Goal: Task Accomplishment & Management: Use online tool/utility

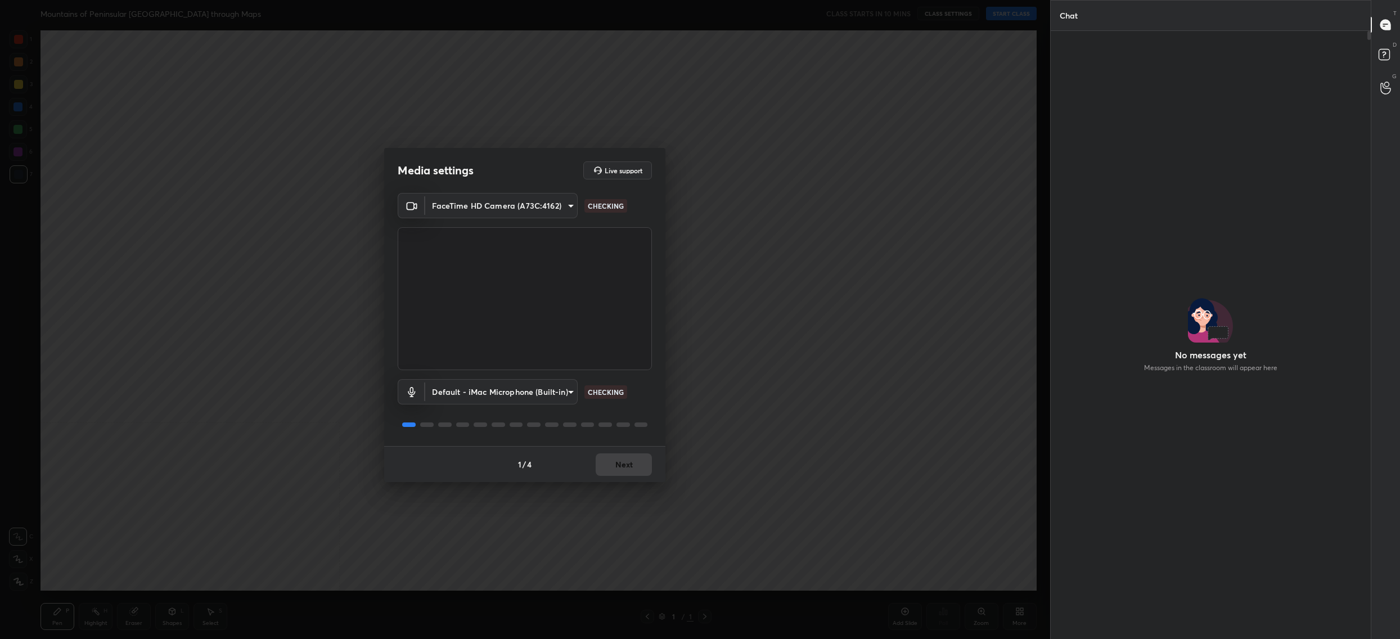
scroll to position [3, 4]
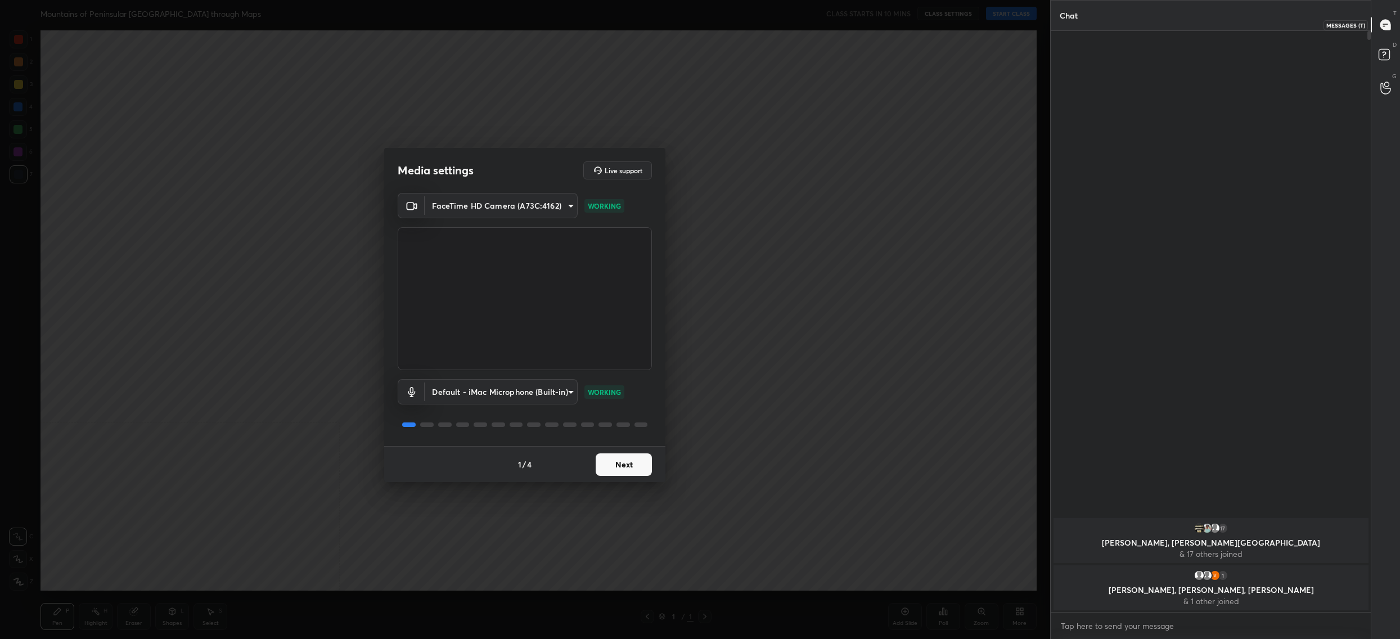
click at [1383, 31] on div at bounding box center [1385, 25] width 22 height 20
click at [1385, 52] on icon at bounding box center [1384, 54] width 4 height 4
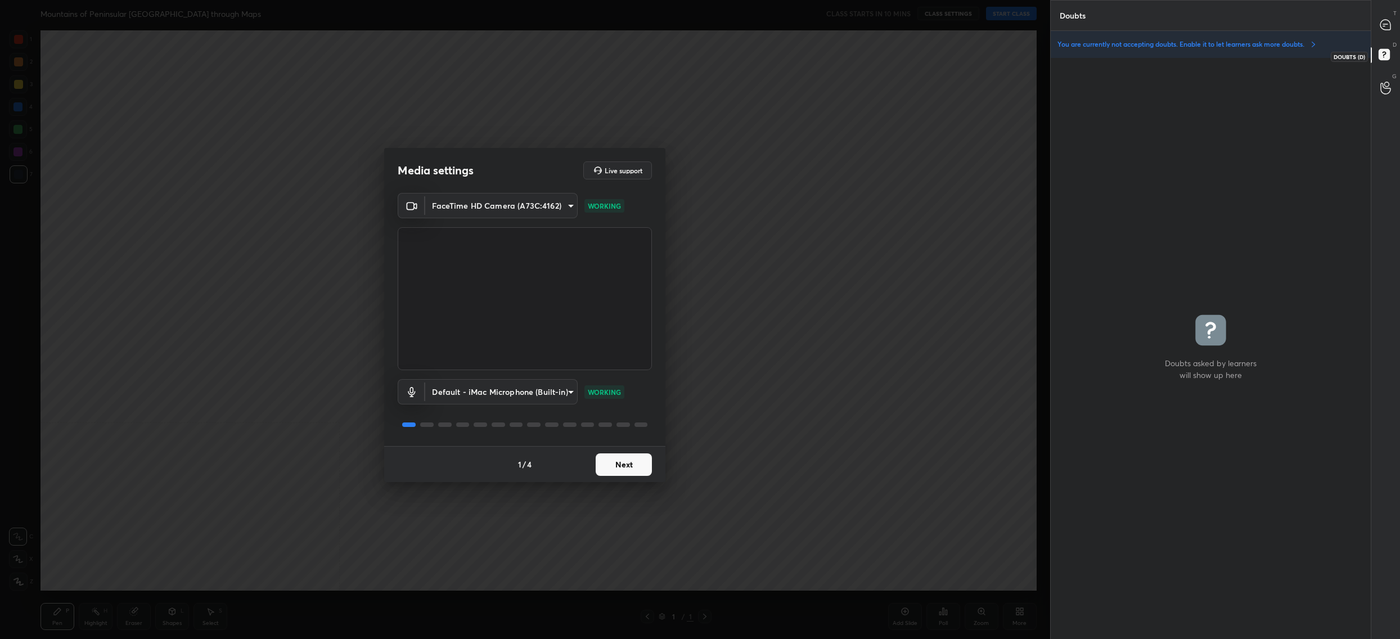
scroll to position [578, 317]
click at [1384, 10] on div "T Messages (T)" at bounding box center [1385, 24] width 29 height 31
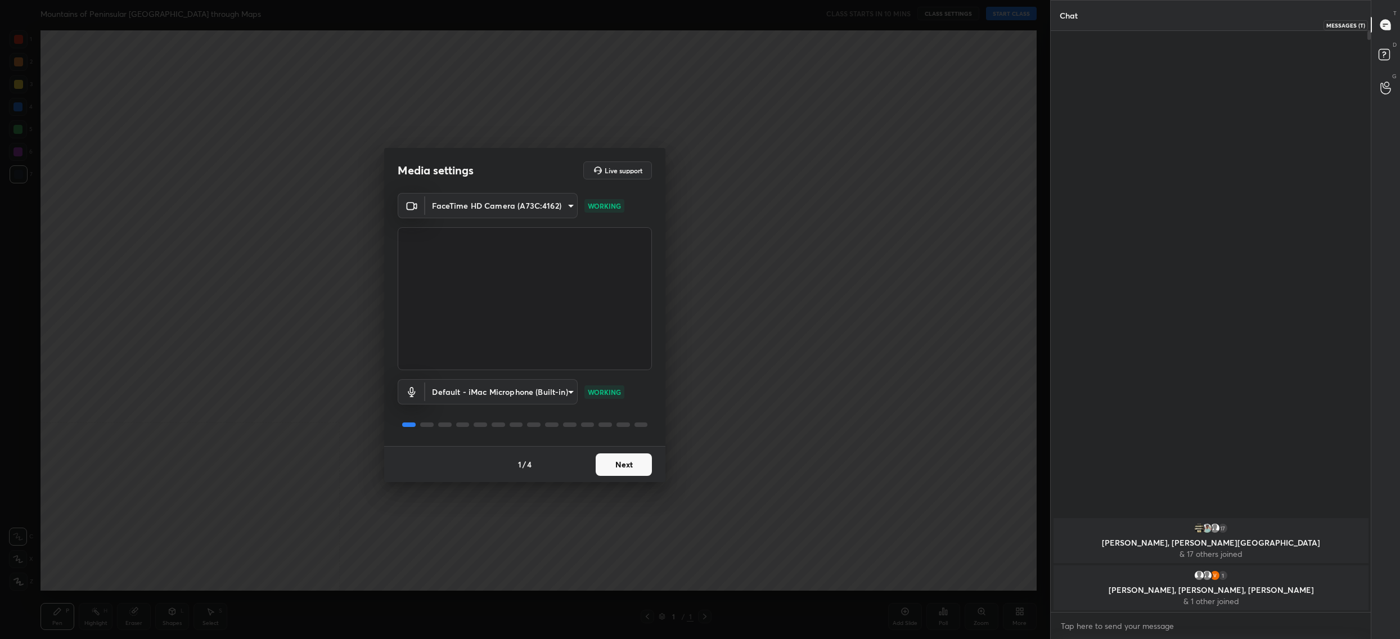
click at [1387, 26] on icon at bounding box center [1385, 25] width 10 height 10
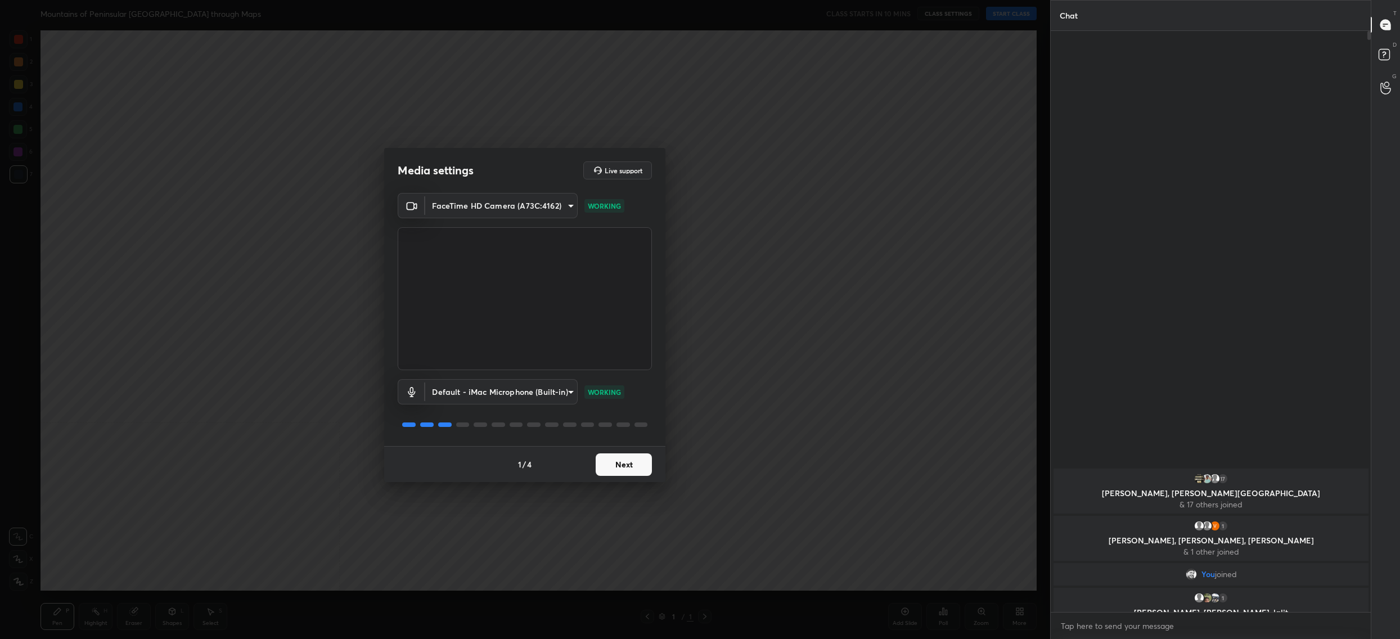
click at [608, 475] on div "1 / 4 Next" at bounding box center [524, 464] width 281 height 36
click at [612, 470] on button "Next" at bounding box center [623, 464] width 56 height 22
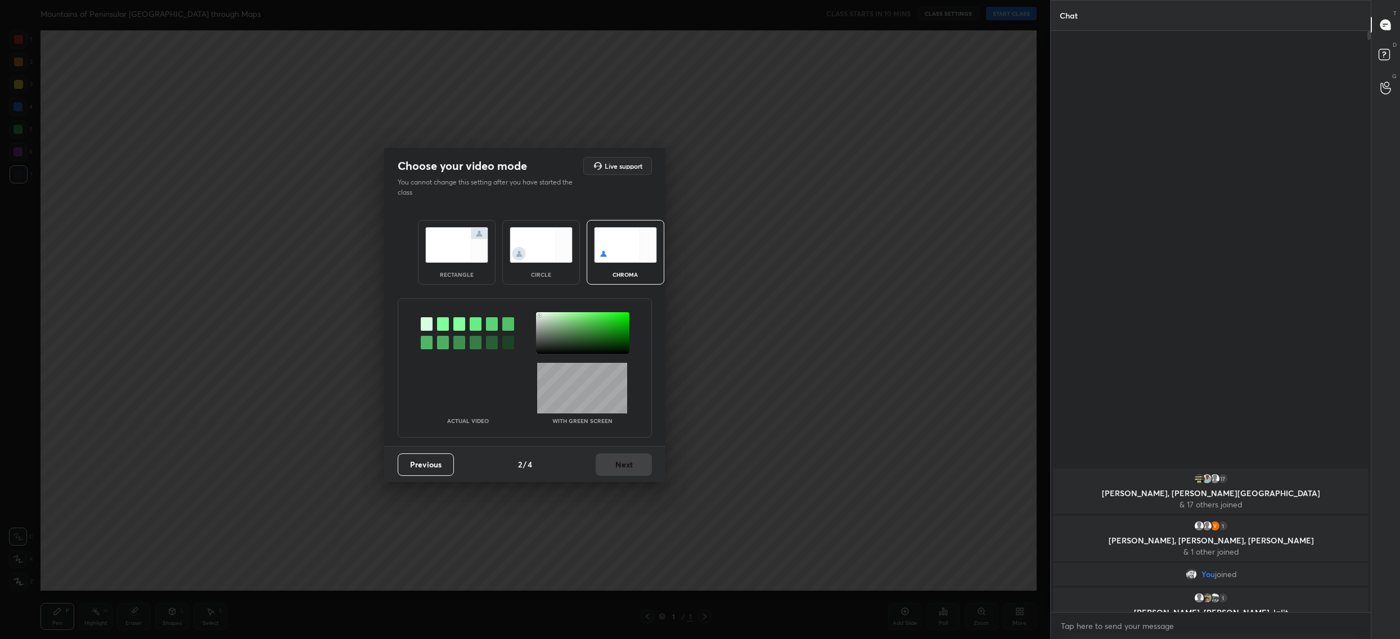
click at [540, 315] on div at bounding box center [582, 333] width 93 height 42
click at [623, 454] on button "Next" at bounding box center [623, 464] width 56 height 22
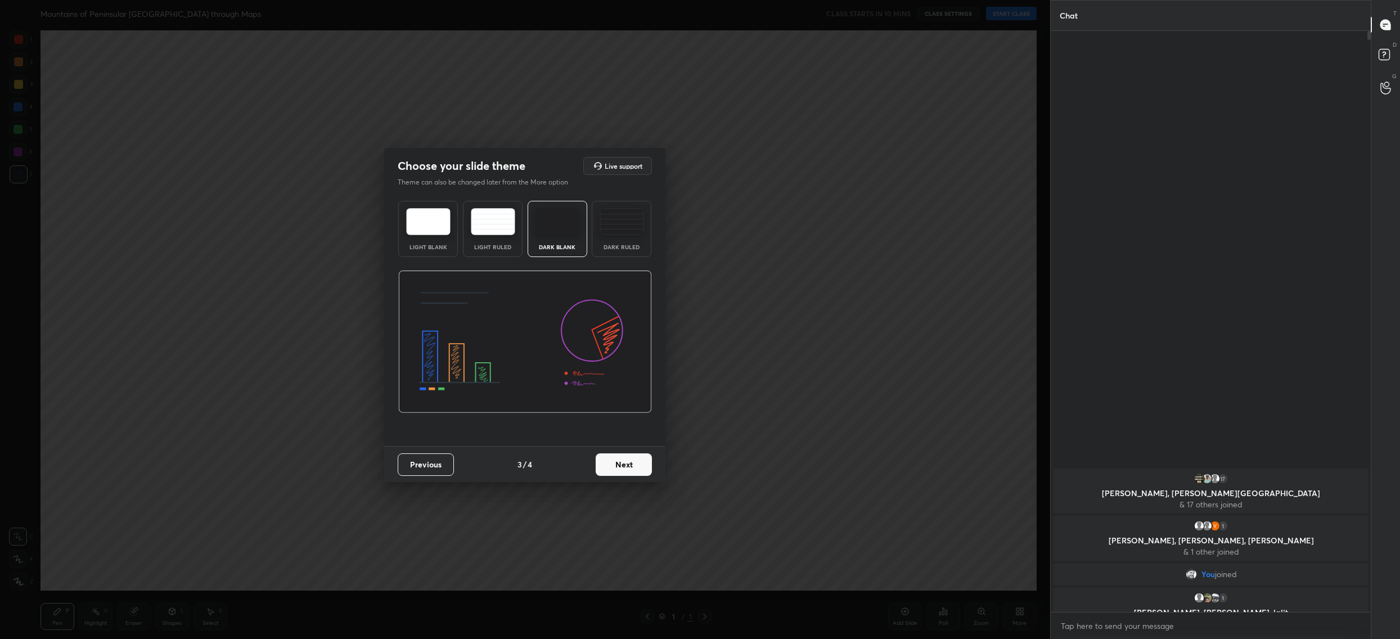
click at [623, 454] on button "Next" at bounding box center [623, 464] width 56 height 22
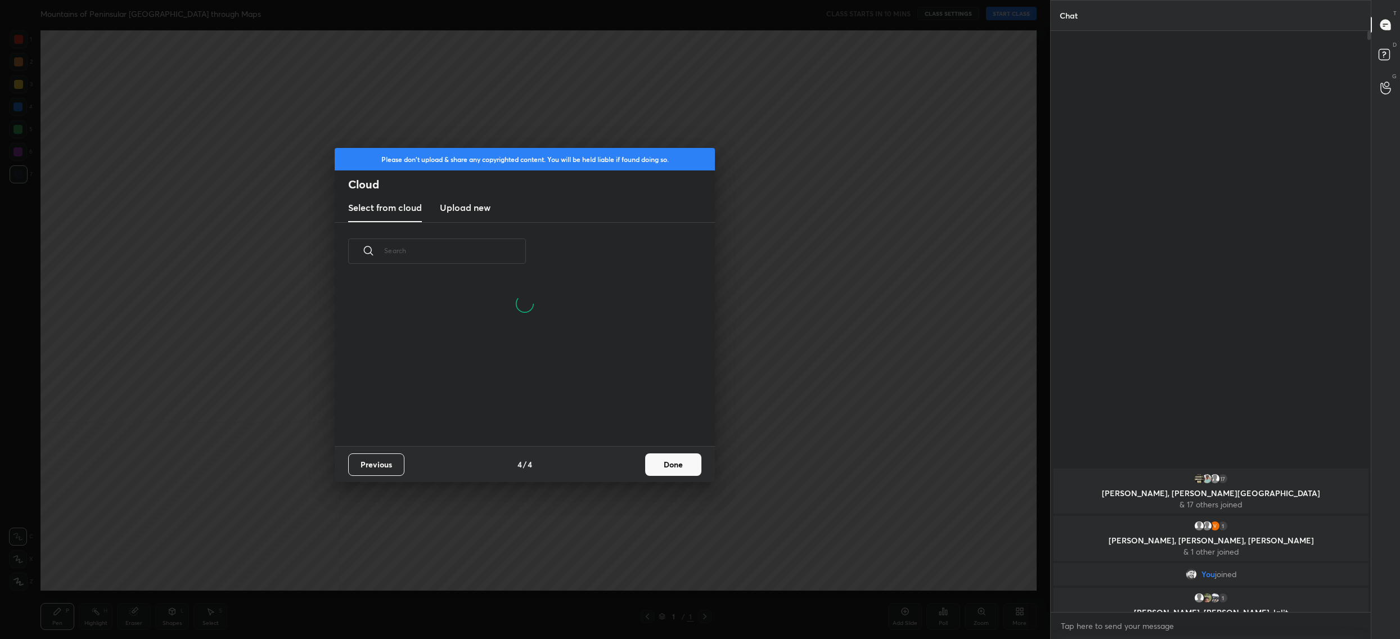
click at [658, 449] on div "Previous 4 / 4 Done" at bounding box center [525, 464] width 380 height 36
click at [658, 451] on div "Previous 4 / 4 Done" at bounding box center [525, 464] width 380 height 36
click at [658, 458] on button "Done" at bounding box center [673, 464] width 56 height 22
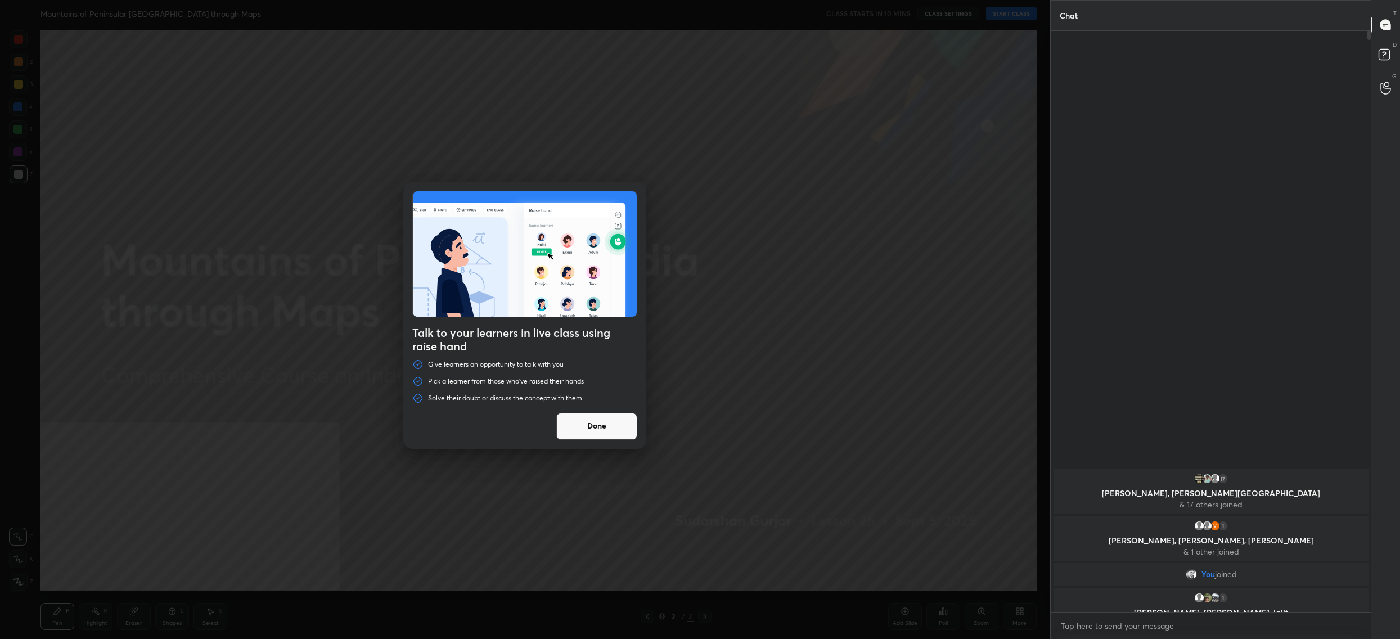
click at [638, 421] on div "Talk to your learners in live class using raise hand Give learners an opportuni…" at bounding box center [524, 315] width 243 height 267
click at [625, 425] on button "Done" at bounding box center [596, 426] width 81 height 27
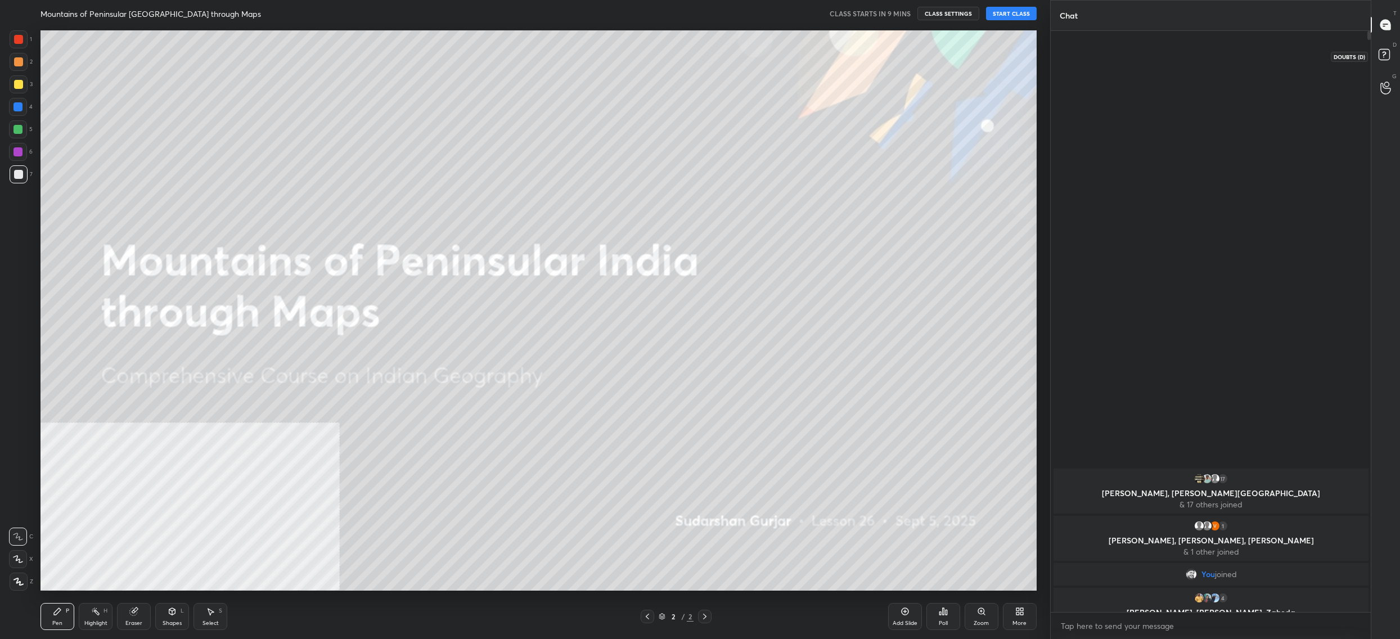
click at [1383, 49] on rect at bounding box center [1383, 54] width 11 height 11
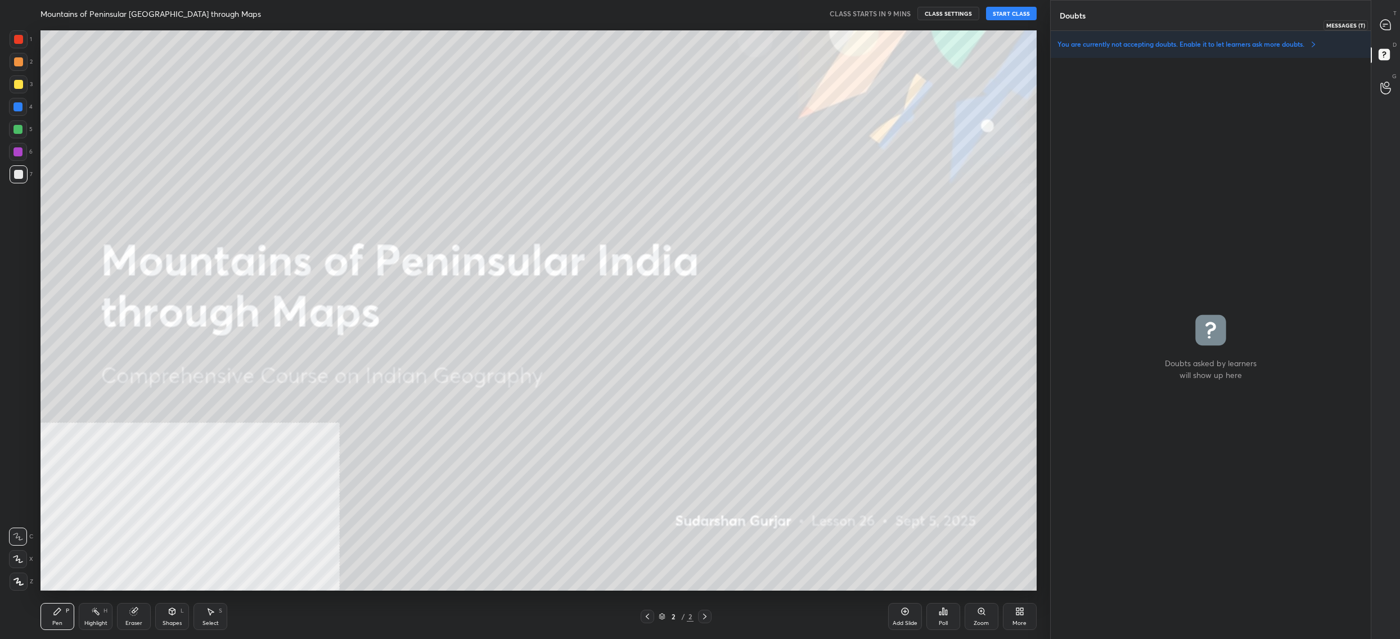
click at [1382, 21] on icon at bounding box center [1385, 25] width 10 height 10
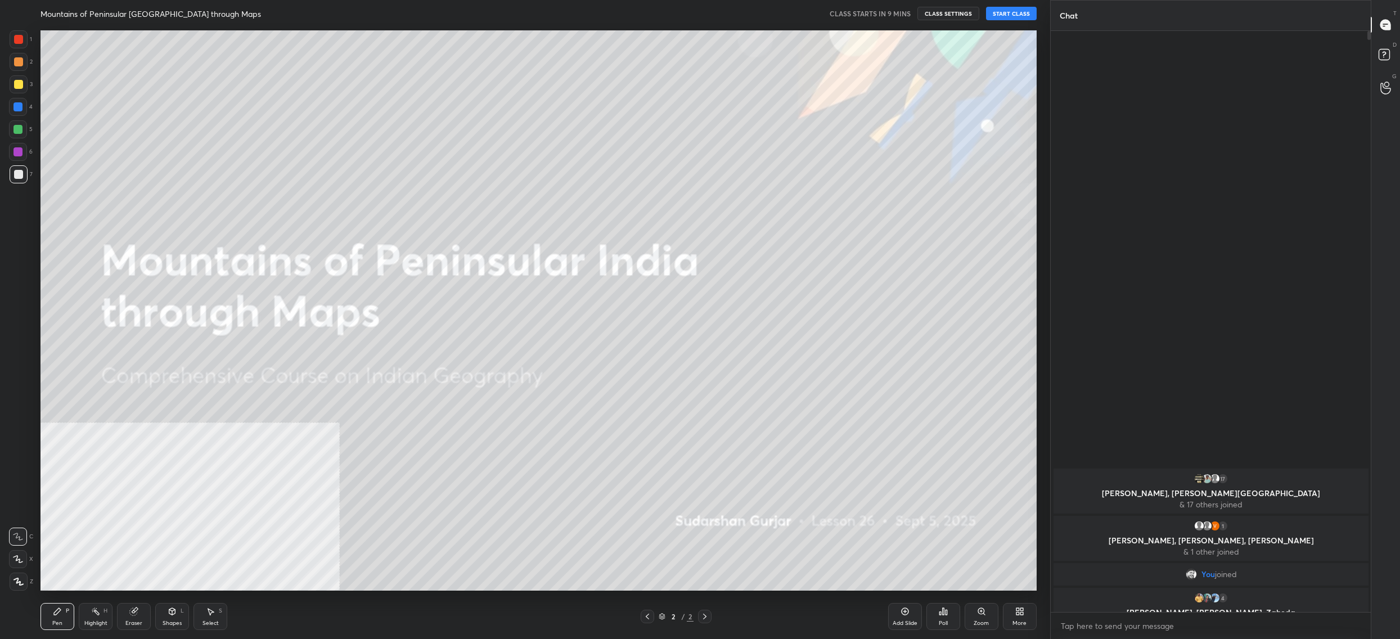
click at [661, 616] on icon at bounding box center [662, 614] width 6 height 3
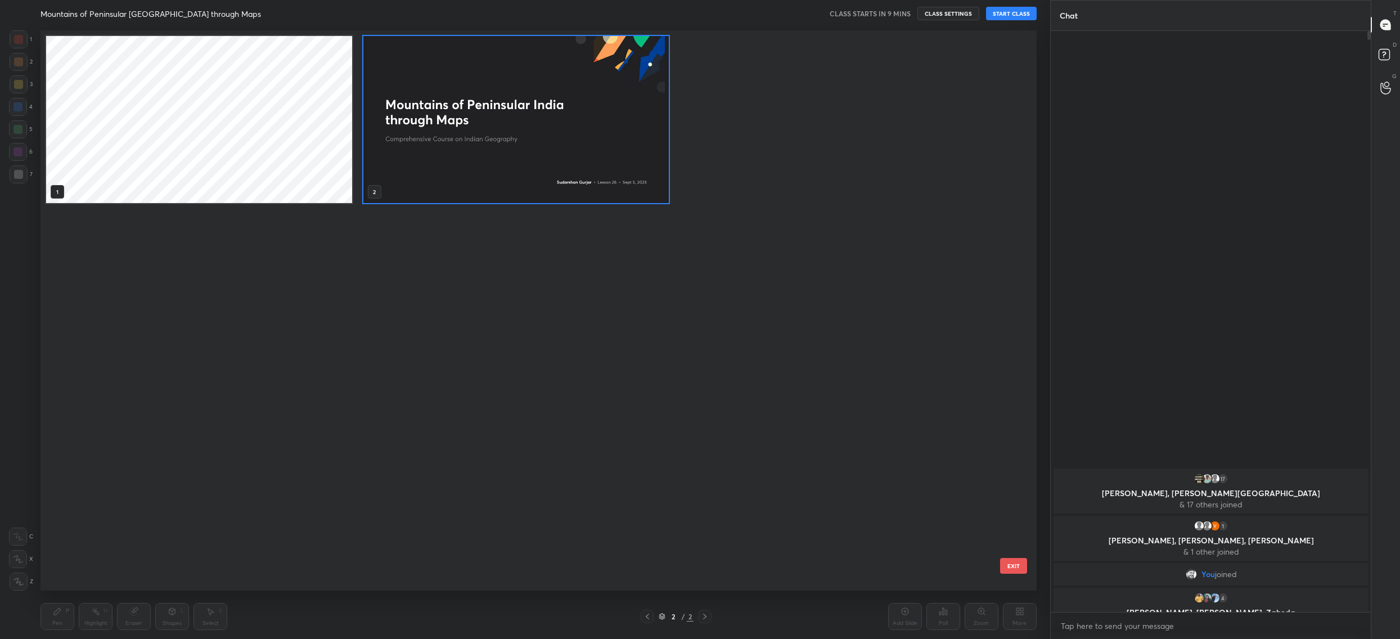
scroll to position [557, 990]
click at [597, 113] on img "grid" at bounding box center [516, 119] width 306 height 167
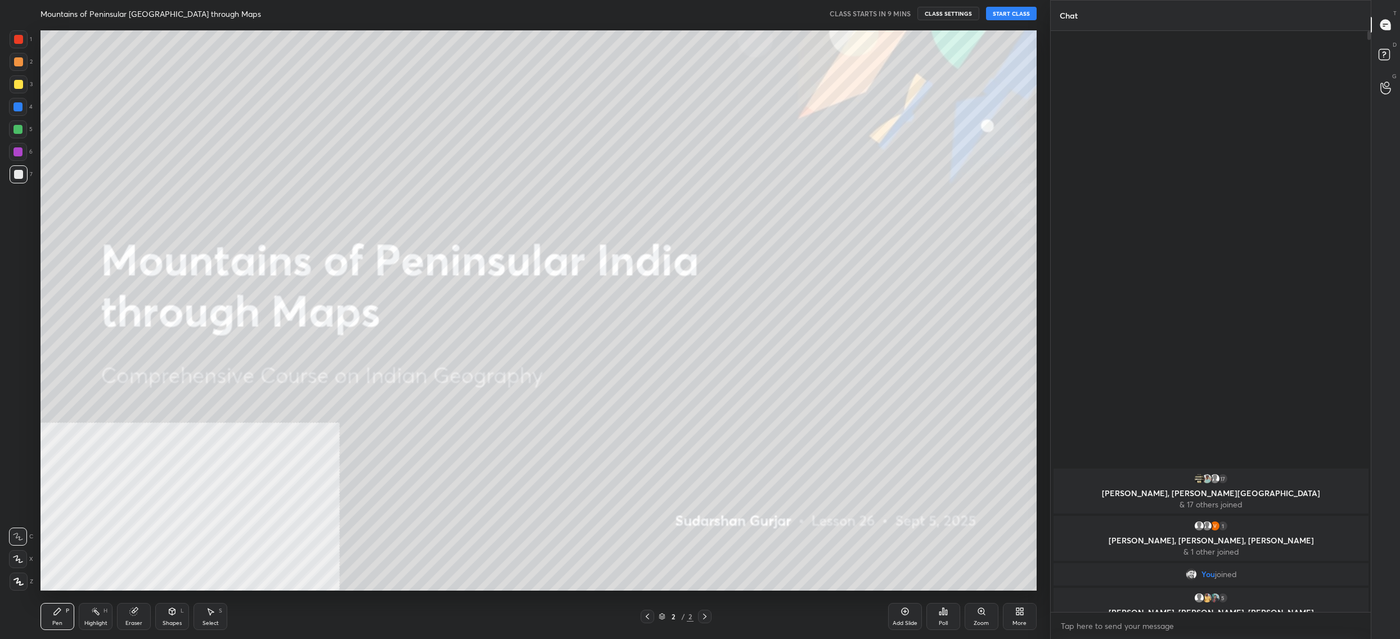
click at [597, 113] on img "grid" at bounding box center [516, 119] width 306 height 167
click at [1035, 619] on div "More" at bounding box center [1020, 616] width 34 height 27
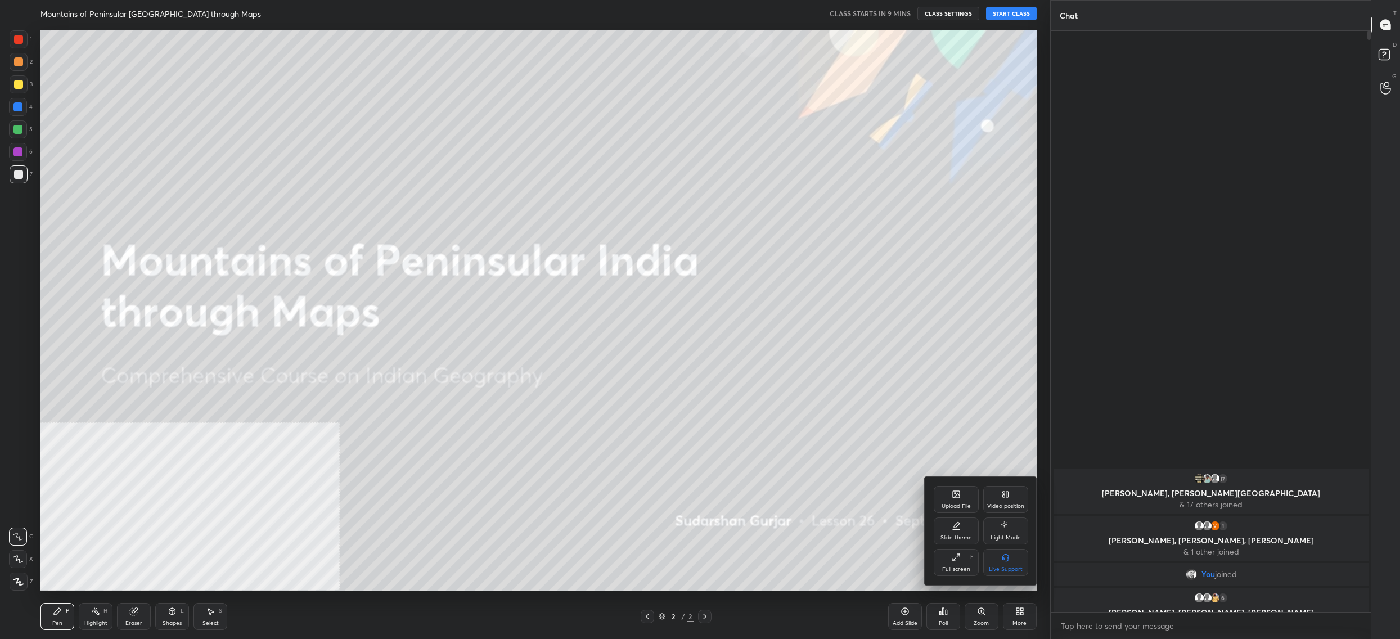
click at [967, 504] on div "Upload File" at bounding box center [955, 506] width 29 height 6
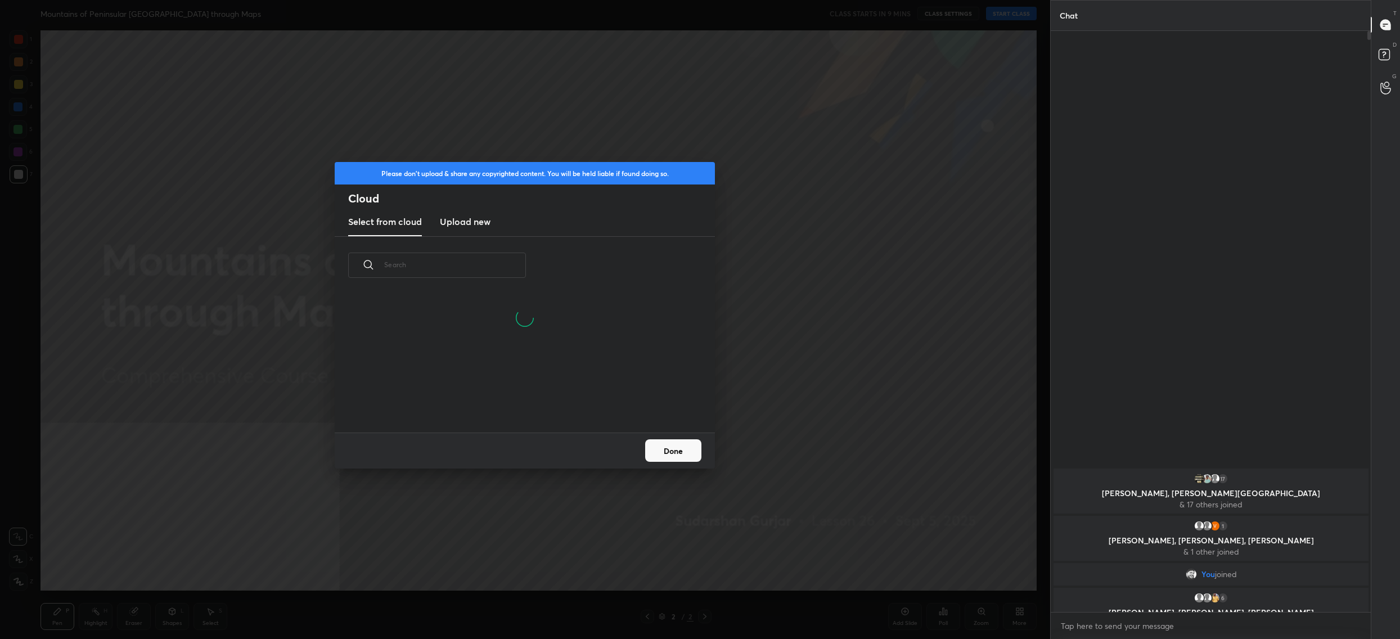
click at [471, 222] on h3 "Upload new" at bounding box center [465, 221] width 51 height 13
click at [523, 387] on div "Drag & drop your files here OR Browse" at bounding box center [525, 335] width 114 height 150
click at [529, 403] on label "Browse" at bounding box center [525, 400] width 50 height 18
click at [500, 403] on input "Browse" at bounding box center [500, 400] width 0 height 18
click at [675, 453] on button "Done" at bounding box center [673, 450] width 56 height 22
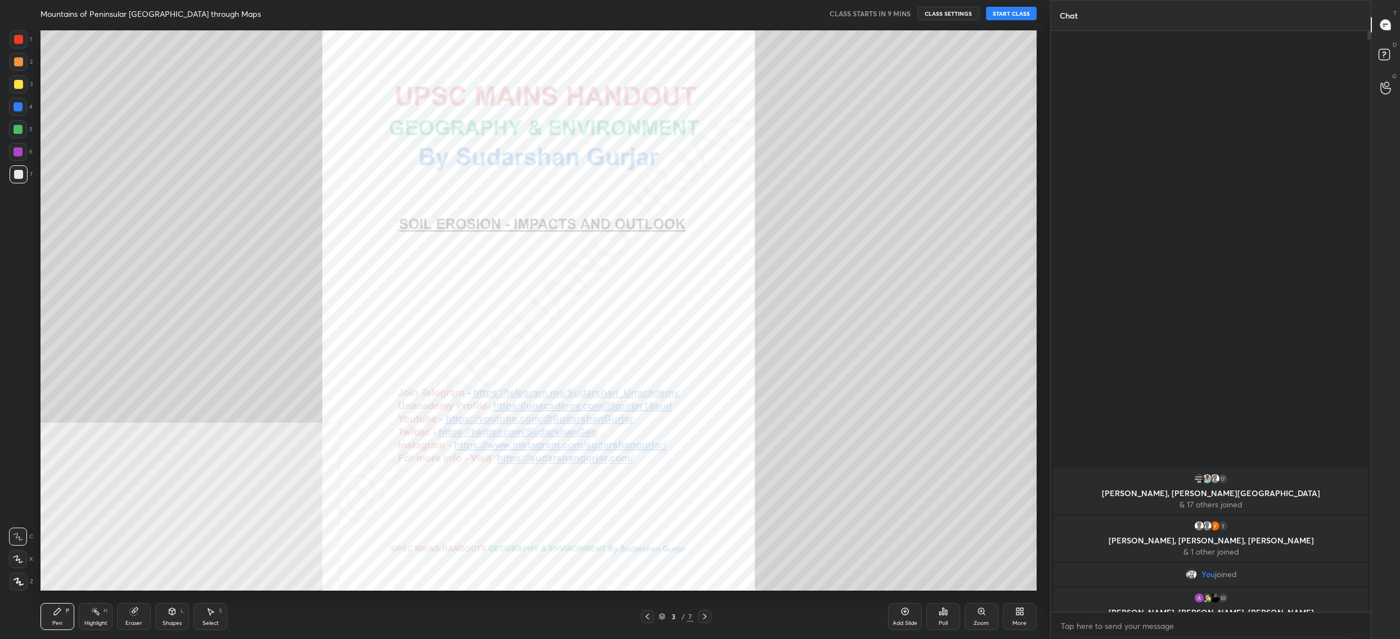
click at [1006, 608] on div "More" at bounding box center [1020, 616] width 34 height 27
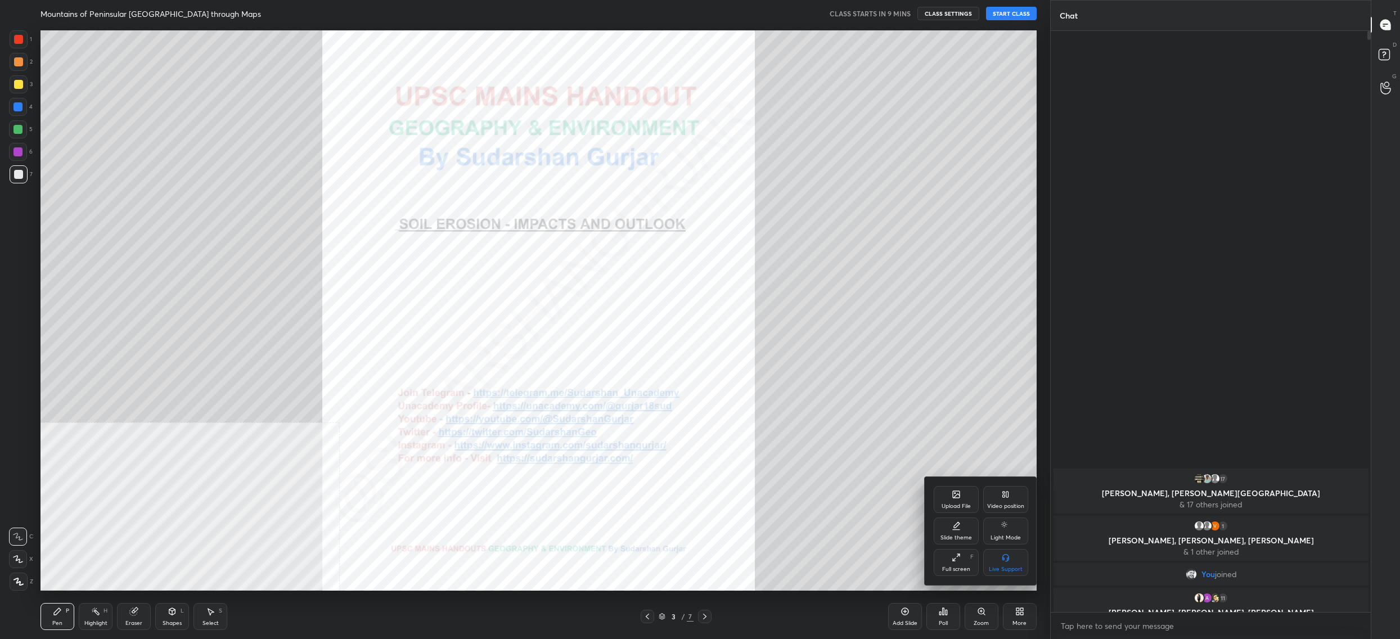
click at [956, 498] on icon at bounding box center [955, 494] width 9 height 9
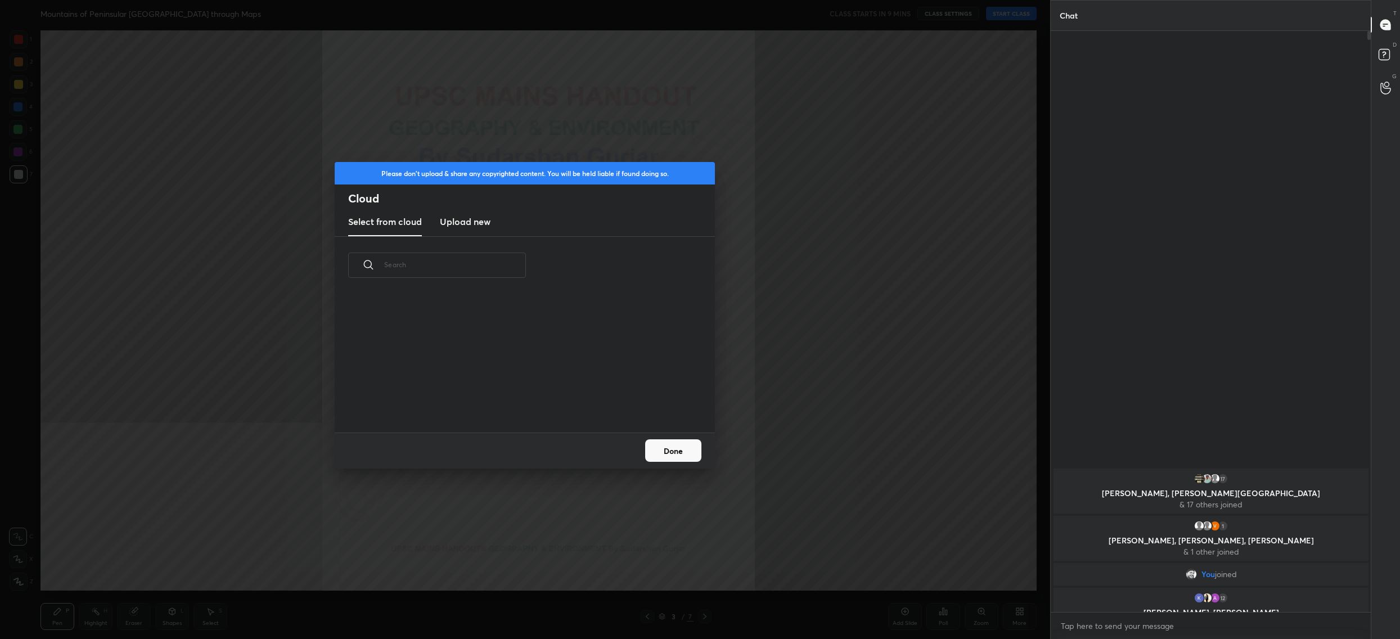
click at [454, 220] on h3 "Upload new" at bounding box center [465, 221] width 51 height 13
click at [519, 400] on label "Browse" at bounding box center [525, 400] width 50 height 18
click at [500, 400] on input "Browse" at bounding box center [500, 400] width 0 height 18
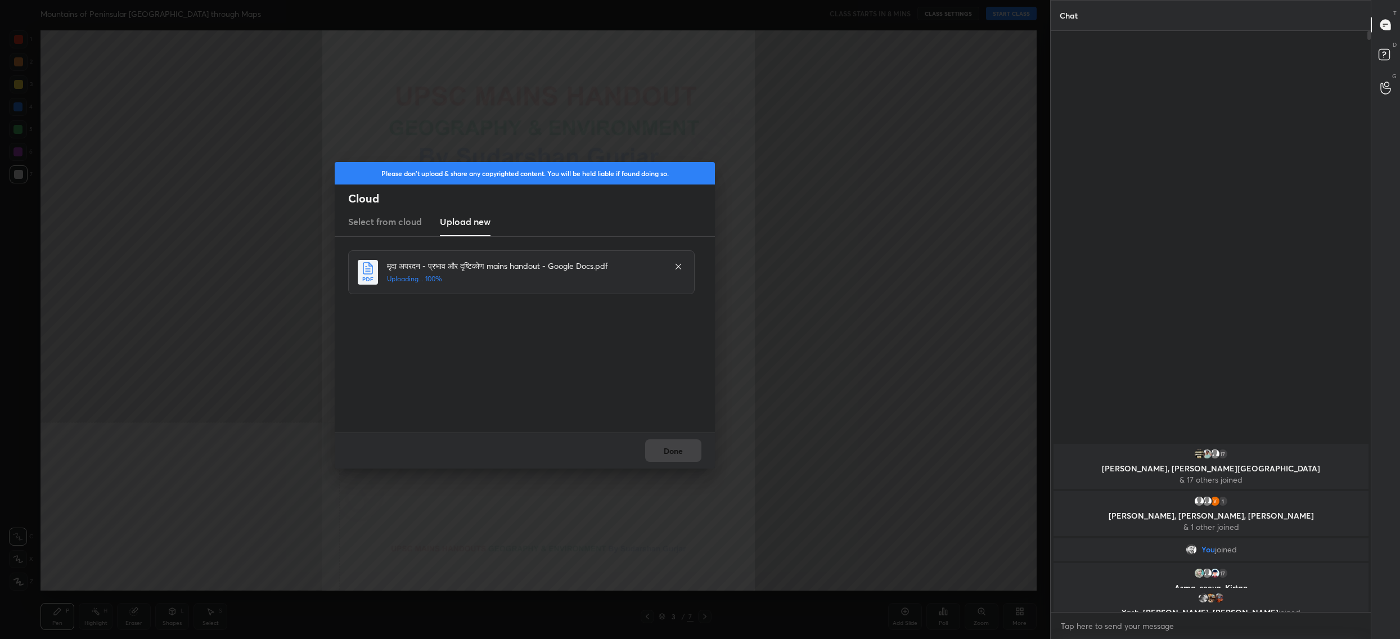
click at [674, 441] on div "Done" at bounding box center [525, 450] width 380 height 36
click at [674, 441] on button "Done" at bounding box center [673, 450] width 56 height 22
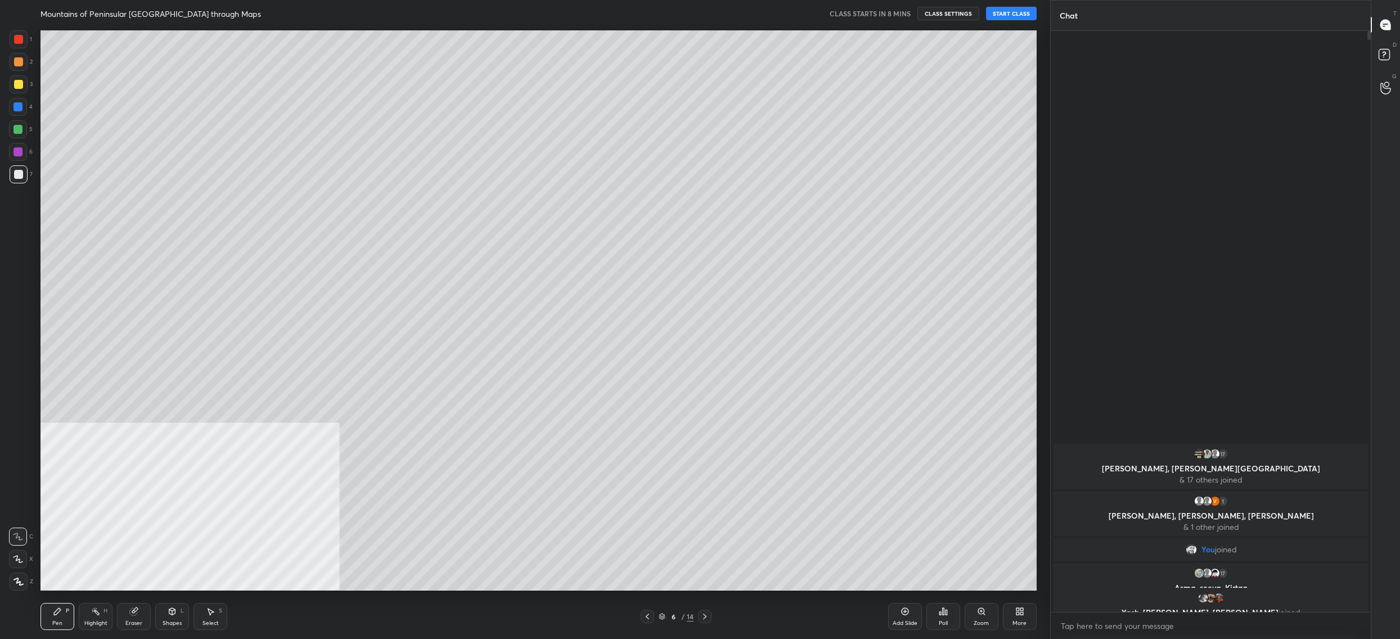
click at [1010, 610] on div "More" at bounding box center [1020, 616] width 34 height 27
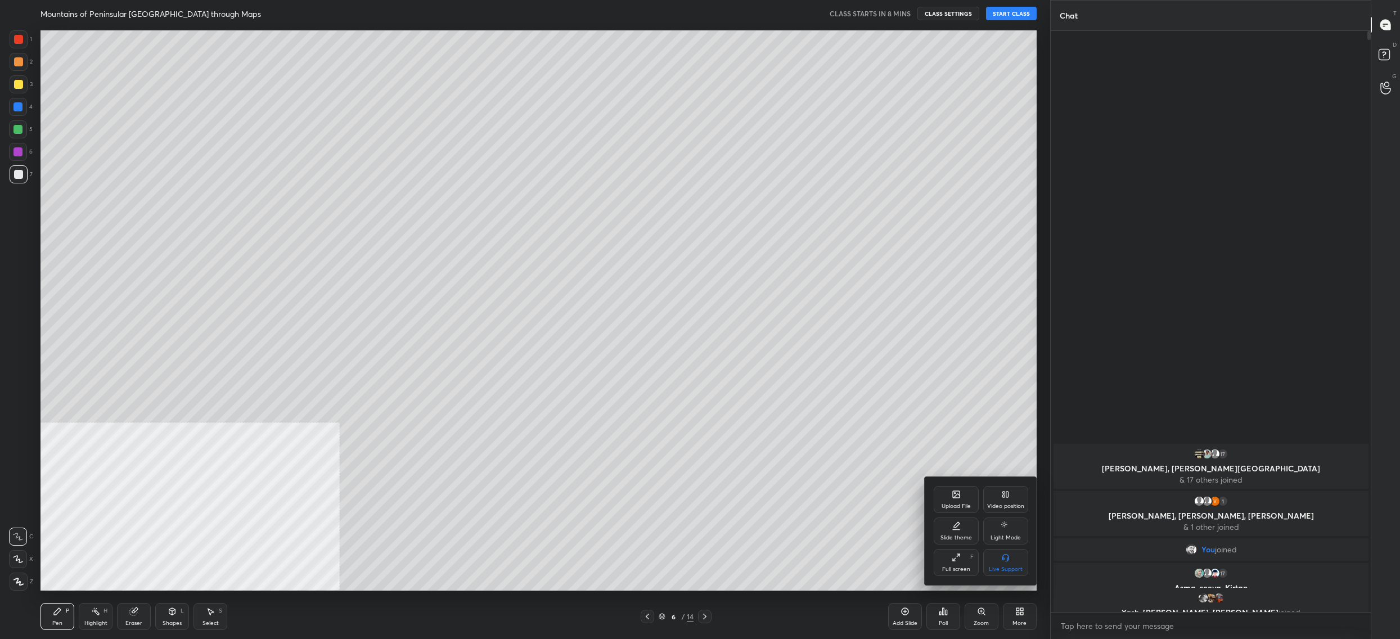
click at [953, 498] on icon at bounding box center [956, 496] width 6 height 4
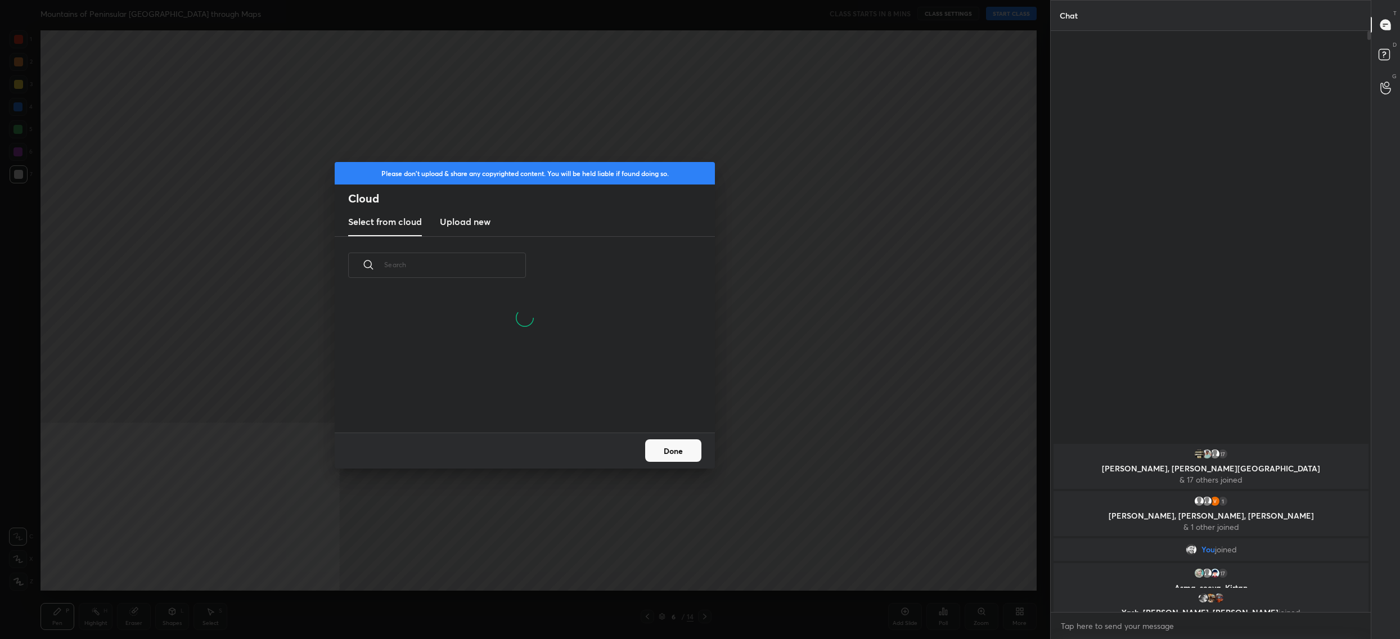
click at [482, 216] on h3 "Upload new" at bounding box center [465, 221] width 51 height 13
click at [523, 404] on label "Browse" at bounding box center [525, 400] width 50 height 18
click at [500, 404] on input "Browse" at bounding box center [500, 400] width 0 height 18
click at [674, 453] on div "Done" at bounding box center [525, 450] width 380 height 36
click at [674, 453] on button "Done" at bounding box center [673, 450] width 56 height 22
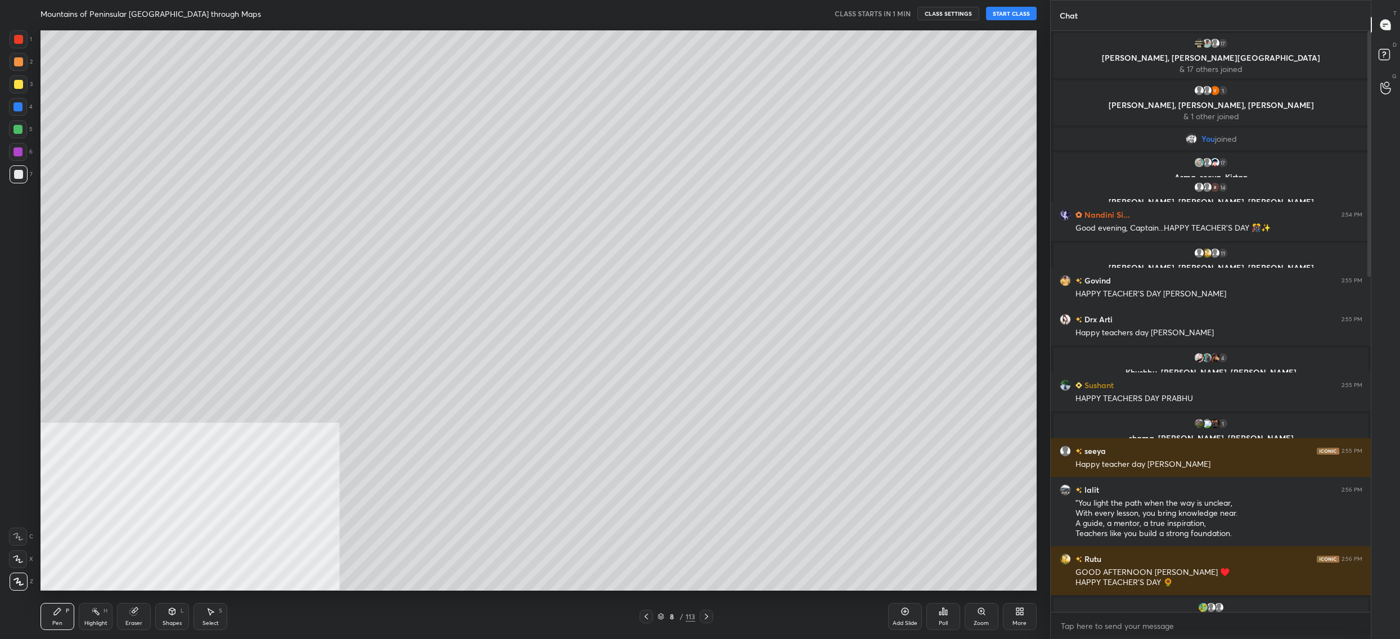
click at [1011, 7] on button "START CLASS" at bounding box center [1011, 13] width 51 height 13
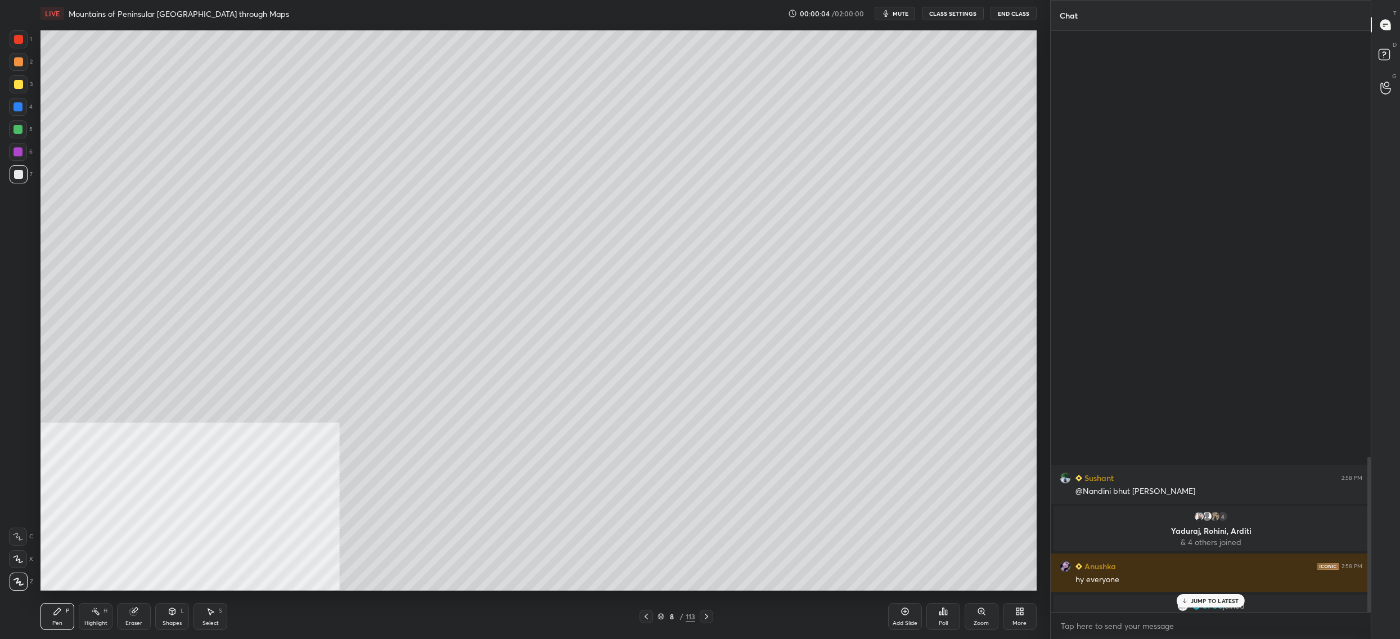
scroll to position [1596, 0]
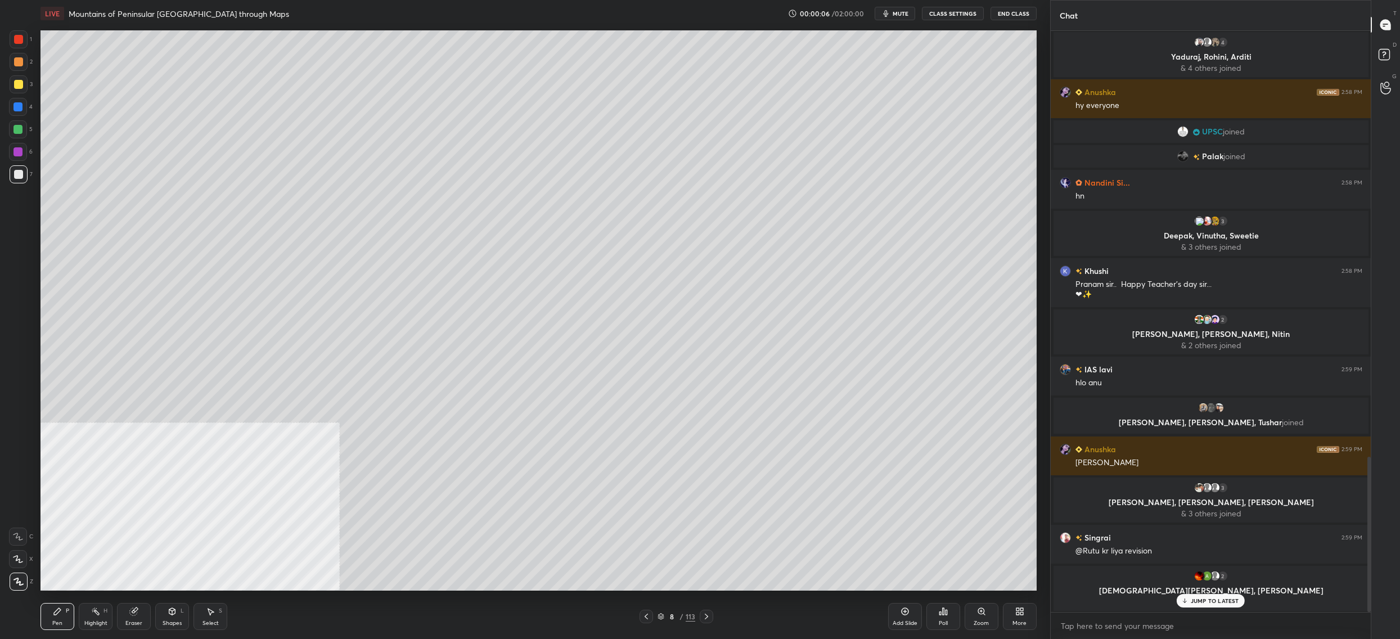
click at [896, 11] on span "mute" at bounding box center [900, 14] width 16 height 8
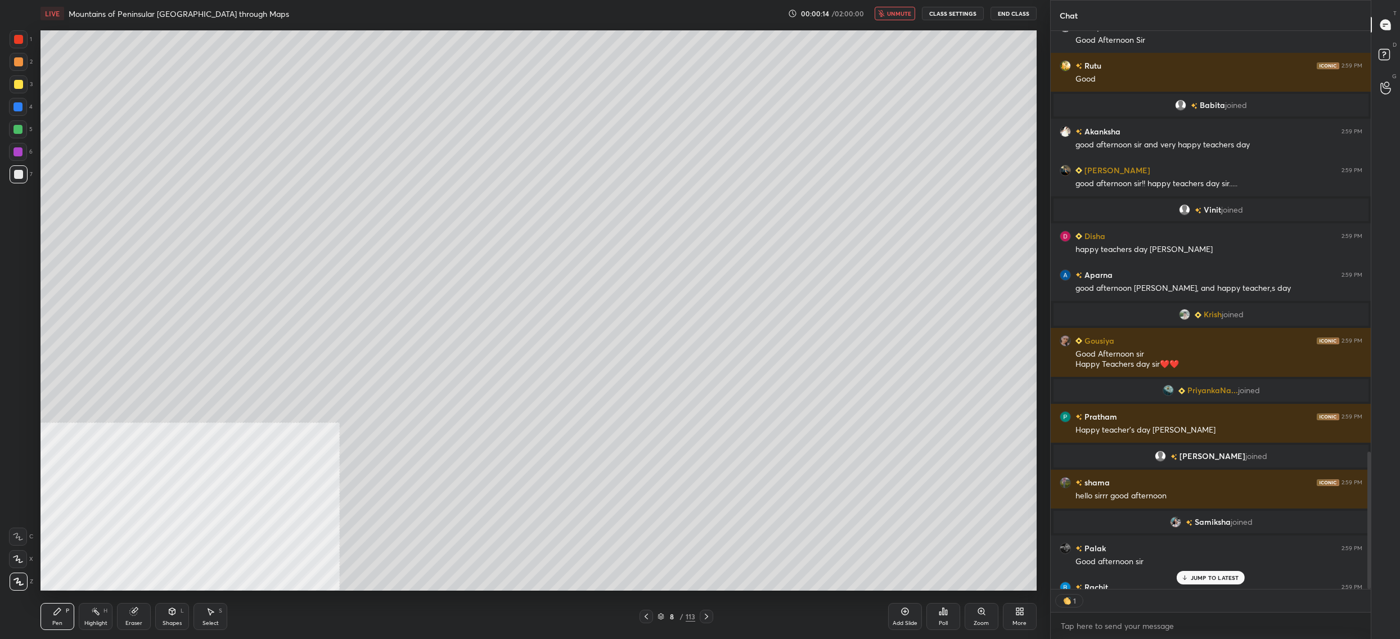
scroll to position [3, 4]
type textarea "x"
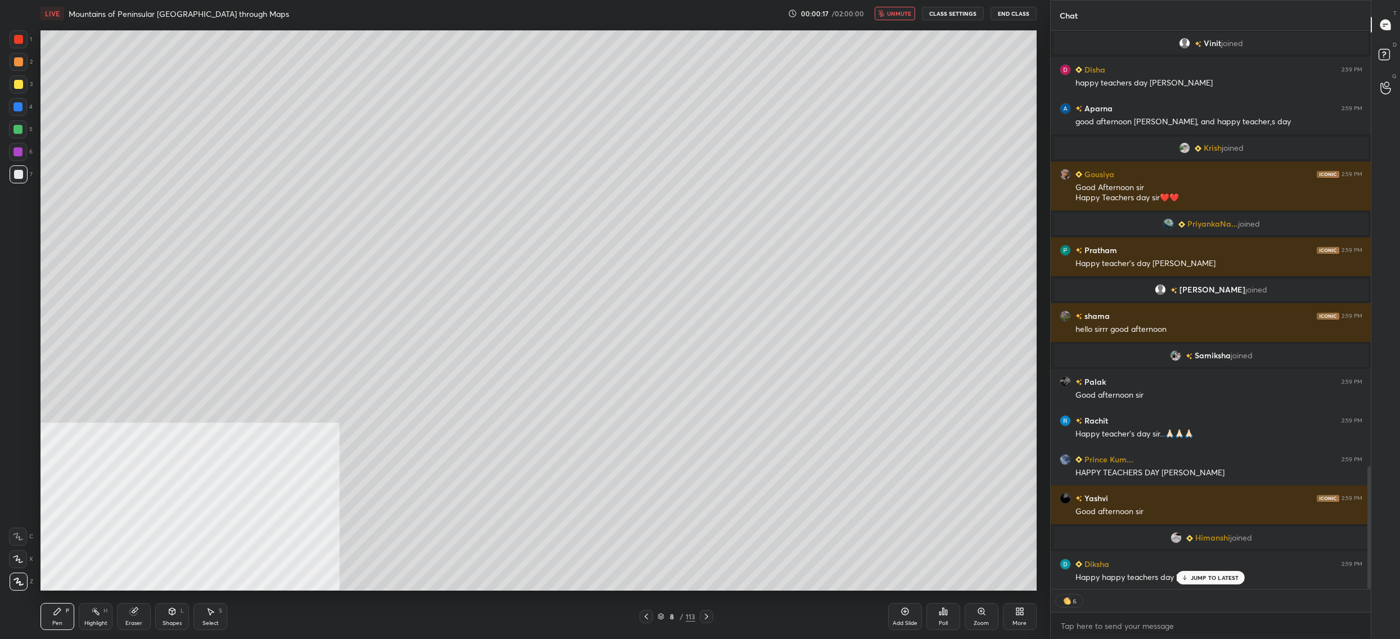
scroll to position [1986, 0]
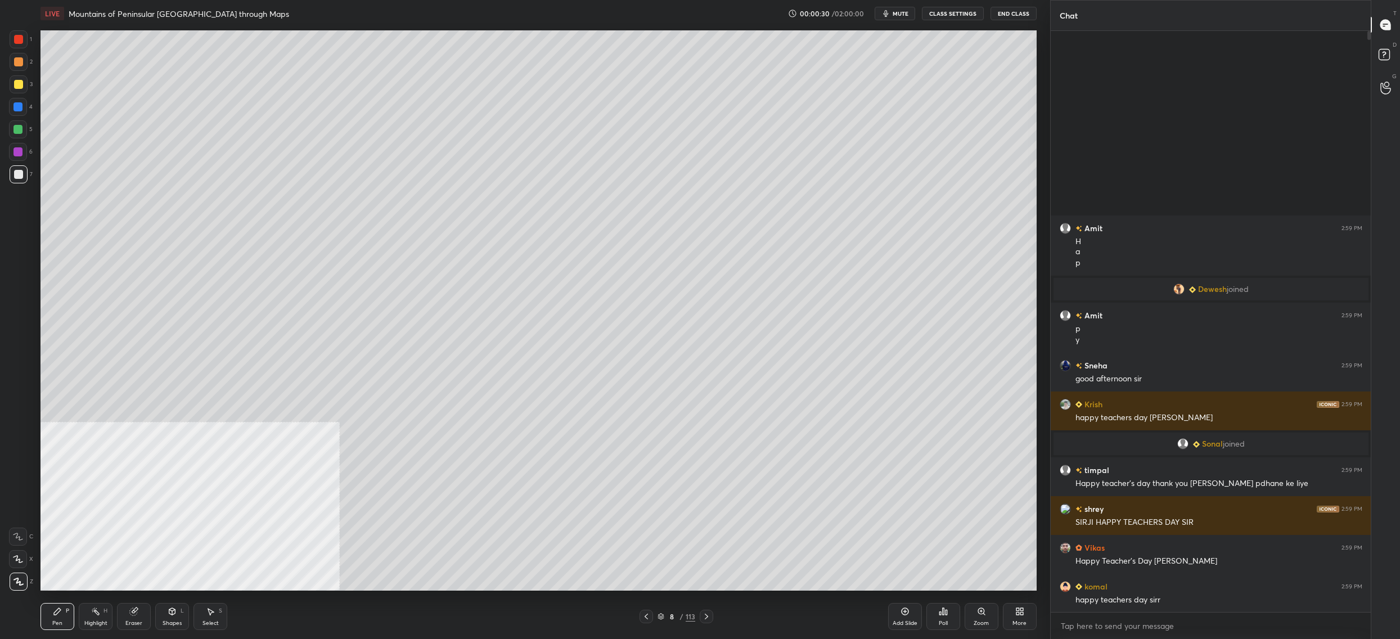
scroll to position [55662, 55224]
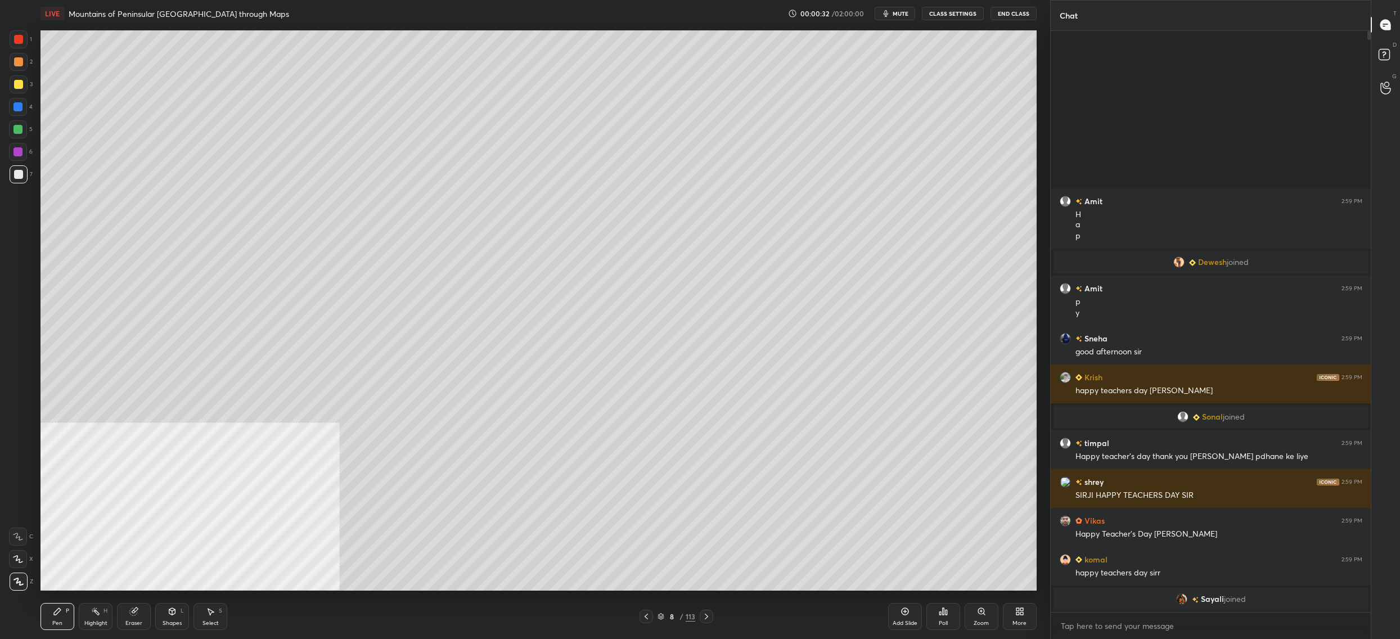
click at [657, 615] on icon at bounding box center [660, 616] width 7 height 7
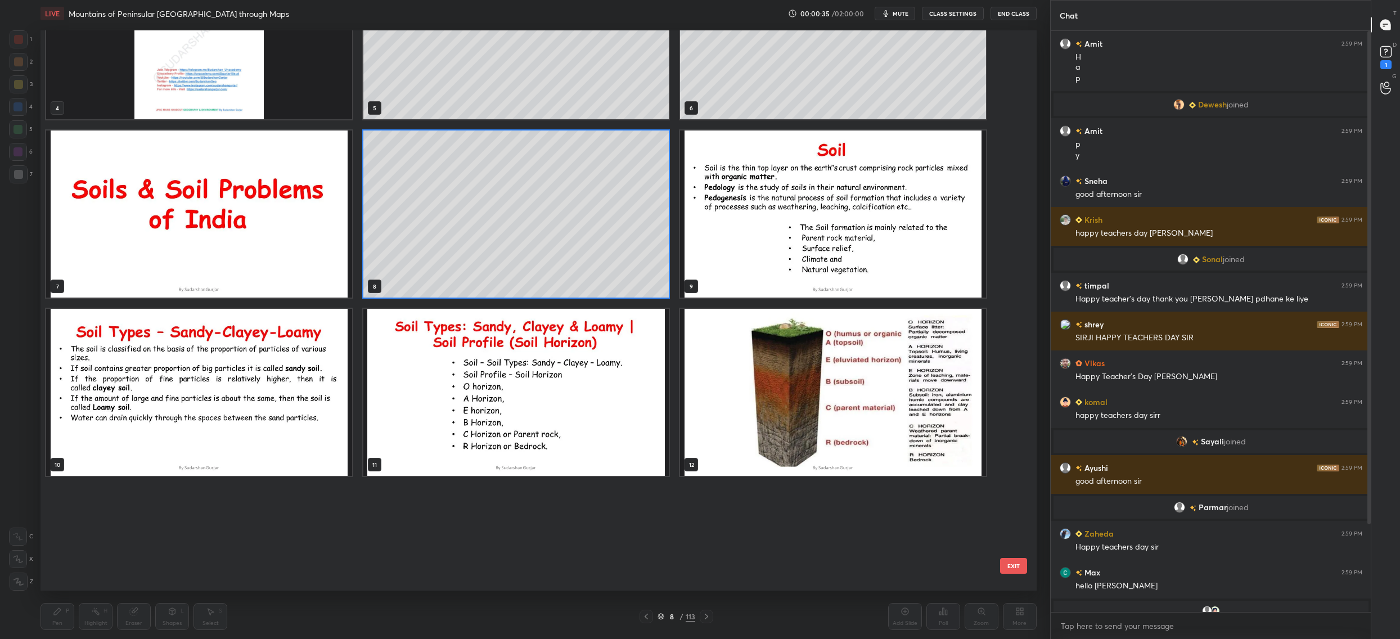
scroll to position [0, 0]
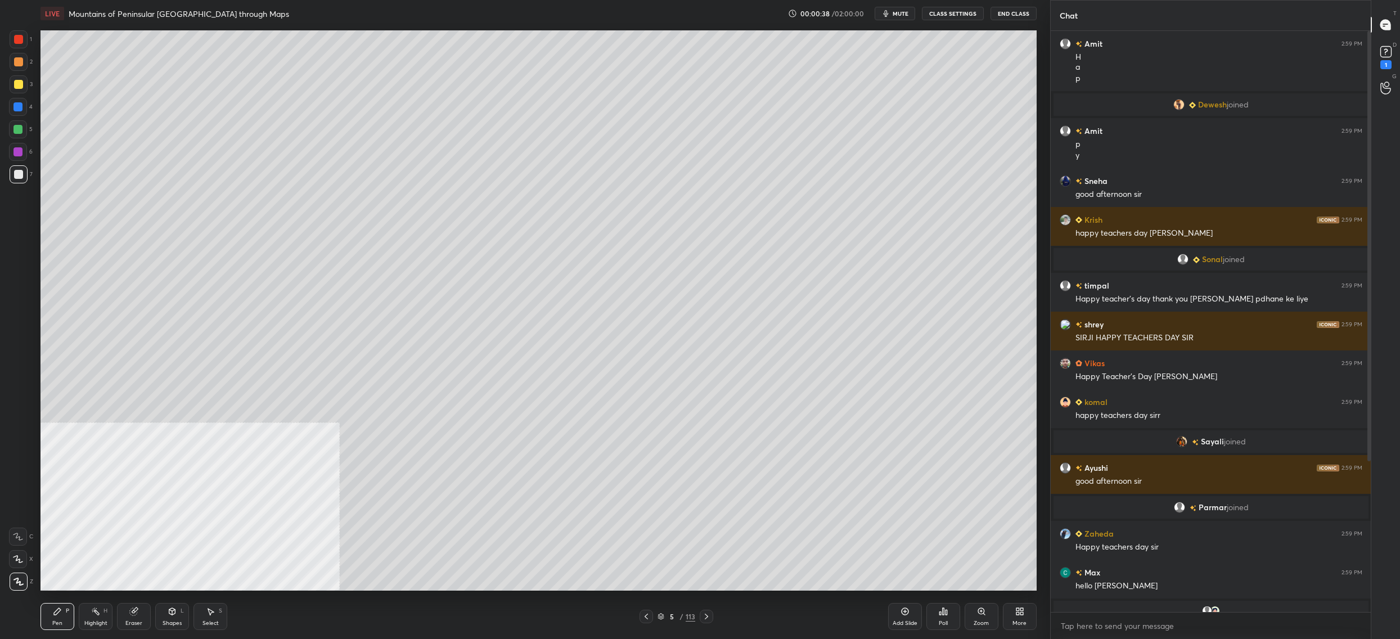
click at [964, 13] on button "CLASS SETTINGS" at bounding box center [953, 13] width 62 height 13
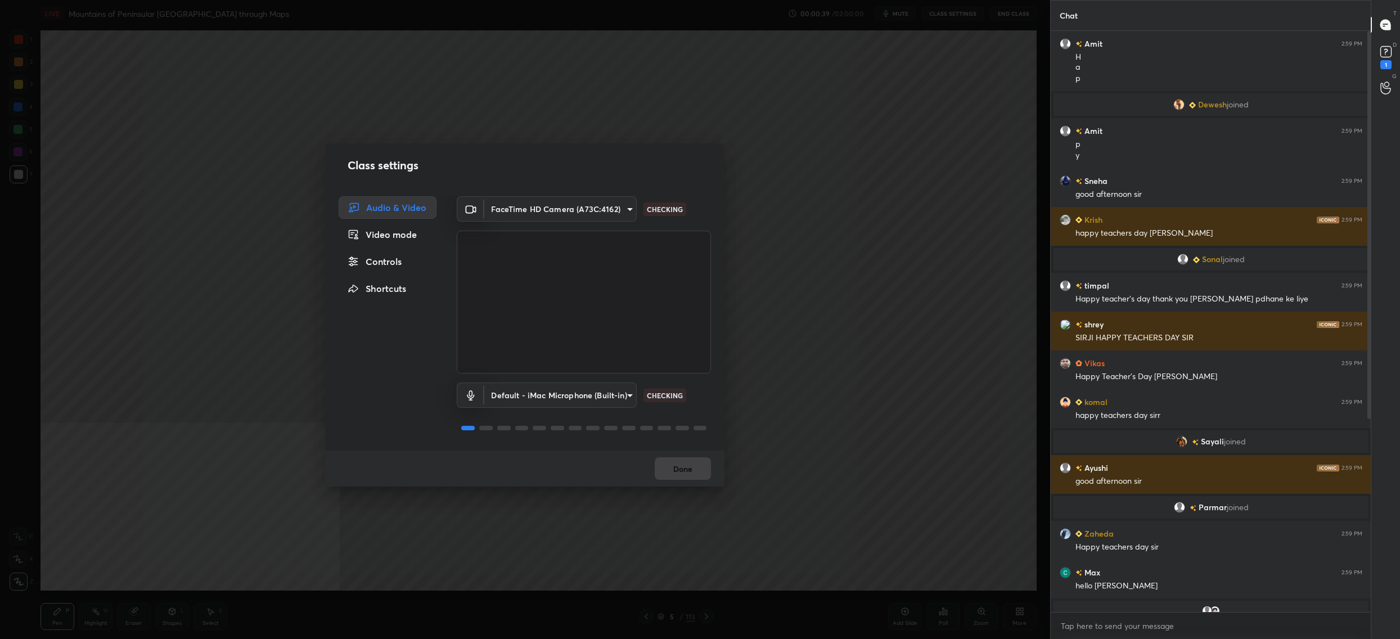
click at [367, 253] on div "Controls" at bounding box center [387, 261] width 98 height 22
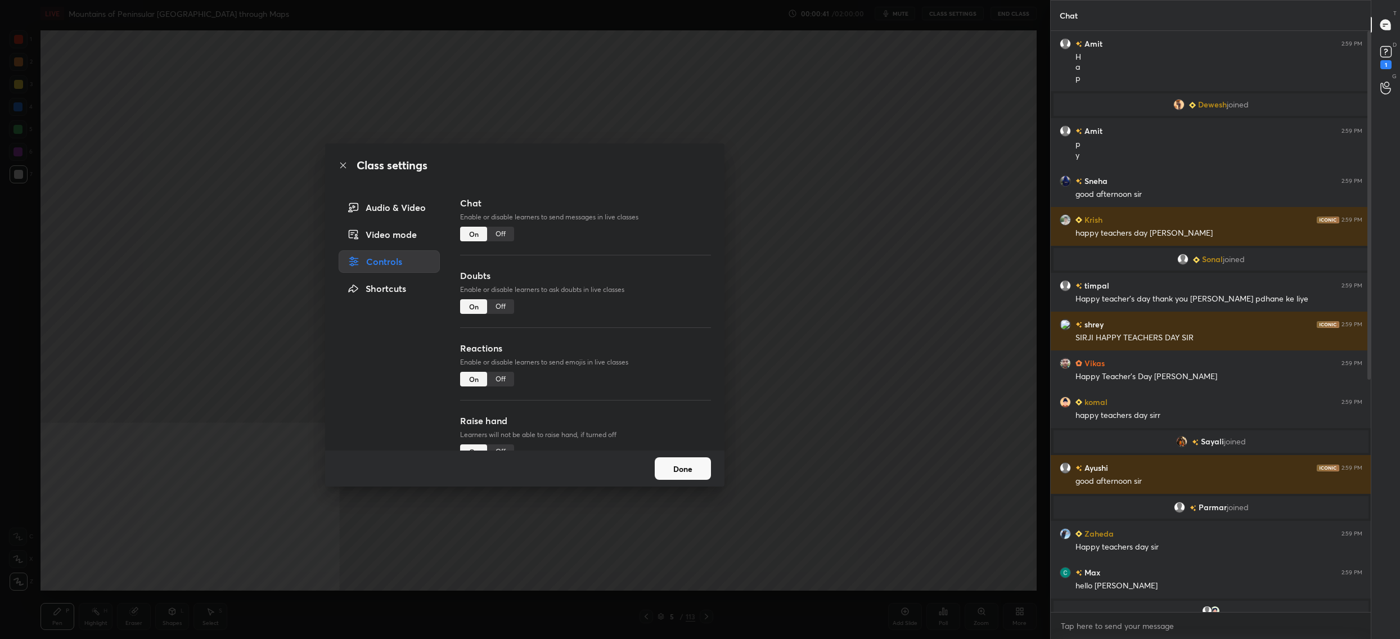
click at [501, 306] on div "Off" at bounding box center [500, 306] width 27 height 15
click at [675, 472] on button "Done" at bounding box center [683, 468] width 56 height 22
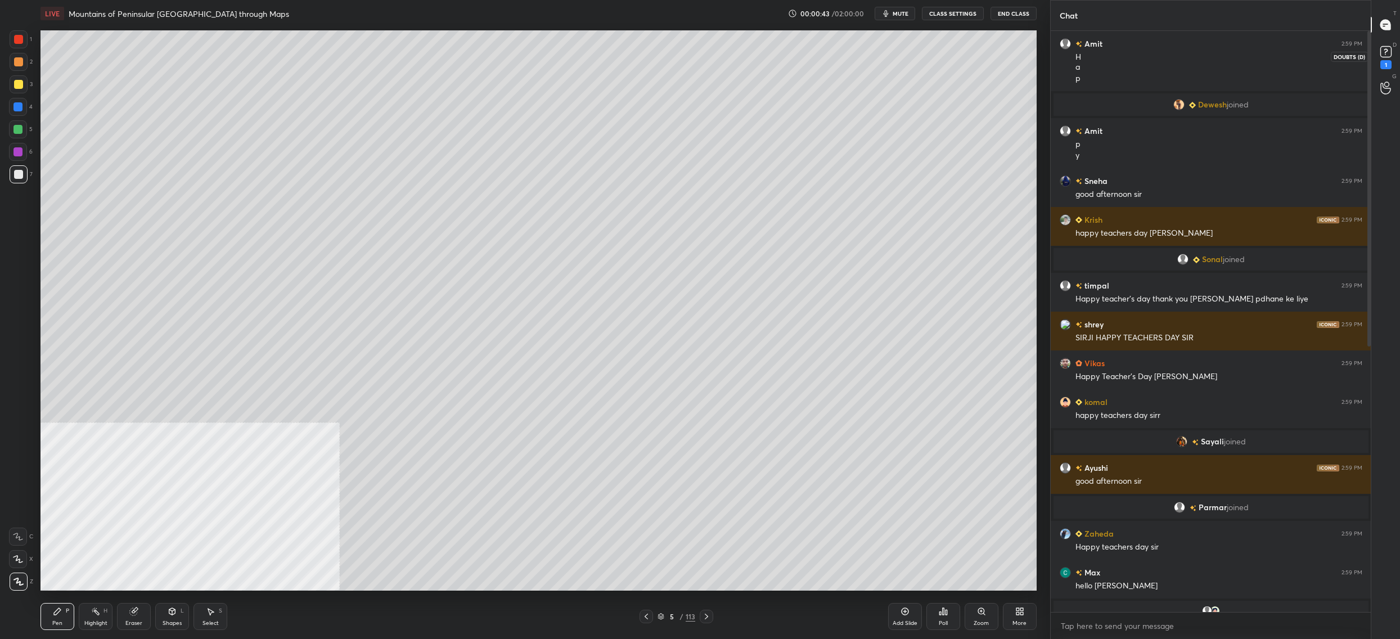
click at [1382, 54] on rect at bounding box center [1385, 52] width 11 height 11
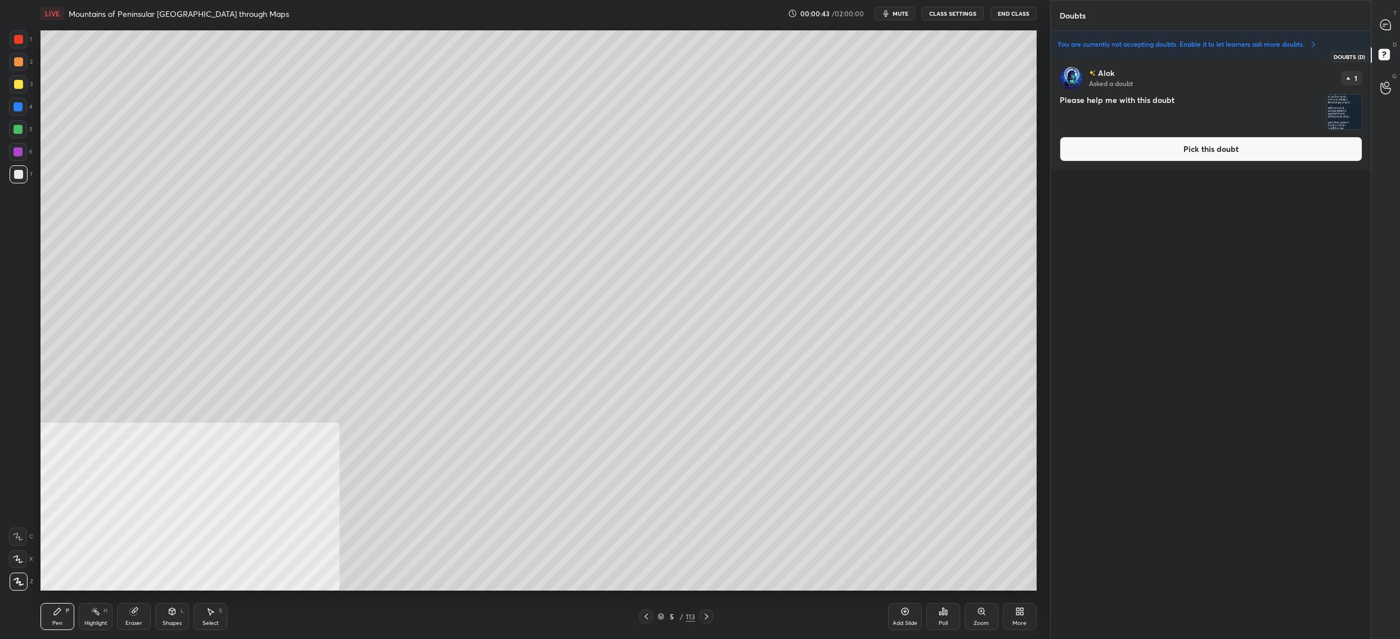
scroll to position [3, 4]
click at [1204, 150] on button "Pick this doubt" at bounding box center [1210, 149] width 303 height 25
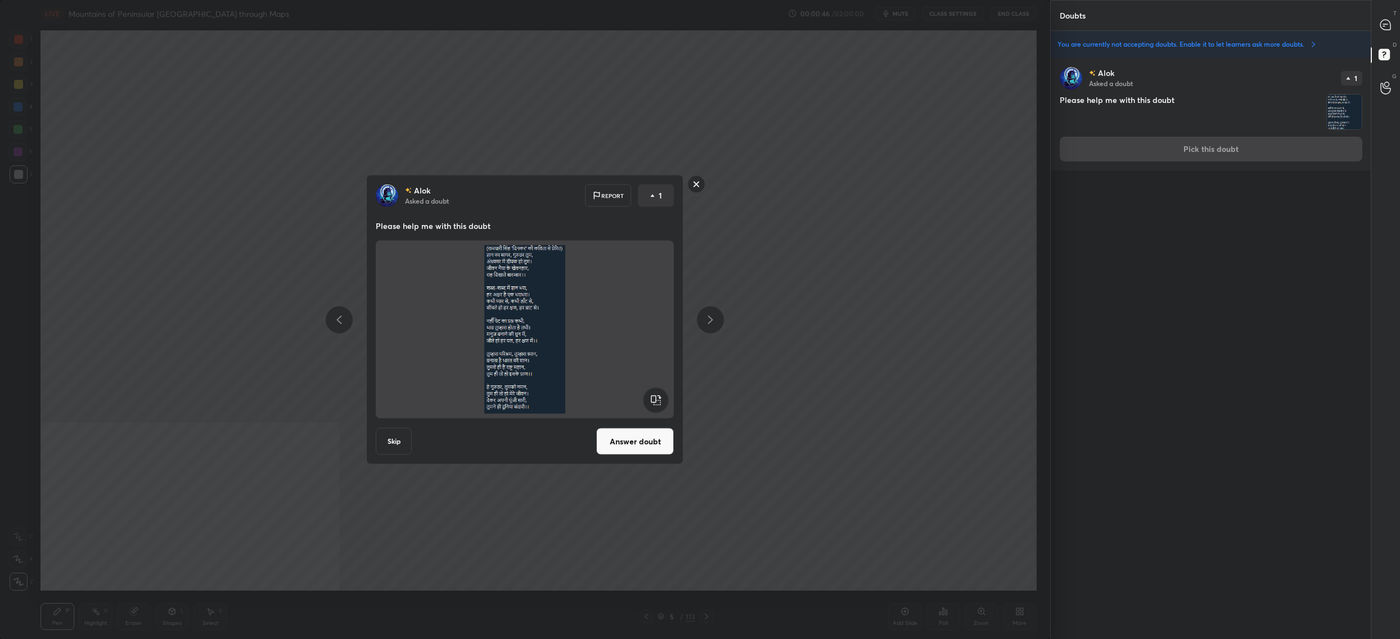
click at [714, 188] on div "Alok Asked a doubt Report 1 Please help me with this doubt Skip Answer doubt" at bounding box center [524, 320] width 425 height 290
click at [700, 189] on rect at bounding box center [696, 183] width 17 height 17
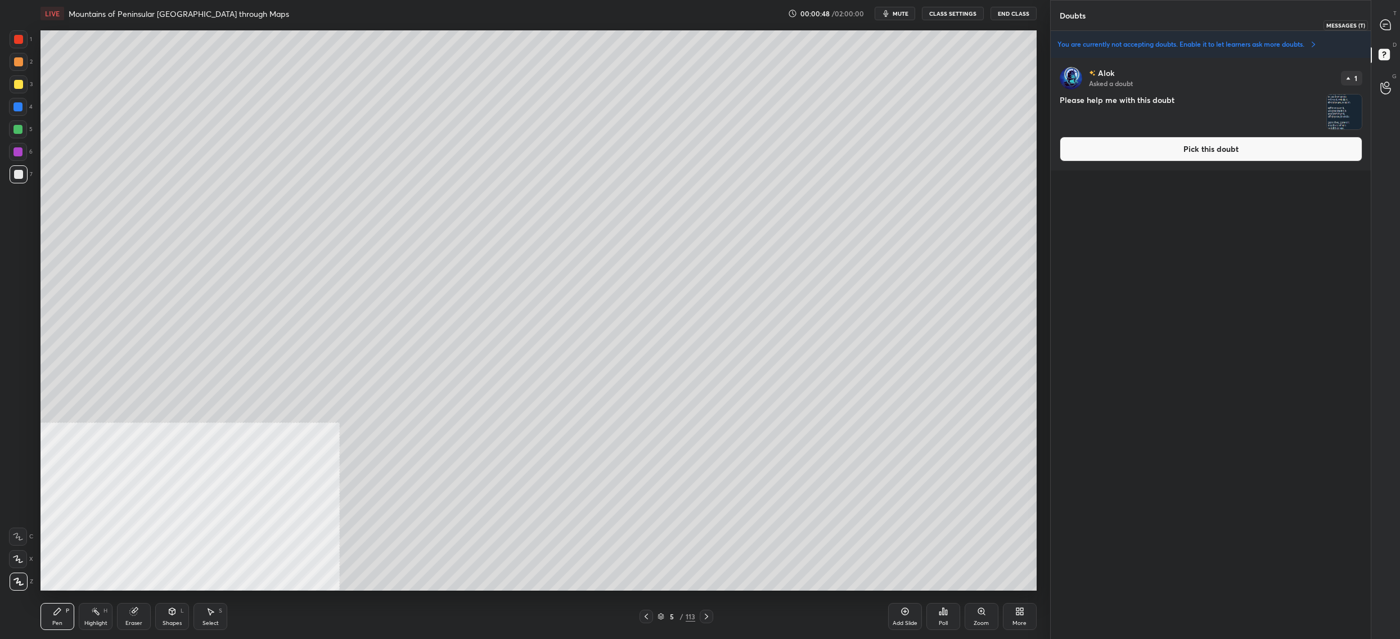
click at [1387, 24] on icon at bounding box center [1385, 25] width 10 height 10
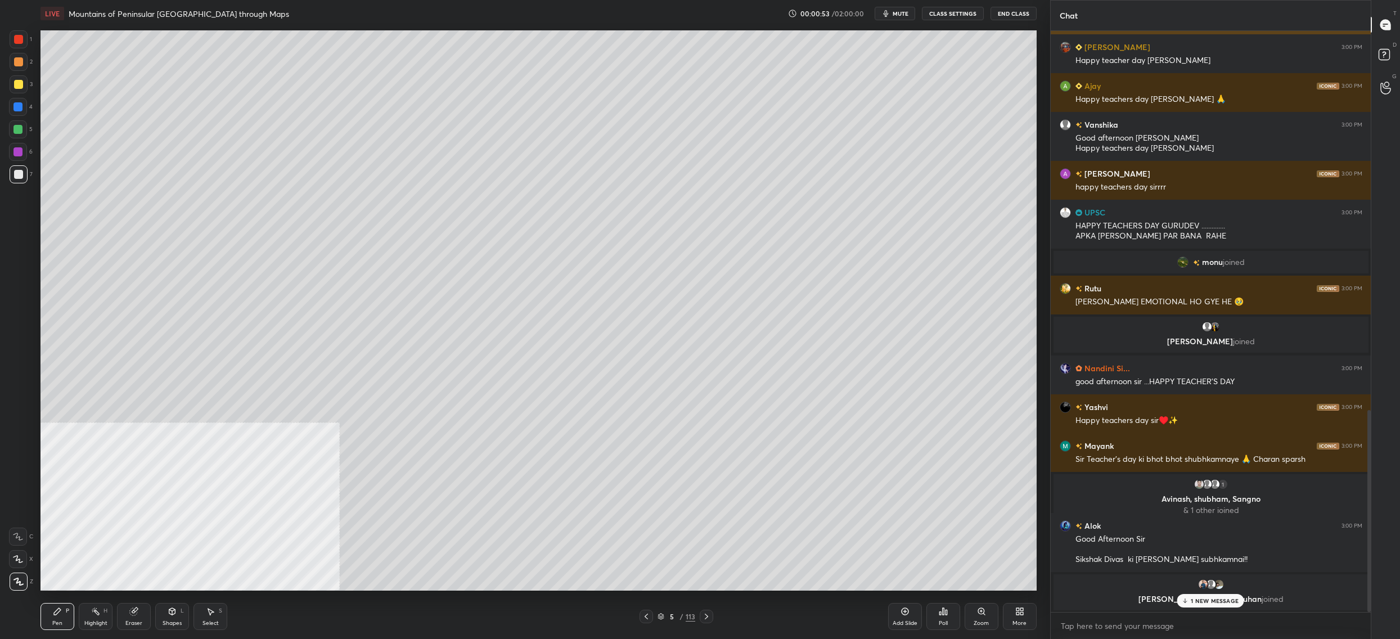
scroll to position [0, 0]
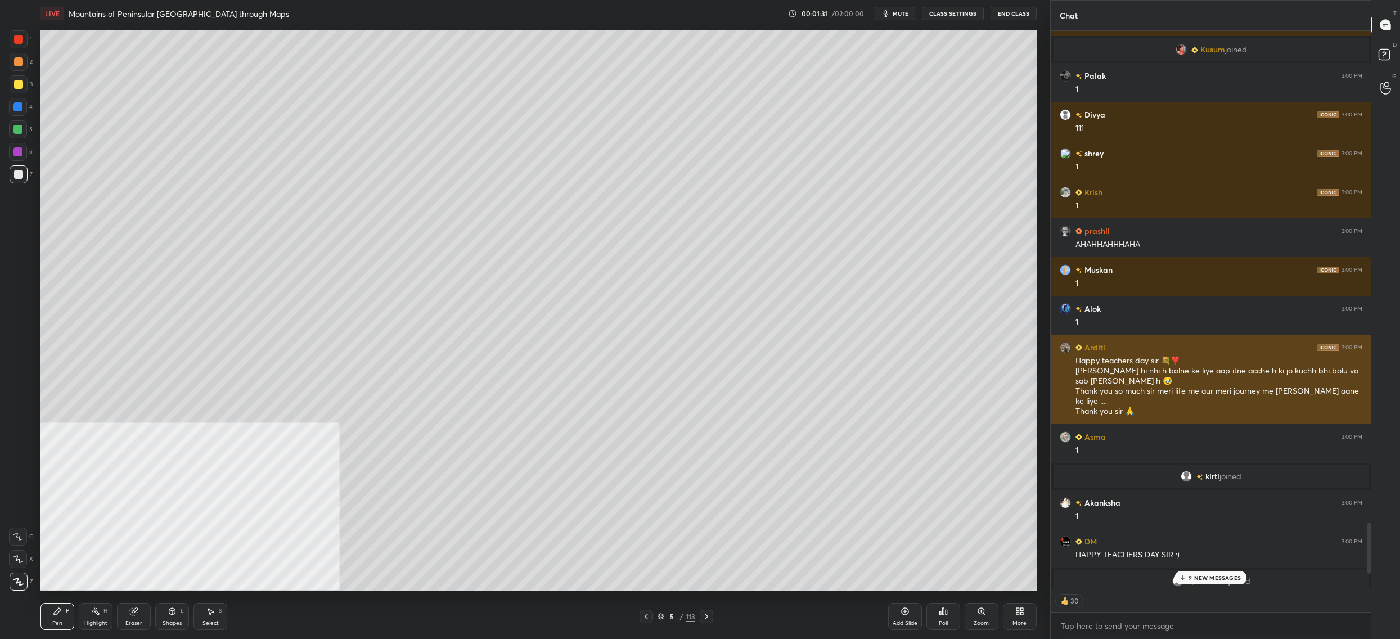
click at [1160, 394] on div "Happy teachers day sir 💐❣️ Sir koi shabd hi nhi h bolne ke liye aap itne acche …" at bounding box center [1218, 386] width 287 height 62
click at [1076, 374] on div "Happy teachers day sir 💐❣️ Sir koi shabd hi nhi h bolne ke liye aap itne acche …" at bounding box center [1218, 386] width 287 height 62
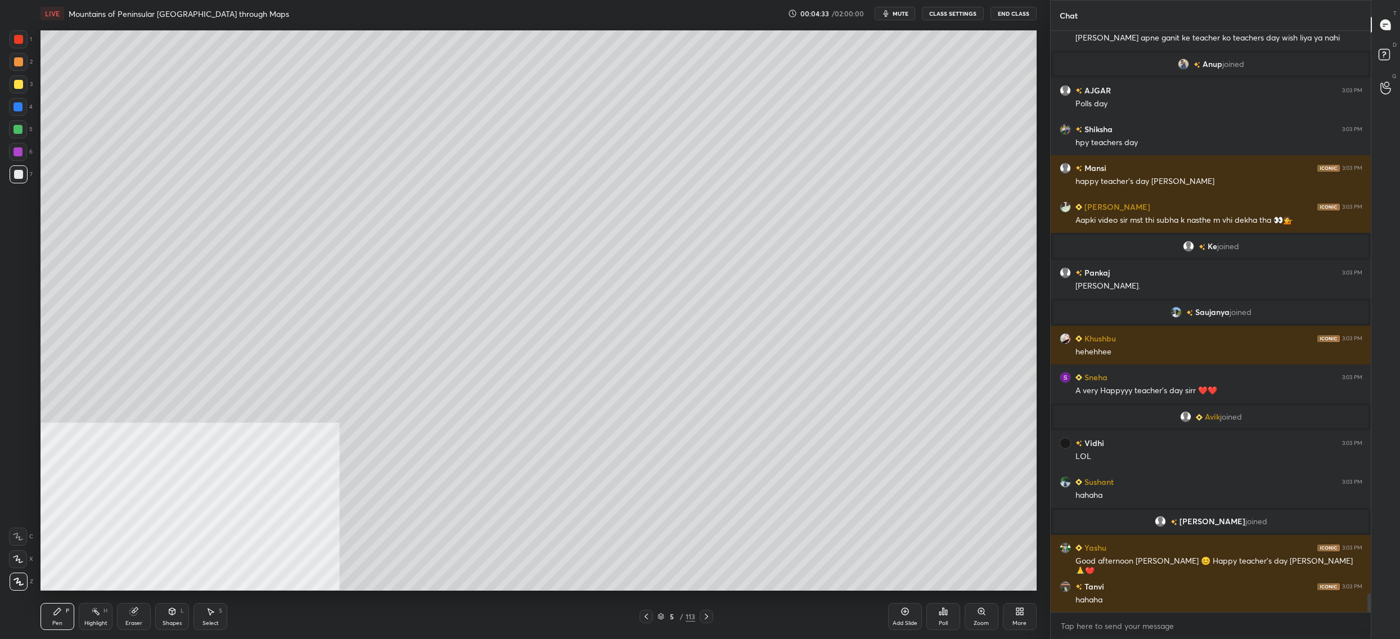
scroll to position [17840, 0]
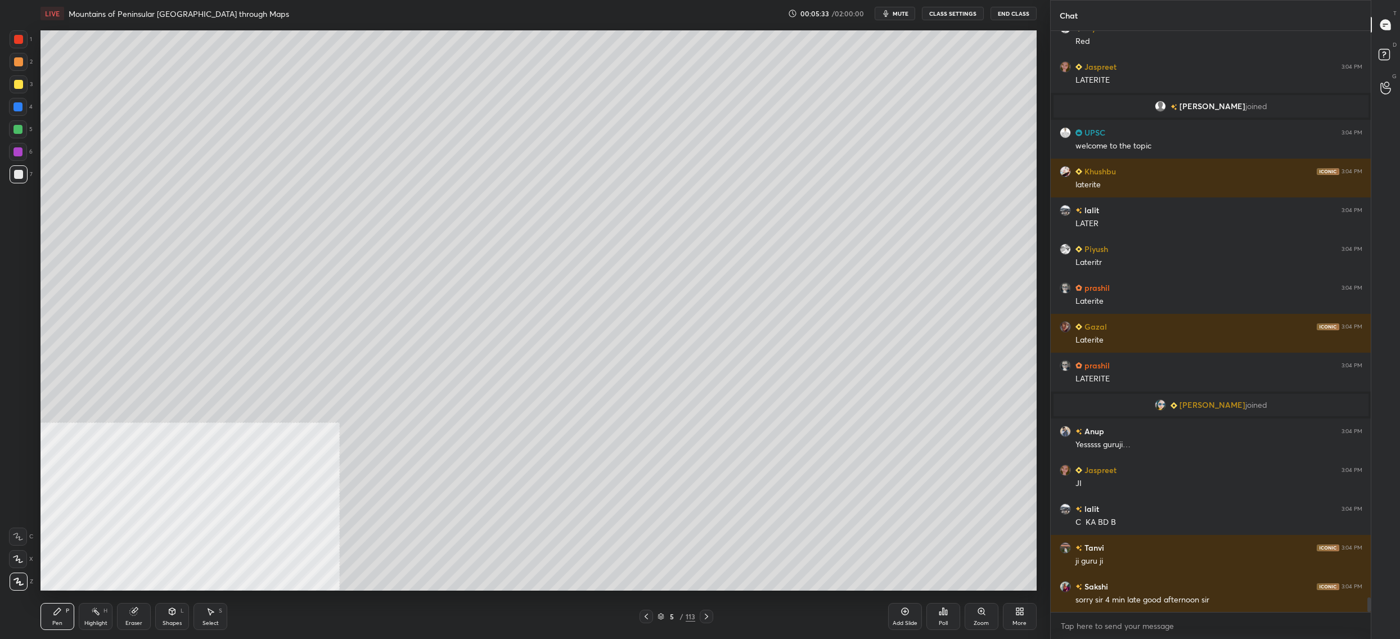
click at [937, 599] on div "Poll" at bounding box center [943, 616] width 34 height 63
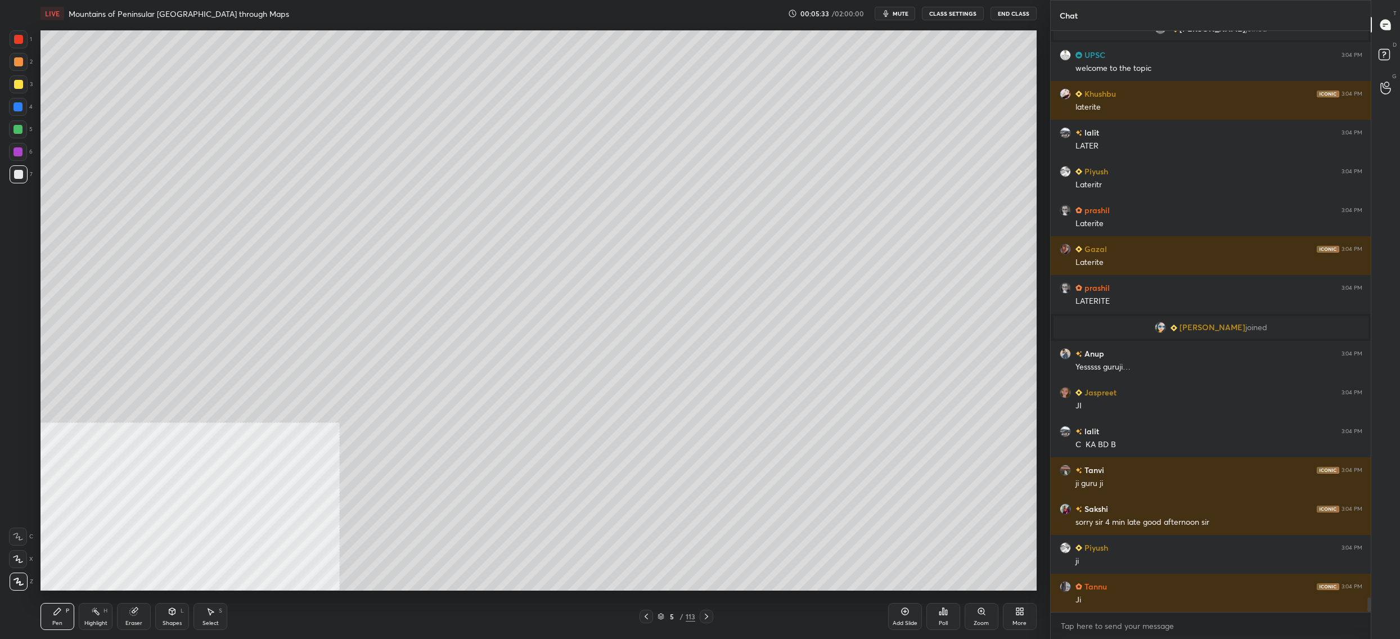
click at [947, 613] on div "Poll" at bounding box center [943, 616] width 34 height 27
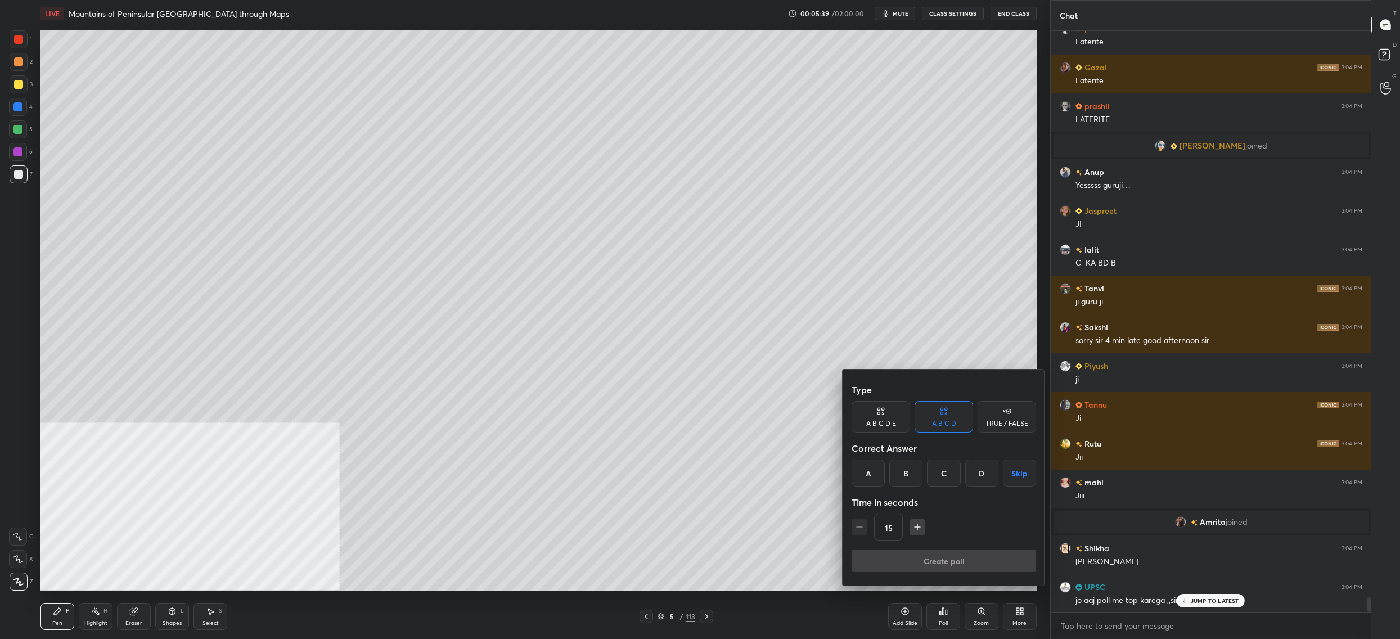
drag, startPoint x: 987, startPoint y: 474, endPoint x: 981, endPoint y: 479, distance: 7.2
click at [986, 473] on div "D" at bounding box center [981, 472] width 33 height 27
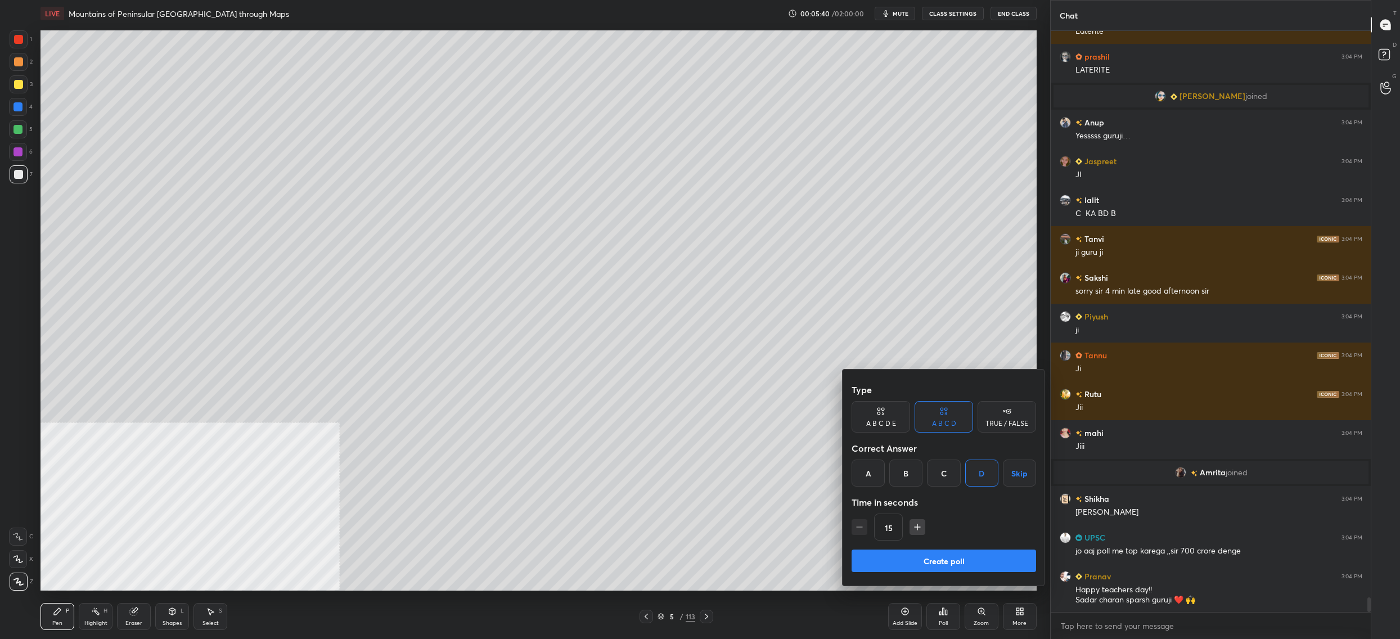
click at [937, 565] on button "Create poll" at bounding box center [943, 560] width 184 height 22
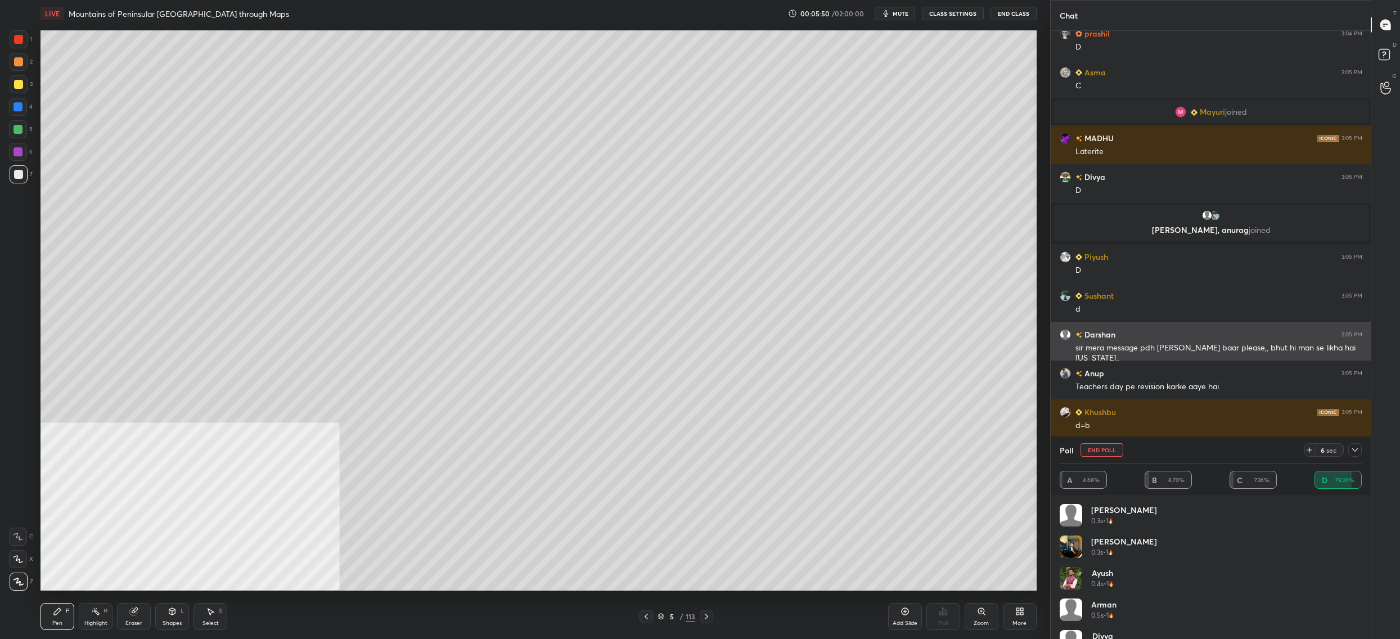
click at [1153, 346] on div "sir mera message pdh lena ek baar please,, bhut hi man se likha hai maine.." at bounding box center [1218, 352] width 287 height 21
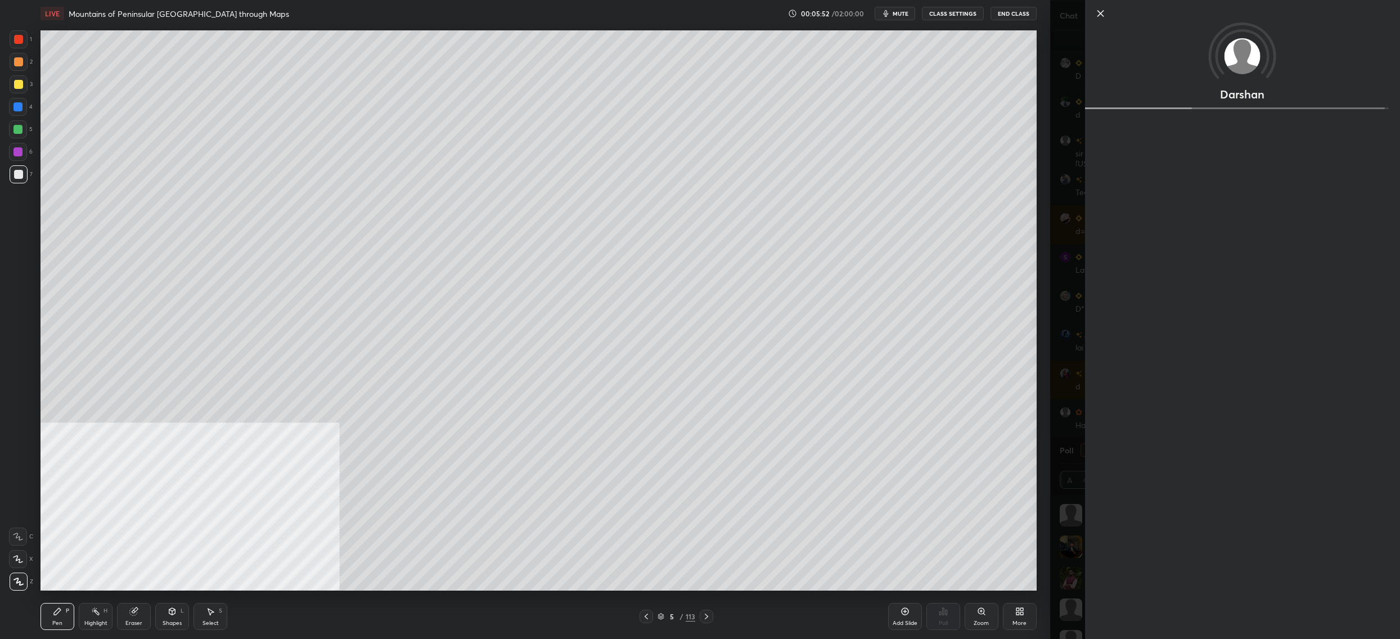
click at [1071, 339] on div "Darshan" at bounding box center [1225, 319] width 350 height 639
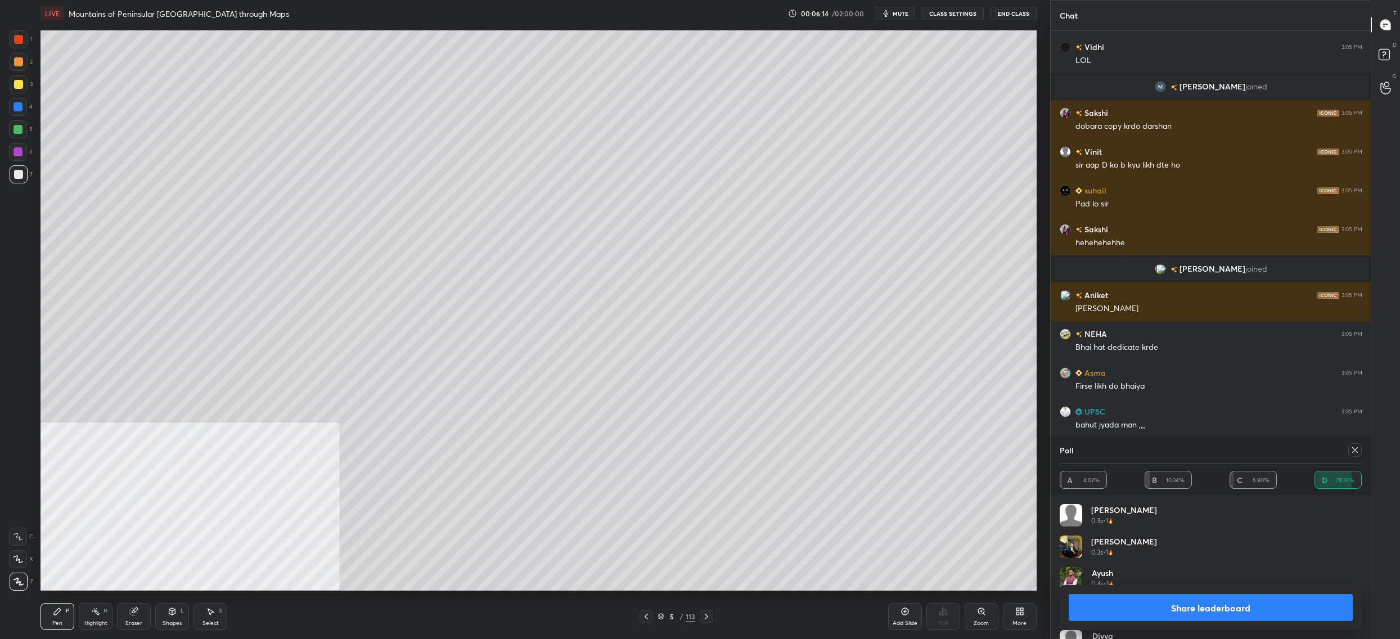
click at [1351, 453] on icon at bounding box center [1354, 449] width 9 height 9
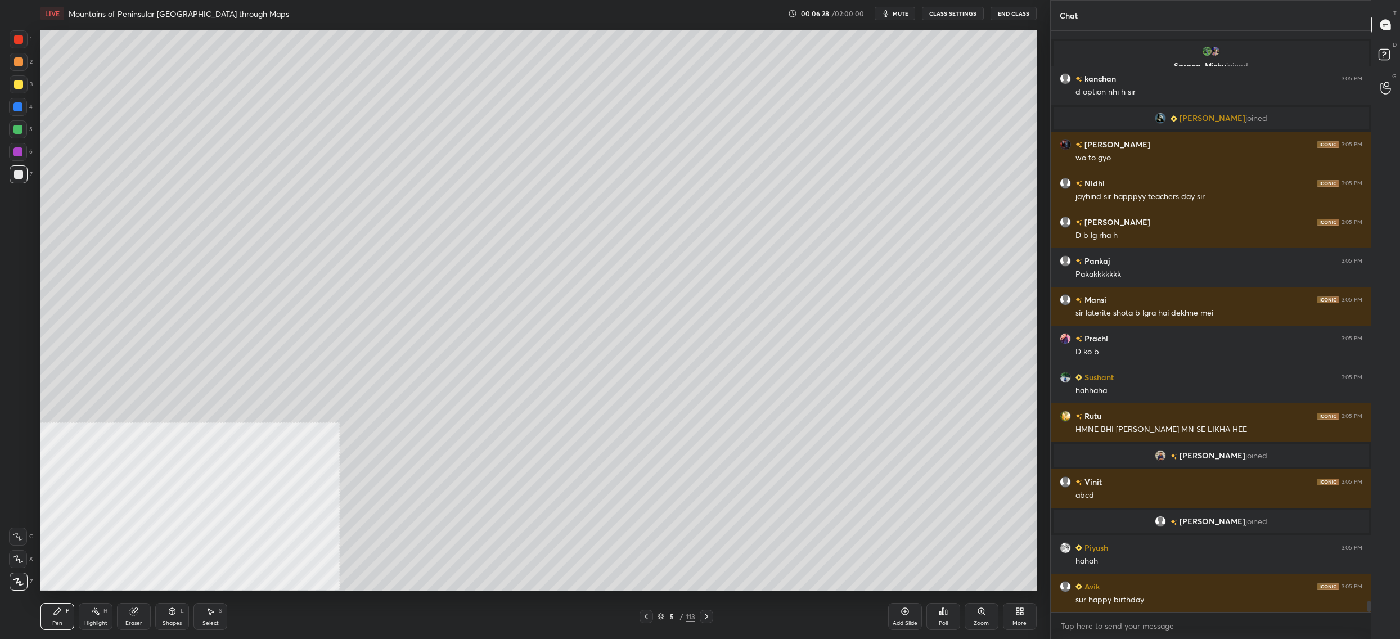
click at [937, 621] on div "Poll" at bounding box center [943, 616] width 34 height 27
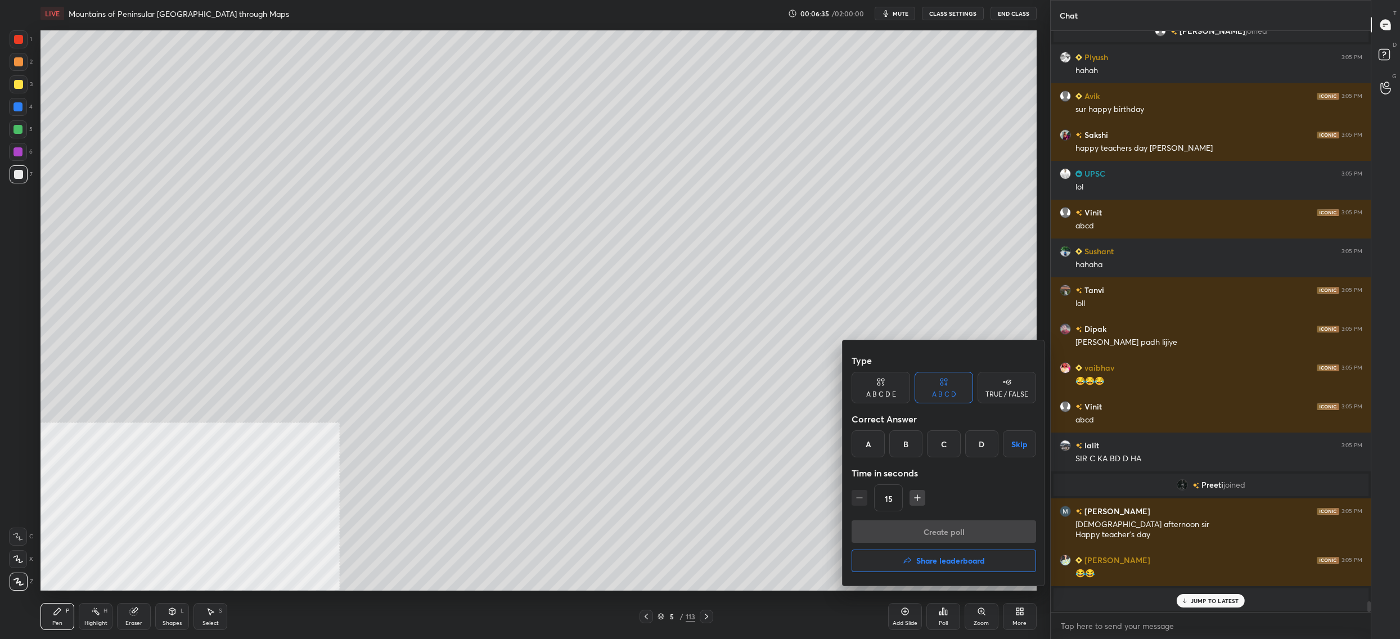
click at [567, 421] on div at bounding box center [700, 319] width 1400 height 639
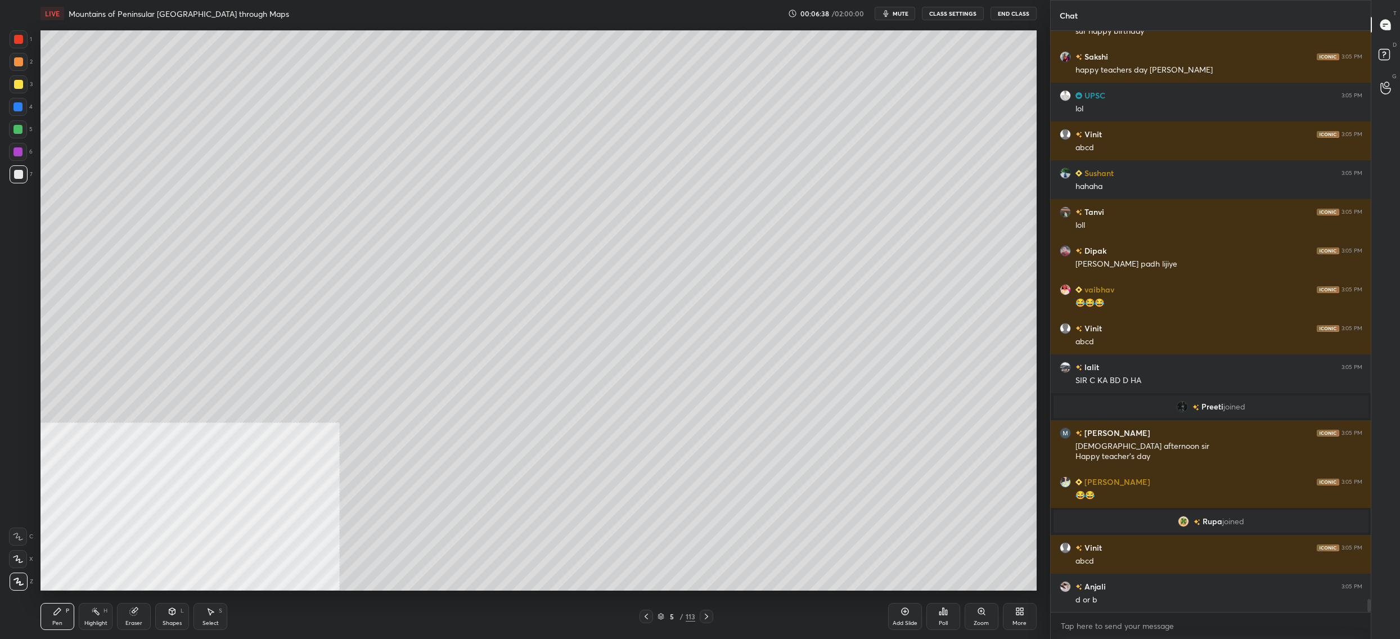
drag, startPoint x: 89, startPoint y: 615, endPoint x: 87, endPoint y: 606, distance: 9.8
click at [91, 616] on div "Highlight H" at bounding box center [96, 616] width 34 height 27
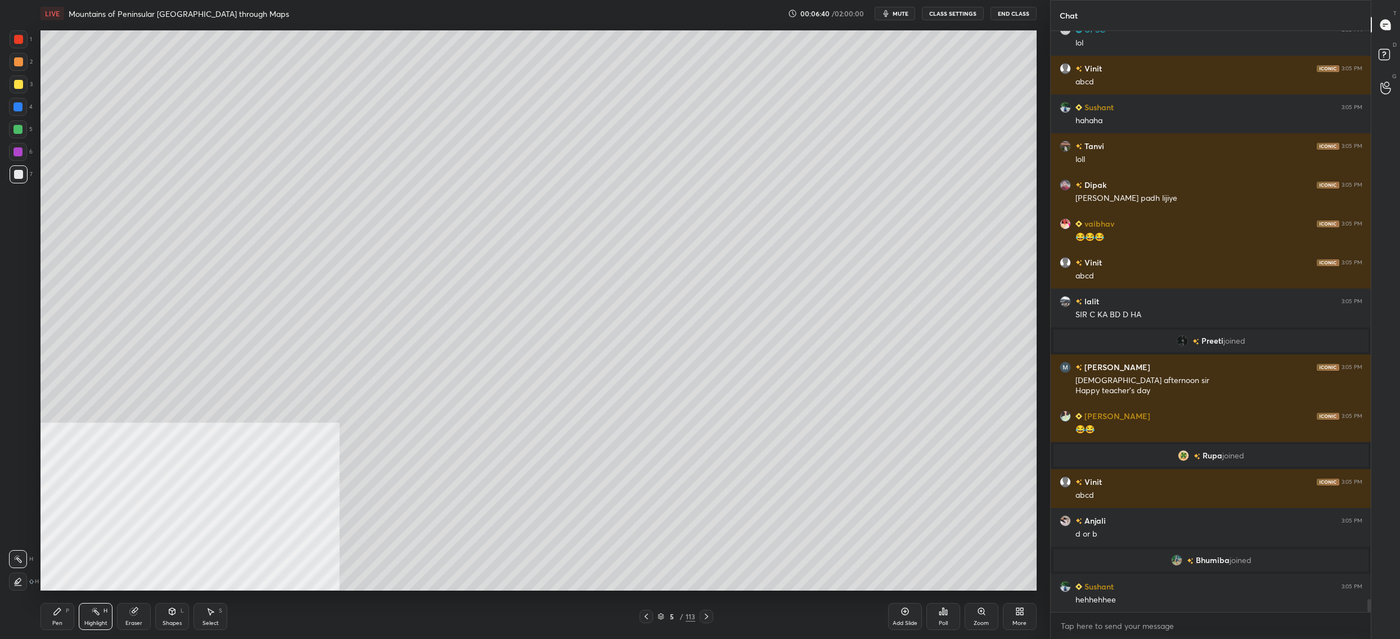
drag, startPoint x: 60, startPoint y: 613, endPoint x: 69, endPoint y: 608, distance: 10.1
click at [61, 612] on icon at bounding box center [57, 611] width 9 height 9
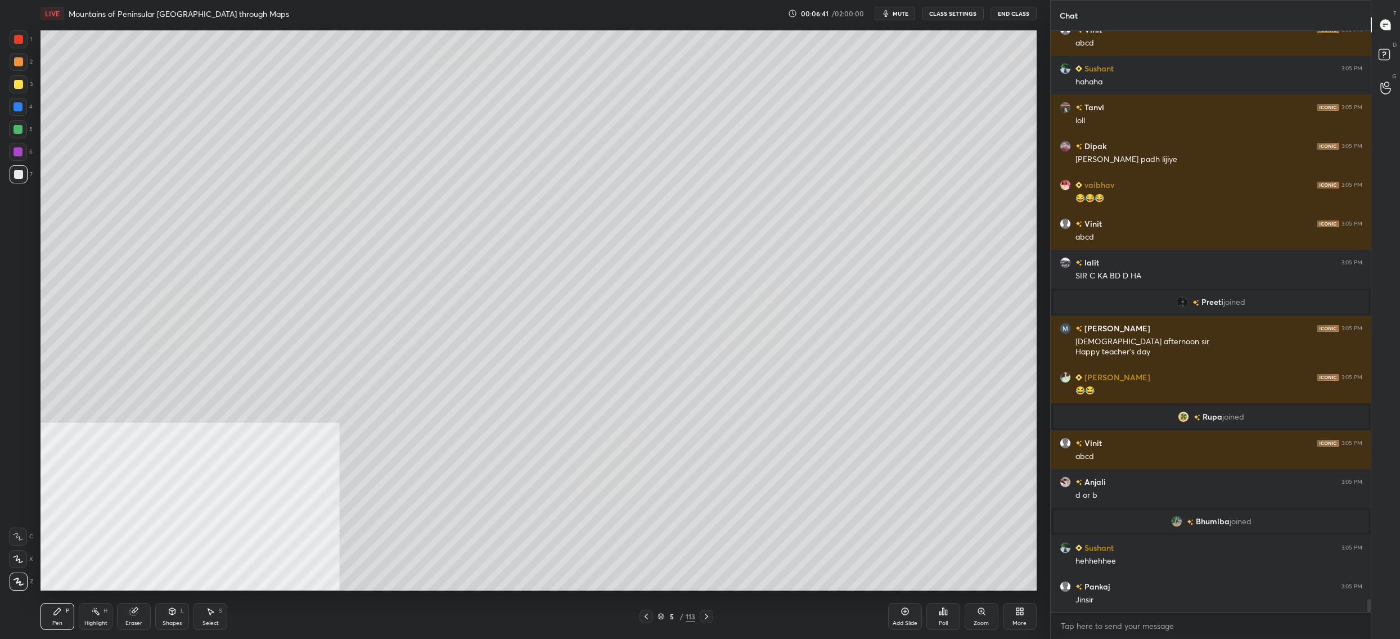
click at [91, 618] on div "Highlight H" at bounding box center [96, 616] width 34 height 27
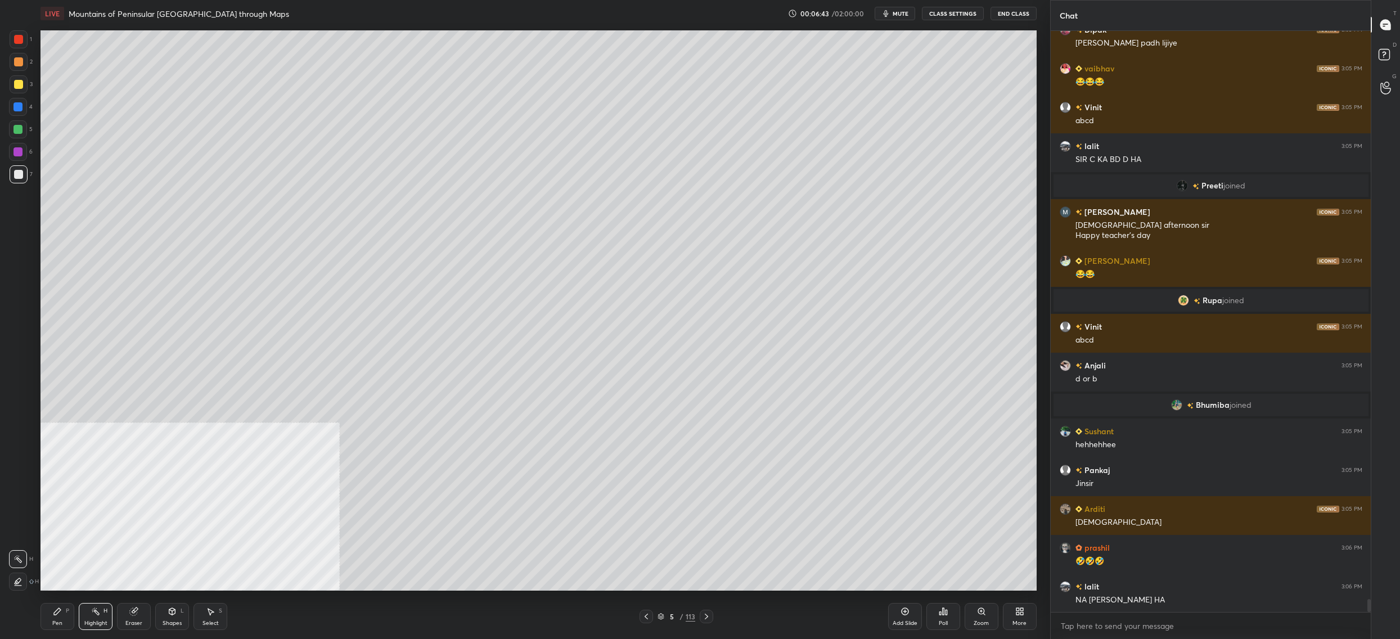
click at [97, 622] on div "Highlight" at bounding box center [95, 623] width 23 height 6
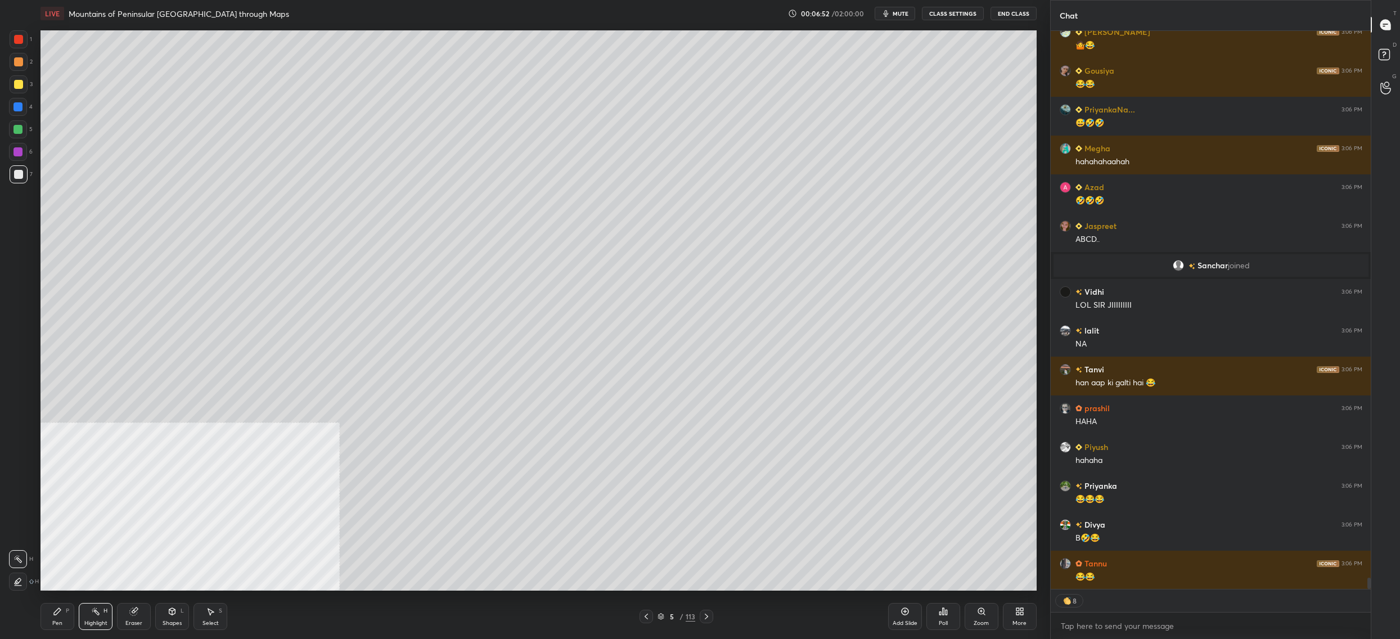
drag, startPoint x: 132, startPoint y: 615, endPoint x: 144, endPoint y: 598, distance: 20.6
click at [132, 616] on div "Eraser" at bounding box center [134, 616] width 34 height 27
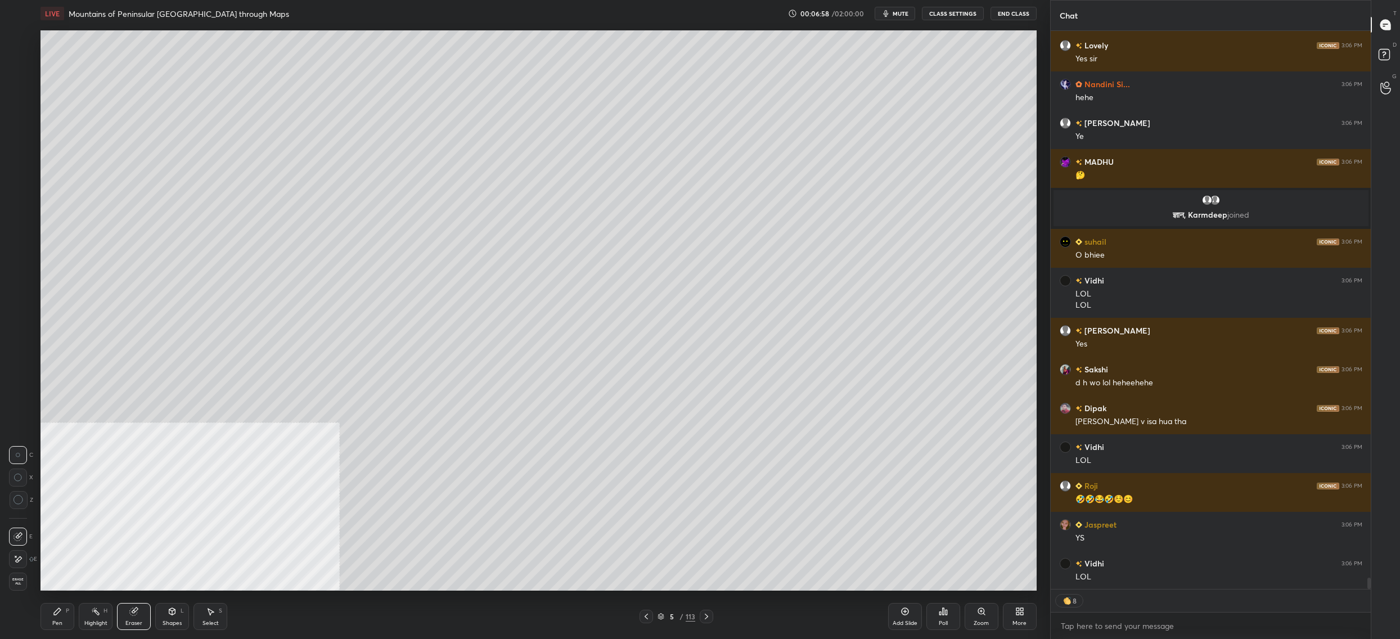
drag, startPoint x: 59, startPoint y: 615, endPoint x: 52, endPoint y: 615, distance: 7.3
click at [58, 615] on div "Pen P" at bounding box center [57, 616] width 34 height 27
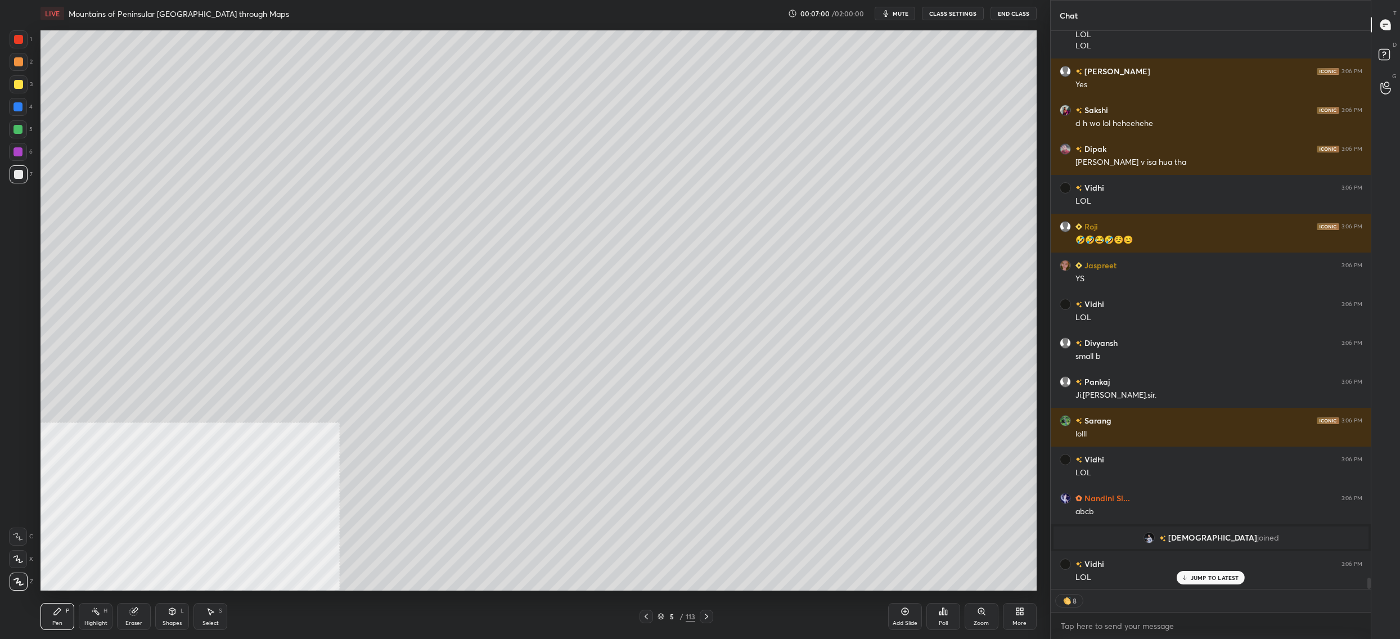
click at [940, 617] on div "Poll" at bounding box center [943, 616] width 34 height 27
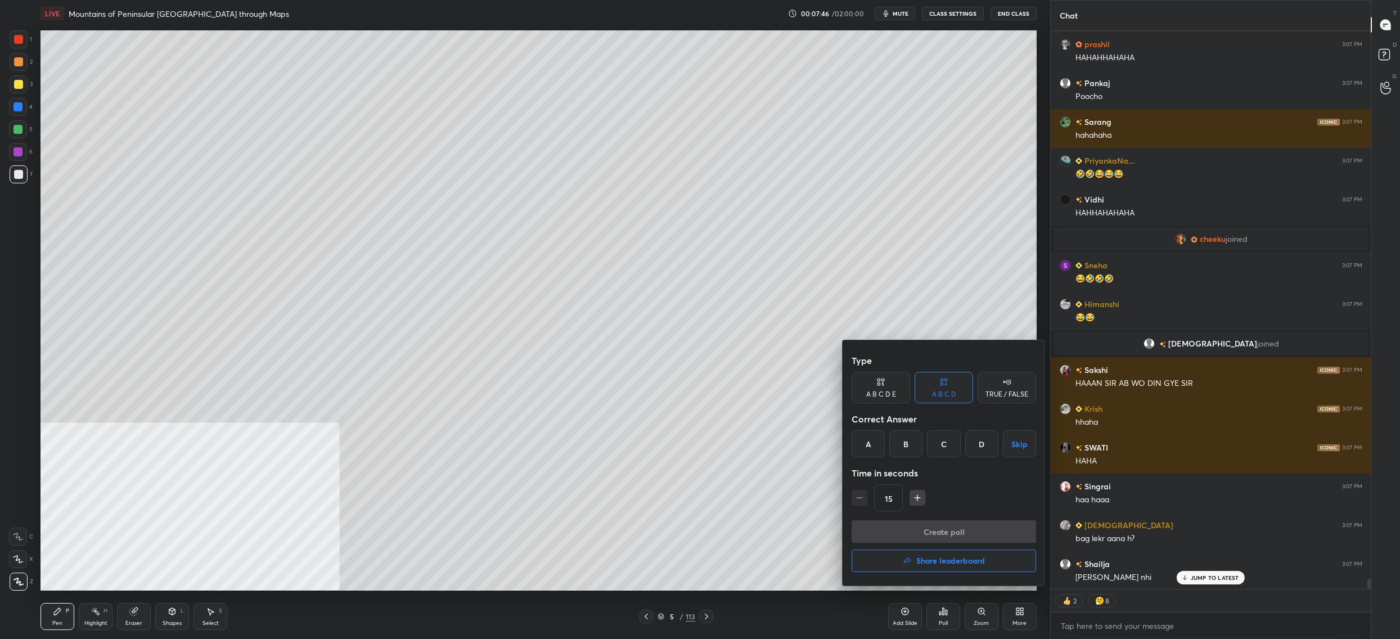
click at [944, 449] on div "C" at bounding box center [943, 443] width 33 height 27
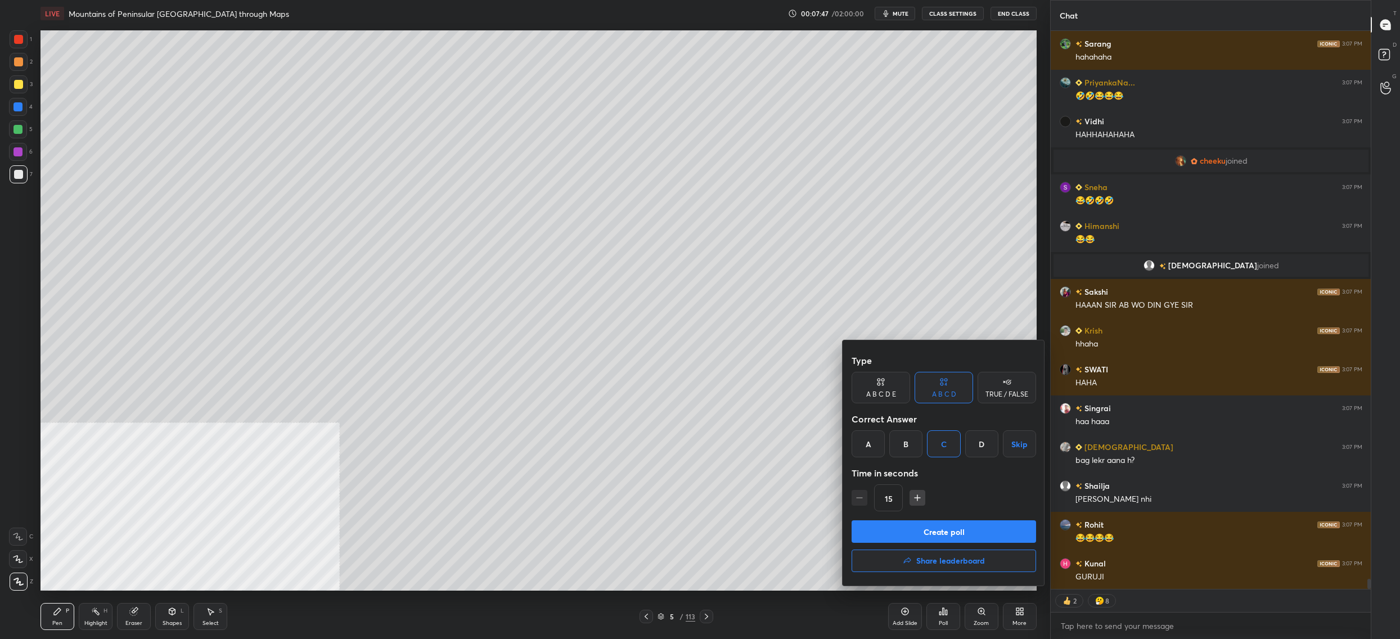
click at [941, 534] on button "Create poll" at bounding box center [943, 531] width 184 height 22
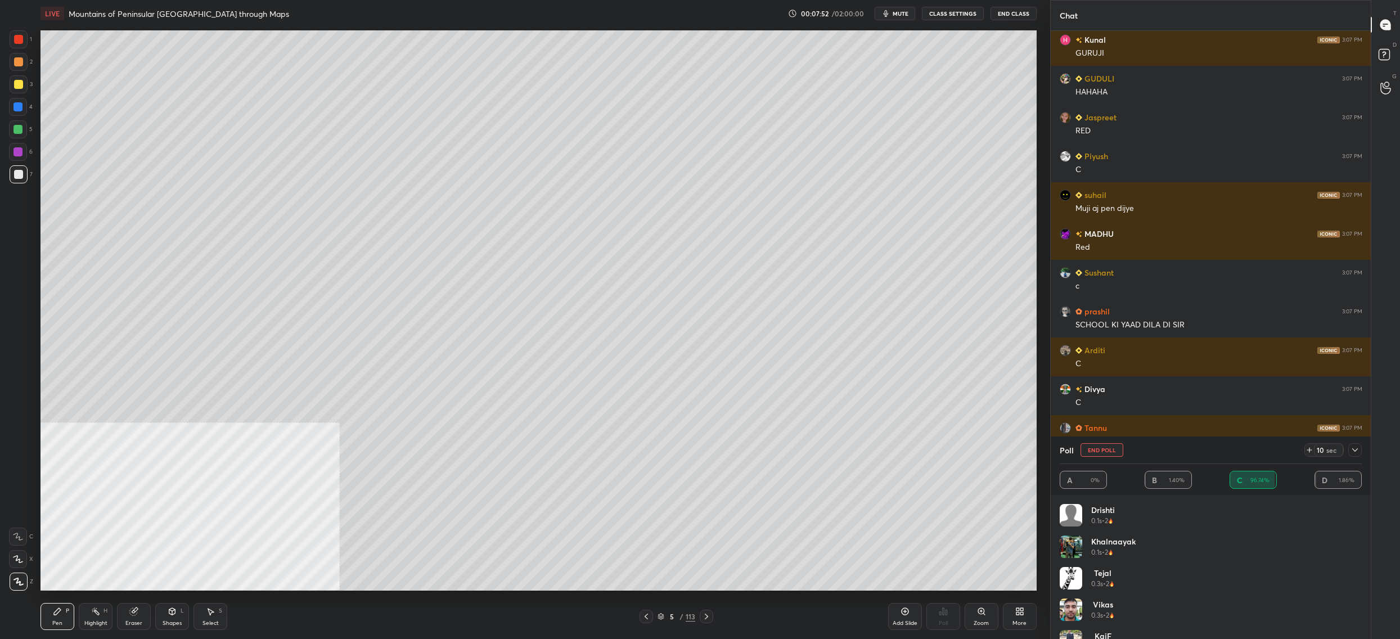
click at [1108, 451] on button "End Poll" at bounding box center [1101, 449] width 43 height 13
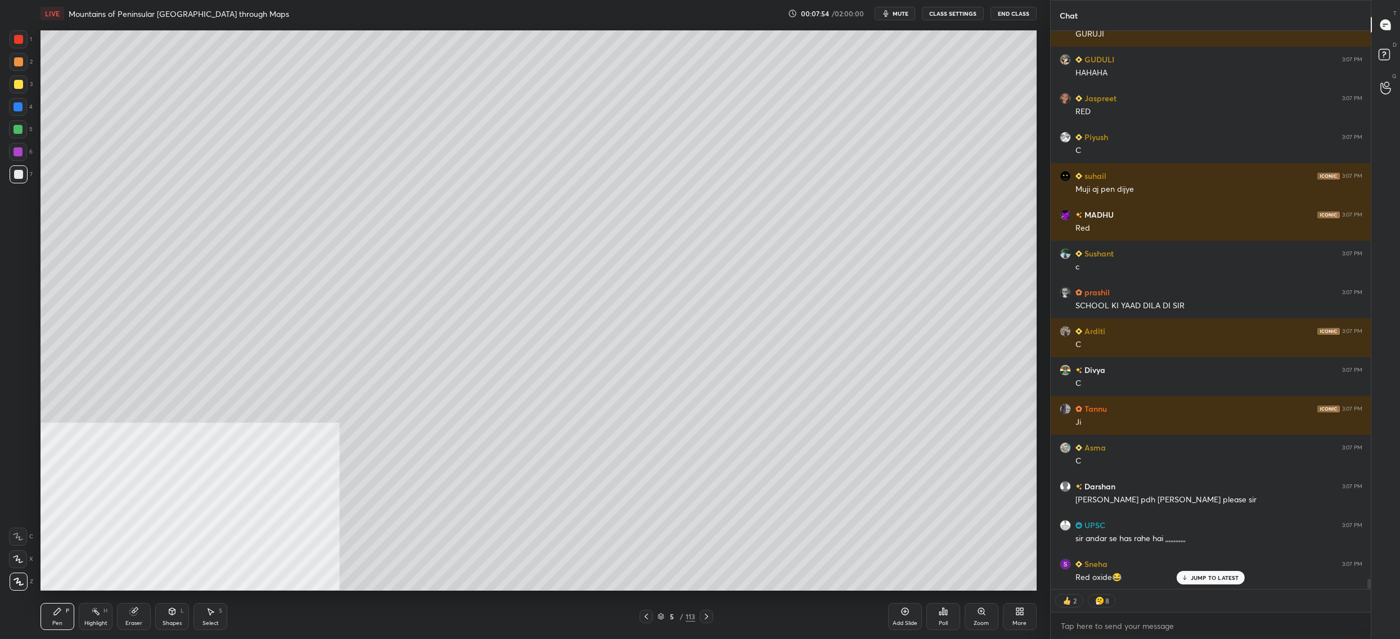
click at [936, 616] on div "Poll" at bounding box center [943, 616] width 34 height 27
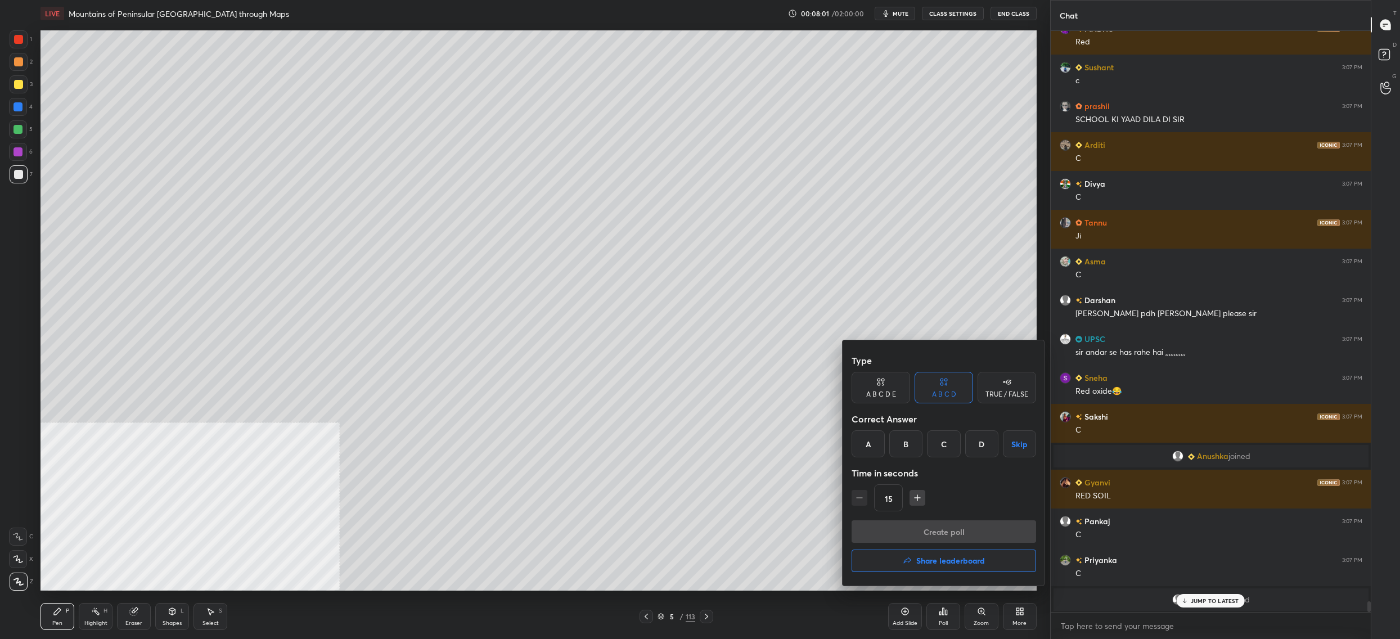
click at [911, 444] on div "B" at bounding box center [905, 443] width 33 height 27
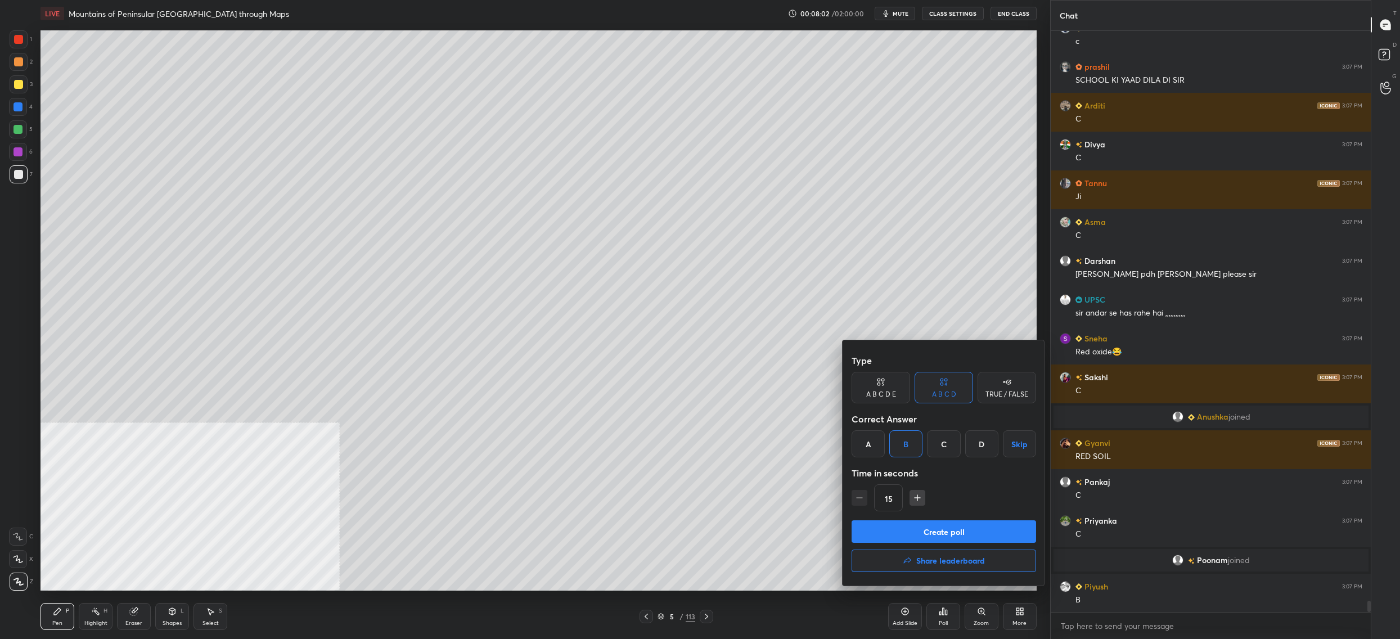
click at [927, 532] on button "Create poll" at bounding box center [943, 531] width 184 height 22
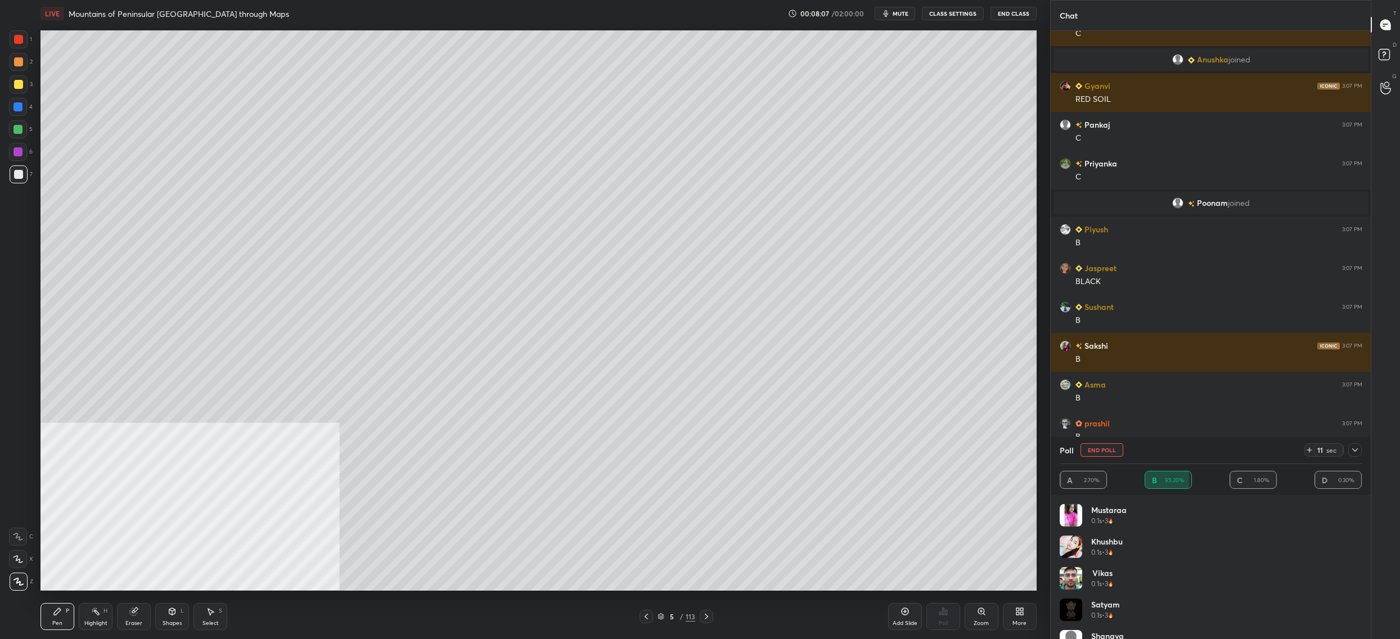
click at [1104, 448] on button "End Poll" at bounding box center [1101, 449] width 43 height 13
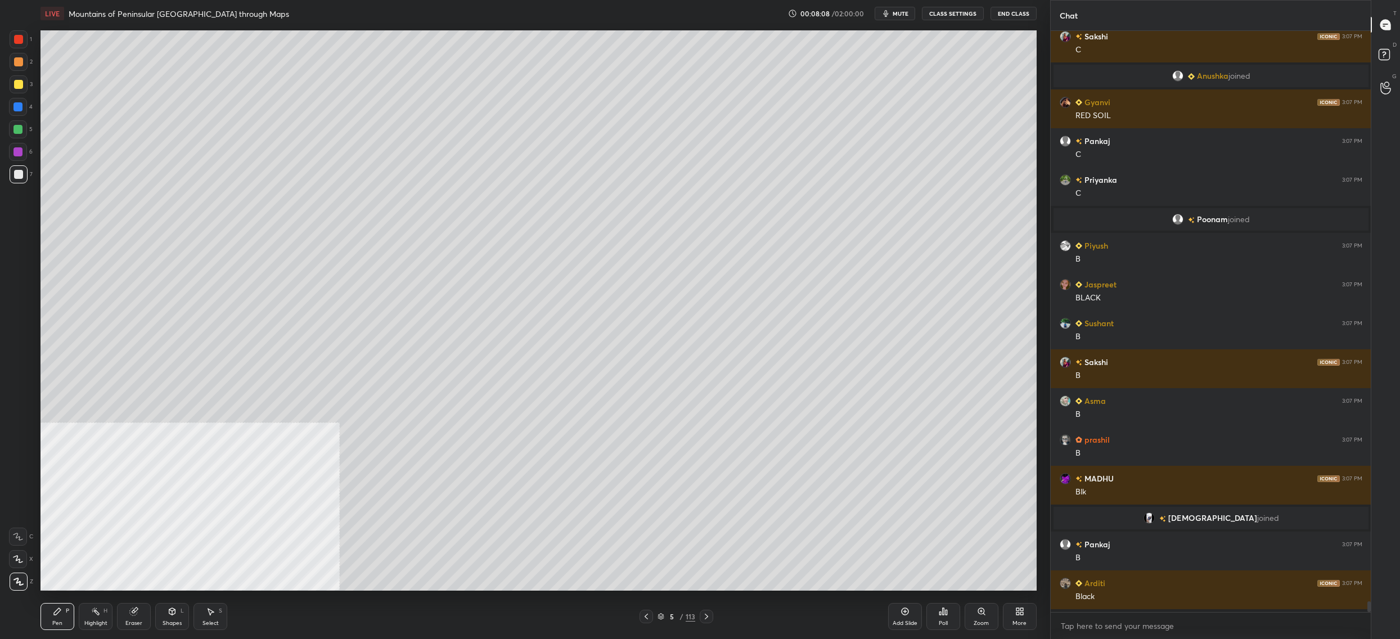
click at [937, 619] on div "Poll" at bounding box center [943, 616] width 34 height 27
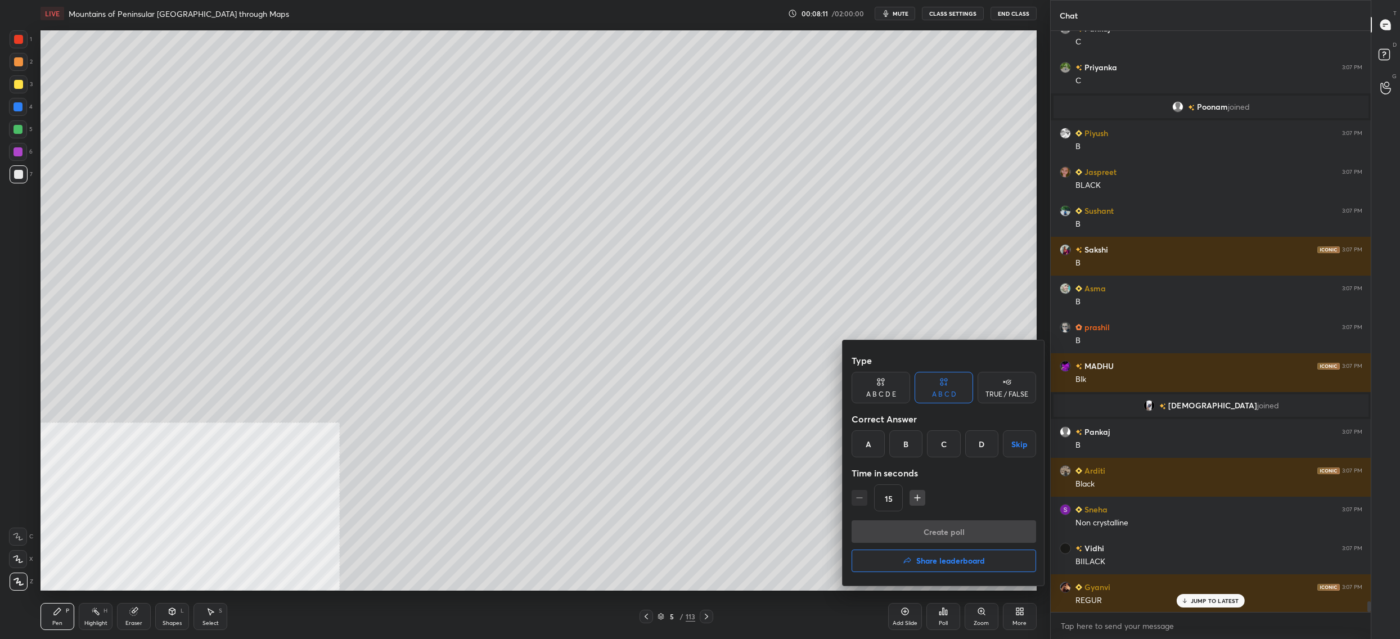
click at [936, 439] on div "C" at bounding box center [943, 443] width 33 height 27
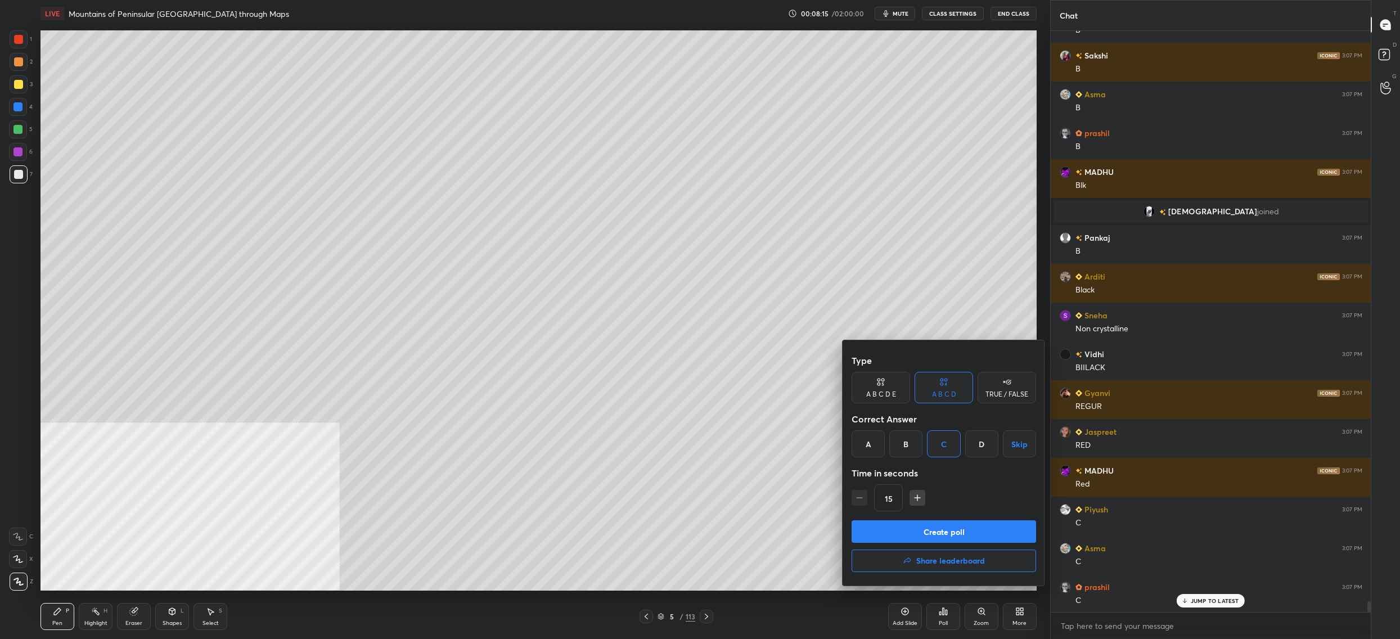
click at [922, 530] on button "Create poll" at bounding box center [943, 531] width 184 height 22
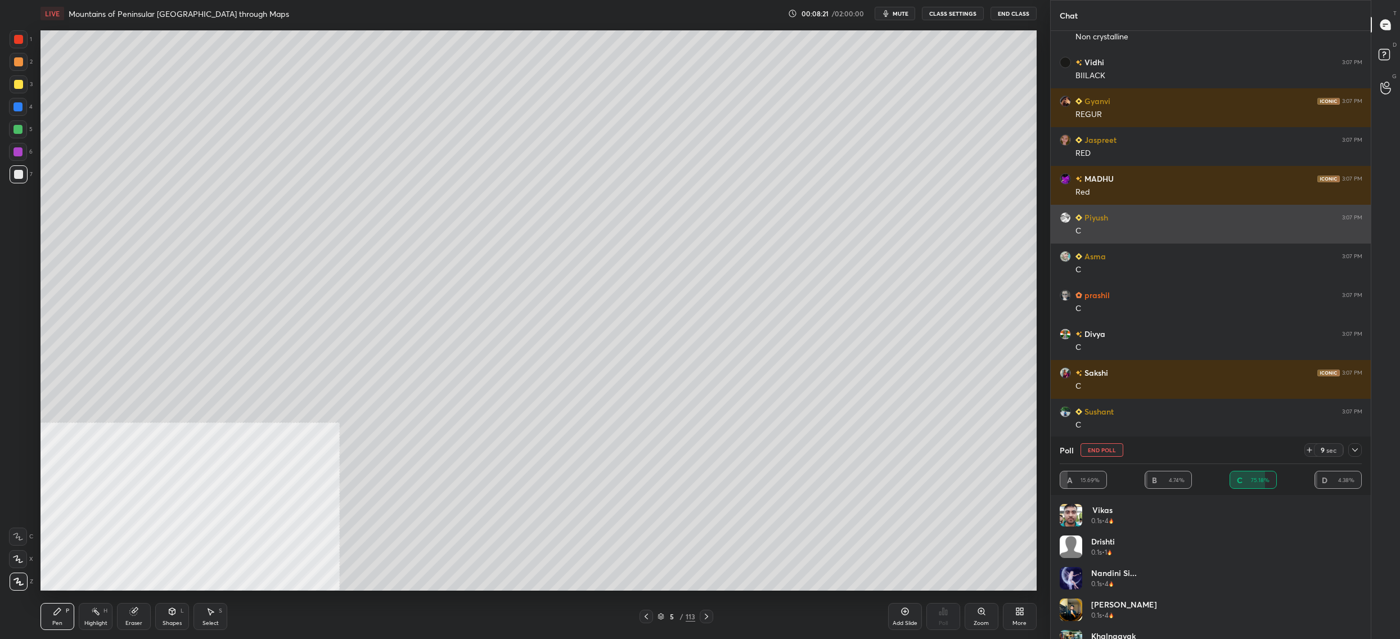
drag, startPoint x: 1103, startPoint y: 450, endPoint x: 1199, endPoint y: 214, distance: 254.5
click at [1187, 287] on div "Chat Arditi 3:07 PM Black Sneha 3:07 PM Non crystalline Vidhi 3:07 PM BIILACK G…" at bounding box center [1210, 319] width 321 height 639
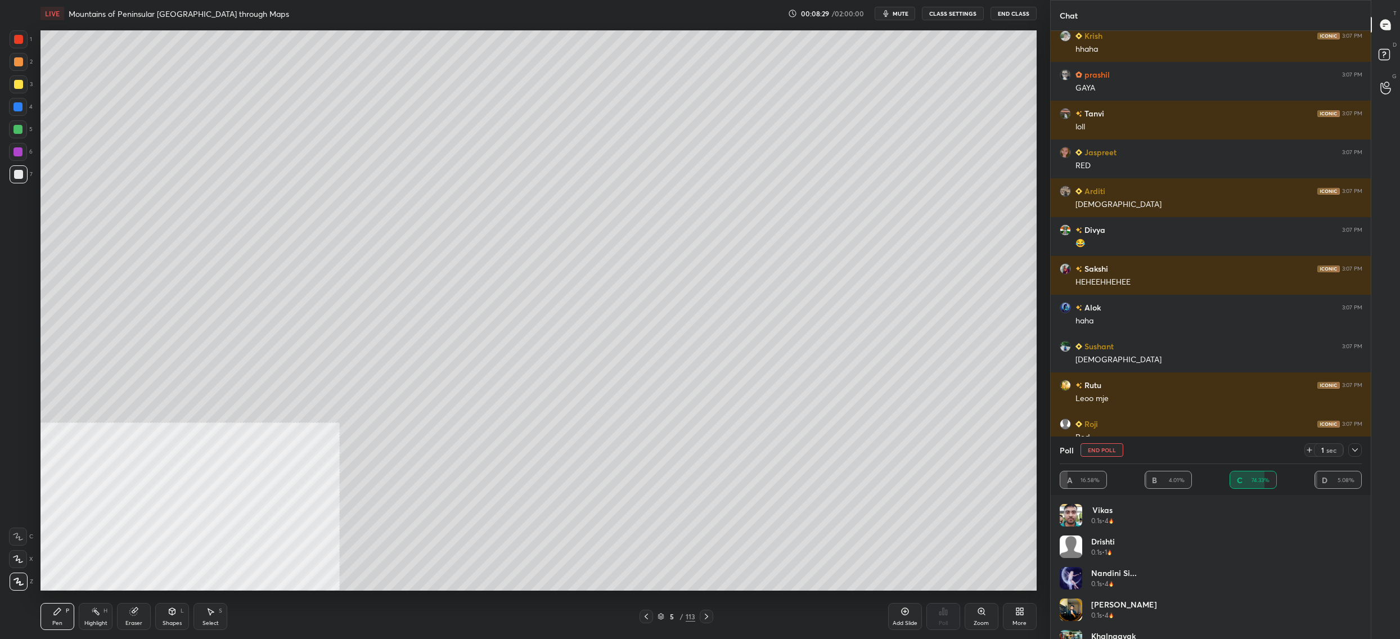
drag, startPoint x: 1105, startPoint y: 448, endPoint x: 1135, endPoint y: 197, distance: 252.5
click at [1129, 283] on div "Chat Arditi 3:07 PM C Gyanvi 3:07 PM RED Pankaj 3:07 PM C Sneha 3:07 PM Crystal…" at bounding box center [1210, 319] width 321 height 639
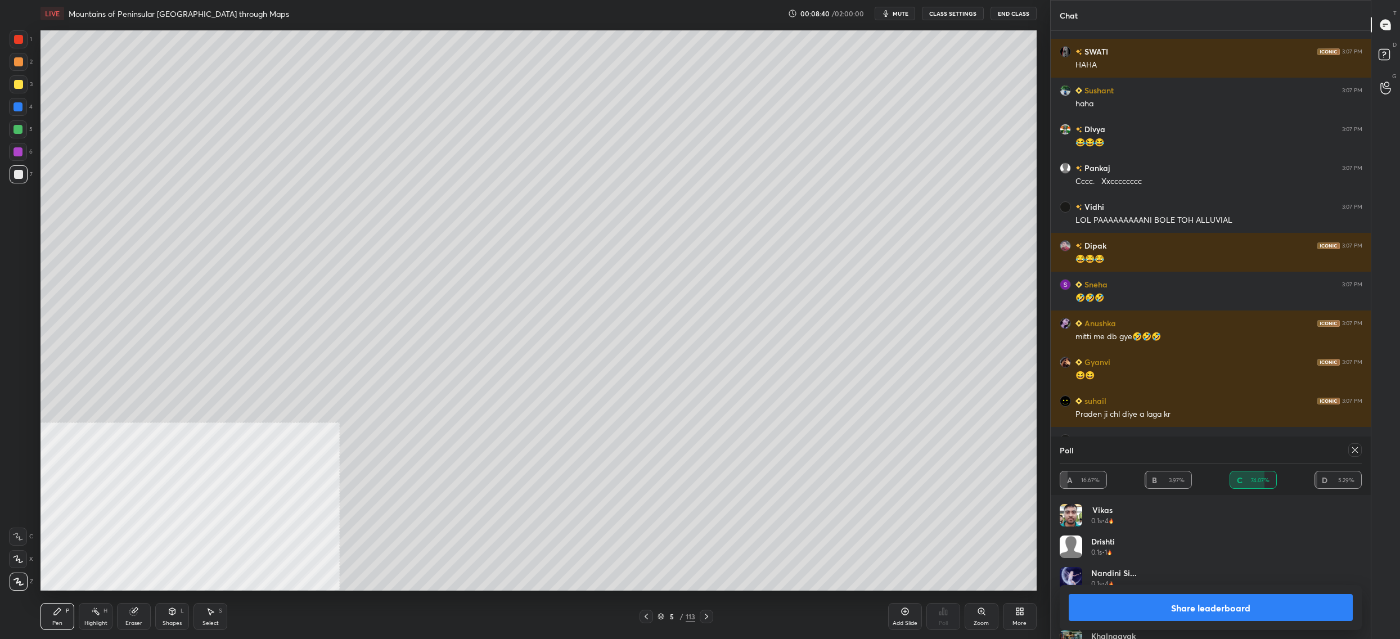
click at [1357, 447] on icon at bounding box center [1354, 449] width 9 height 9
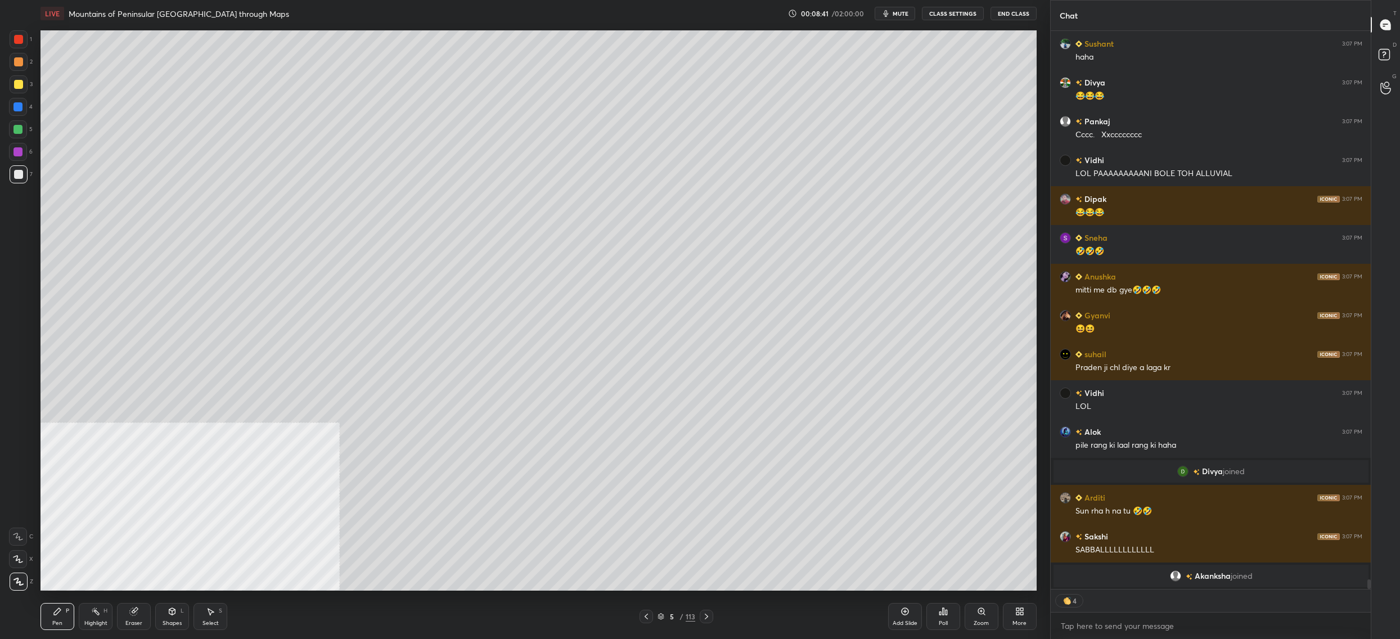
click at [940, 612] on icon at bounding box center [940, 613] width 2 height 3
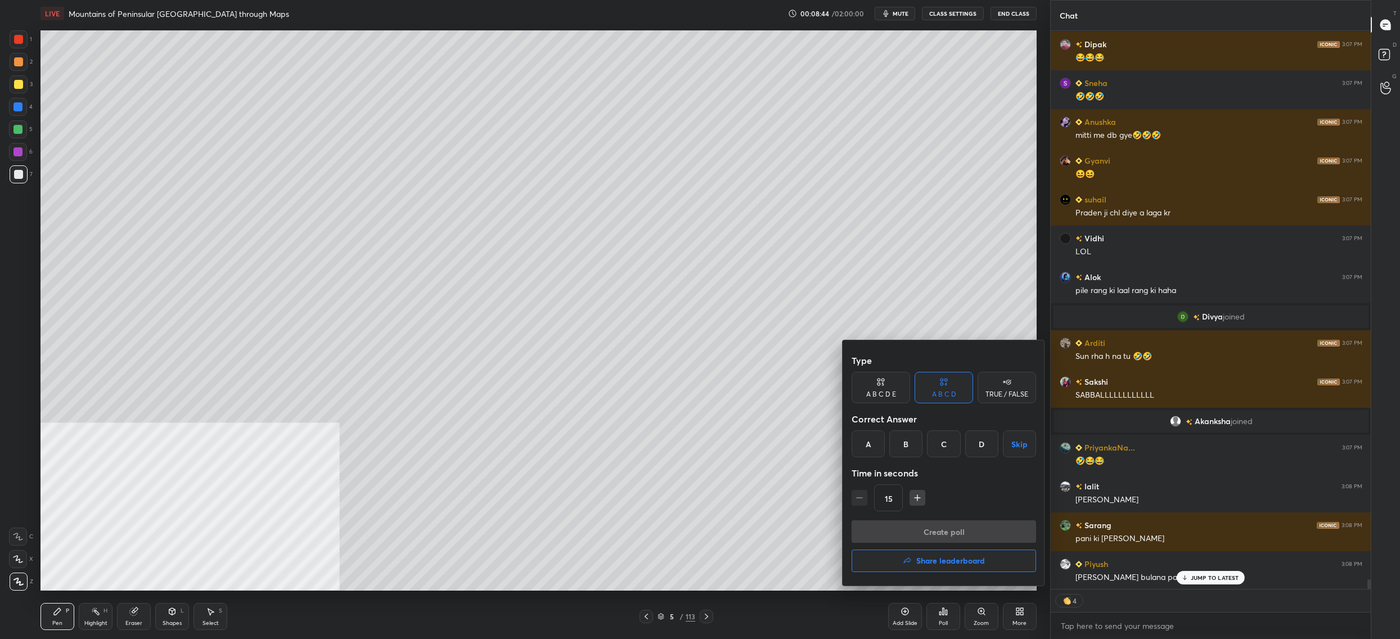
click at [953, 440] on div "C" at bounding box center [943, 443] width 33 height 27
click at [955, 518] on div "Type A B C D E A B C D TRUE / FALSE Correct Answer A B C D Skip Time in seconds…" at bounding box center [943, 462] width 202 height 245
drag, startPoint x: 962, startPoint y: 536, endPoint x: 963, endPoint y: 530, distance: 6.3
click at [962, 535] on button "Create poll" at bounding box center [943, 531] width 184 height 22
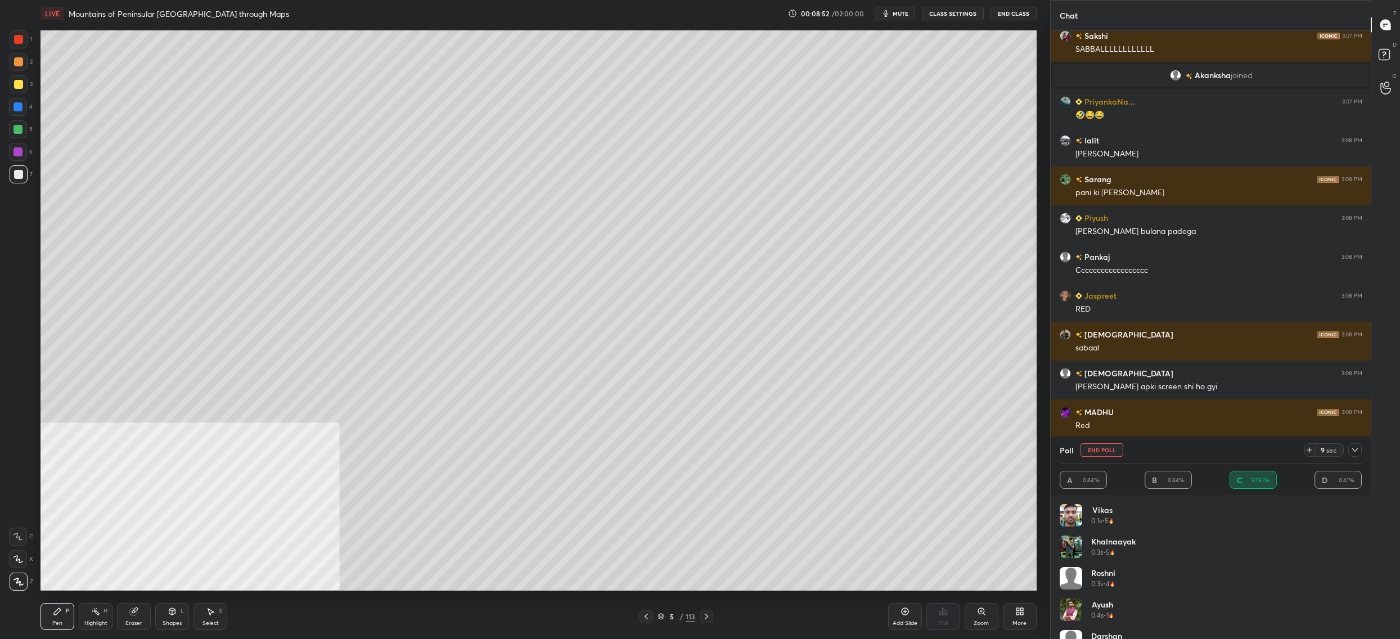
click at [1113, 448] on button "End Poll" at bounding box center [1101, 449] width 43 height 13
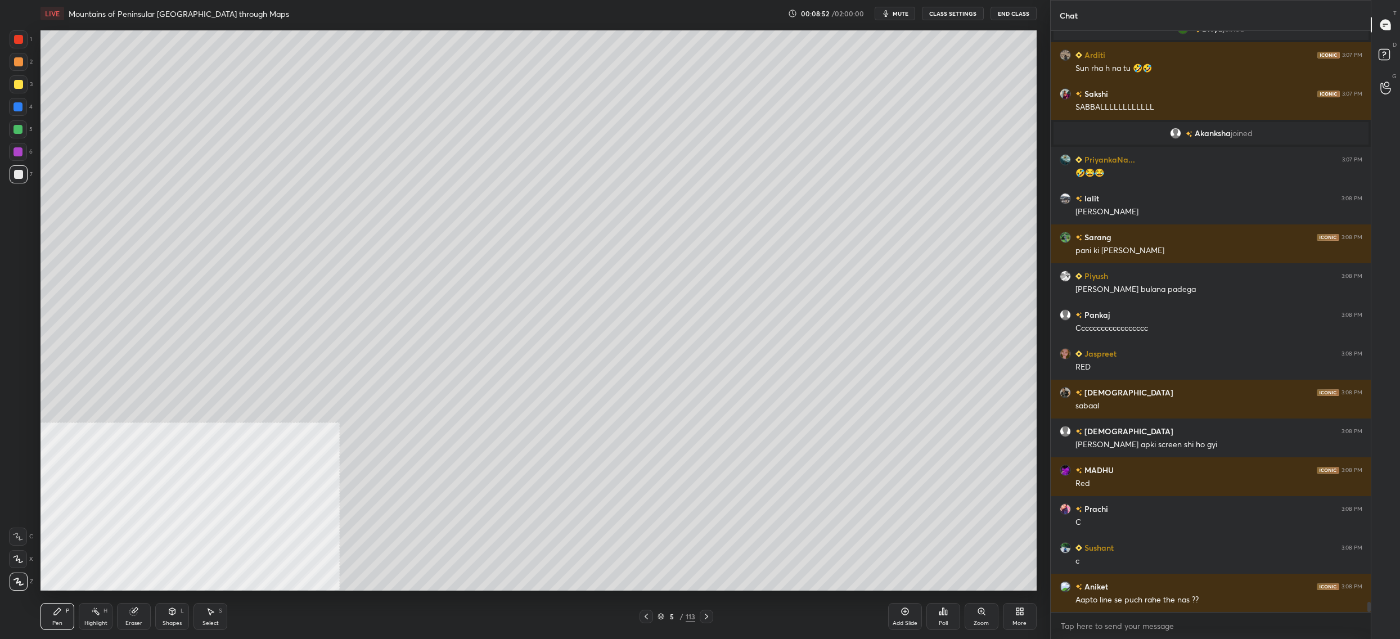
click at [940, 615] on icon at bounding box center [942, 611] width 9 height 9
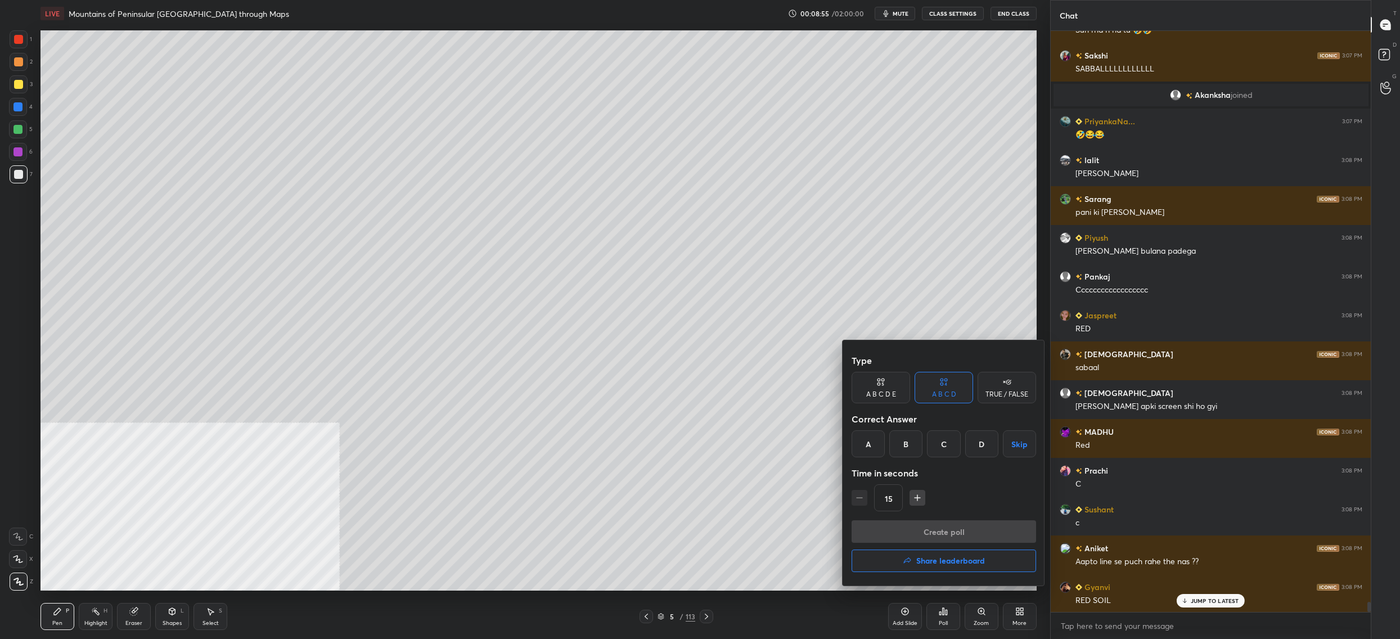
click at [913, 454] on div "B" at bounding box center [905, 443] width 33 height 27
drag, startPoint x: 931, startPoint y: 533, endPoint x: 930, endPoint y: 525, distance: 7.9
click at [931, 527] on button "Create poll" at bounding box center [943, 531] width 184 height 22
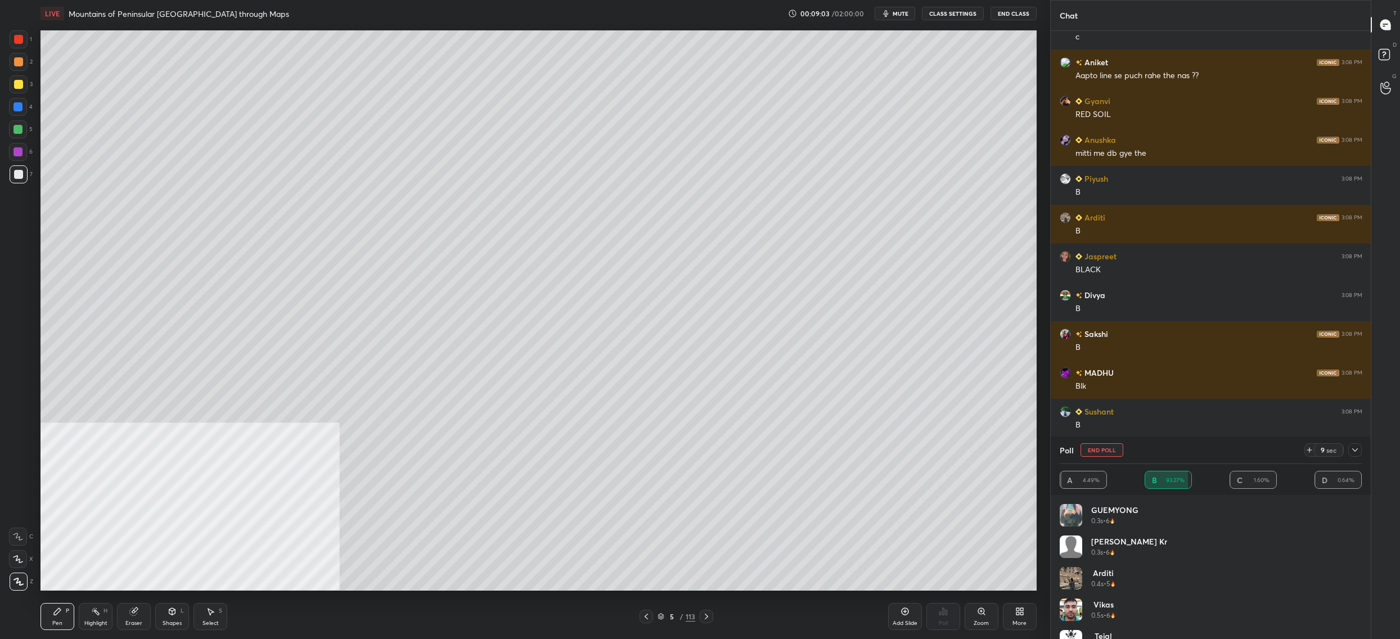
click at [1096, 446] on button "End Poll" at bounding box center [1101, 449] width 43 height 13
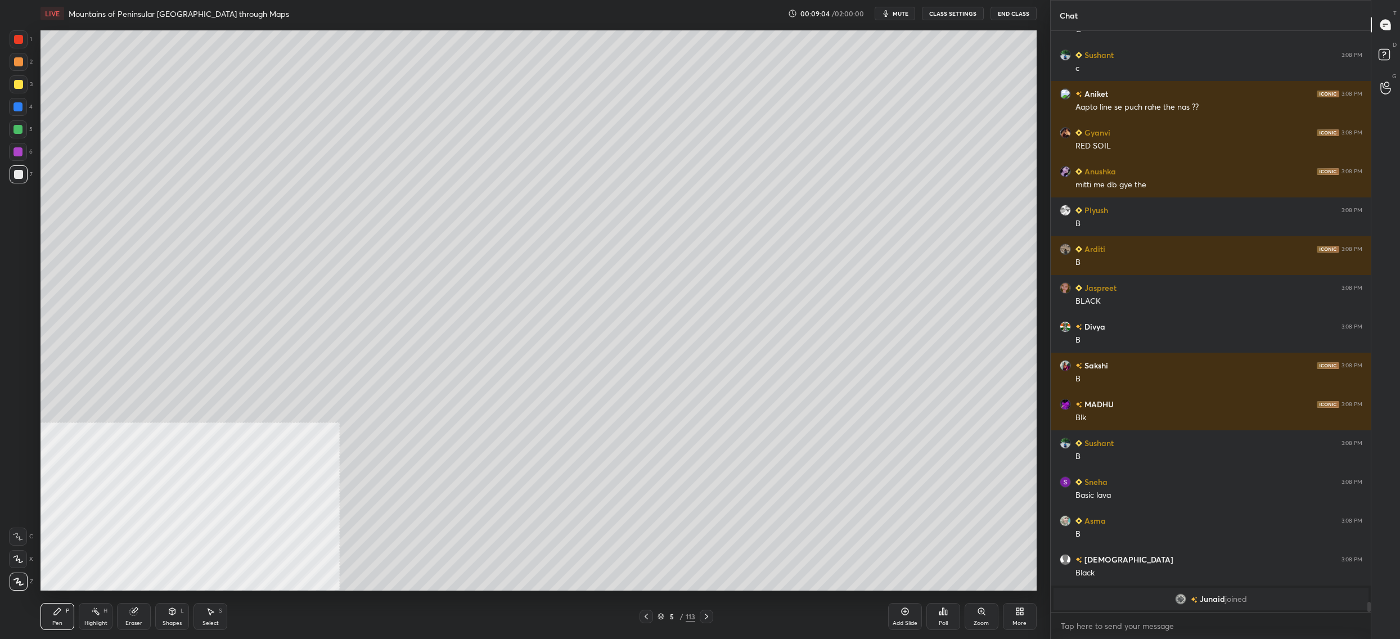
click at [945, 619] on div "Poll" at bounding box center [943, 616] width 34 height 27
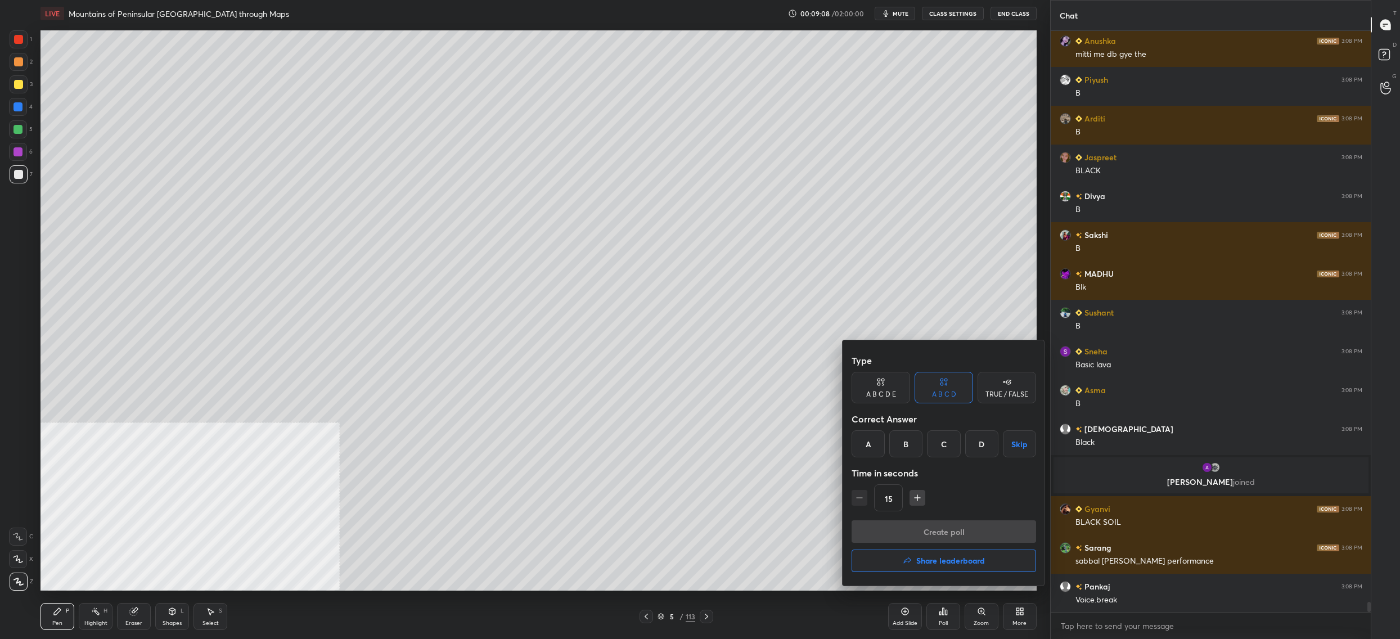
click at [871, 446] on div "A" at bounding box center [867, 443] width 33 height 27
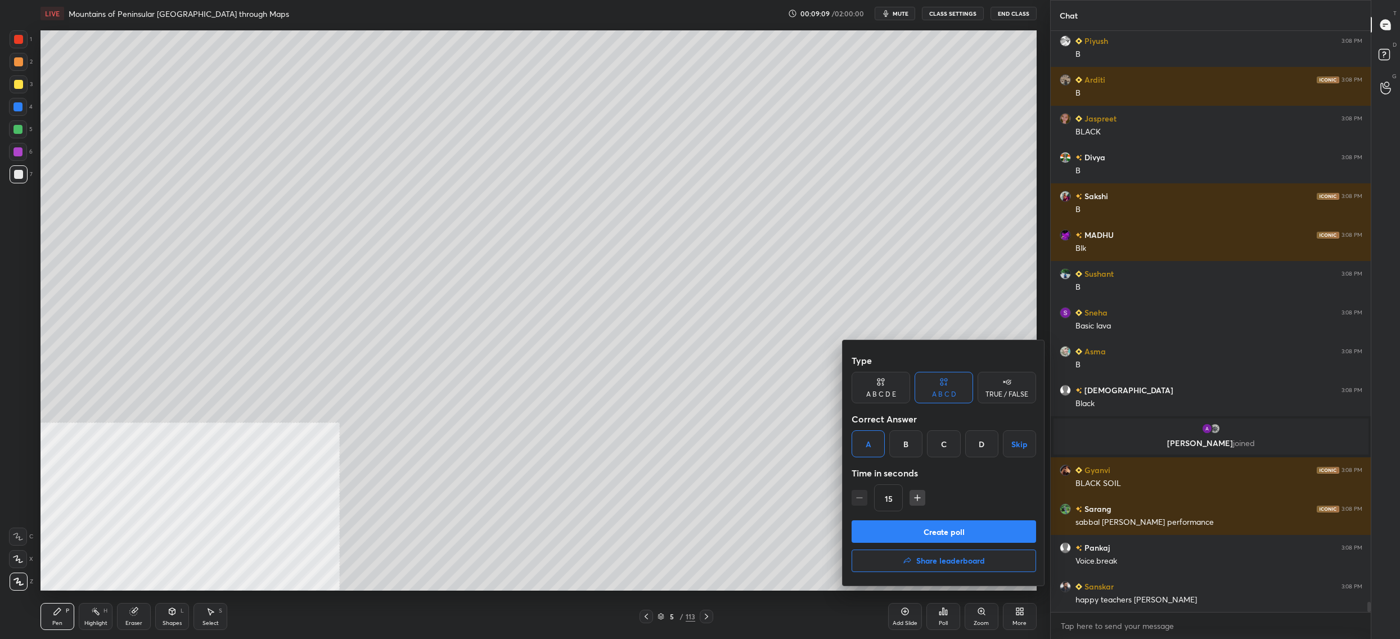
click at [916, 538] on button "Create poll" at bounding box center [943, 531] width 184 height 22
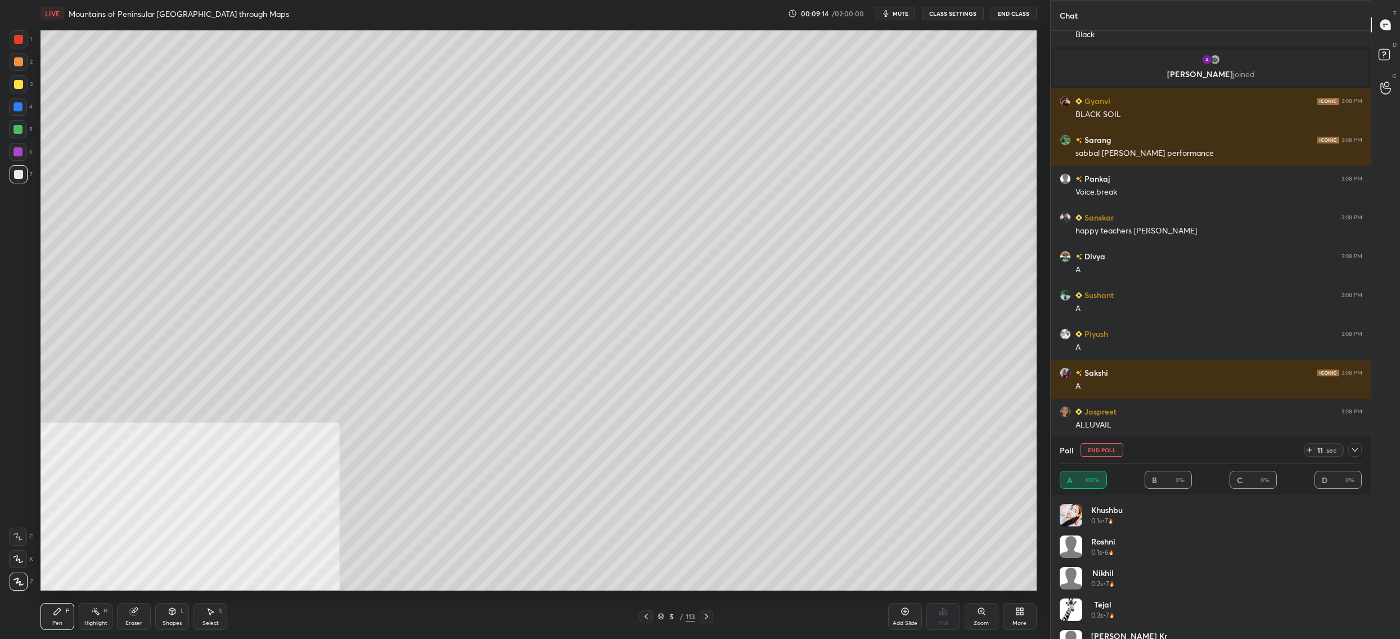
drag, startPoint x: 1094, startPoint y: 455, endPoint x: 1086, endPoint y: 462, distance: 10.4
click at [1095, 453] on button "End Poll" at bounding box center [1101, 449] width 43 height 13
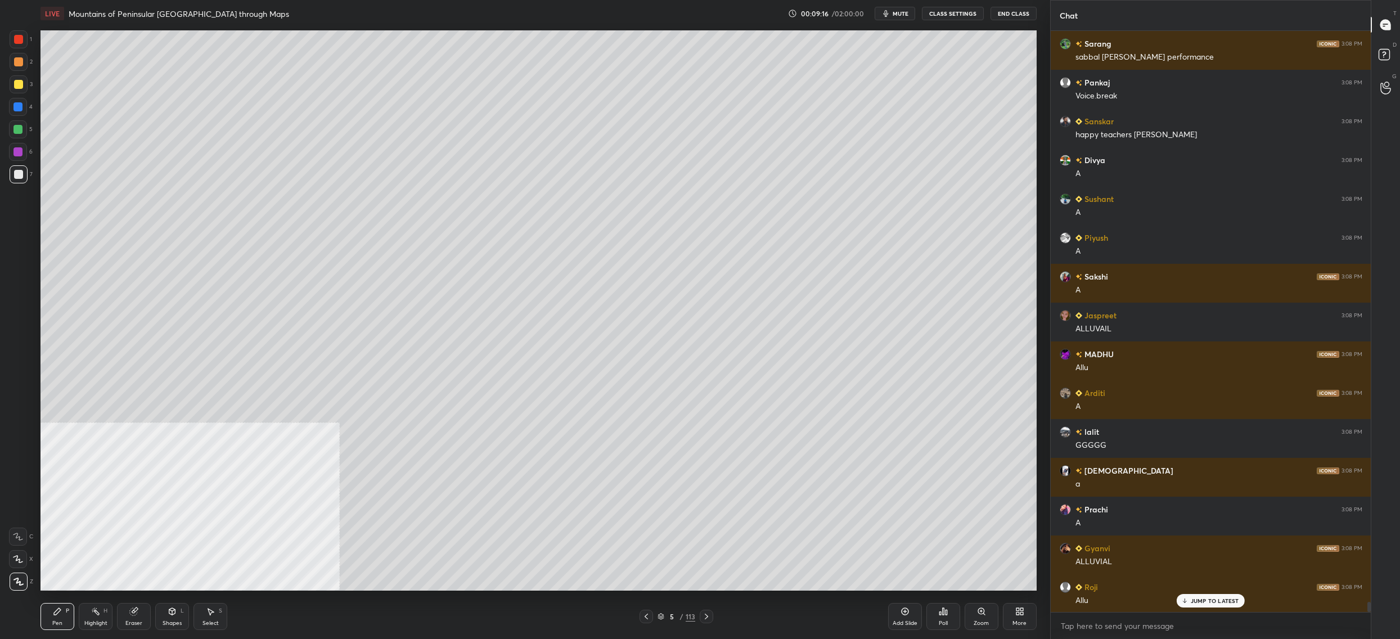
click at [941, 611] on icon at bounding box center [942, 611] width 9 height 9
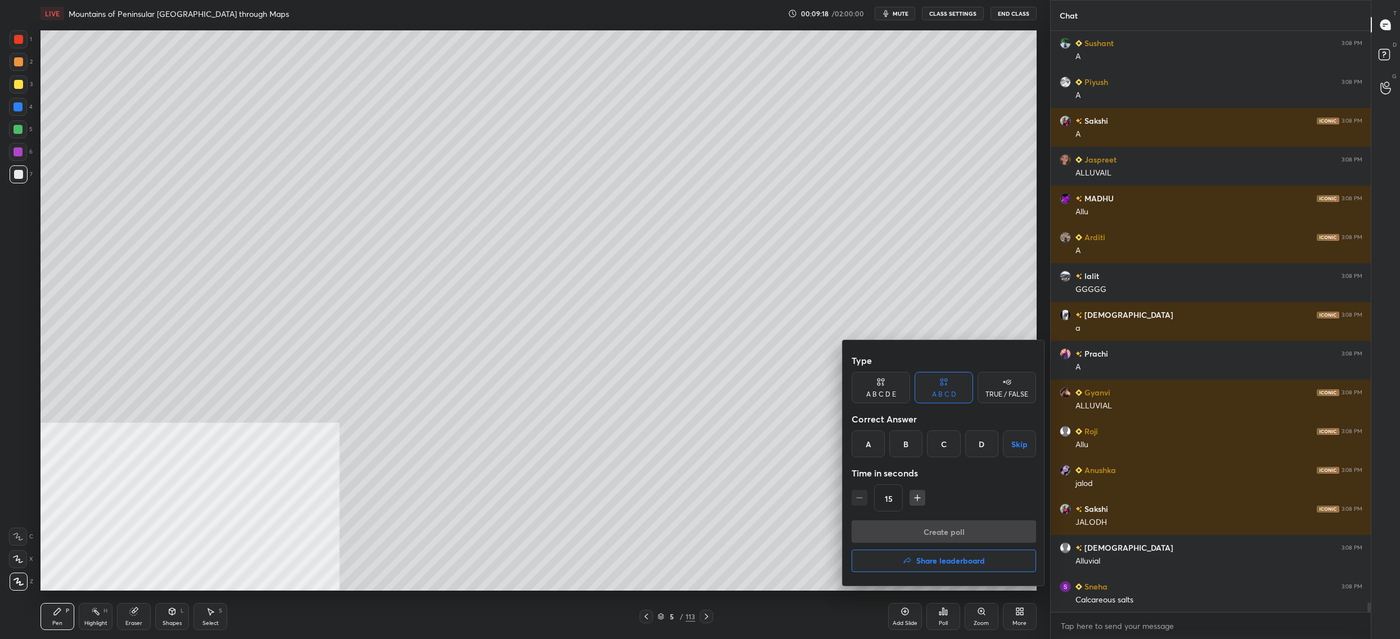
click at [984, 446] on div "D" at bounding box center [981, 443] width 33 height 27
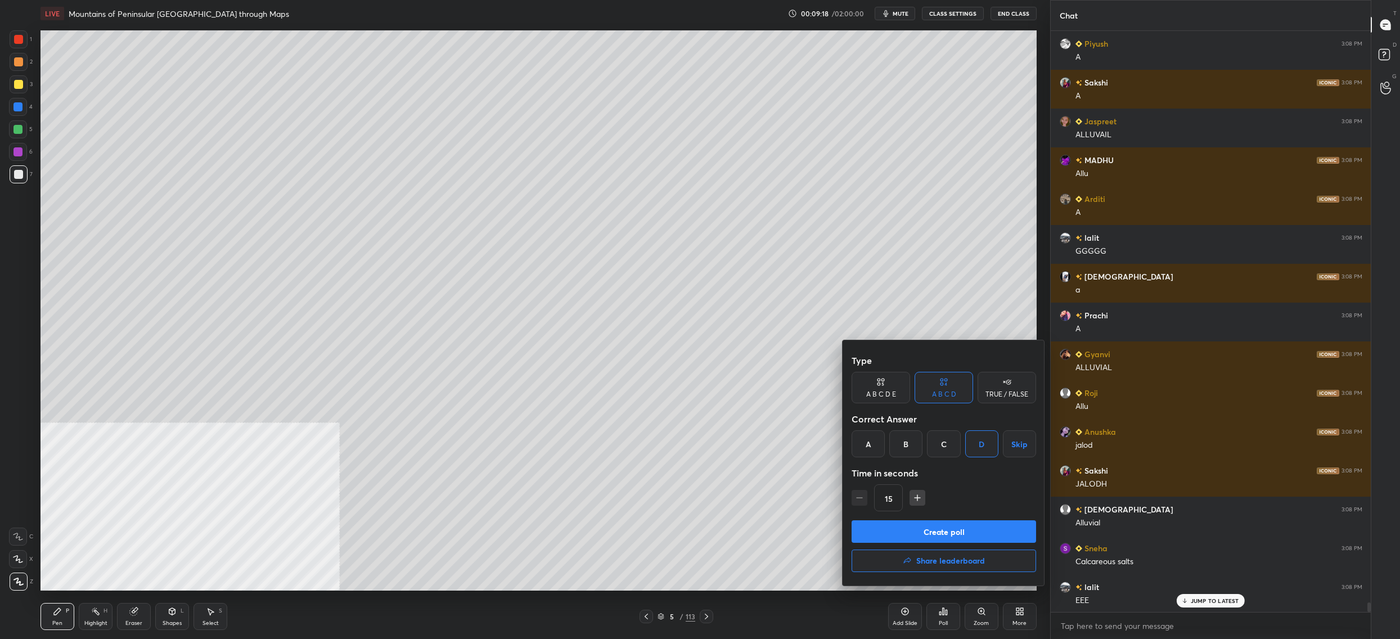
click at [936, 532] on button "Create poll" at bounding box center [943, 531] width 184 height 22
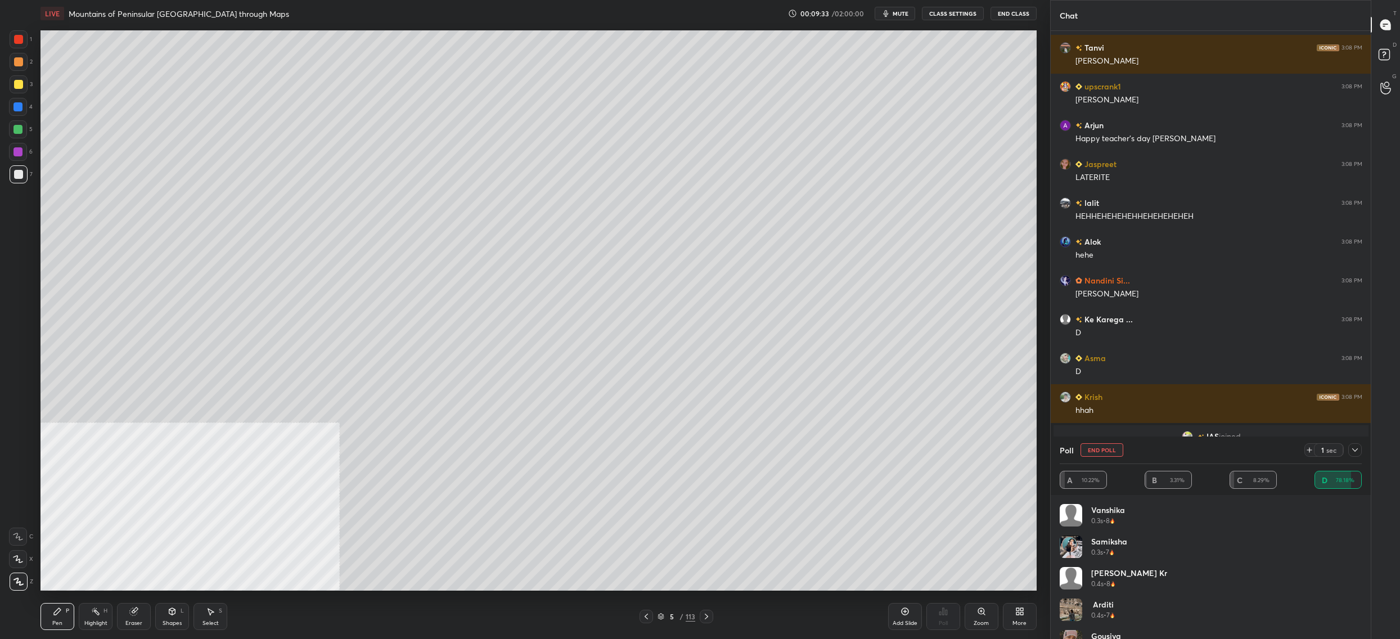
drag, startPoint x: 1087, startPoint y: 446, endPoint x: 1089, endPoint y: 452, distance: 5.9
click at [1090, 446] on button "End Poll" at bounding box center [1101, 449] width 43 height 13
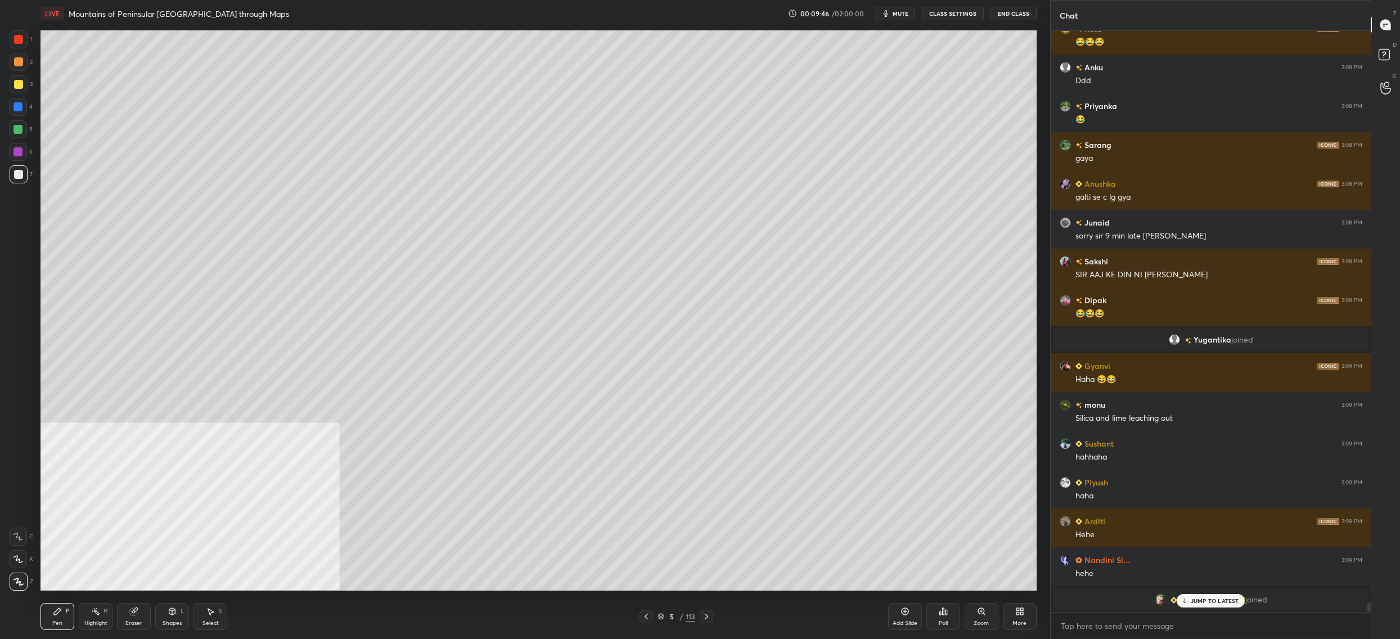
click at [14, 91] on div "3" at bounding box center [21, 86] width 23 height 22
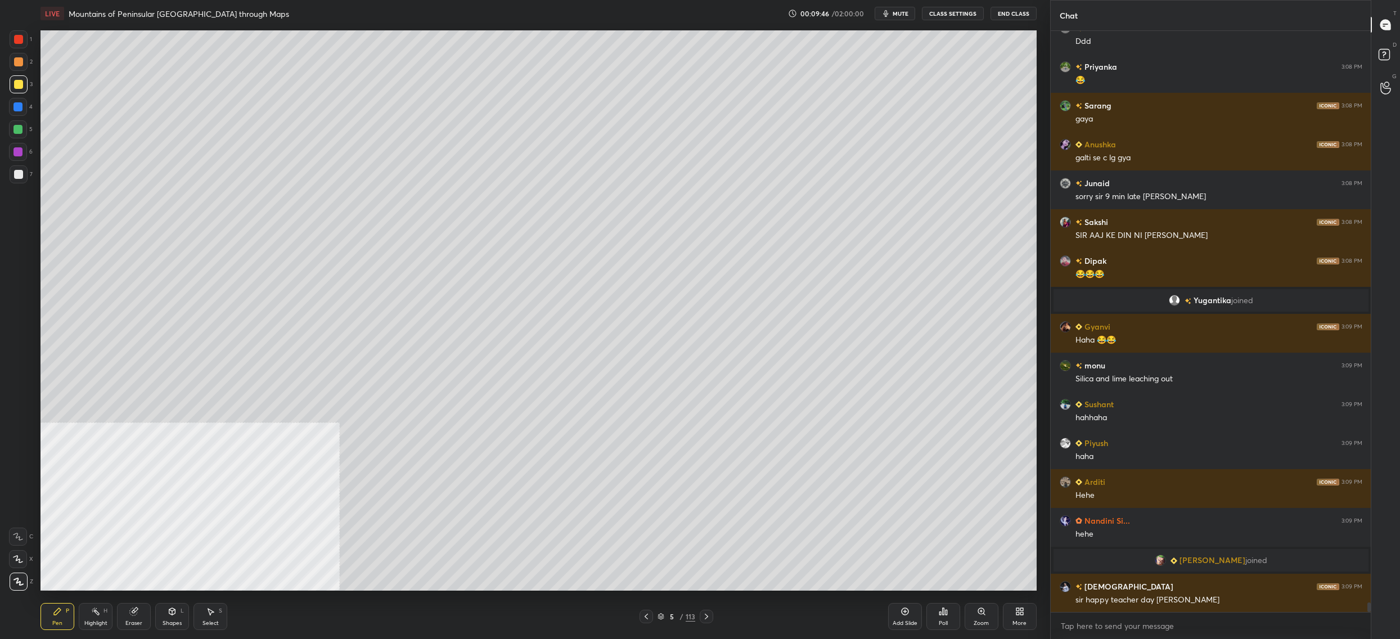
drag, startPoint x: 21, startPoint y: 84, endPoint x: 17, endPoint y: 58, distance: 26.2
click at [21, 84] on div at bounding box center [18, 84] width 9 height 9
click at [15, 60] on div at bounding box center [18, 61] width 9 height 9
click at [15, 45] on div "1" at bounding box center [21, 41] width 22 height 22
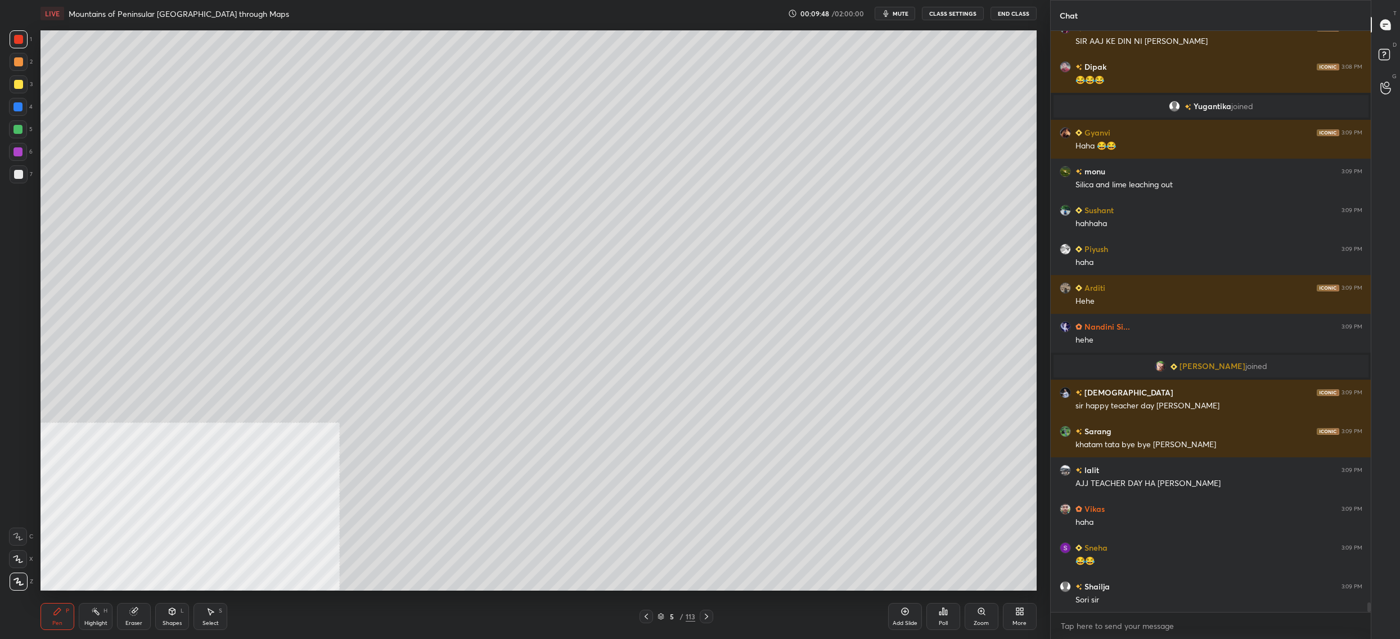
click at [23, 559] on div at bounding box center [18, 559] width 18 height 18
drag, startPoint x: 25, startPoint y: 555, endPoint x: 21, endPoint y: 549, distance: 7.0
click at [25, 555] on div at bounding box center [18, 559] width 18 height 18
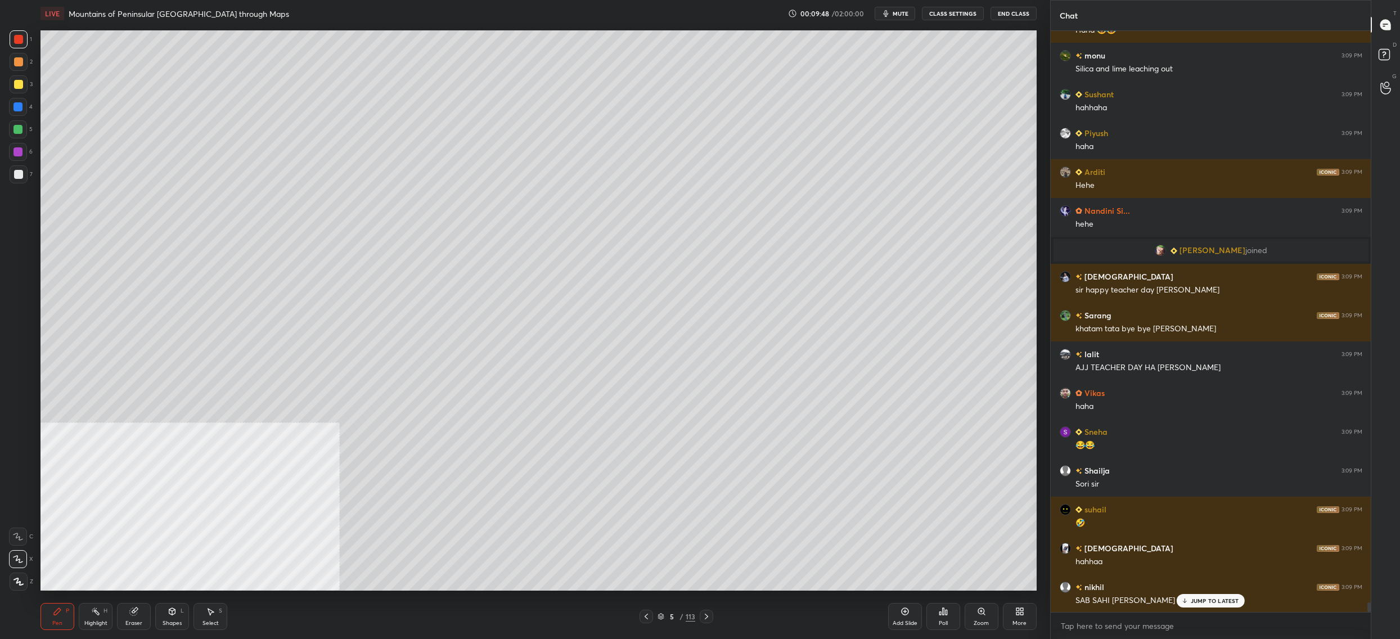
drag, startPoint x: 20, startPoint y: 528, endPoint x: 15, endPoint y: 535, distance: 9.2
click at [17, 529] on div at bounding box center [18, 536] width 18 height 18
click at [19, 545] on div at bounding box center [18, 536] width 18 height 18
click at [24, 565] on div at bounding box center [18, 559] width 18 height 18
click at [19, 533] on icon at bounding box center [18, 536] width 10 height 8
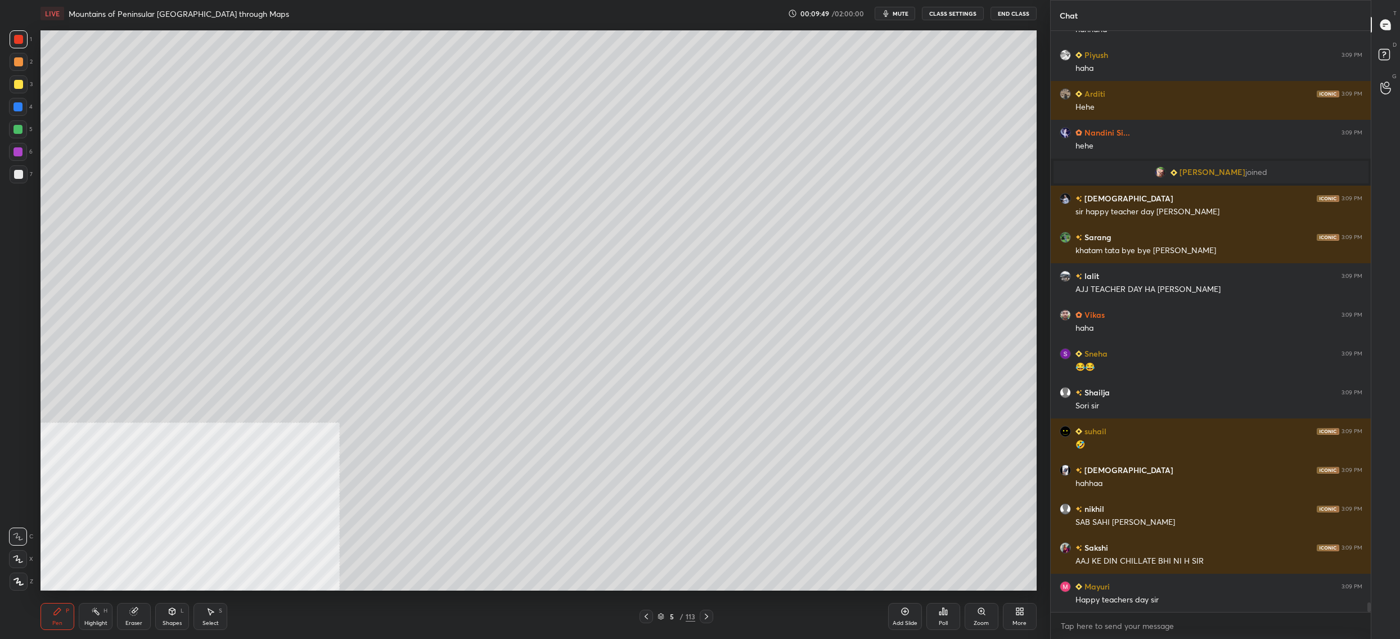
drag, startPoint x: 27, startPoint y: 559, endPoint x: 22, endPoint y: 557, distance: 5.8
click at [27, 559] on div at bounding box center [18, 559] width 18 height 18
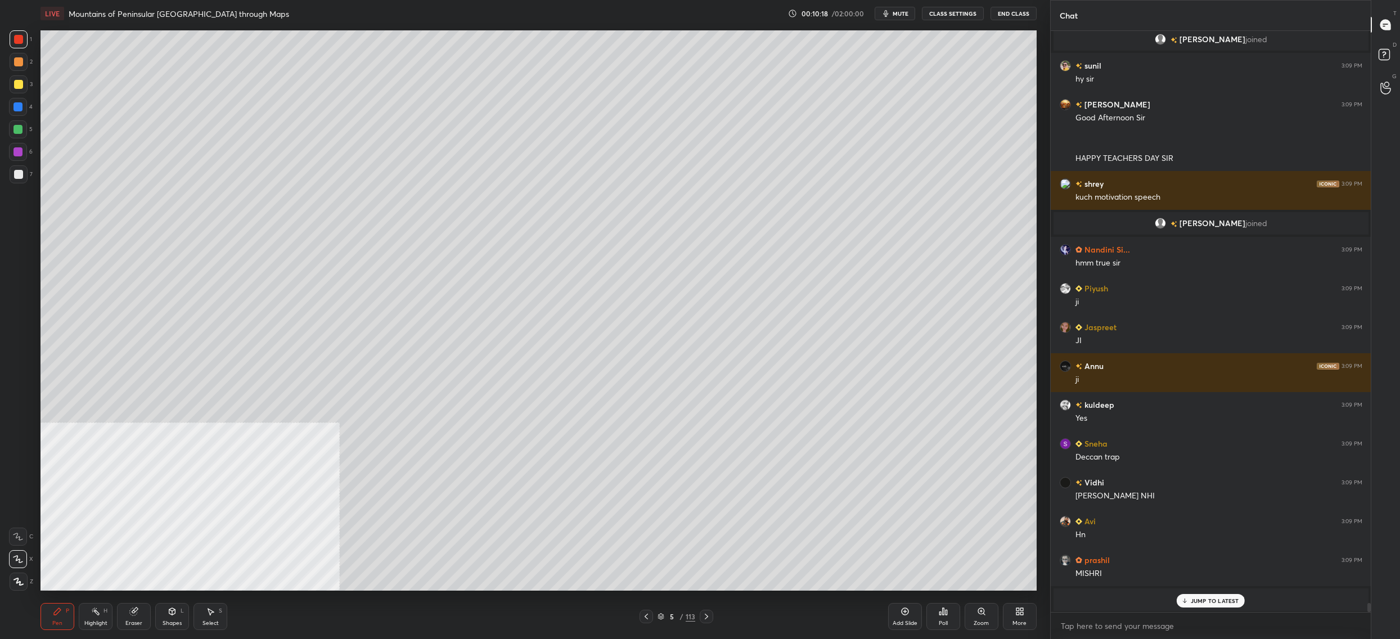
click at [11, 53] on div "2" at bounding box center [21, 62] width 23 height 18
click at [18, 75] on div "3" at bounding box center [21, 84] width 23 height 18
click at [16, 83] on div at bounding box center [18, 84] width 9 height 9
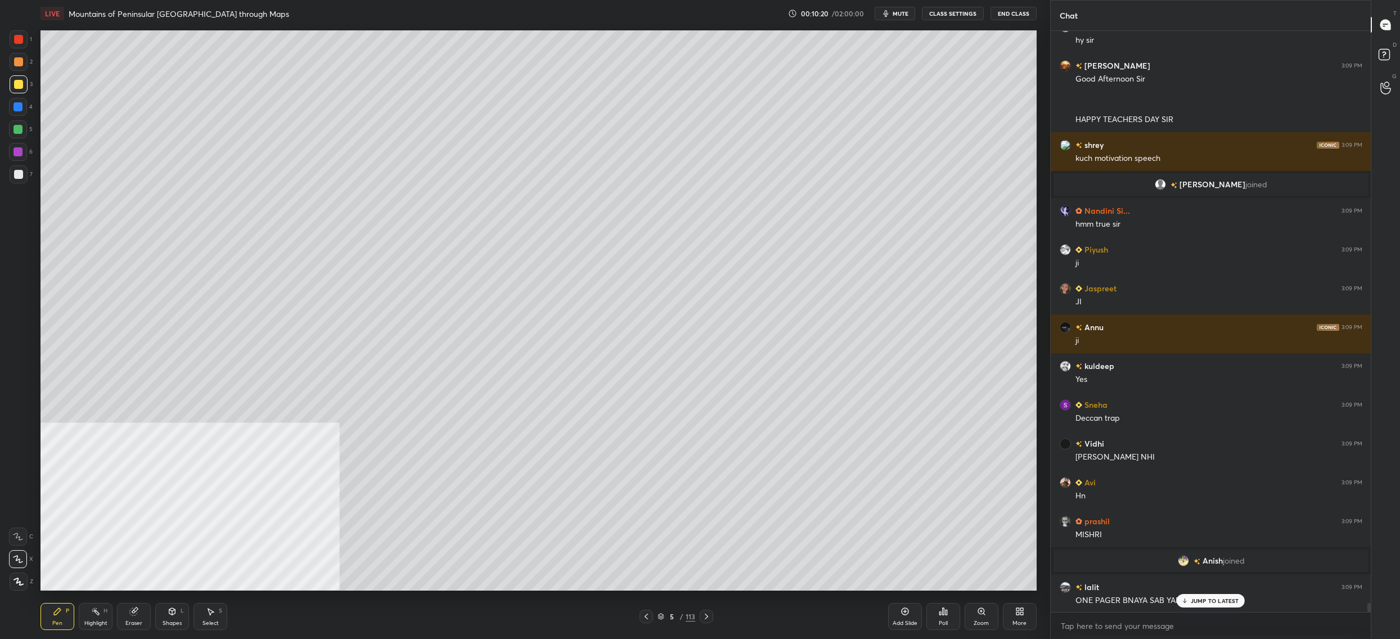
click at [671, 616] on div "5" at bounding box center [671, 616] width 11 height 7
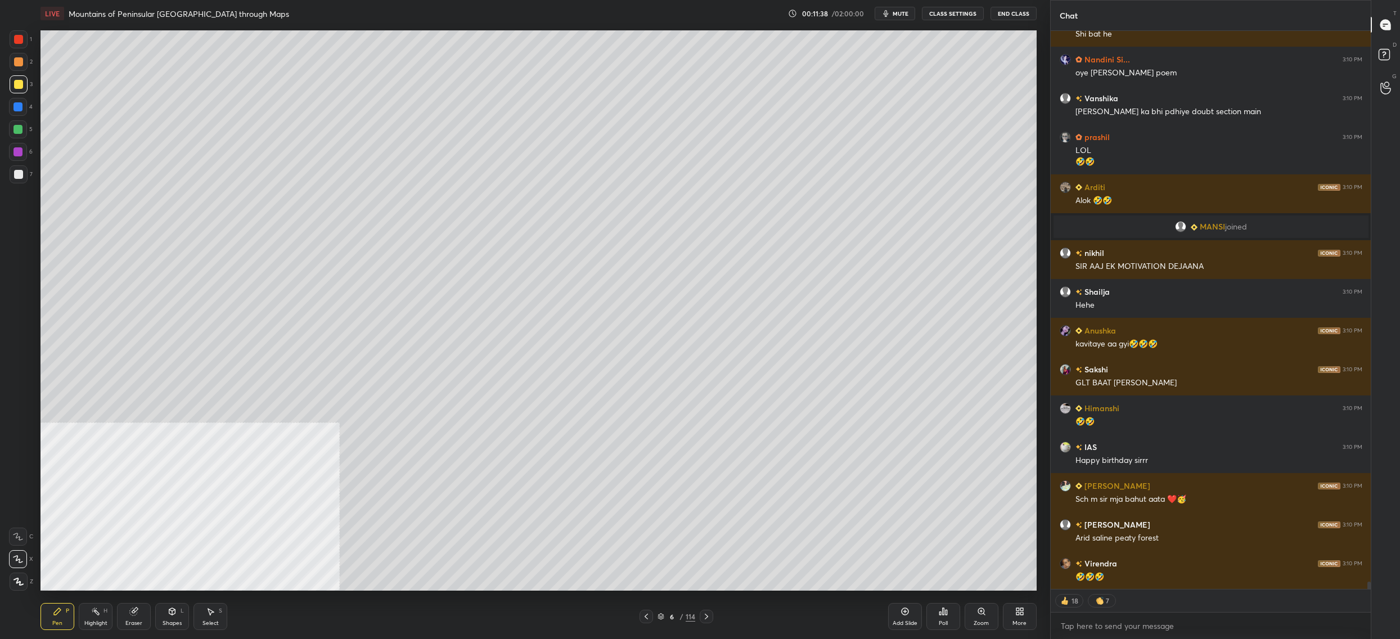
drag, startPoint x: 26, startPoint y: 129, endPoint x: 25, endPoint y: 136, distance: 6.3
click at [28, 128] on div "5" at bounding box center [21, 129] width 24 height 18
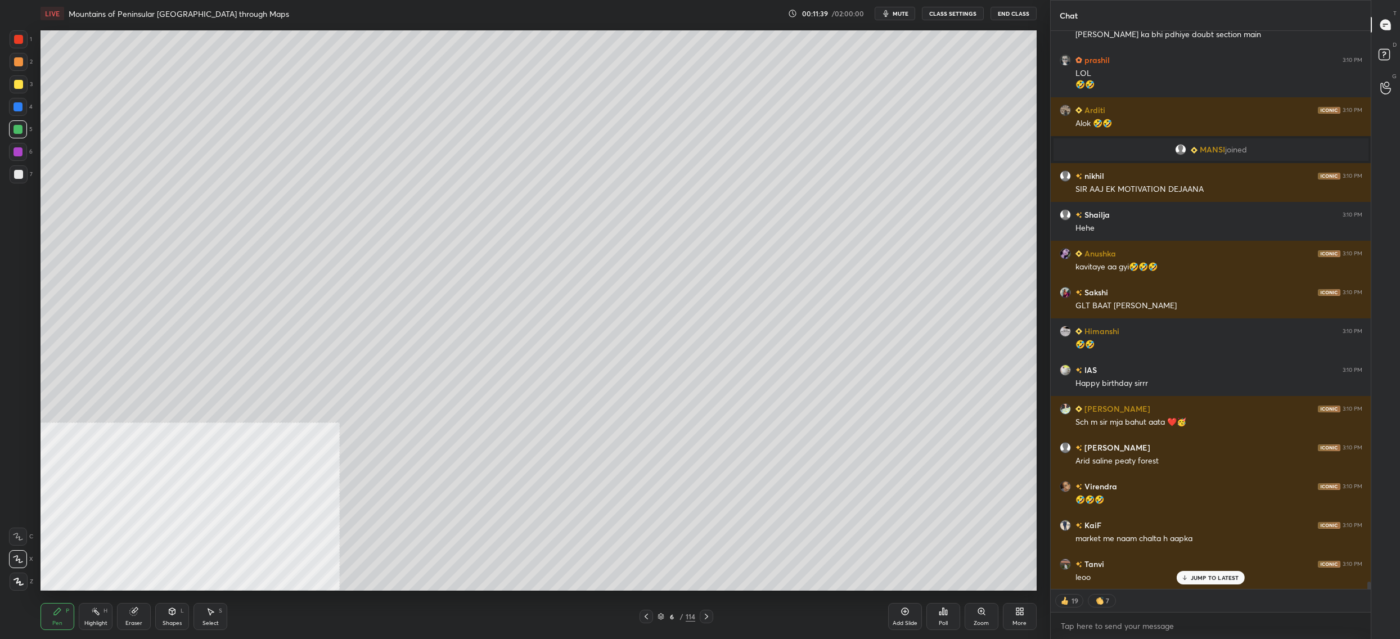
click at [15, 170] on div at bounding box center [18, 174] width 9 height 9
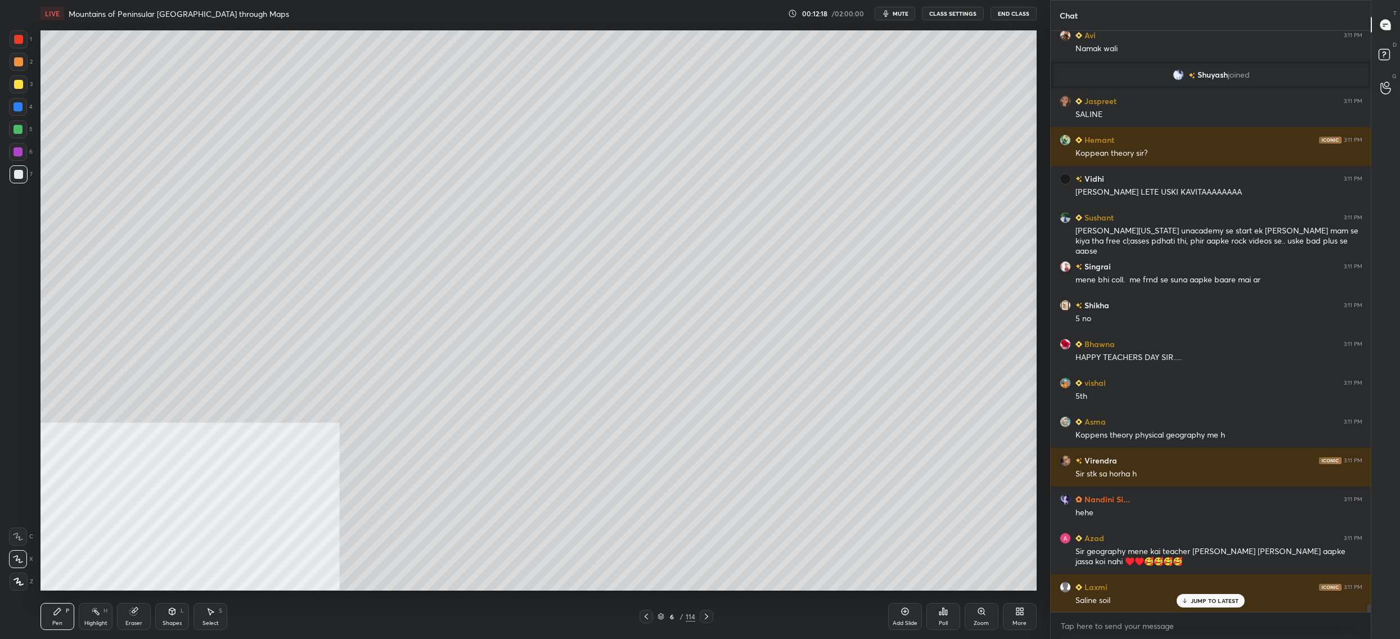
scroll to position [42217, 0]
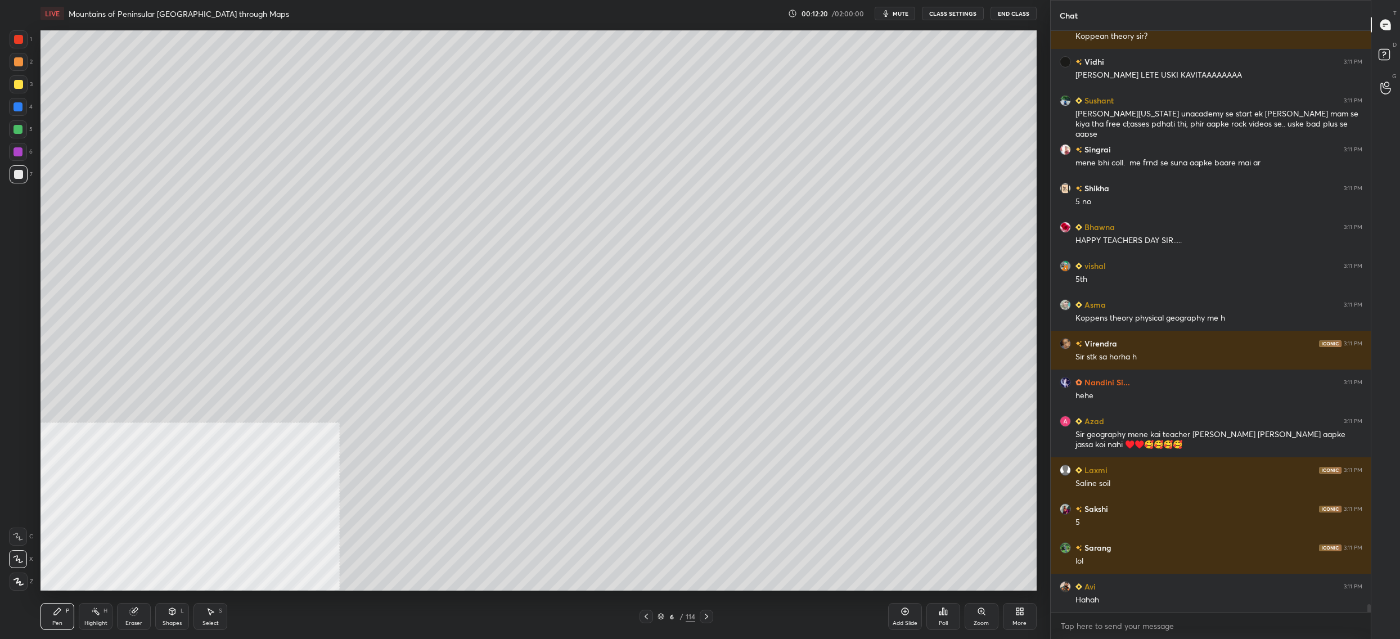
click at [20, 39] on div at bounding box center [18, 39] width 9 height 9
drag, startPoint x: 137, startPoint y: 624, endPoint x: 133, endPoint y: 612, distance: 11.7
click at [135, 616] on div "Eraser" at bounding box center [134, 616] width 34 height 27
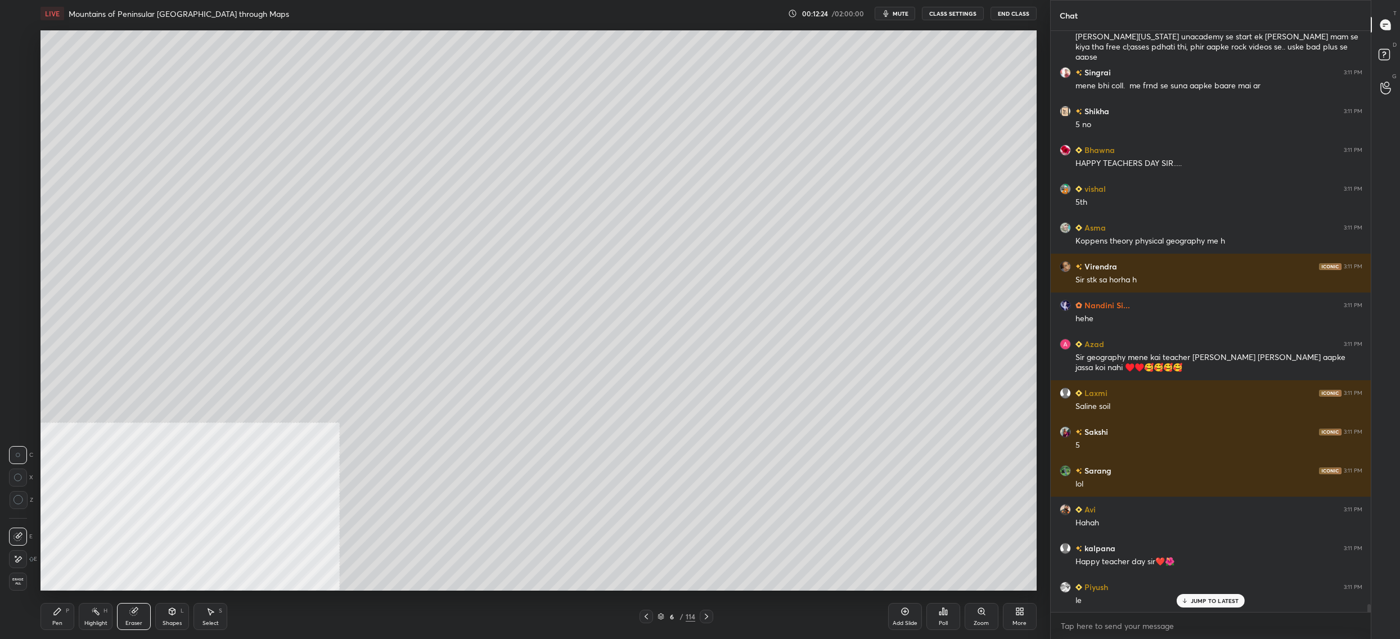
scroll to position [42488, 0]
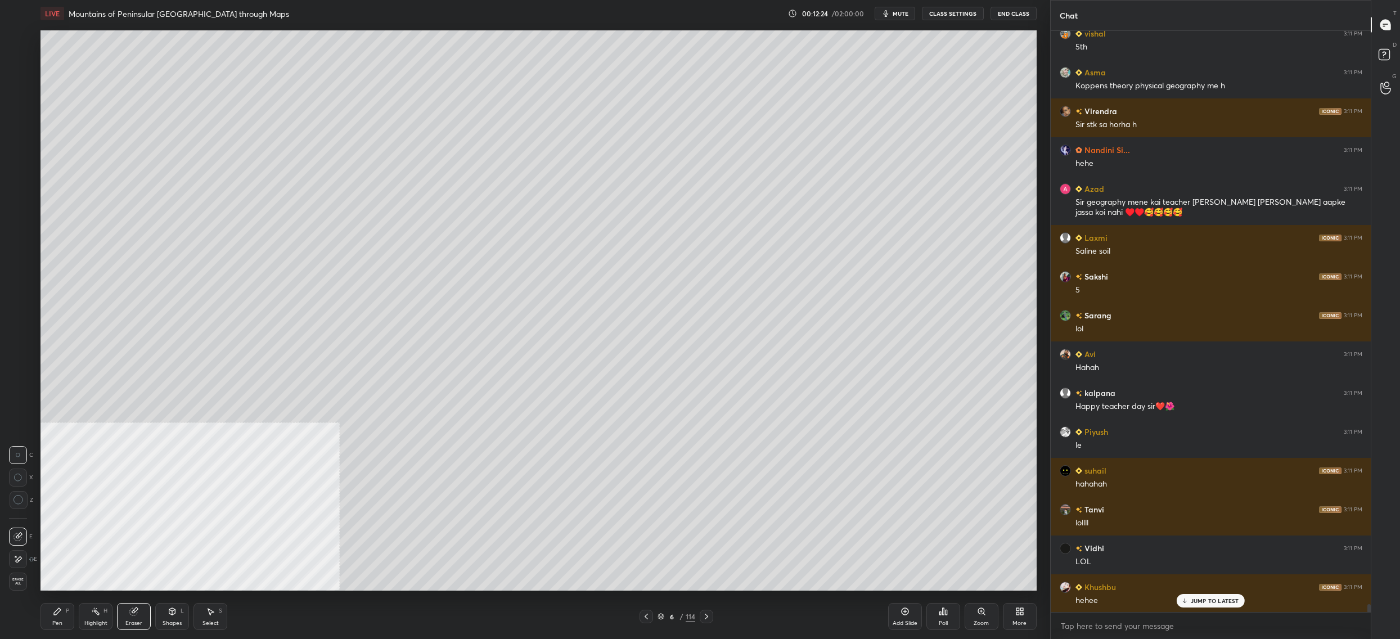
click at [59, 620] on div "Pen" at bounding box center [57, 623] width 10 height 6
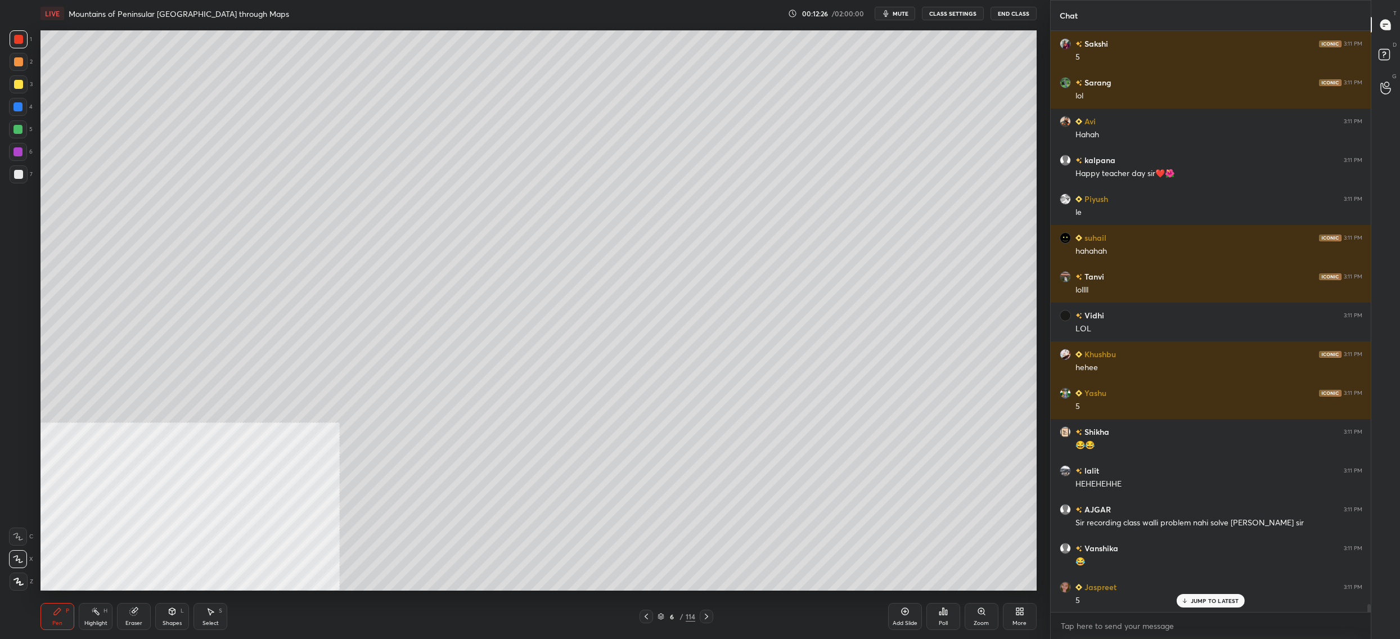
scroll to position [43005, 0]
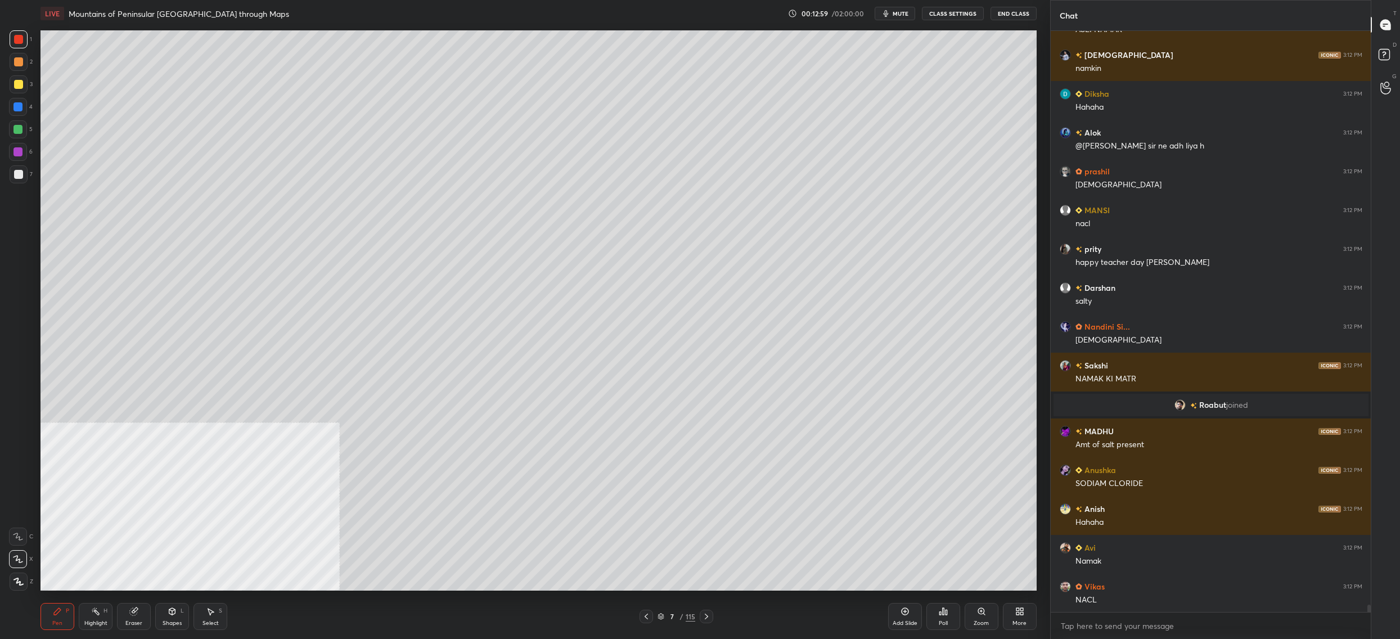
click at [21, 85] on div at bounding box center [18, 84] width 9 height 9
click at [17, 92] on div at bounding box center [19, 84] width 18 height 18
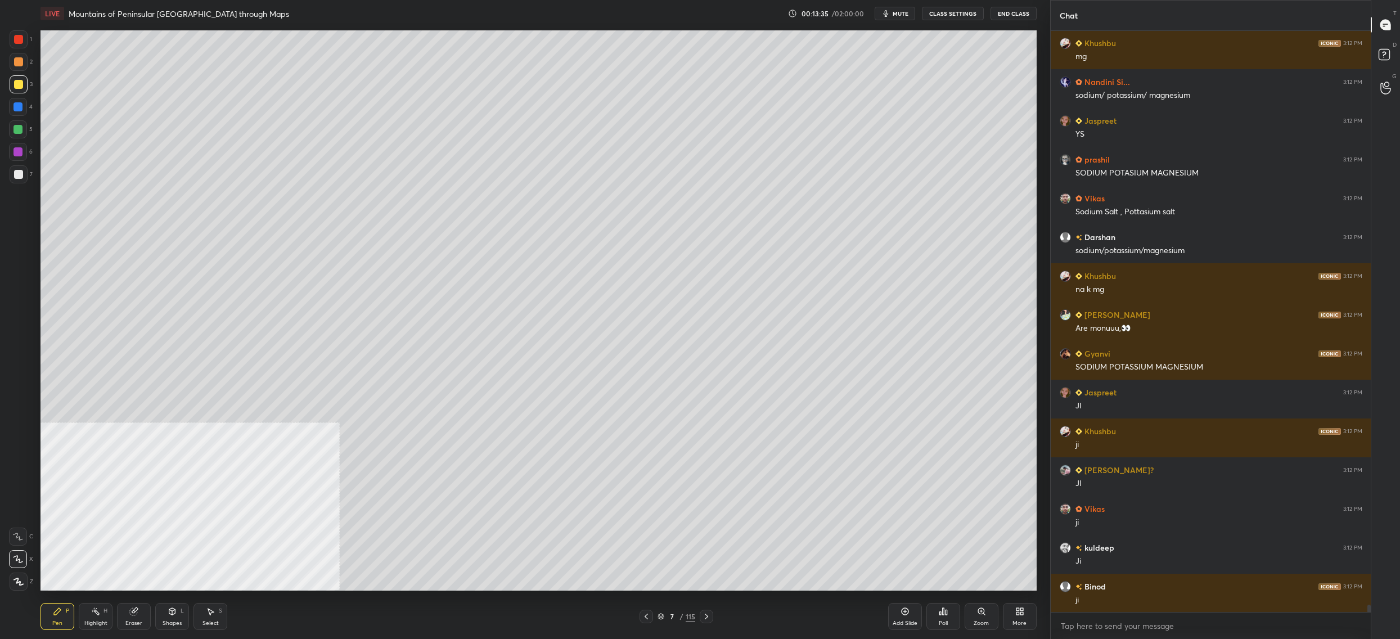
click at [18, 102] on div at bounding box center [18, 107] width 18 height 18
drag, startPoint x: 19, startPoint y: 105, endPoint x: 25, endPoint y: 114, distance: 11.4
click at [19, 105] on div at bounding box center [17, 106] width 9 height 9
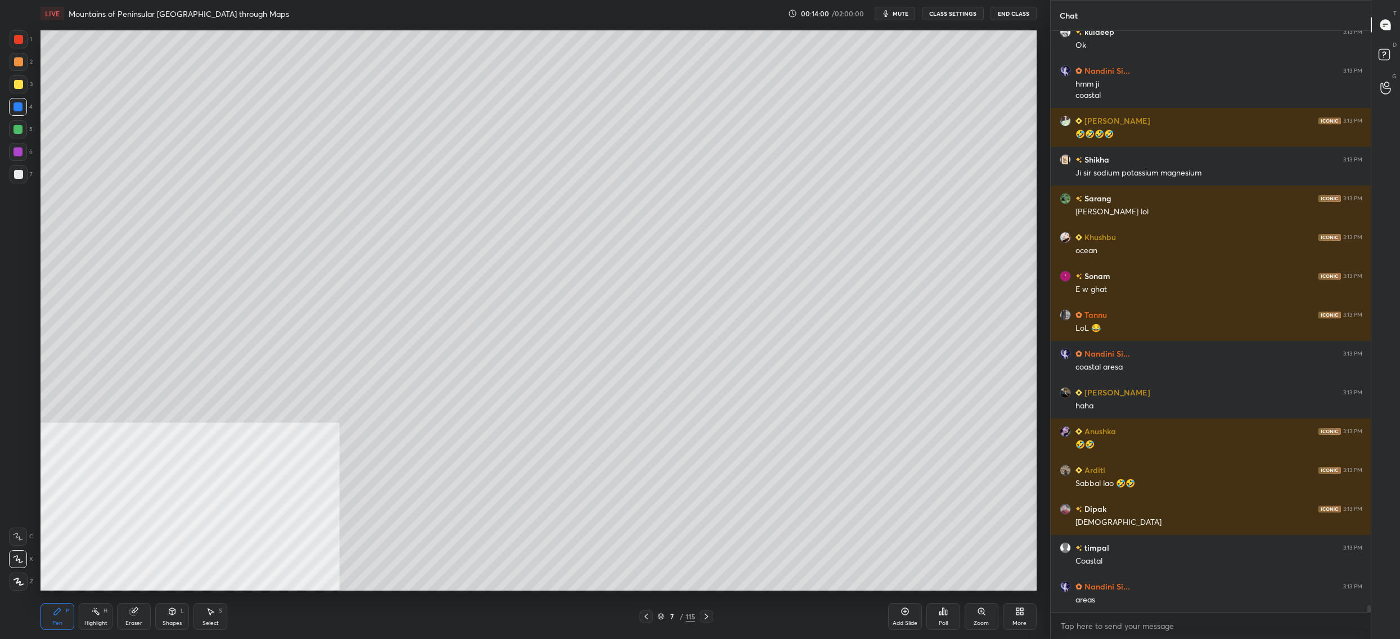
click at [19, 90] on div at bounding box center [19, 84] width 18 height 18
drag, startPoint x: 22, startPoint y: 58, endPoint x: 20, endPoint y: 45, distance: 13.1
click at [22, 58] on div at bounding box center [19, 62] width 18 height 18
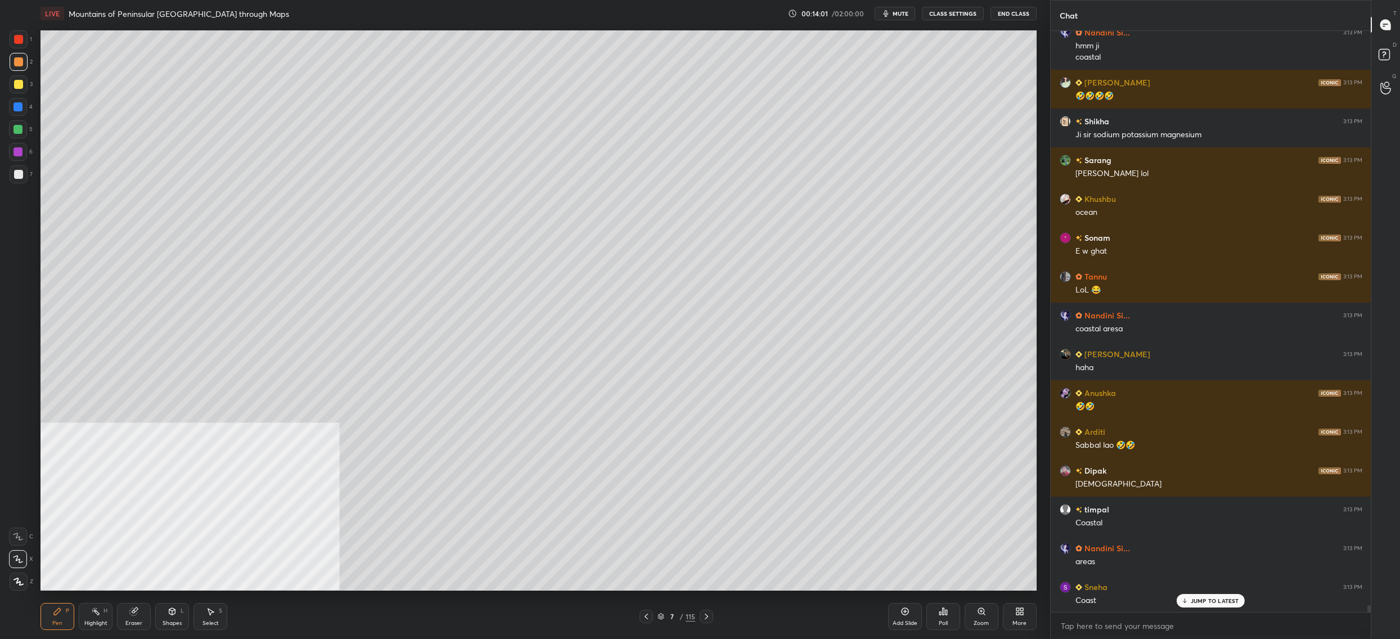
drag, startPoint x: 20, startPoint y: 45, endPoint x: 21, endPoint y: 39, distance: 6.3
click at [18, 43] on div at bounding box center [19, 39] width 18 height 18
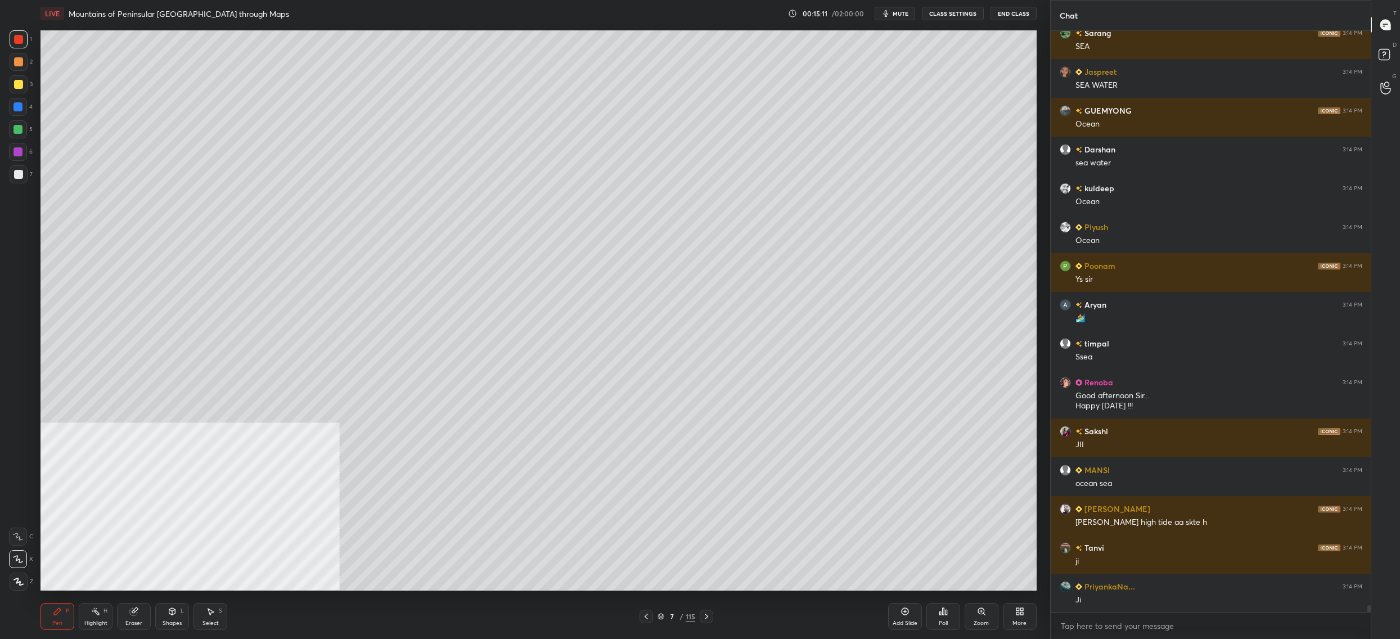
drag, startPoint x: 18, startPoint y: 183, endPoint x: 15, endPoint y: 173, distance: 10.7
click at [20, 182] on div "7" at bounding box center [21, 176] width 23 height 22
click at [14, 189] on div "1 2 3 4 5 6 7 C X Z C X Z E E Erase all H H" at bounding box center [18, 310] width 36 height 560
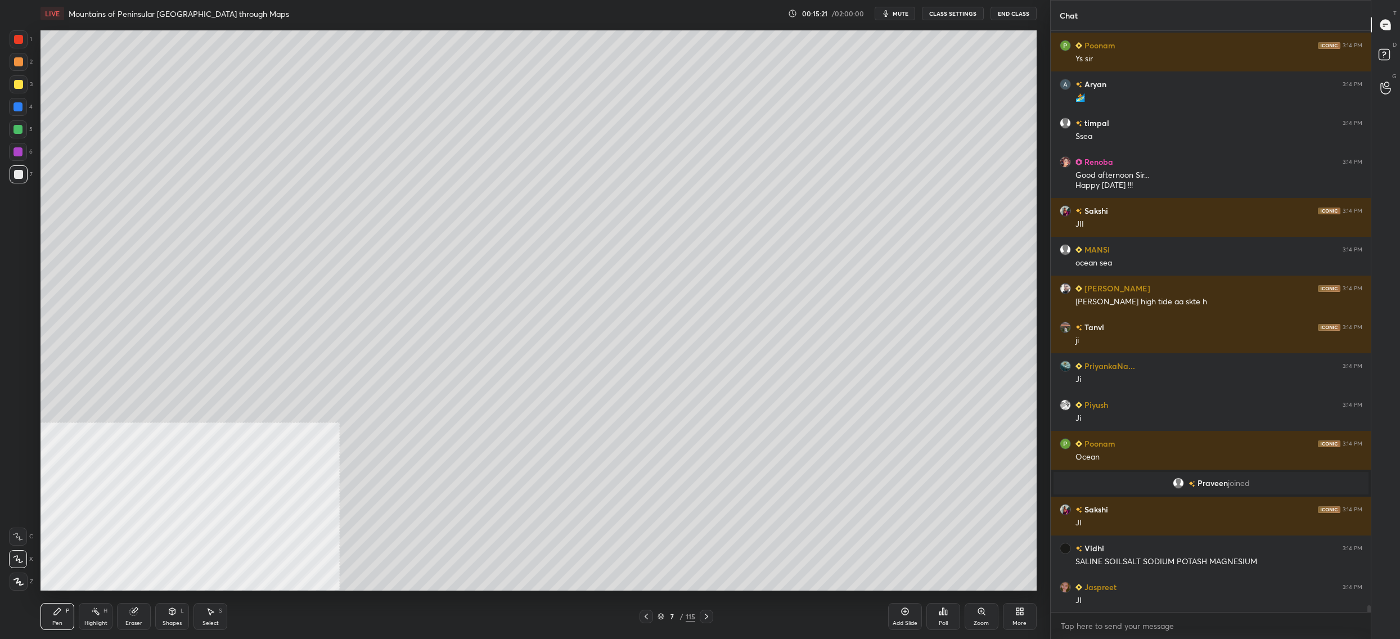
click at [1014, 614] on div "More" at bounding box center [1020, 616] width 34 height 27
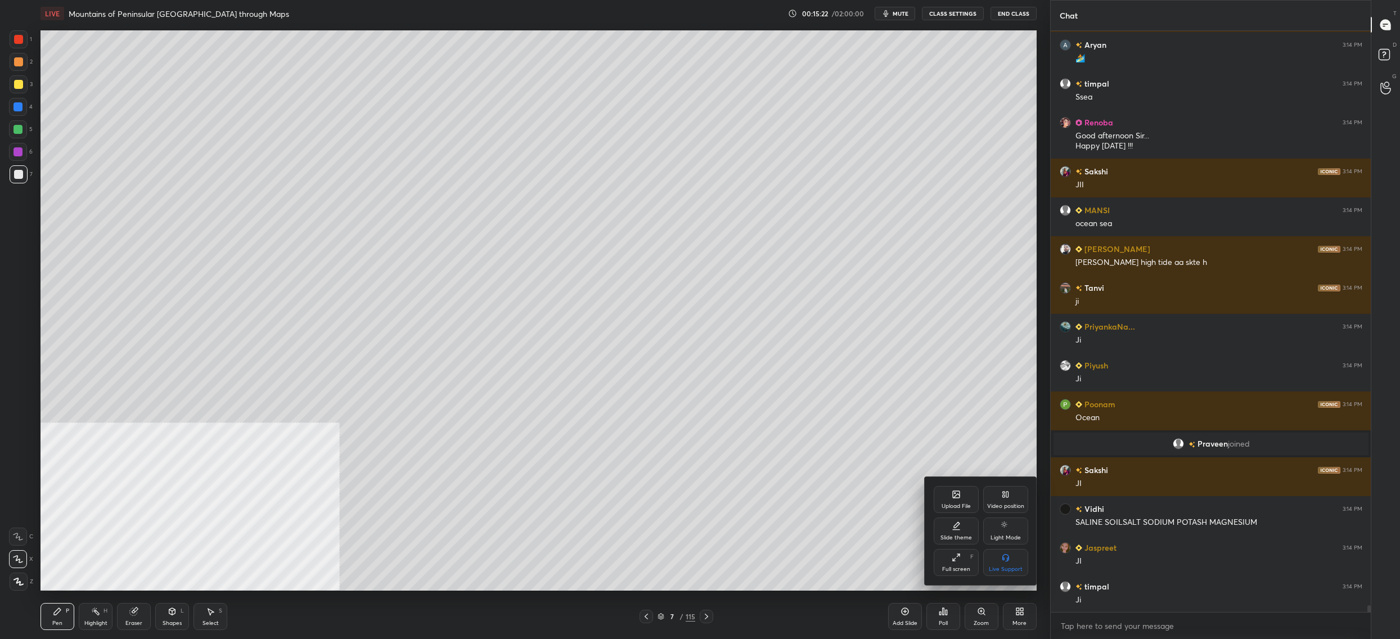
drag, startPoint x: 1012, startPoint y: 508, endPoint x: 1012, endPoint y: 528, distance: 20.3
click at [1013, 513] on div "Video position" at bounding box center [1005, 499] width 45 height 27
drag, startPoint x: 1001, startPoint y: 568, endPoint x: 971, endPoint y: 555, distance: 32.7
click at [1000, 568] on div "Bottom right" at bounding box center [1006, 569] width 34 height 6
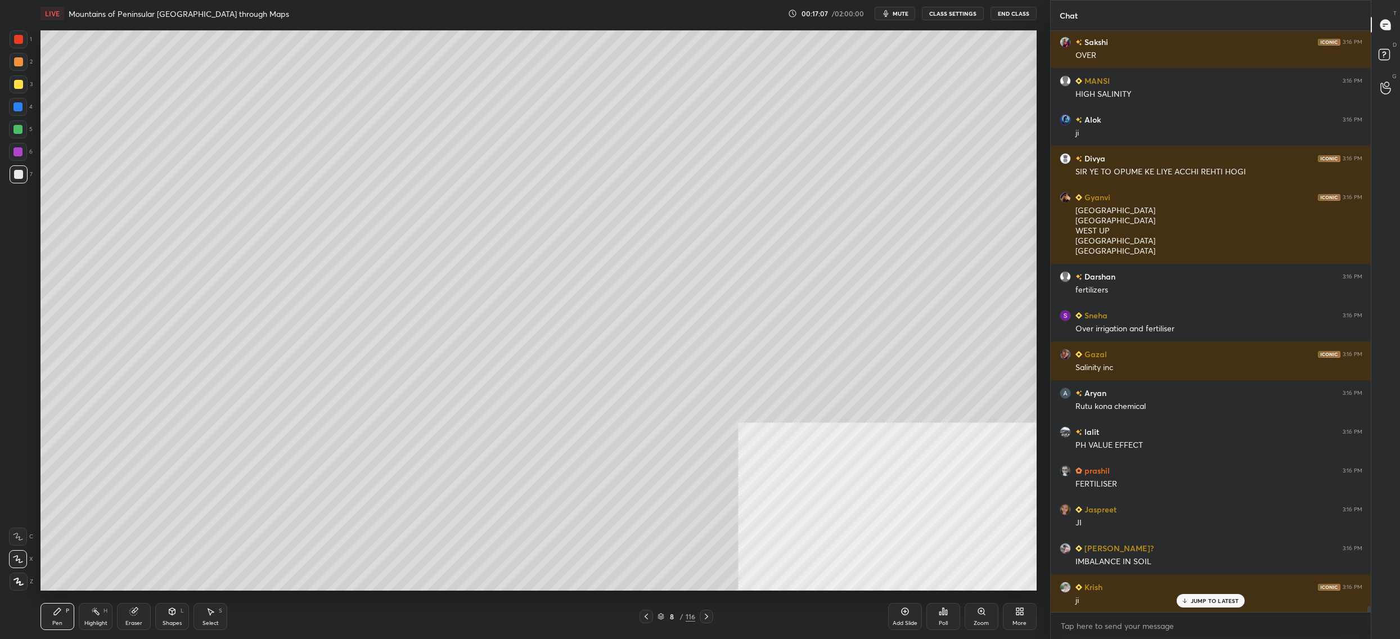
click at [22, 80] on div at bounding box center [19, 84] width 18 height 18
click at [19, 89] on div at bounding box center [18, 84] width 9 height 9
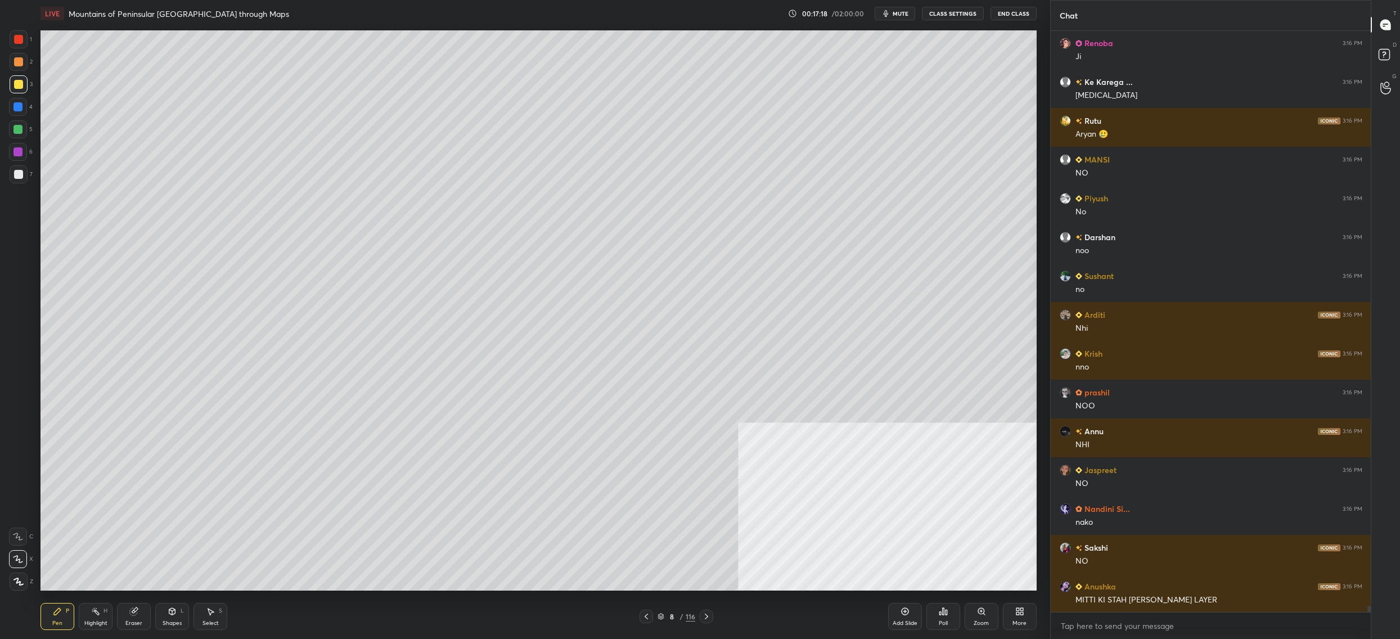
click at [20, 133] on div at bounding box center [17, 129] width 9 height 9
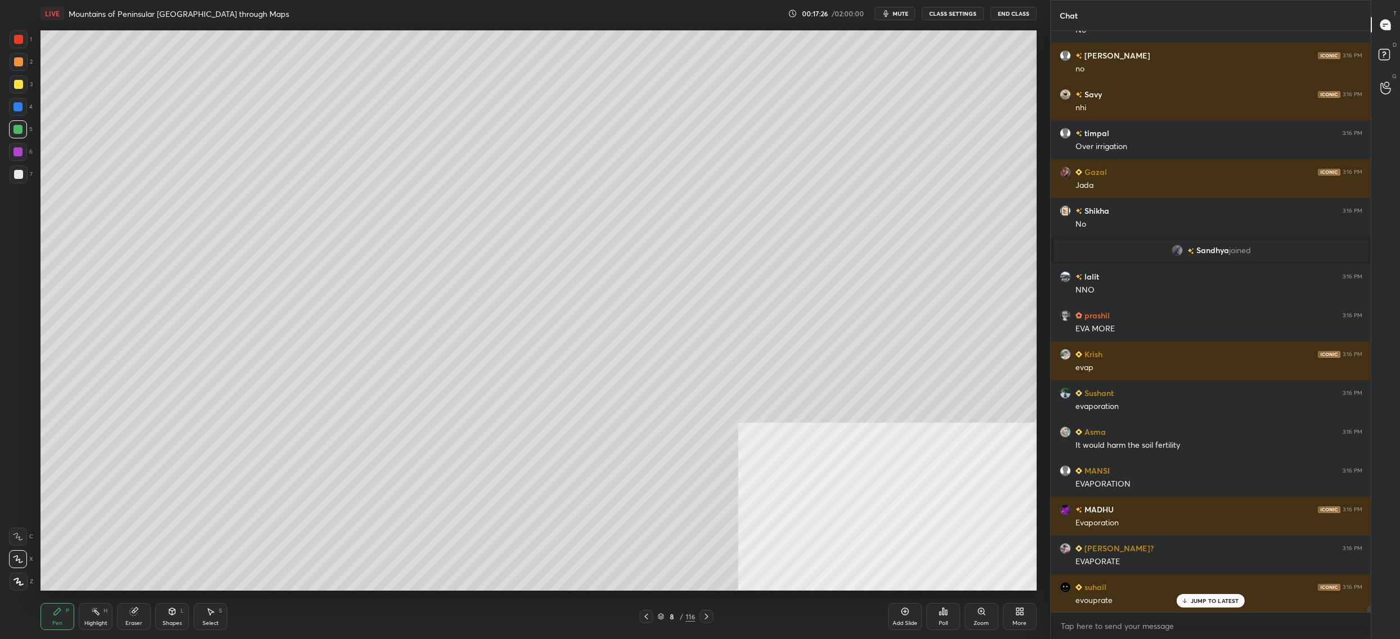
drag, startPoint x: 17, startPoint y: 112, endPoint x: 17, endPoint y: 100, distance: 12.9
click at [16, 111] on div at bounding box center [18, 107] width 18 height 18
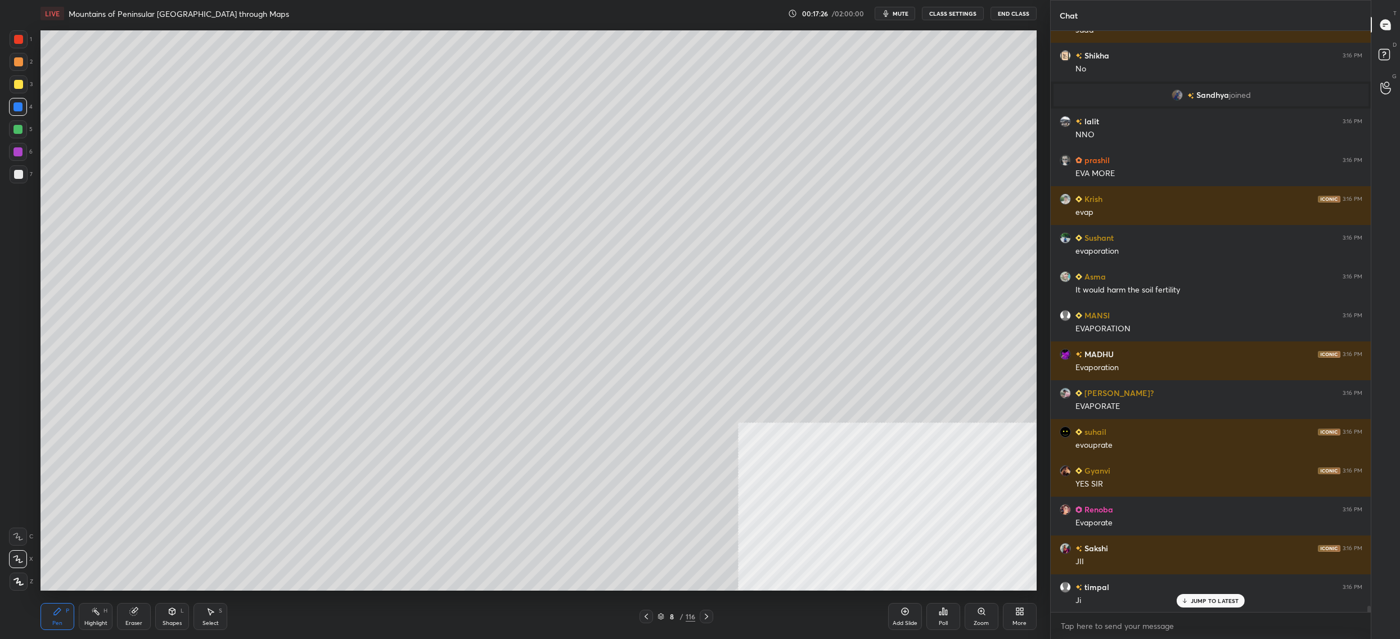
drag, startPoint x: 21, startPoint y: 98, endPoint x: 28, endPoint y: 83, distance: 17.1
click at [21, 98] on div at bounding box center [18, 107] width 18 height 18
click at [16, 83] on div at bounding box center [19, 84] width 18 height 18
click at [19, 71] on div "2" at bounding box center [21, 64] width 23 height 22
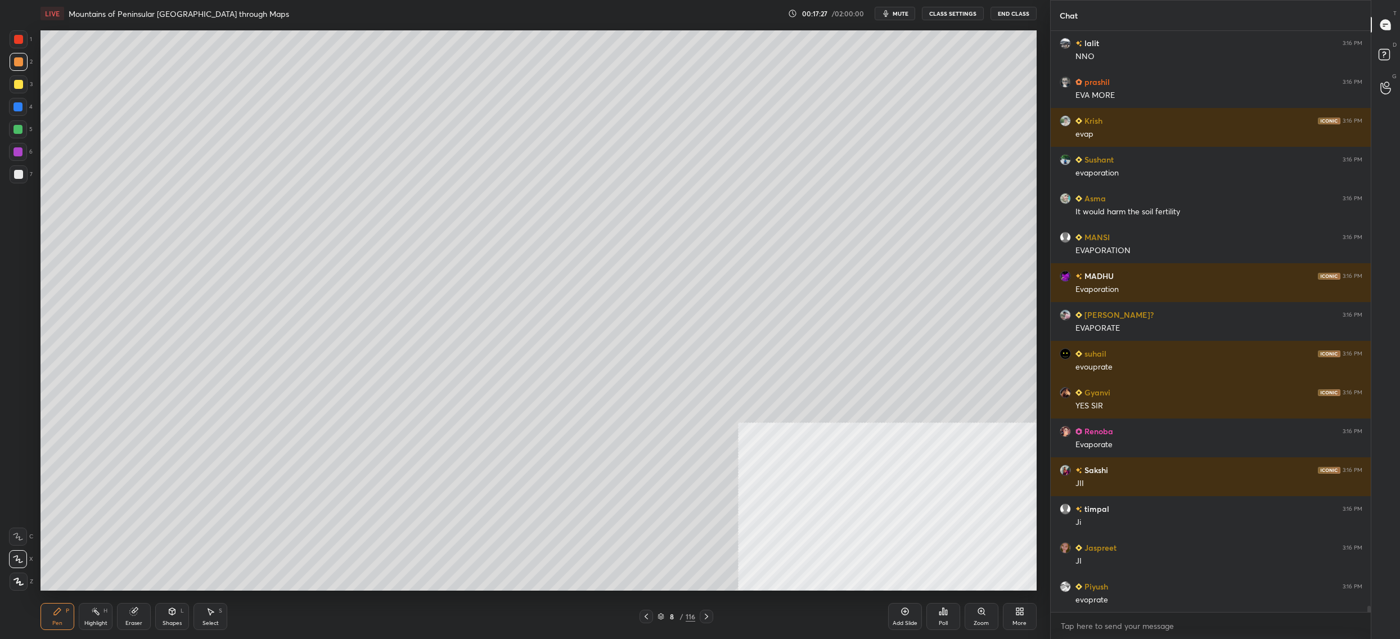
click at [19, 58] on div at bounding box center [18, 61] width 9 height 9
drag, startPoint x: 21, startPoint y: 43, endPoint x: 35, endPoint y: 53, distance: 17.7
click at [21, 42] on div at bounding box center [18, 39] width 9 height 9
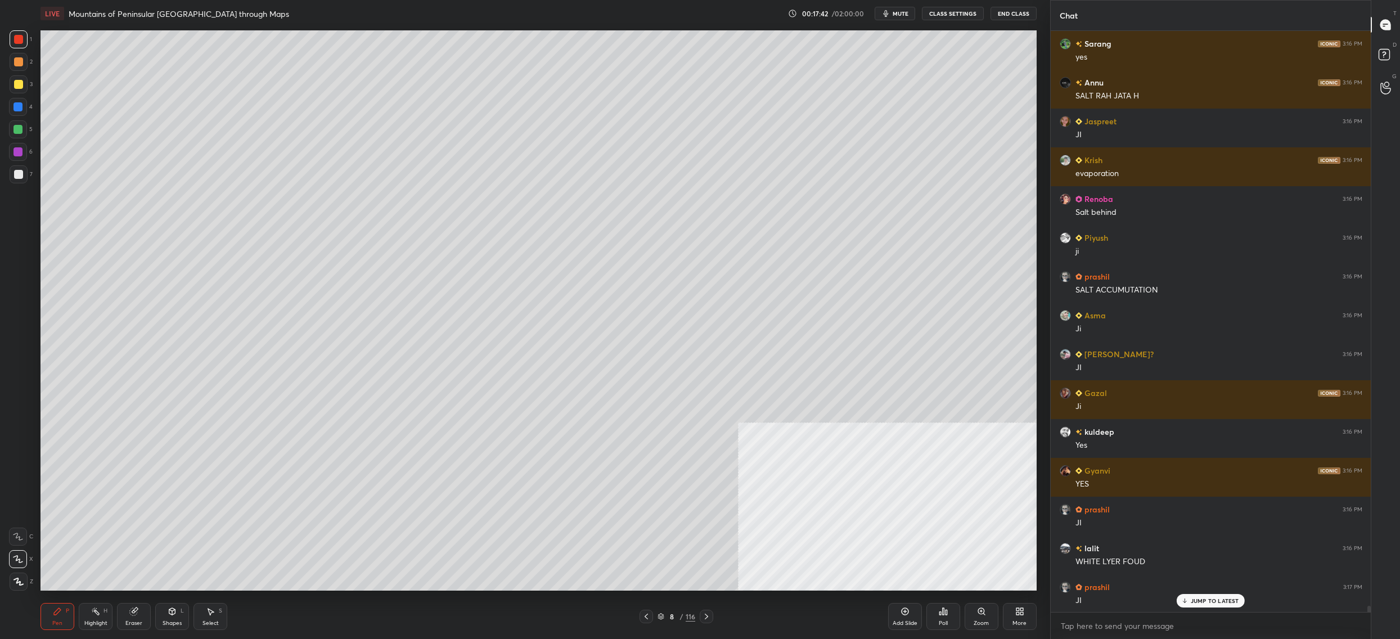
drag, startPoint x: 26, startPoint y: 95, endPoint x: 20, endPoint y: 83, distance: 13.1
click at [25, 88] on div "3" at bounding box center [21, 86] width 23 height 22
click at [20, 83] on div at bounding box center [18, 84] width 9 height 9
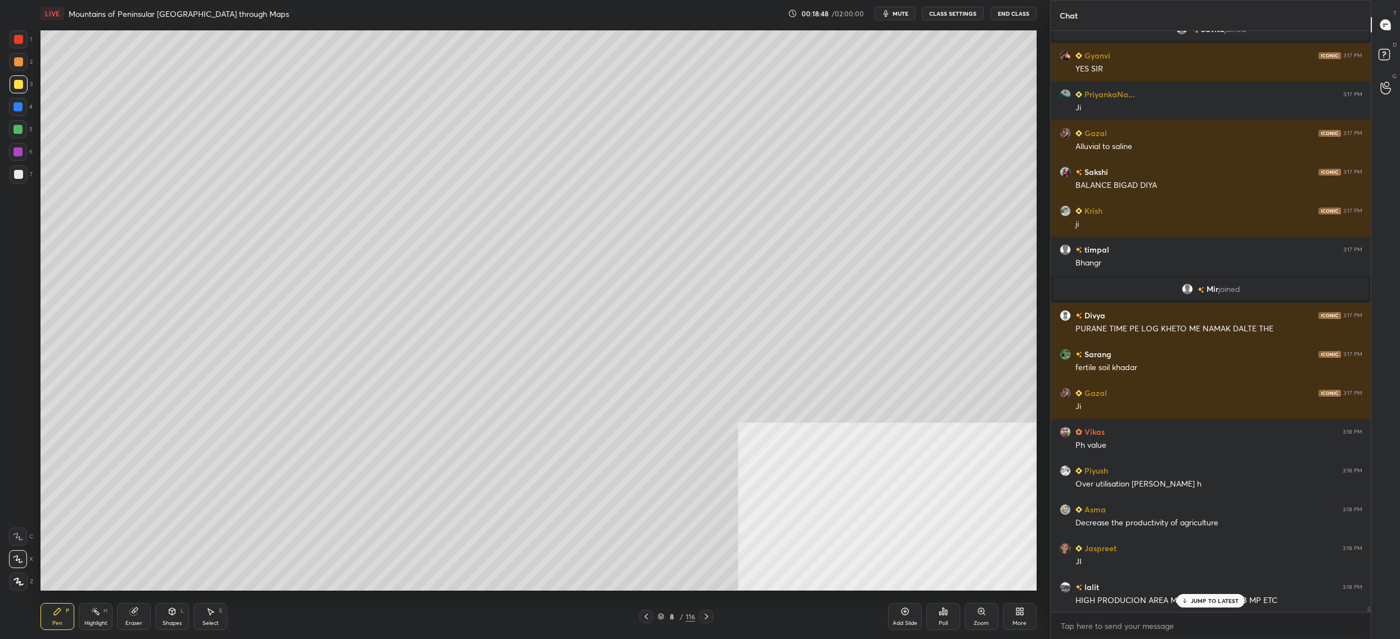
scroll to position [57107, 0]
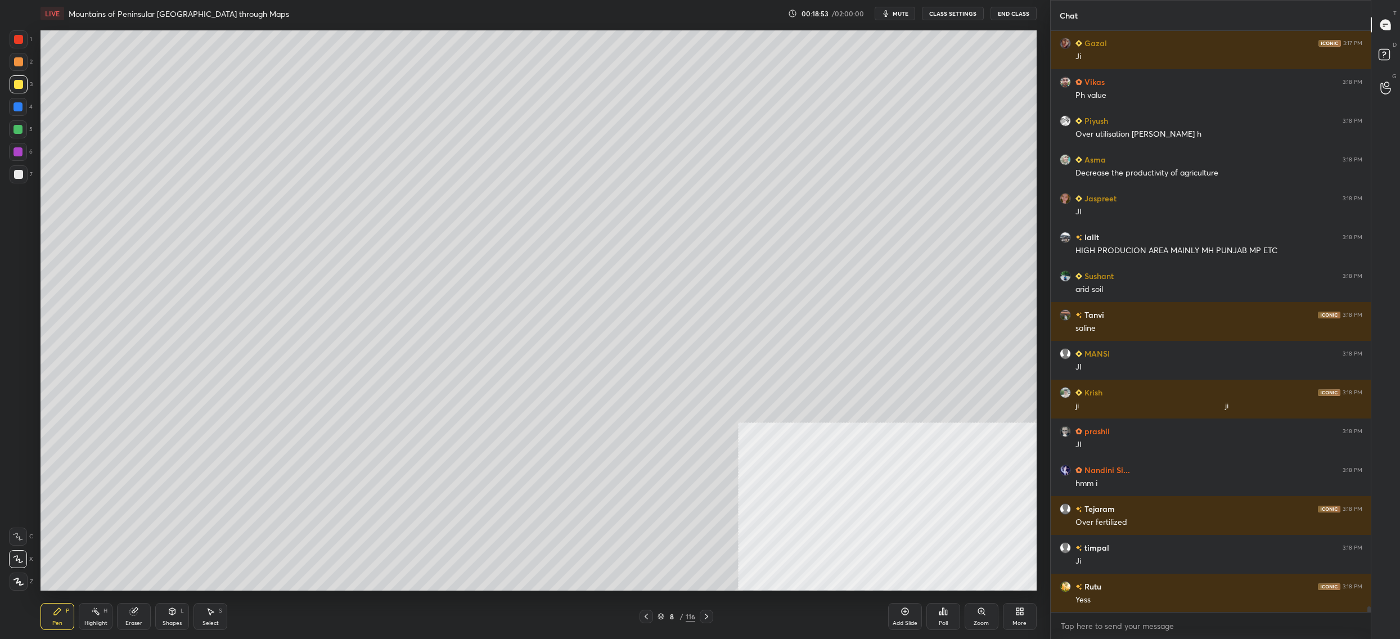
click at [23, 183] on div at bounding box center [19, 174] width 18 height 18
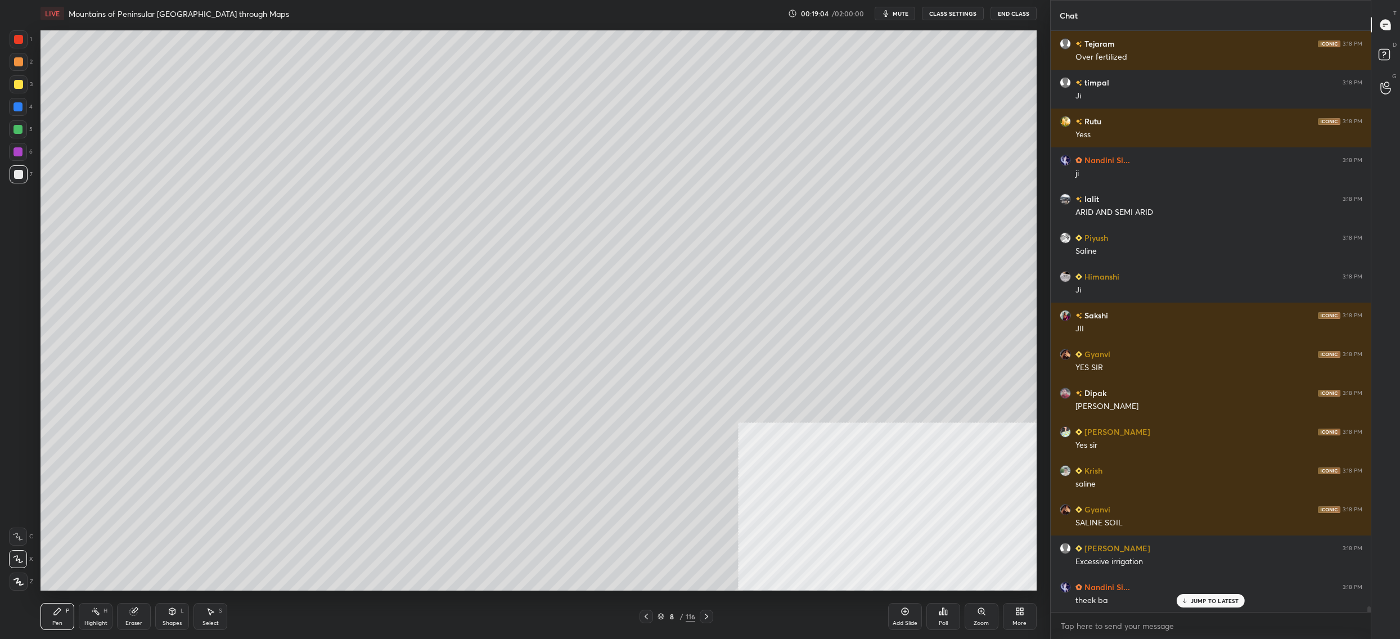
scroll to position [57923, 0]
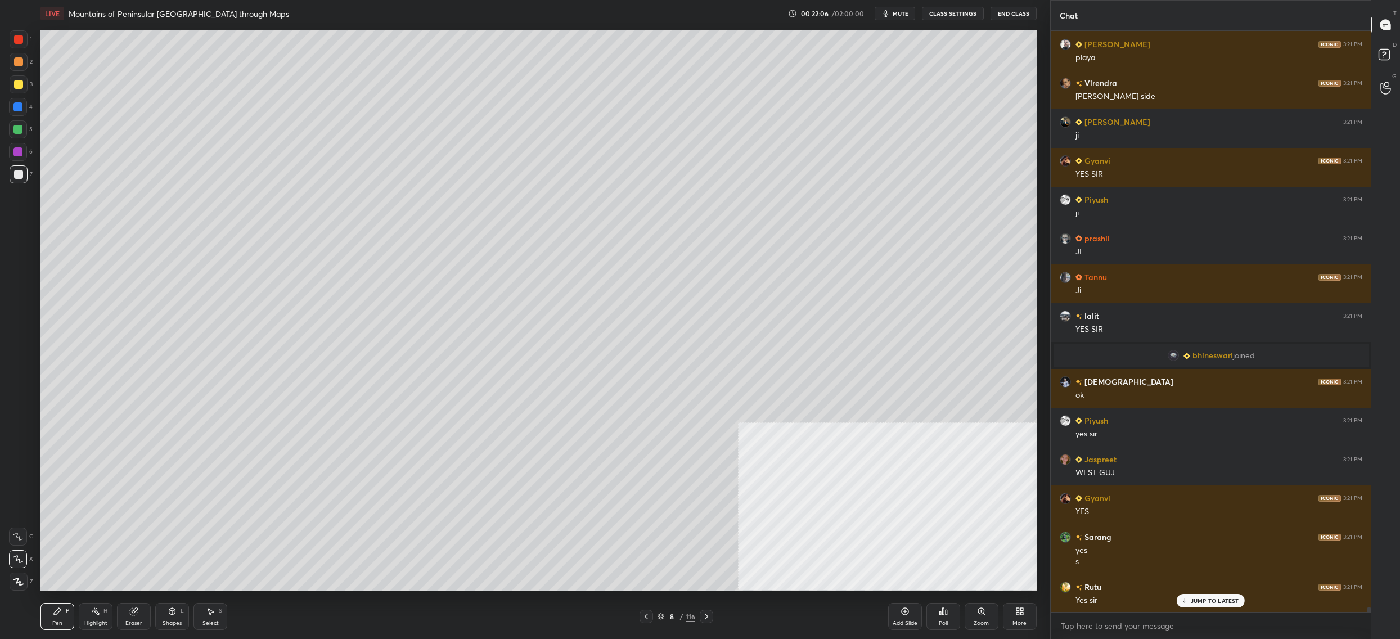
click at [17, 84] on div at bounding box center [18, 84] width 9 height 9
drag, startPoint x: 17, startPoint y: 84, endPoint x: 28, endPoint y: 83, distance: 10.8
click at [24, 85] on div at bounding box center [19, 84] width 18 height 18
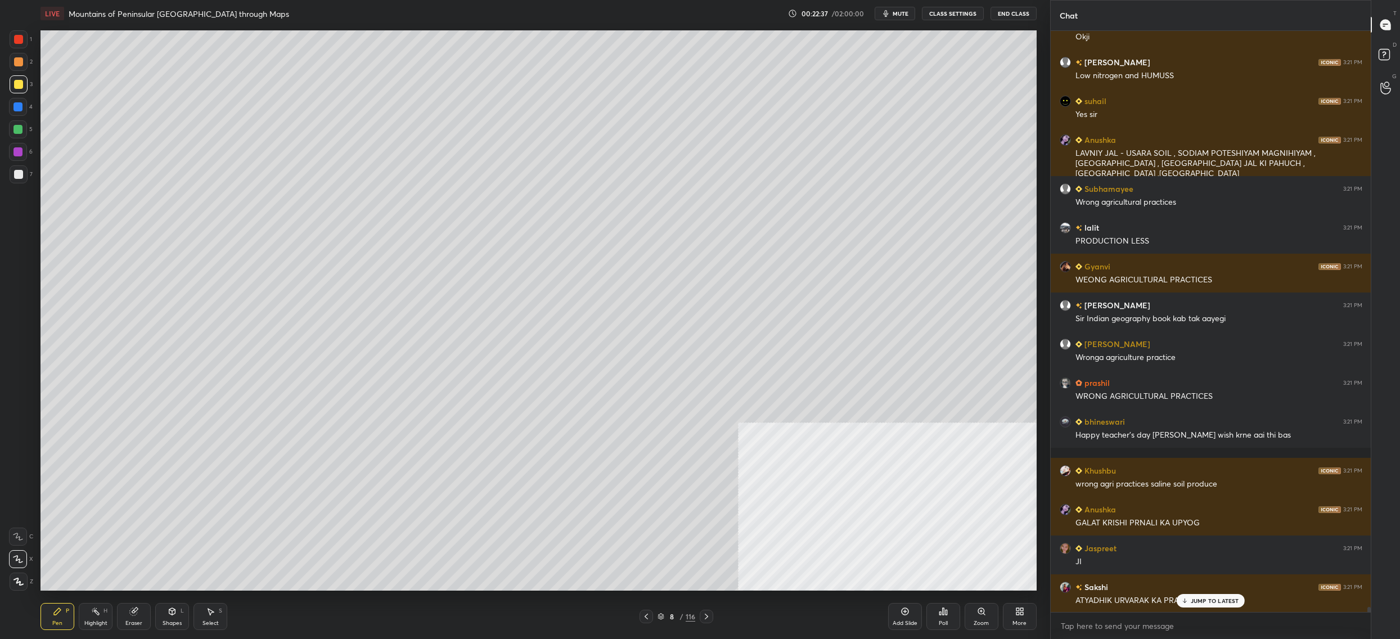
click at [1000, 609] on div "Add Slide Poll Zoom More" at bounding box center [962, 616] width 148 height 63
click at [1015, 613] on icon at bounding box center [1019, 611] width 9 height 9
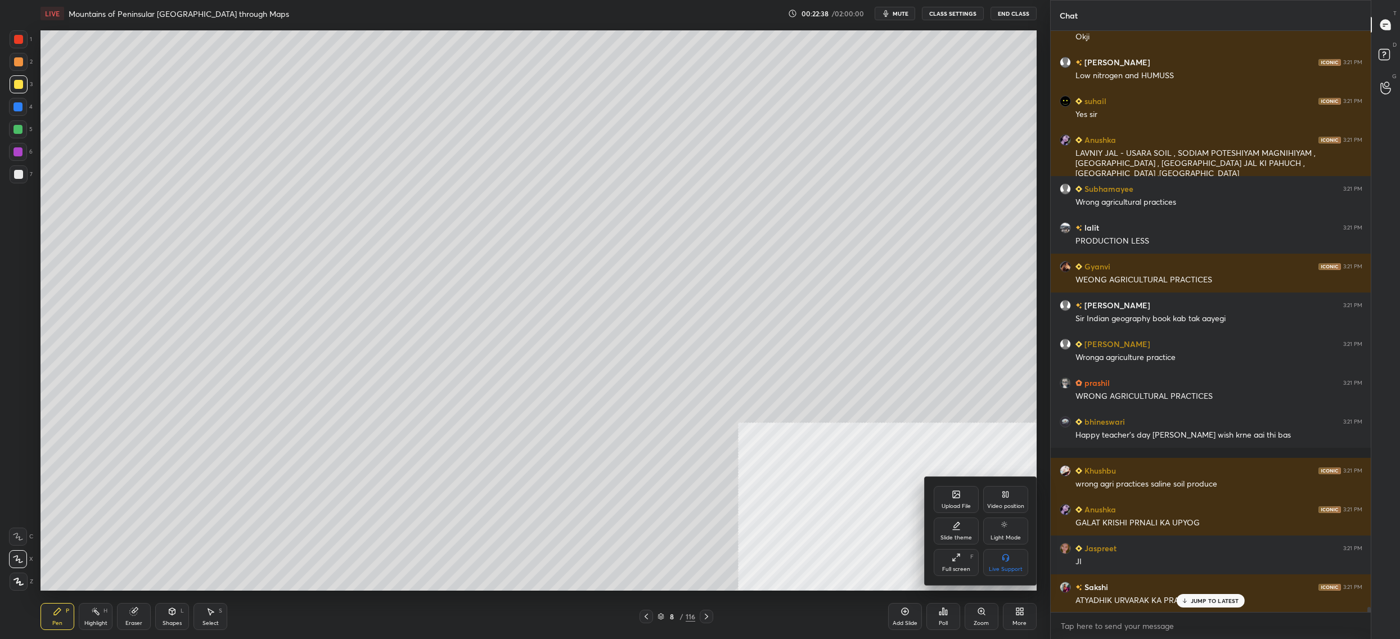
scroll to position [64718, 0]
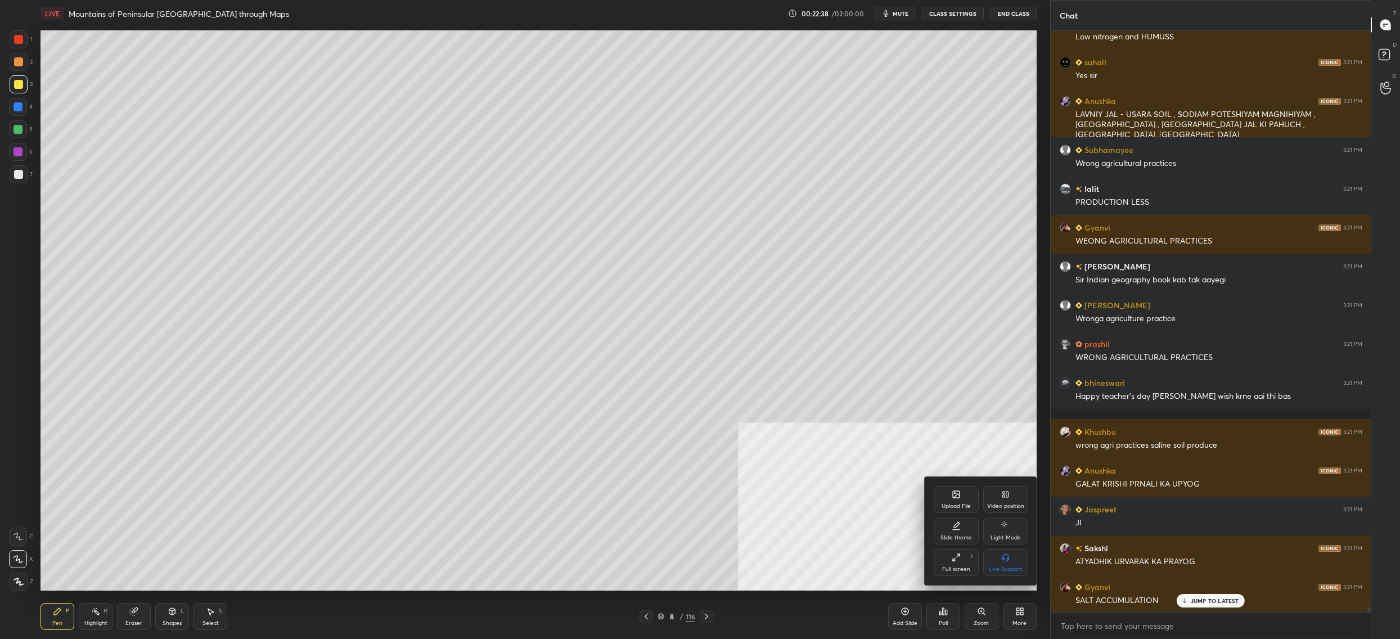
click at [1011, 494] on div "Video position" at bounding box center [1005, 499] width 45 height 27
click at [1002, 562] on div "Bottom right" at bounding box center [1005, 562] width 45 height 27
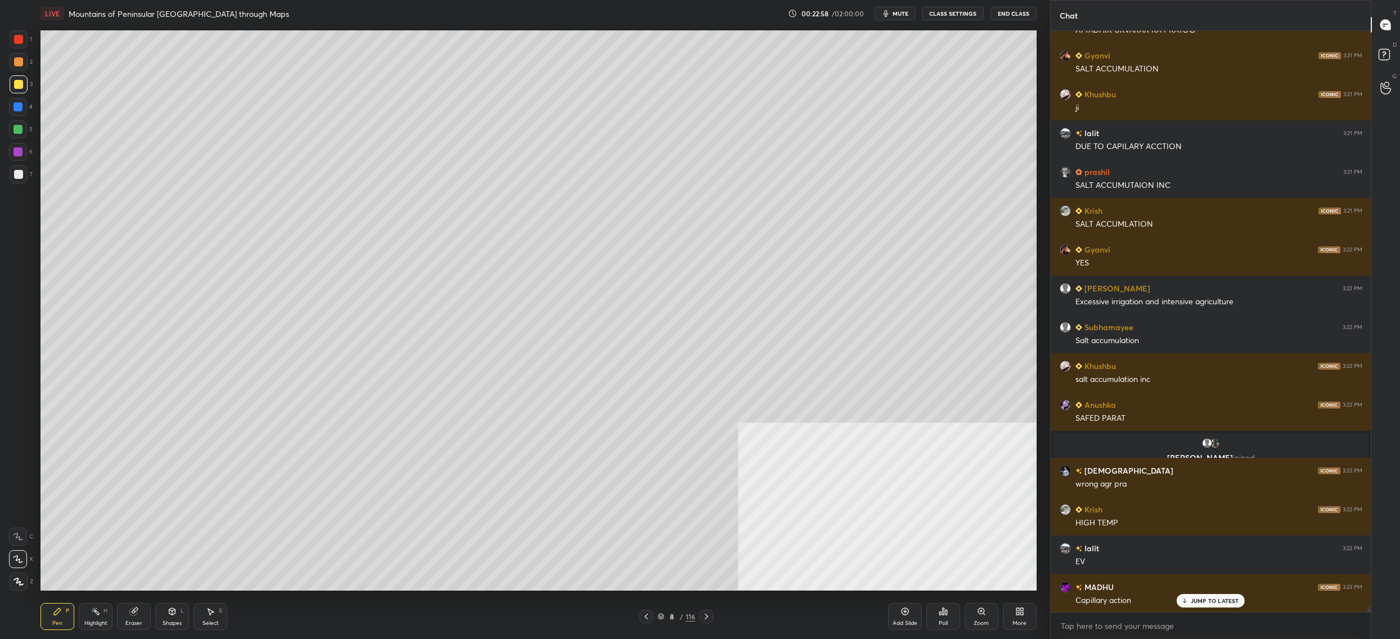
scroll to position [65289, 0]
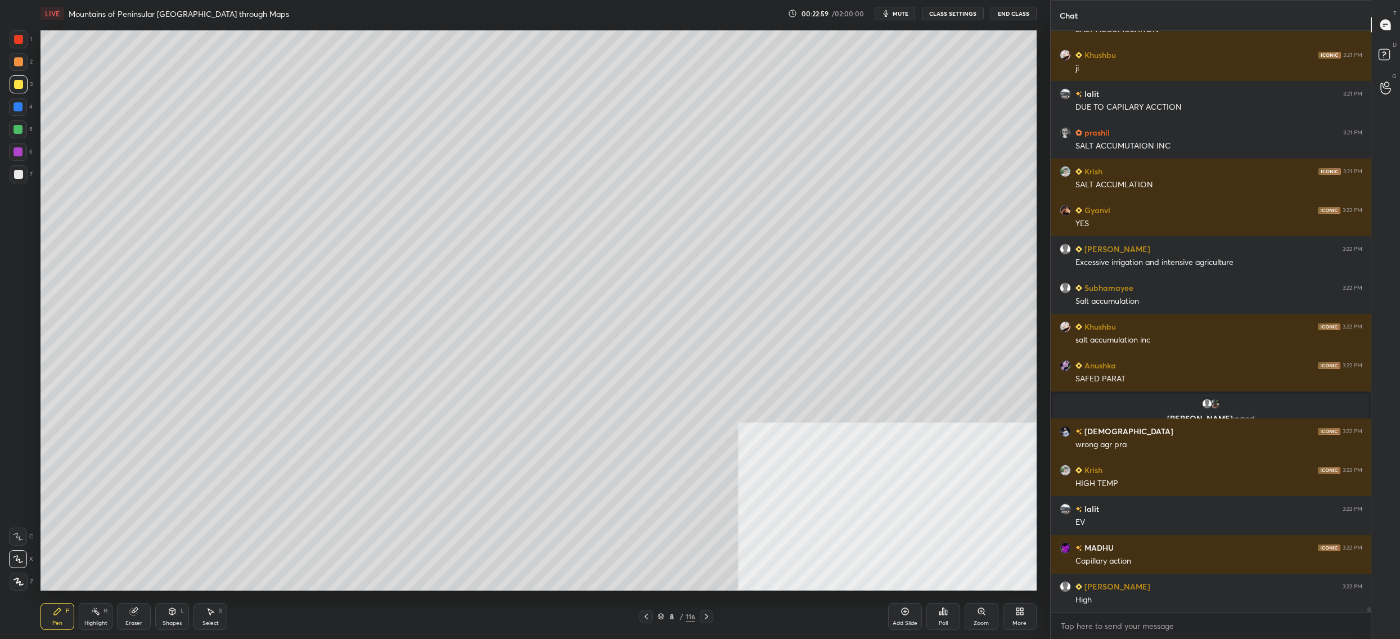
click at [8, 188] on div "1 2 3 4 5 6 7 C X Z C X Z E E Erase all H H" at bounding box center [18, 310] width 36 height 560
click at [15, 183] on div at bounding box center [19, 174] width 18 height 18
click at [17, 177] on div at bounding box center [18, 174] width 9 height 9
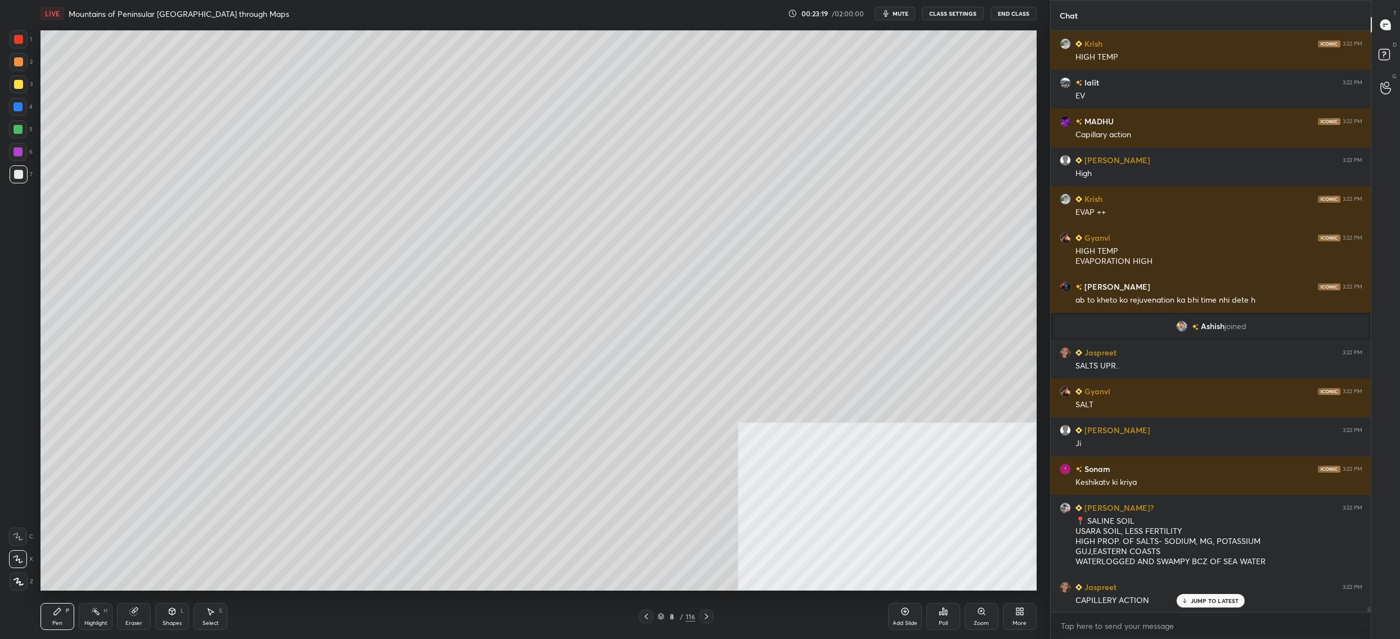
scroll to position [65277, 0]
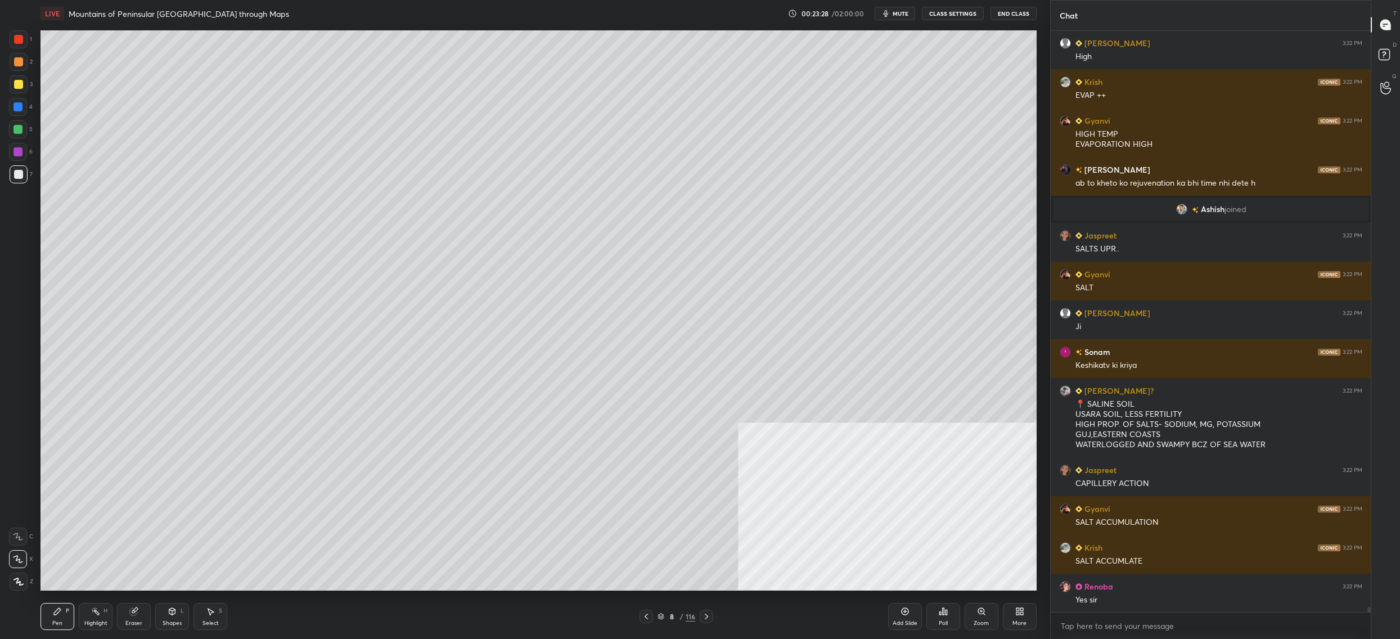
drag, startPoint x: 138, startPoint y: 611, endPoint x: 149, endPoint y: 607, distance: 11.7
click at [138, 612] on icon at bounding box center [133, 611] width 9 height 9
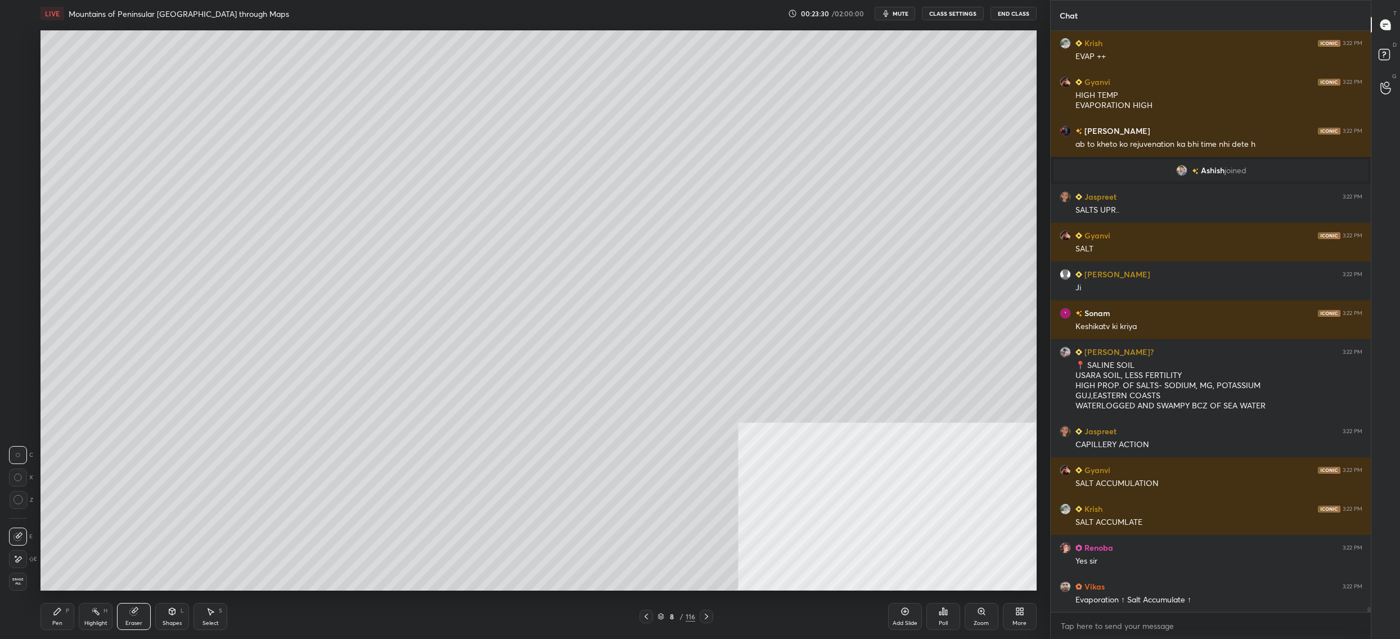
click at [62, 613] on div "Pen P" at bounding box center [57, 616] width 34 height 27
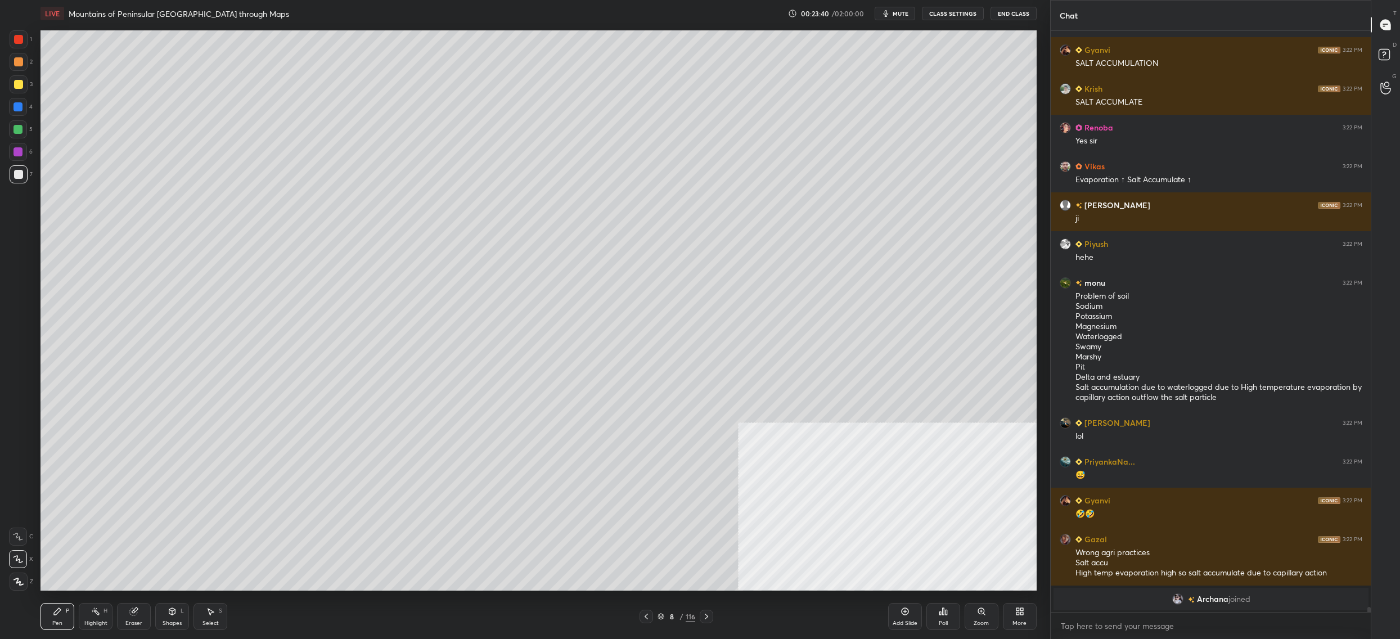
scroll to position [65774, 0]
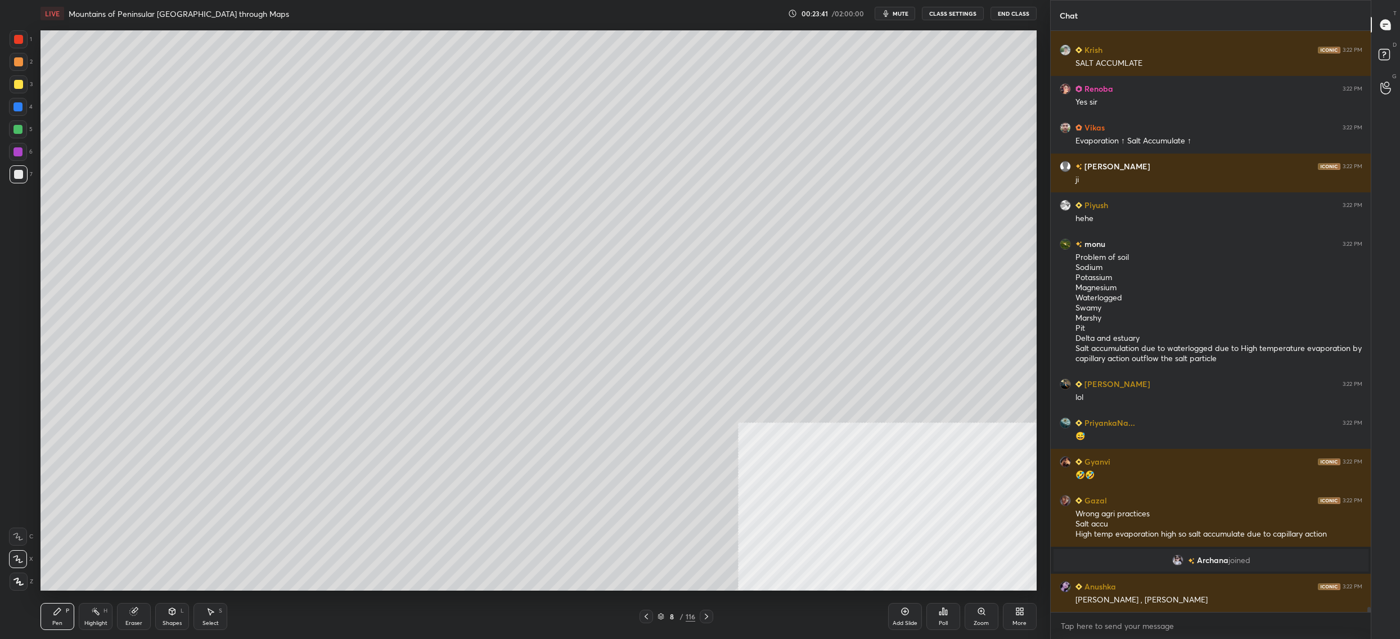
click at [16, 162] on div "6" at bounding box center [21, 154] width 24 height 22
click at [26, 129] on div at bounding box center [18, 129] width 18 height 18
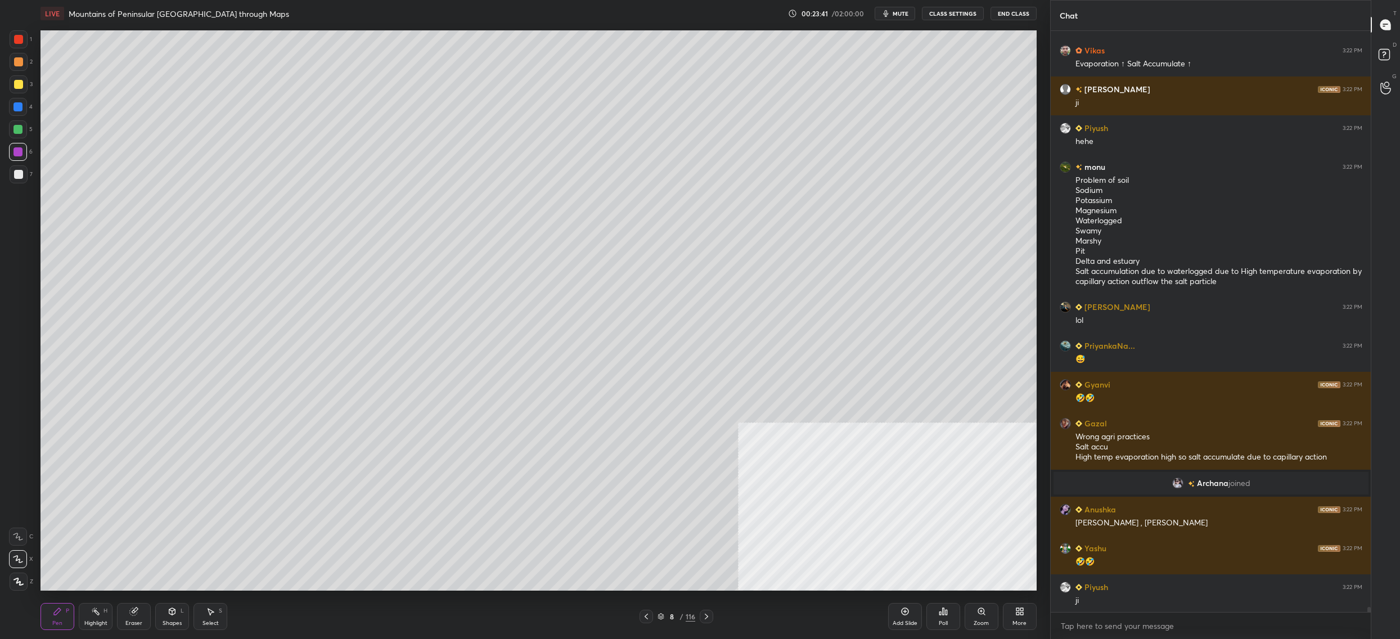
click at [26, 129] on div at bounding box center [18, 129] width 18 height 18
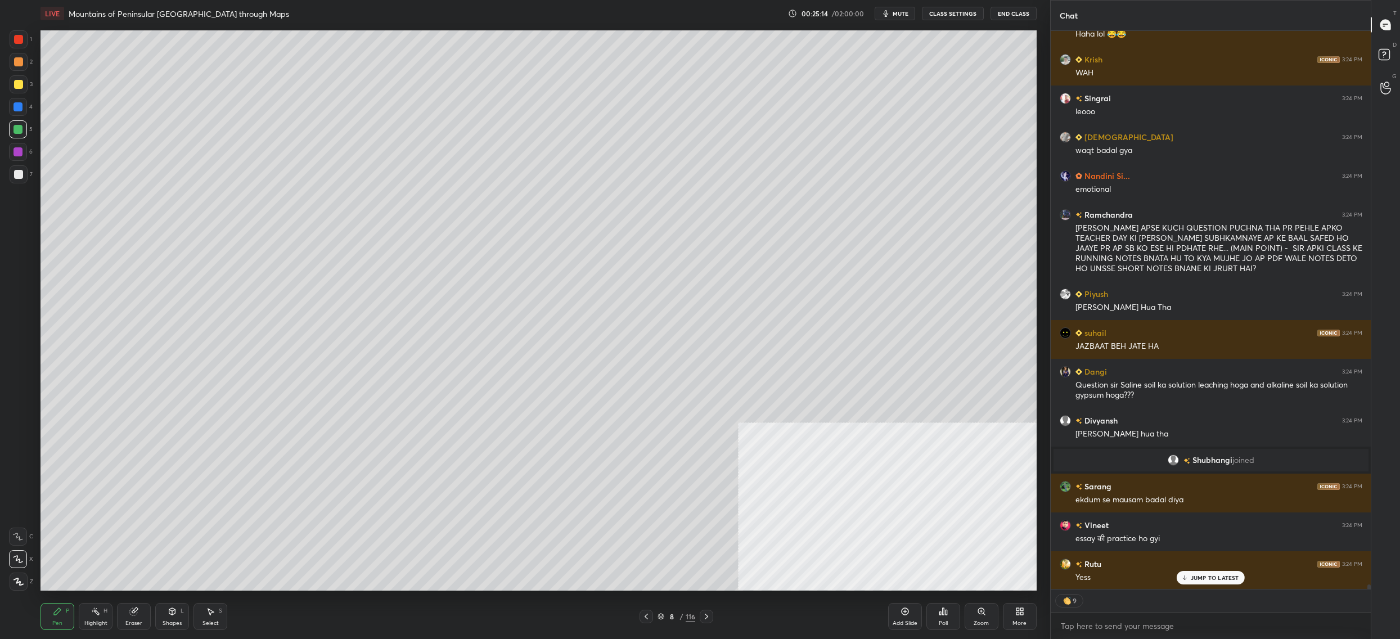
scroll to position [69176, 0]
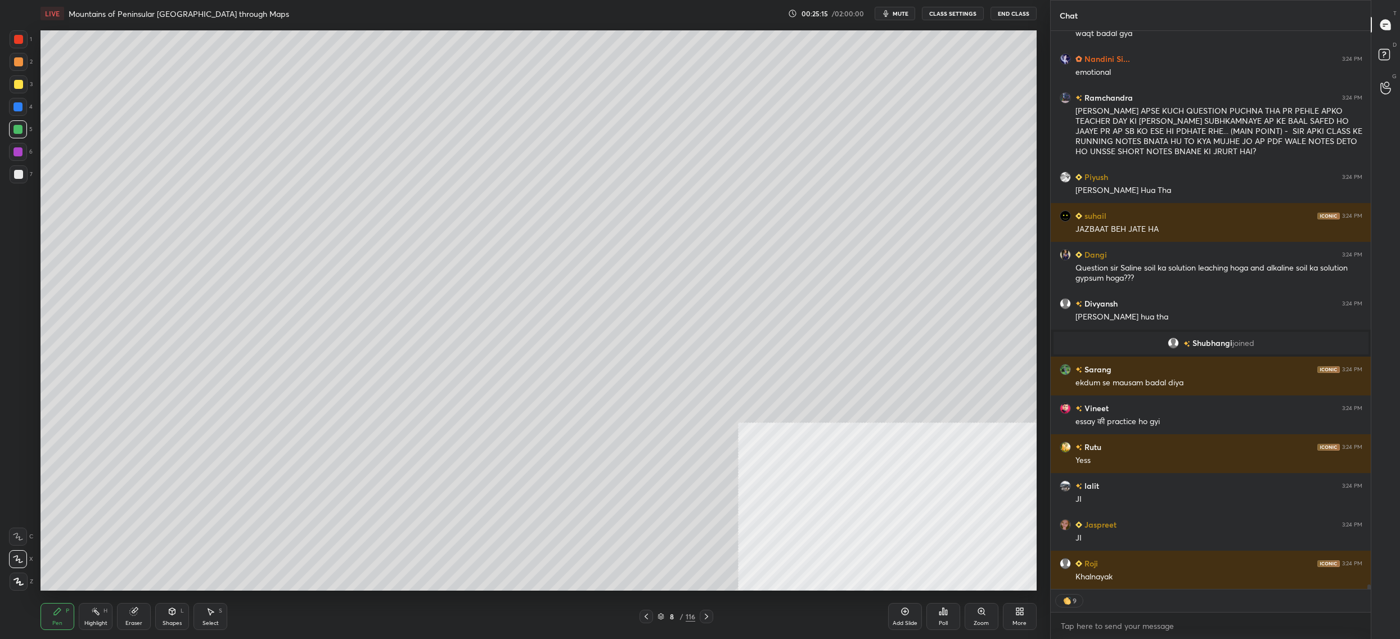
click at [25, 87] on div "3" at bounding box center [21, 84] width 23 height 18
click at [24, 85] on div at bounding box center [19, 84] width 18 height 18
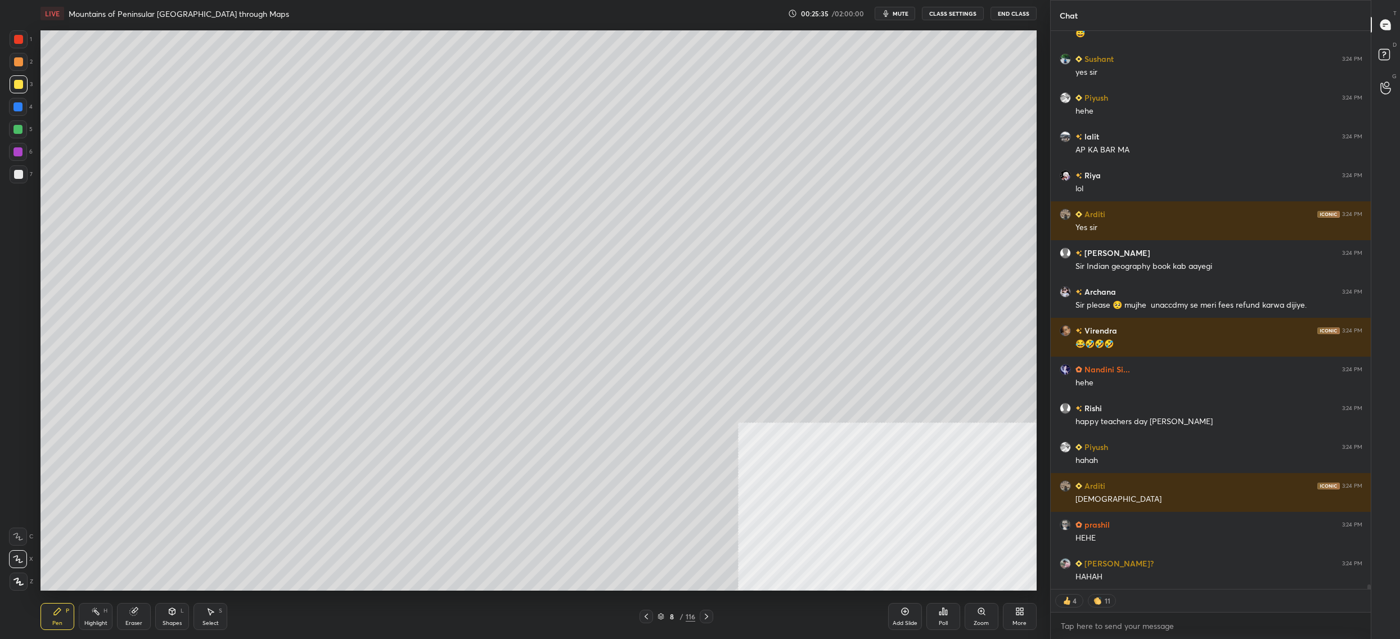
scroll to position [70232, 0]
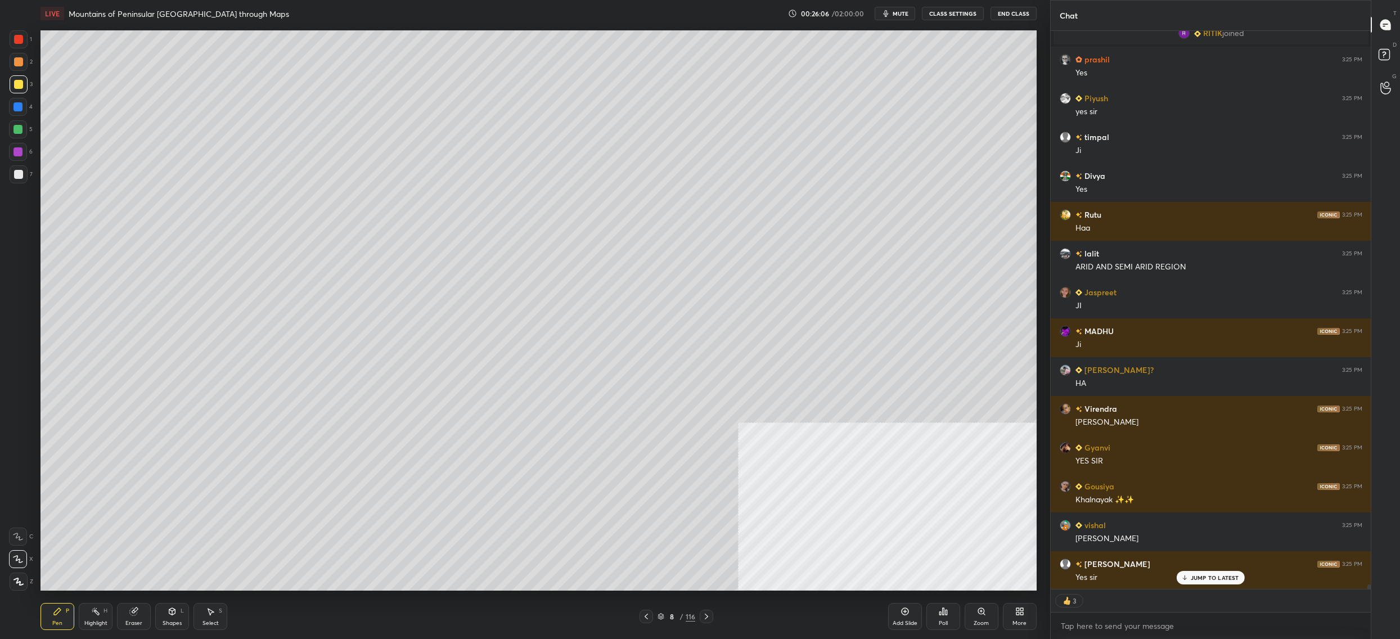
drag, startPoint x: 31, startPoint y: 66, endPoint x: 30, endPoint y: 60, distance: 6.3
click at [31, 66] on div "2" at bounding box center [21, 62] width 23 height 18
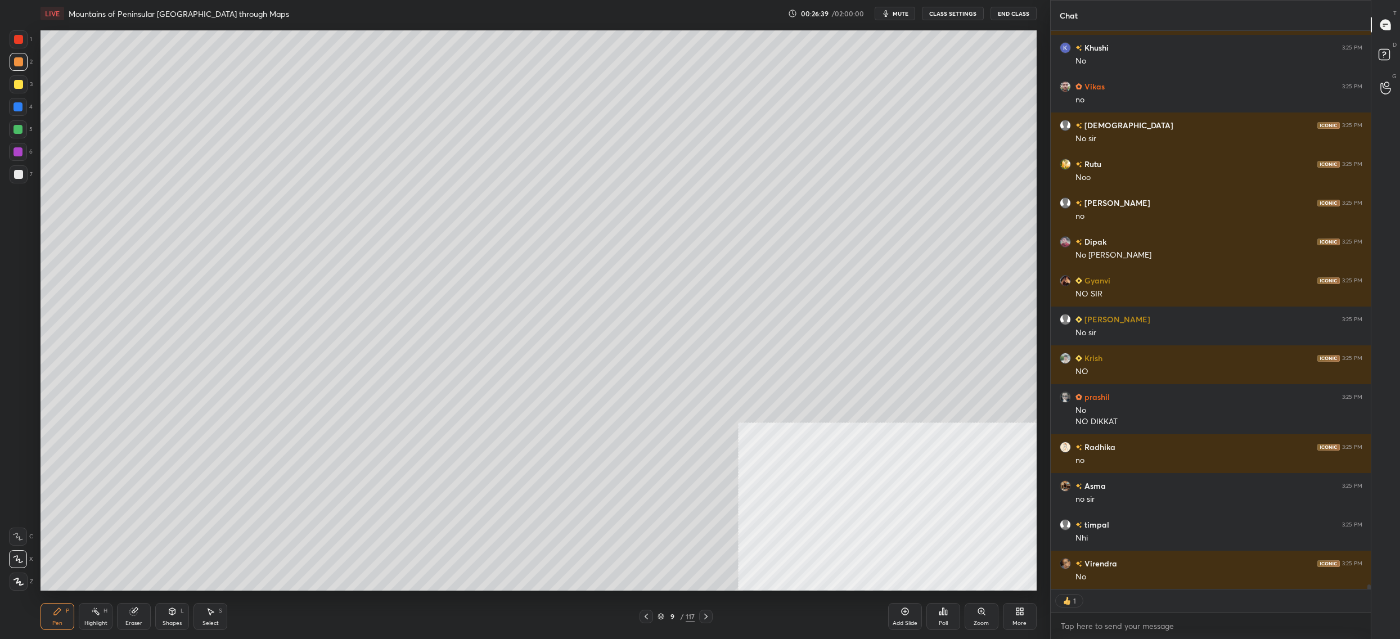
click at [30, 171] on div "1 2 3 4 5 6 7" at bounding box center [21, 108] width 24 height 157
click at [27, 178] on div "7" at bounding box center [21, 174] width 23 height 18
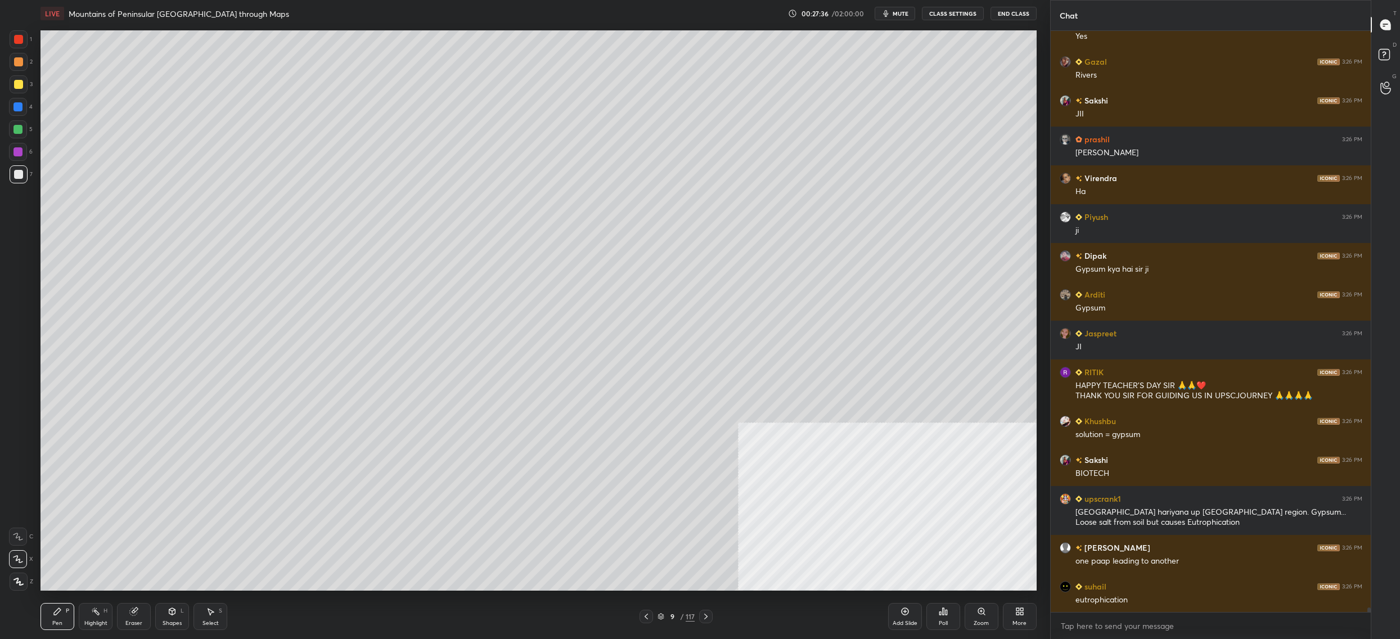
click at [666, 618] on div "9" at bounding box center [671, 616] width 11 height 7
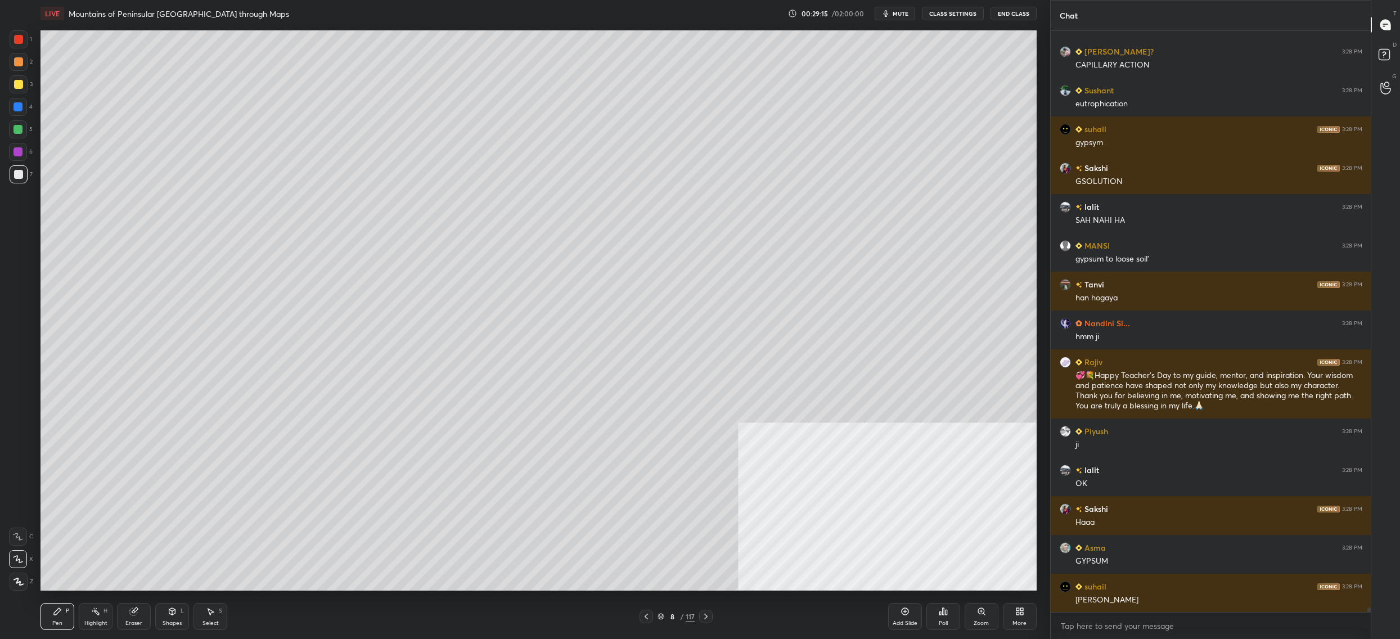
scroll to position [3, 4]
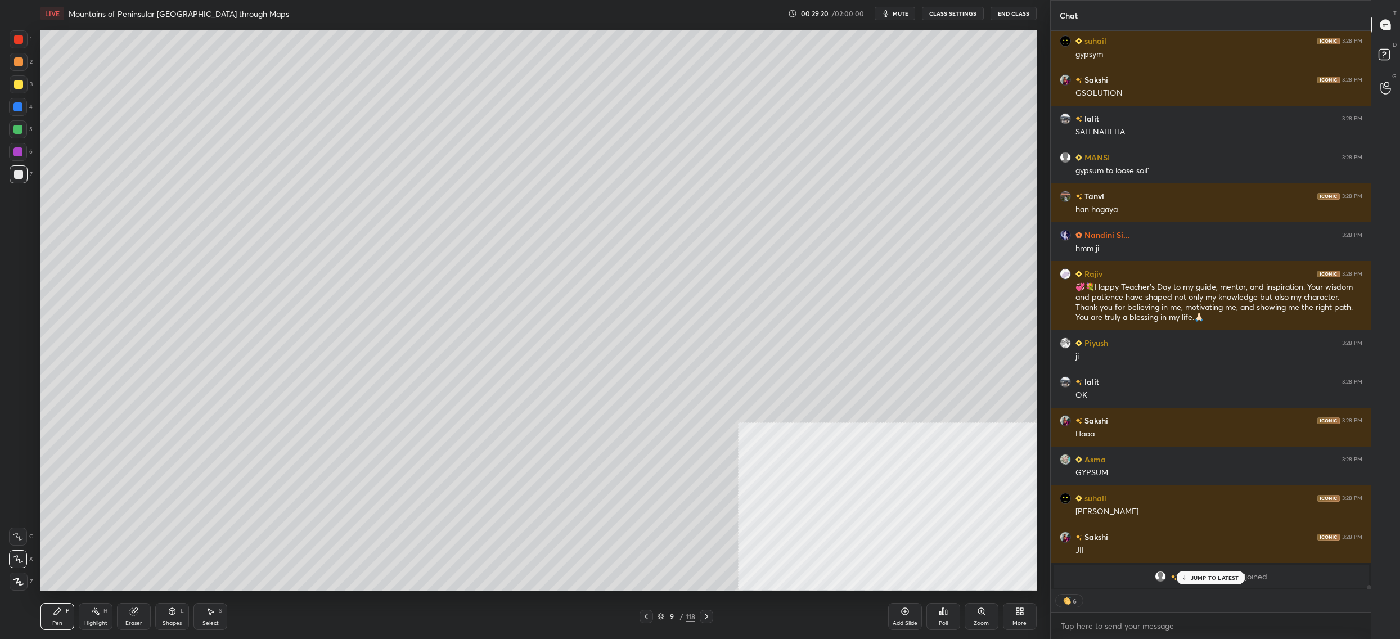
drag, startPoint x: 7, startPoint y: 88, endPoint x: 15, endPoint y: 84, distance: 8.6
click at [8, 87] on div "1 2 3 4 5 6 7 C X Z C X Z E E Erase all H H" at bounding box center [18, 310] width 36 height 560
click at [16, 86] on div at bounding box center [18, 84] width 9 height 9
drag, startPoint x: 16, startPoint y: 86, endPoint x: 23, endPoint y: 85, distance: 7.4
click at [16, 86] on div at bounding box center [18, 84] width 9 height 9
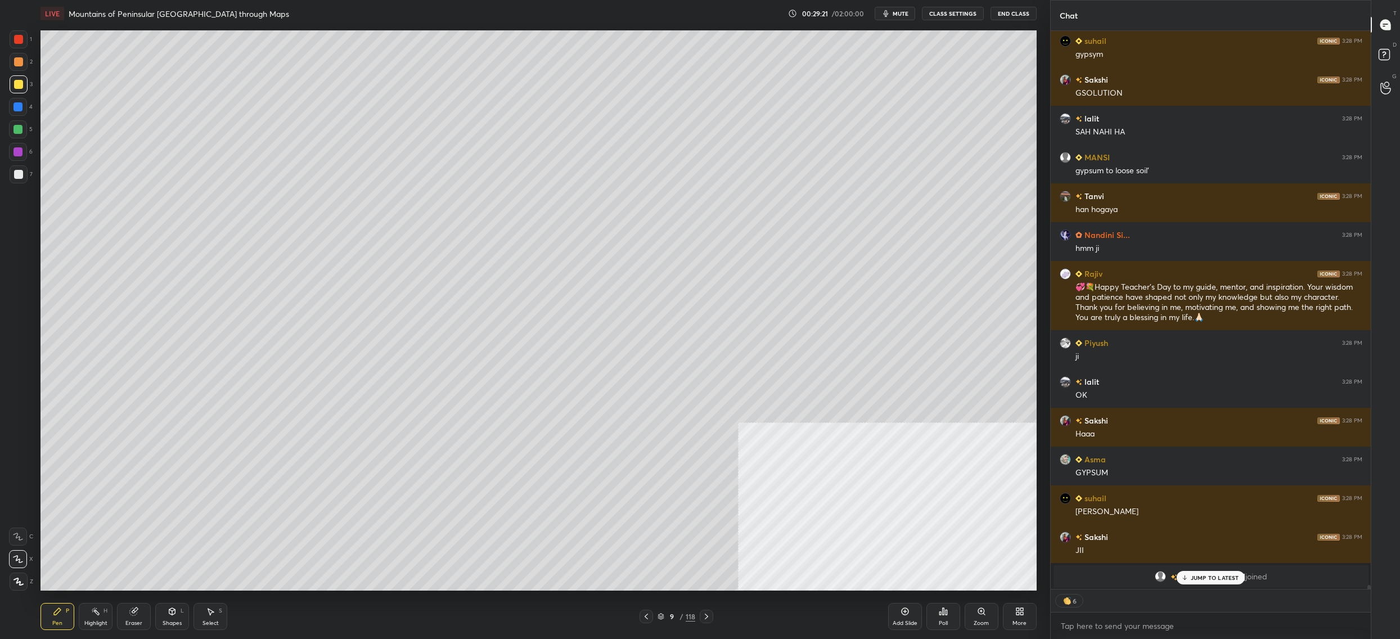
scroll to position [75572, 0]
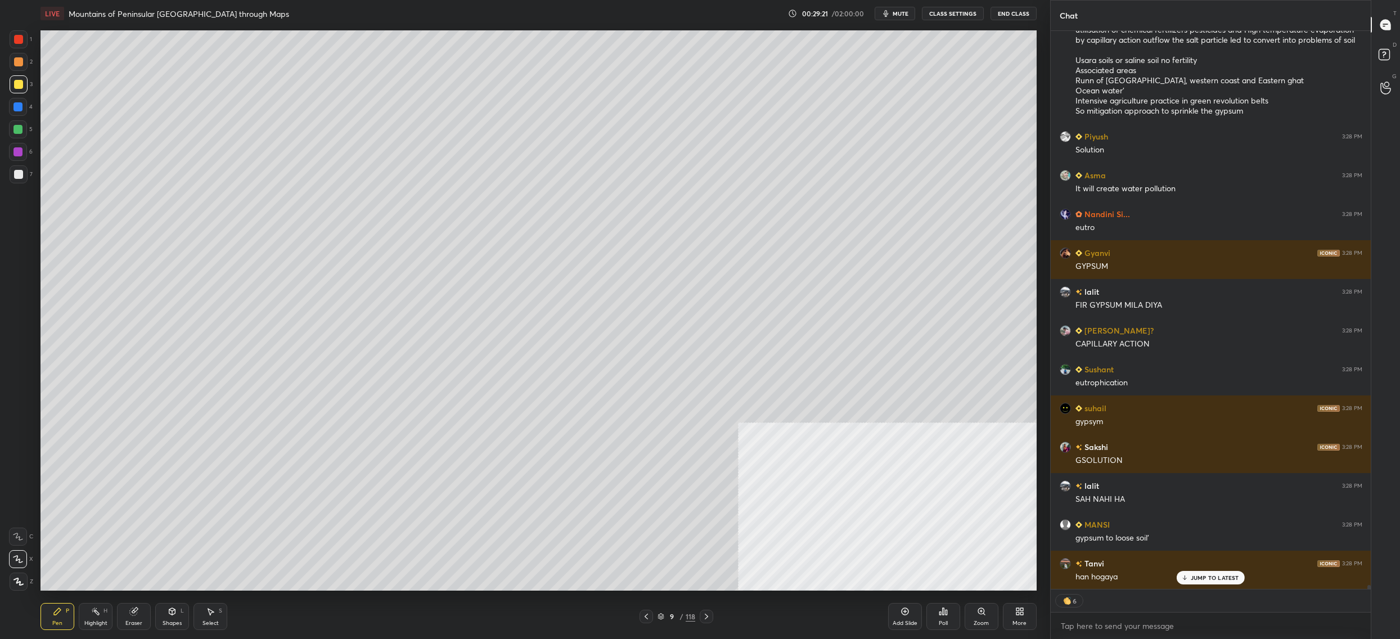
click at [23, 86] on div at bounding box center [19, 84] width 18 height 18
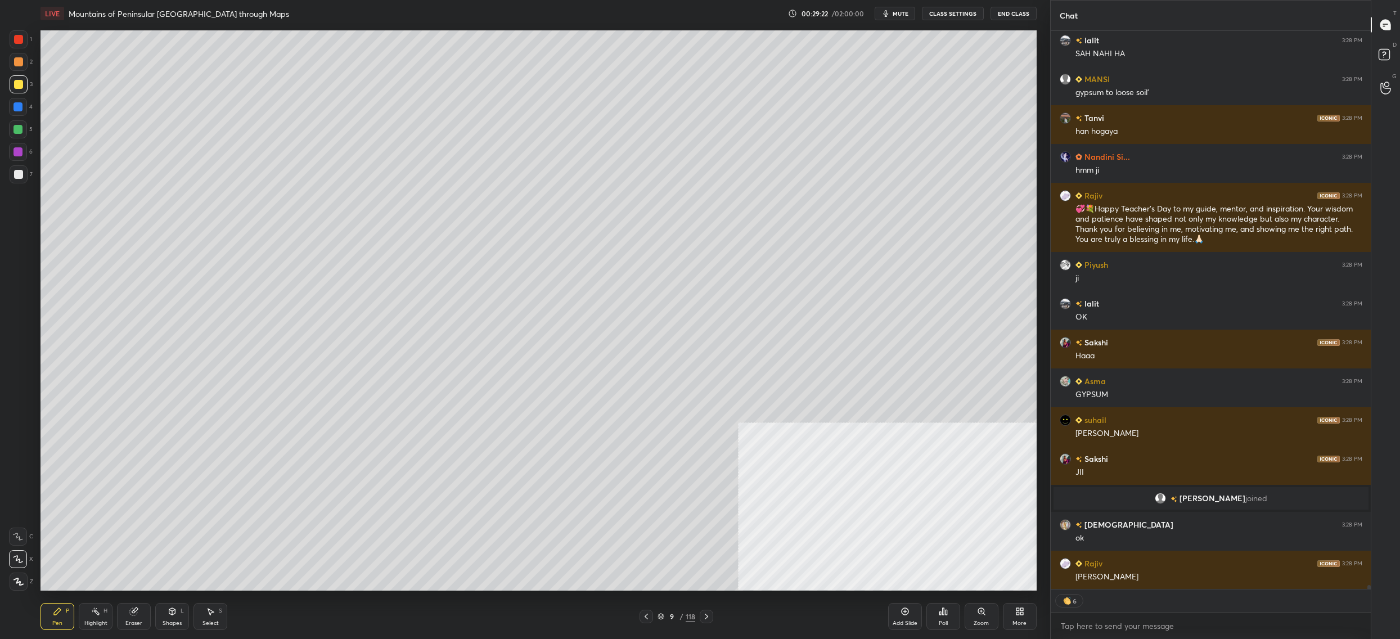
click at [23, 533] on div at bounding box center [18, 536] width 18 height 18
click at [21, 537] on icon at bounding box center [18, 536] width 10 height 8
click at [24, 562] on div at bounding box center [18, 559] width 18 height 18
click at [22, 528] on div at bounding box center [18, 536] width 18 height 18
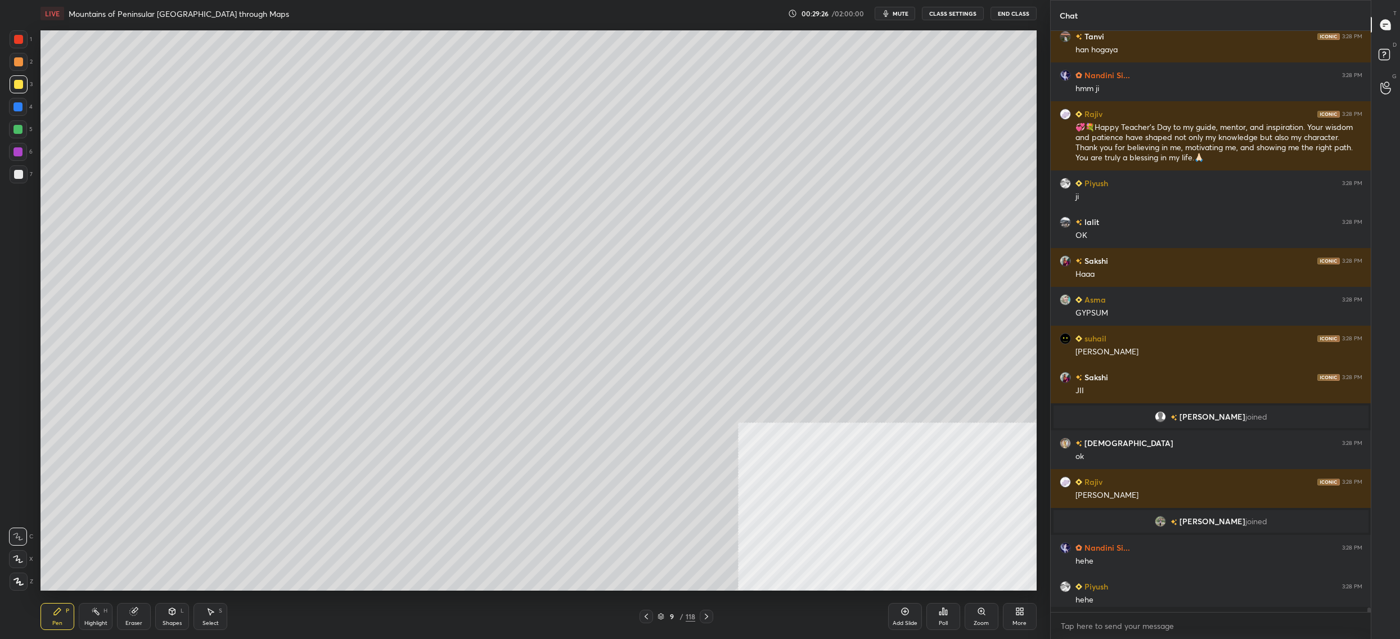
click at [13, 550] on div at bounding box center [18, 559] width 18 height 18
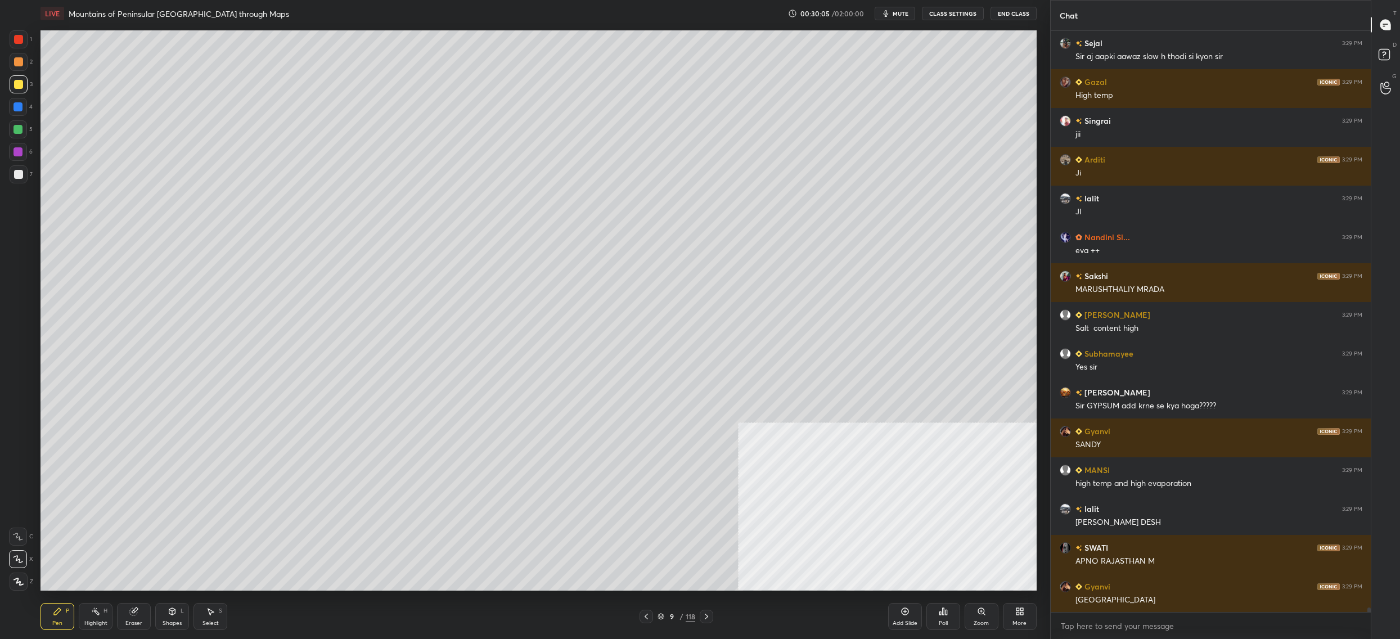
drag, startPoint x: 662, startPoint y: 608, endPoint x: 662, endPoint y: 615, distance: 6.8
click at [663, 615] on div "Pen P Highlight H Eraser Shapes L Select S 9 / 118 Add Slide Poll Zoom More" at bounding box center [538, 616] width 996 height 45
drag, startPoint x: 664, startPoint y: 615, endPoint x: 670, endPoint y: 617, distance: 6.8
click at [665, 614] on div "9 / 118" at bounding box center [676, 616] width 38 height 10
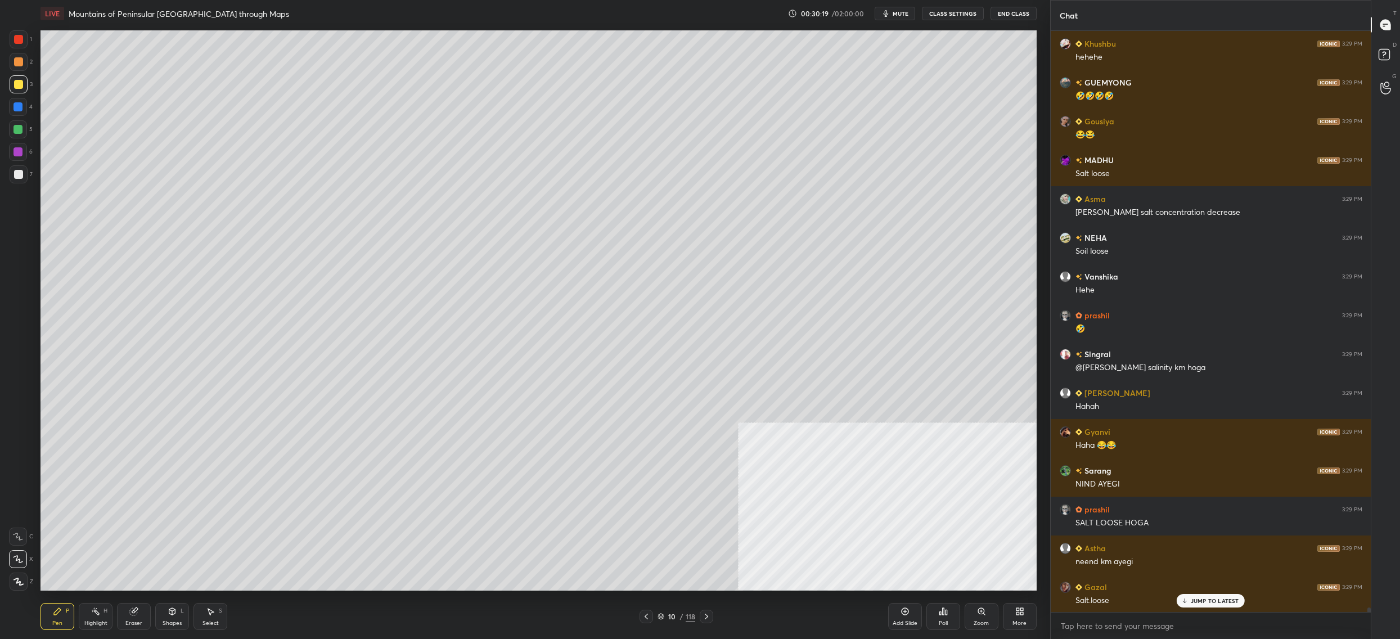
click at [661, 616] on icon at bounding box center [660, 616] width 7 height 7
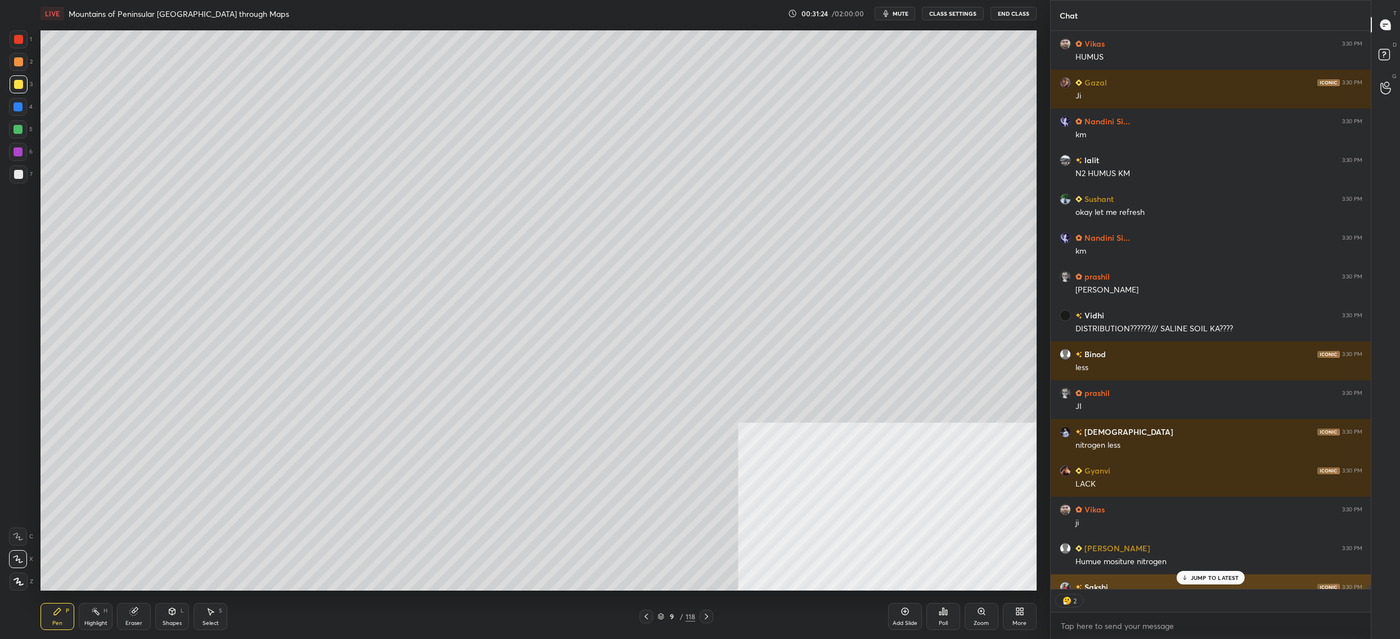
click at [1220, 578] on p "JUMP TO LATEST" at bounding box center [1214, 577] width 48 height 7
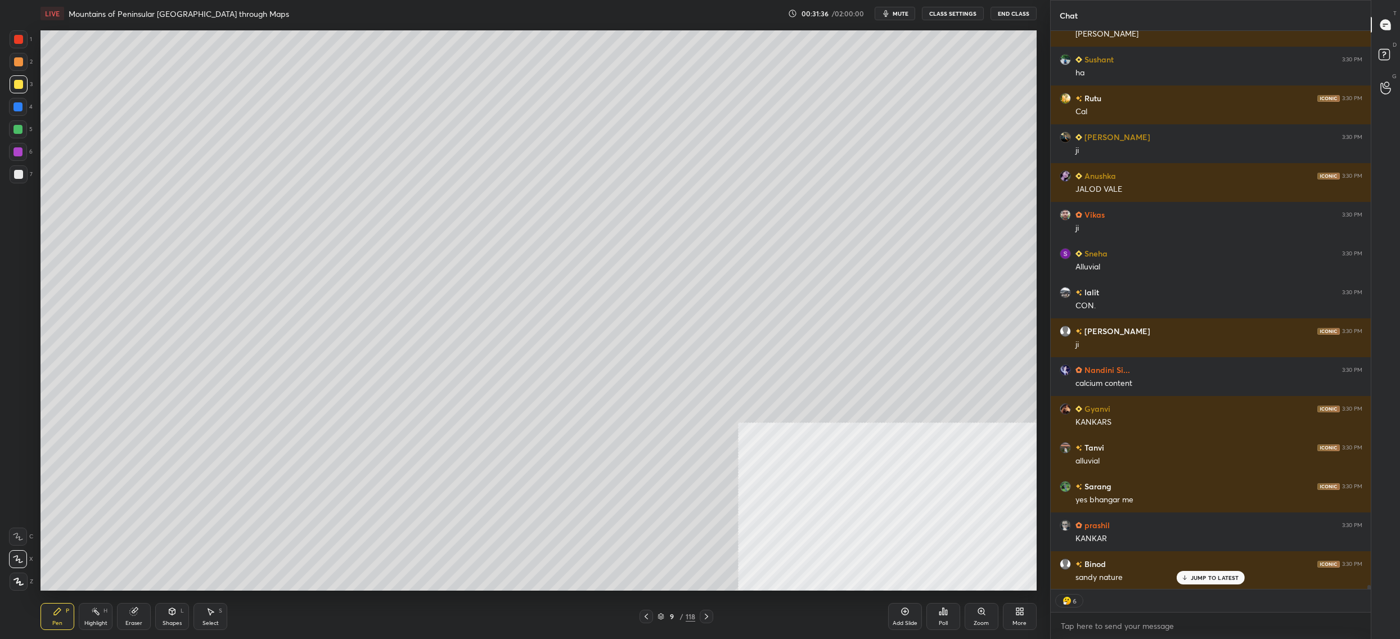
drag, startPoint x: 20, startPoint y: 178, endPoint x: 33, endPoint y: 186, distance: 14.7
click at [22, 178] on div at bounding box center [18, 174] width 9 height 9
click at [26, 184] on div "7" at bounding box center [21, 176] width 23 height 22
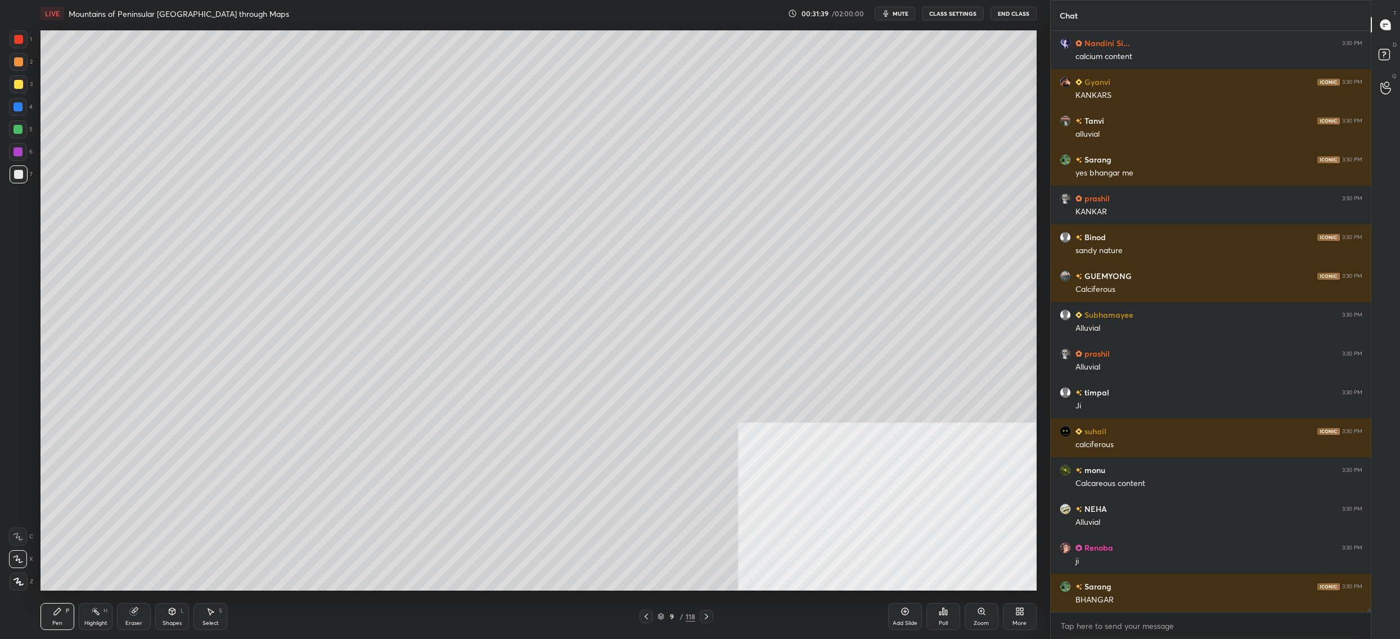
click at [21, 133] on div at bounding box center [18, 129] width 18 height 18
drag, startPoint x: 21, startPoint y: 134, endPoint x: 33, endPoint y: 141, distance: 13.1
click at [21, 134] on div at bounding box center [18, 129] width 18 height 18
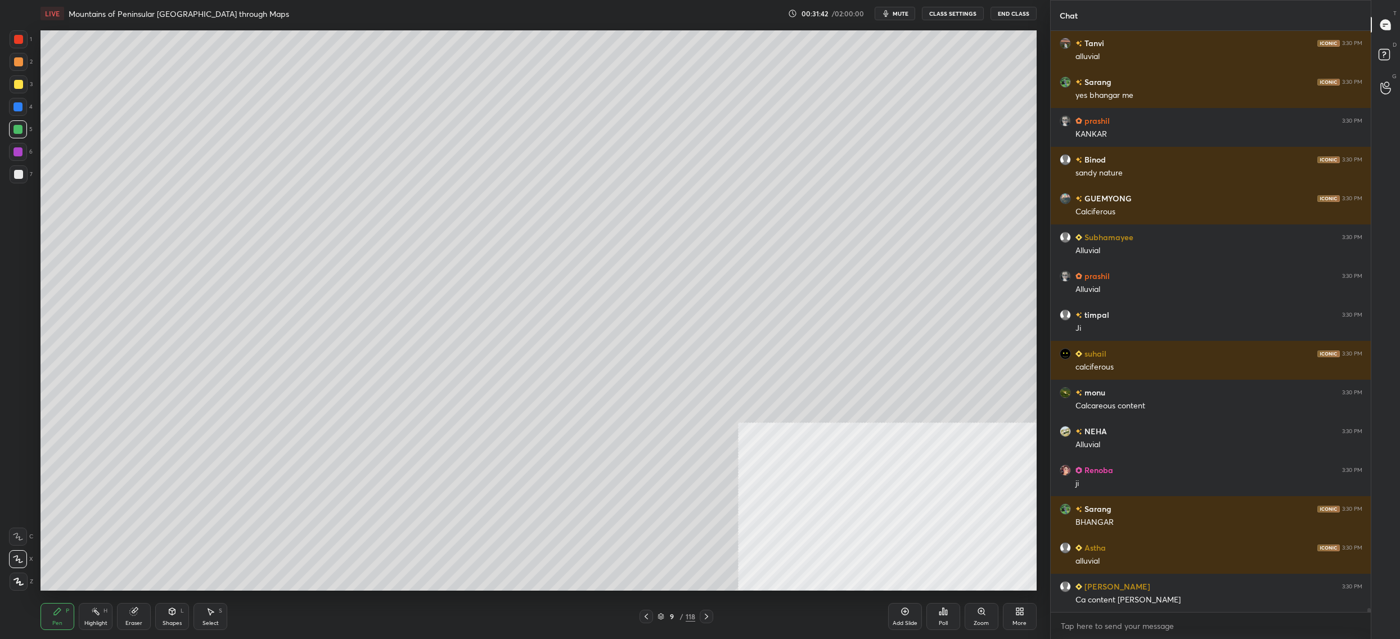
click at [16, 68] on div at bounding box center [19, 62] width 18 height 18
click at [16, 91] on div at bounding box center [19, 84] width 18 height 18
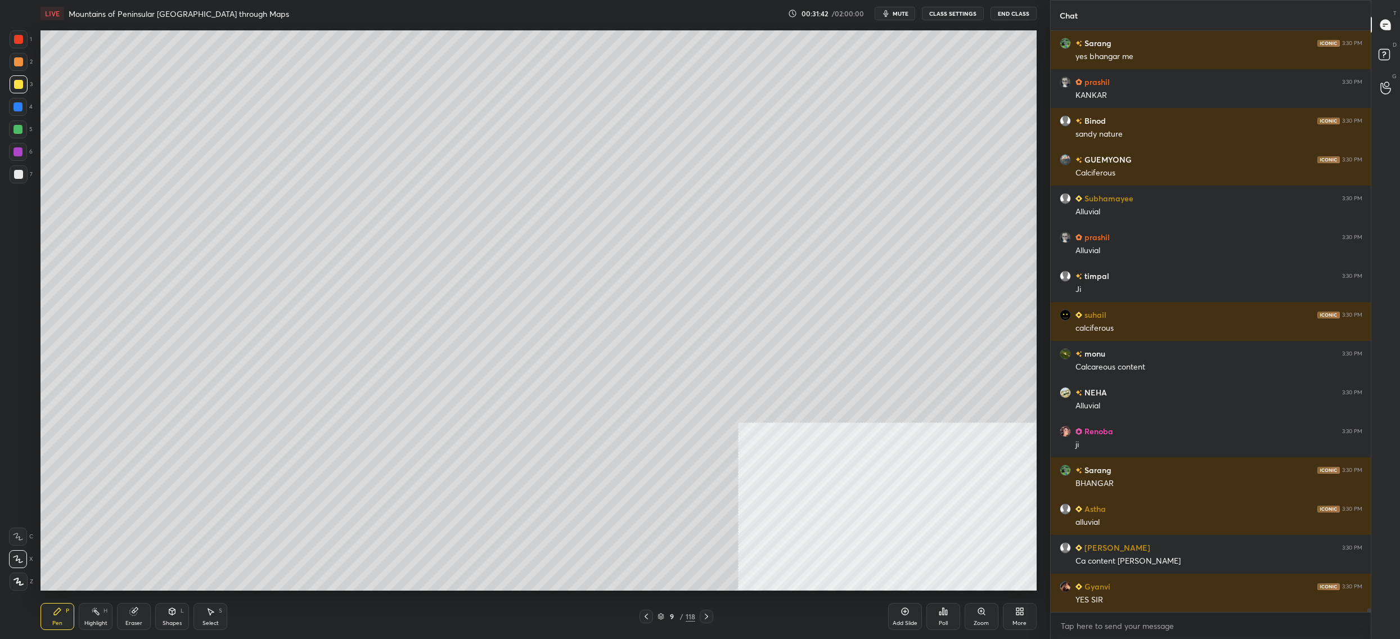
click at [14, 87] on div at bounding box center [18, 84] width 9 height 9
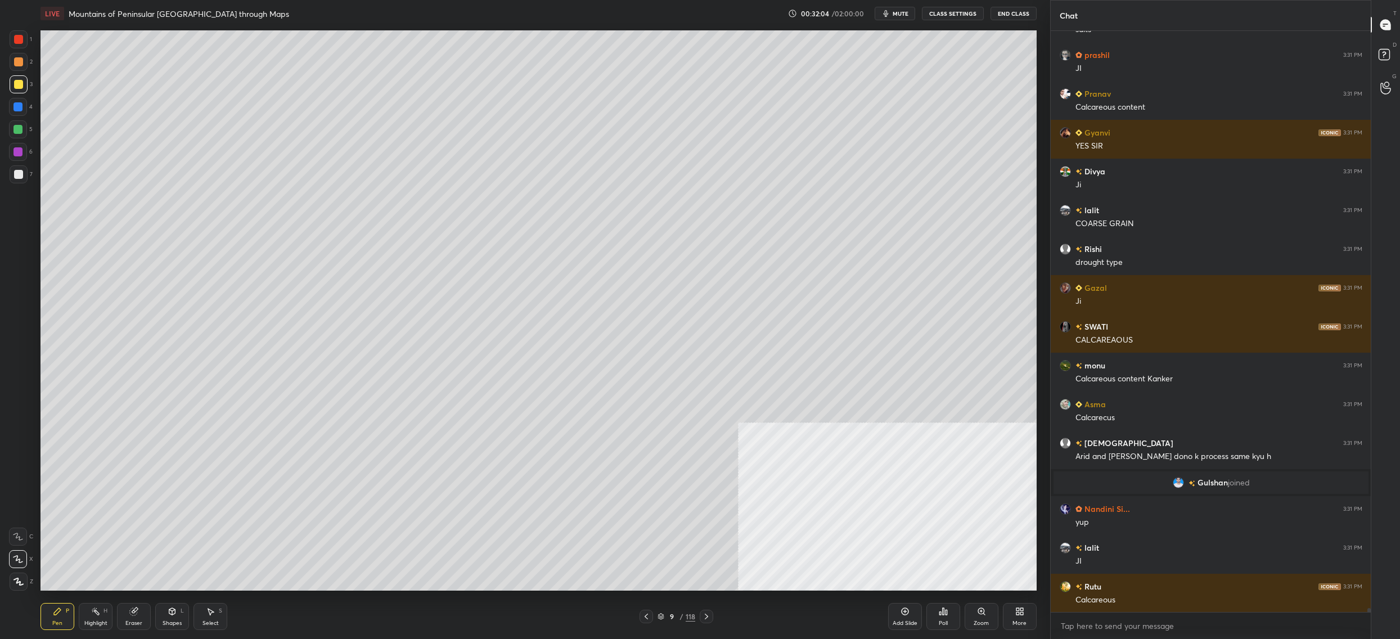
drag, startPoint x: 26, startPoint y: 163, endPoint x: 16, endPoint y: 168, distance: 10.8
click at [24, 166] on div "1 2 3 4 5 6 7" at bounding box center [21, 108] width 24 height 157
click at [16, 178] on div at bounding box center [18, 174] width 9 height 9
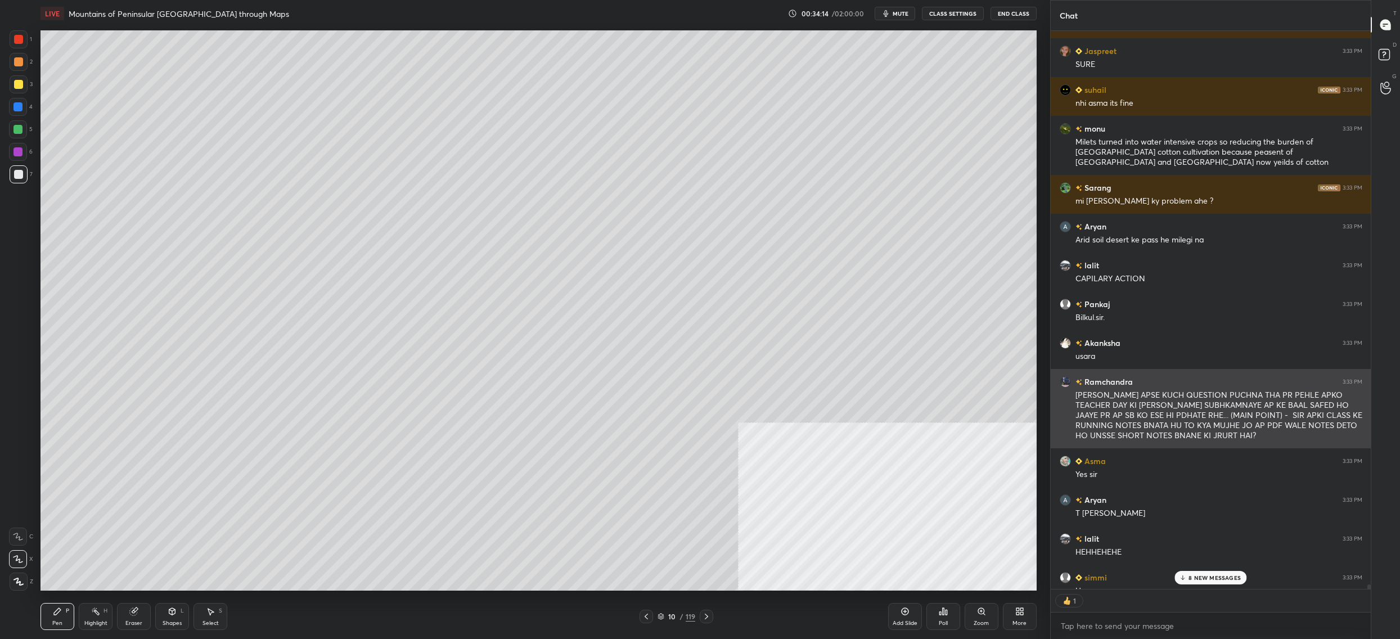
scroll to position [555, 317]
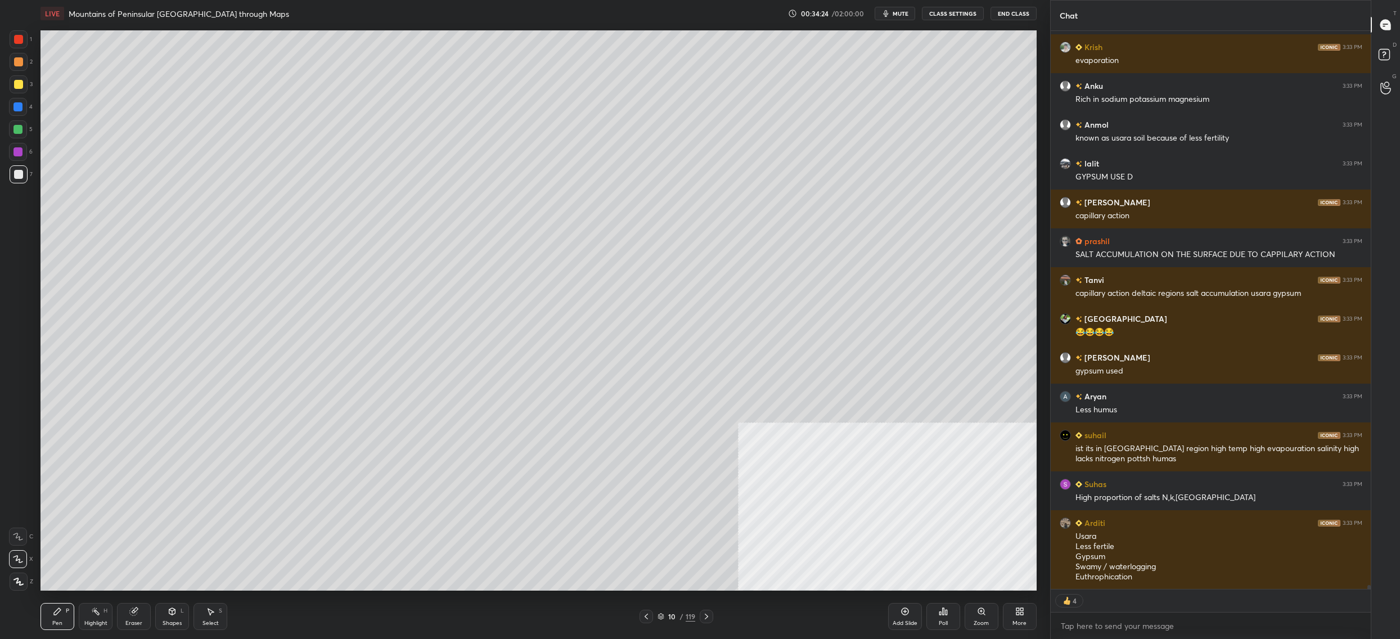
click at [15, 83] on div at bounding box center [18, 84] width 9 height 9
drag, startPoint x: 15, startPoint y: 83, endPoint x: 30, endPoint y: 71, distance: 19.2
click at [15, 83] on div at bounding box center [18, 84] width 9 height 9
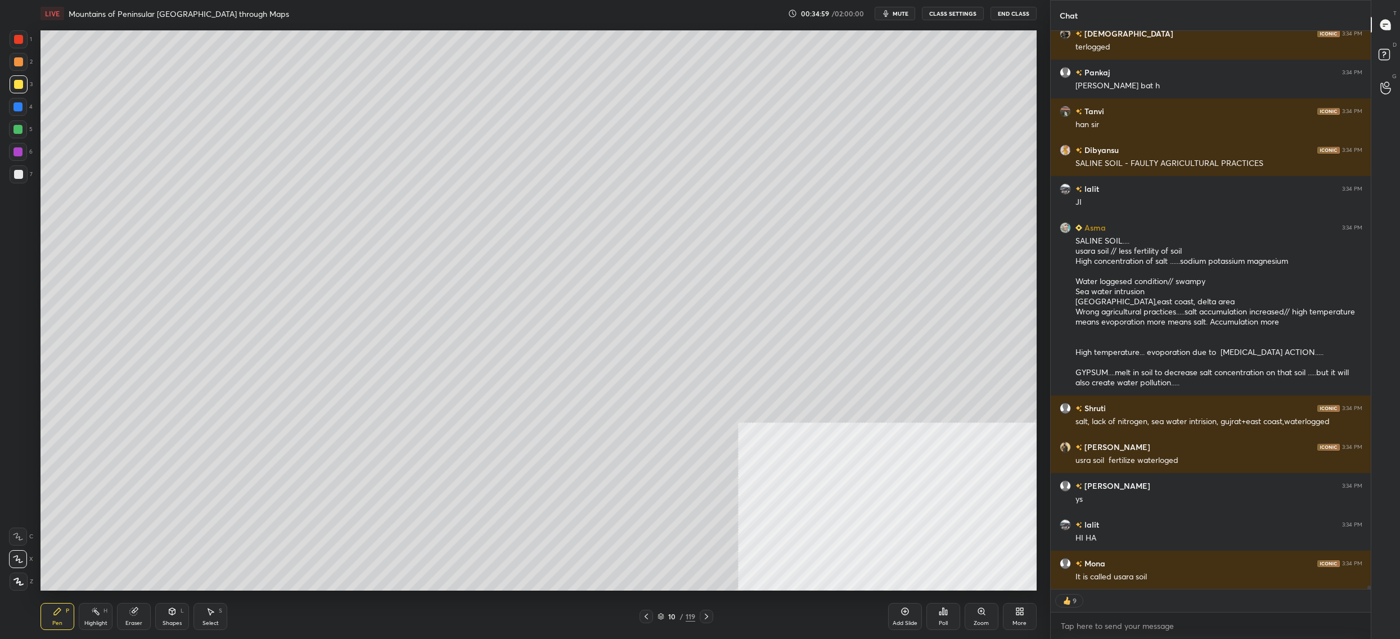
drag, startPoint x: 17, startPoint y: 134, endPoint x: 29, endPoint y: 132, distance: 12.0
click at [17, 132] on div at bounding box center [18, 129] width 18 height 18
click at [21, 134] on div at bounding box center [18, 129] width 18 height 18
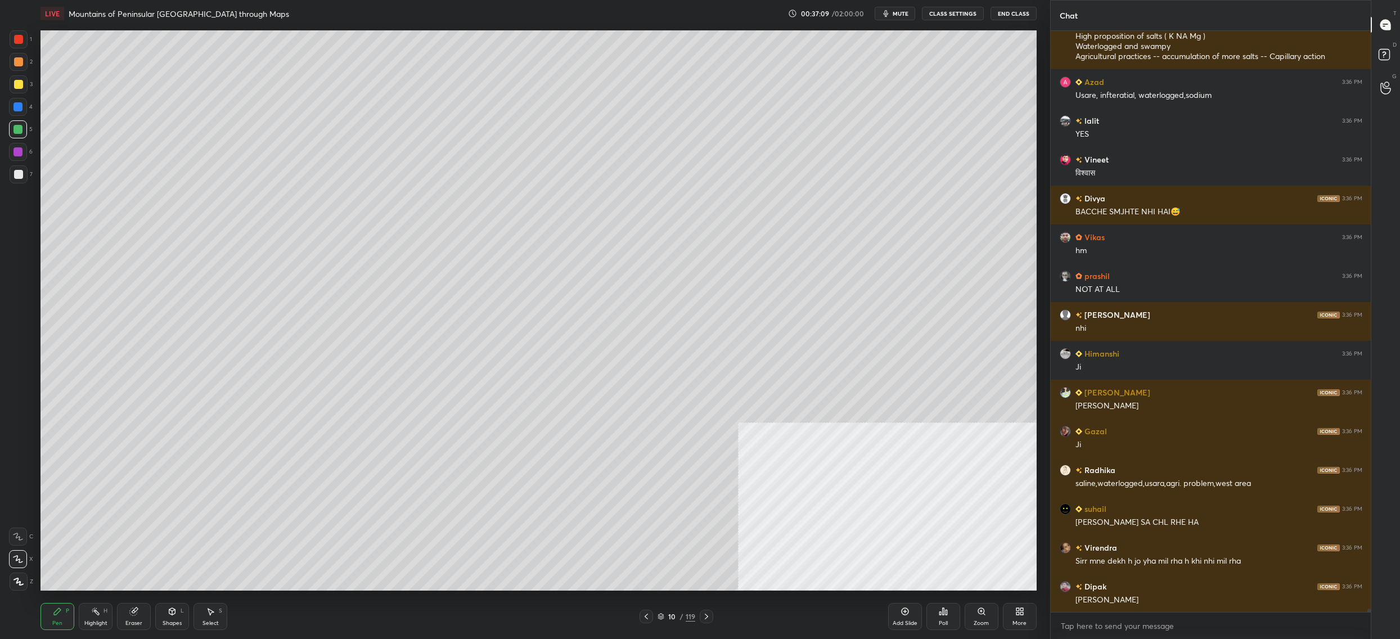
click at [21, 87] on div at bounding box center [18, 84] width 9 height 9
drag, startPoint x: 22, startPoint y: 90, endPoint x: 34, endPoint y: 71, distance: 22.5
click at [22, 90] on div at bounding box center [19, 84] width 18 height 18
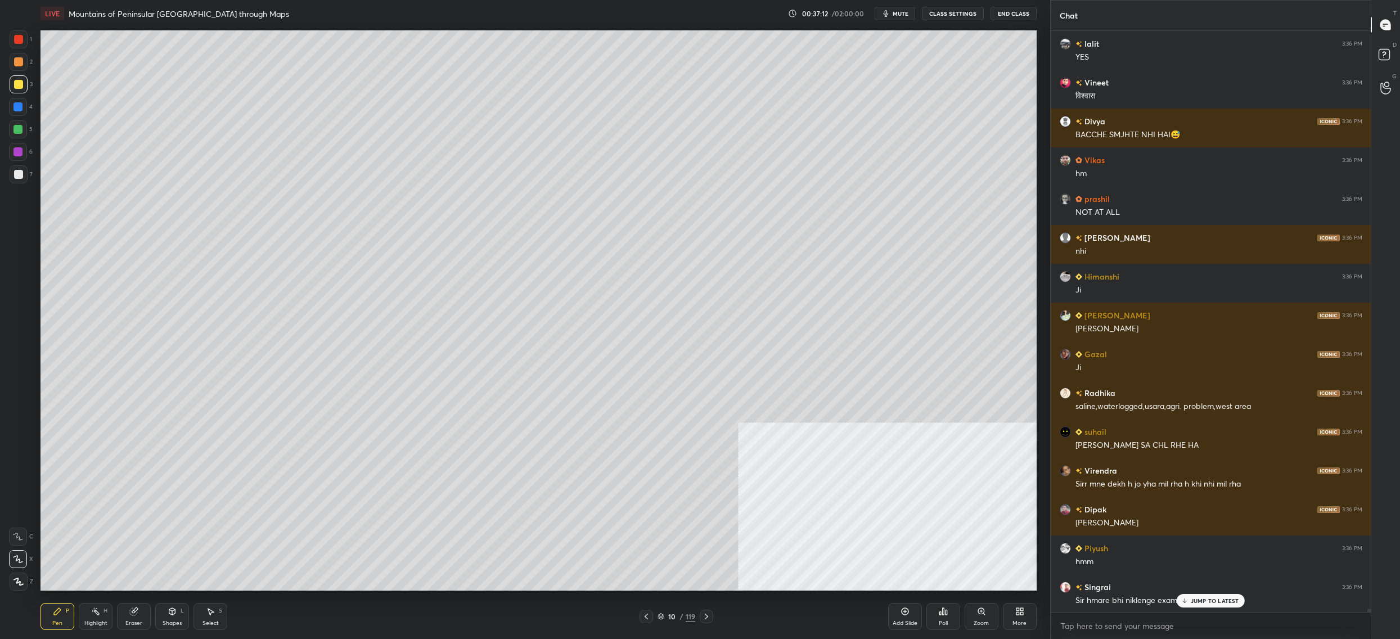
drag, startPoint x: 18, startPoint y: 128, endPoint x: 35, endPoint y: 99, distance: 33.8
click at [18, 127] on div at bounding box center [17, 129] width 9 height 9
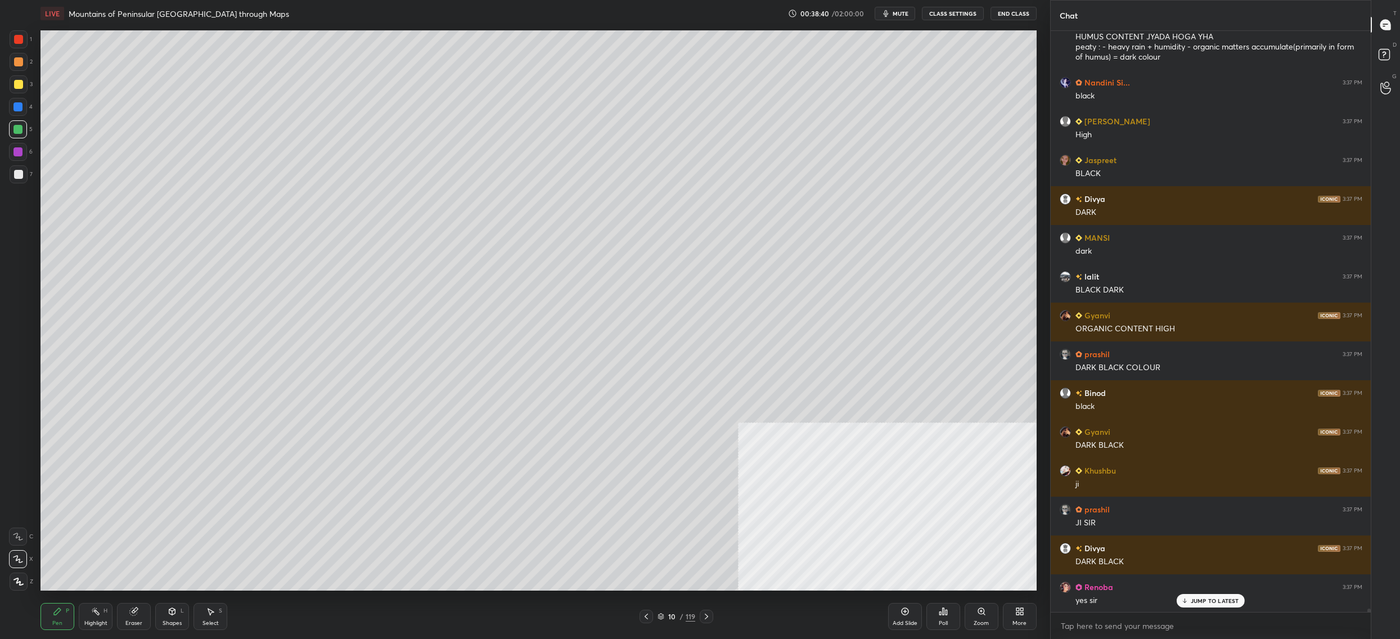
click at [22, 172] on div at bounding box center [18, 174] width 9 height 9
drag, startPoint x: 22, startPoint y: 172, endPoint x: 35, endPoint y: 191, distance: 22.6
click at [22, 172] on div at bounding box center [18, 174] width 9 height 9
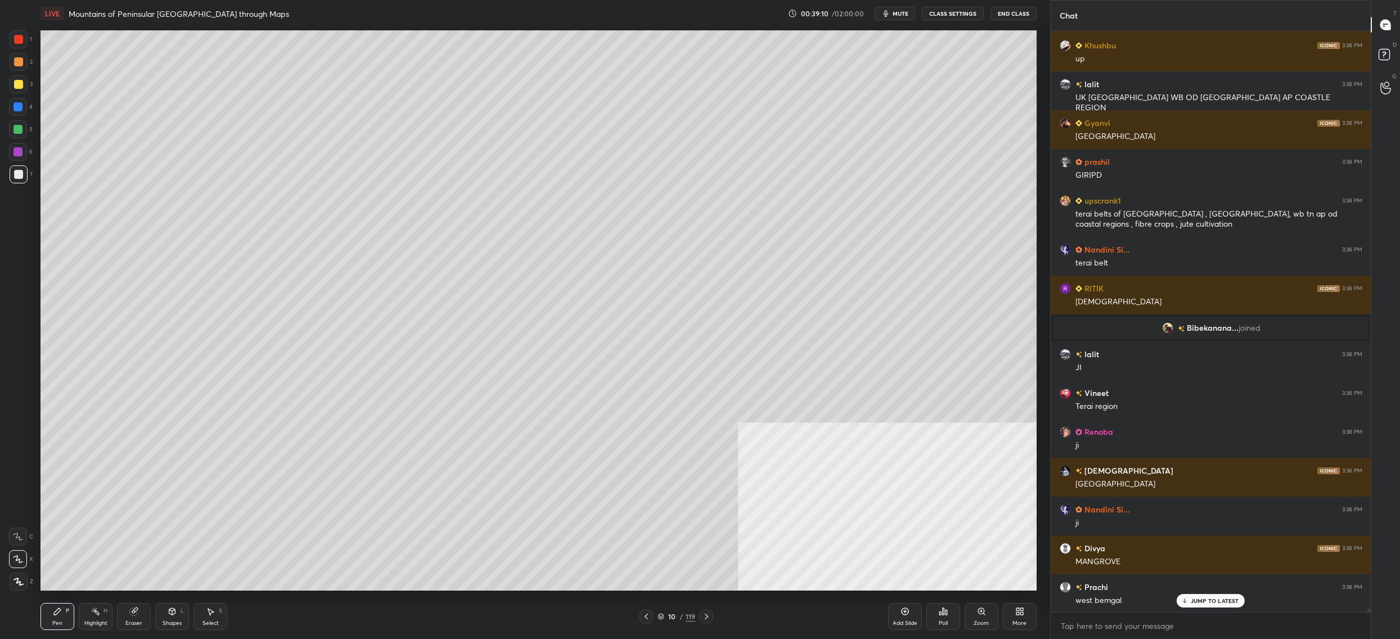
click at [26, 102] on div at bounding box center [18, 107] width 18 height 18
drag, startPoint x: 26, startPoint y: 101, endPoint x: 37, endPoint y: 88, distance: 17.2
click at [21, 100] on div at bounding box center [18, 107] width 18 height 18
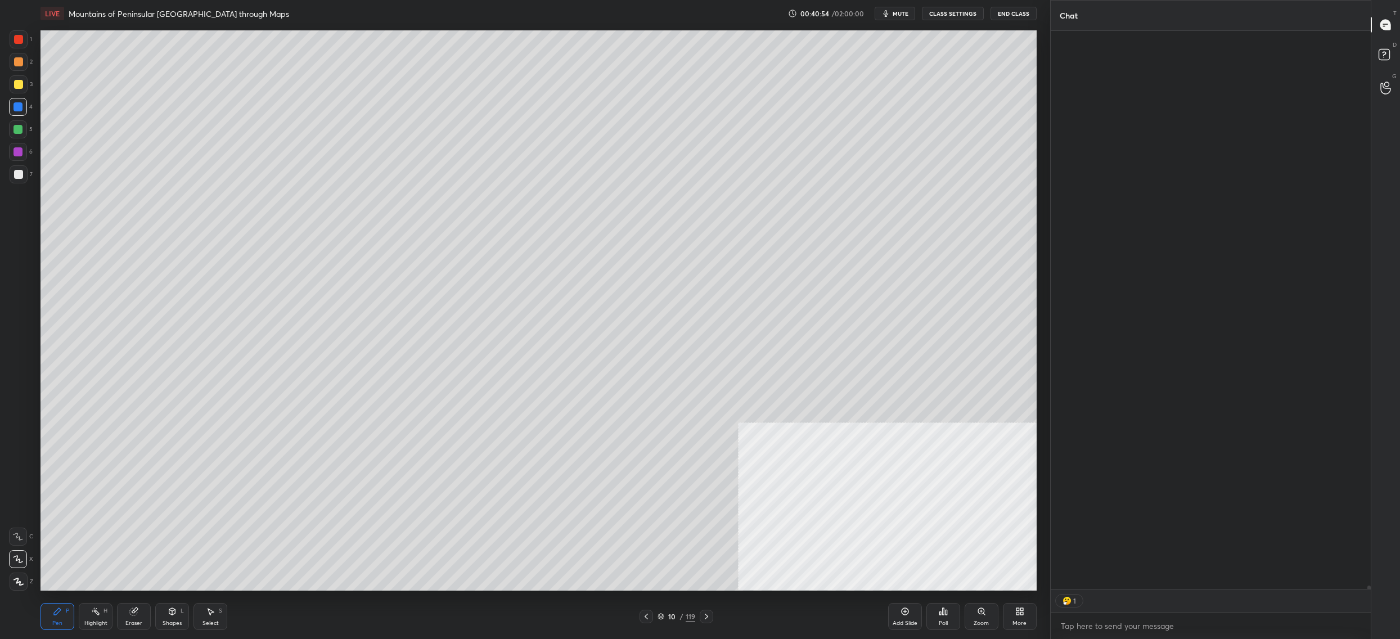
scroll to position [3, 4]
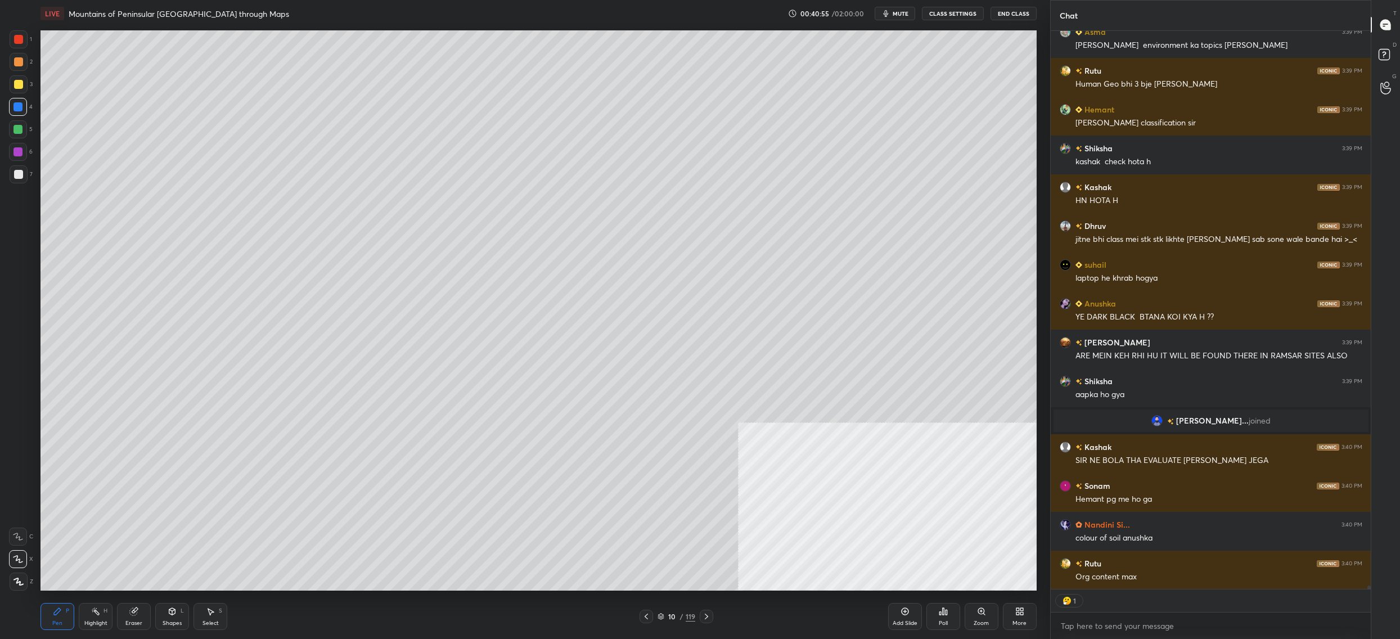
click at [1026, 609] on div "More" at bounding box center [1020, 616] width 34 height 27
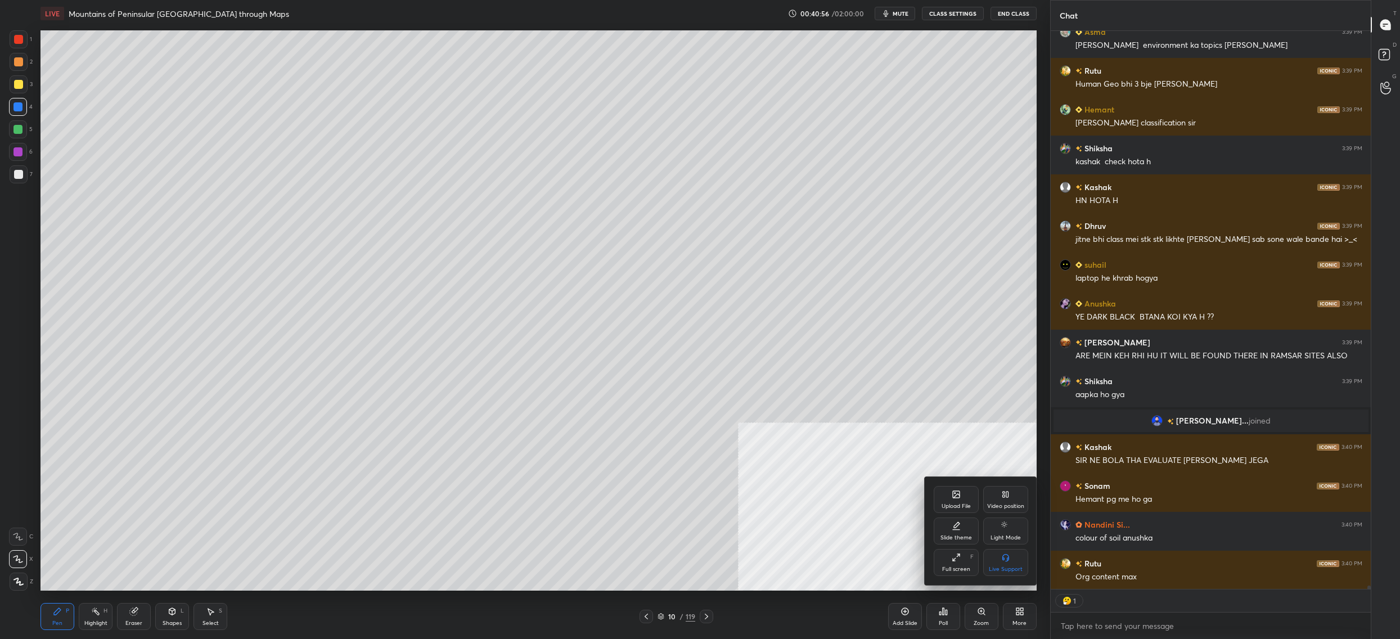
click at [952, 509] on div "Upload File" at bounding box center [955, 506] width 29 height 6
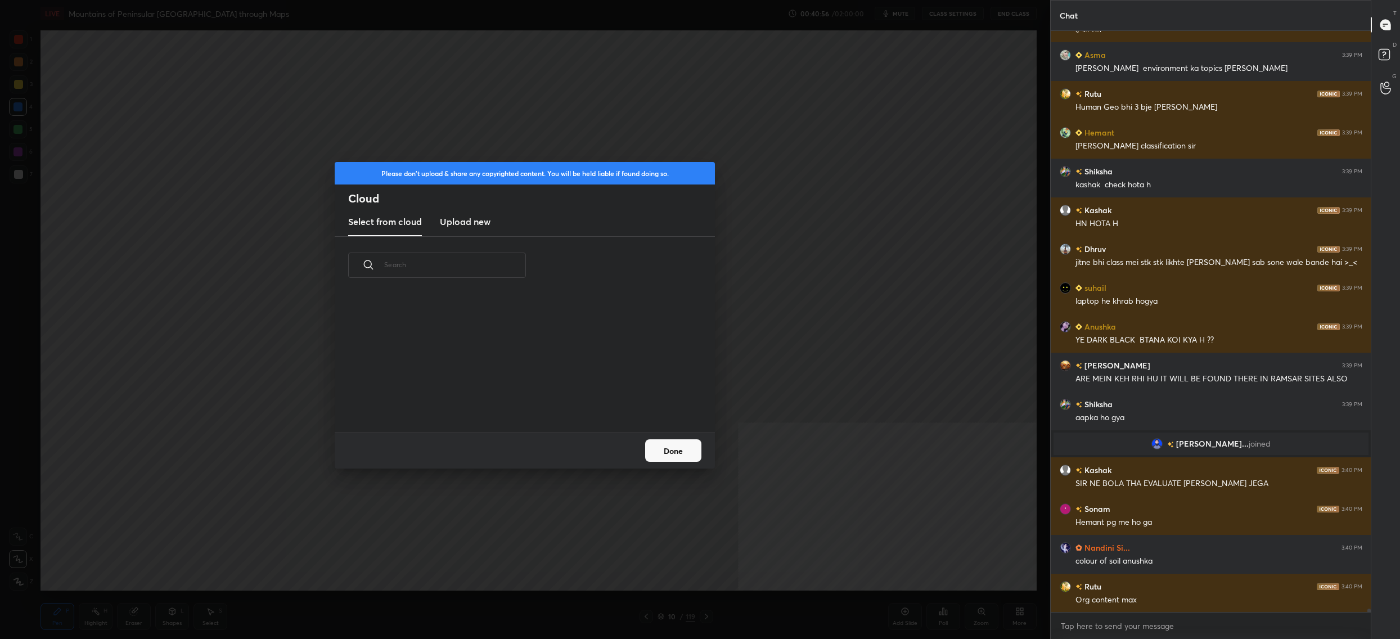
scroll to position [139, 360]
click at [463, 221] on h3 "Upload new" at bounding box center [465, 221] width 51 height 13
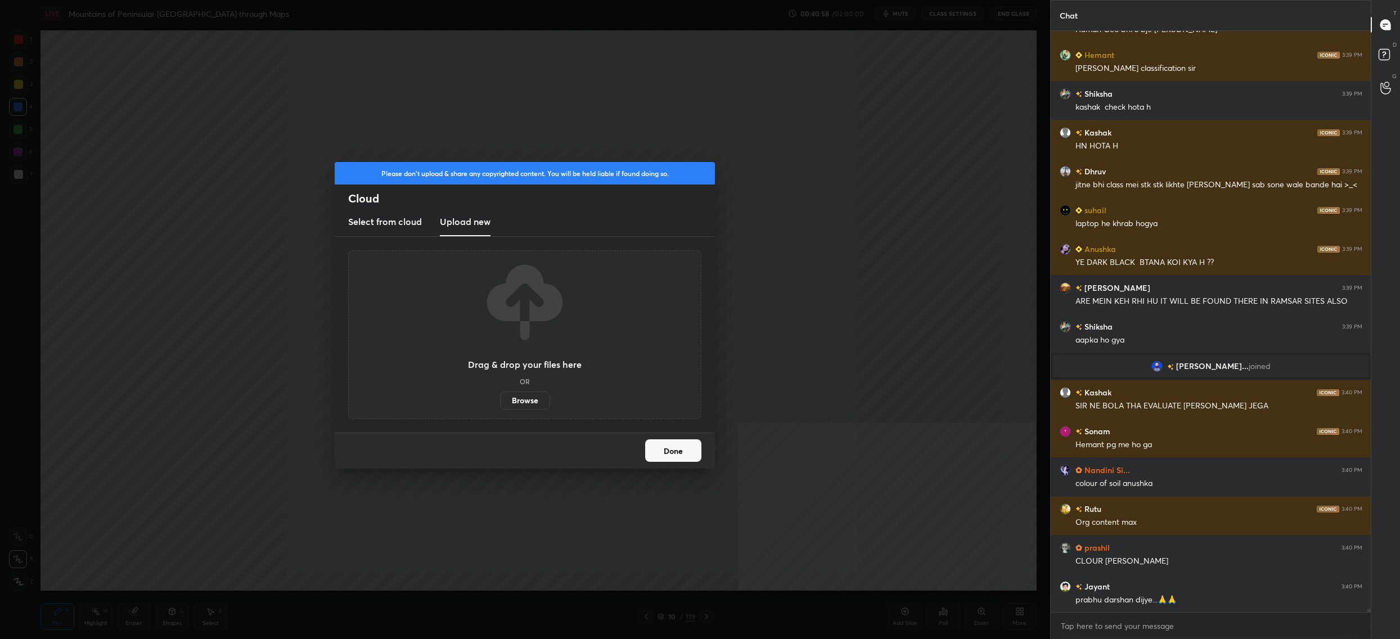
scroll to position [98942, 0]
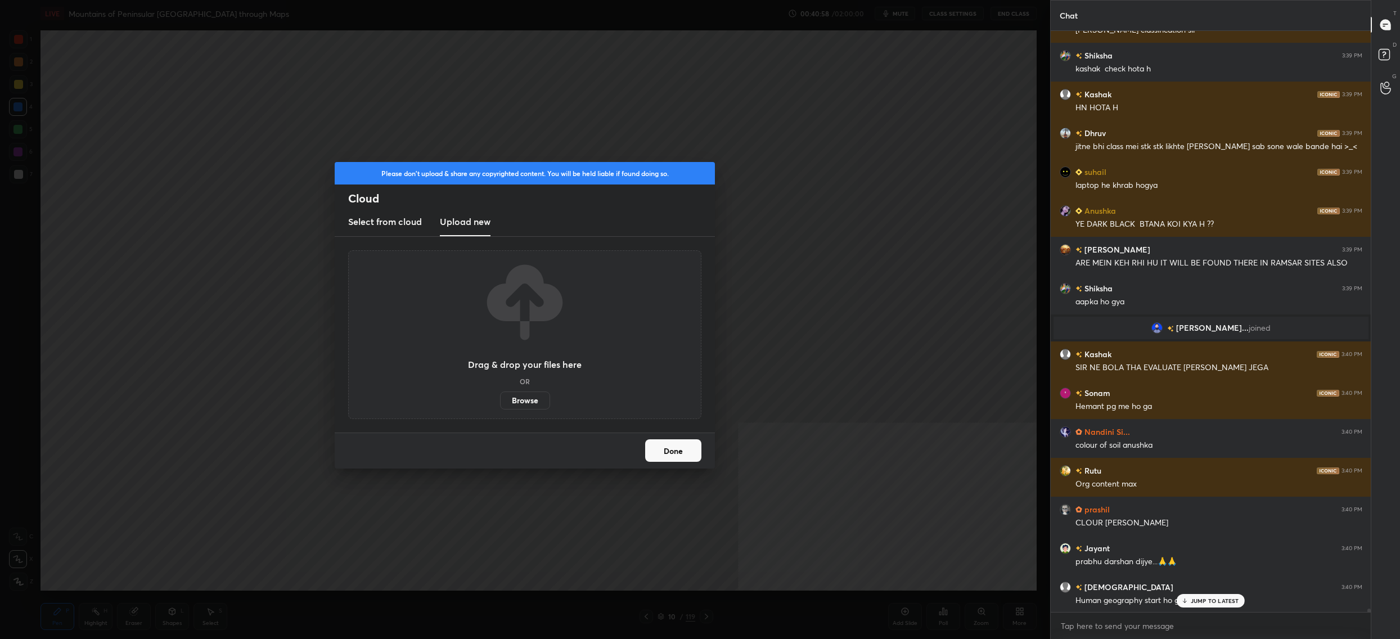
click at [525, 396] on label "Browse" at bounding box center [525, 400] width 50 height 18
click at [500, 396] on input "Browse" at bounding box center [500, 400] width 0 height 18
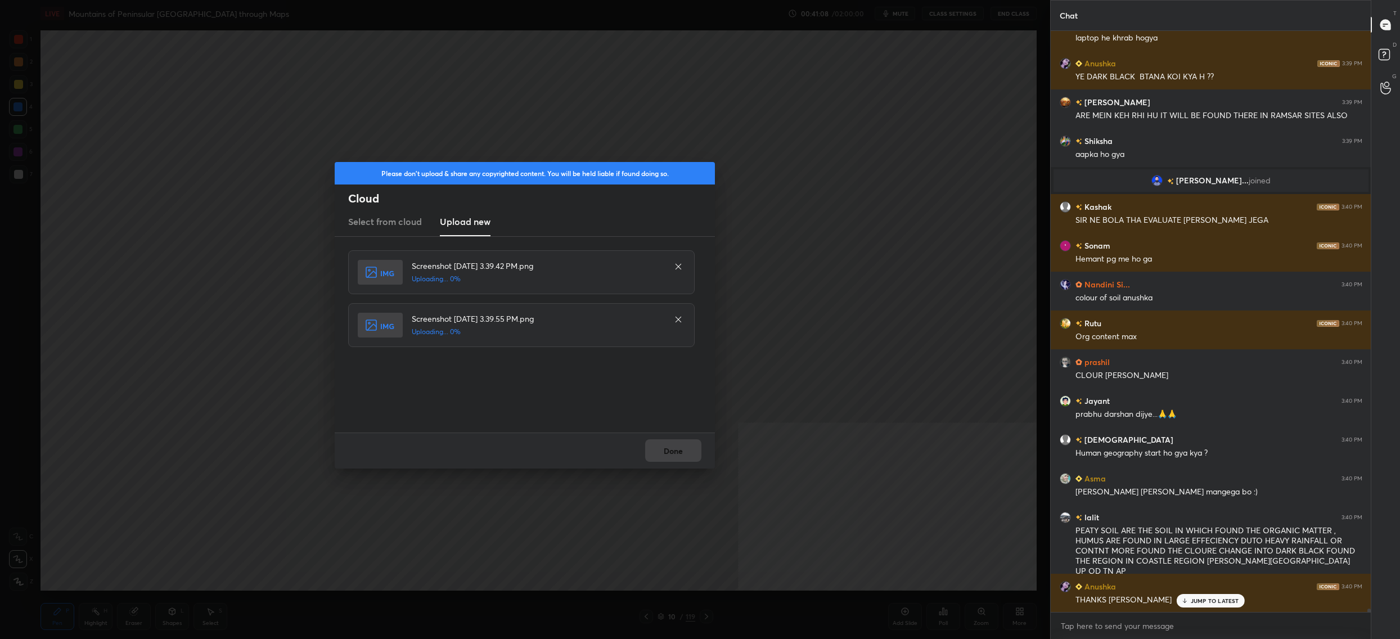
scroll to position [99128, 0]
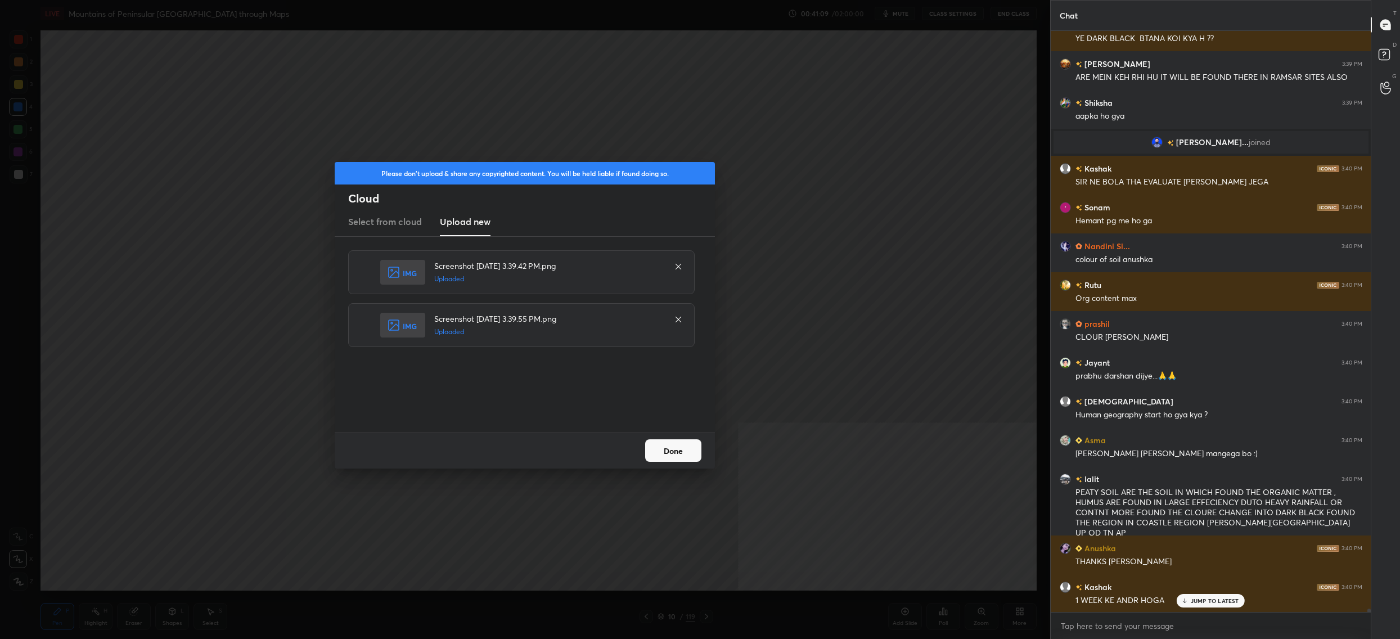
click at [666, 454] on button "Done" at bounding box center [673, 450] width 56 height 22
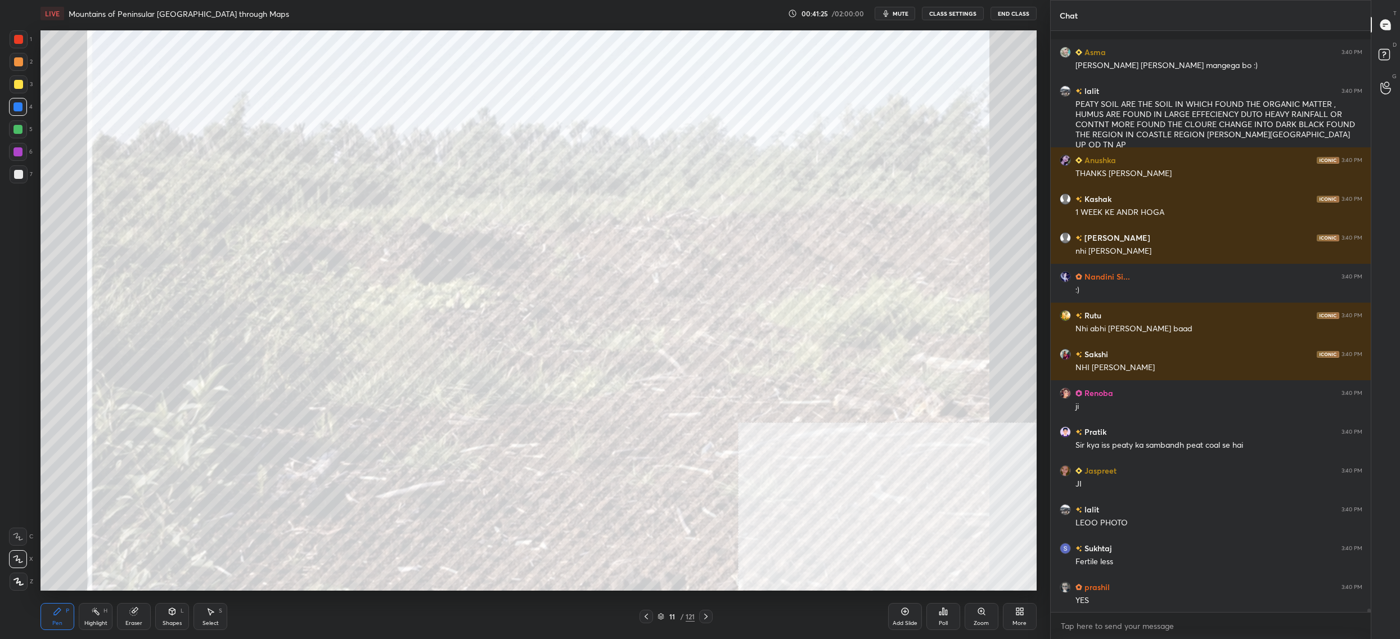
scroll to position [99594, 0]
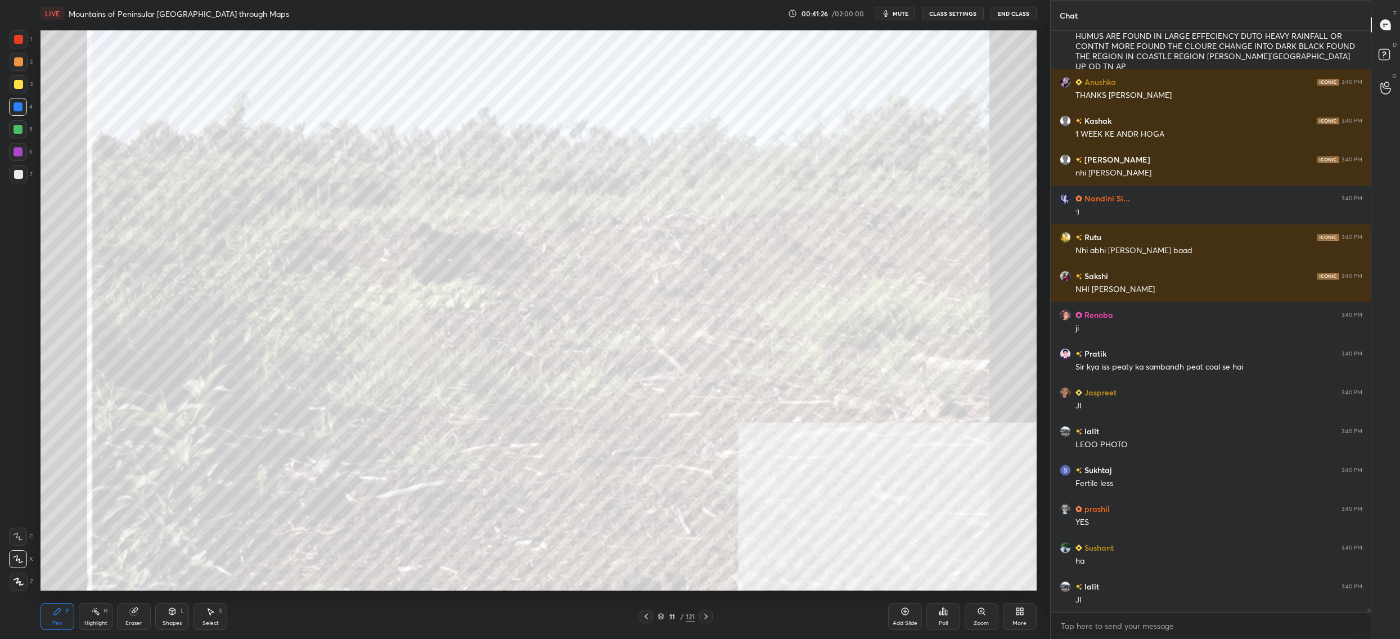
click at [664, 617] on div "11 / 121" at bounding box center [675, 616] width 37 height 10
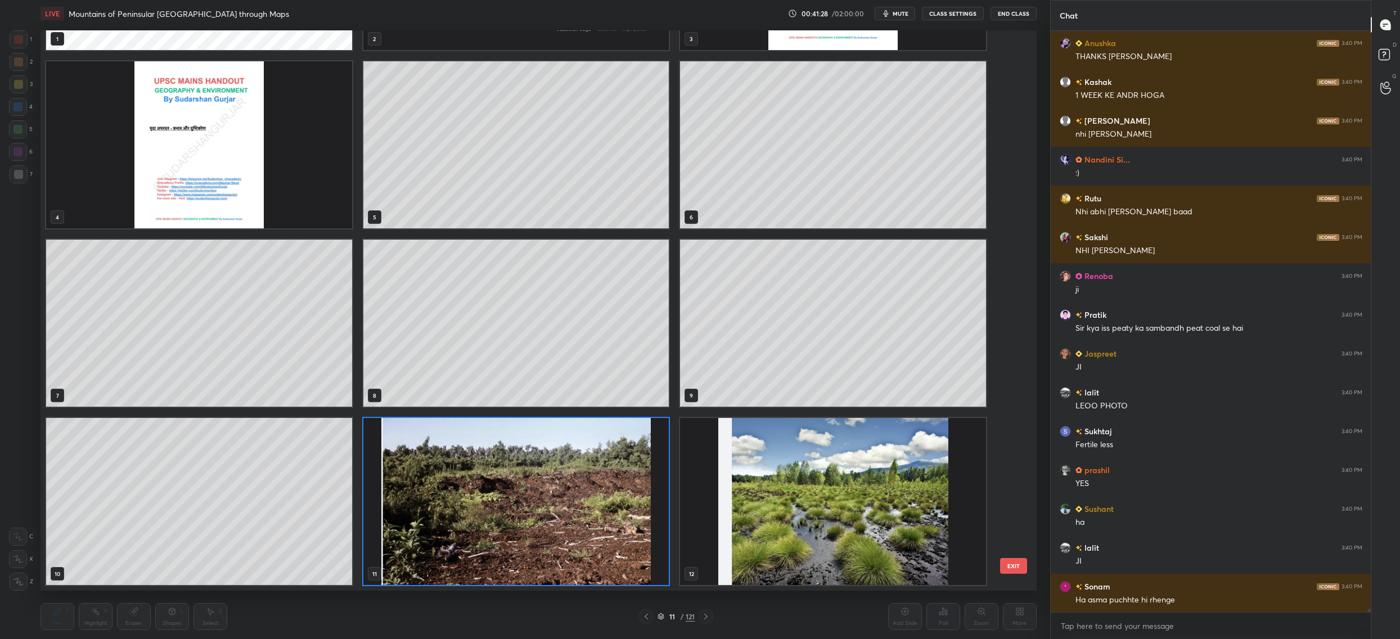
scroll to position [99671, 0]
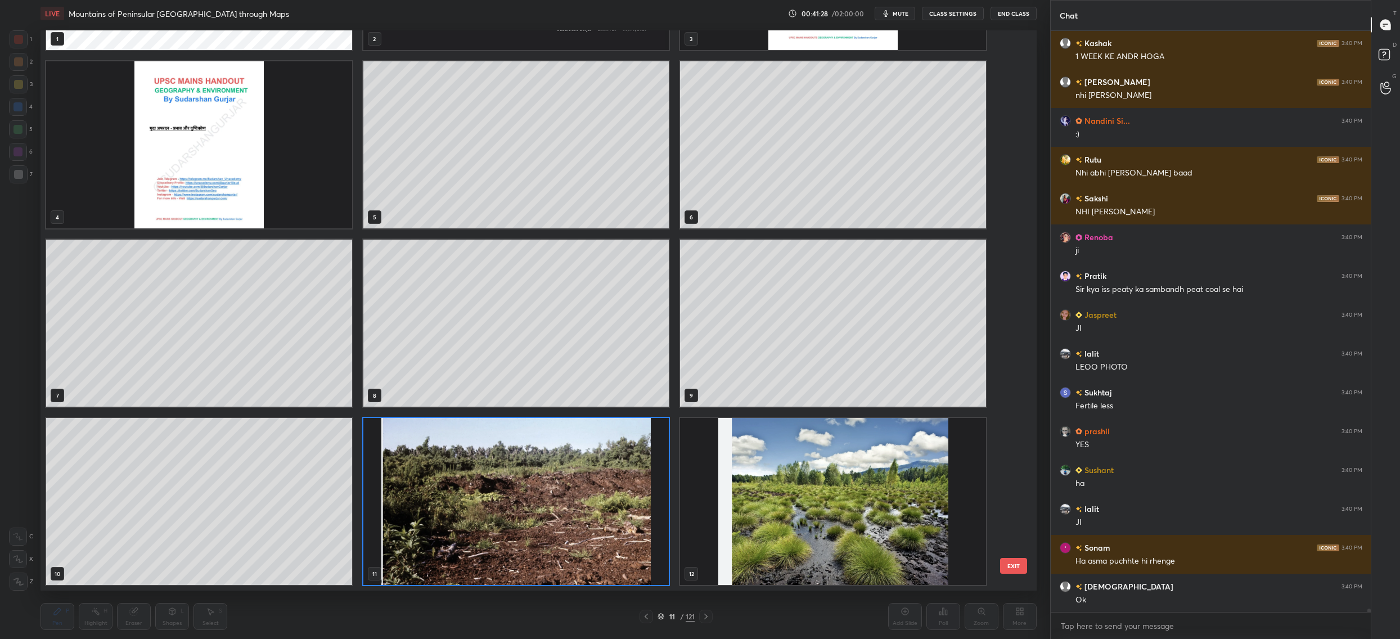
click at [723, 534] on img "grid" at bounding box center [833, 501] width 306 height 167
click at [722, 536] on img "grid" at bounding box center [833, 501] width 306 height 167
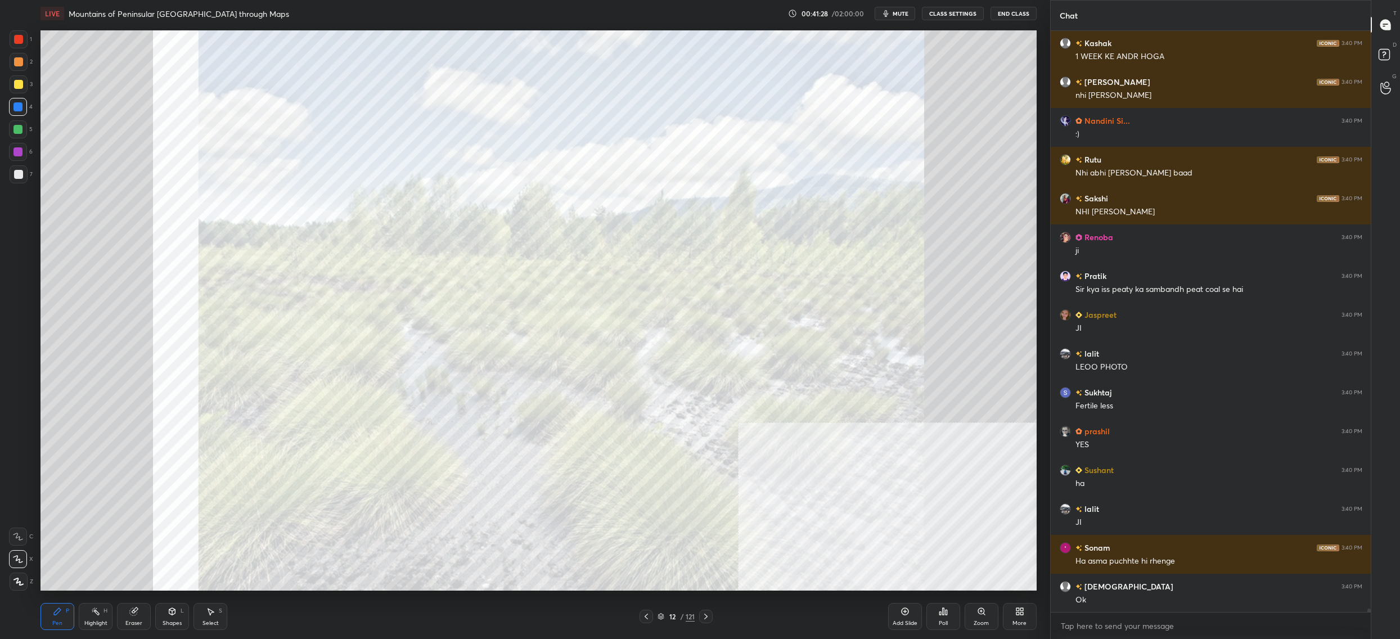
click at [723, 536] on img "grid" at bounding box center [833, 501] width 306 height 167
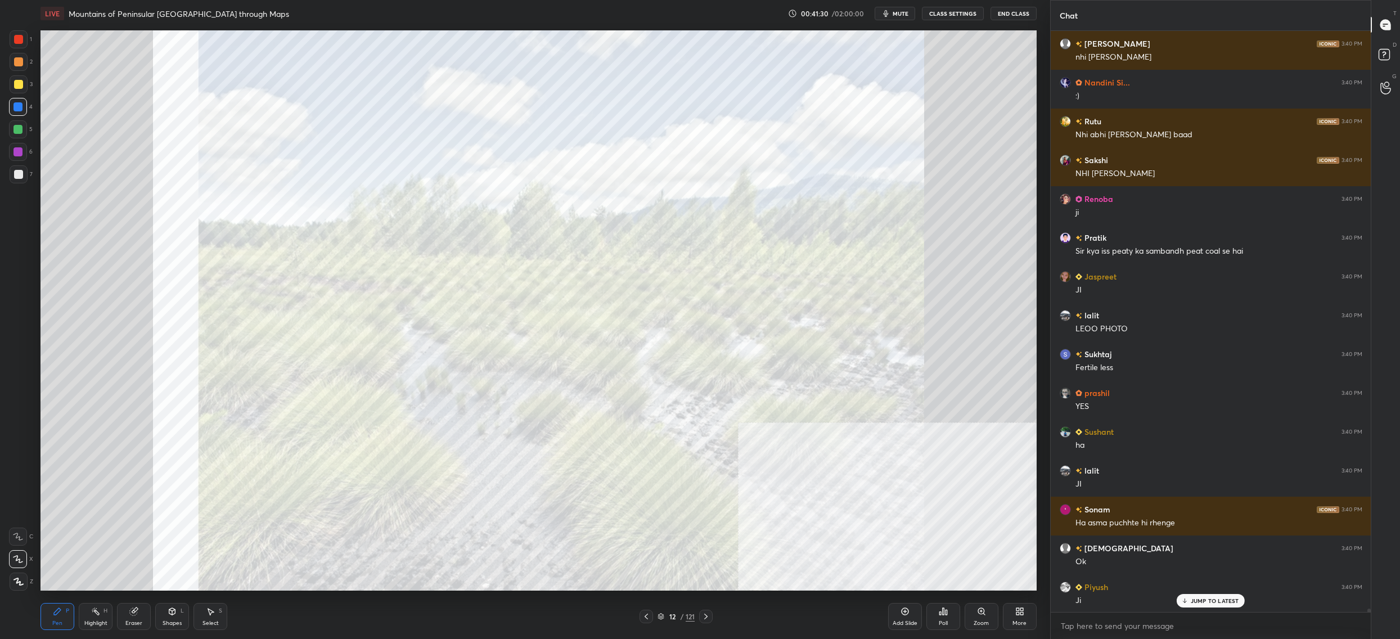
scroll to position [99748, 0]
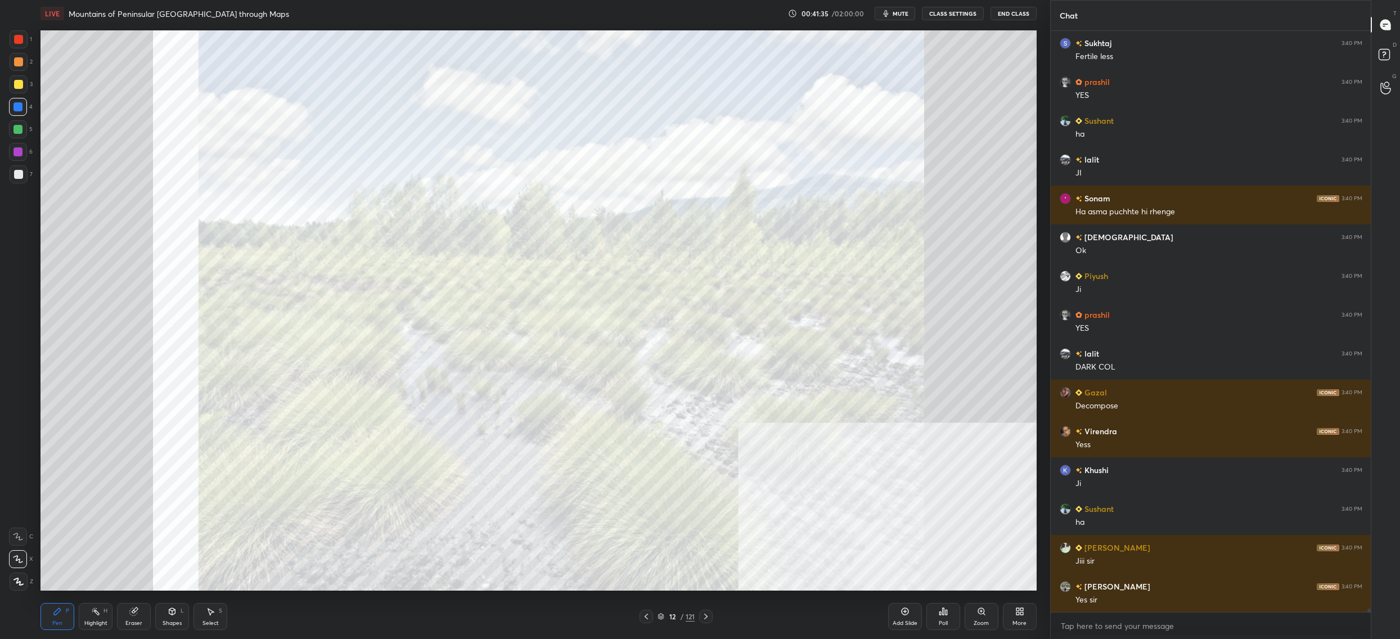
click at [666, 618] on div "12" at bounding box center [671, 616] width 11 height 7
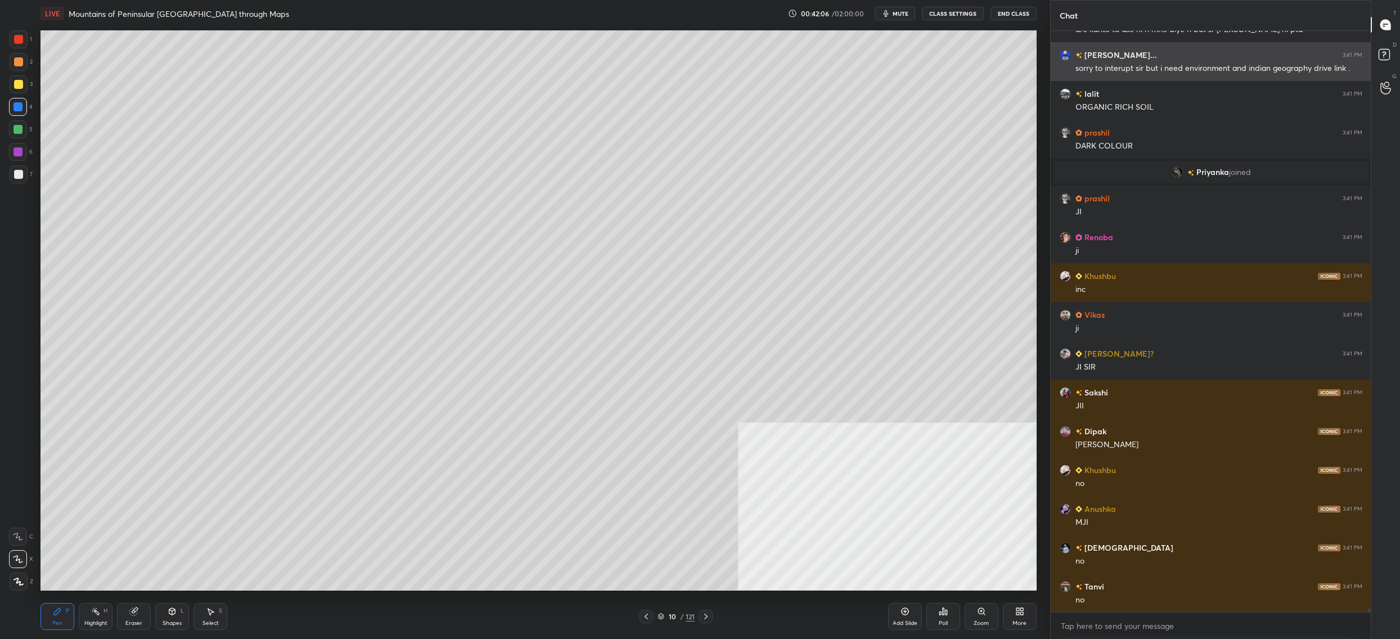
click at [1157, 51] on div "Shankarsan... 3:41 PM" at bounding box center [1210, 55] width 303 height 12
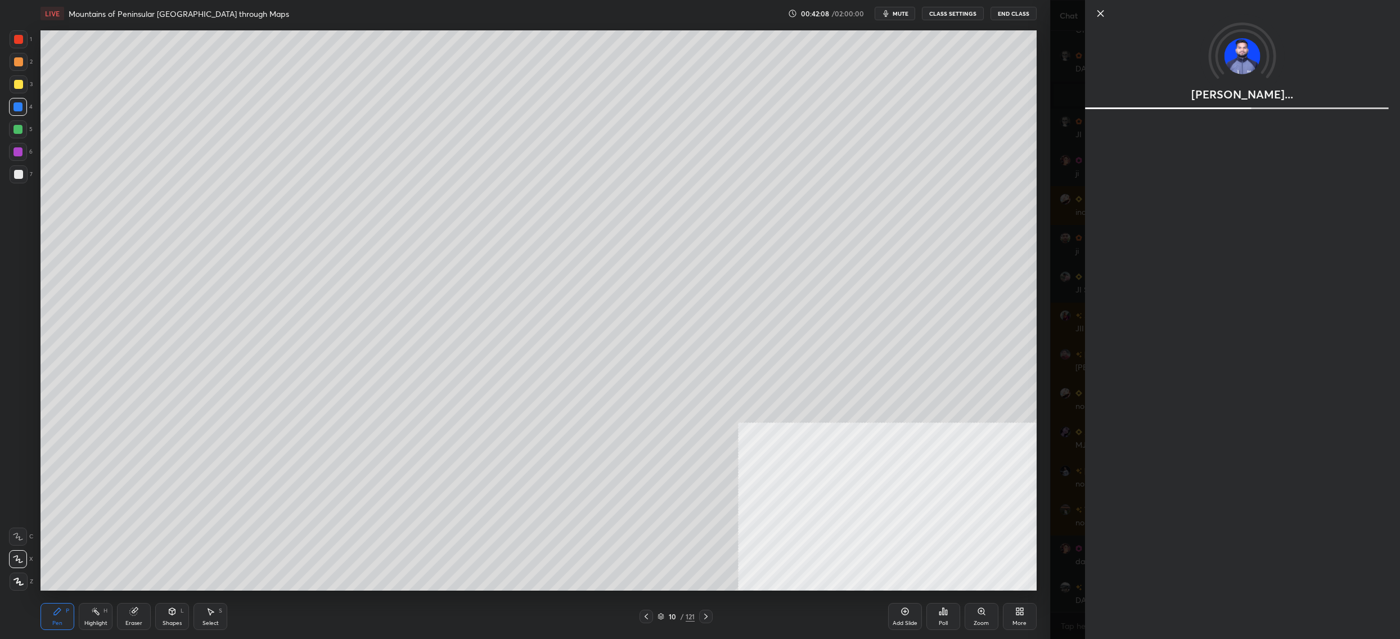
click at [1091, 136] on div "[PERSON_NAME]..." at bounding box center [1241, 319] width 315 height 639
click at [1058, 291] on div "[PERSON_NAME]..." at bounding box center [1225, 319] width 350 height 639
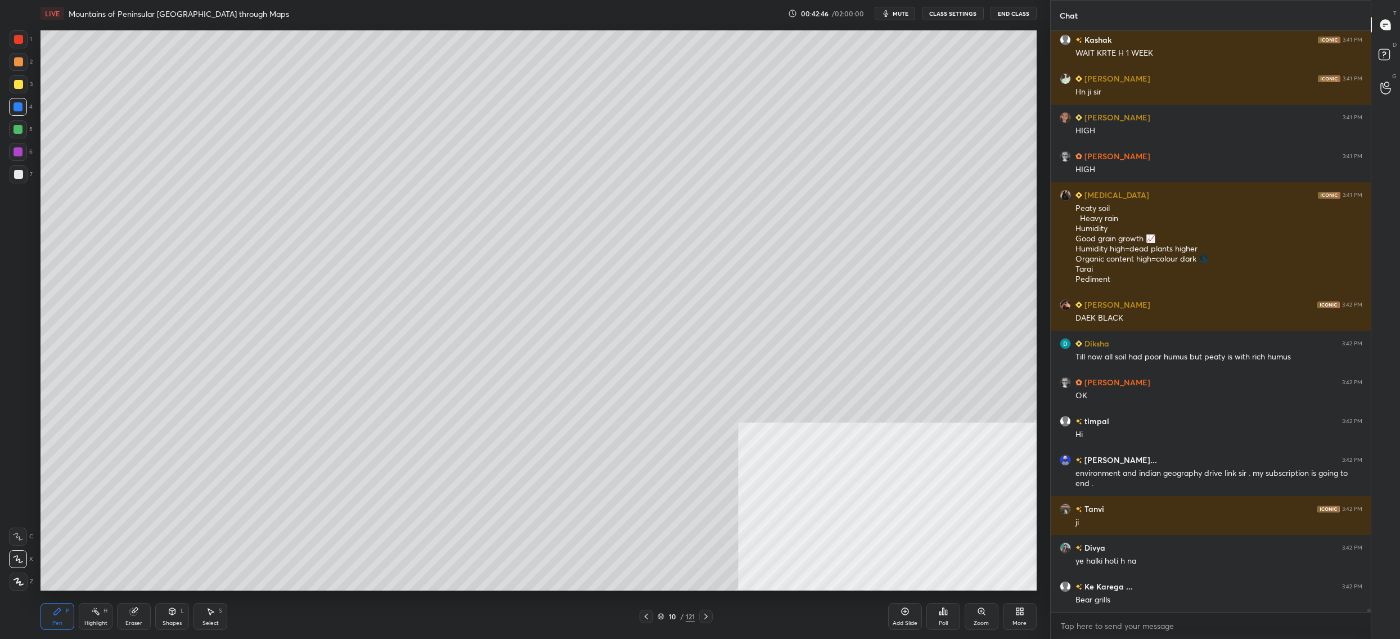
click at [667, 616] on div "10" at bounding box center [671, 616] width 11 height 7
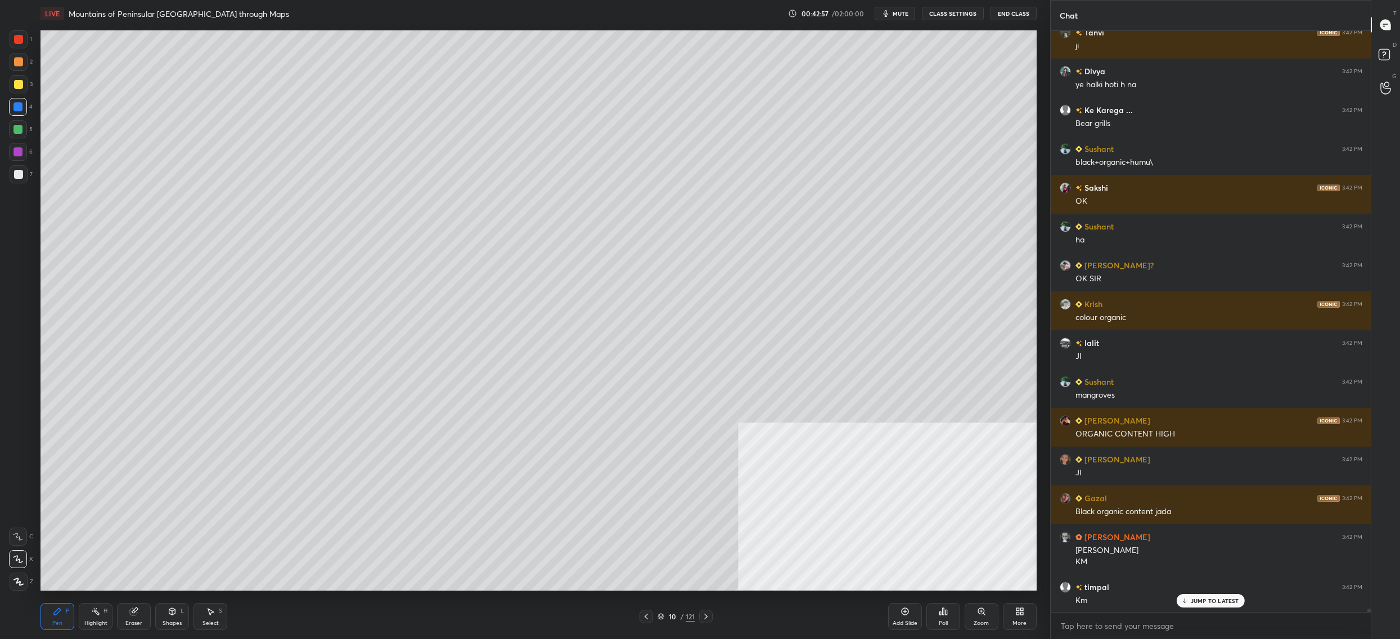
click at [256, 179] on div "7 8 9 10 11 12 13 14 15 16 17 18 19 20 21" at bounding box center [528, 310] width 976 height 560
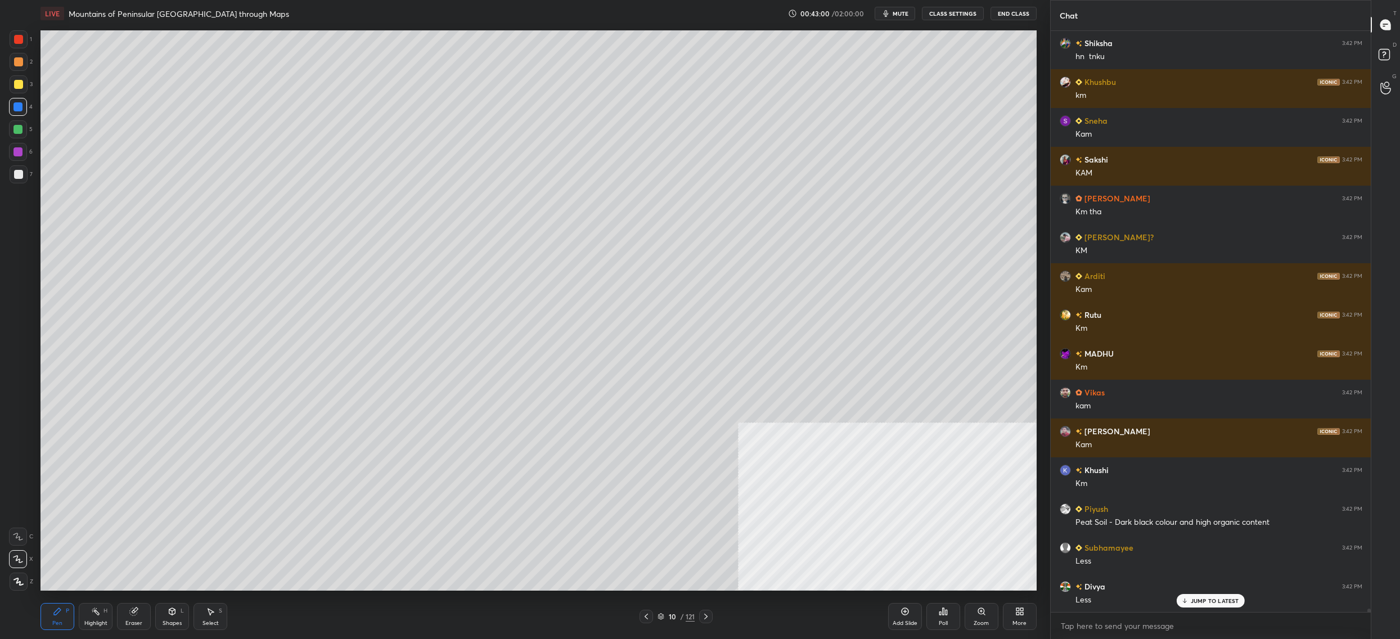
click at [660, 615] on icon at bounding box center [660, 616] width 7 height 7
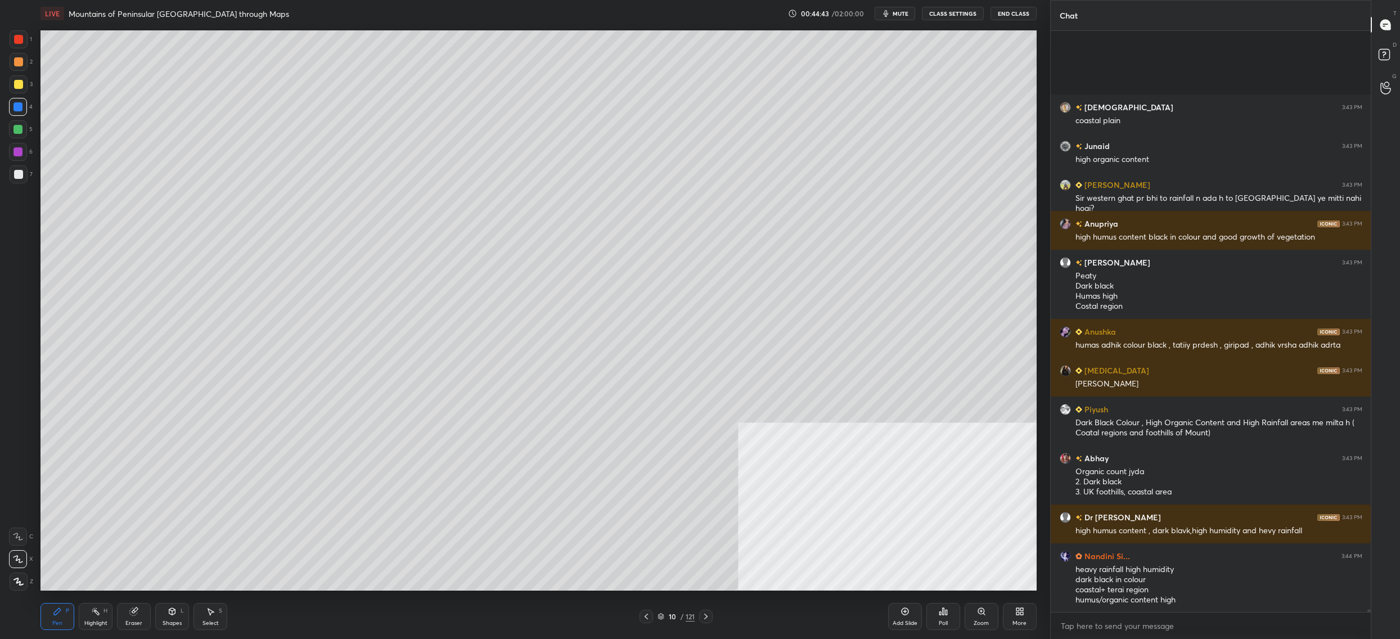
scroll to position [110334, 0]
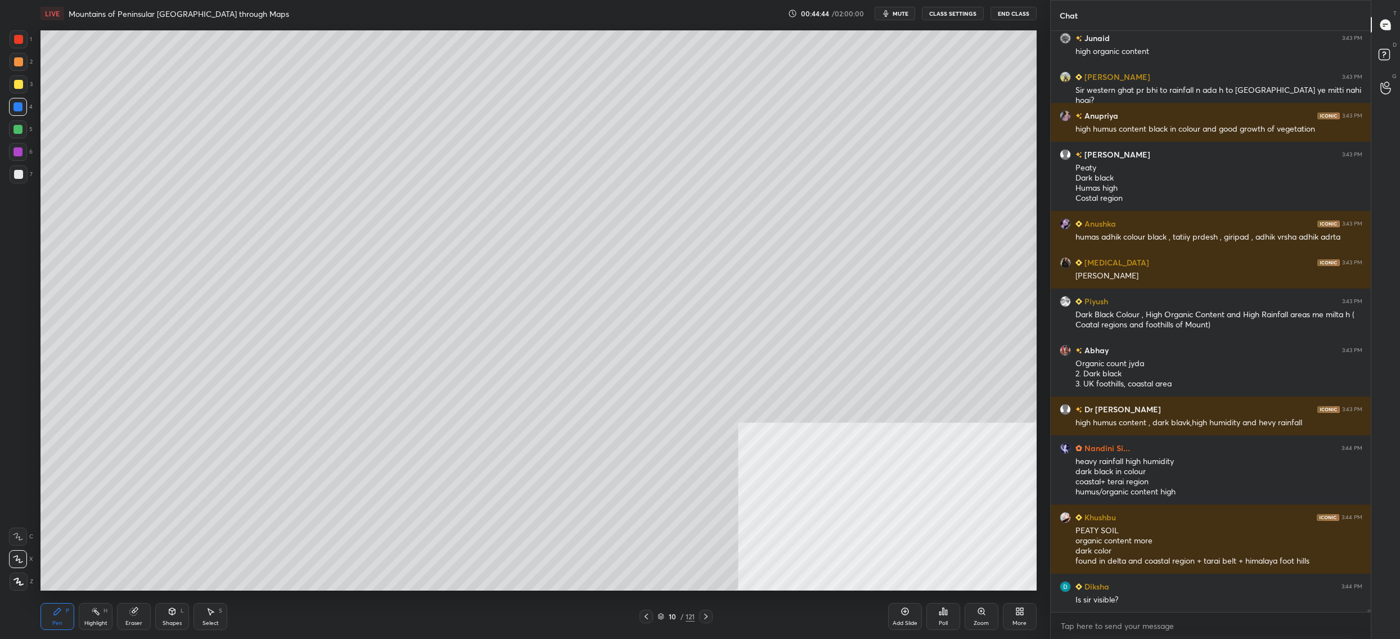
click at [1026, 616] on div "More" at bounding box center [1020, 616] width 34 height 27
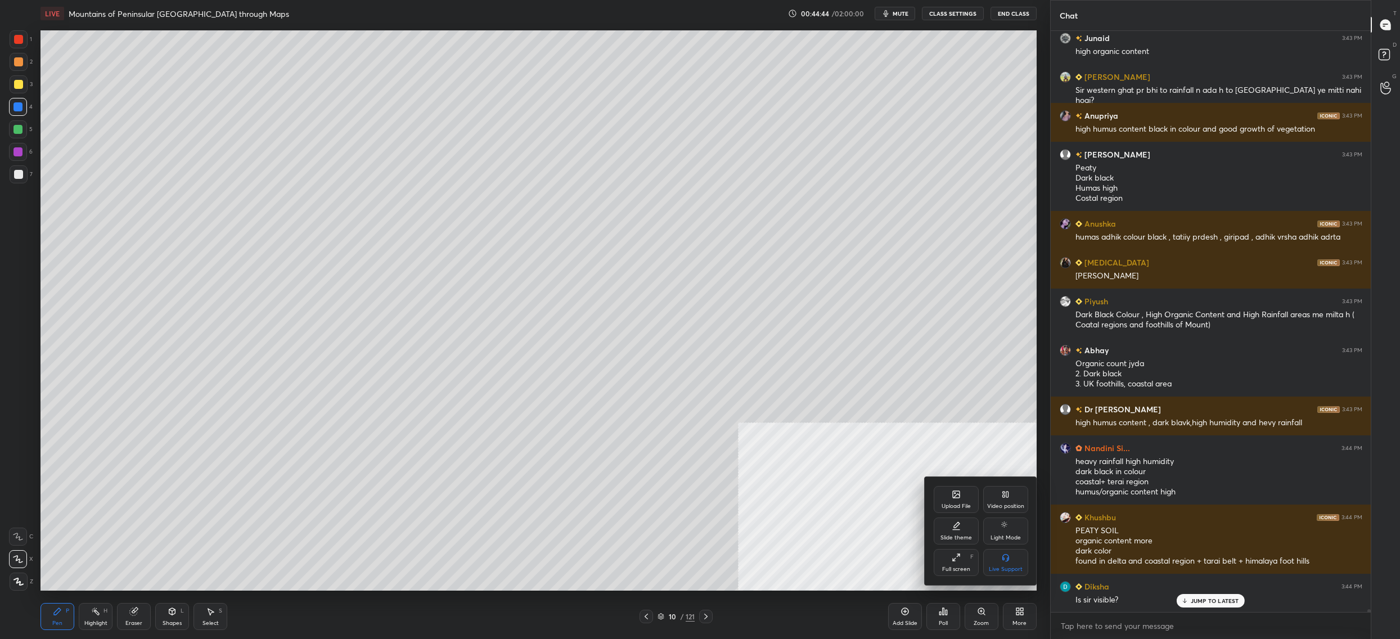
scroll to position [110598, 0]
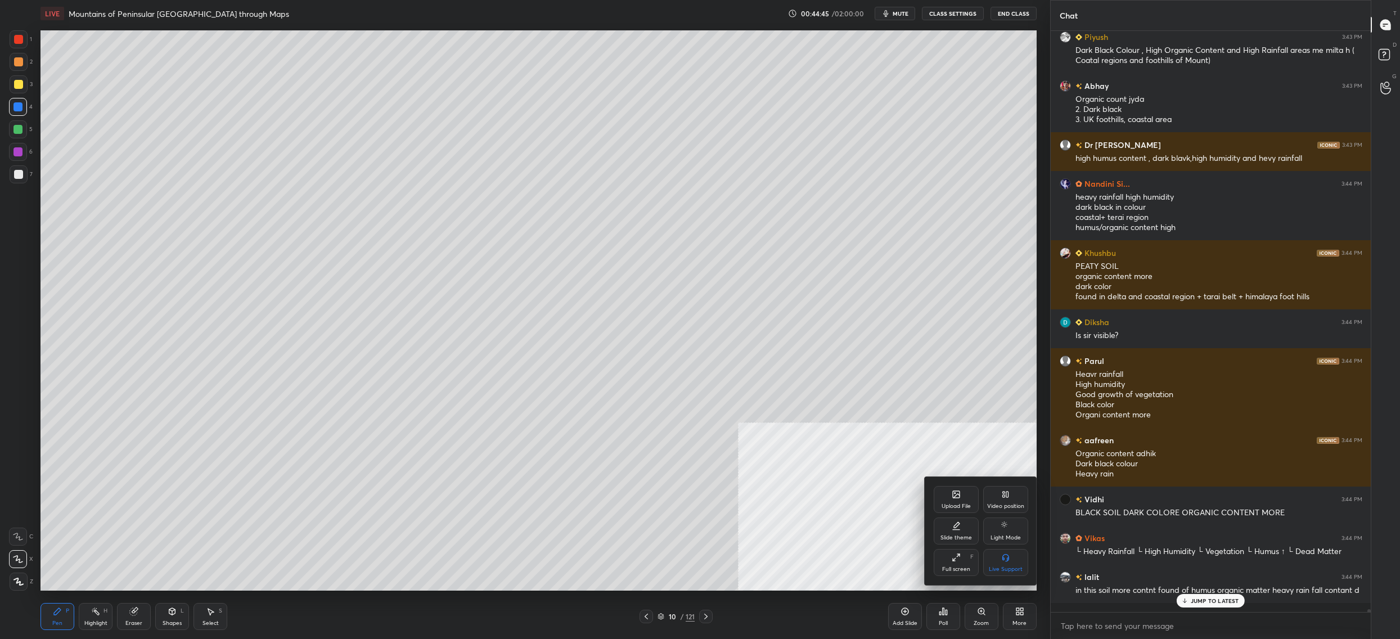
click at [965, 500] on div "Upload File" at bounding box center [955, 499] width 45 height 27
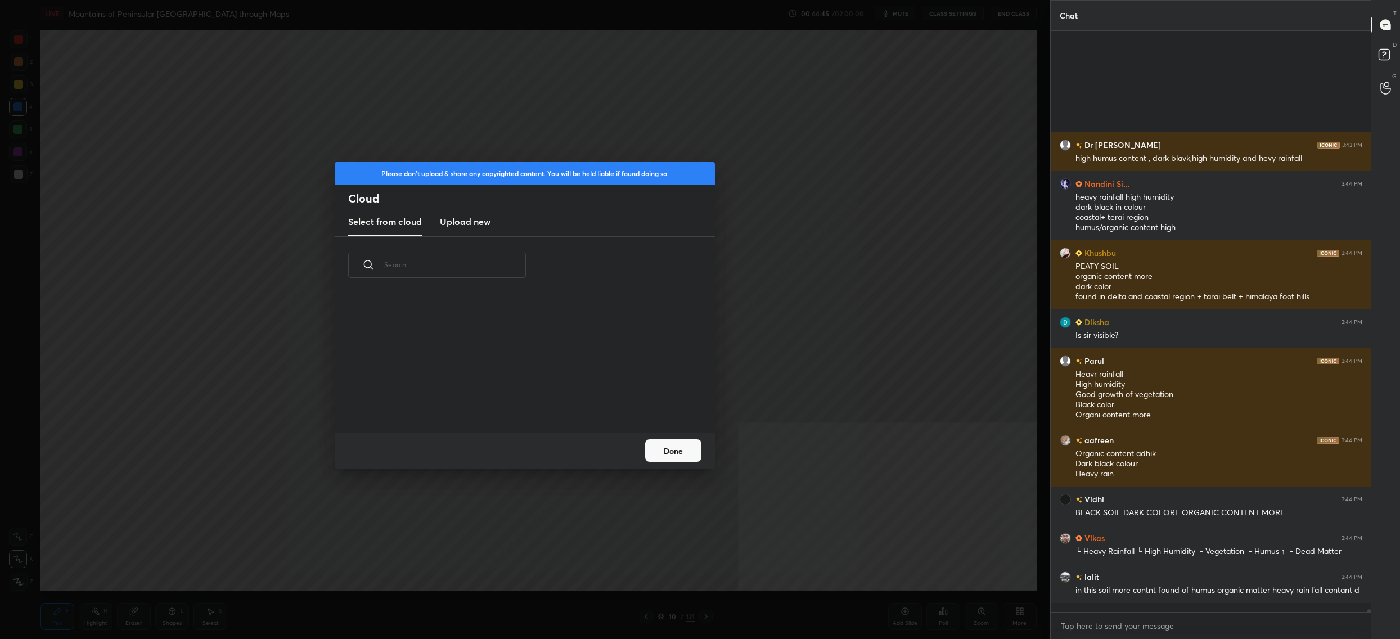
scroll to position [110794, 0]
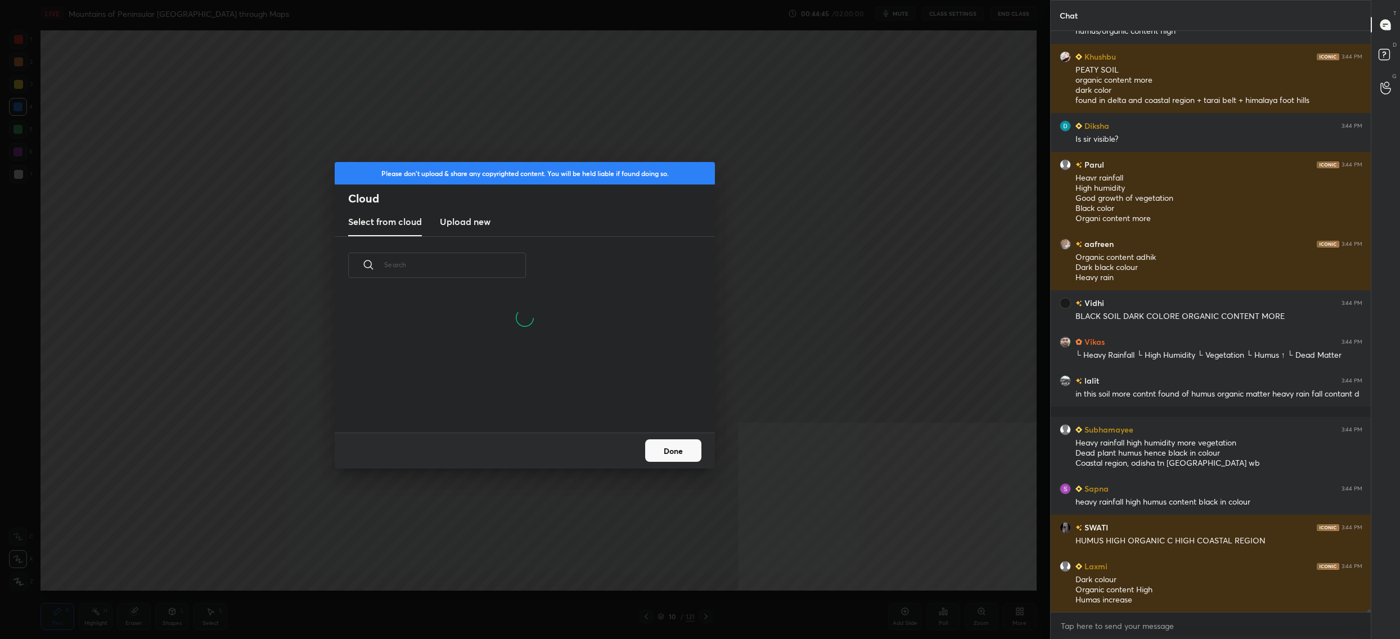
click at [472, 218] on h3 "Upload new" at bounding box center [465, 221] width 51 height 13
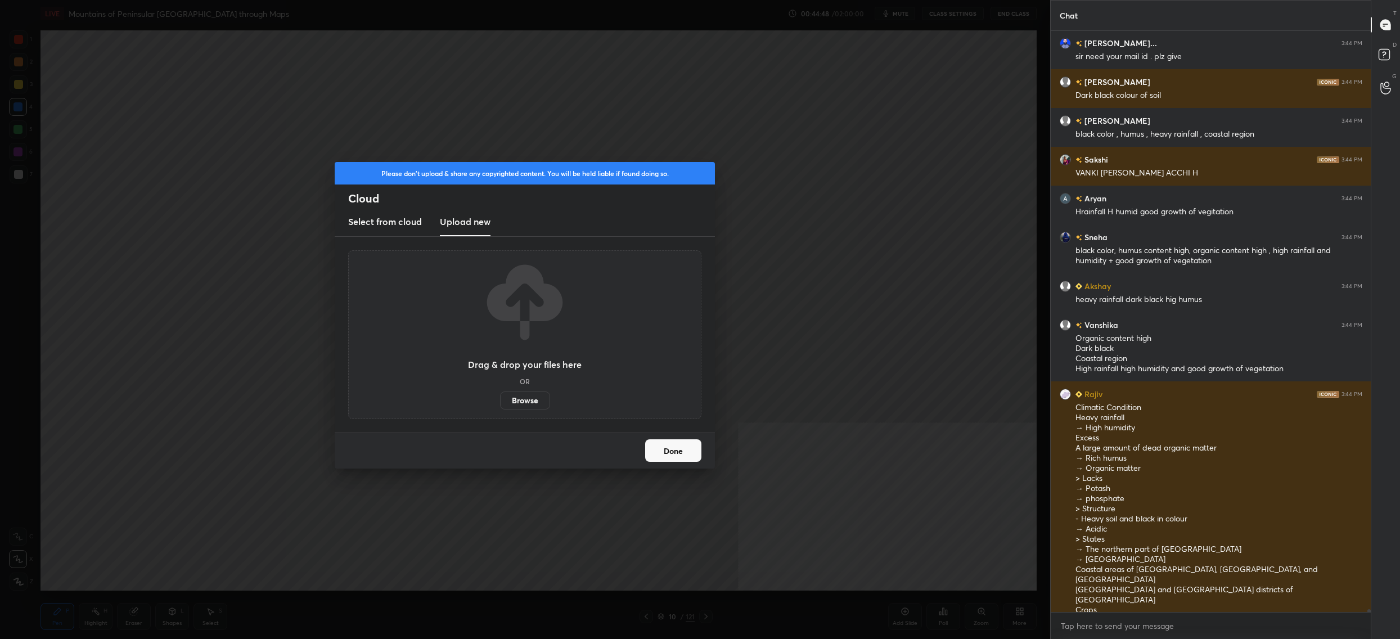
scroll to position [111435, 0]
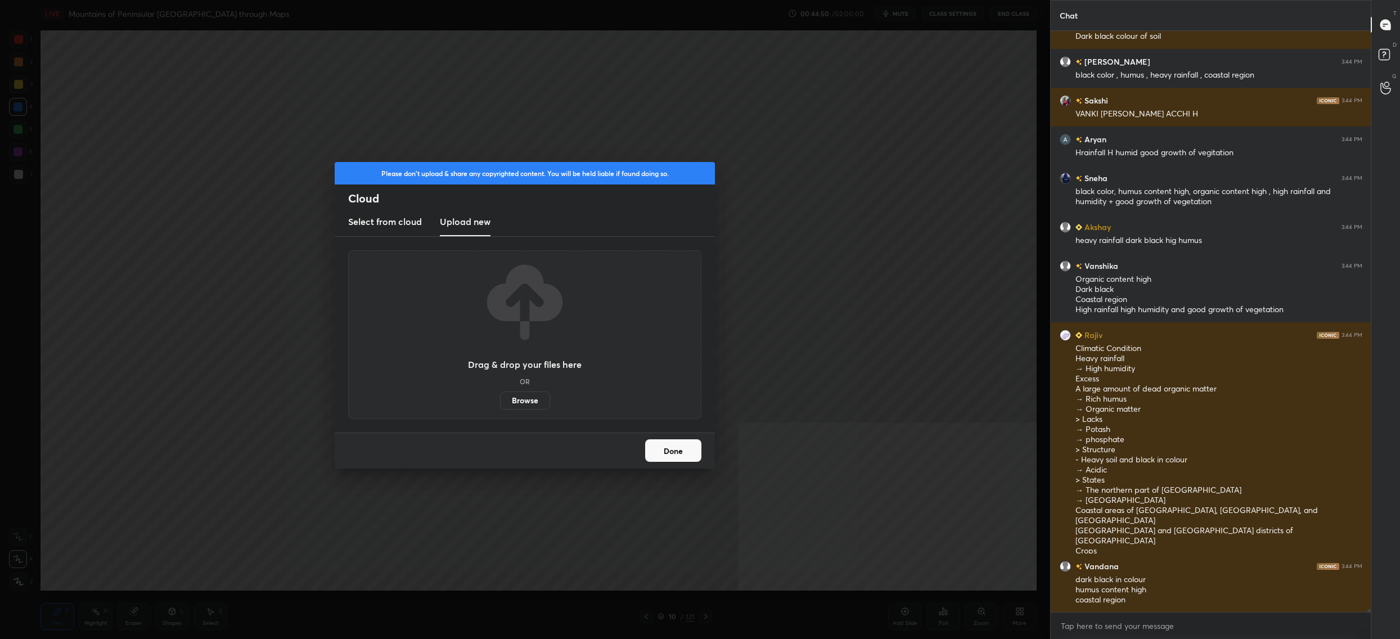
click at [664, 444] on button "Done" at bounding box center [673, 450] width 56 height 22
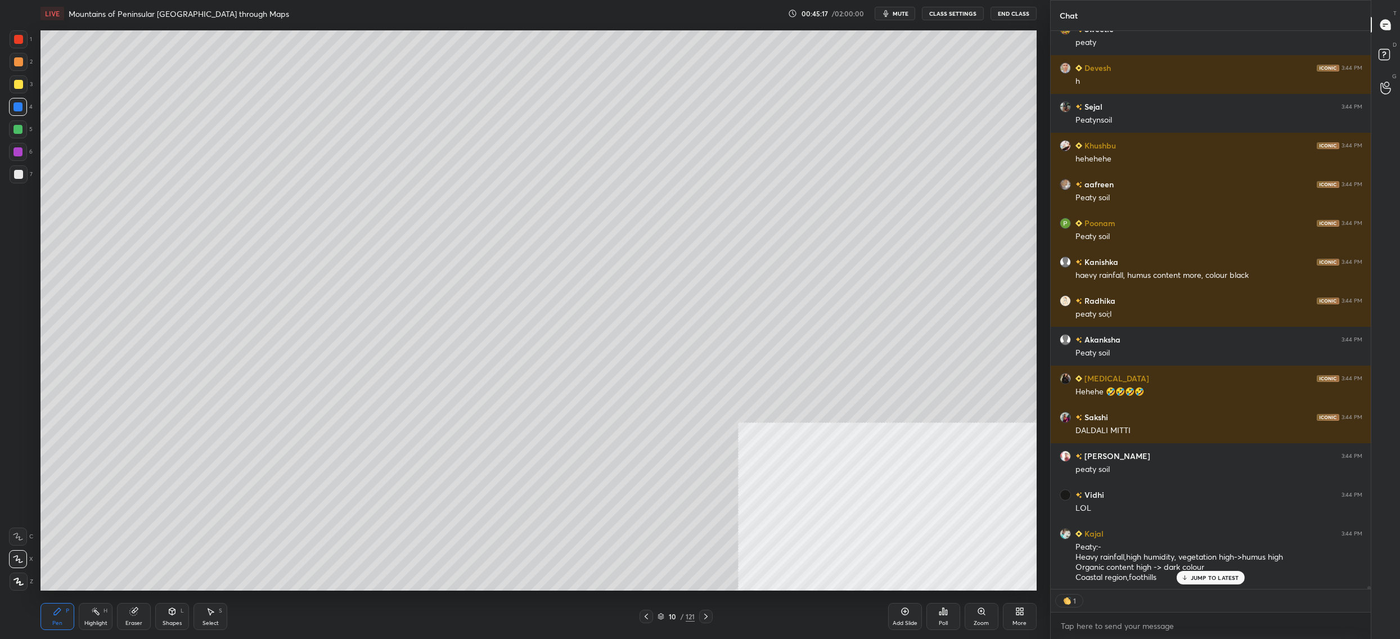
scroll to position [118157, 0]
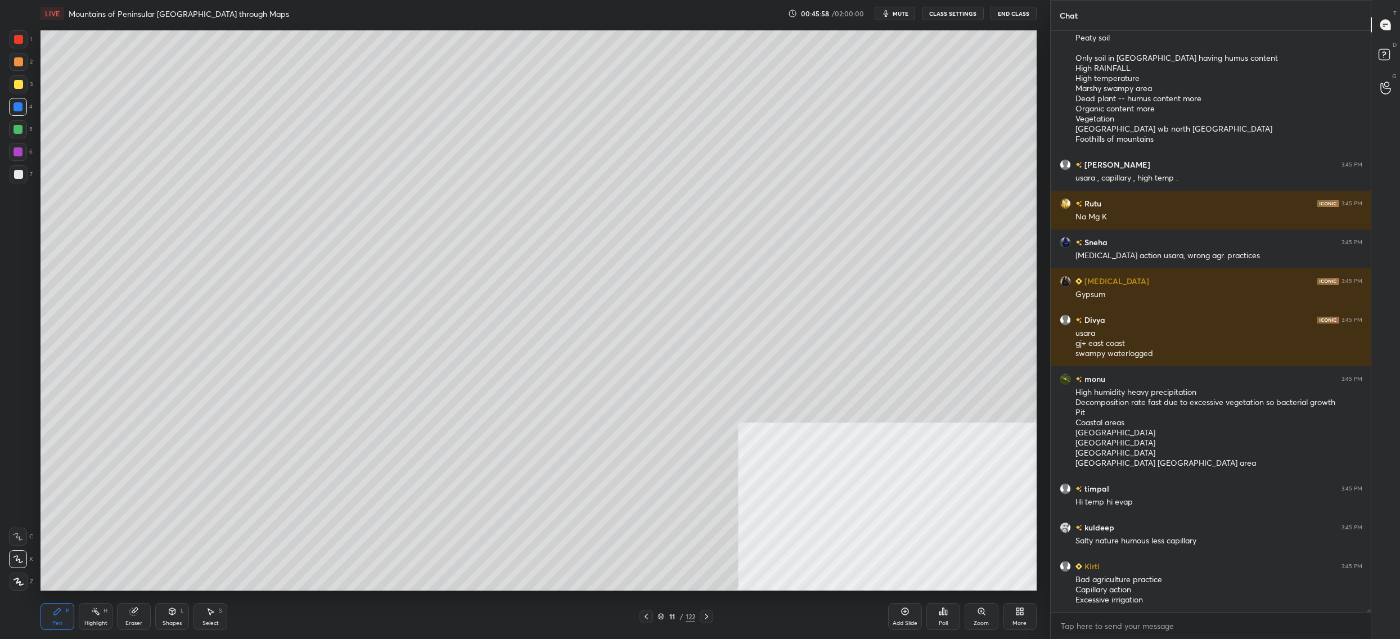
click at [675, 619] on div "11" at bounding box center [671, 616] width 11 height 7
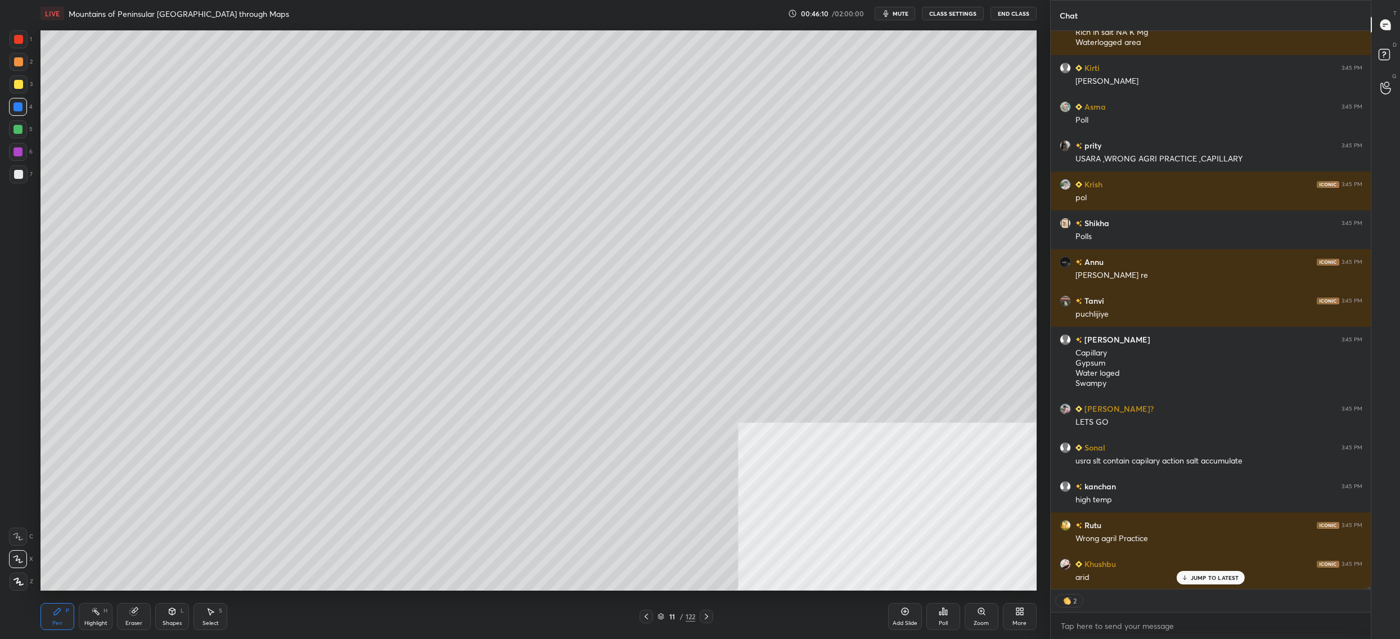
click at [947, 615] on div "Poll" at bounding box center [943, 616] width 34 height 27
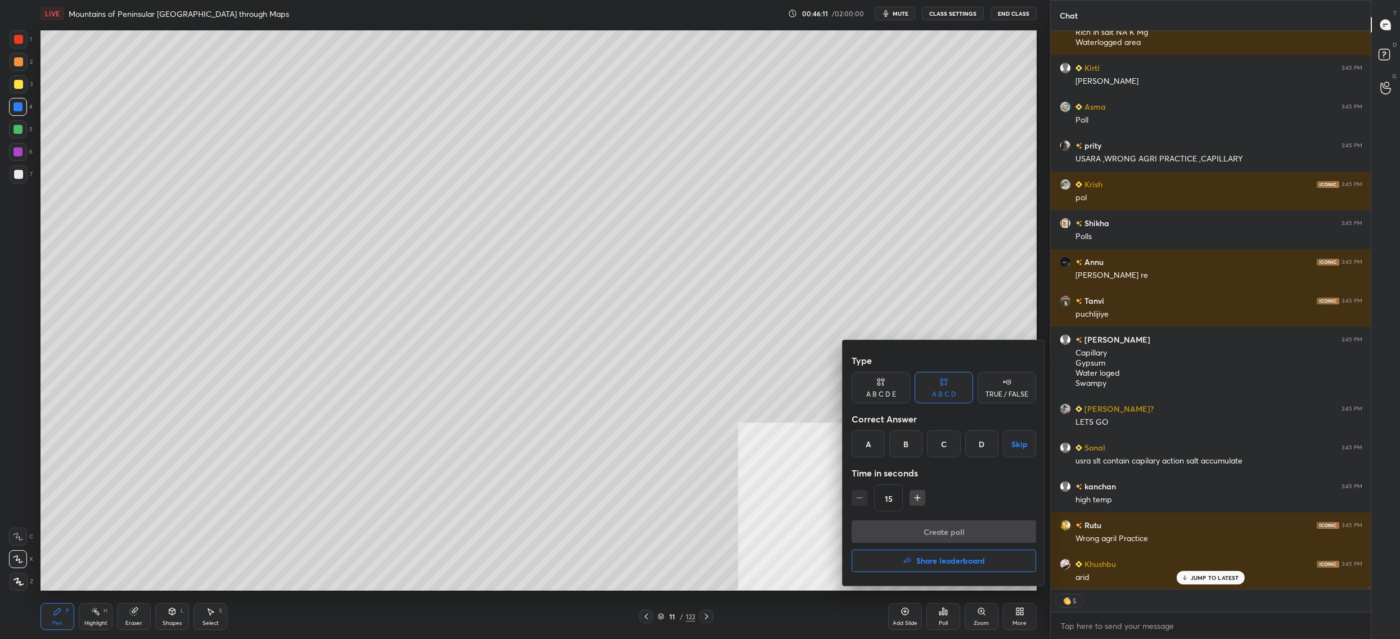
click at [904, 440] on div "B" at bounding box center [905, 443] width 33 height 27
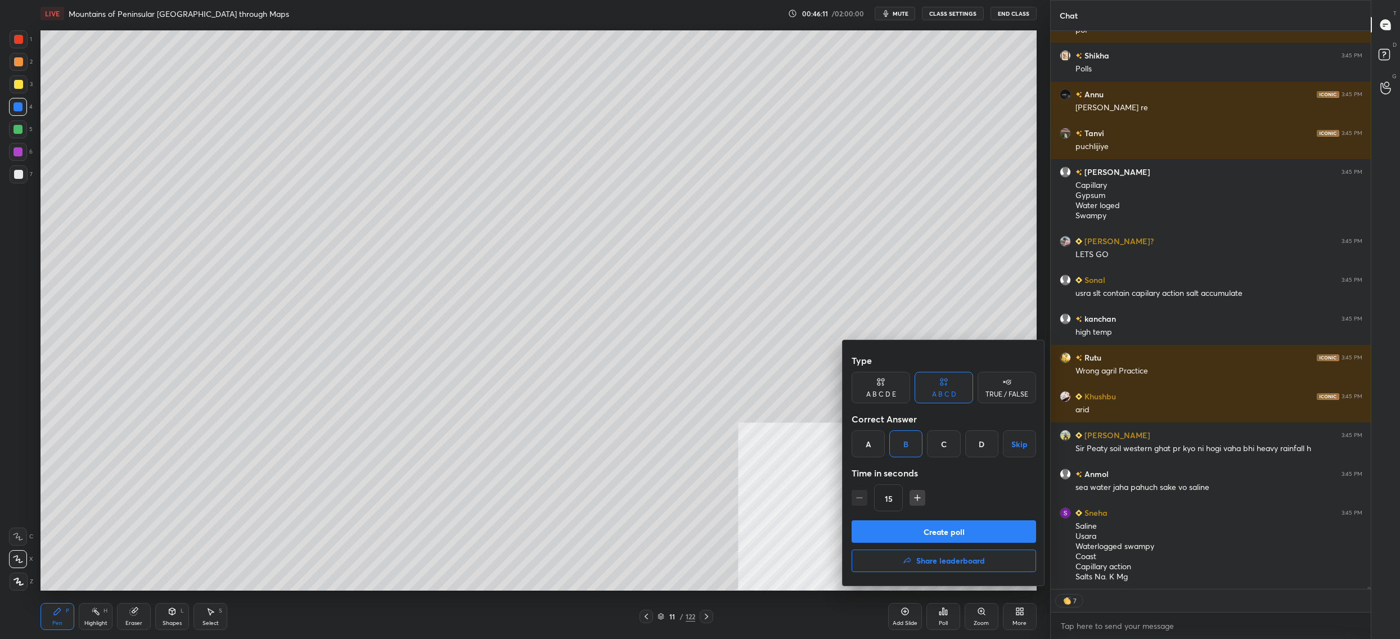
click at [914, 535] on button "Create poll" at bounding box center [943, 531] width 184 height 22
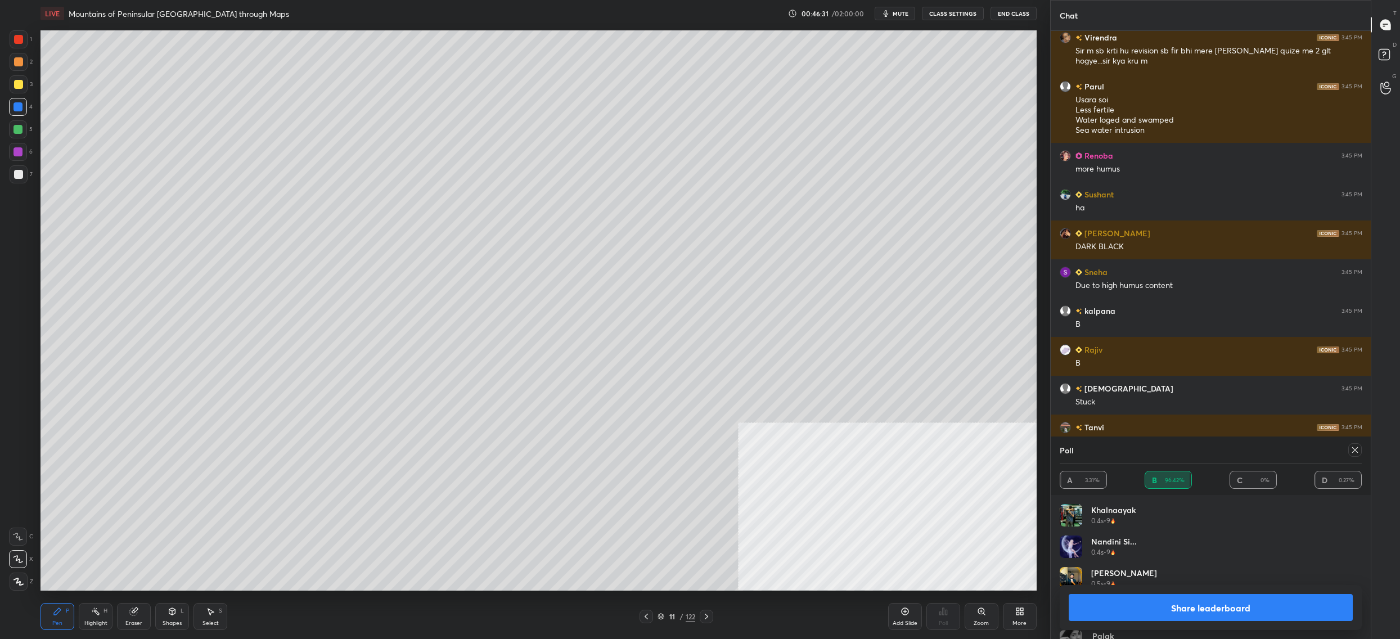
click at [1356, 450] on icon at bounding box center [1354, 449] width 9 height 9
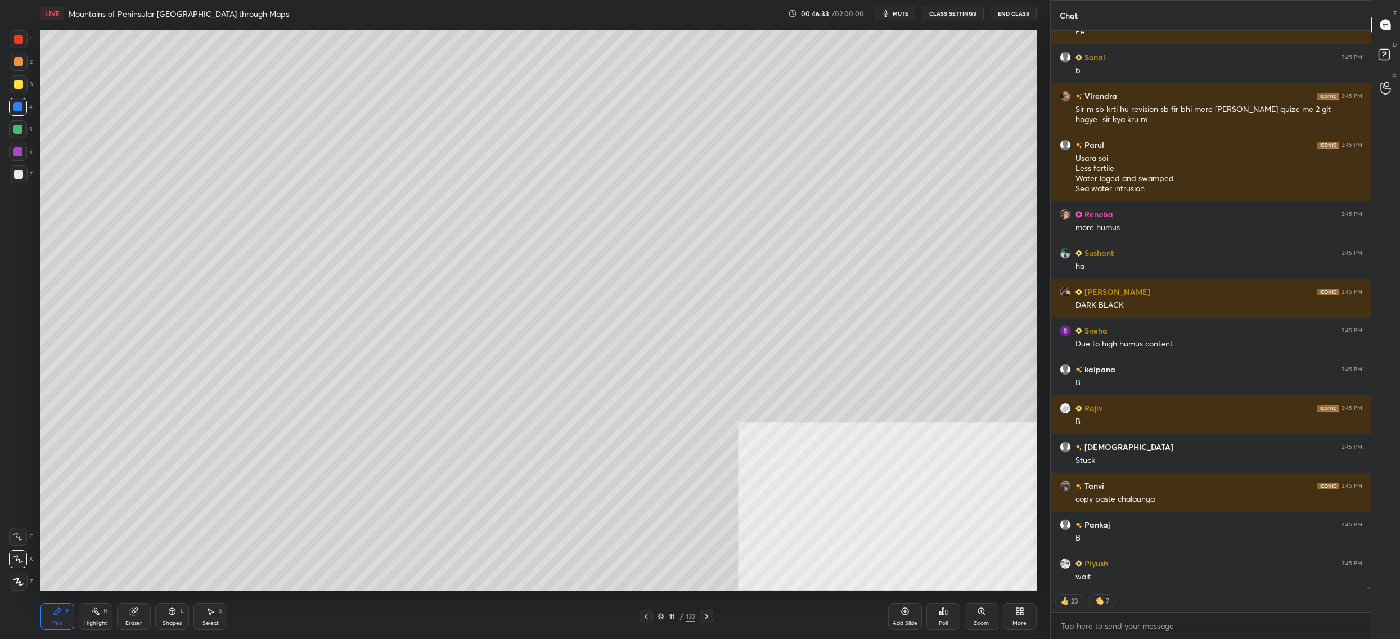
click at [1069, 622] on body "1 2 3 4 5 6 7 C X Z C X Z E E Erase all H H LIVE Mountains of Peninsular India …" at bounding box center [700, 319] width 1400 height 639
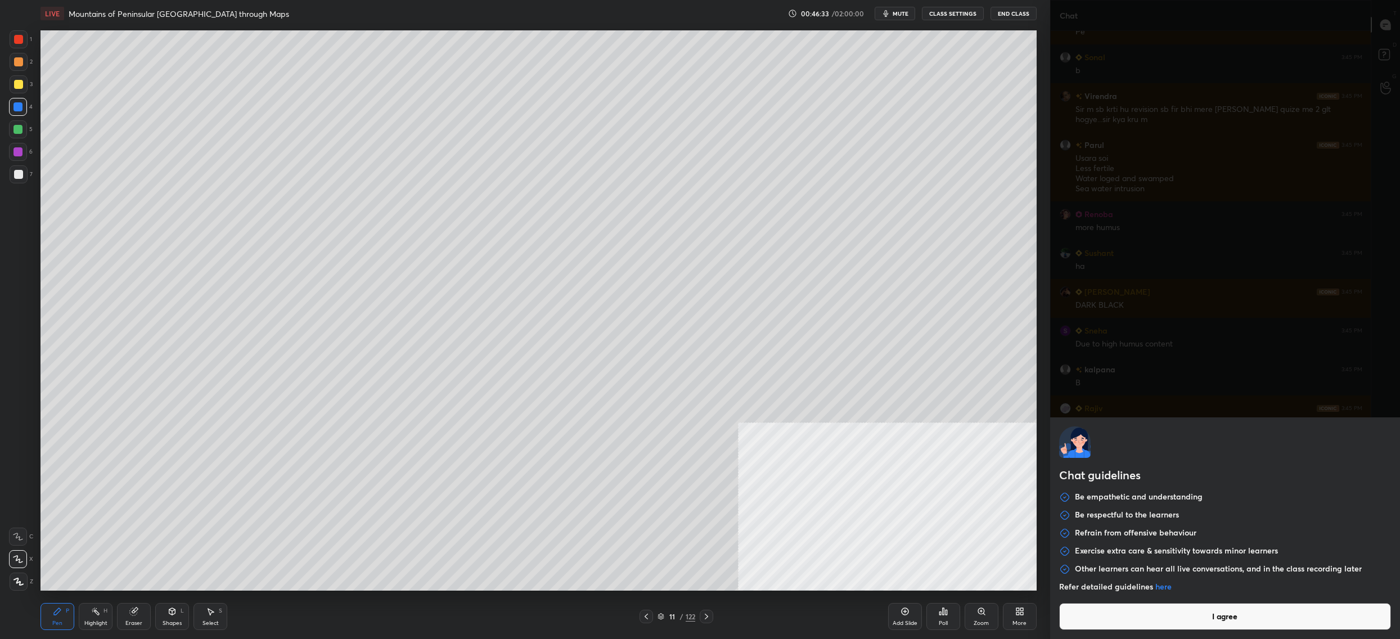
click at [1069, 622] on button "I agree" at bounding box center [1225, 616] width 332 height 27
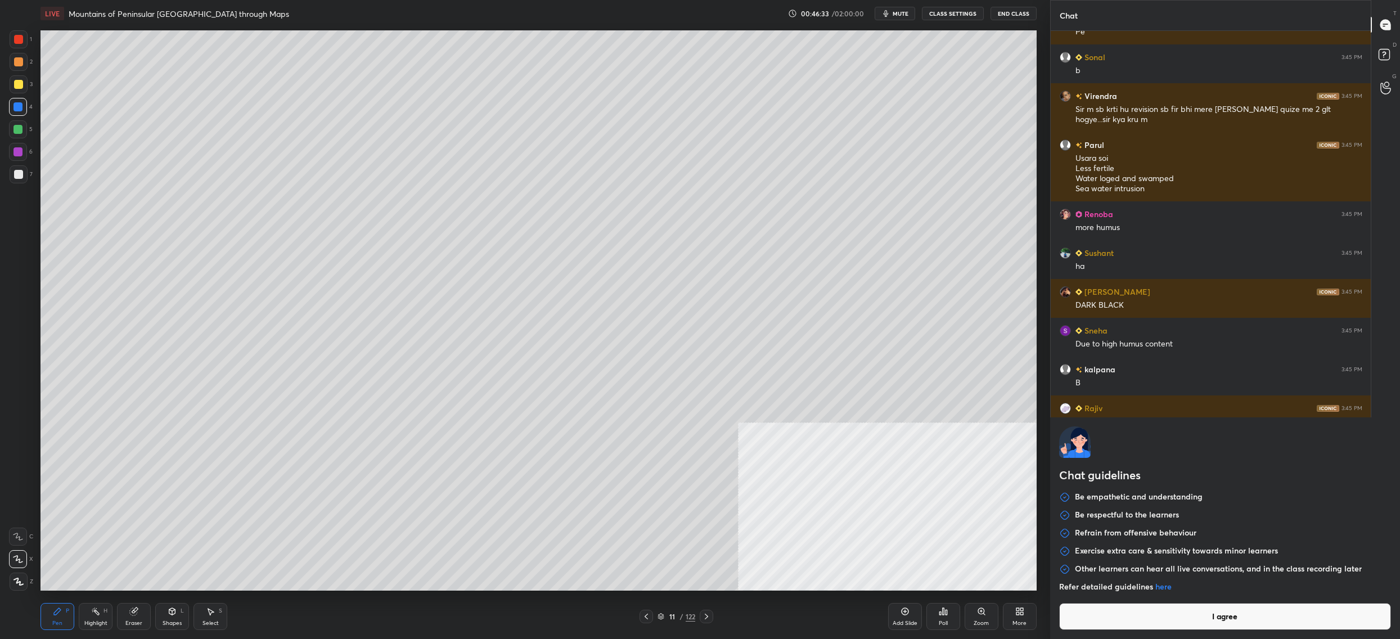
type textarea "x"
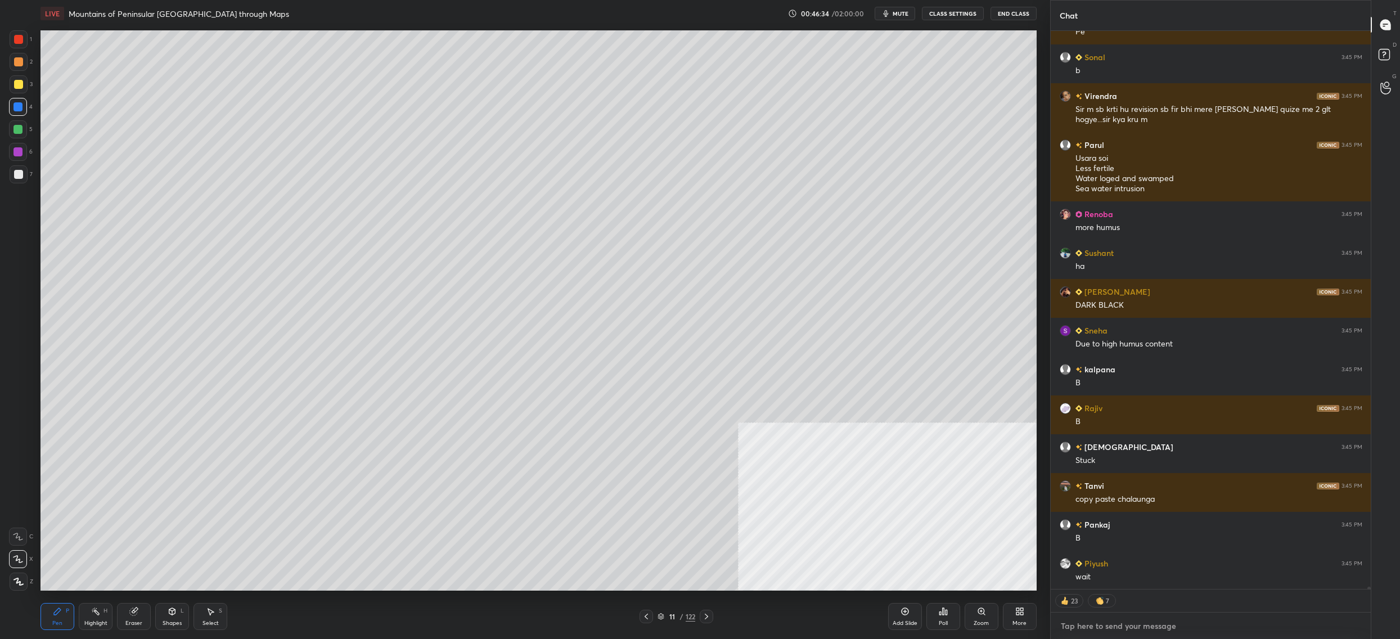
paste textarea "[URL][DOMAIN_NAME]"
type textarea "[URL][DOMAIN_NAME]"
type textarea "x"
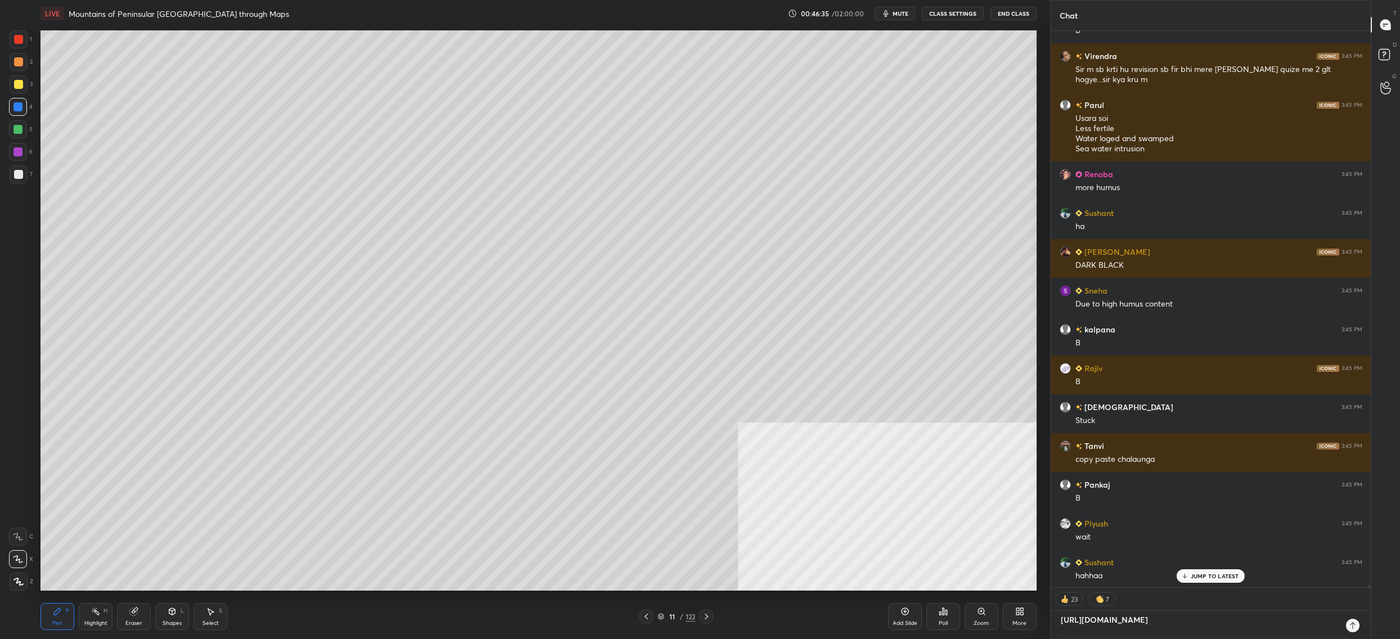
type textarea "[URL][DOMAIN_NAME]"
type textarea "x"
click at [1348, 626] on icon at bounding box center [1352, 625] width 9 height 9
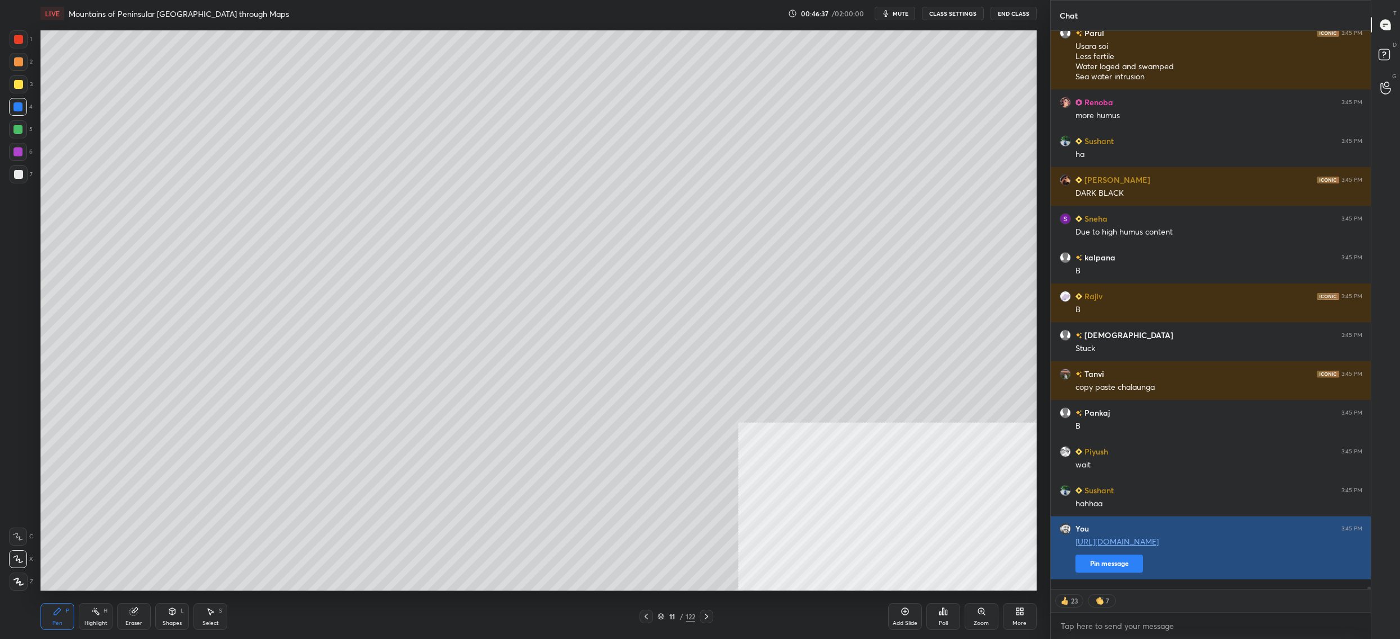
click at [1131, 572] on button "Pin message" at bounding box center [1108, 563] width 67 height 18
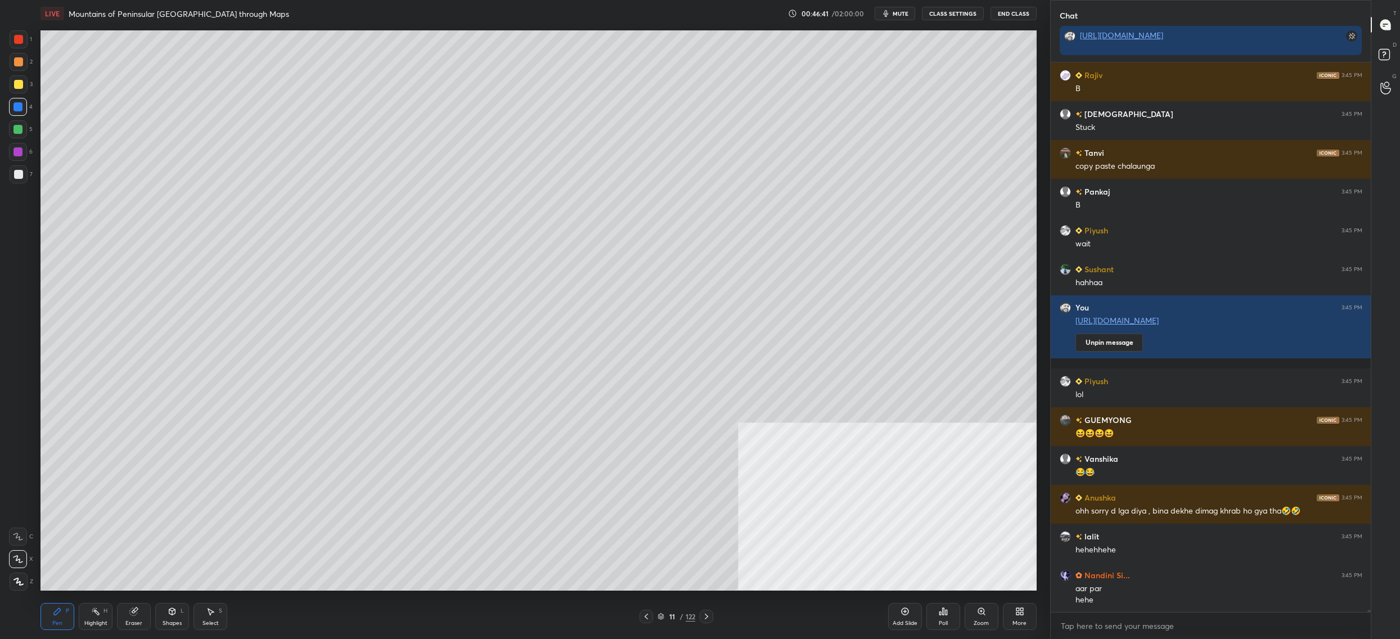
click at [948, 613] on div "Poll" at bounding box center [943, 616] width 34 height 27
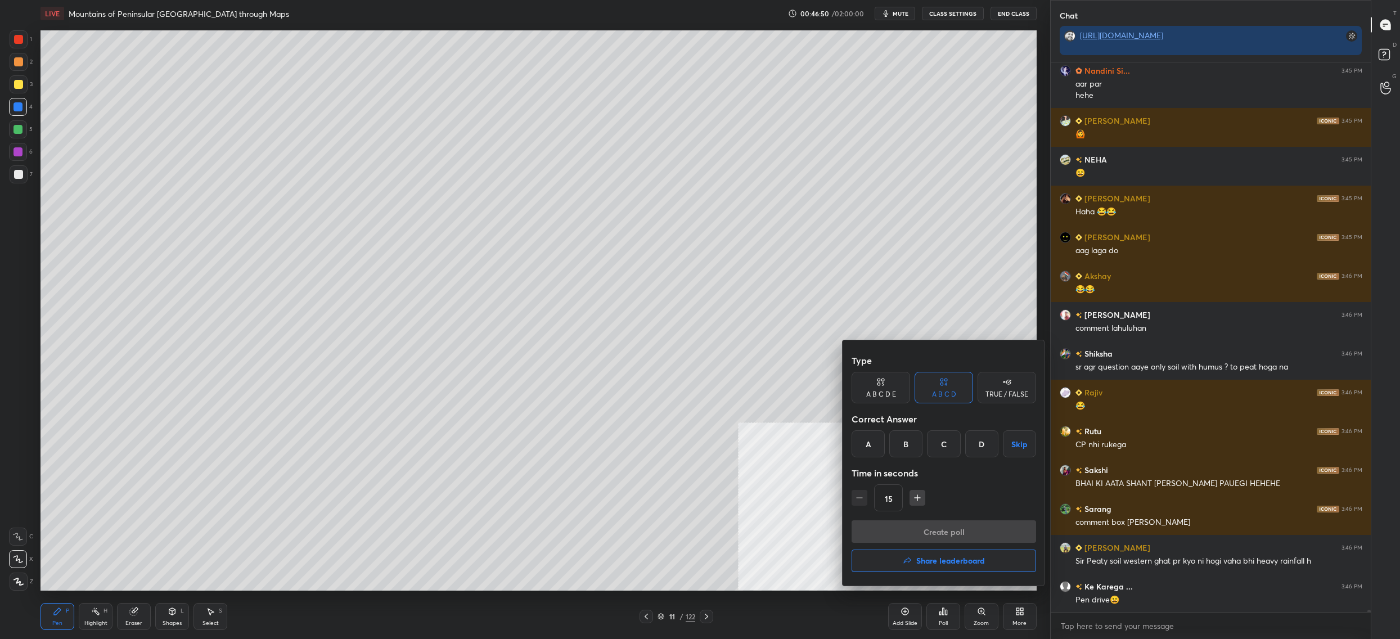
click at [859, 452] on div "A" at bounding box center [867, 443] width 33 height 27
drag, startPoint x: 901, startPoint y: 529, endPoint x: 898, endPoint y: 522, distance: 7.3
click at [900, 529] on button "Create poll" at bounding box center [943, 531] width 184 height 22
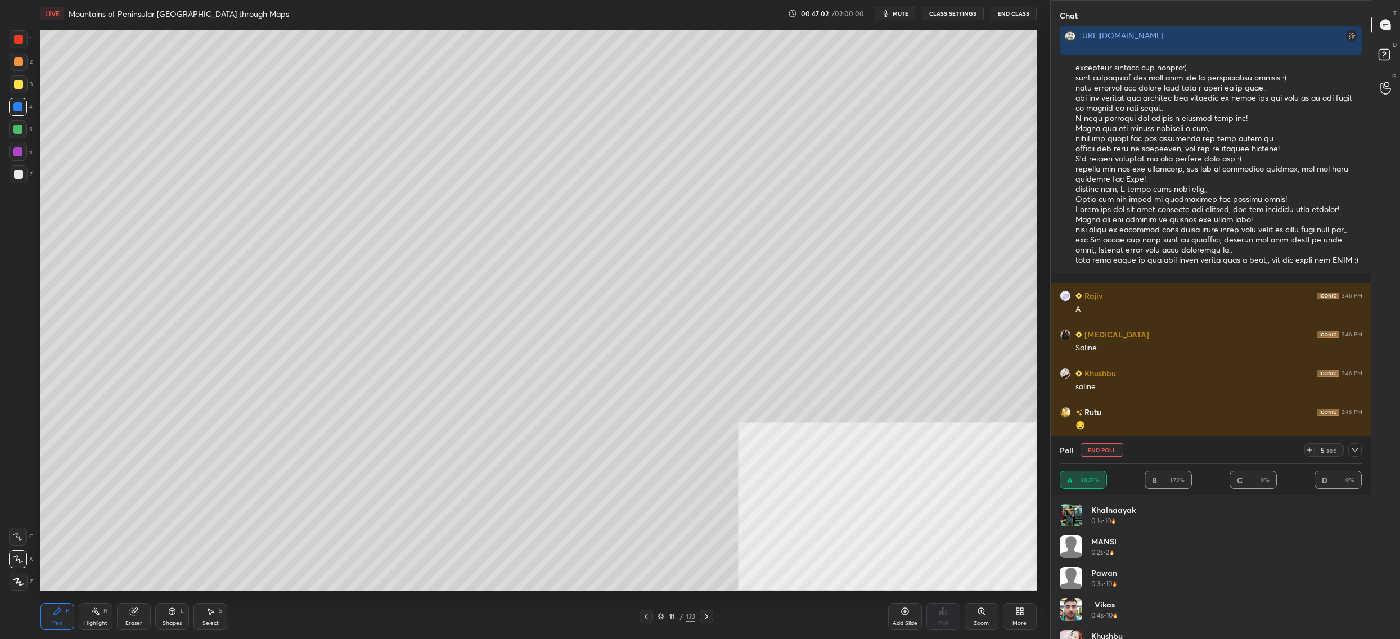
click at [1105, 457] on div "Poll End Poll 5 sec" at bounding box center [1210, 449] width 302 height 27
click at [1107, 455] on button "End Poll" at bounding box center [1101, 449] width 43 height 13
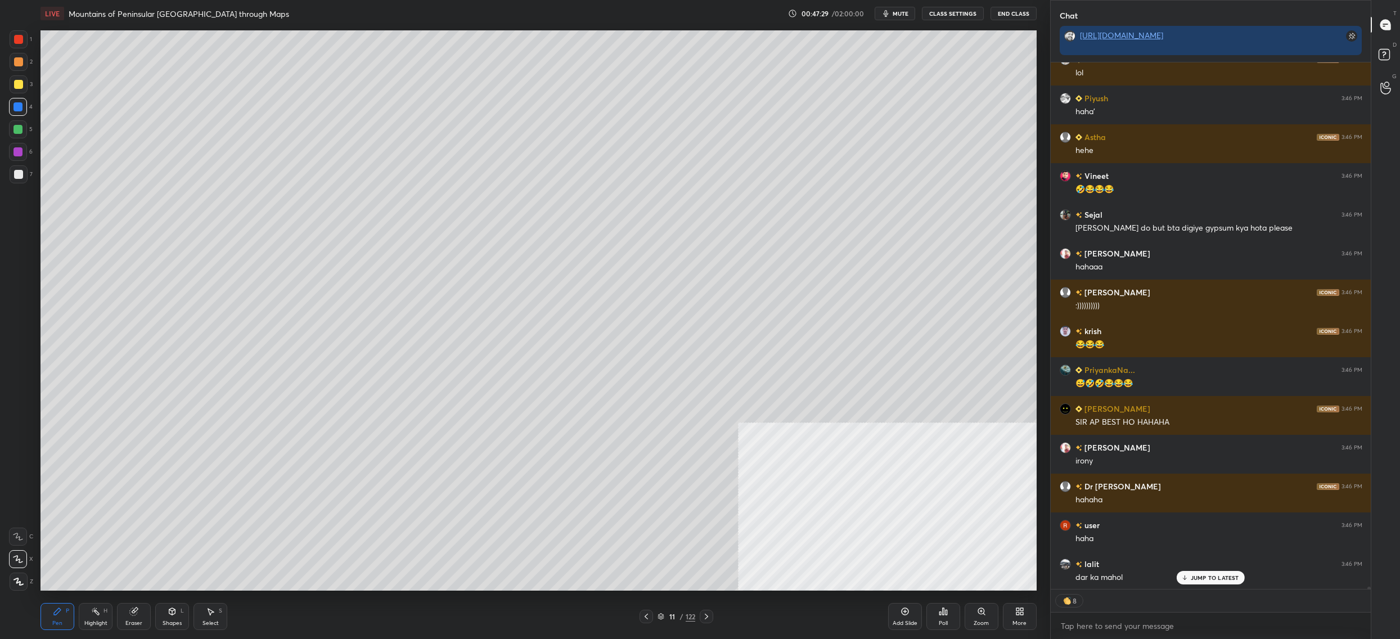
click at [939, 619] on div "Poll" at bounding box center [943, 616] width 34 height 27
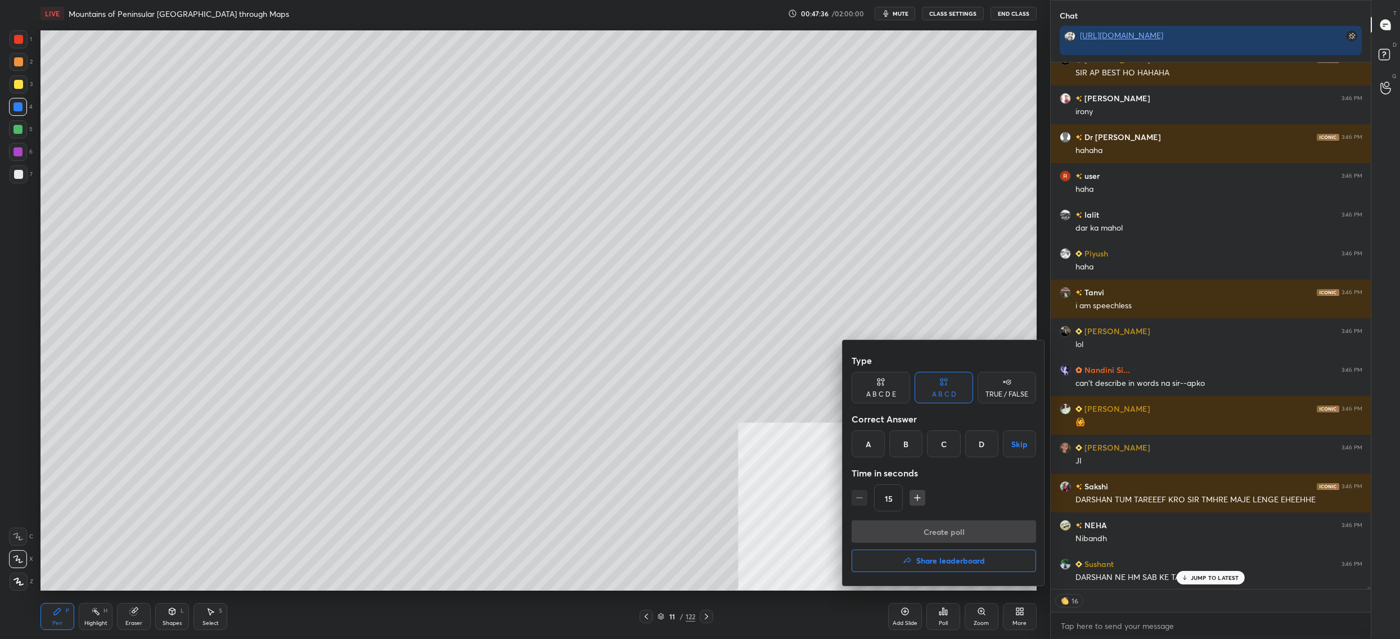
click at [784, 278] on div at bounding box center [700, 319] width 1400 height 639
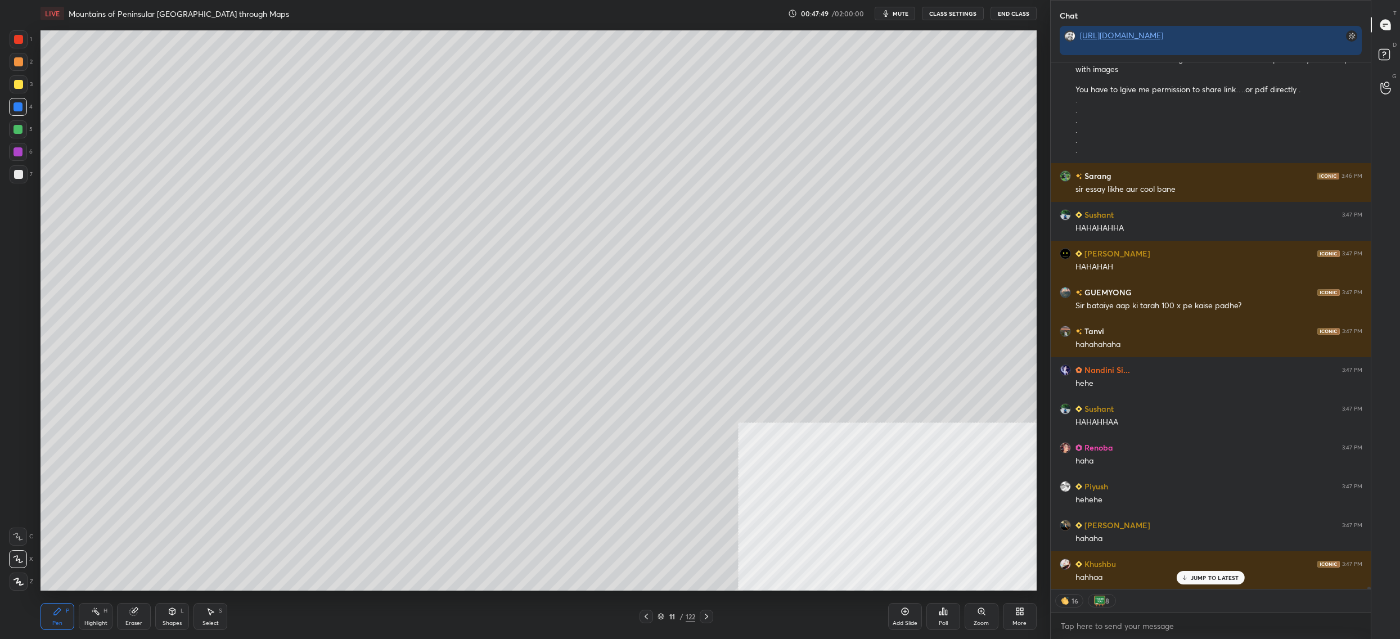
click at [940, 608] on icon at bounding box center [942, 611] width 9 height 9
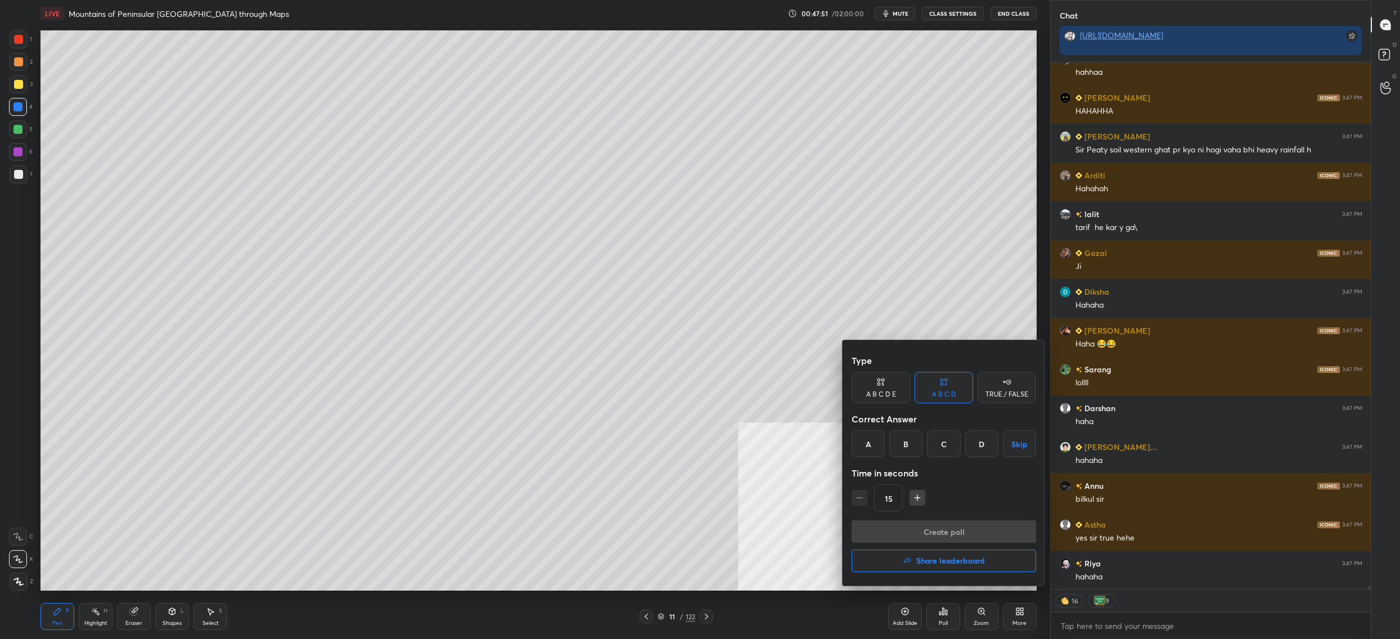
click at [875, 439] on div "A" at bounding box center [867, 443] width 33 height 27
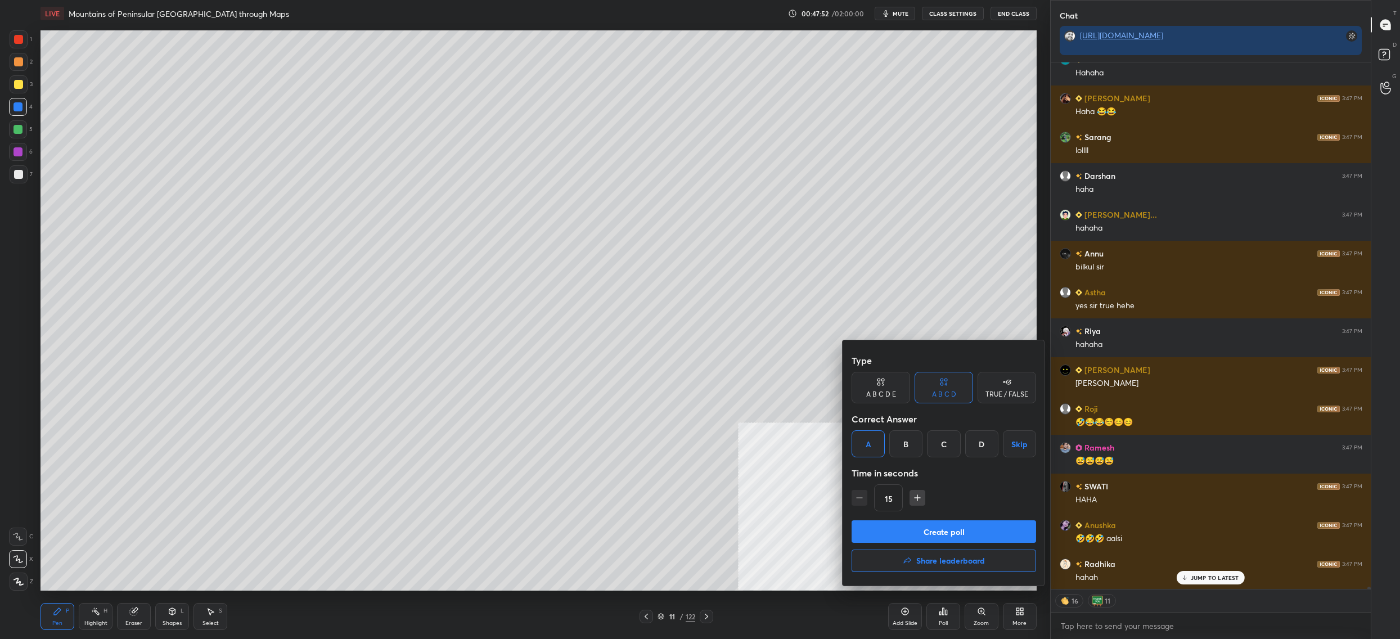
click at [920, 522] on button "Create poll" at bounding box center [943, 531] width 184 height 22
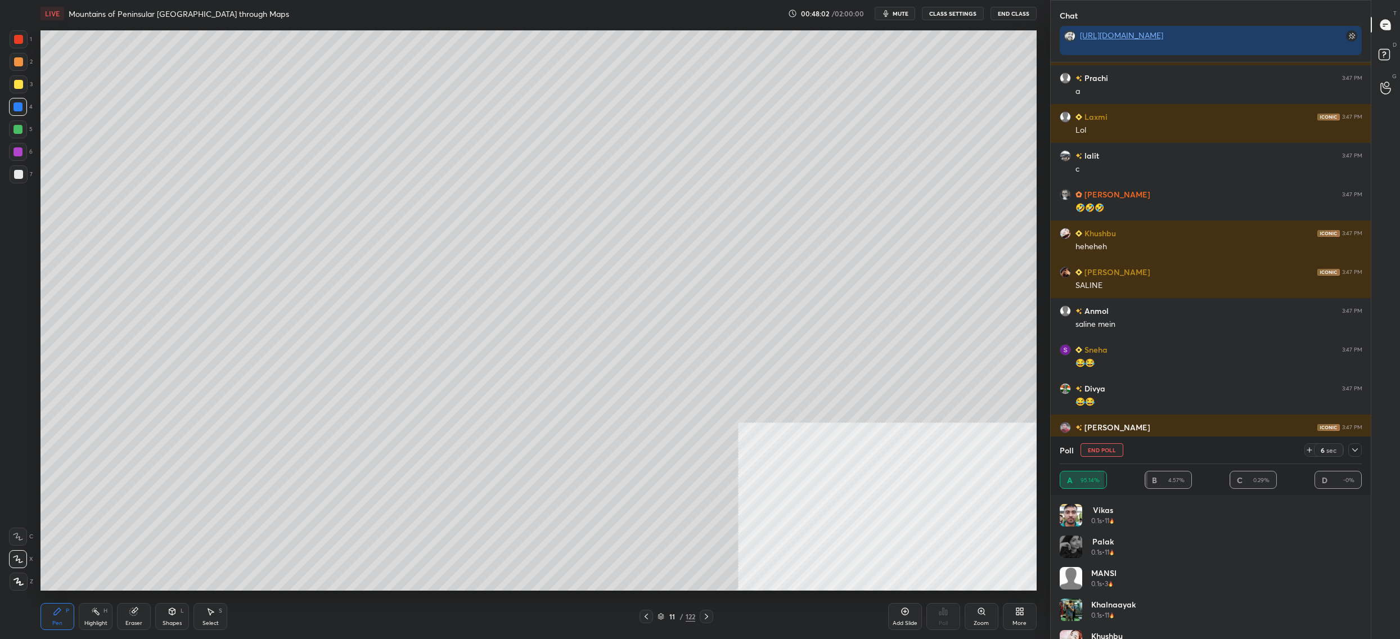
click at [1114, 453] on button "End Poll" at bounding box center [1101, 449] width 43 height 13
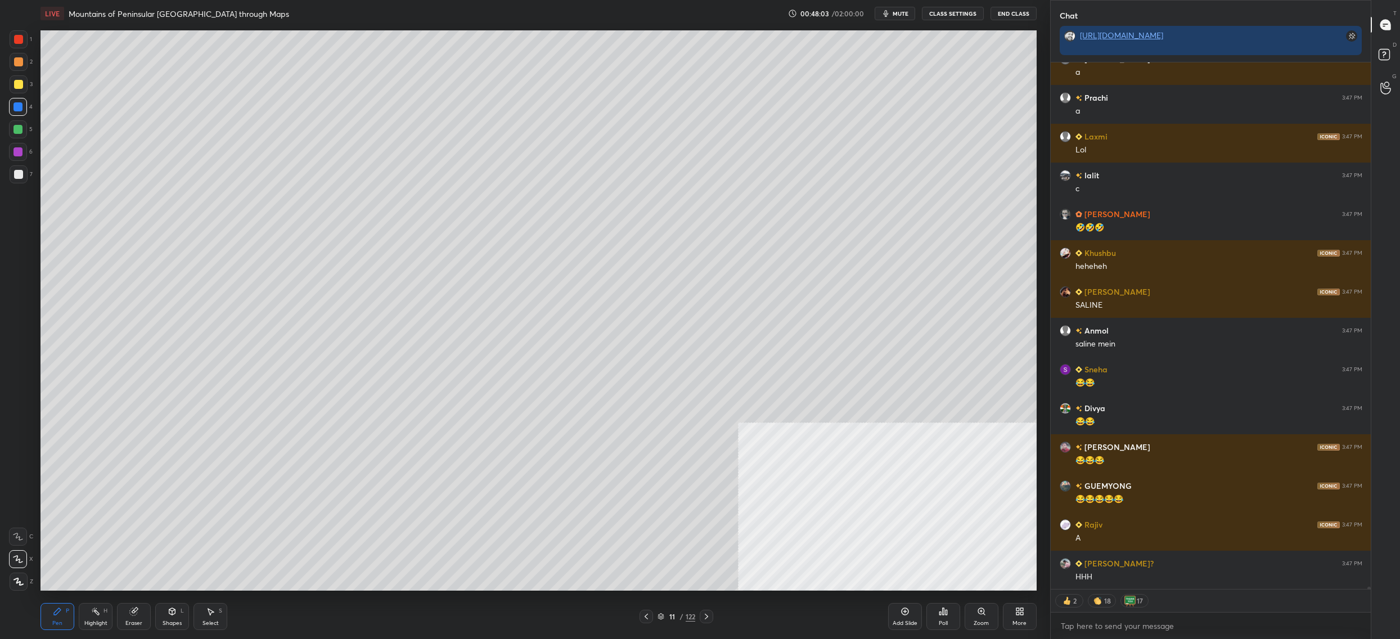
click at [945, 614] on icon at bounding box center [946, 612] width 2 height 5
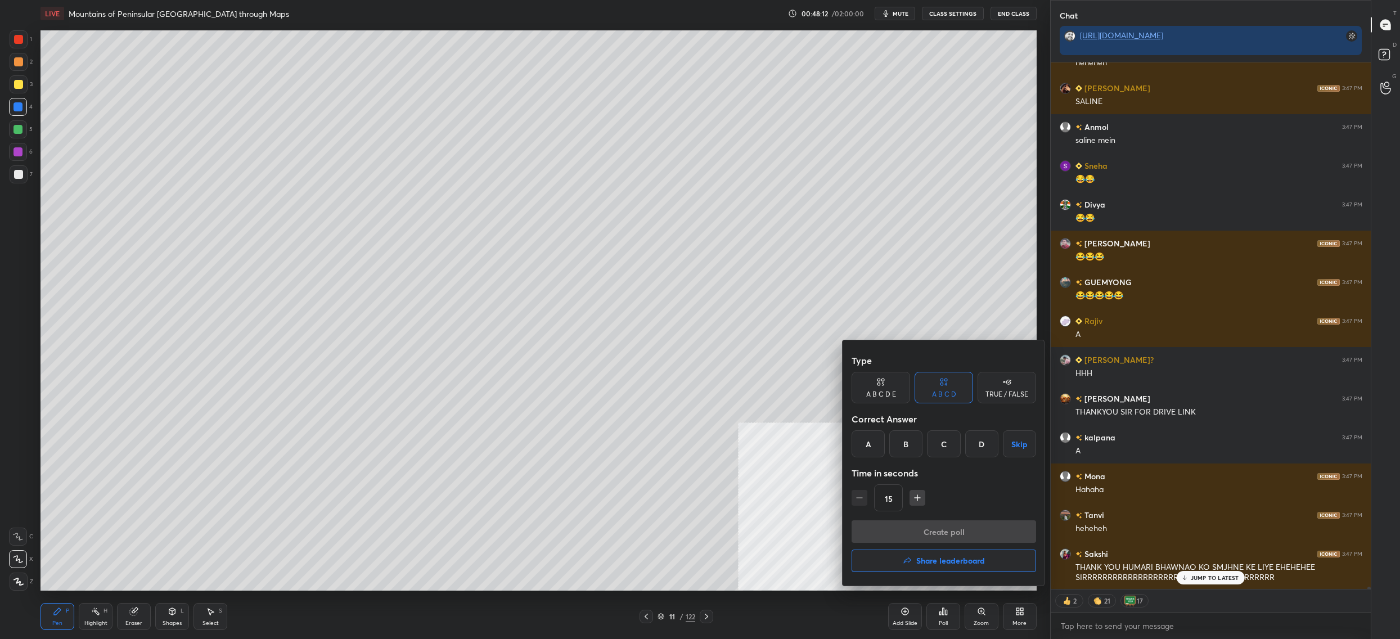
click at [908, 453] on div "B" at bounding box center [905, 443] width 33 height 27
click at [953, 526] on button "Create poll" at bounding box center [943, 531] width 184 height 22
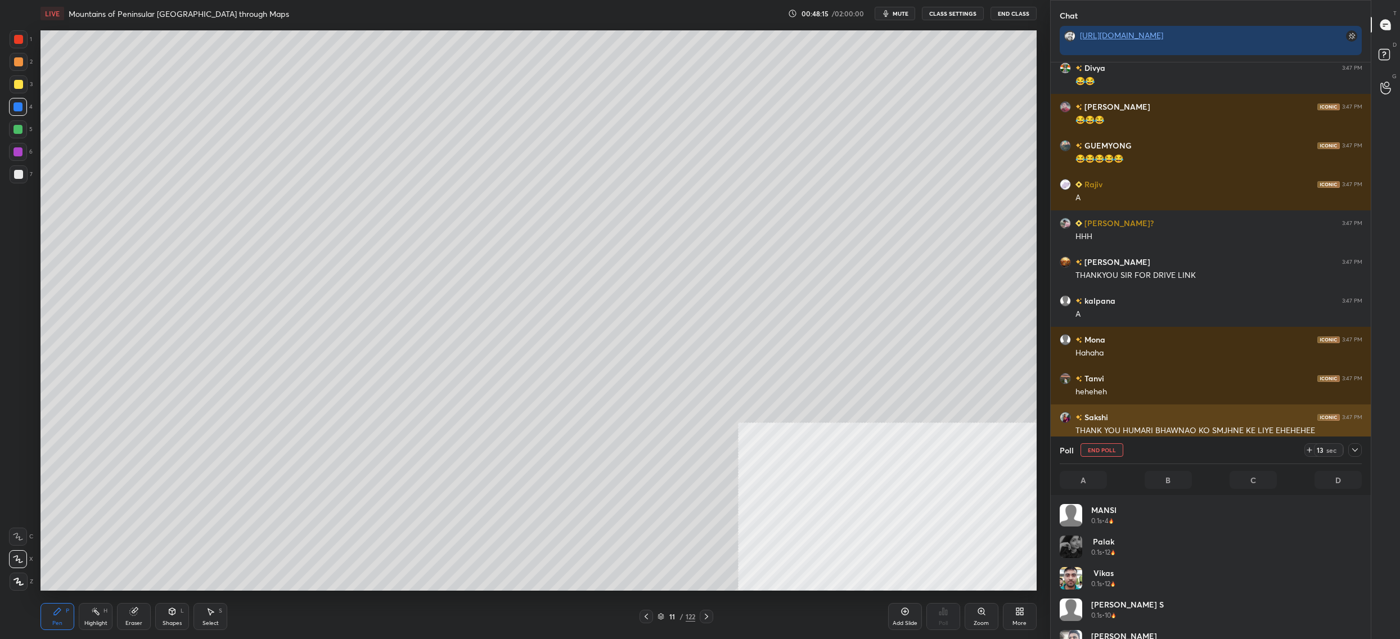
click at [1194, 417] on div "Sakshi 3:47 PM" at bounding box center [1210, 417] width 303 height 12
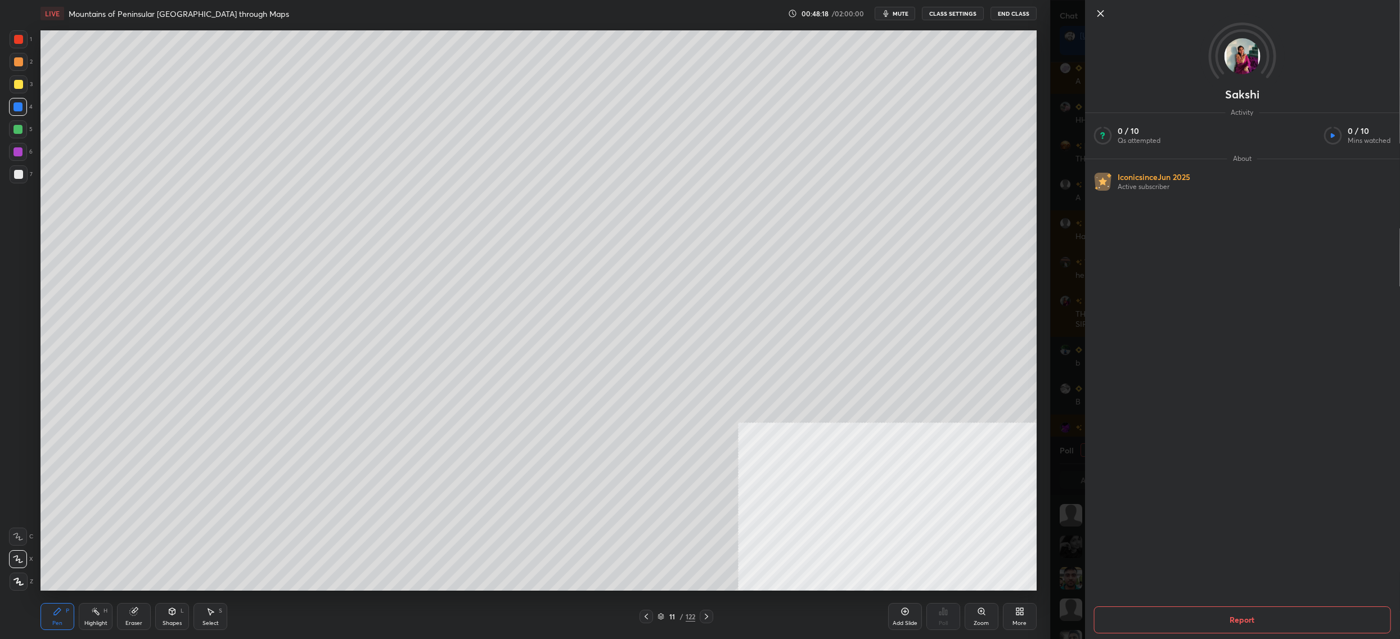
click at [1042, 191] on div "1 2 3 4 5 6 7 C X Z C X Z E E Erase all H H LIVE Mountains of Peninsular India …" at bounding box center [525, 319] width 1050 height 639
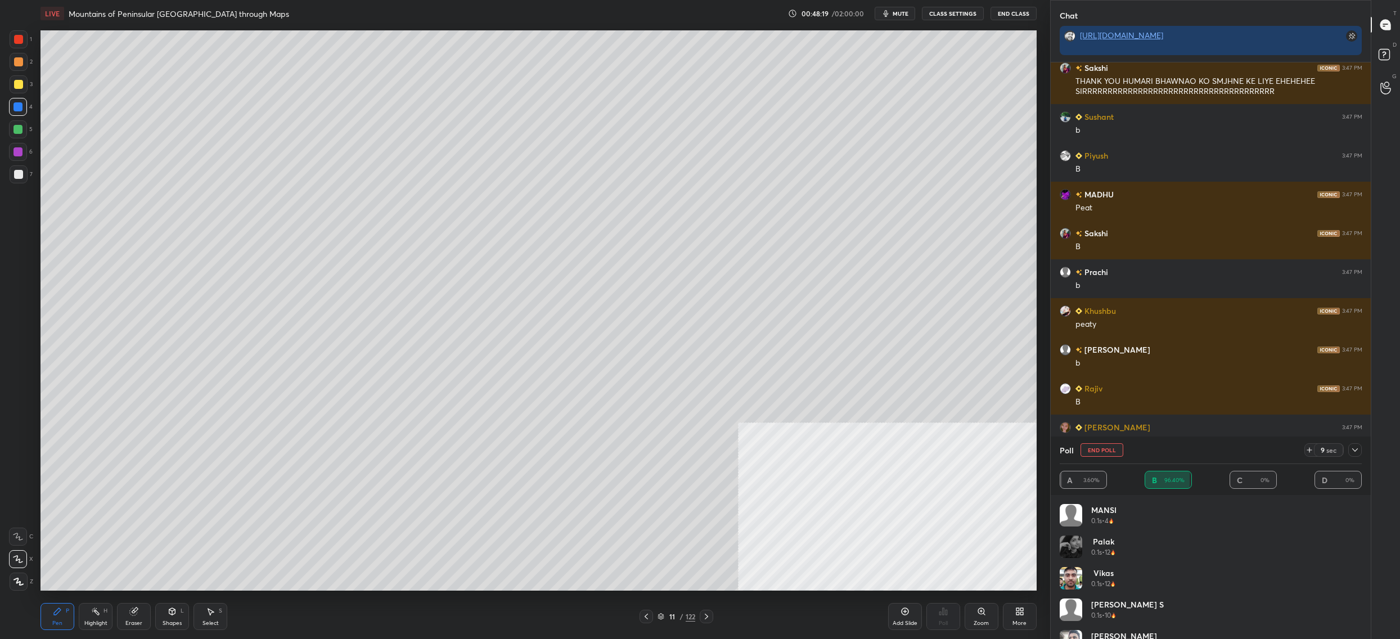
click at [1108, 449] on button "End Poll" at bounding box center [1101, 449] width 43 height 13
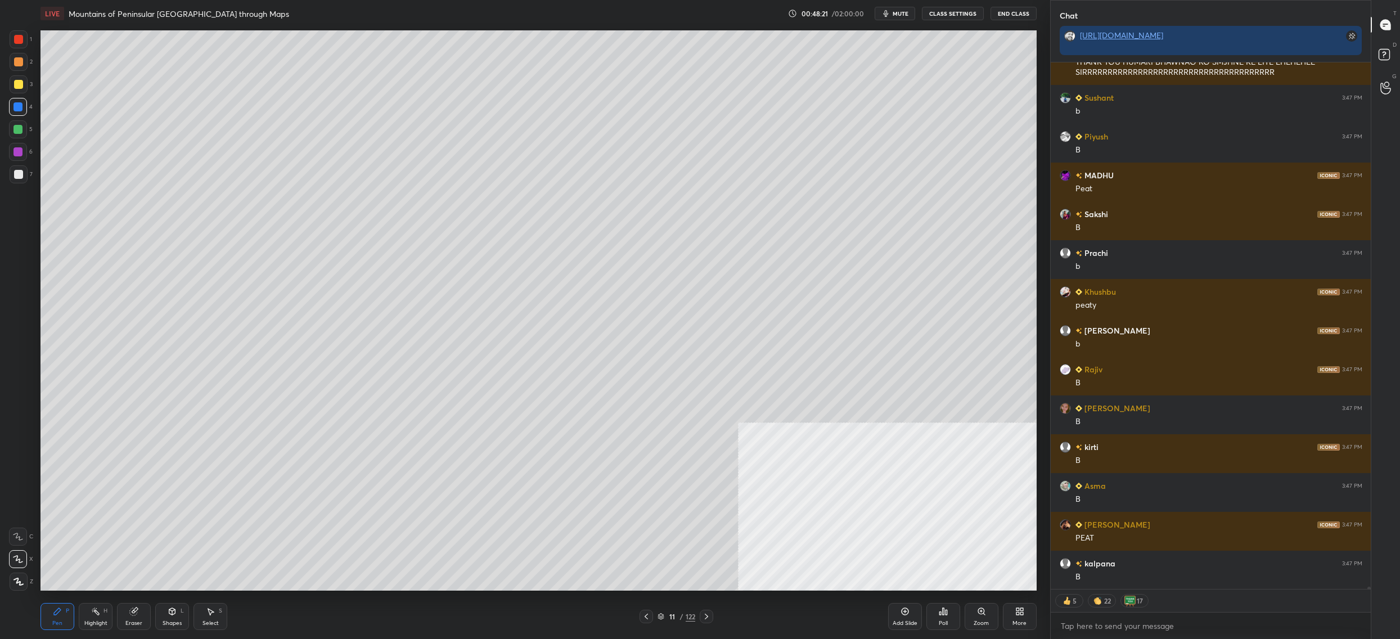
click at [933, 615] on div "Poll" at bounding box center [943, 616] width 34 height 27
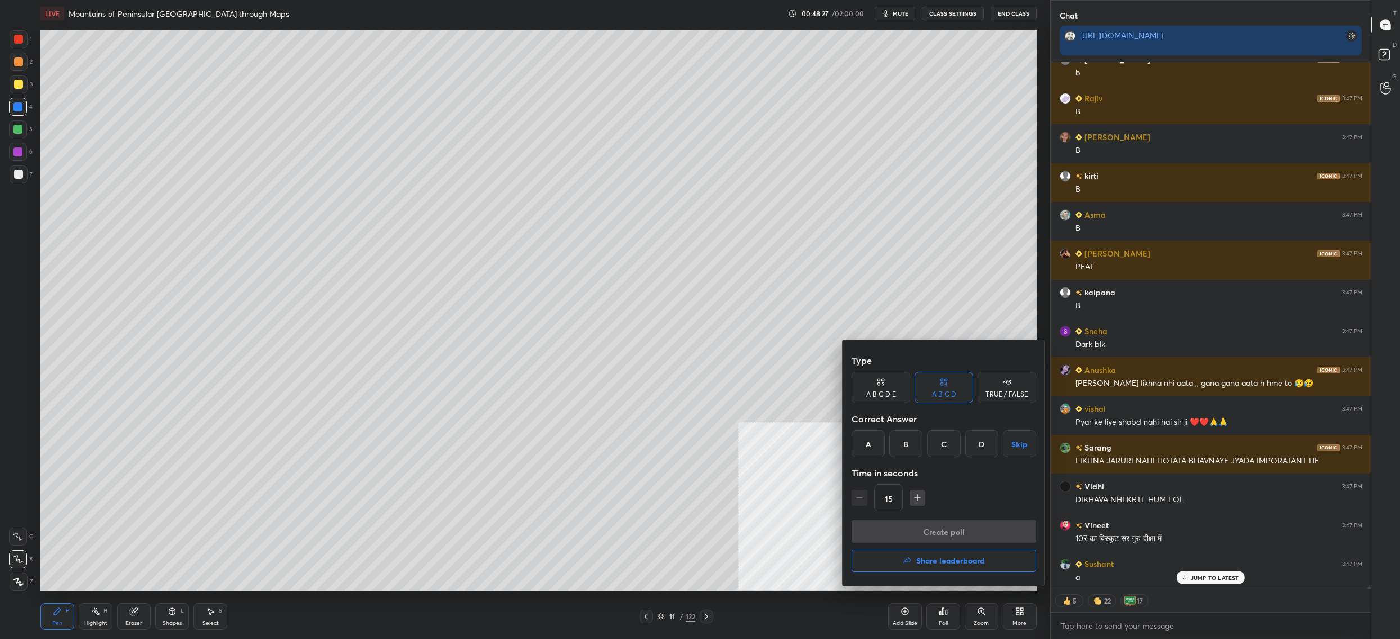
click at [866, 436] on div "A" at bounding box center [867, 443] width 33 height 27
click at [918, 530] on button "Create poll" at bounding box center [943, 531] width 184 height 22
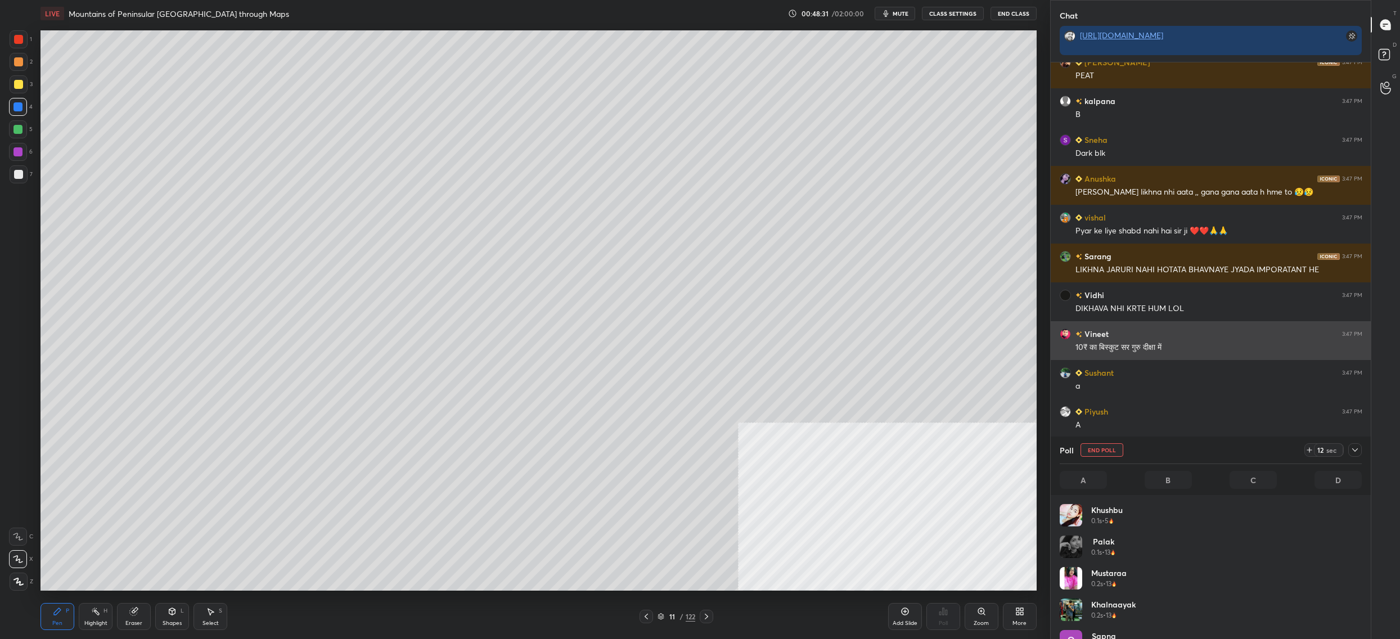
click at [1187, 348] on div "10₹ का बिस्कुट सर गुरु दीक्षा में" at bounding box center [1218, 347] width 287 height 11
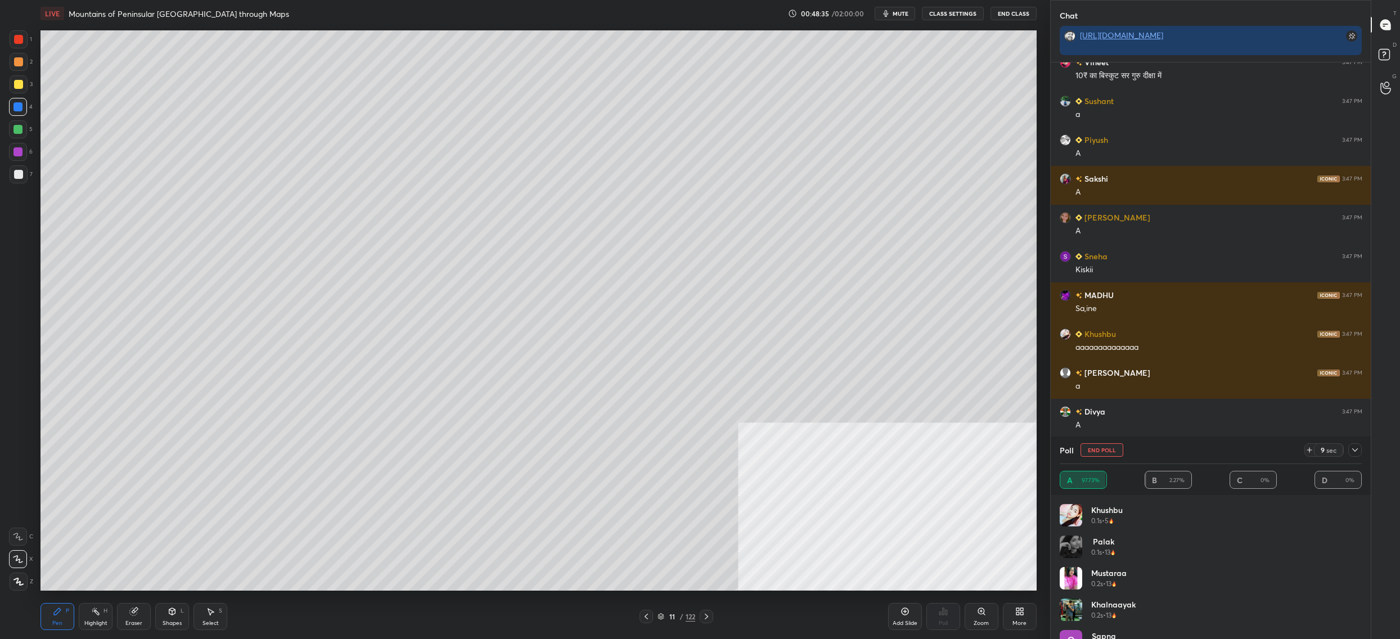
click at [1101, 452] on button "End Poll" at bounding box center [1101, 449] width 43 height 13
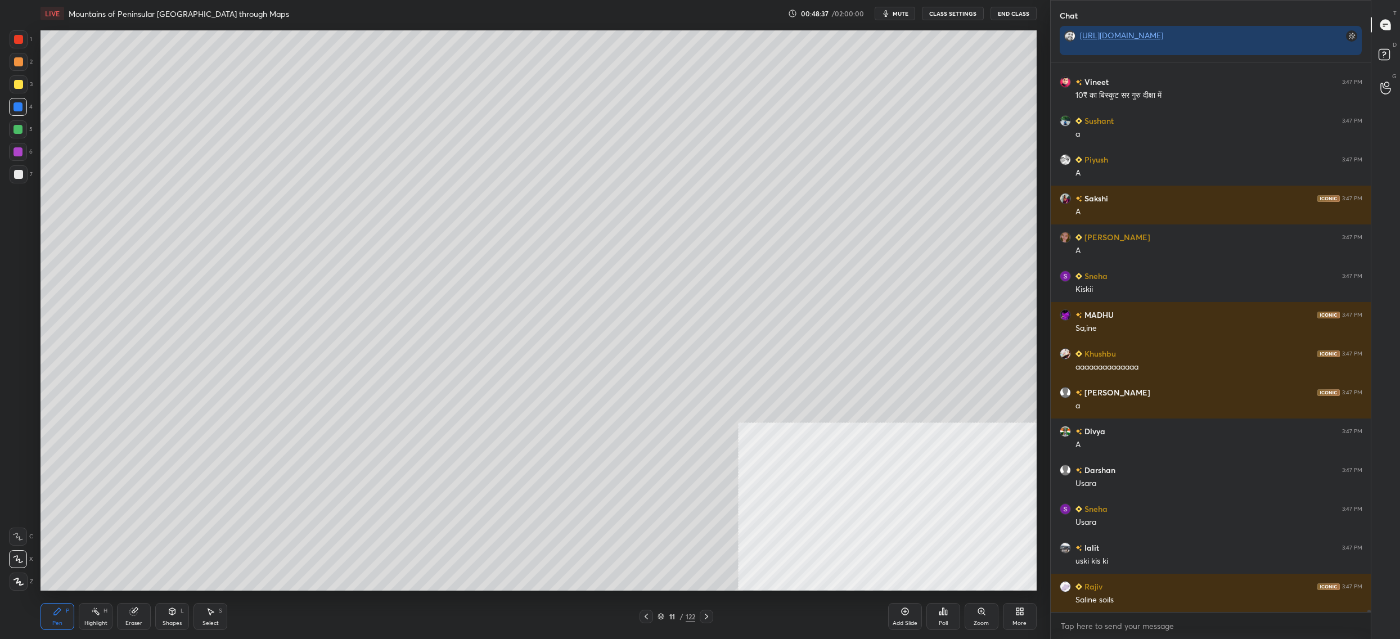
click at [663, 615] on icon at bounding box center [661, 614] width 6 height 3
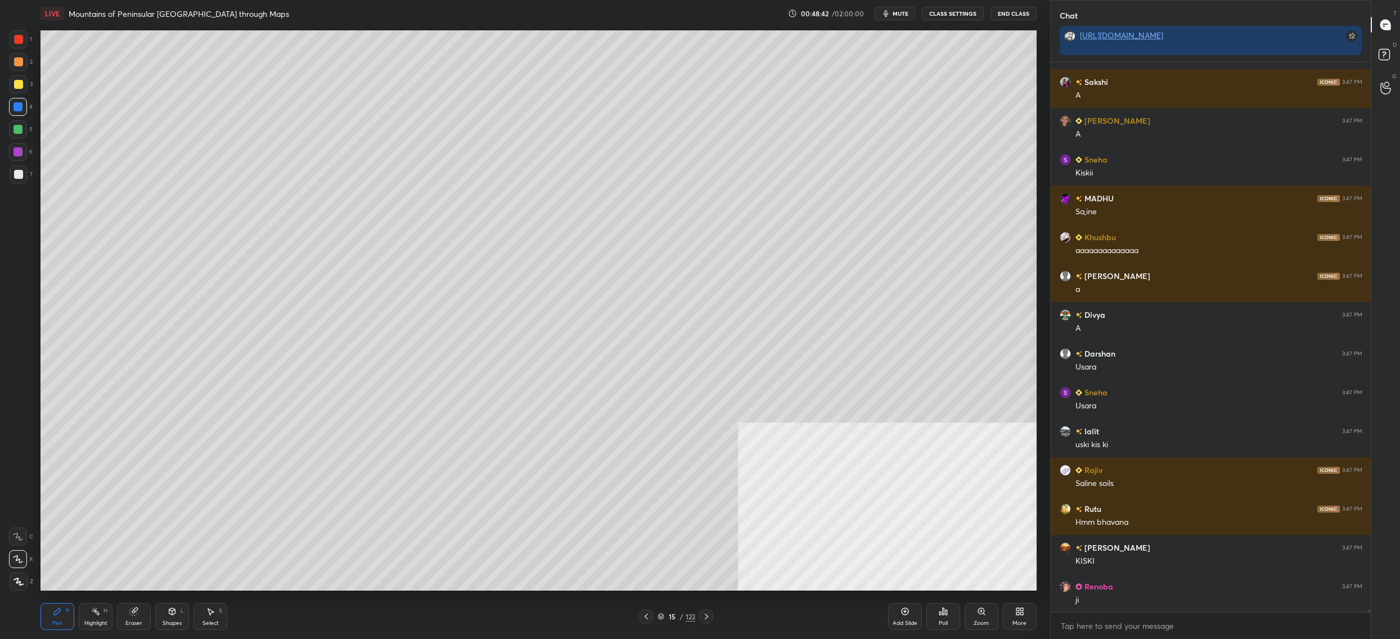
click at [21, 177] on div at bounding box center [19, 174] width 18 height 18
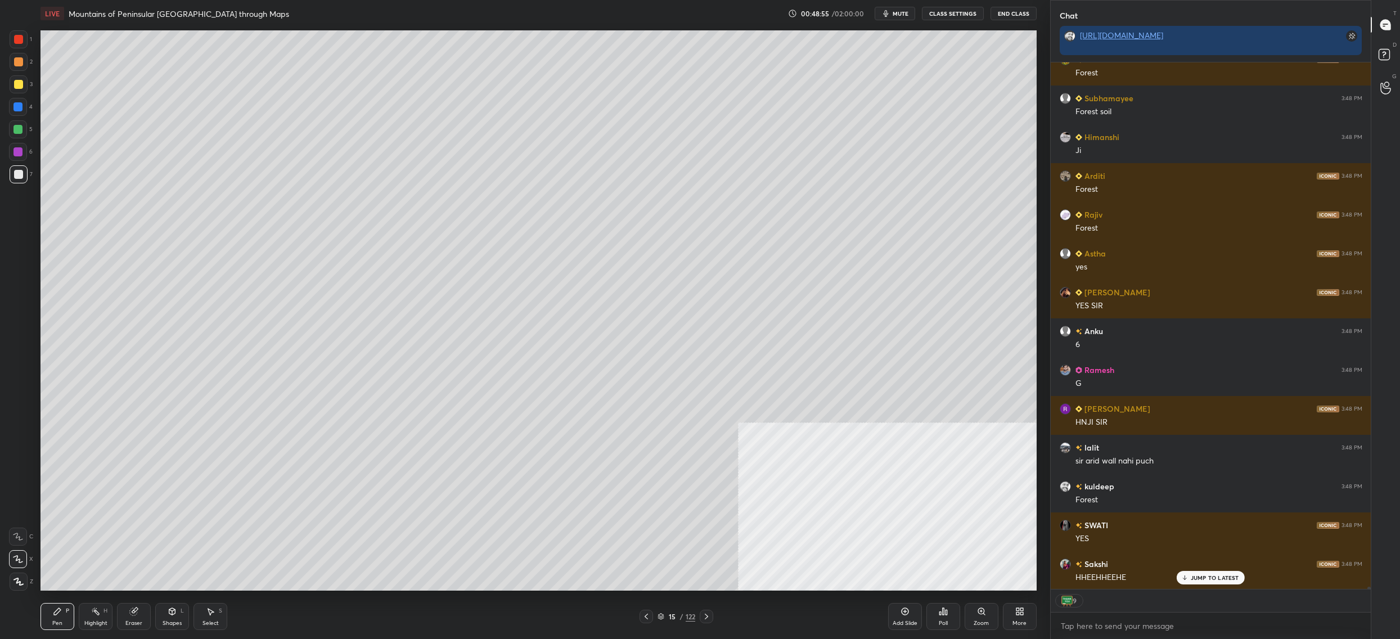
drag, startPoint x: 13, startPoint y: 481, endPoint x: 20, endPoint y: 486, distance: 8.4
click at [20, 486] on div "1 2 3 4 5 6 7 C X Z C X Z E E Erase all H H" at bounding box center [18, 310] width 36 height 560
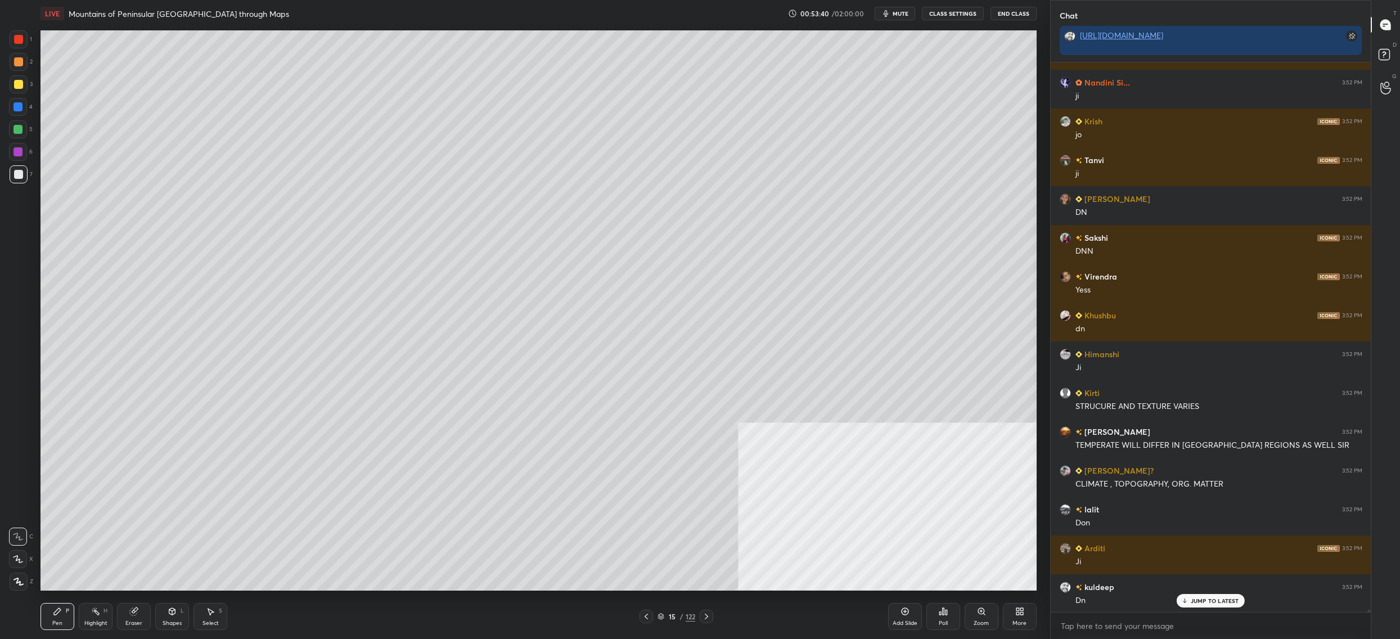
scroll to position [134199, 0]
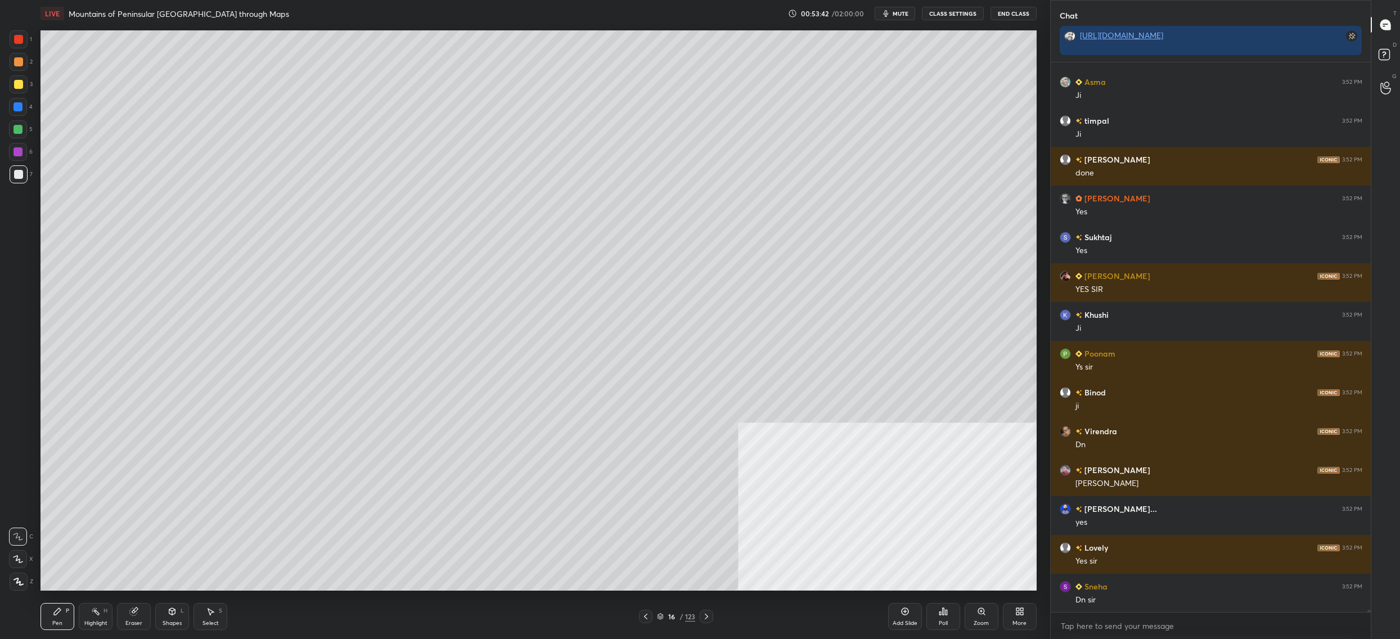
drag, startPoint x: 22, startPoint y: 66, endPoint x: 15, endPoint y: 70, distance: 7.8
click at [23, 67] on div at bounding box center [19, 62] width 18 height 18
click at [15, 79] on div at bounding box center [19, 84] width 18 height 18
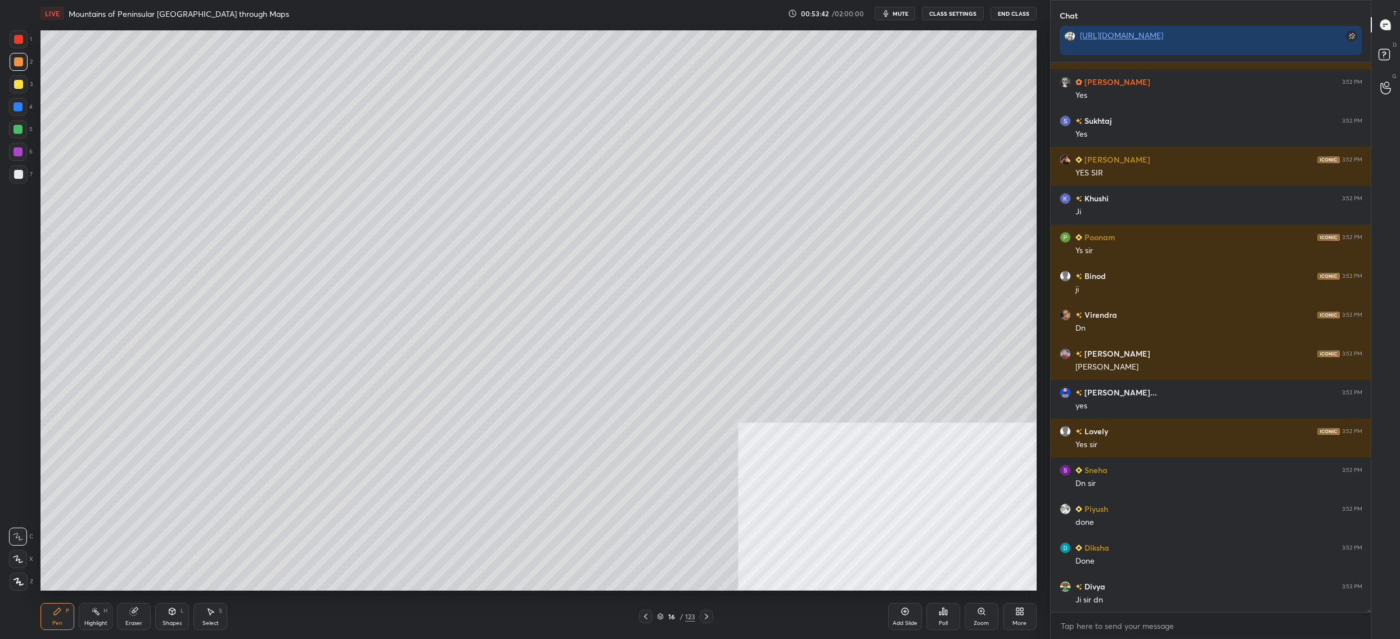
click at [17, 83] on div at bounding box center [19, 84] width 18 height 18
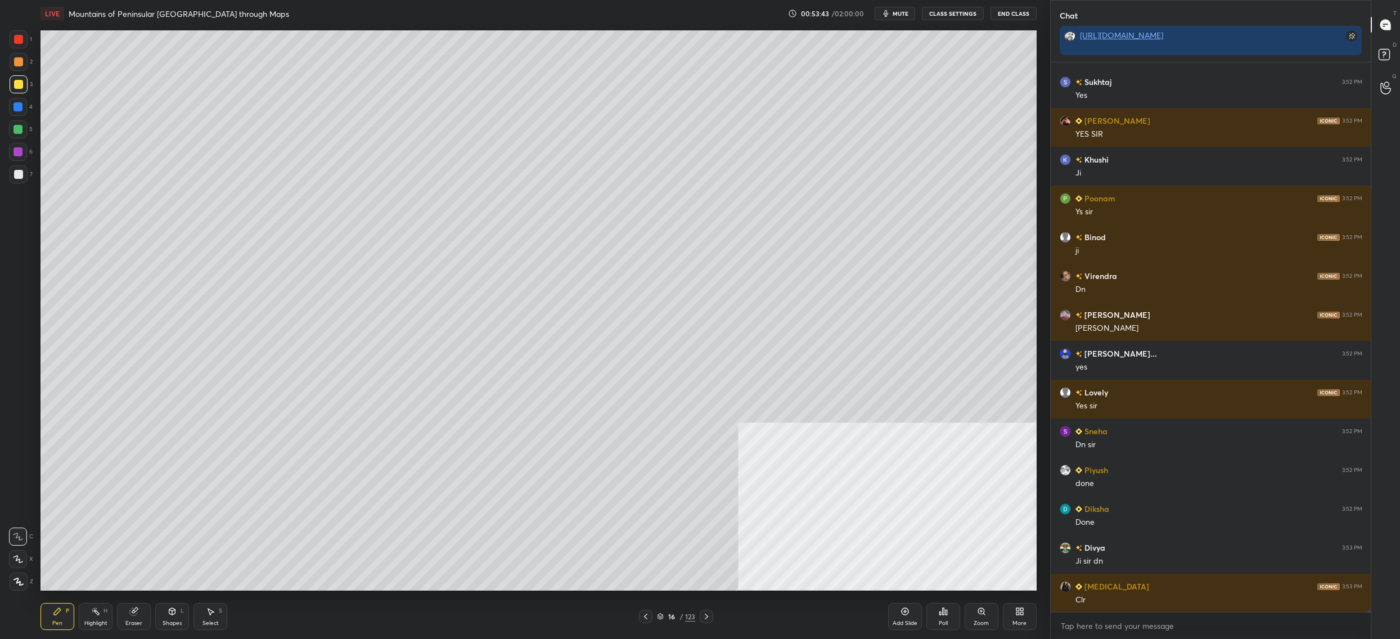
drag, startPoint x: 17, startPoint y: 64, endPoint x: 14, endPoint y: 80, distance: 16.5
click at [17, 64] on div at bounding box center [18, 61] width 9 height 9
click at [15, 85] on div at bounding box center [18, 84] width 9 height 9
click at [17, 87] on div at bounding box center [18, 84] width 9 height 9
click at [16, 61] on div at bounding box center [18, 61] width 9 height 9
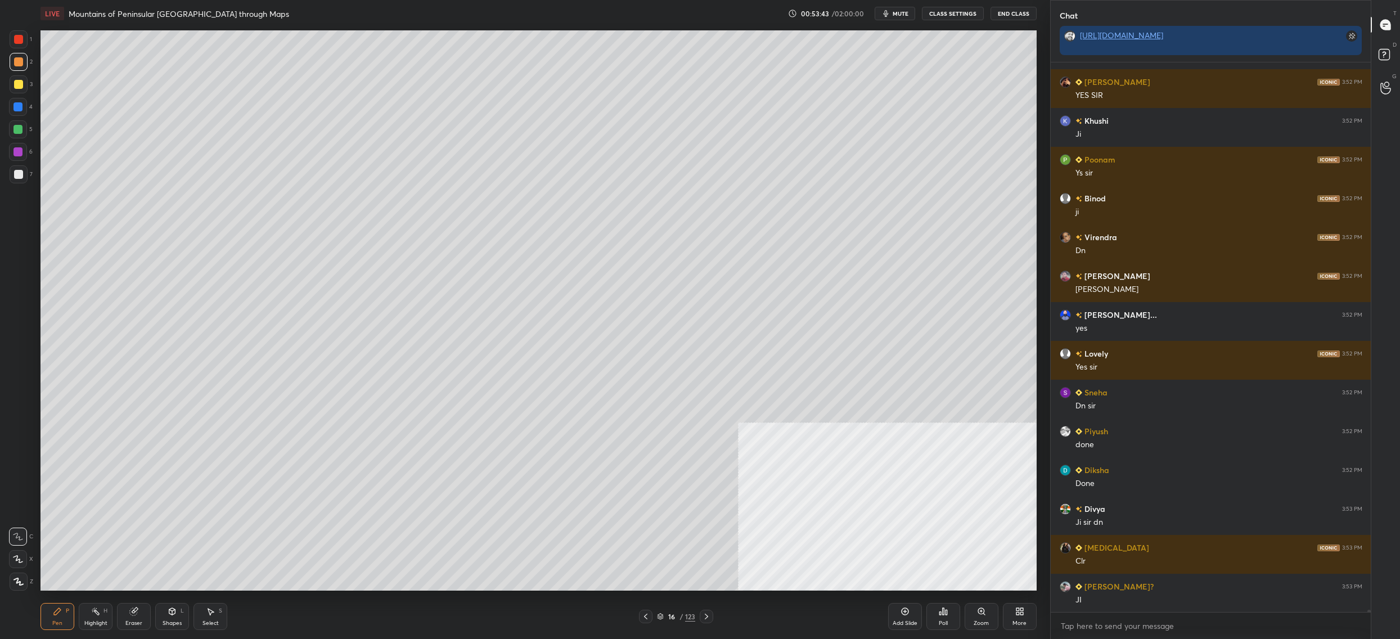
click at [19, 86] on div at bounding box center [18, 84] width 9 height 9
click at [18, 79] on div at bounding box center [19, 84] width 18 height 18
drag, startPoint x: 19, startPoint y: 57, endPoint x: 22, endPoint y: 85, distance: 28.9
click at [19, 57] on div at bounding box center [18, 61] width 9 height 9
click at [17, 91] on div at bounding box center [19, 84] width 18 height 18
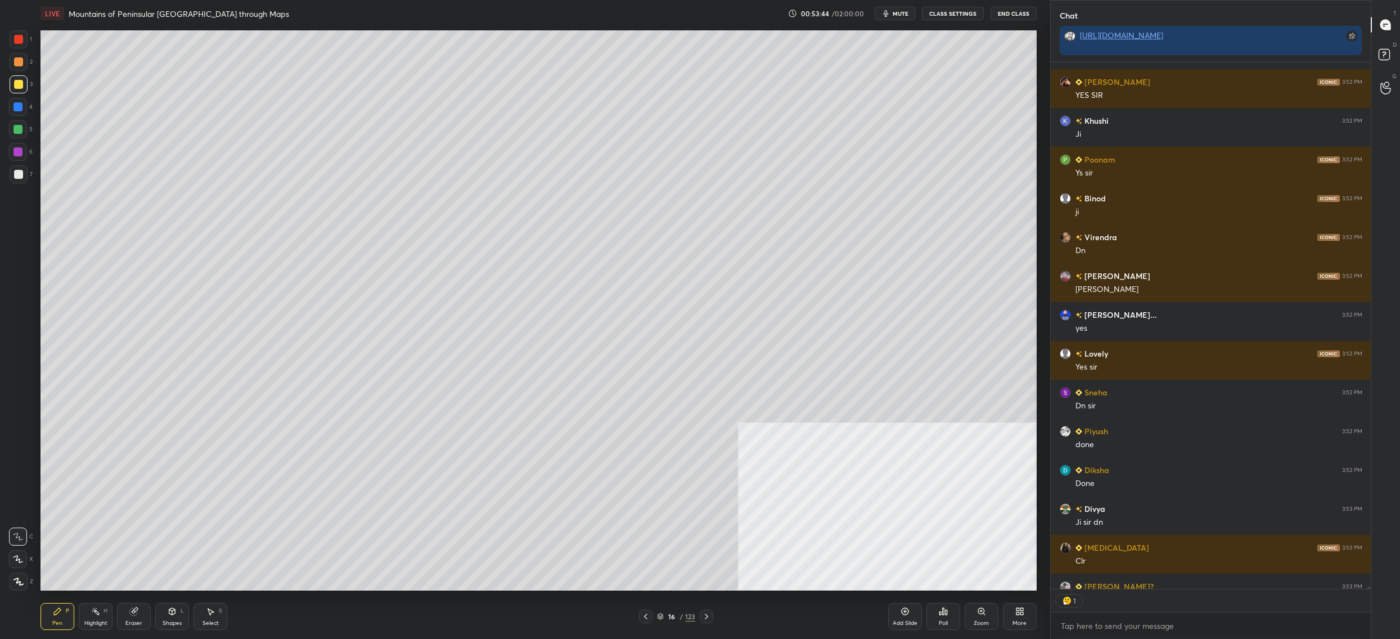
click at [16, 63] on div at bounding box center [18, 61] width 9 height 9
click at [18, 96] on div "1 2 3 4 5 6 7" at bounding box center [21, 108] width 24 height 157
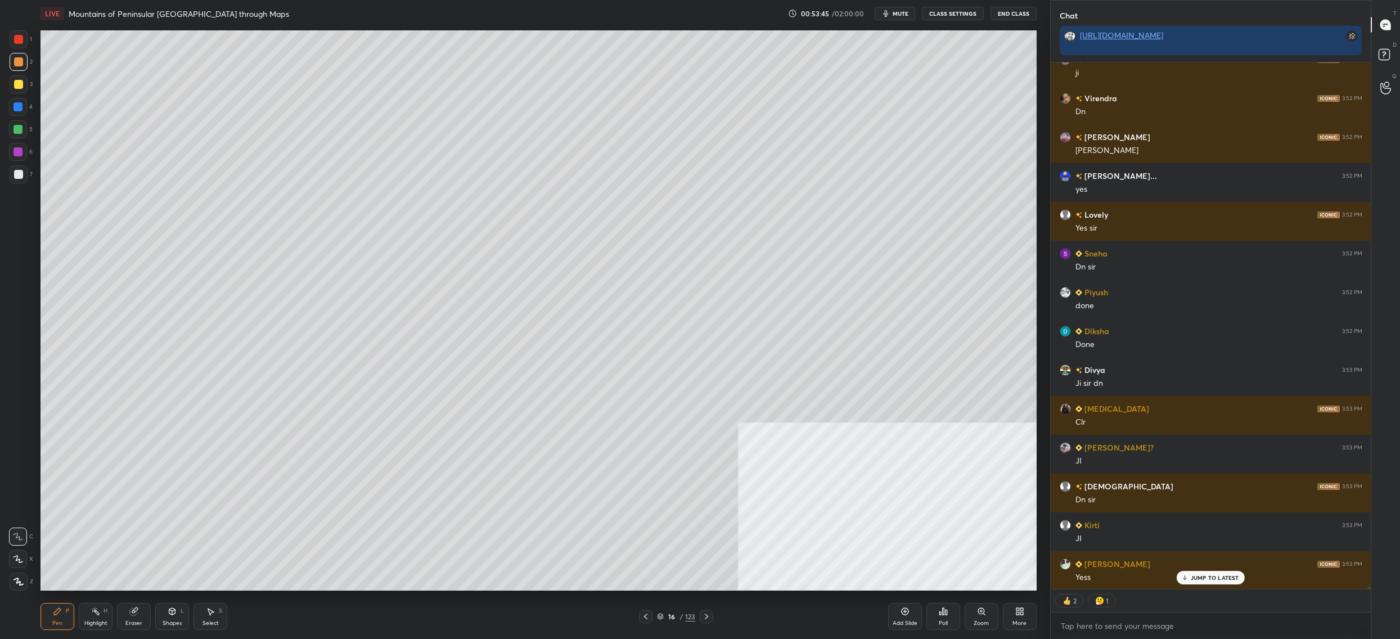
drag, startPoint x: 20, startPoint y: 97, endPoint x: 28, endPoint y: 103, distance: 10.0
click at [20, 97] on div "3" at bounding box center [21, 86] width 23 height 22
drag, startPoint x: 22, startPoint y: 112, endPoint x: 19, endPoint y: 117, distance: 6.4
click at [24, 112] on div at bounding box center [18, 107] width 18 height 18
click at [17, 129] on div at bounding box center [17, 129] width 9 height 9
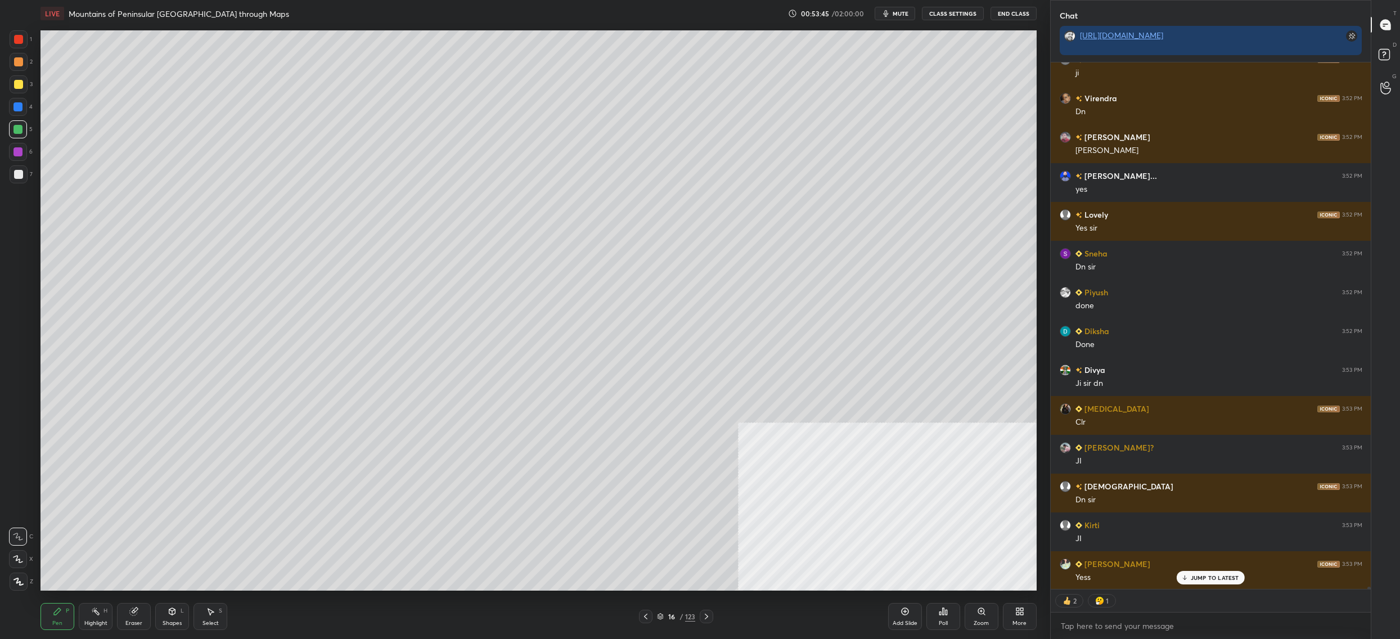
drag, startPoint x: 20, startPoint y: 139, endPoint x: 20, endPoint y: 147, distance: 7.3
click at [19, 138] on div "5" at bounding box center [21, 131] width 24 height 22
click at [17, 148] on div at bounding box center [17, 151] width 9 height 9
click at [15, 156] on div at bounding box center [17, 151] width 9 height 9
click at [19, 176] on div at bounding box center [18, 174] width 9 height 9
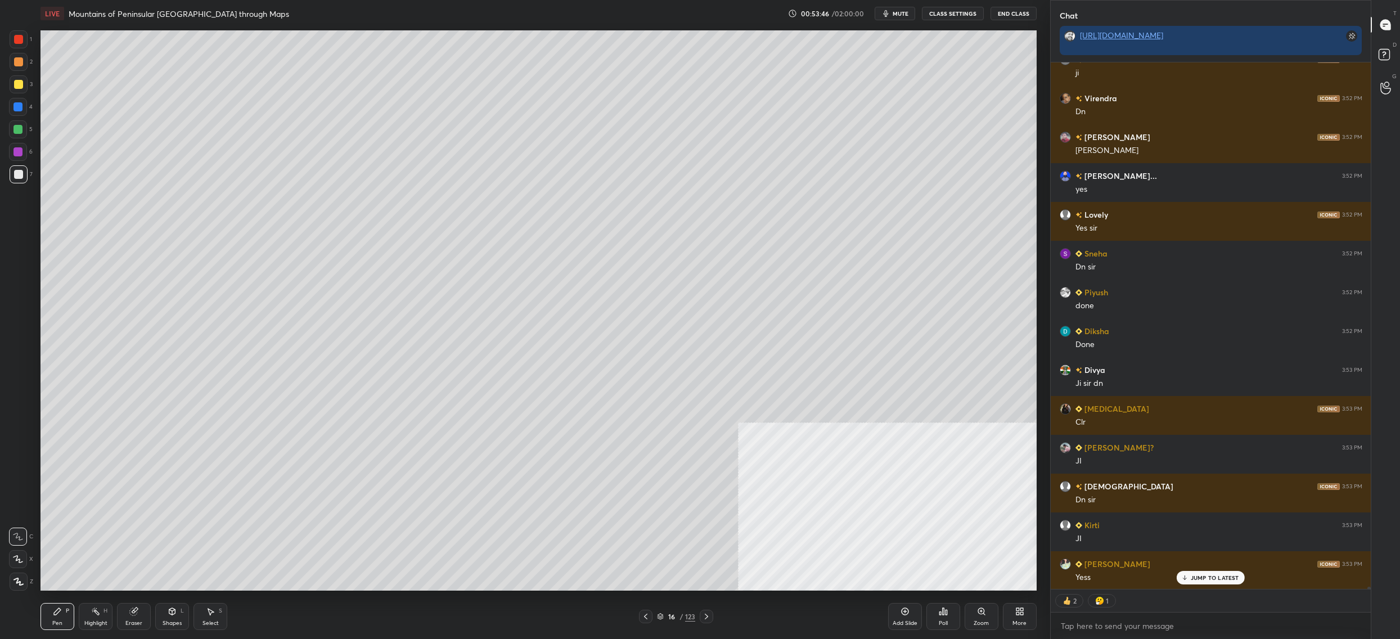
drag, startPoint x: 19, startPoint y: 182, endPoint x: 20, endPoint y: 136, distance: 45.6
click at [20, 180] on div at bounding box center [19, 174] width 18 height 18
click at [16, 133] on div at bounding box center [17, 129] width 9 height 9
drag, startPoint x: 17, startPoint y: 137, endPoint x: 16, endPoint y: 180, distance: 42.8
click at [17, 137] on div at bounding box center [18, 129] width 18 height 18
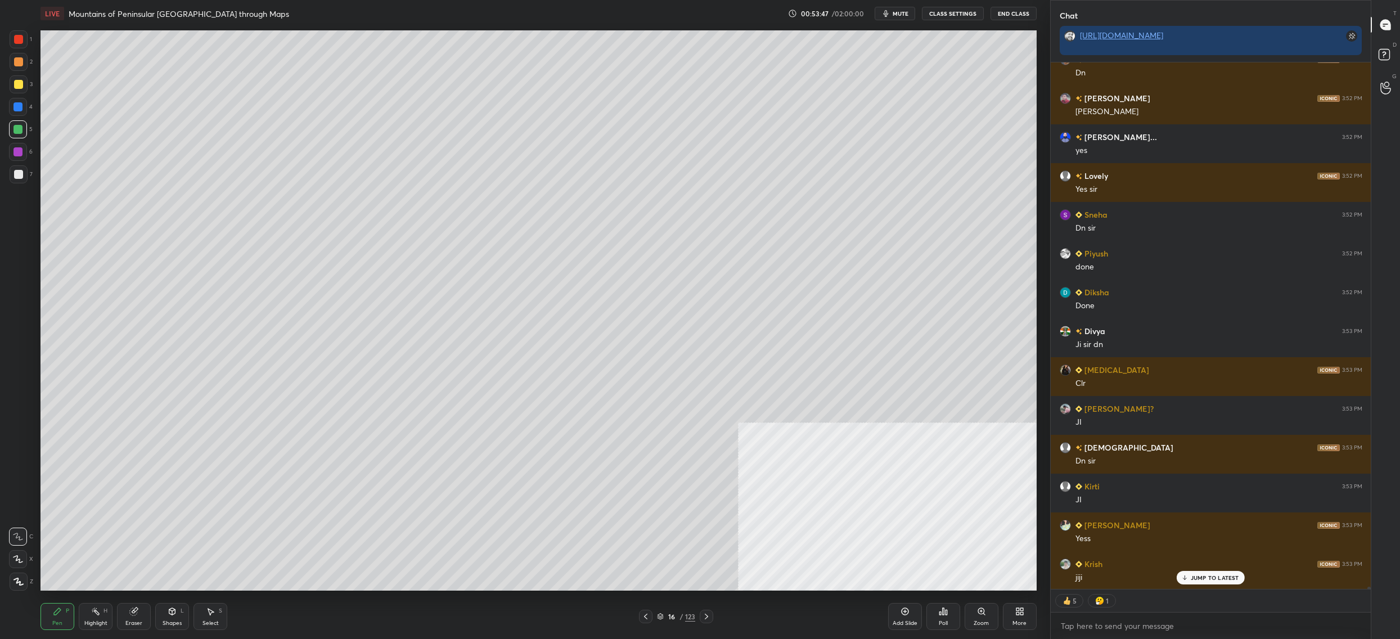
drag, startPoint x: 13, startPoint y: 553, endPoint x: 10, endPoint y: 562, distance: 10.0
click at [12, 555] on div at bounding box center [18, 559] width 18 height 18
click at [10, 562] on div at bounding box center [18, 559] width 18 height 18
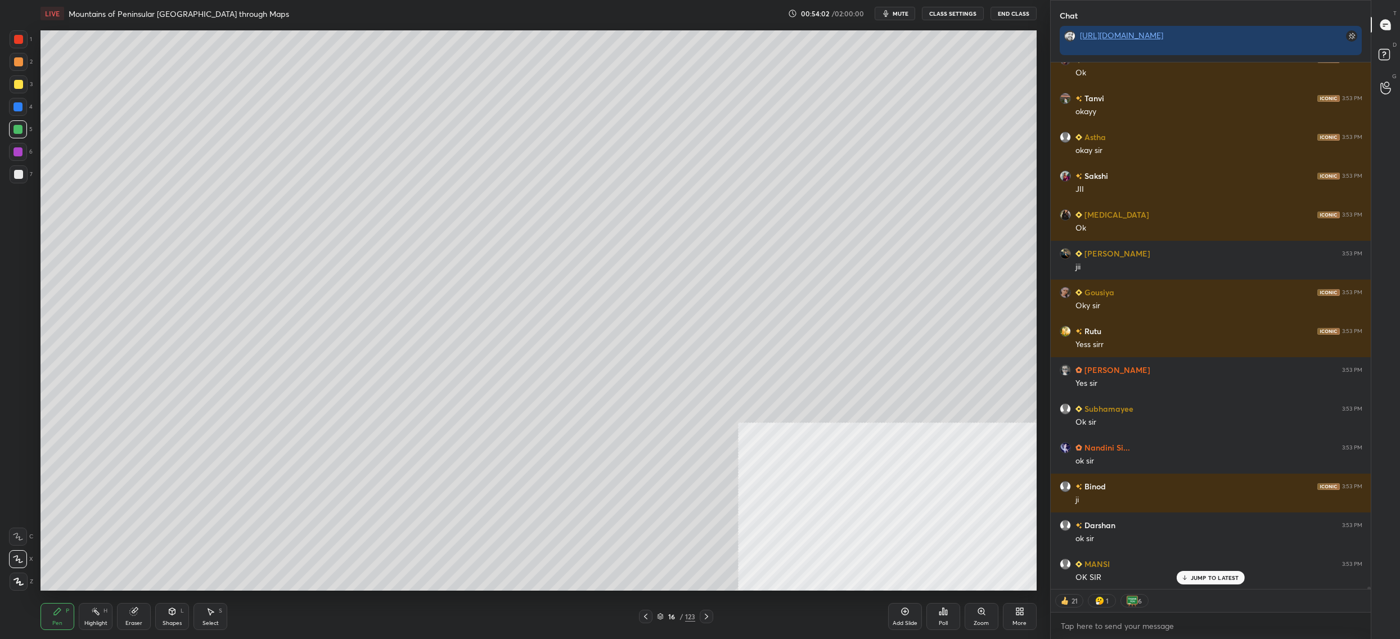
drag, startPoint x: 20, startPoint y: 84, endPoint x: 13, endPoint y: 87, distance: 6.8
click at [20, 84] on div at bounding box center [18, 84] width 9 height 9
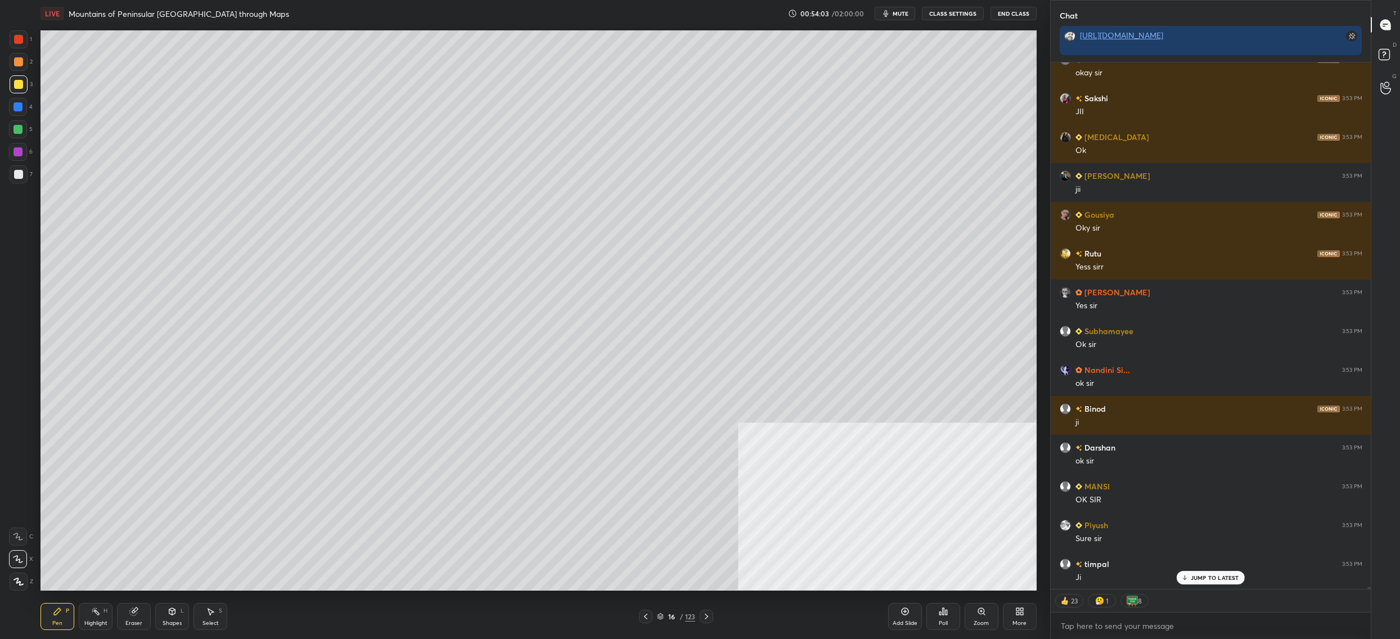
click at [23, 536] on div at bounding box center [18, 536] width 18 height 18
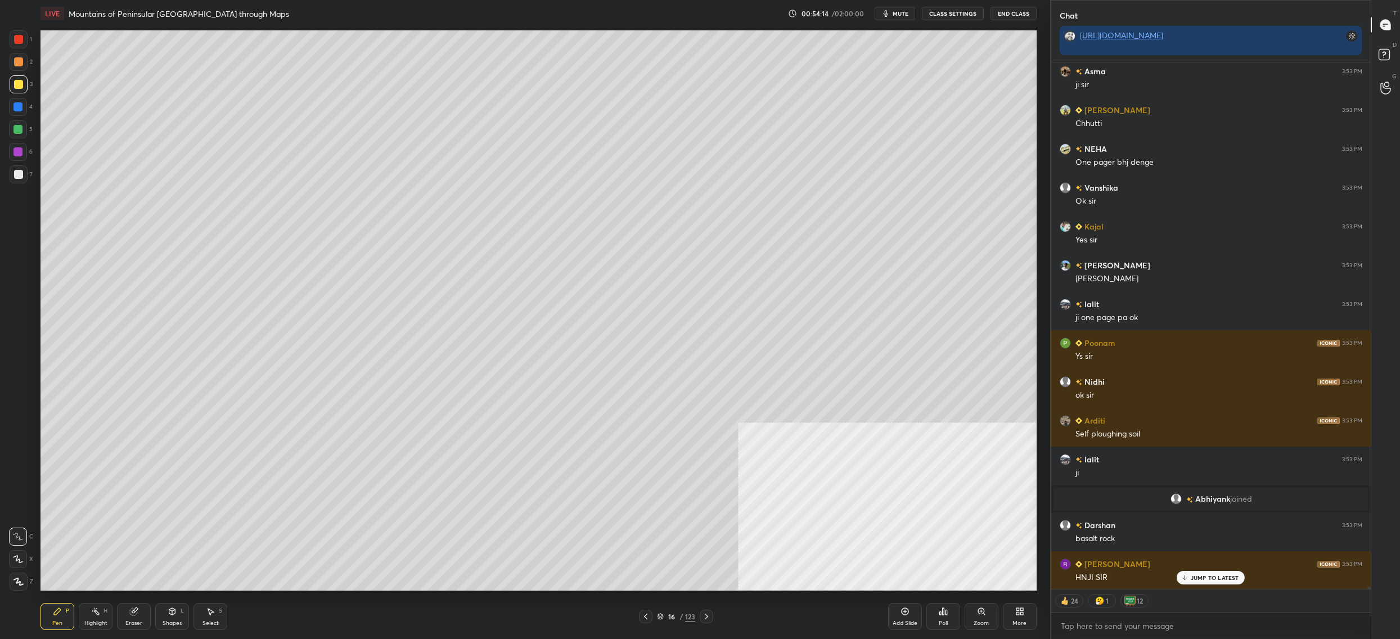
click at [128, 621] on div "Eraser" at bounding box center [133, 623] width 17 height 6
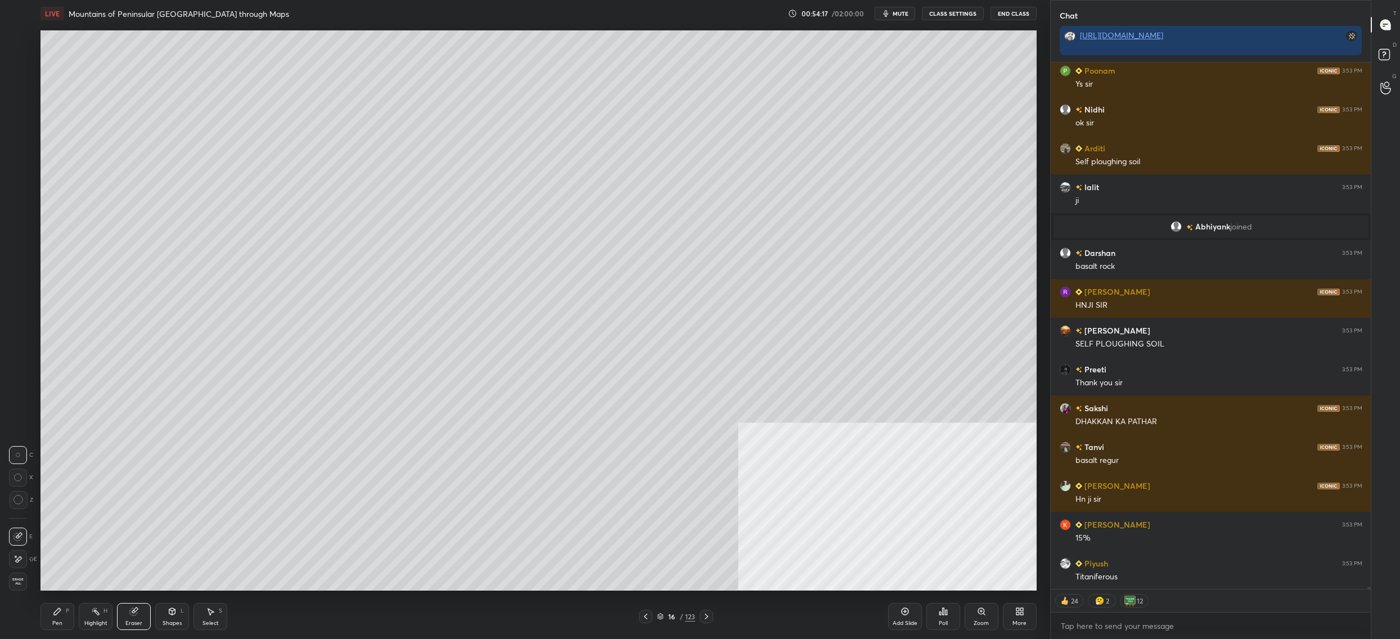
click at [55, 621] on div "Pen" at bounding box center [57, 623] width 10 height 6
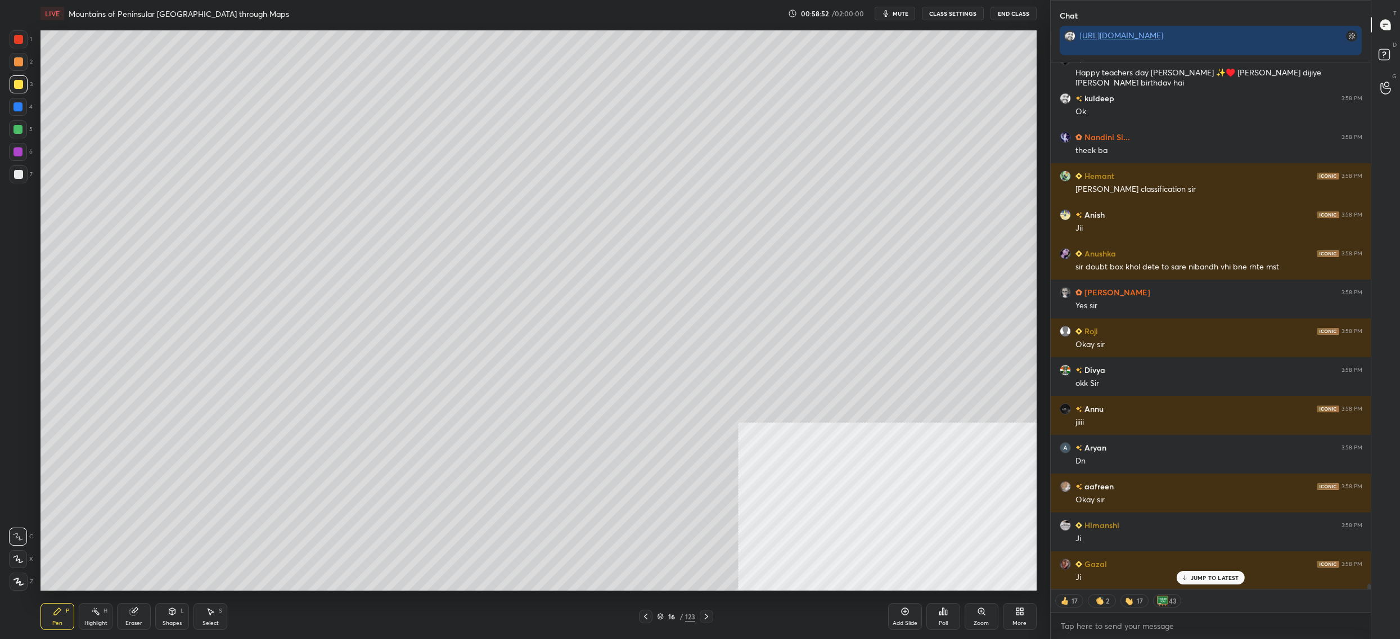
click at [22, 124] on div at bounding box center [18, 129] width 18 height 18
click at [18, 123] on div at bounding box center [18, 129] width 18 height 18
type textarea "x"
click at [19, 109] on div at bounding box center [17, 106] width 9 height 9
drag, startPoint x: 19, startPoint y: 109, endPoint x: 20, endPoint y: 119, distance: 10.8
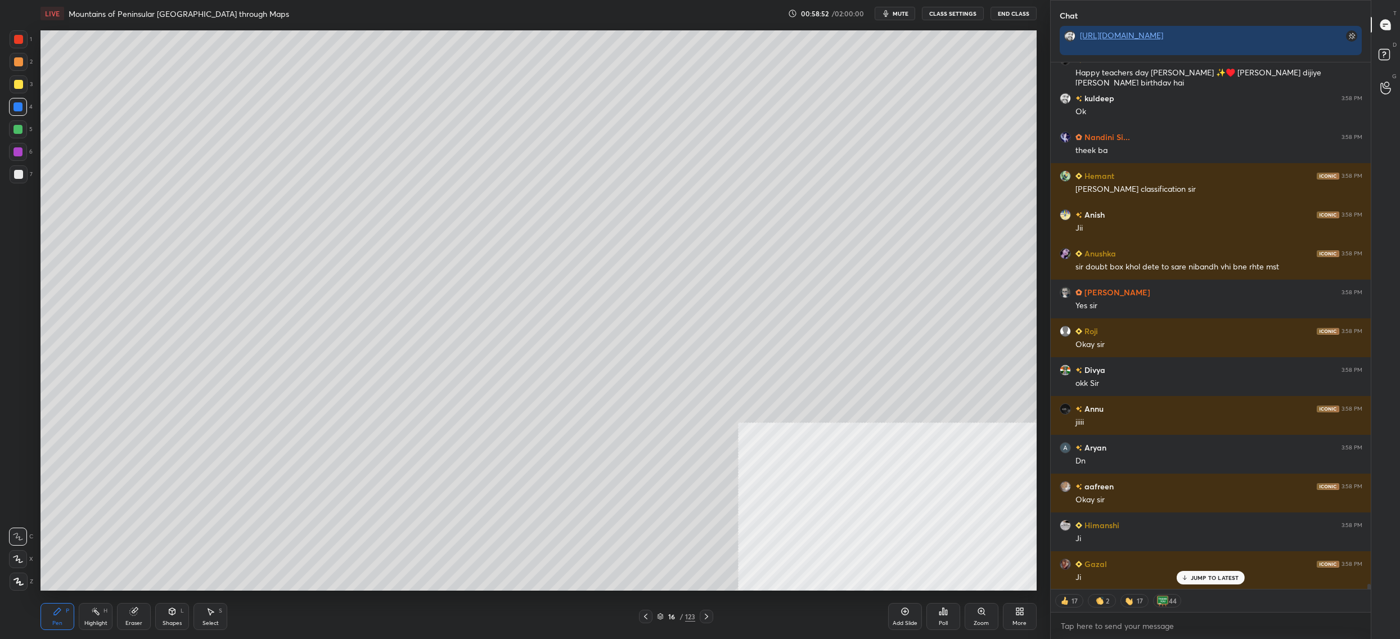
click at [15, 116] on div "4" at bounding box center [21, 109] width 24 height 22
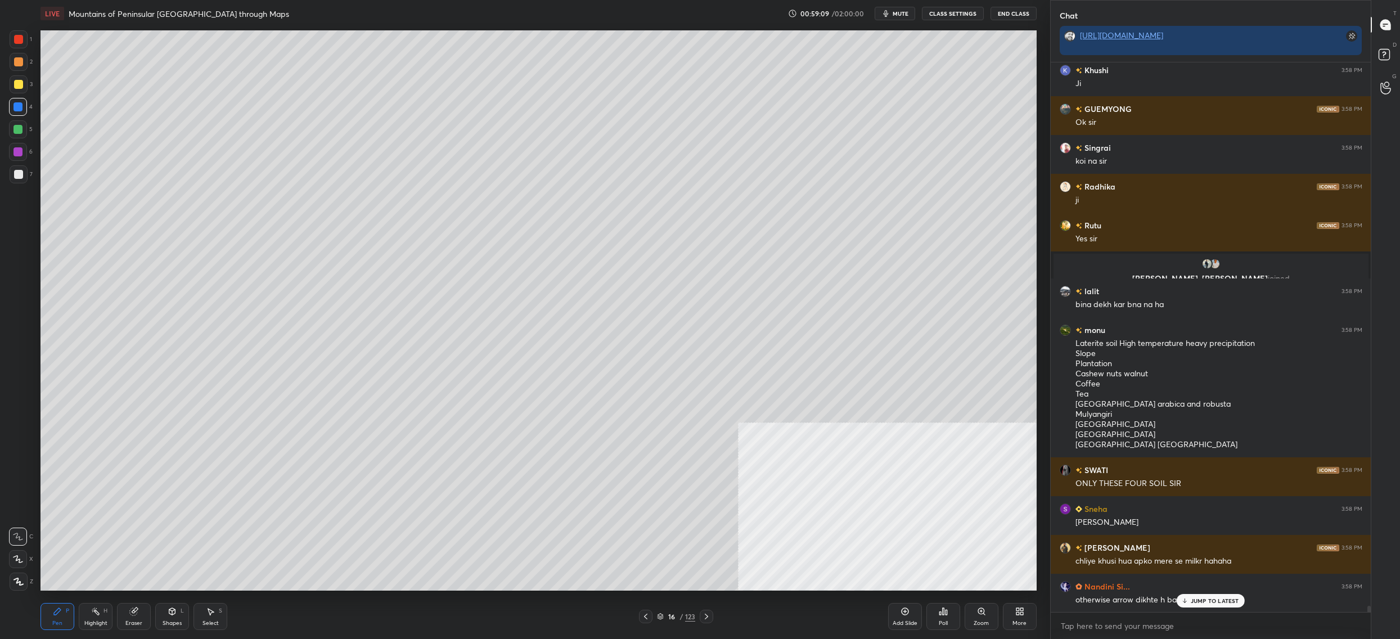
scroll to position [49362, 0]
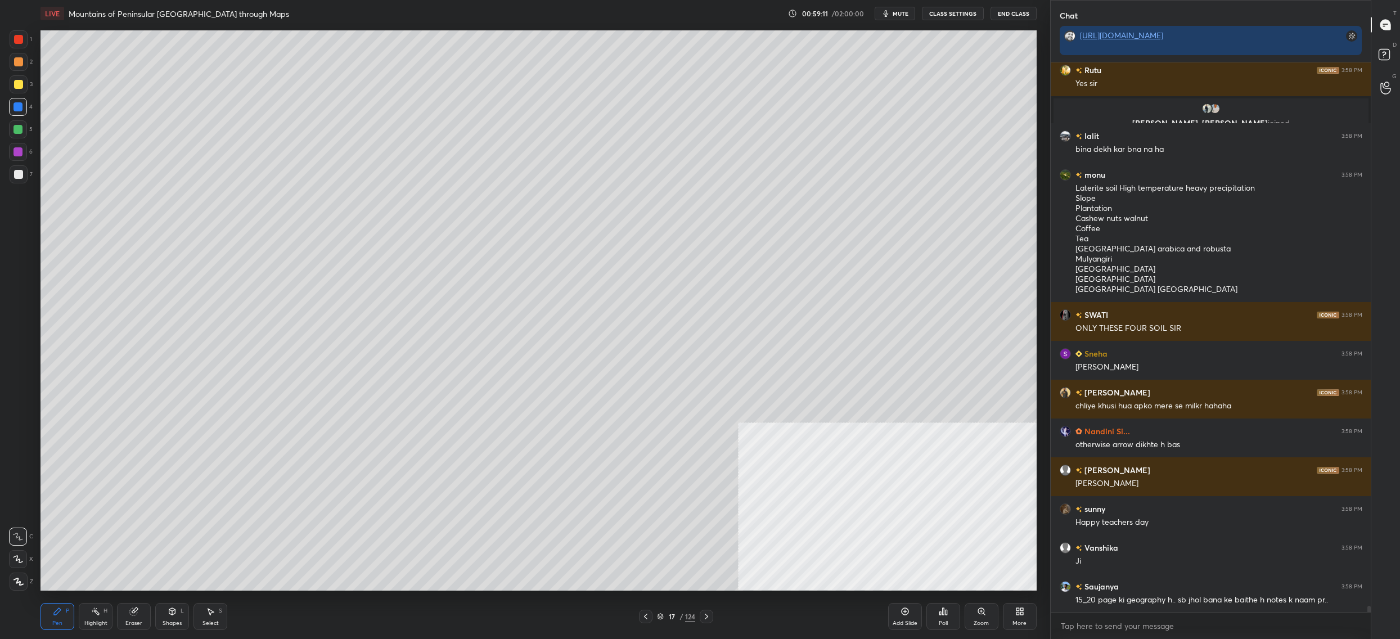
click at [39, 112] on div "Setting up your live class Poll for secs No correct answer Start poll" at bounding box center [538, 310] width 1005 height 567
drag, startPoint x: 24, startPoint y: 141, endPoint x: 14, endPoint y: 136, distance: 10.6
click at [22, 137] on div "1 2 3 4 5 6 7" at bounding box center [21, 108] width 24 height 157
click at [12, 137] on div at bounding box center [18, 129] width 18 height 18
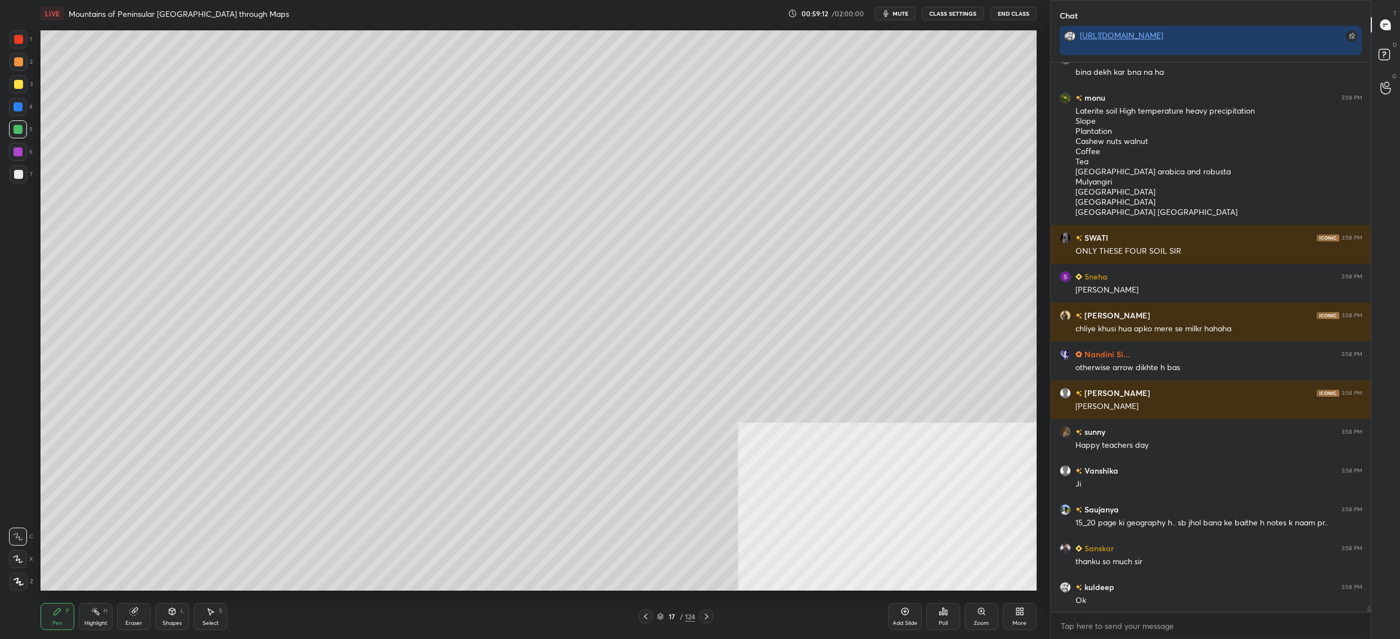
click at [17, 551] on div at bounding box center [18, 559] width 18 height 18
click at [15, 556] on icon at bounding box center [18, 559] width 10 height 8
drag, startPoint x: 15, startPoint y: 558, endPoint x: 6, endPoint y: 552, distance: 10.9
click at [15, 558] on icon at bounding box center [18, 559] width 10 height 8
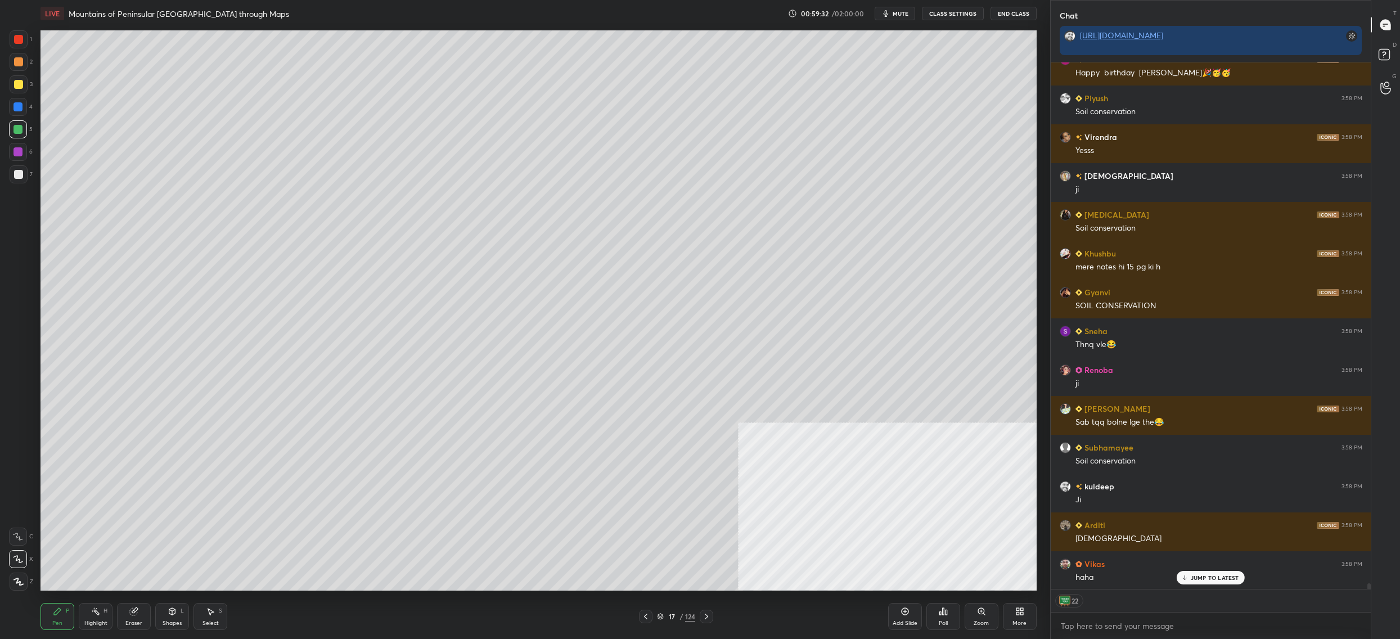
scroll to position [0, 0]
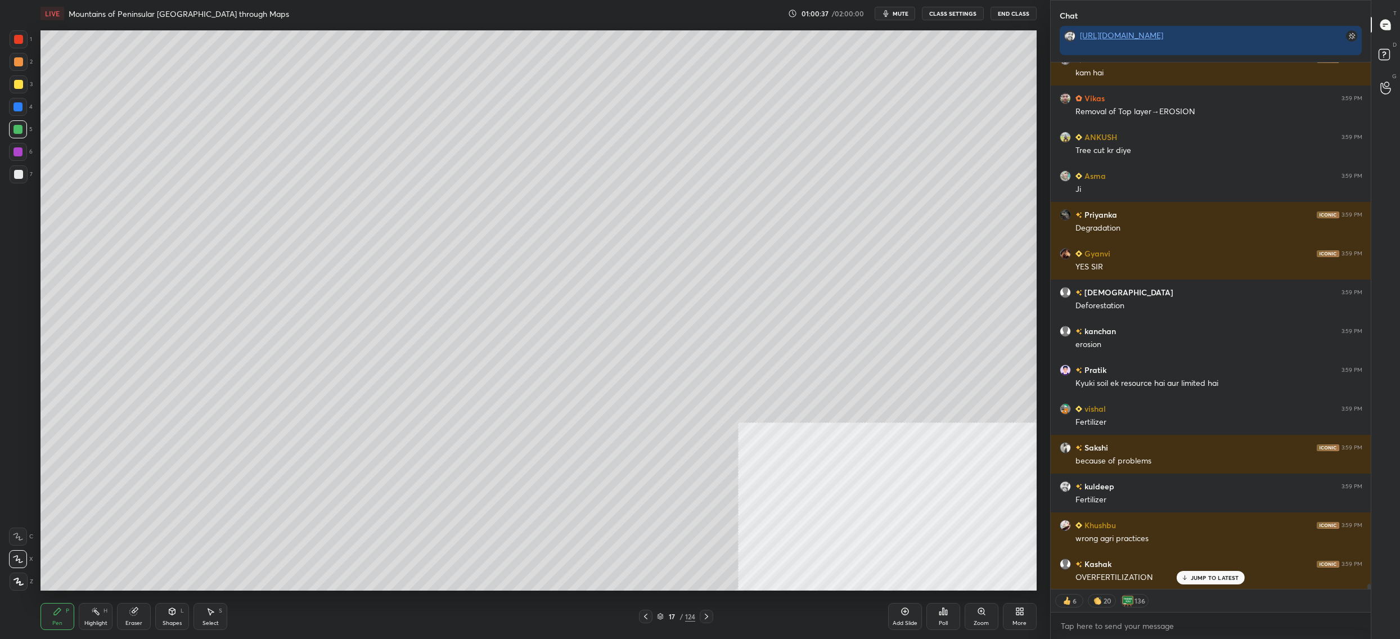
drag, startPoint x: 8, startPoint y: 87, endPoint x: 20, endPoint y: 83, distance: 12.1
click at [9, 86] on div "1 2 3 4 5 6 7 C X Z C X Z E E Erase all H H" at bounding box center [18, 310] width 36 height 560
click at [20, 83] on div at bounding box center [18, 84] width 9 height 9
drag, startPoint x: 20, startPoint y: 83, endPoint x: 38, endPoint y: 80, distance: 18.2
click at [20, 83] on div at bounding box center [18, 84] width 9 height 9
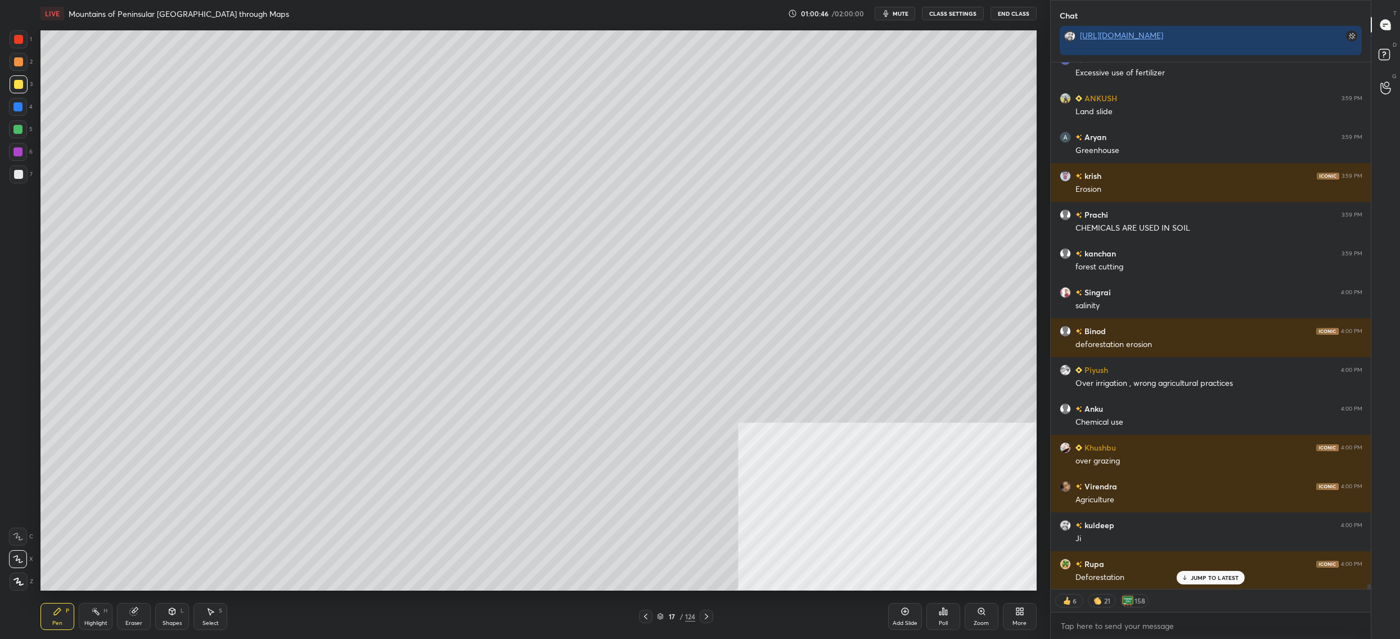
click at [17, 112] on div at bounding box center [18, 107] width 18 height 18
drag, startPoint x: 19, startPoint y: 115, endPoint x: 13, endPoint y: 132, distance: 17.1
click at [16, 122] on div "1 2 3 4 5 6 7" at bounding box center [21, 108] width 24 height 157
click at [13, 132] on div at bounding box center [17, 129] width 9 height 9
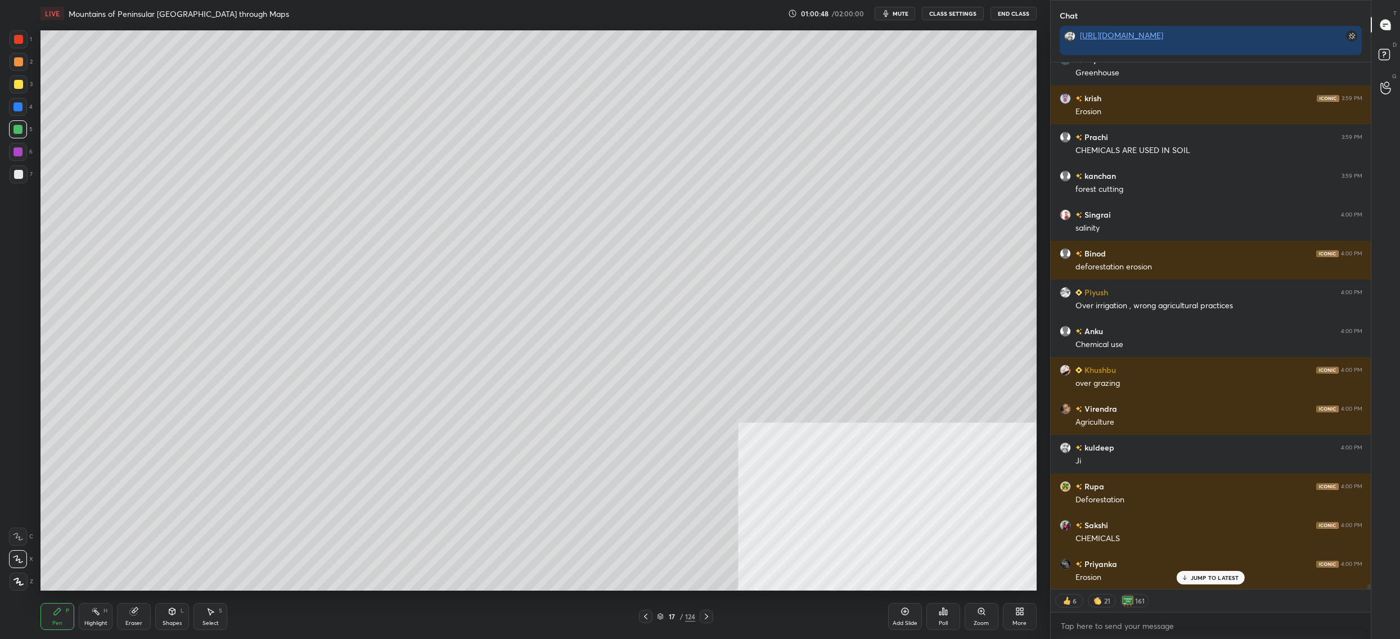
click at [30, 184] on div "7" at bounding box center [21, 176] width 23 height 22
drag, startPoint x: 20, startPoint y: 181, endPoint x: 37, endPoint y: 175, distance: 18.3
click at [20, 181] on div at bounding box center [19, 174] width 18 height 18
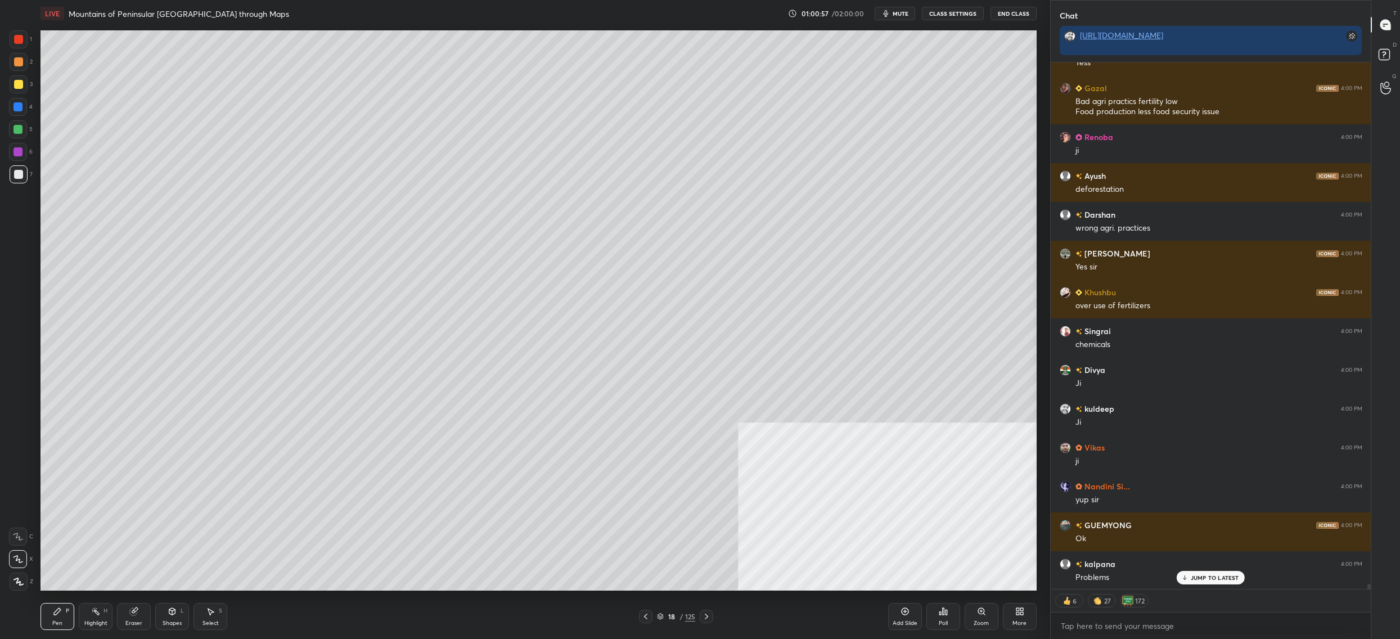
click at [26, 132] on div at bounding box center [18, 129] width 18 height 18
click at [20, 129] on div at bounding box center [17, 129] width 9 height 9
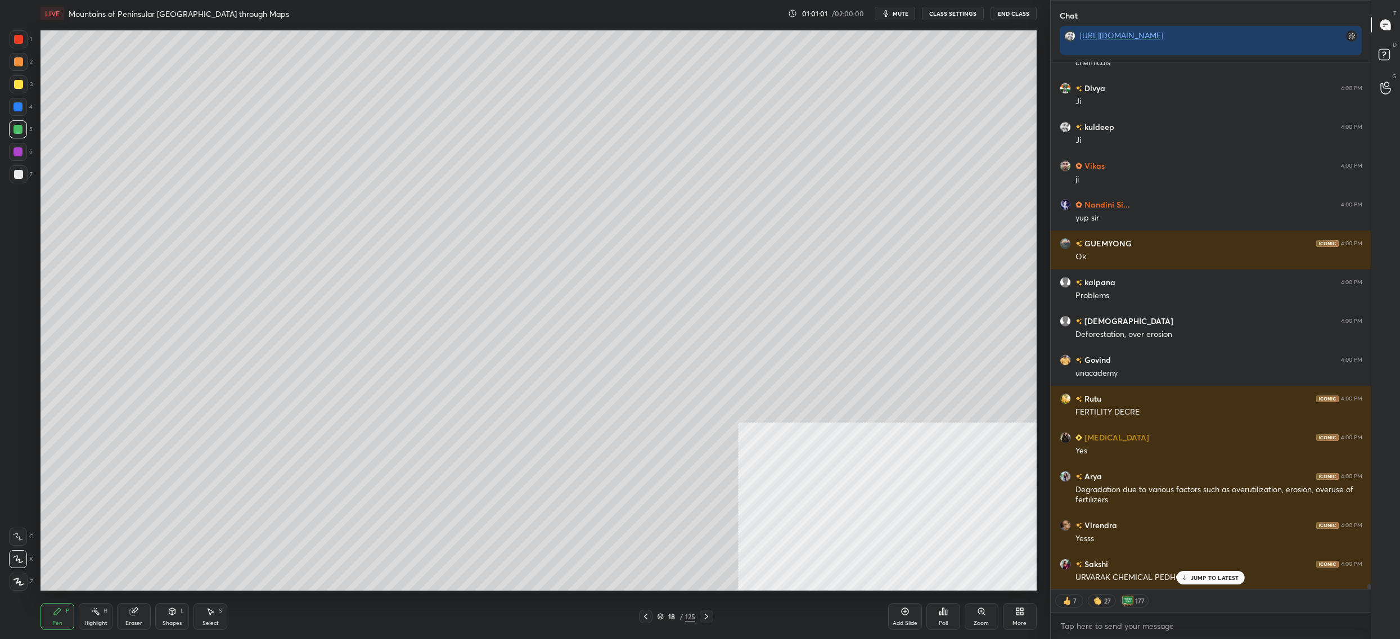
click at [24, 174] on div at bounding box center [19, 174] width 18 height 18
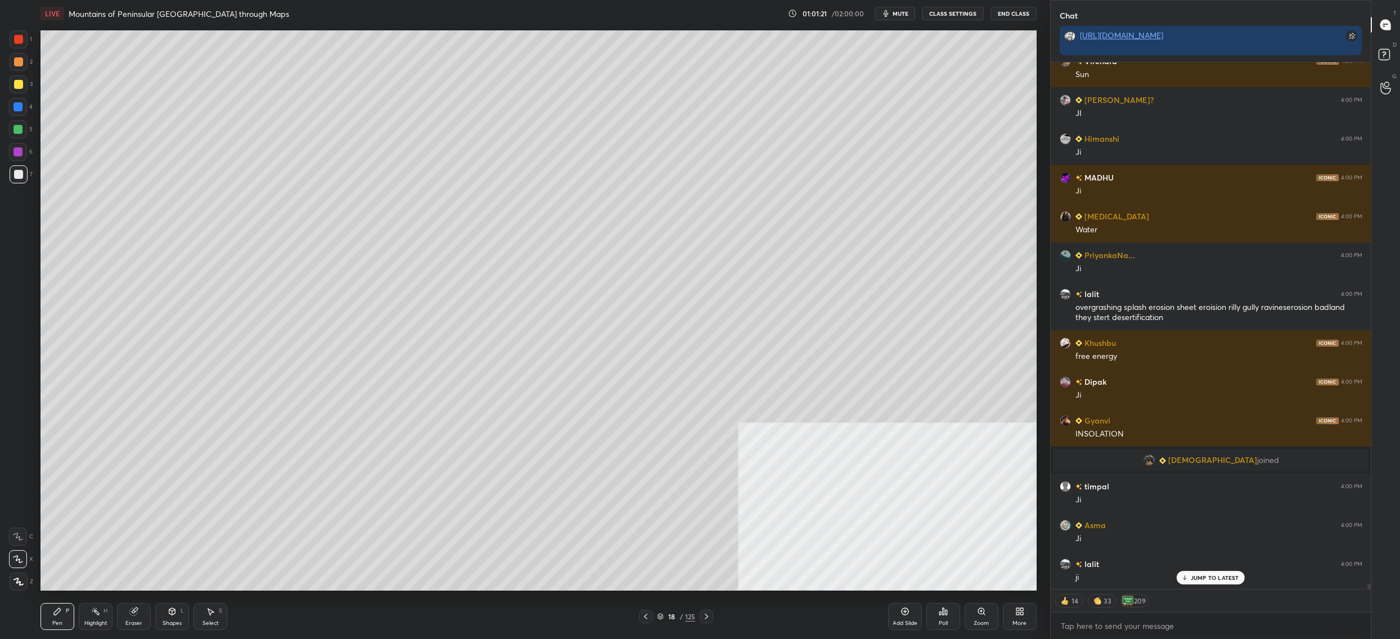
click at [11, 79] on div "1 2 3 4 5 6 7 C X Z C X Z E E Erase all H H" at bounding box center [18, 310] width 36 height 560
click at [18, 89] on div at bounding box center [19, 84] width 18 height 18
click at [16, 88] on div at bounding box center [18, 84] width 9 height 9
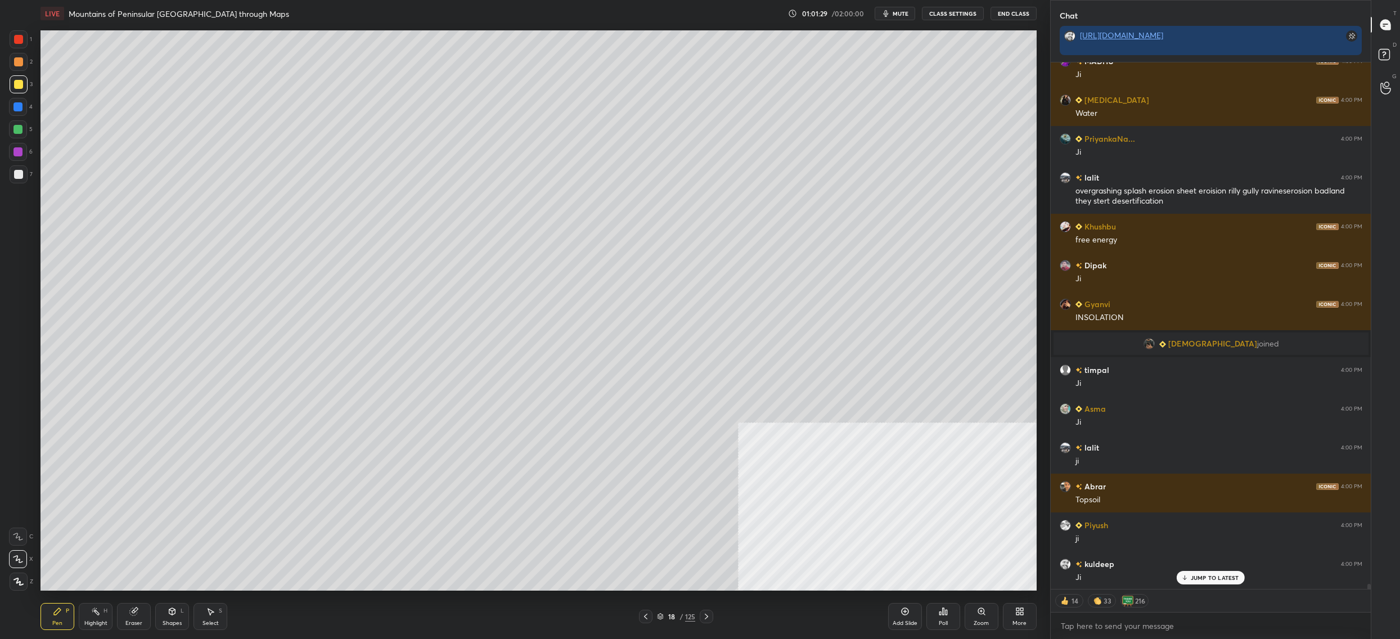
click at [20, 133] on div at bounding box center [17, 129] width 9 height 9
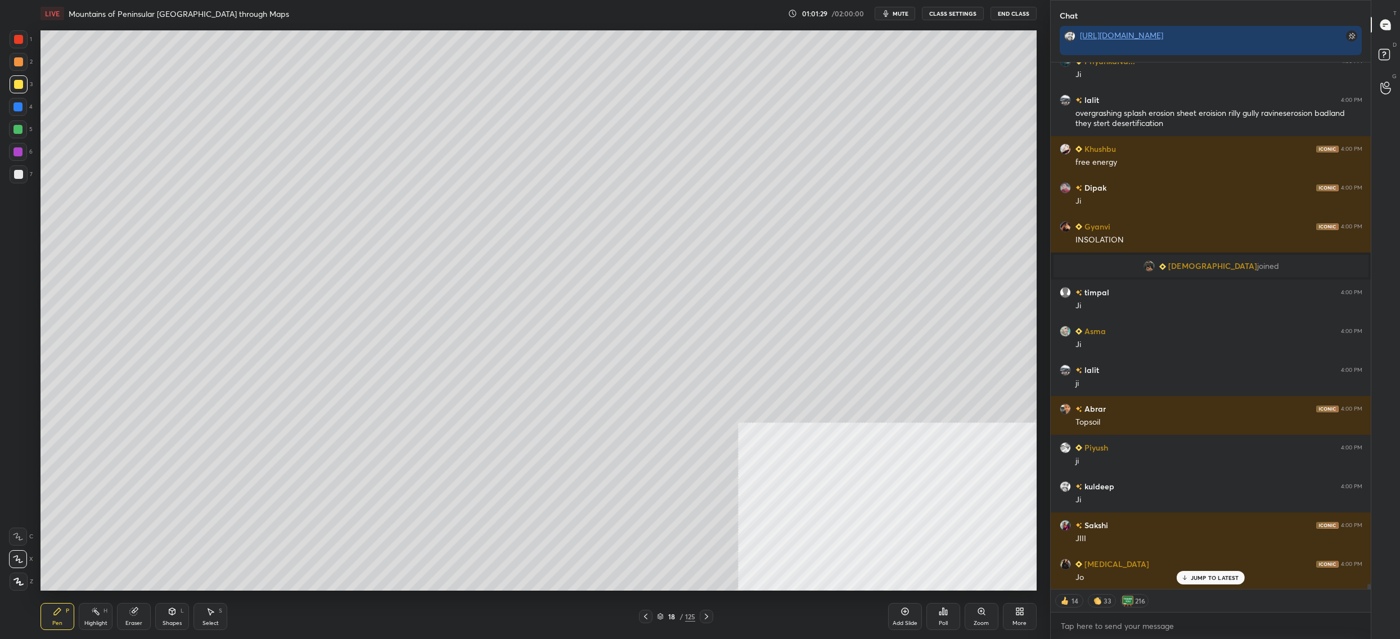
click at [19, 136] on div at bounding box center [18, 129] width 18 height 18
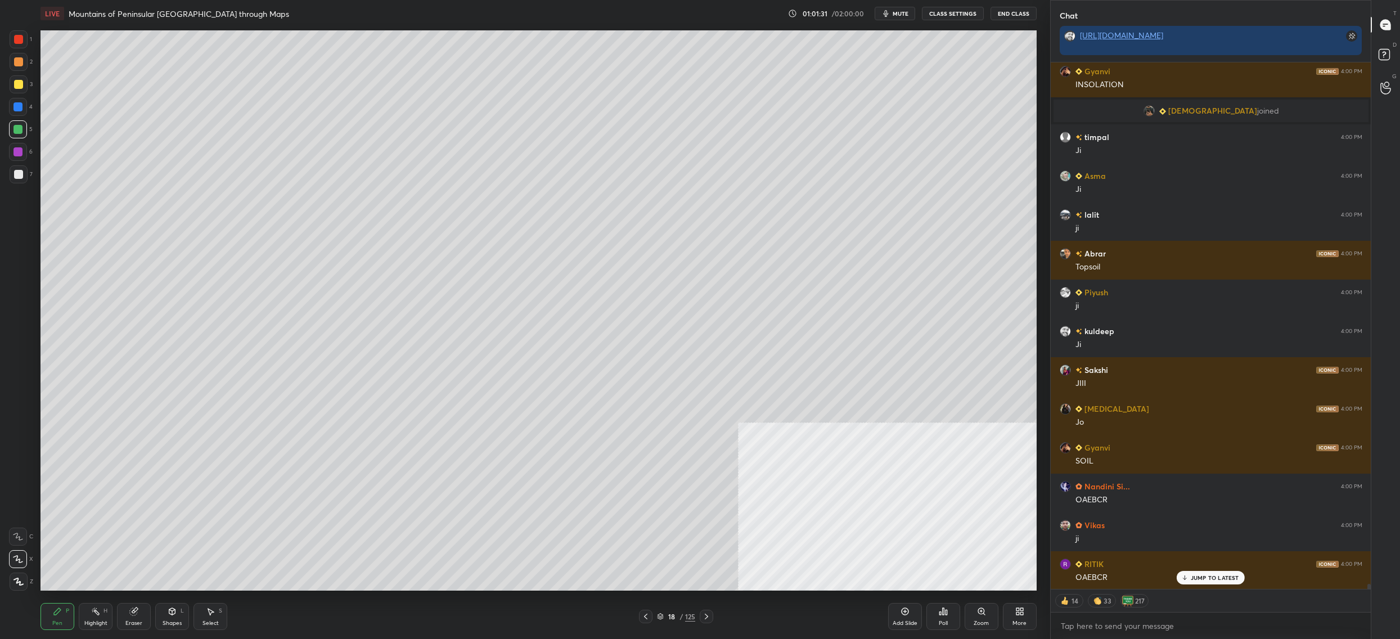
click at [13, 108] on div at bounding box center [18, 107] width 18 height 18
click at [20, 107] on div at bounding box center [17, 106] width 9 height 9
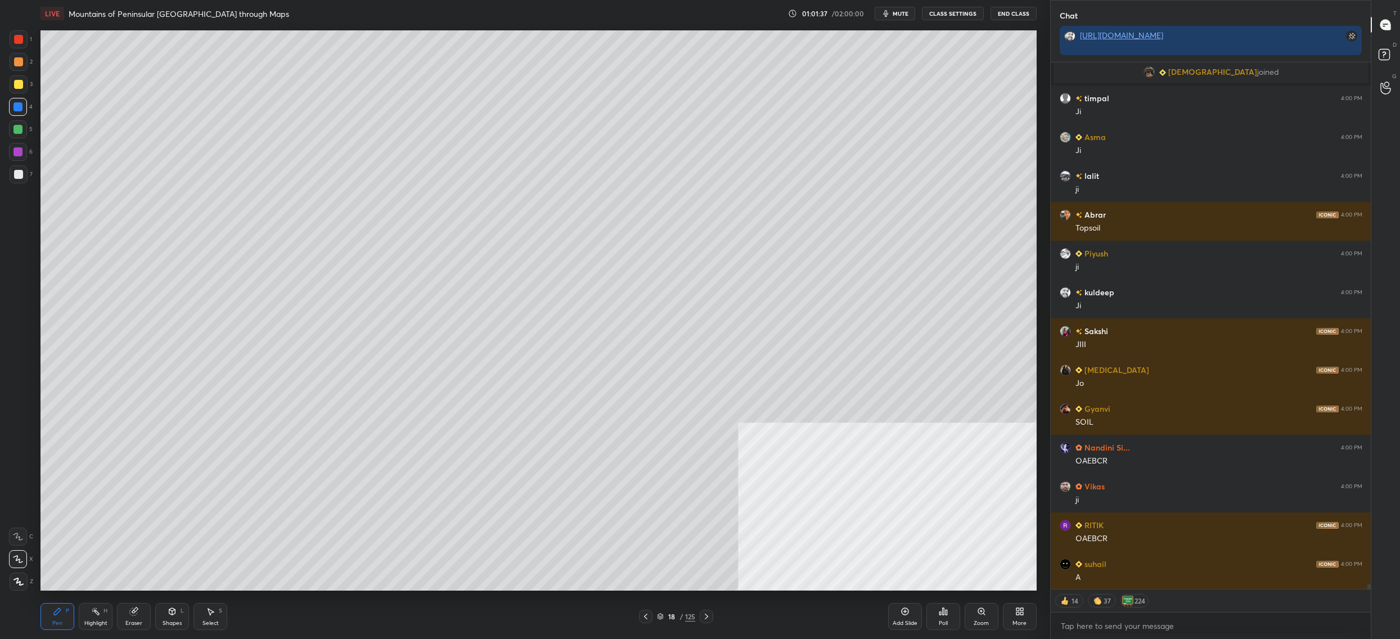
click at [25, 124] on div at bounding box center [18, 129] width 18 height 18
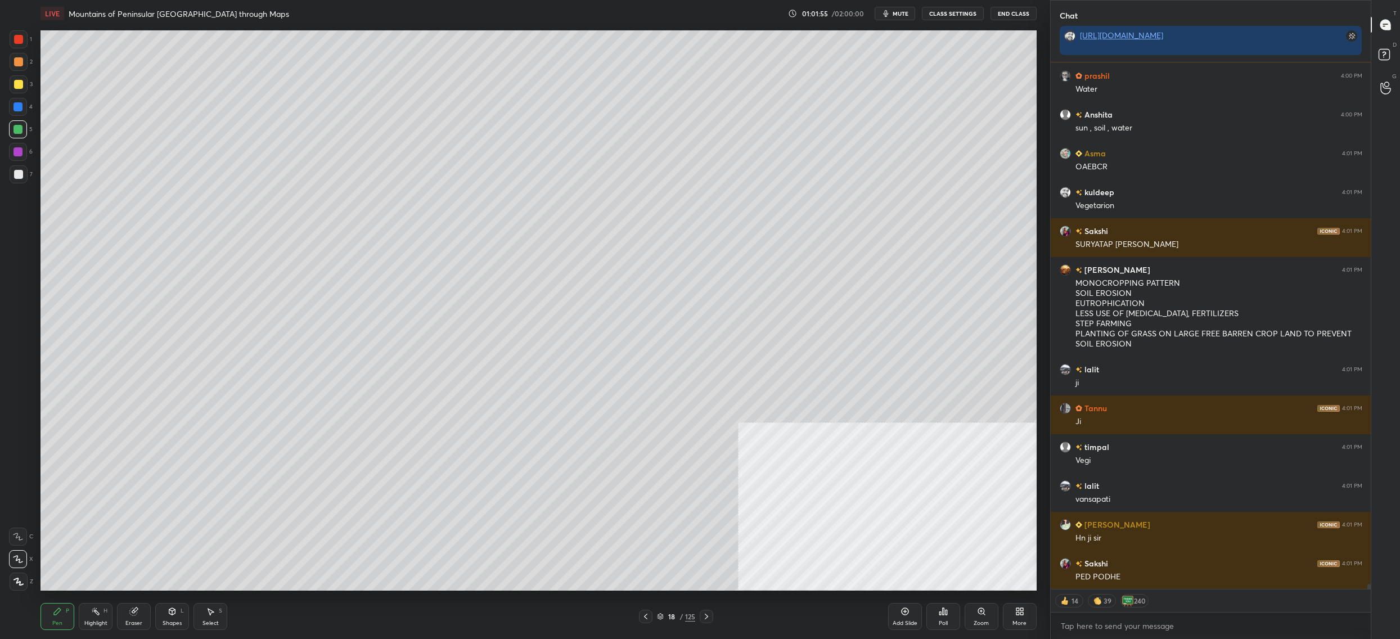
drag, startPoint x: 16, startPoint y: 85, endPoint x: 19, endPoint y: 79, distance: 7.0
click at [19, 82] on div at bounding box center [18, 84] width 9 height 9
click at [18, 83] on div at bounding box center [18, 84] width 9 height 9
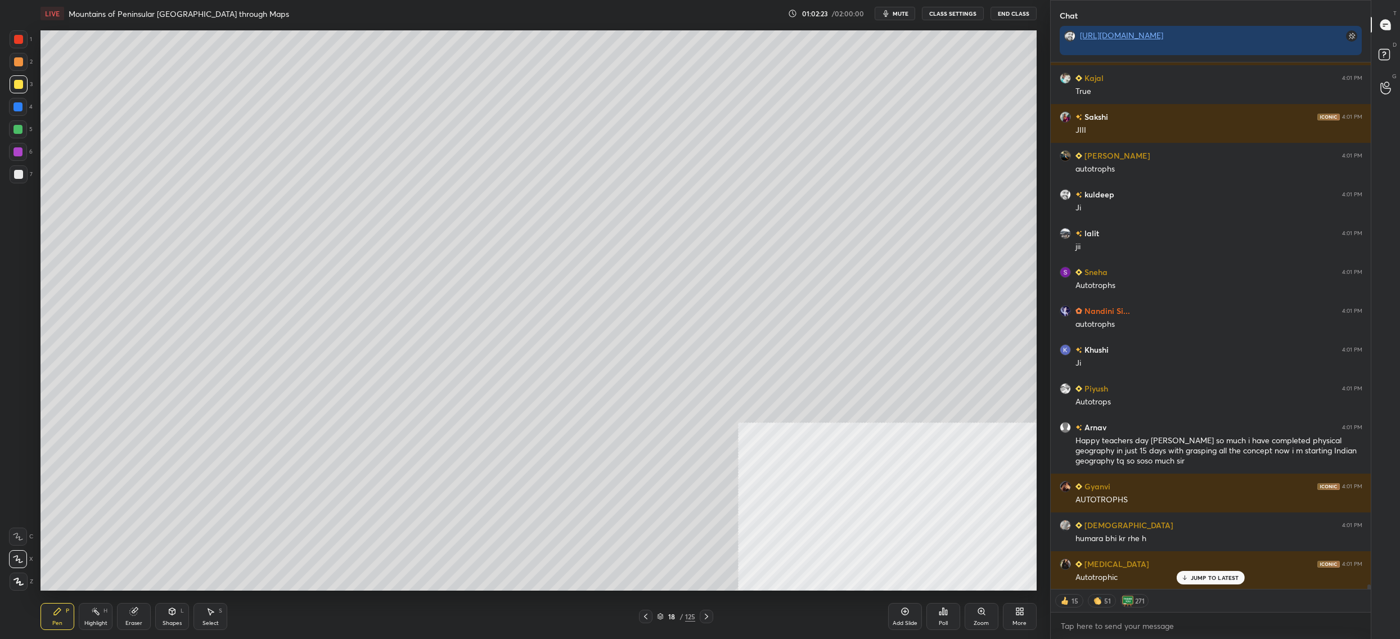
scroll to position [57580, 0]
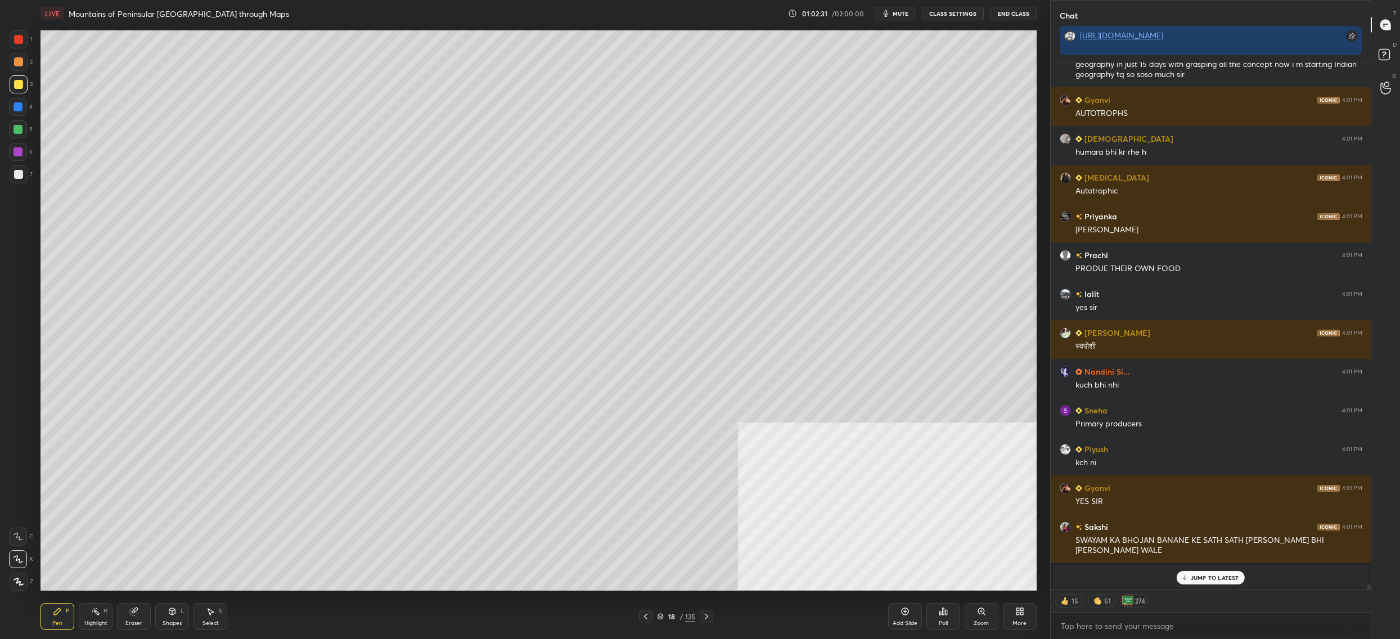
click at [25, 134] on div at bounding box center [18, 129] width 18 height 18
drag, startPoint x: 25, startPoint y: 127, endPoint x: 36, endPoint y: 125, distance: 11.4
click at [25, 127] on div at bounding box center [18, 129] width 18 height 18
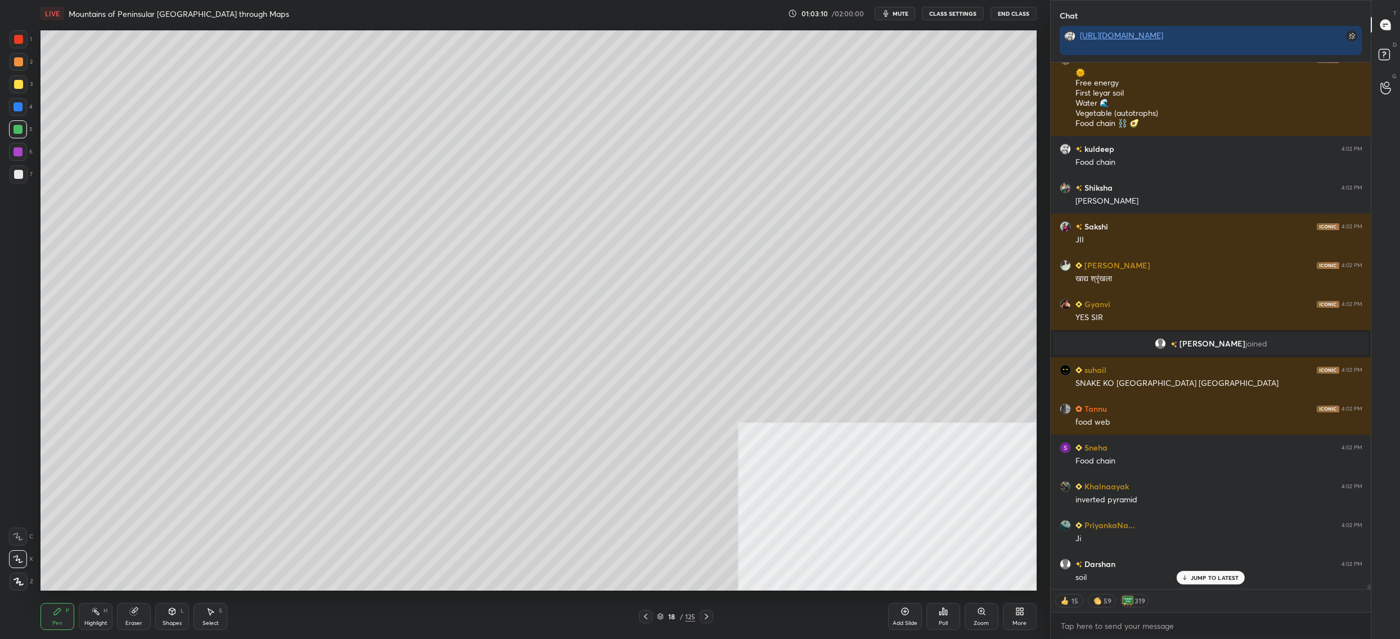
click at [27, 179] on div "7" at bounding box center [21, 174] width 23 height 18
click at [26, 177] on div at bounding box center [19, 174] width 18 height 18
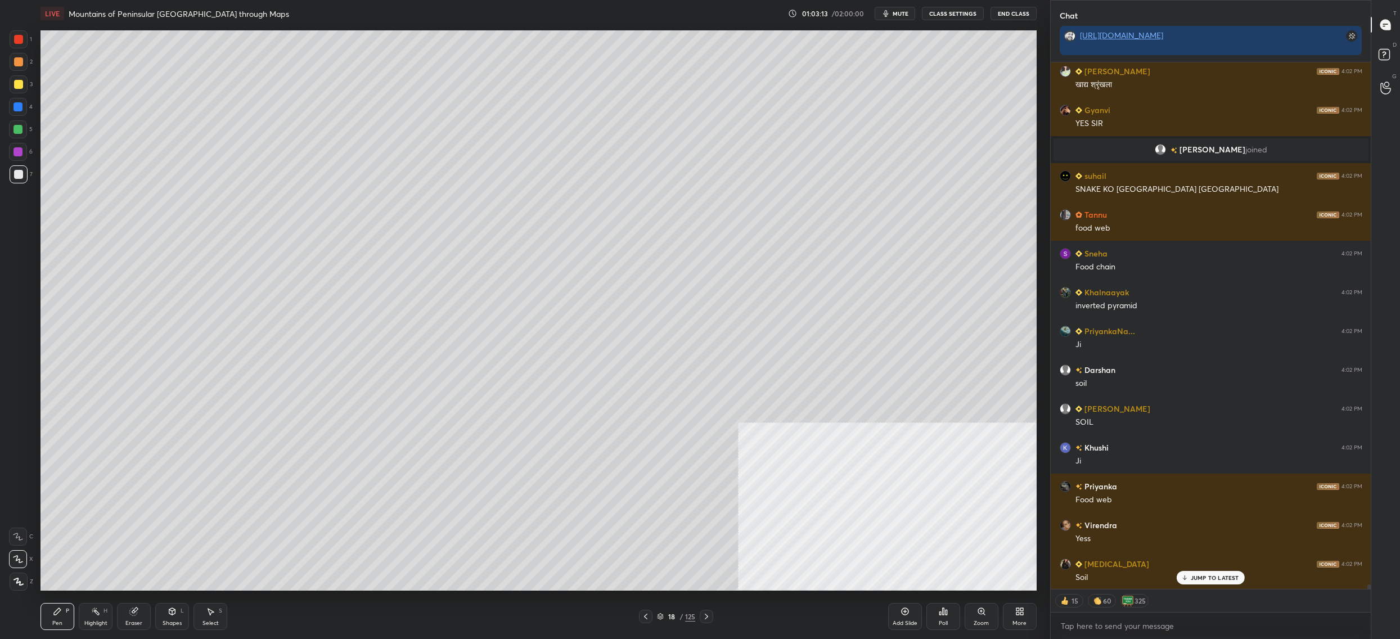
drag, startPoint x: 93, startPoint y: 618, endPoint x: 119, endPoint y: 620, distance: 25.4
click at [94, 617] on div "Highlight H" at bounding box center [96, 616] width 34 height 27
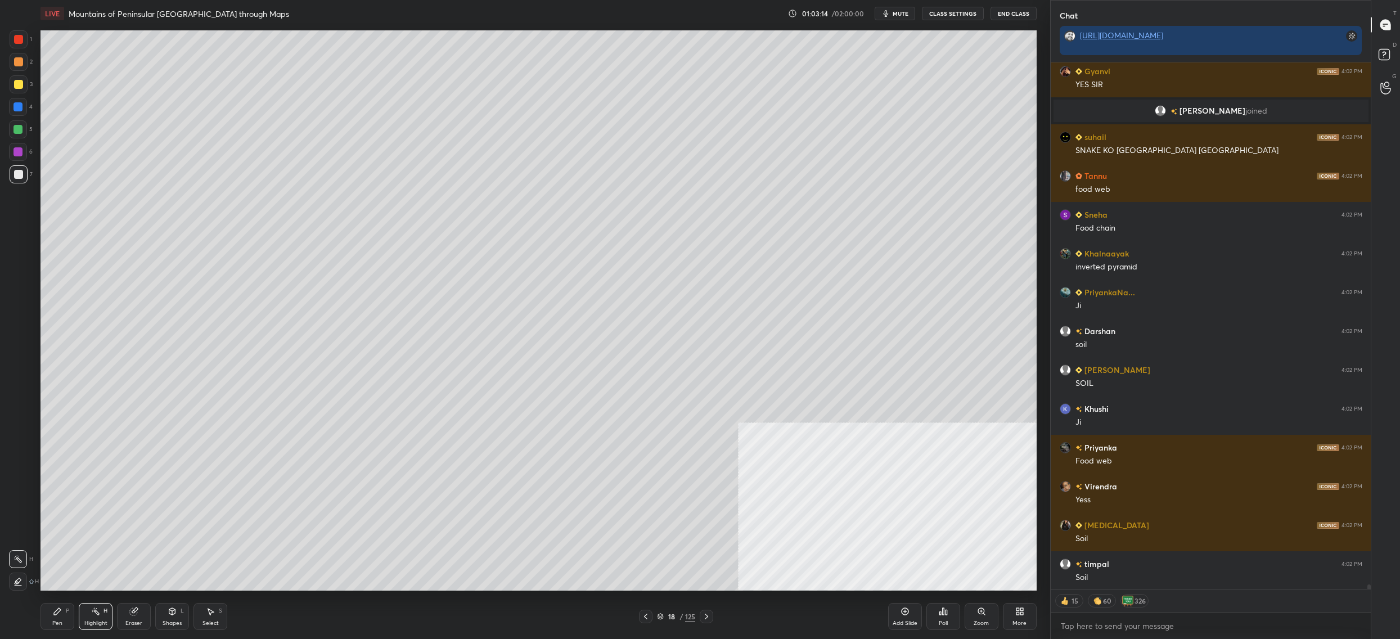
click at [133, 616] on div "Eraser" at bounding box center [134, 616] width 34 height 27
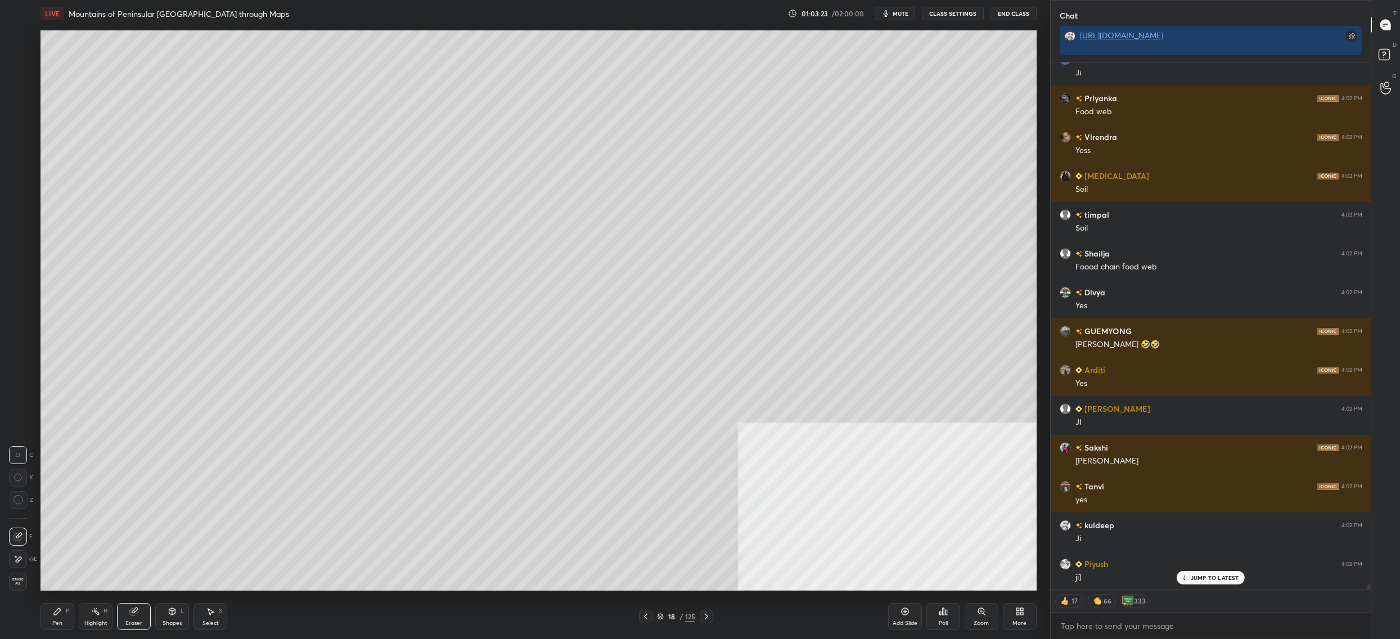
drag, startPoint x: 61, startPoint y: 620, endPoint x: 88, endPoint y: 604, distance: 30.8
click at [61, 620] on div "Pen" at bounding box center [57, 623] width 10 height 6
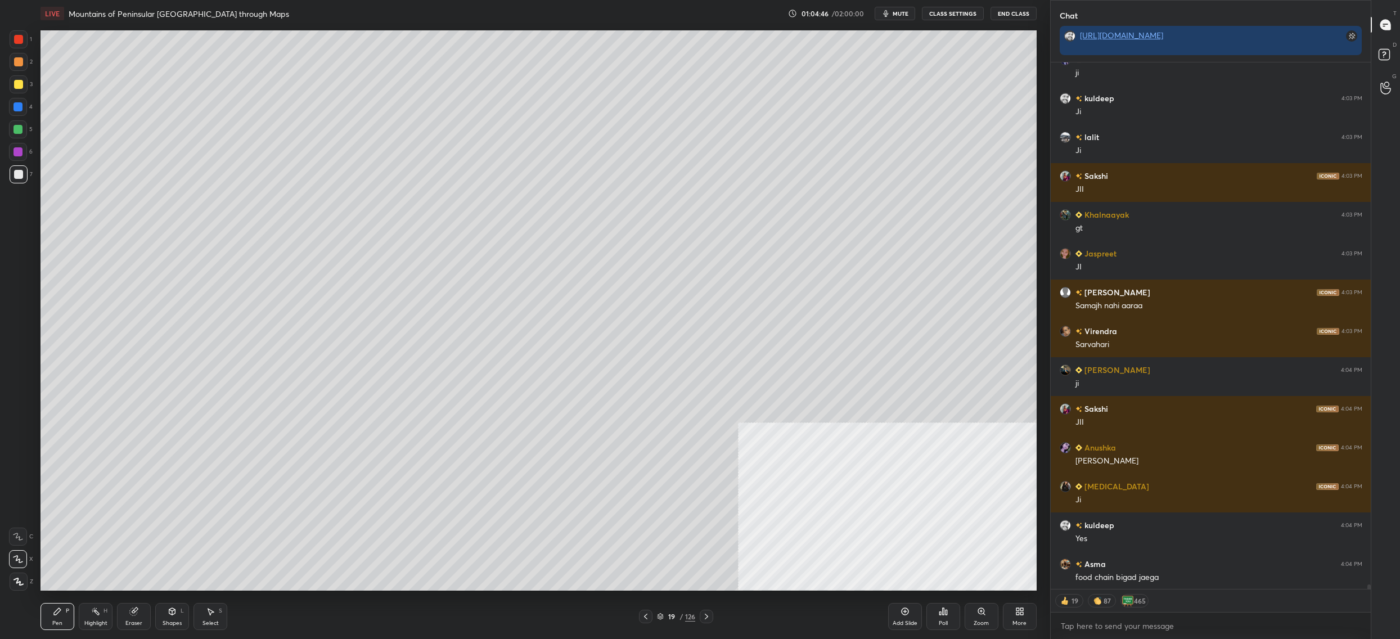
scroll to position [62794, 0]
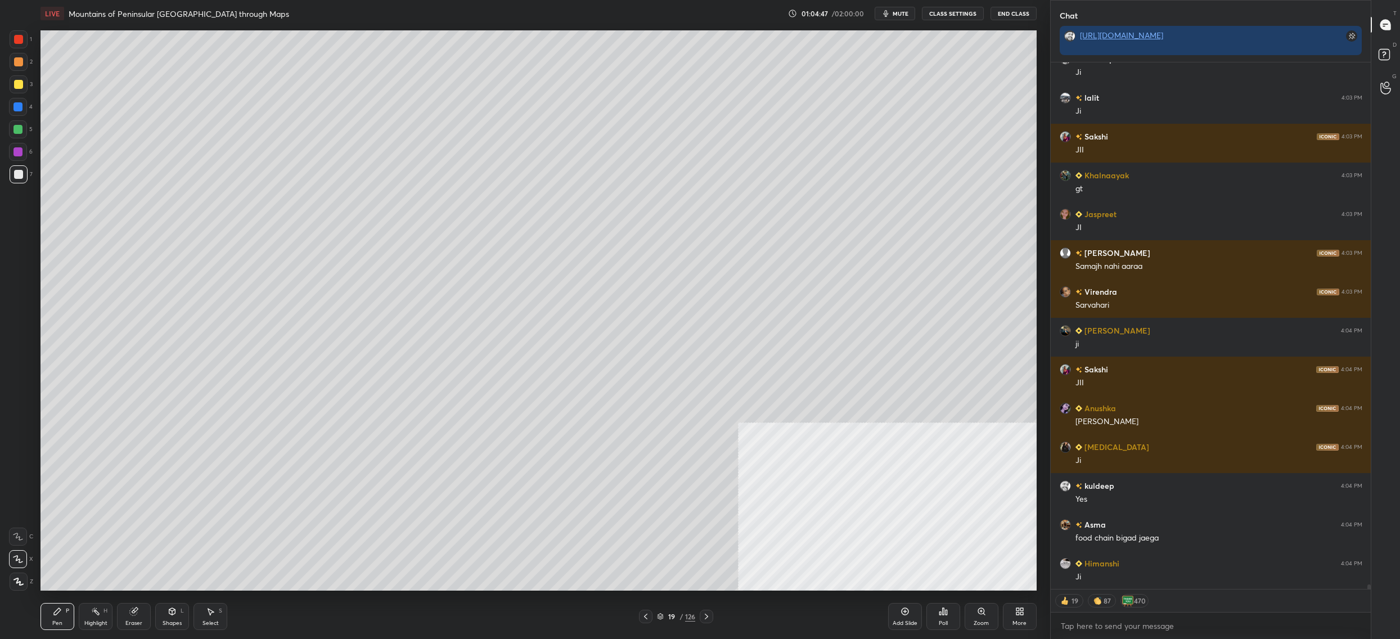
drag, startPoint x: 25, startPoint y: 137, endPoint x: 20, endPoint y: 130, distance: 8.9
click at [24, 134] on div "5" at bounding box center [21, 129] width 24 height 18
drag, startPoint x: 20, startPoint y: 130, endPoint x: 35, endPoint y: 124, distance: 16.2
click at [24, 128] on div at bounding box center [18, 129] width 18 height 18
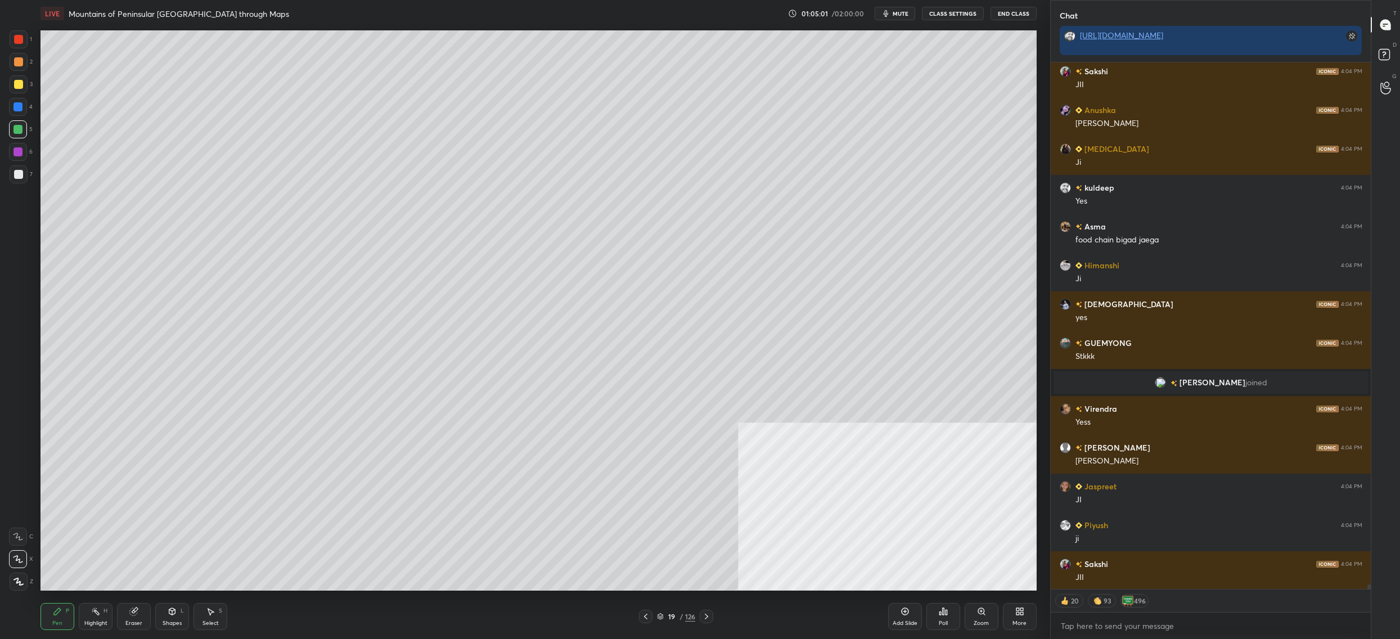
scroll to position [63131, 0]
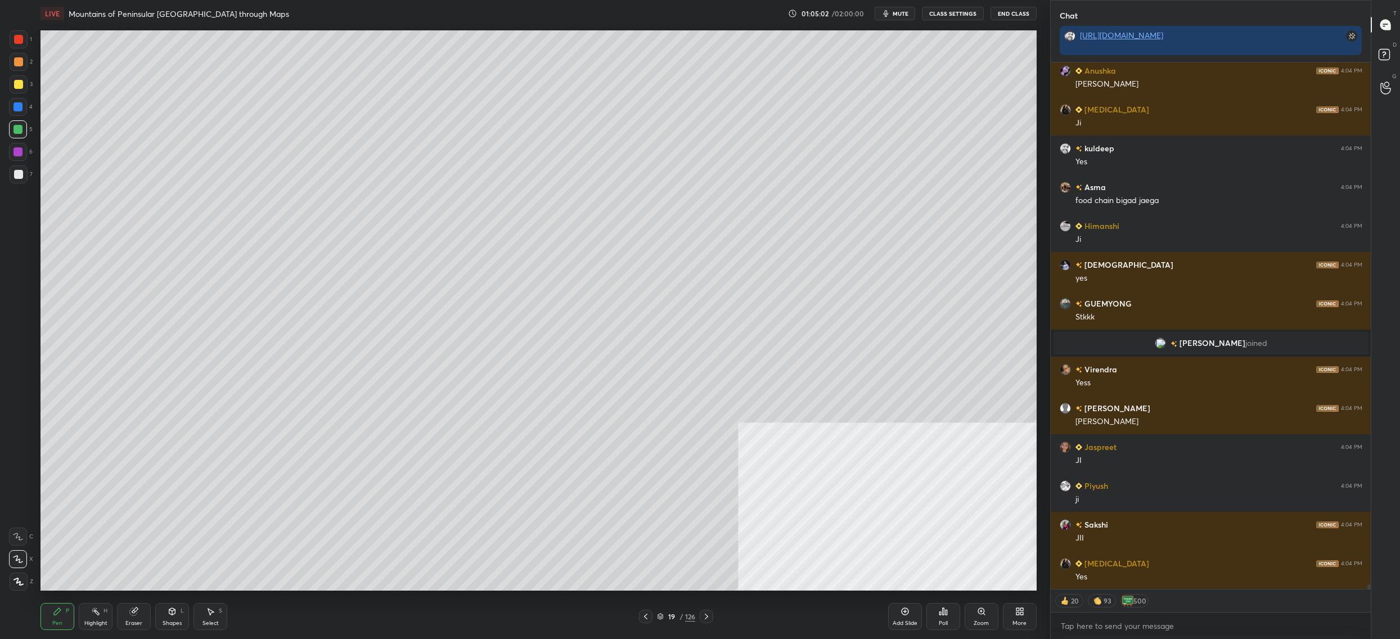
click at [15, 161] on div "6" at bounding box center [21, 154] width 24 height 22
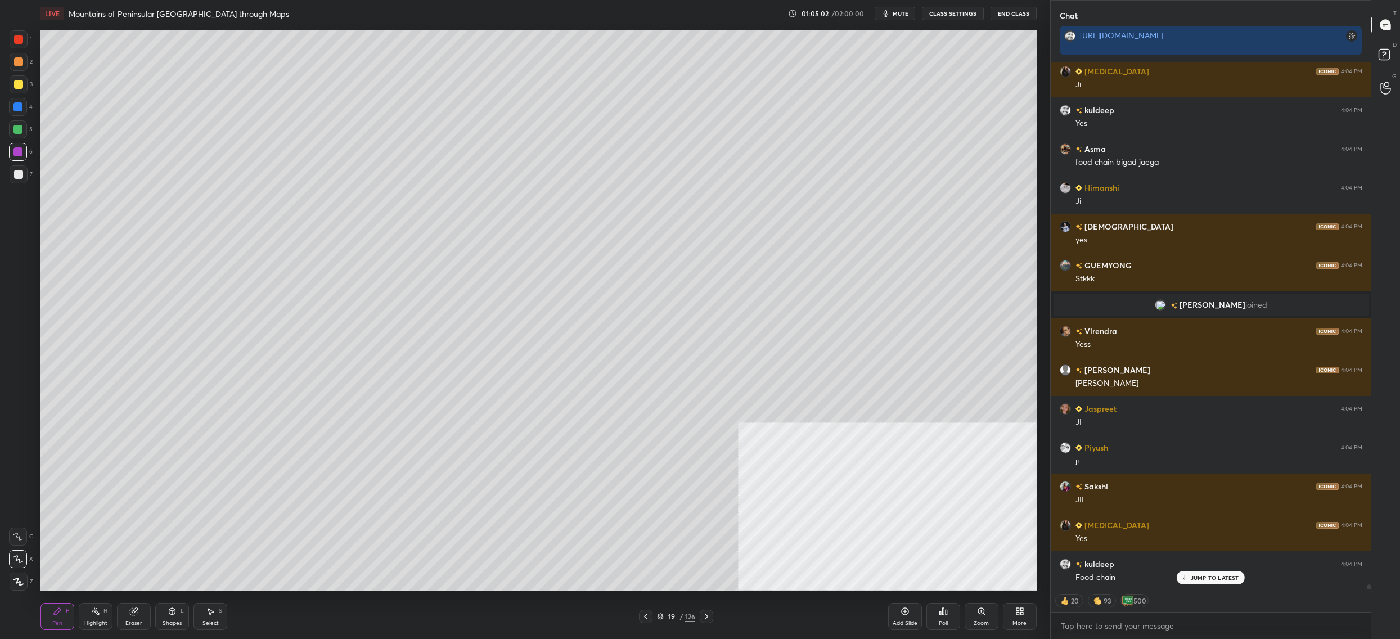
click at [22, 175] on div at bounding box center [18, 174] width 9 height 9
click at [15, 170] on div at bounding box center [18, 174] width 9 height 9
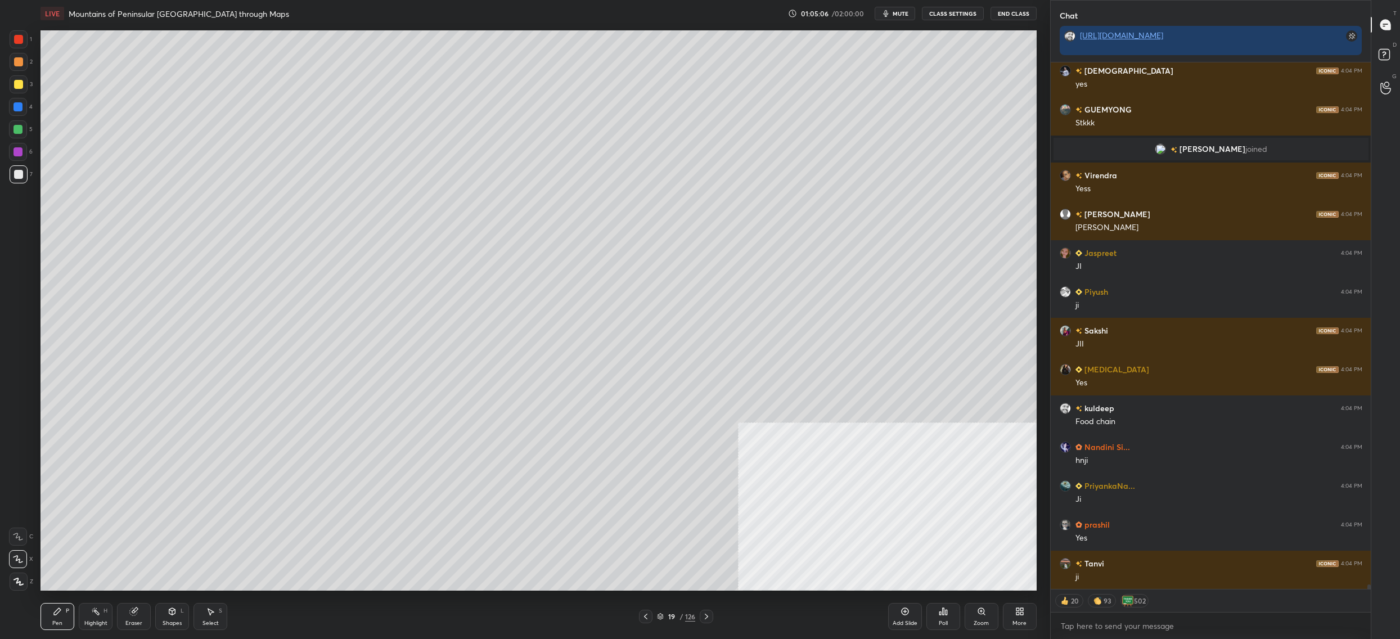
scroll to position [63363, 0]
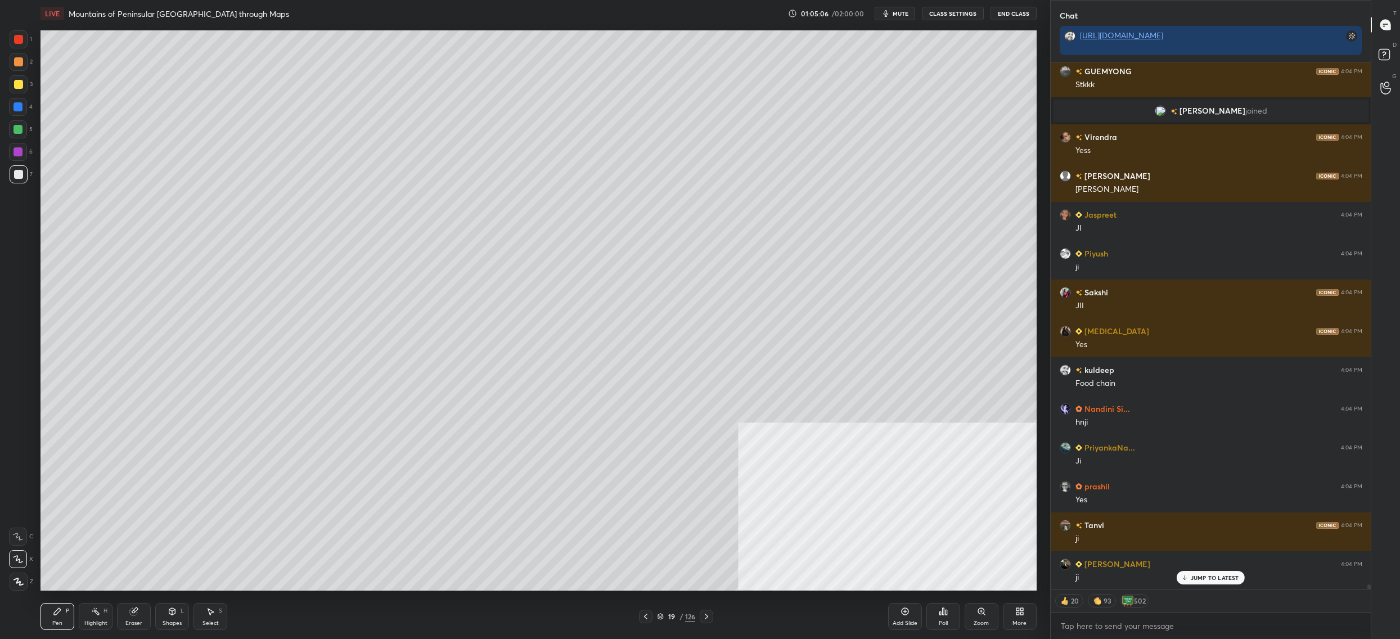
click at [21, 157] on div at bounding box center [18, 152] width 18 height 18
drag, startPoint x: 22, startPoint y: 154, endPoint x: 24, endPoint y: 160, distance: 6.1
click at [22, 154] on div at bounding box center [17, 151] width 9 height 9
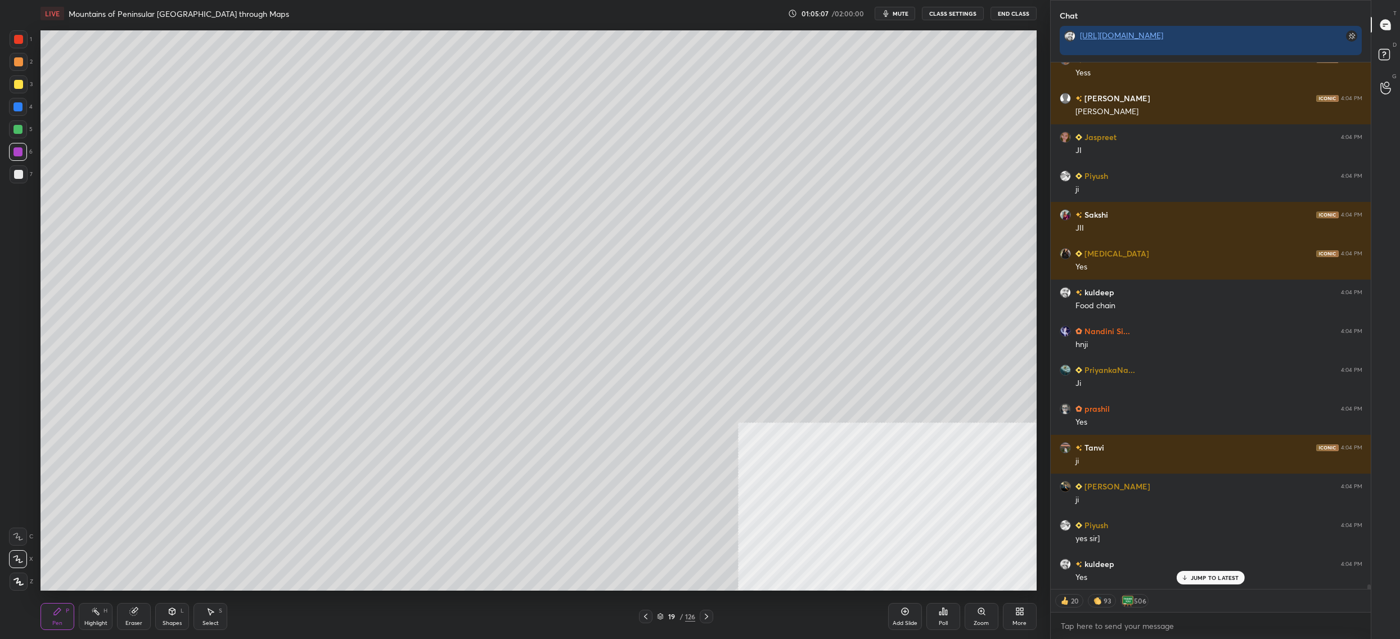
click at [98, 611] on icon at bounding box center [95, 611] width 9 height 9
click at [136, 610] on g at bounding box center [134, 611] width 8 height 8
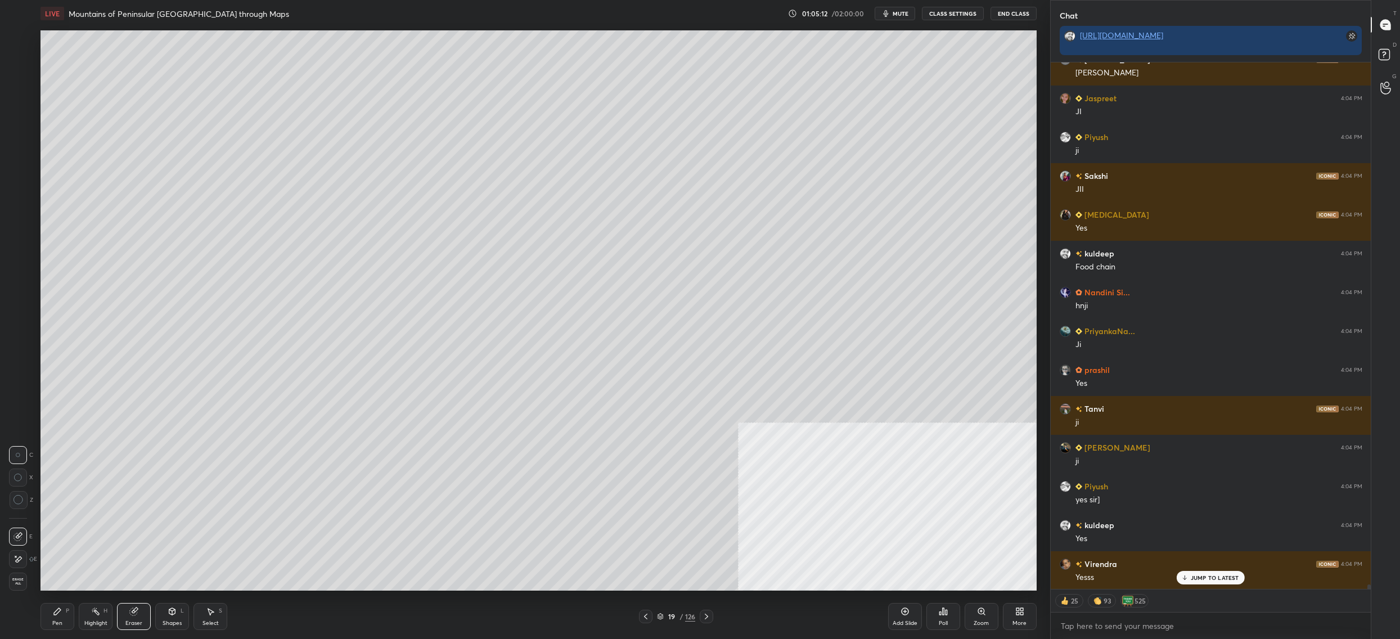
click at [49, 620] on div "Pen P" at bounding box center [57, 616] width 34 height 27
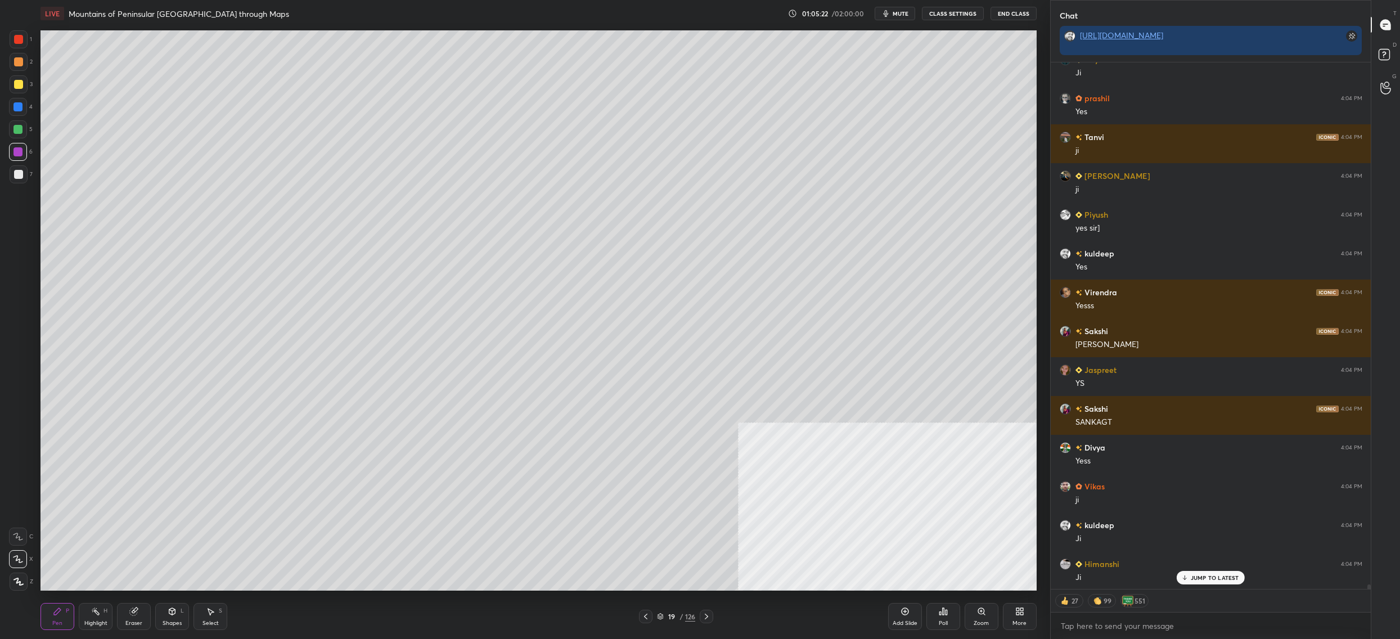
scroll to position [63790, 0]
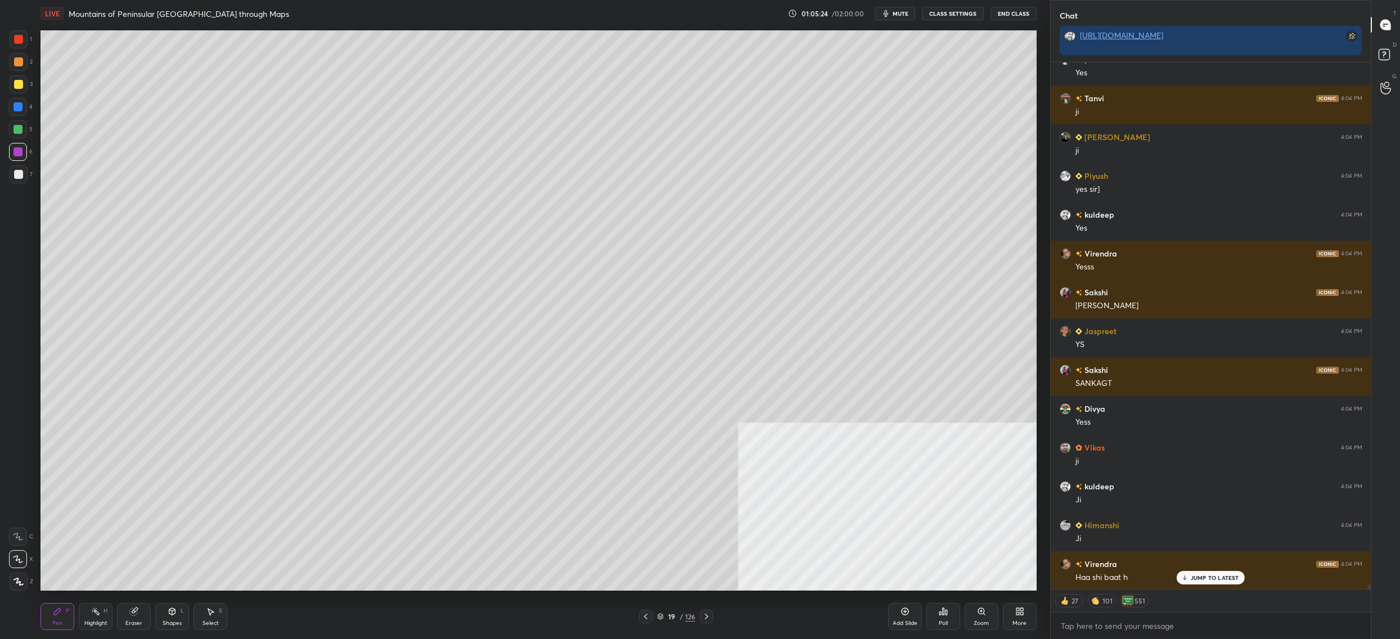
click at [27, 110] on div "4" at bounding box center [21, 107] width 24 height 18
click at [24, 87] on div at bounding box center [19, 84] width 18 height 18
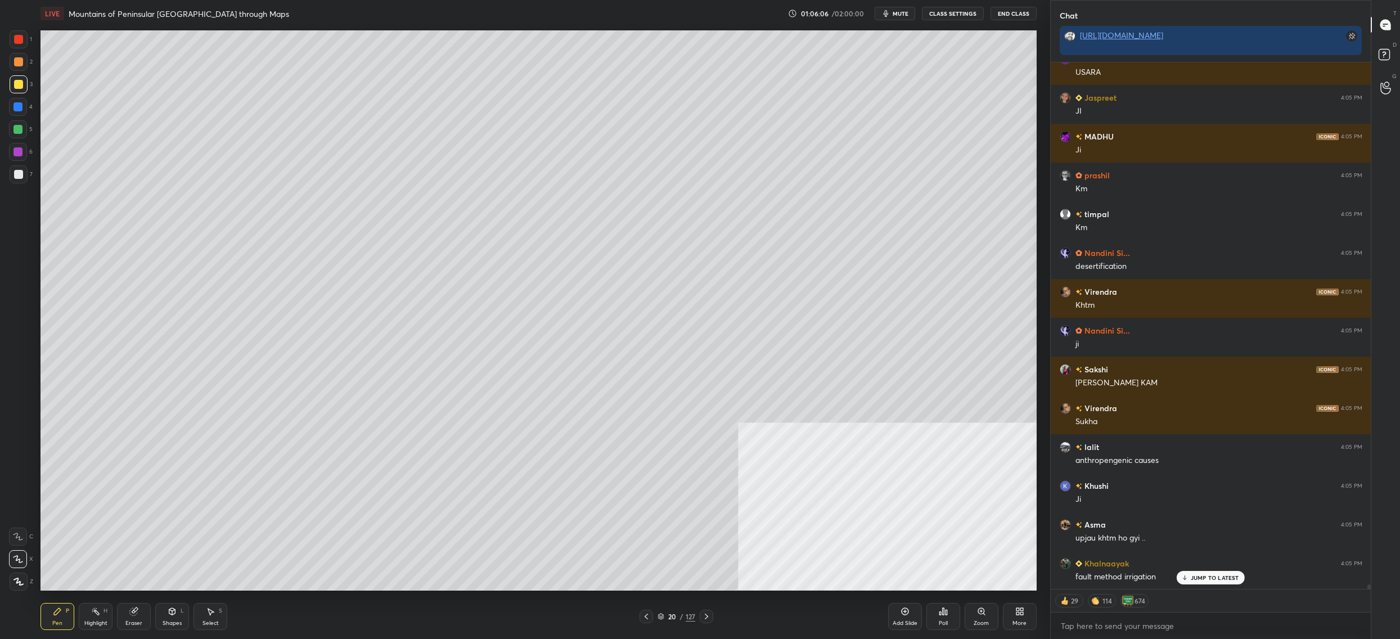
scroll to position [64848, 0]
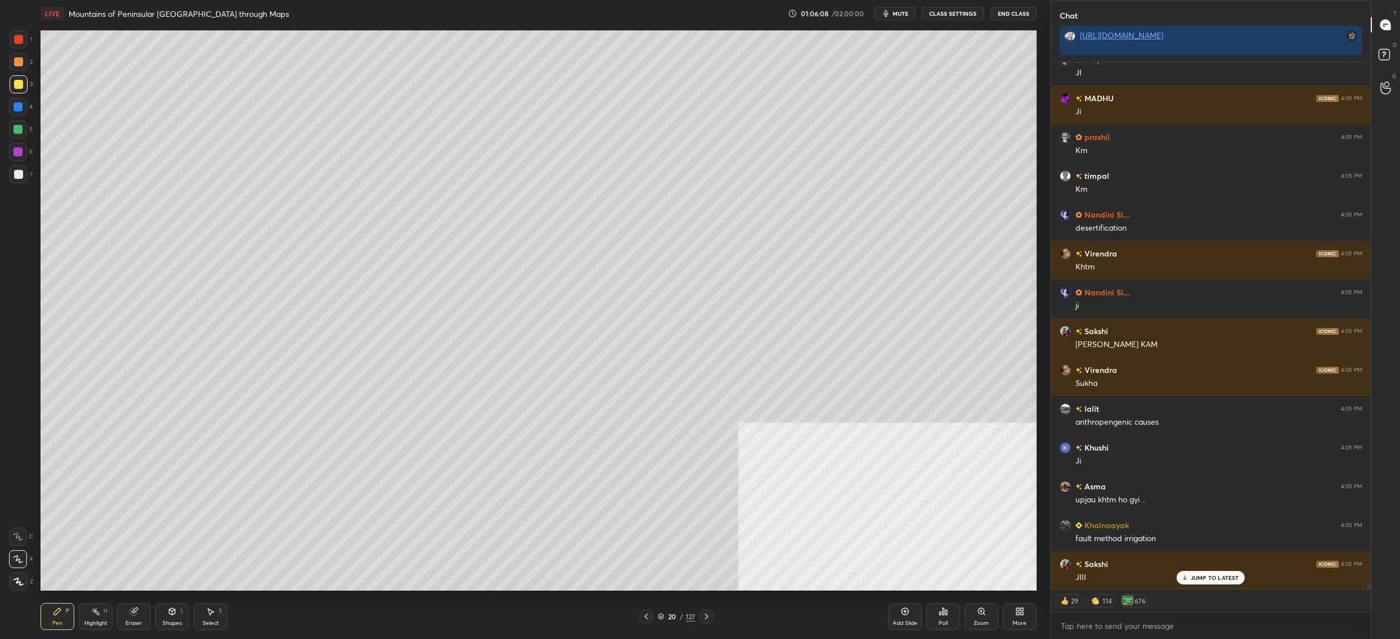
click at [18, 124] on div at bounding box center [18, 129] width 18 height 18
drag, startPoint x: 20, startPoint y: 125, endPoint x: 34, endPoint y: 105, distance: 24.6
click at [20, 125] on div at bounding box center [17, 129] width 9 height 9
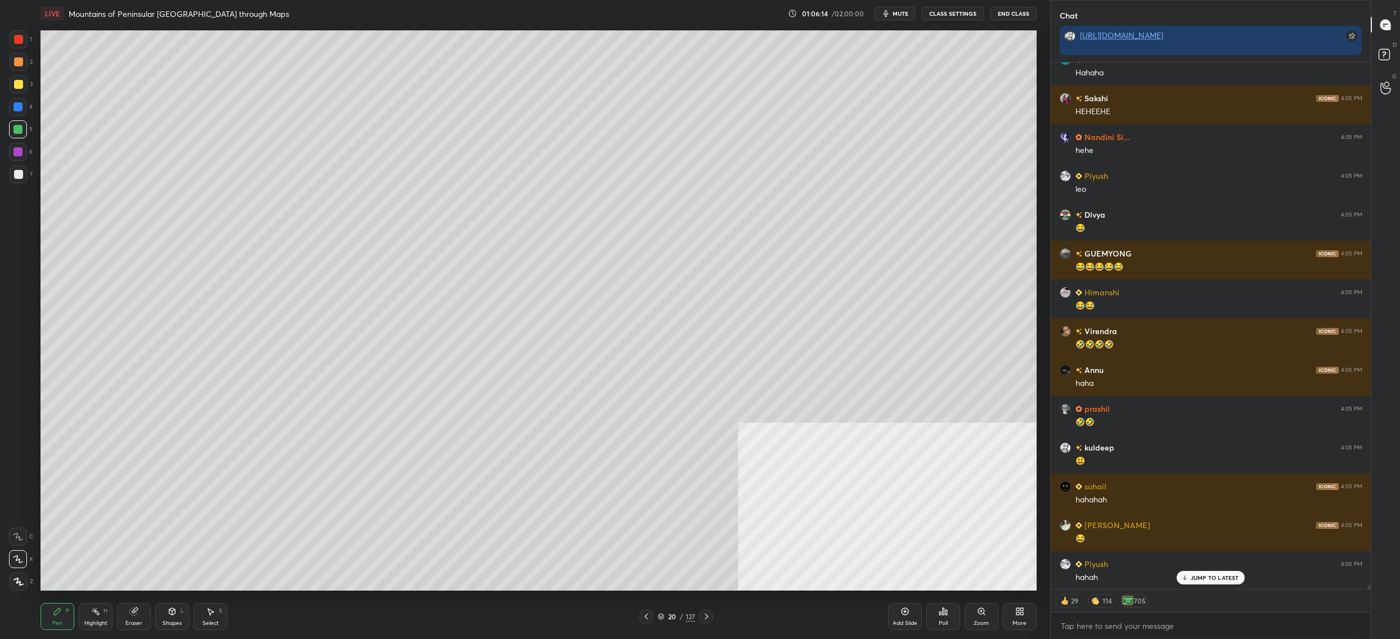
scroll to position [65507, 0]
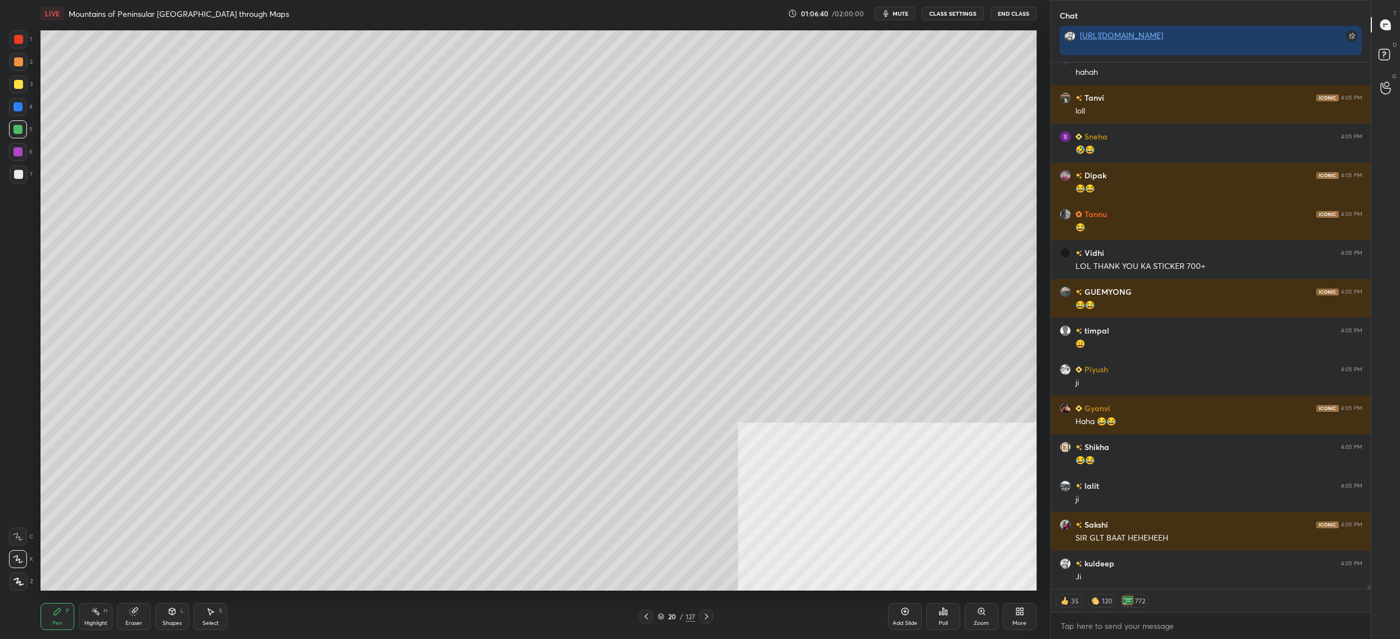
click at [22, 101] on div at bounding box center [18, 107] width 18 height 18
click at [22, 107] on div at bounding box center [18, 107] width 18 height 18
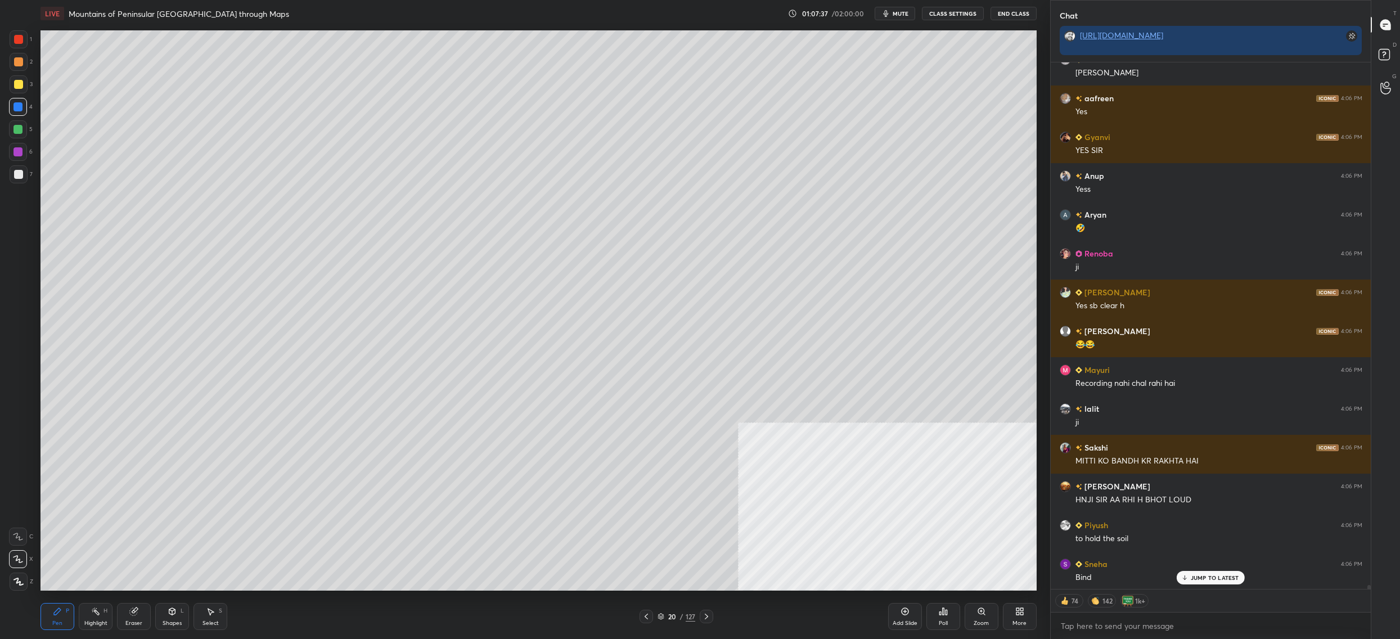
drag, startPoint x: 21, startPoint y: 129, endPoint x: 13, endPoint y: 136, distance: 9.9
click at [21, 129] on div at bounding box center [18, 129] width 18 height 18
click at [27, 175] on div at bounding box center [19, 174] width 18 height 18
drag, startPoint x: 27, startPoint y: 175, endPoint x: 39, endPoint y: 163, distance: 17.5
click at [27, 175] on div at bounding box center [19, 174] width 18 height 18
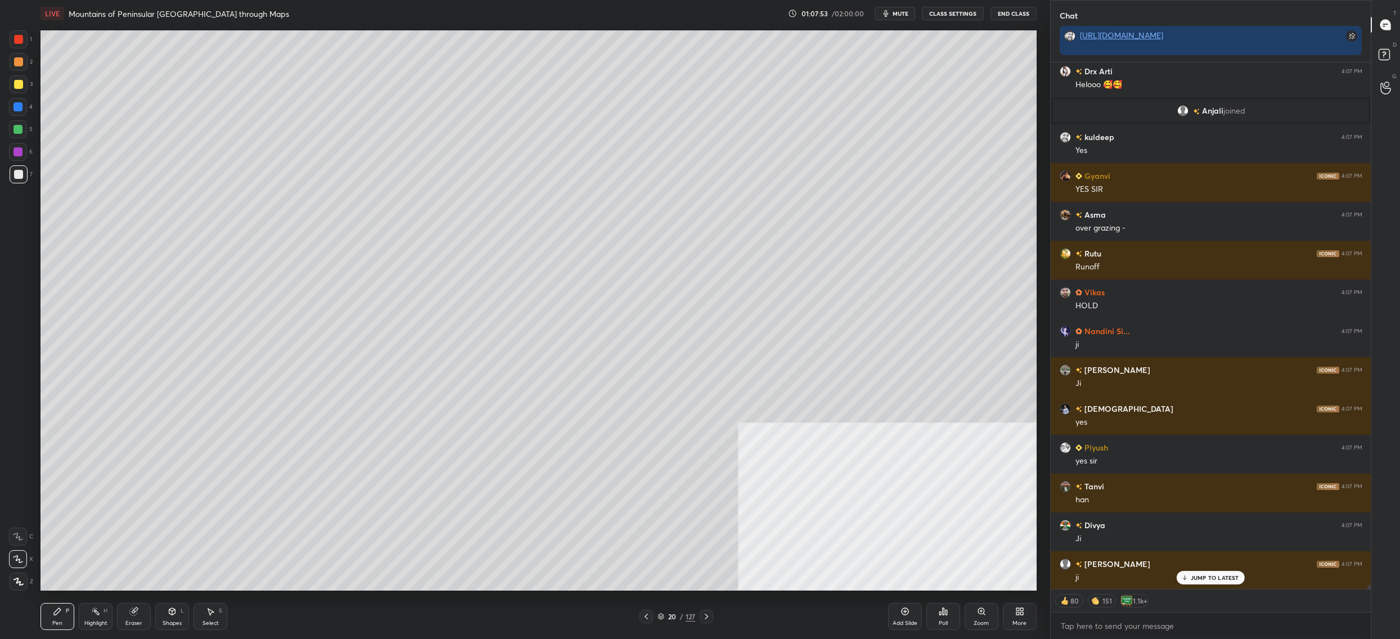
click at [21, 80] on div at bounding box center [19, 84] width 18 height 18
click at [17, 80] on div at bounding box center [18, 84] width 9 height 9
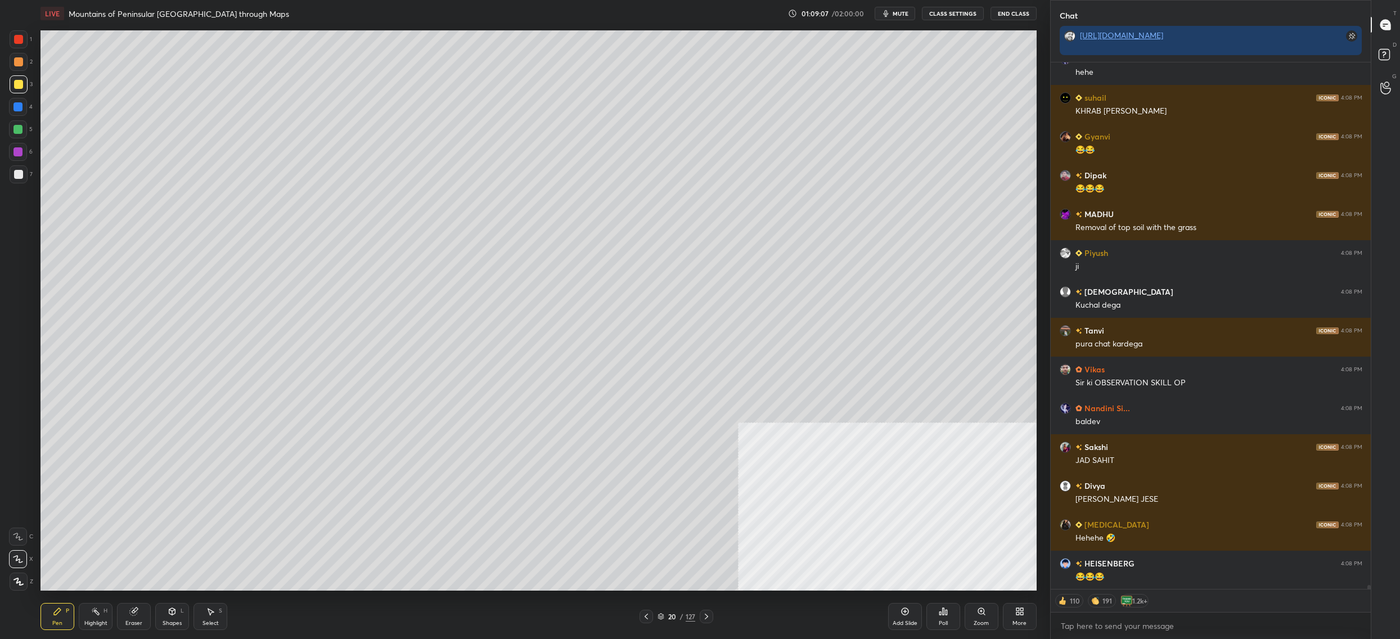
drag, startPoint x: 144, startPoint y: 617, endPoint x: 143, endPoint y: 593, distance: 23.6
click at [144, 616] on div "Eraser" at bounding box center [134, 616] width 34 height 27
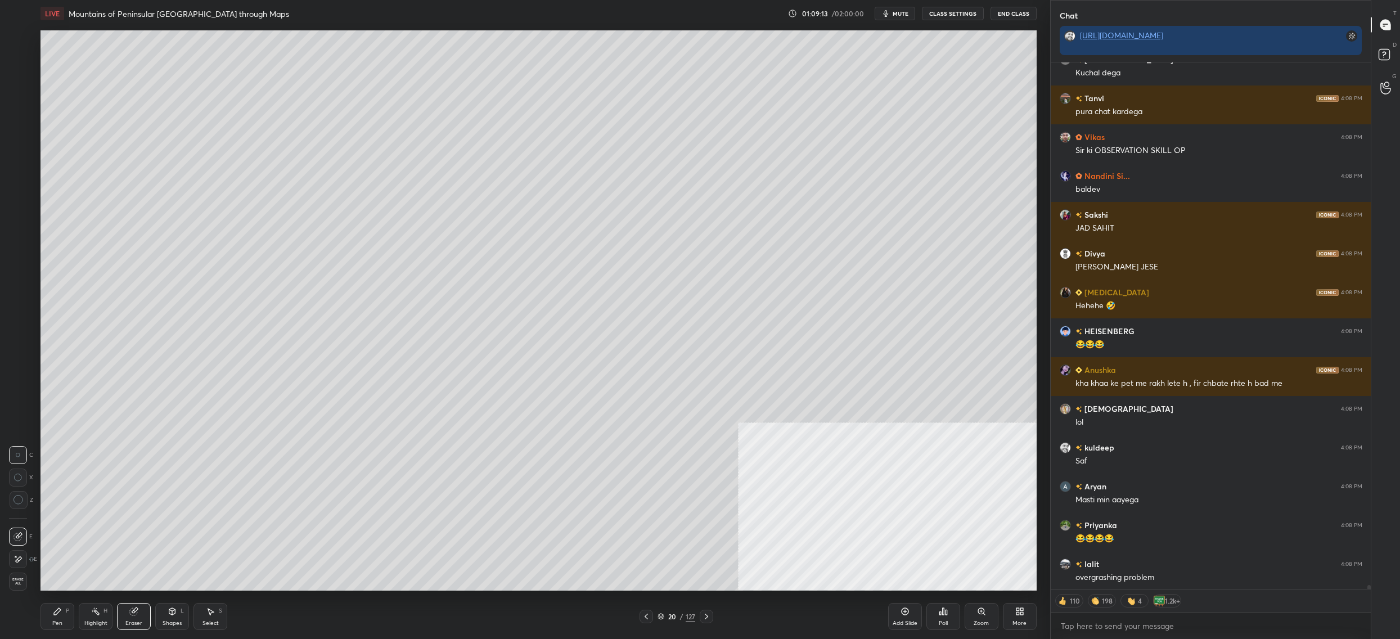
click at [56, 622] on div "Pen P" at bounding box center [57, 616] width 34 height 27
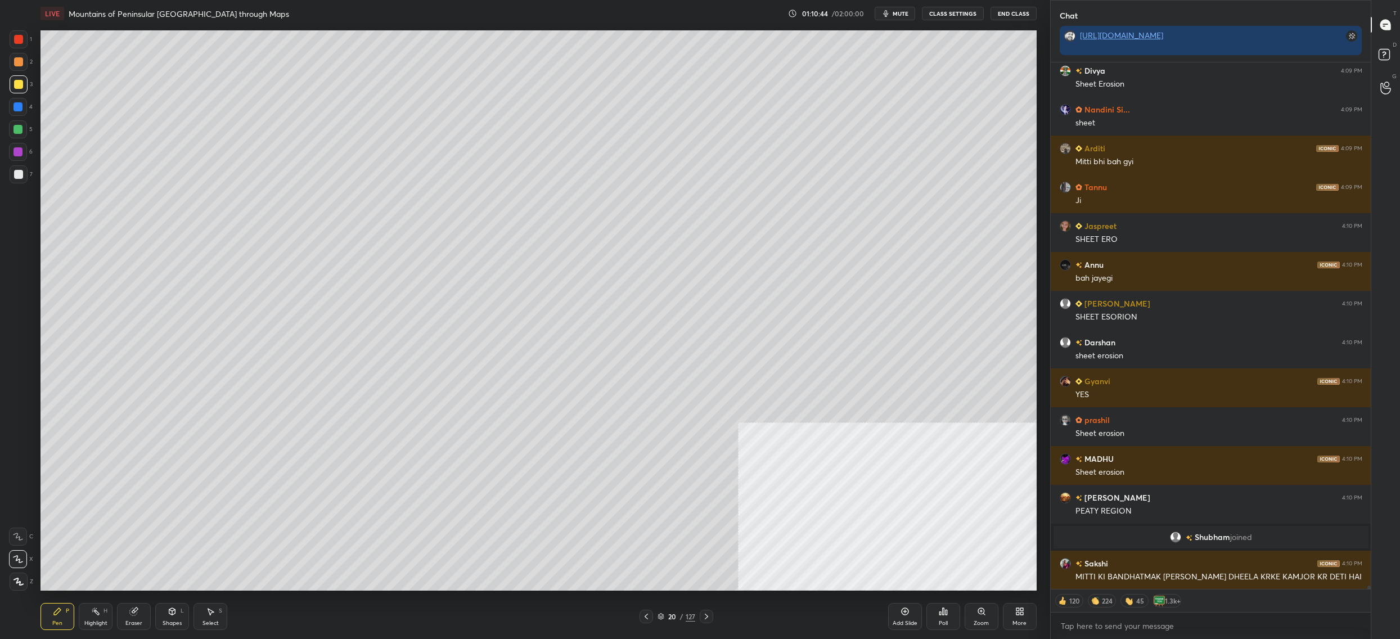
drag, startPoint x: 667, startPoint y: 612, endPoint x: 660, endPoint y: 604, distance: 10.7
click at [667, 612] on div "20 / 127" at bounding box center [676, 616] width 38 height 10
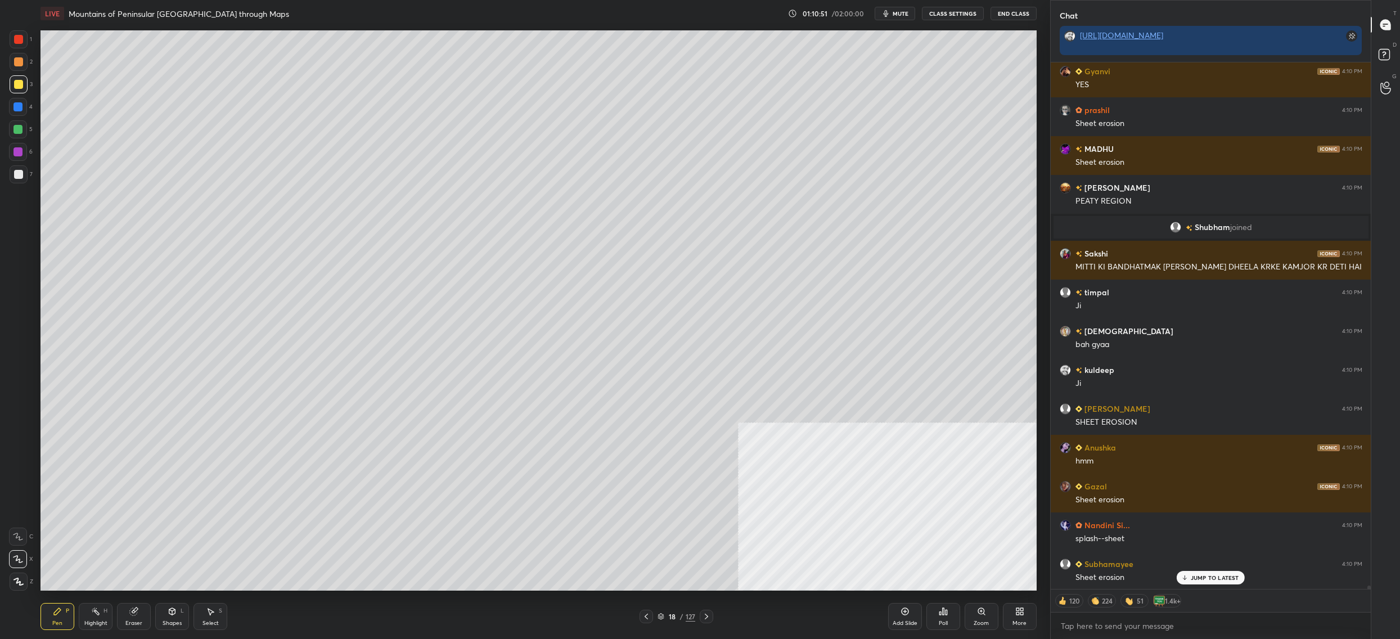
click at [125, 617] on div "Eraser" at bounding box center [134, 616] width 34 height 27
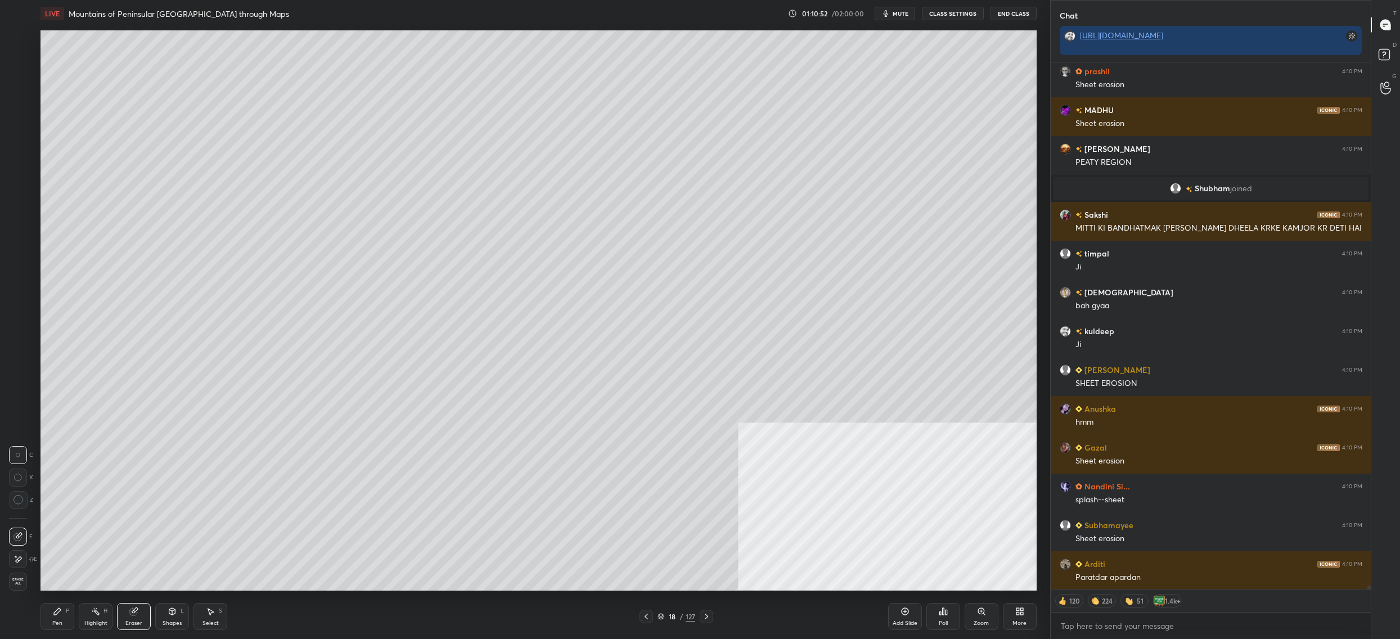
drag, startPoint x: 662, startPoint y: 620, endPoint x: 662, endPoint y: 613, distance: 6.2
click at [662, 619] on div "18 / 127" at bounding box center [676, 616] width 38 height 10
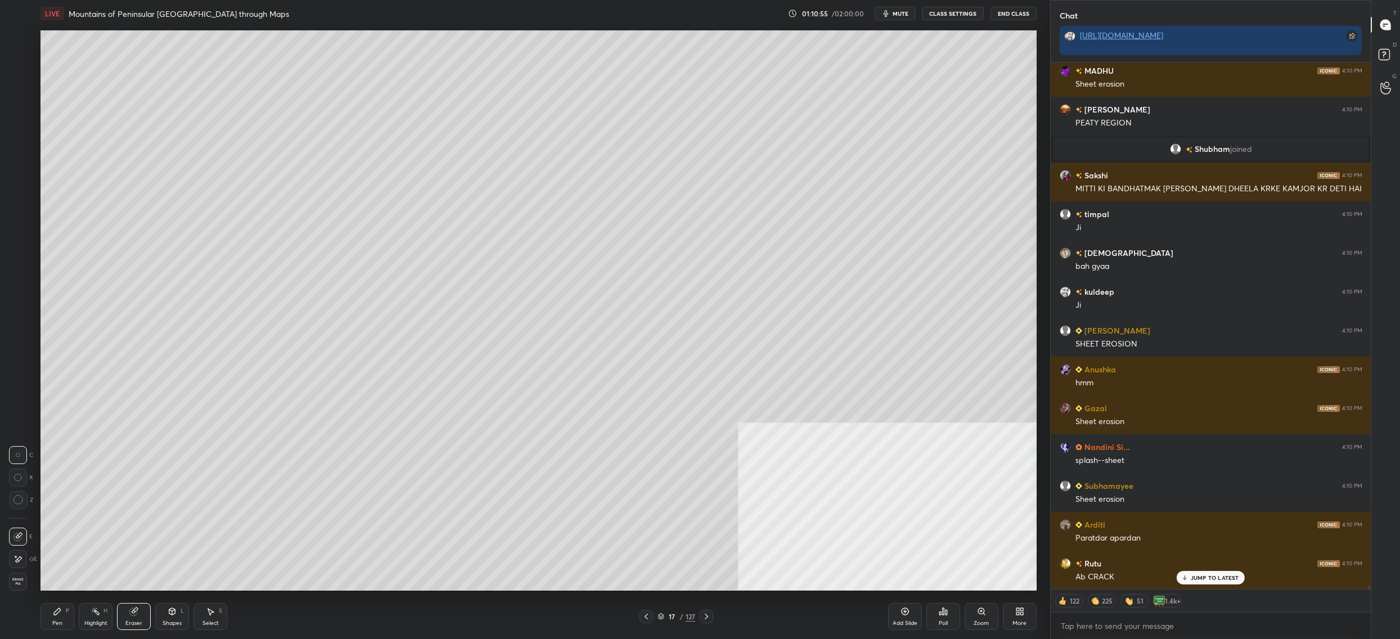
drag, startPoint x: 665, startPoint y: 618, endPoint x: 655, endPoint y: 604, distance: 16.9
click at [666, 618] on div "17 / 127" at bounding box center [676, 616] width 38 height 10
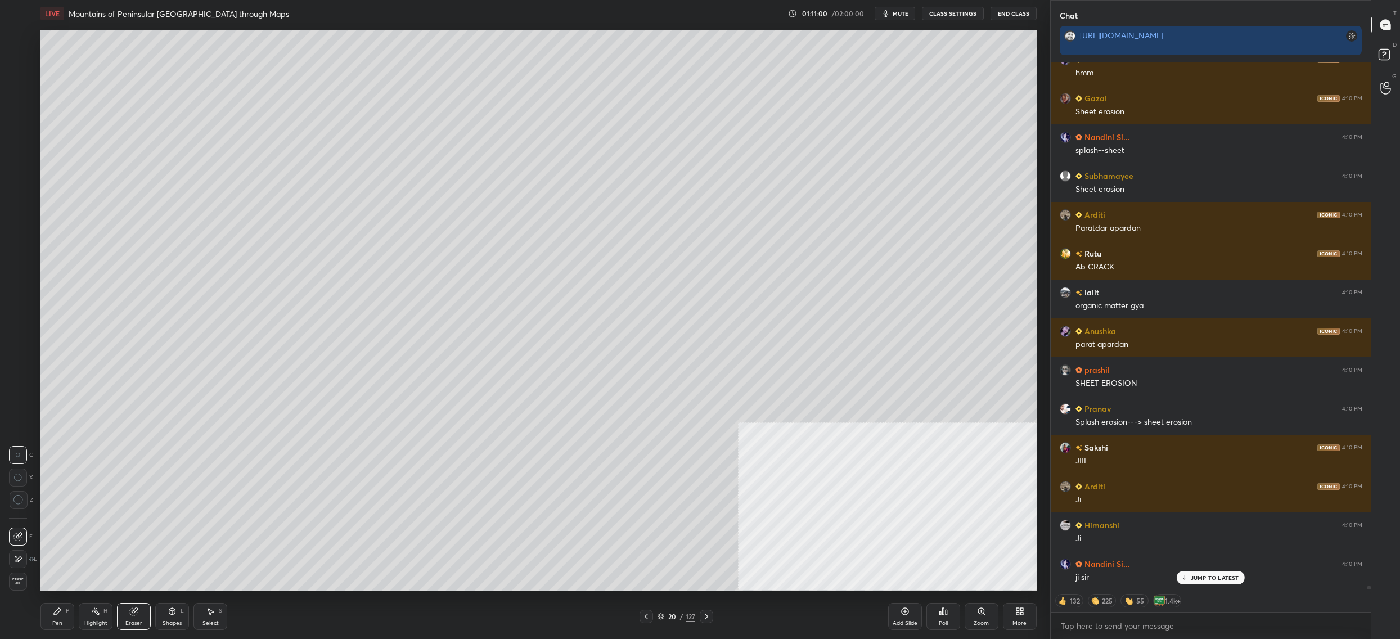
drag, startPoint x: 15, startPoint y: 487, endPoint x: 17, endPoint y: 479, distance: 8.9
click at [14, 486] on div "C X Z" at bounding box center [21, 482] width 24 height 82
click at [18, 480] on icon at bounding box center [18, 477] width 8 height 8
click at [62, 620] on div "Pen P" at bounding box center [57, 616] width 34 height 27
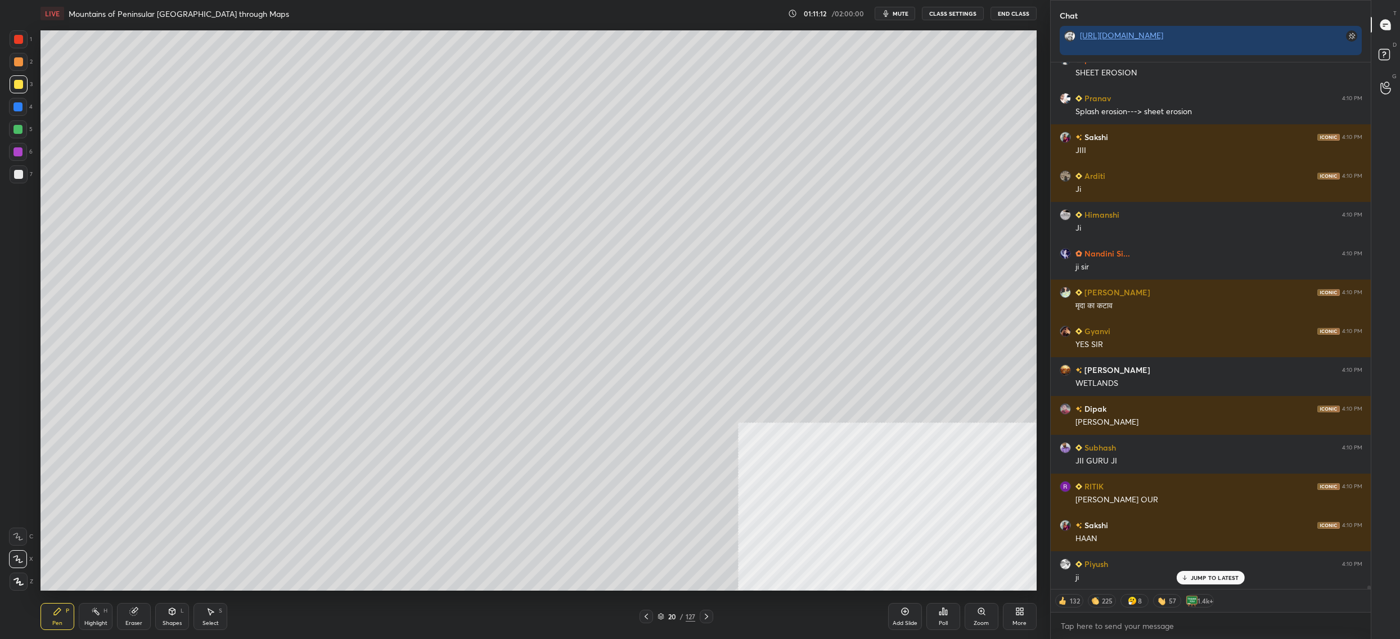
drag, startPoint x: 141, startPoint y: 610, endPoint x: 148, endPoint y: 596, distance: 15.3
click at [142, 608] on div "Eraser" at bounding box center [134, 616] width 34 height 27
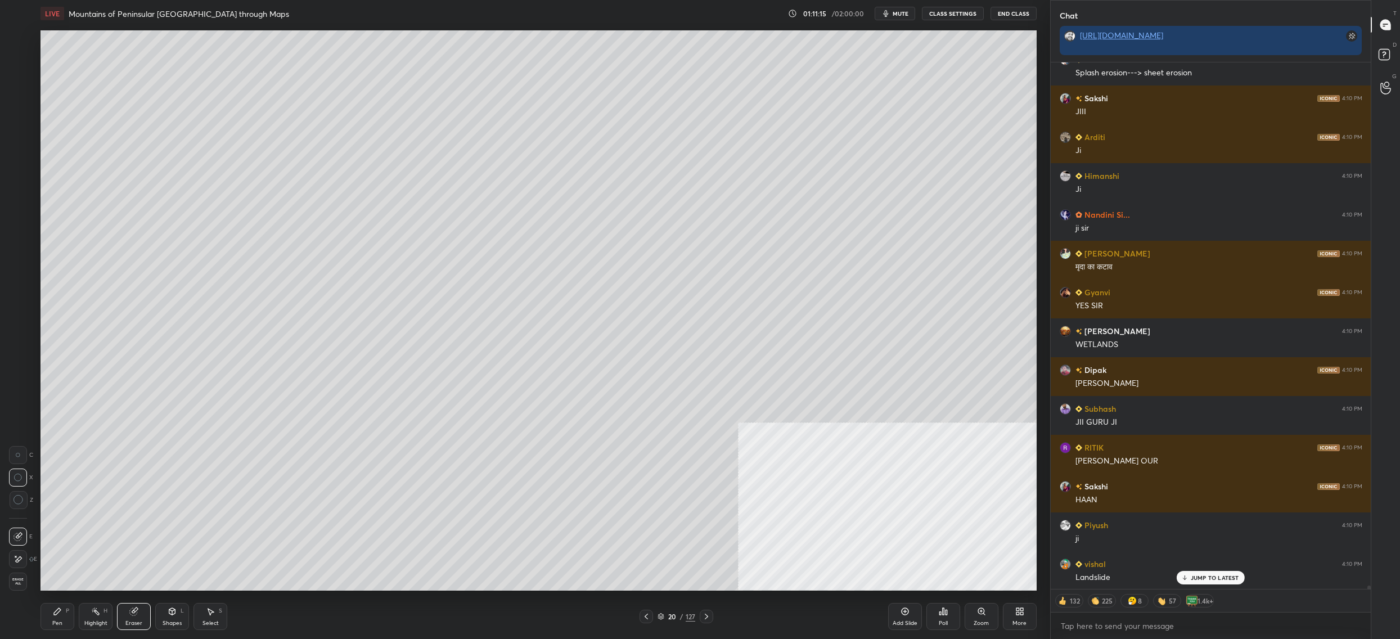
click at [61, 613] on icon at bounding box center [57, 611] width 9 height 9
drag, startPoint x: 60, startPoint y: 615, endPoint x: 77, endPoint y: 598, distance: 23.9
click at [60, 615] on icon at bounding box center [57, 611] width 9 height 9
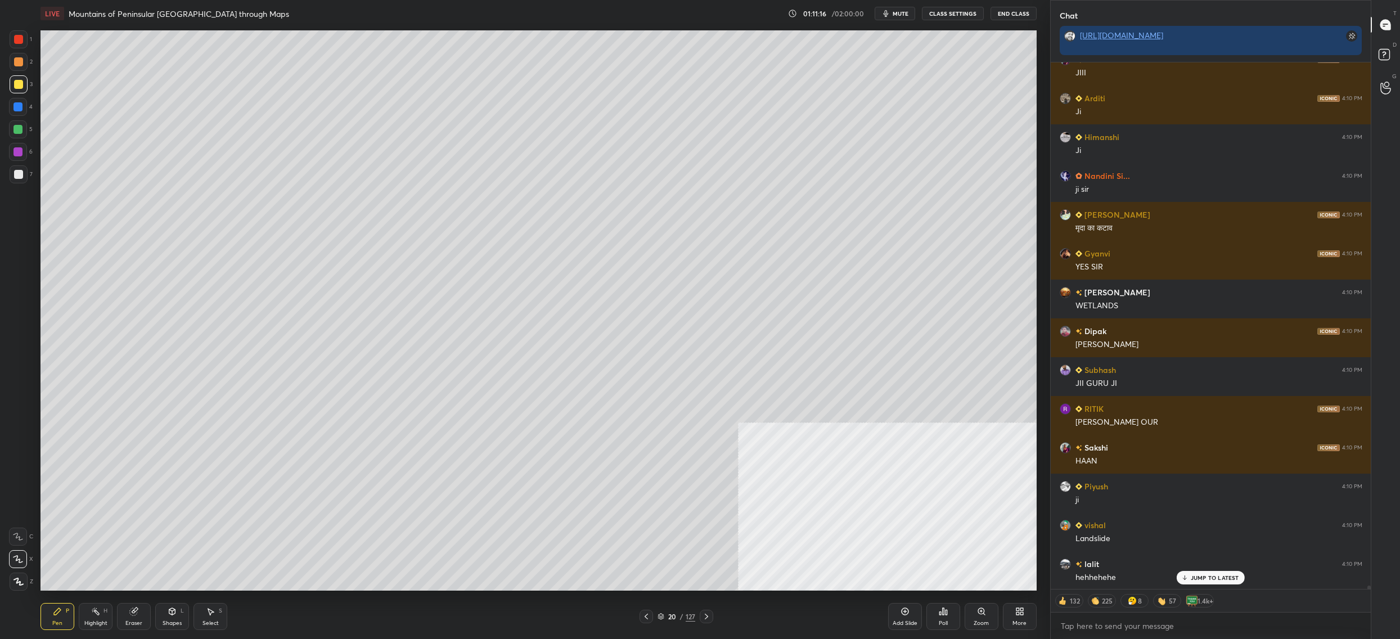
click at [127, 612] on div "Eraser" at bounding box center [134, 616] width 34 height 27
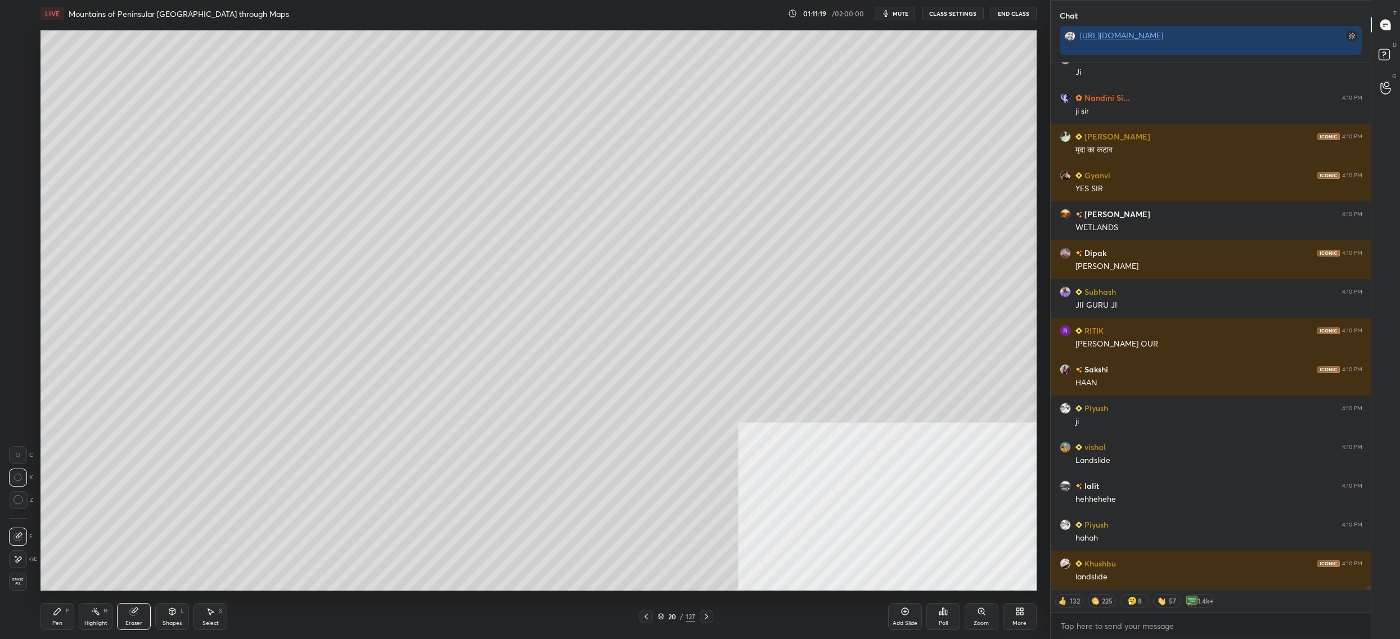
click at [66, 613] on div "P" at bounding box center [67, 611] width 3 height 6
click at [68, 604] on div "Pen P" at bounding box center [57, 616] width 34 height 27
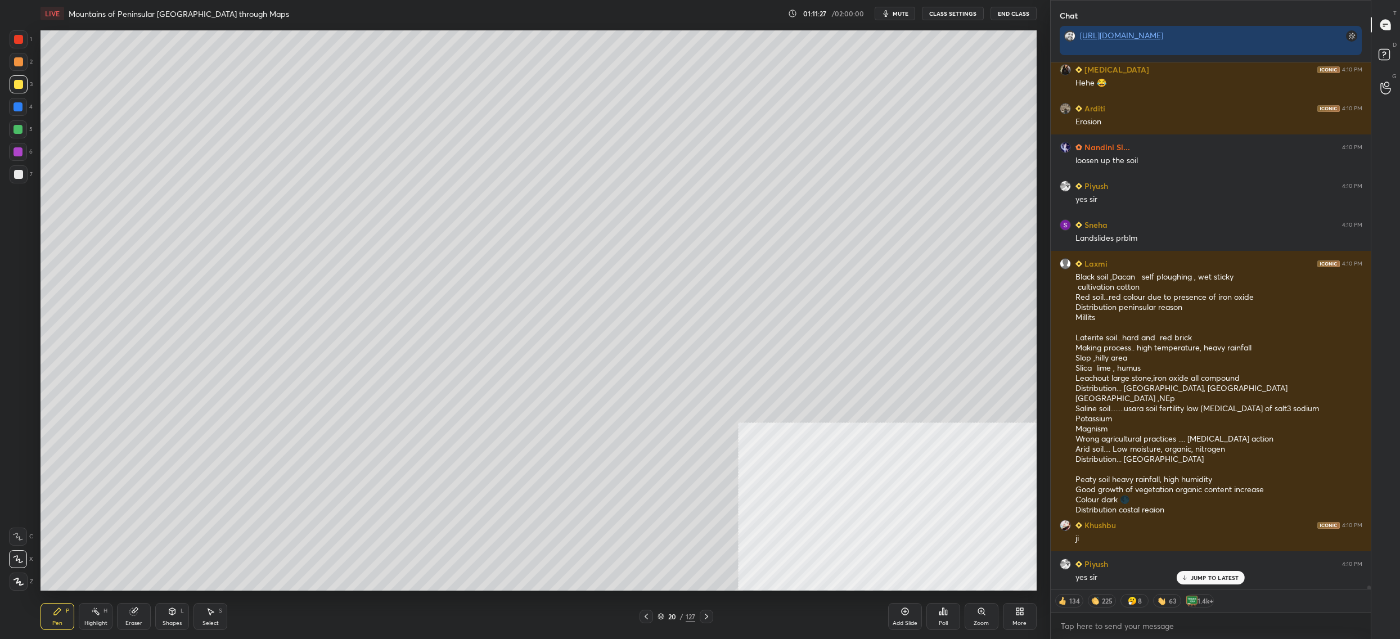
drag, startPoint x: 129, startPoint y: 616, endPoint x: 144, endPoint y: 593, distance: 27.3
click at [131, 615] on div "Eraser" at bounding box center [134, 616] width 34 height 27
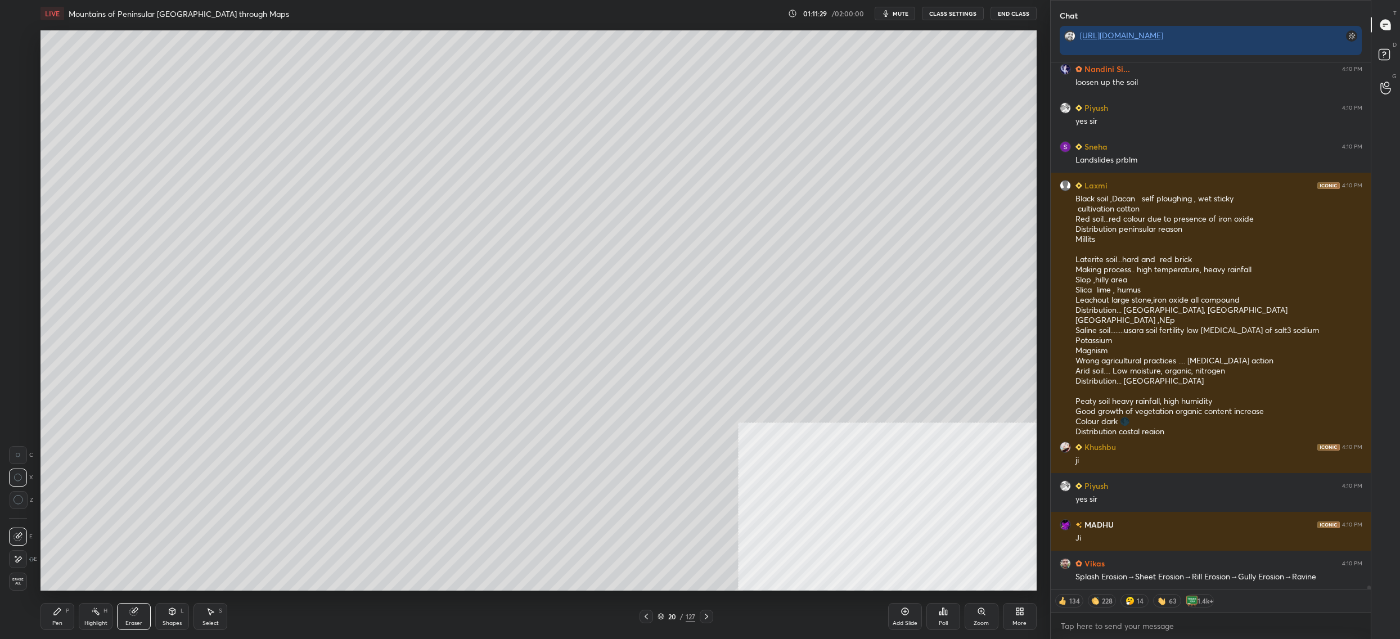
click at [63, 616] on div "Pen P" at bounding box center [57, 616] width 34 height 27
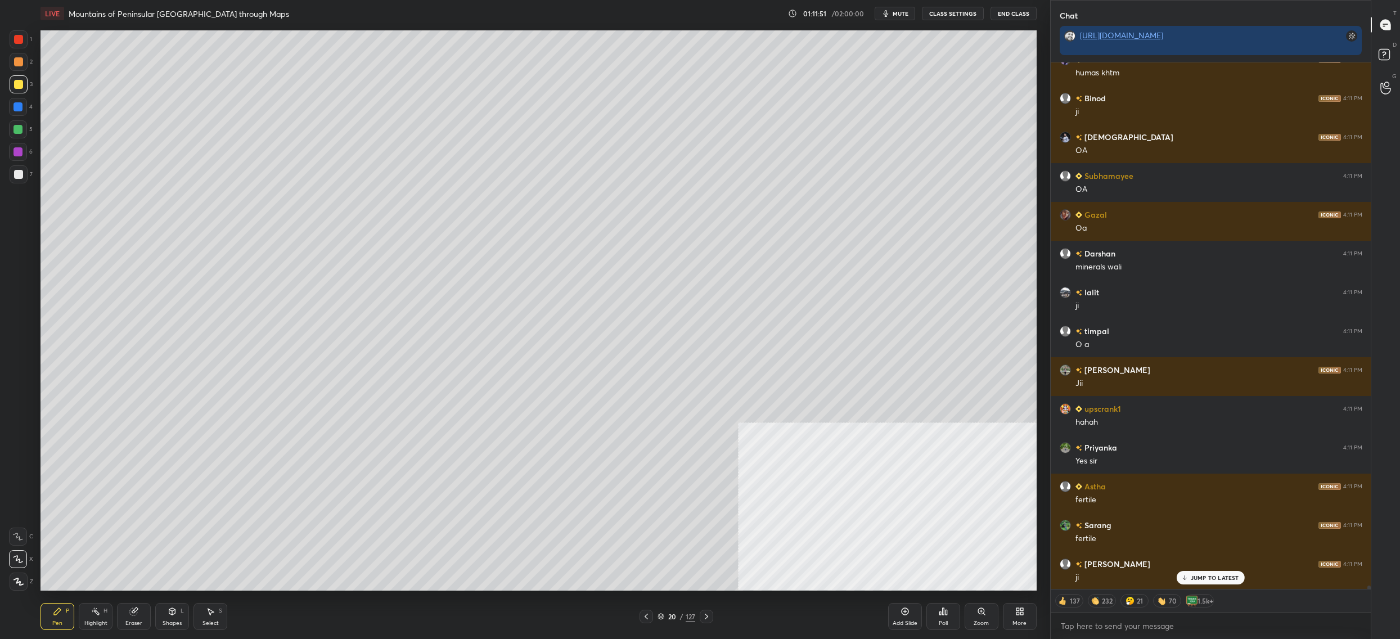
click at [668, 613] on div "20" at bounding box center [671, 616] width 11 height 7
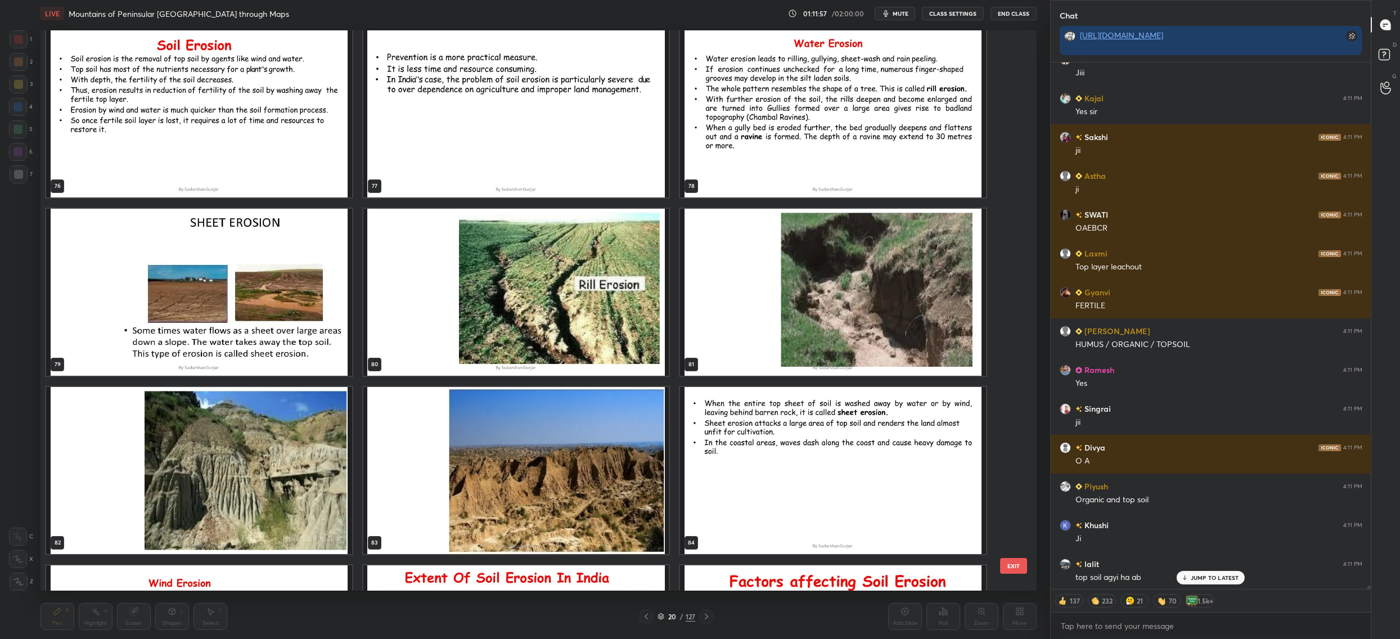
click at [283, 347] on img "grid" at bounding box center [199, 292] width 306 height 167
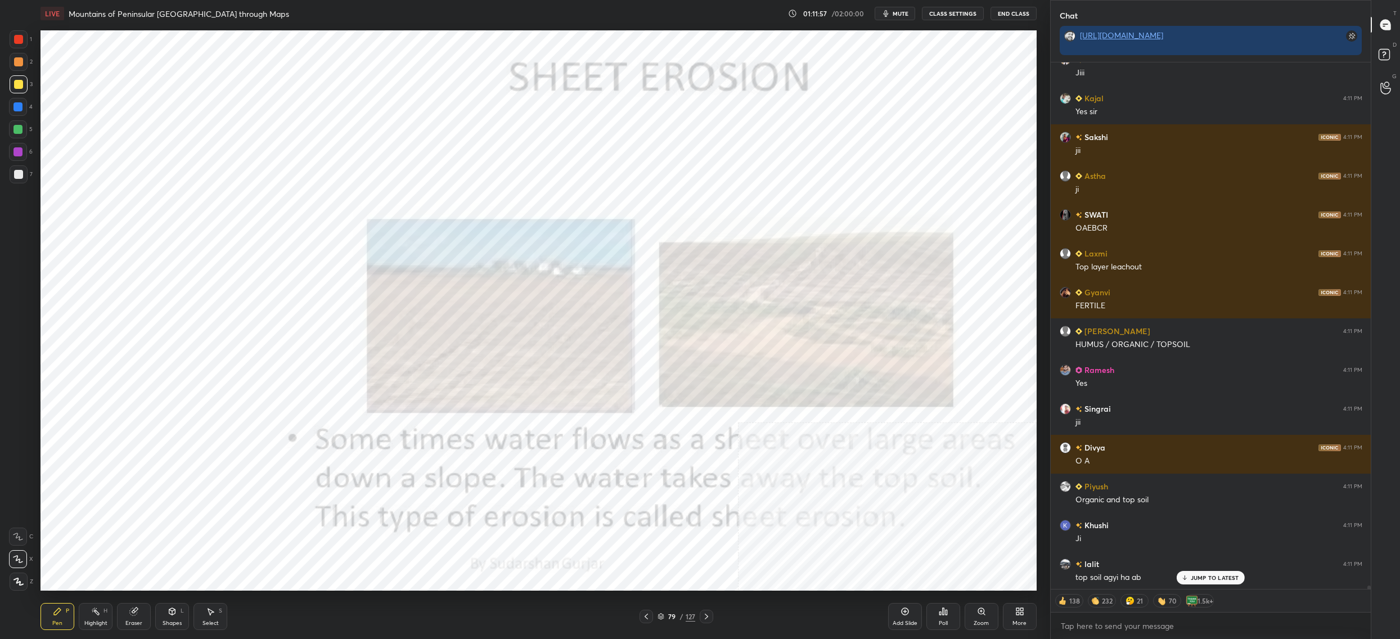
click at [283, 347] on img "grid" at bounding box center [199, 292] width 306 height 167
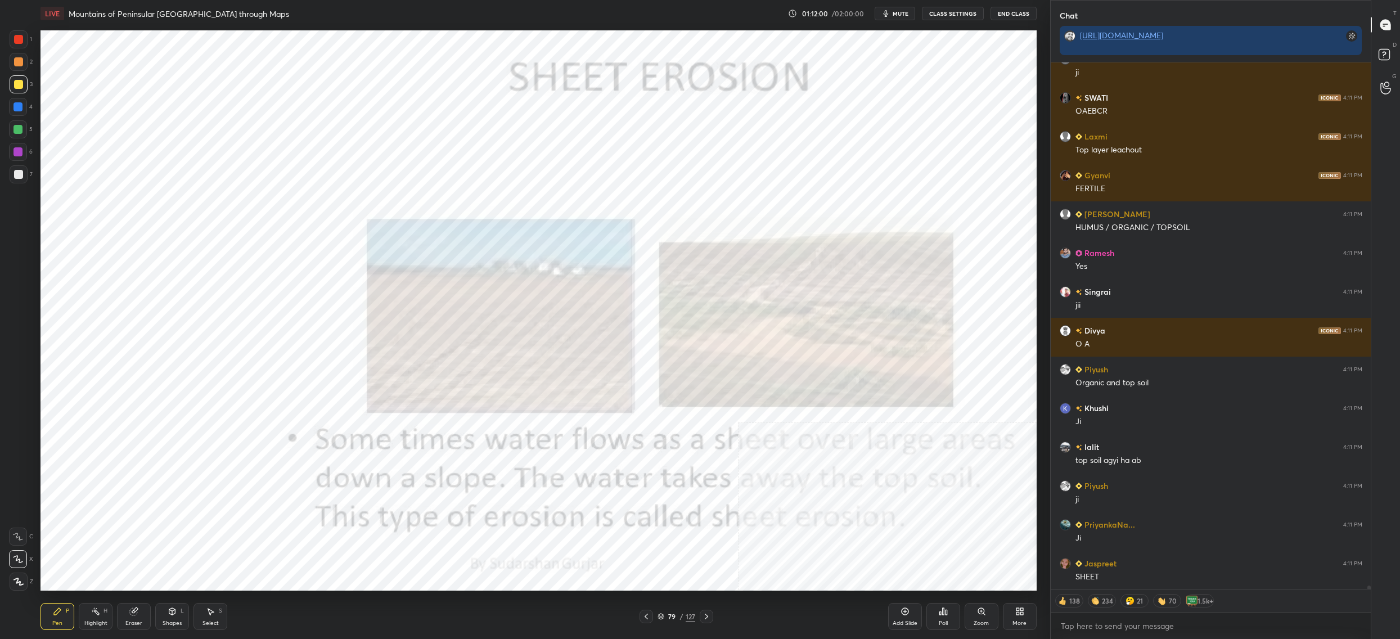
click at [1019, 621] on div "More" at bounding box center [1019, 623] width 14 height 6
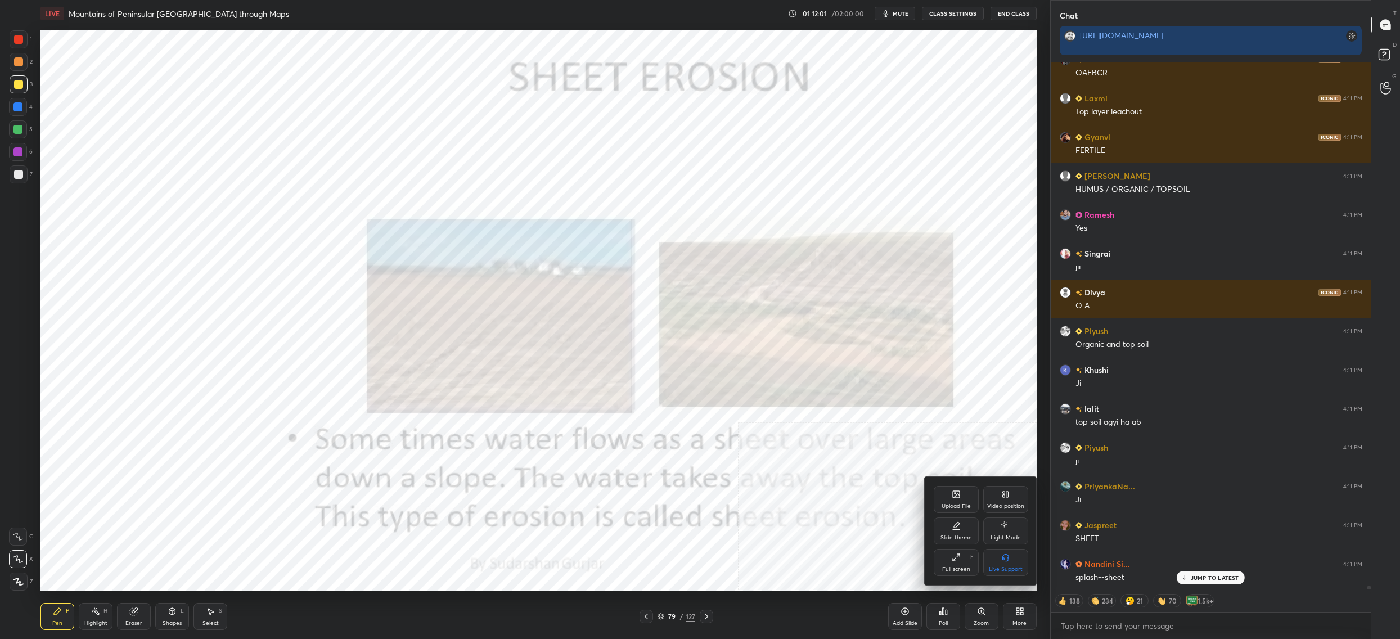
click at [1012, 509] on div "Video position" at bounding box center [1005, 506] width 37 height 6
click at [957, 557] on icon at bounding box center [955, 557] width 9 height 9
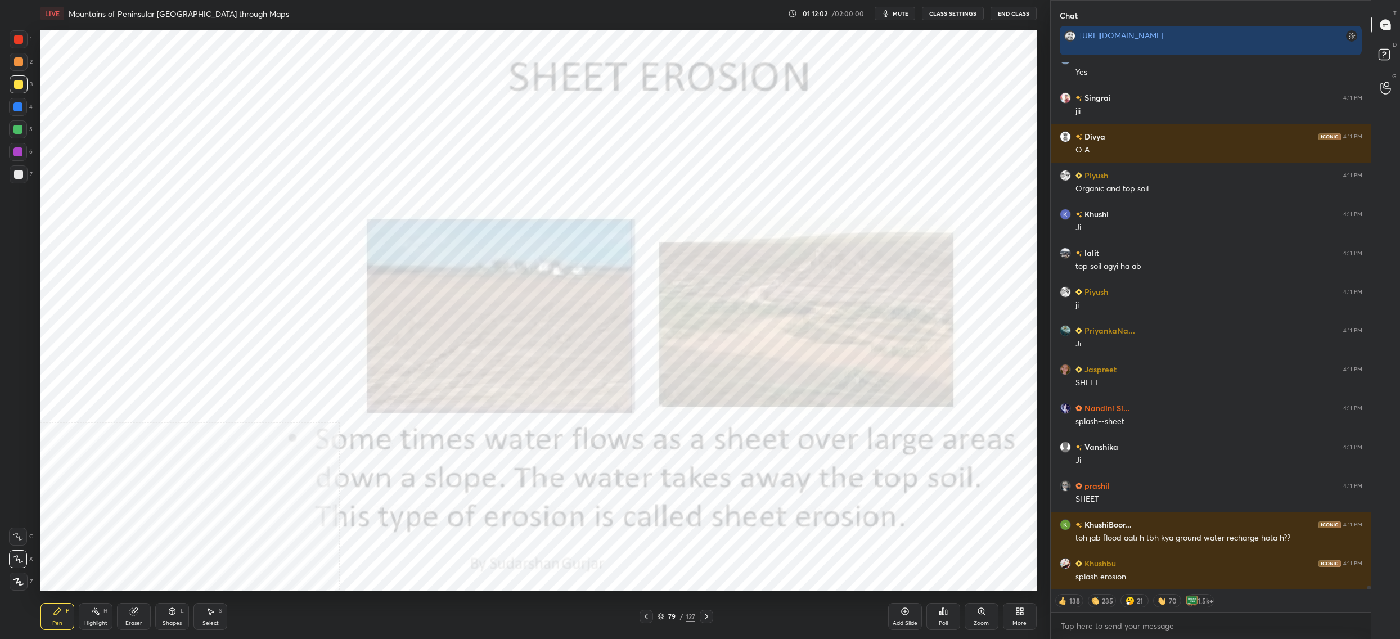
click at [31, 46] on div "1" at bounding box center [21, 39] width 22 height 18
click at [24, 39] on div at bounding box center [19, 39] width 18 height 18
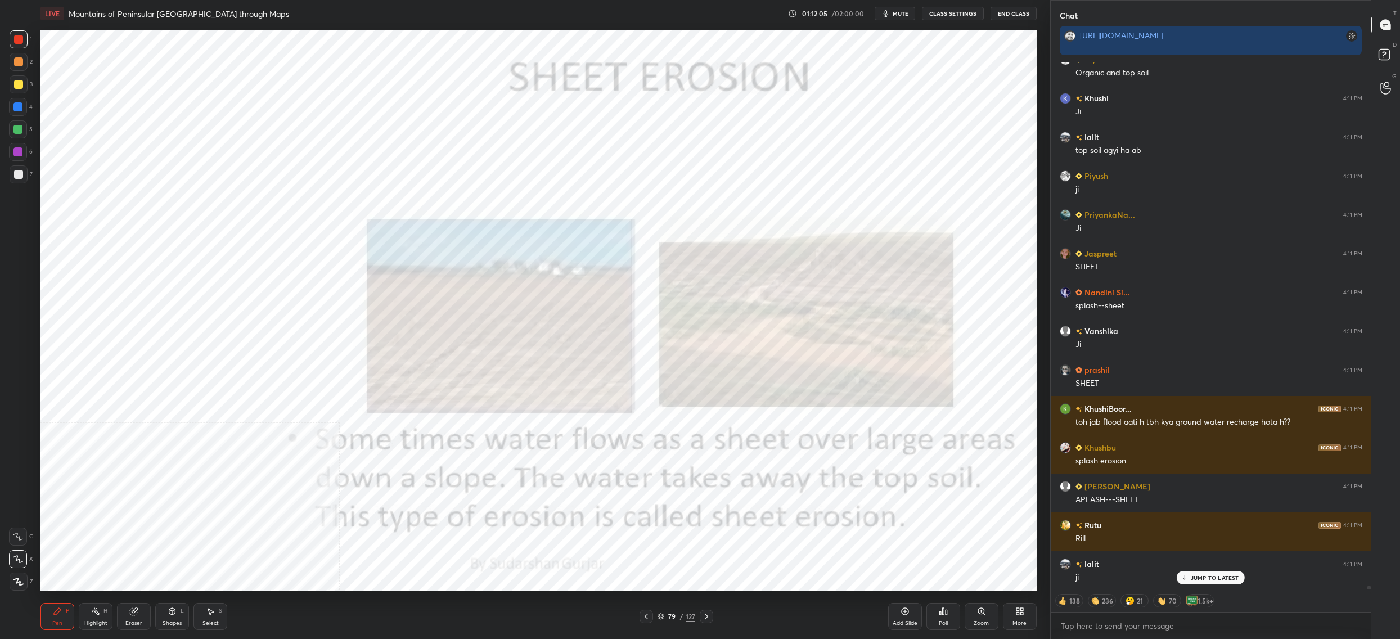
click at [13, 98] on div at bounding box center [18, 107] width 18 height 18
drag, startPoint x: 20, startPoint y: 101, endPoint x: 37, endPoint y: 101, distance: 16.3
click at [20, 101] on div at bounding box center [18, 107] width 18 height 18
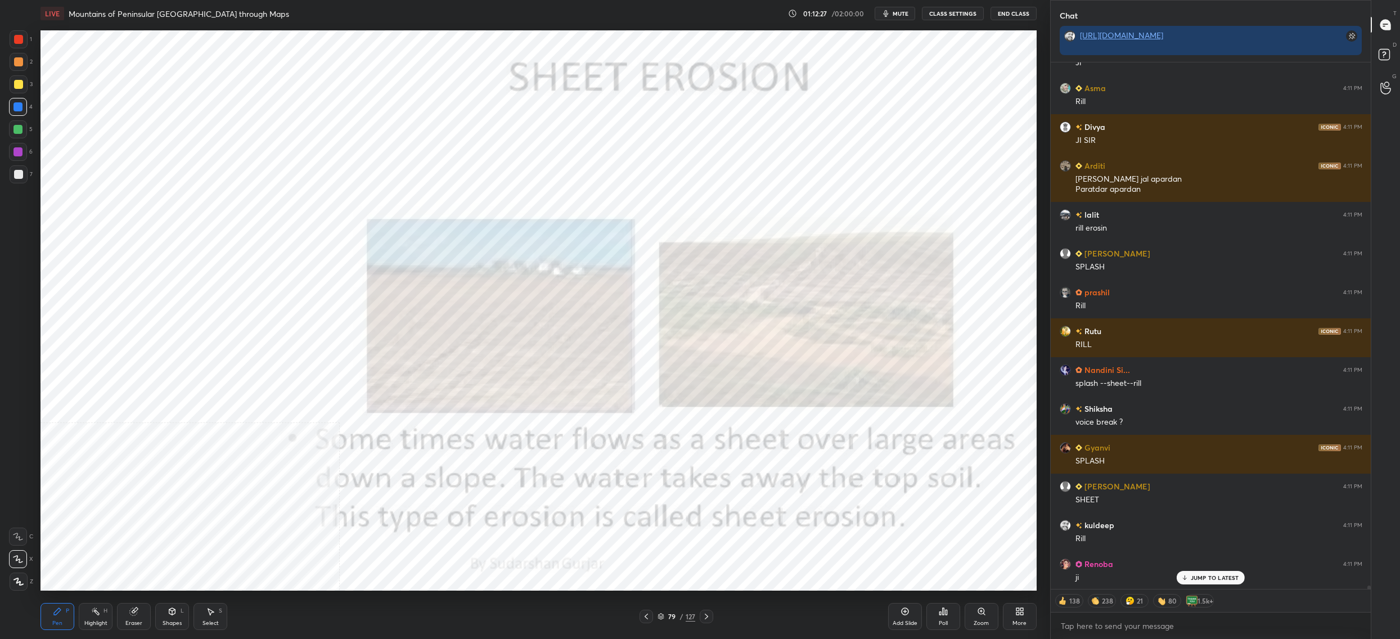
drag, startPoint x: 665, startPoint y: 613, endPoint x: 653, endPoint y: 600, distance: 17.9
click at [665, 613] on div "79 / 127" at bounding box center [676, 616] width 38 height 10
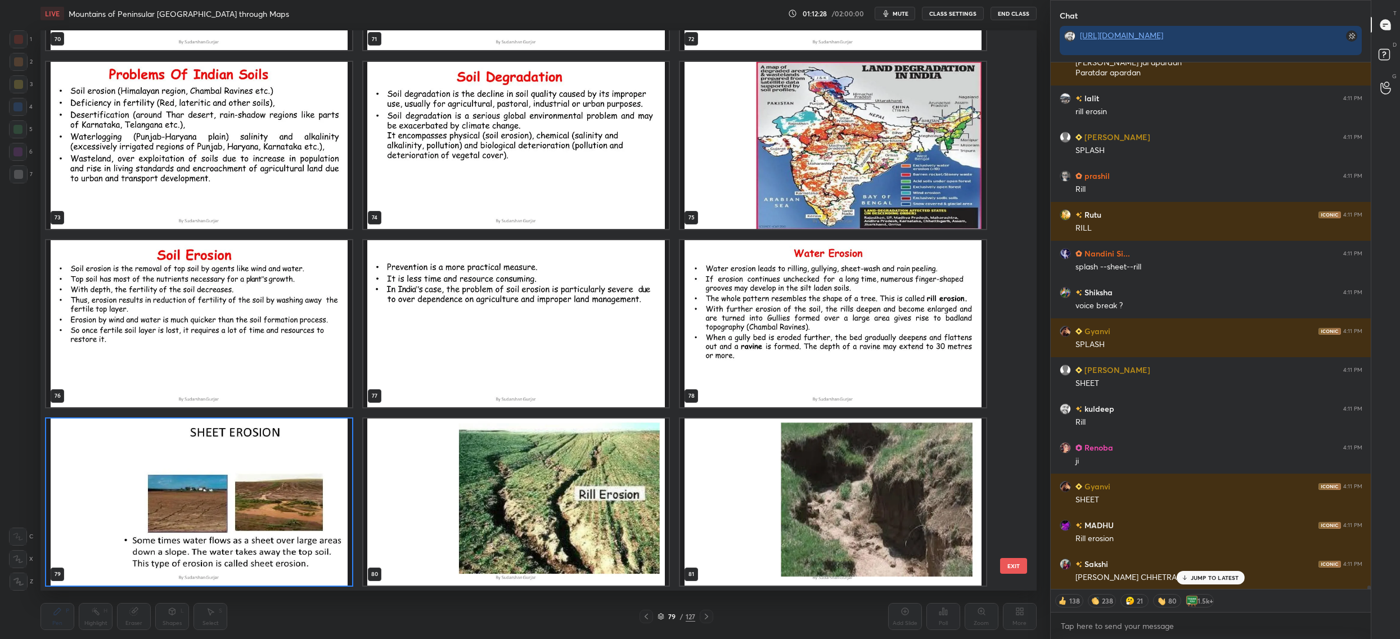
click at [636, 529] on img "grid" at bounding box center [516, 501] width 306 height 167
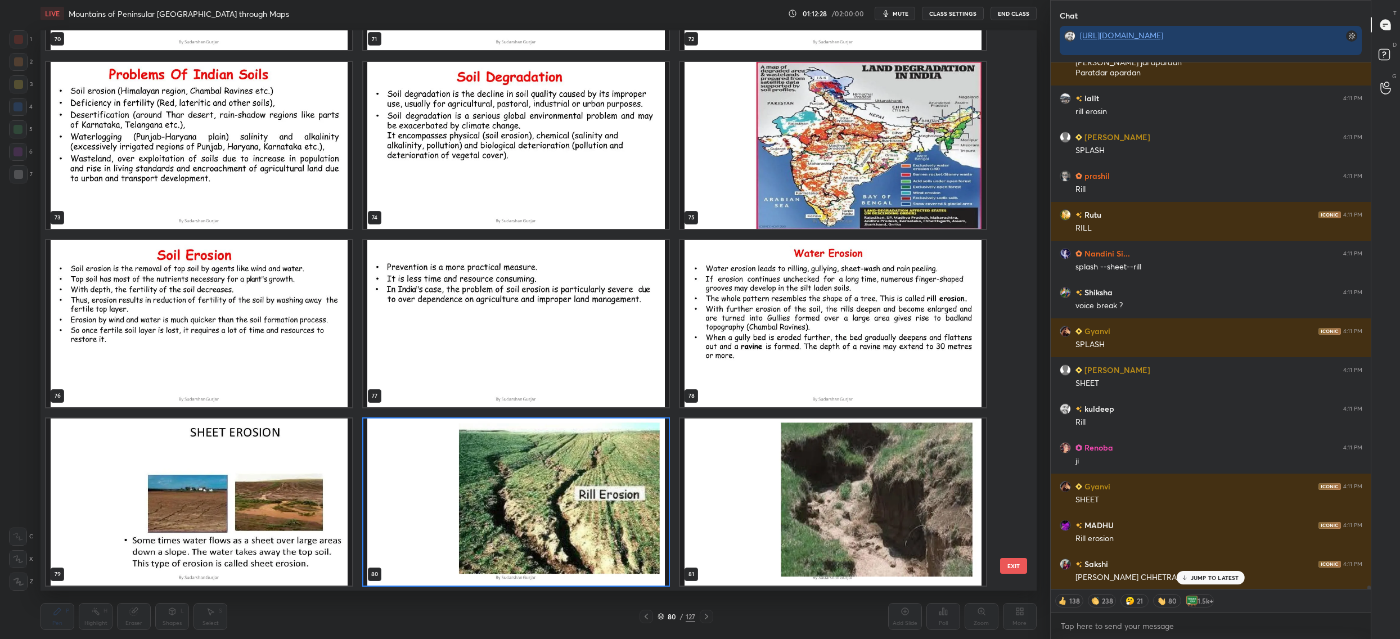
click at [636, 529] on img "grid" at bounding box center [516, 501] width 306 height 167
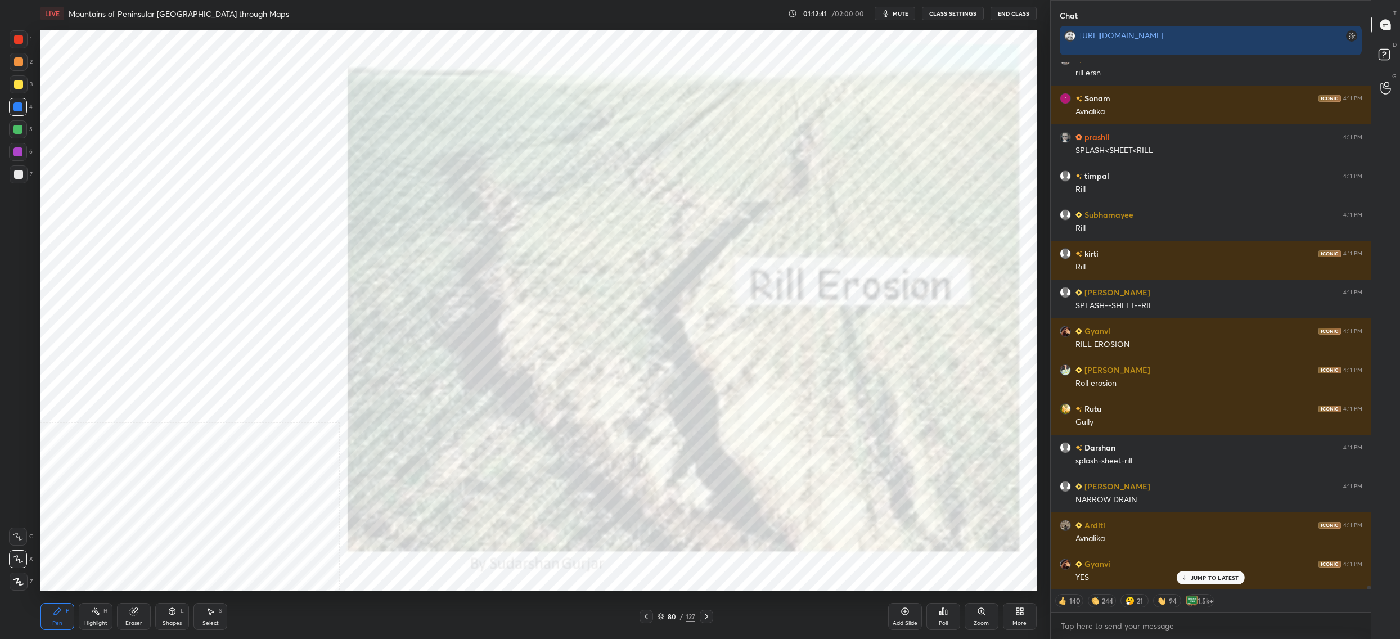
click at [672, 615] on div "80" at bounding box center [671, 616] width 11 height 7
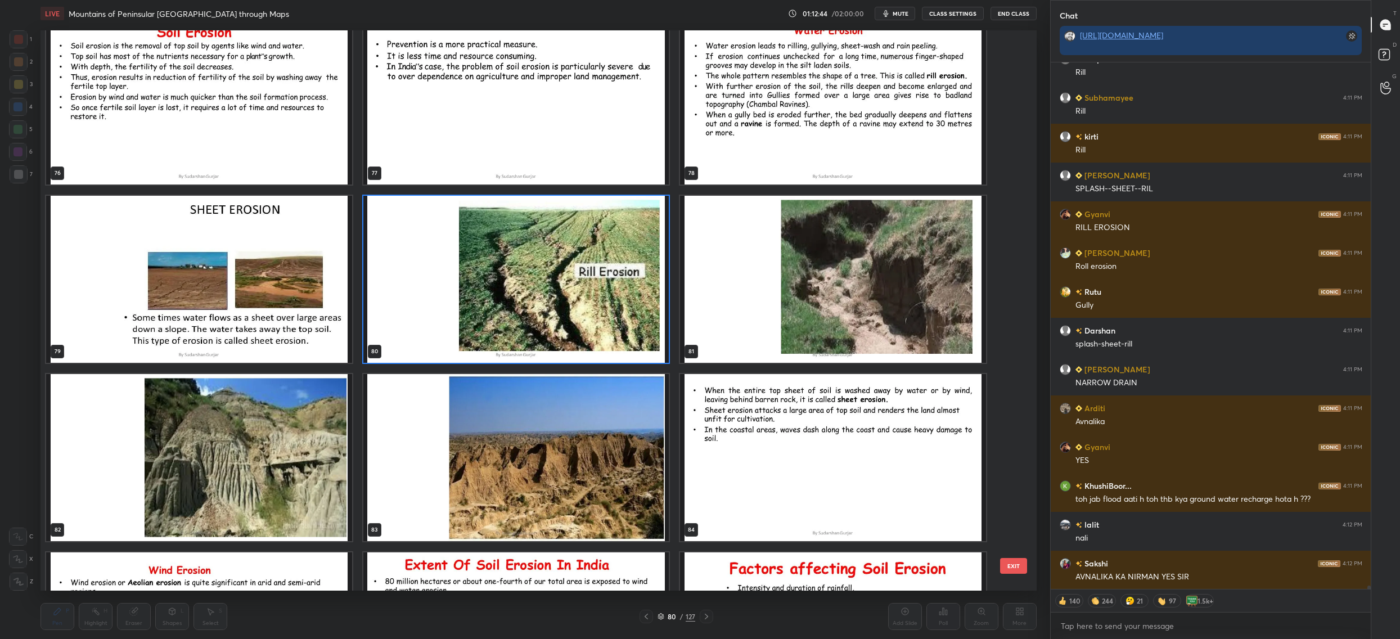
click at [573, 294] on img "grid" at bounding box center [516, 279] width 306 height 167
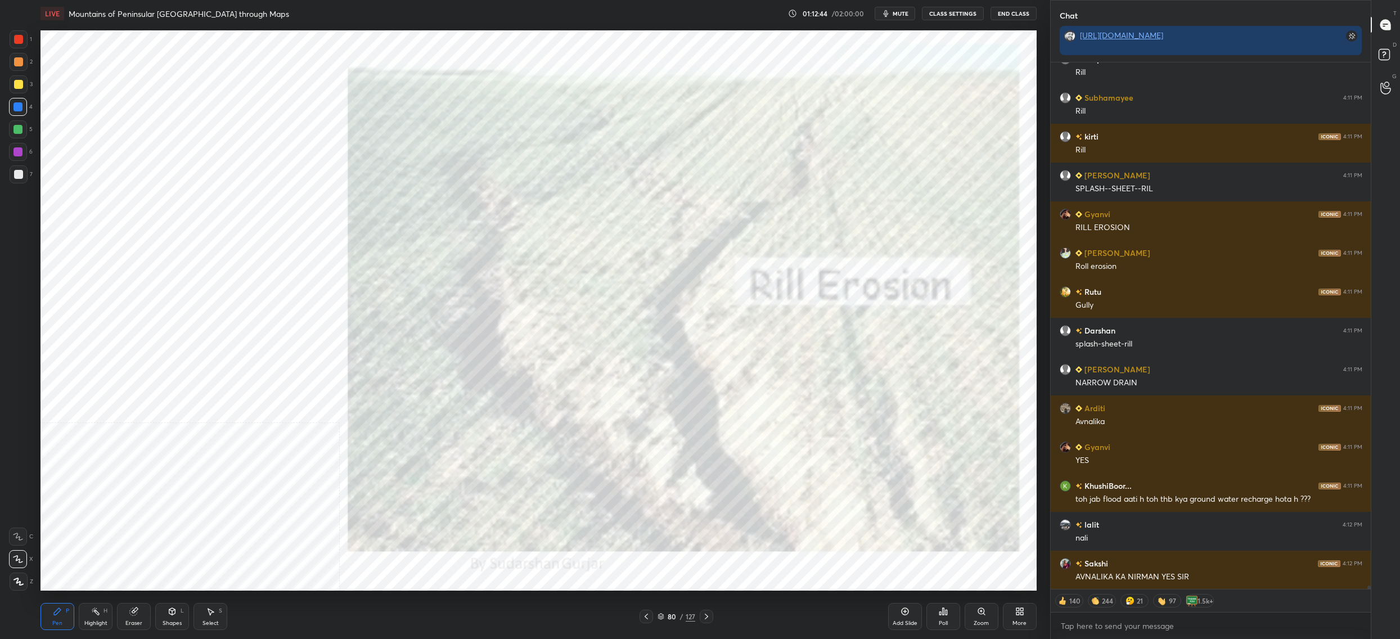
click at [573, 294] on img "grid" at bounding box center [516, 279] width 306 height 167
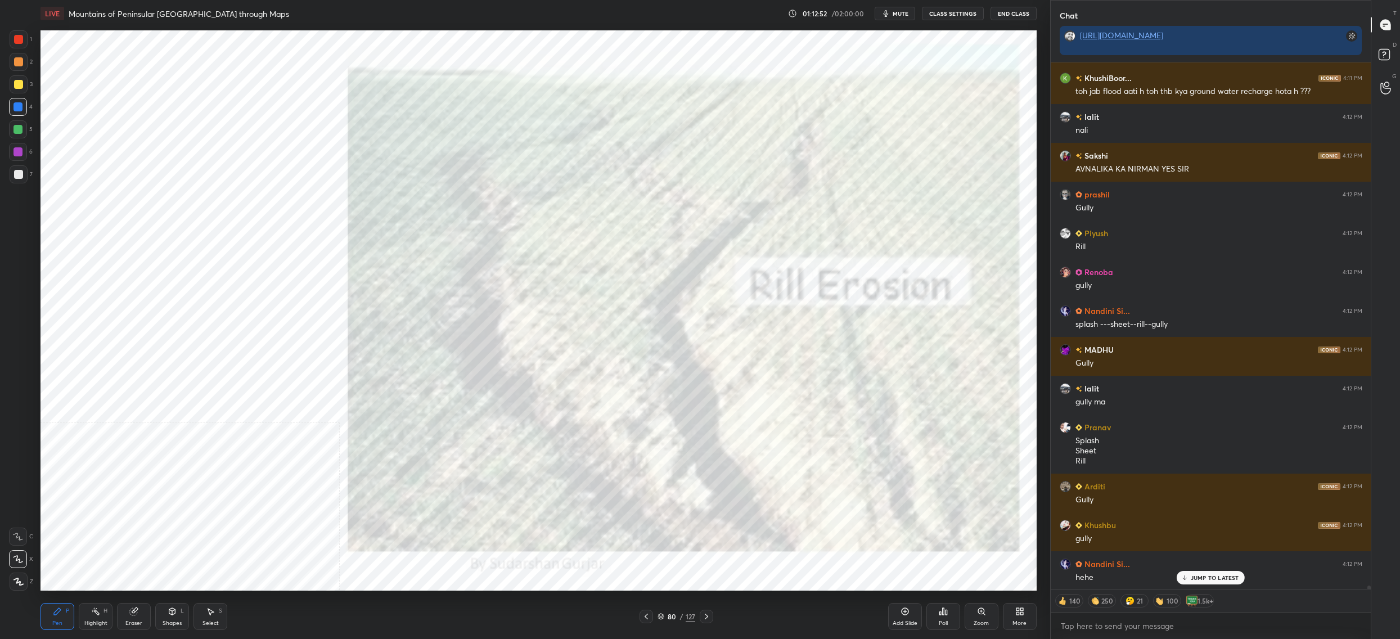
click at [663, 614] on div "80 / 127" at bounding box center [676, 616] width 38 height 10
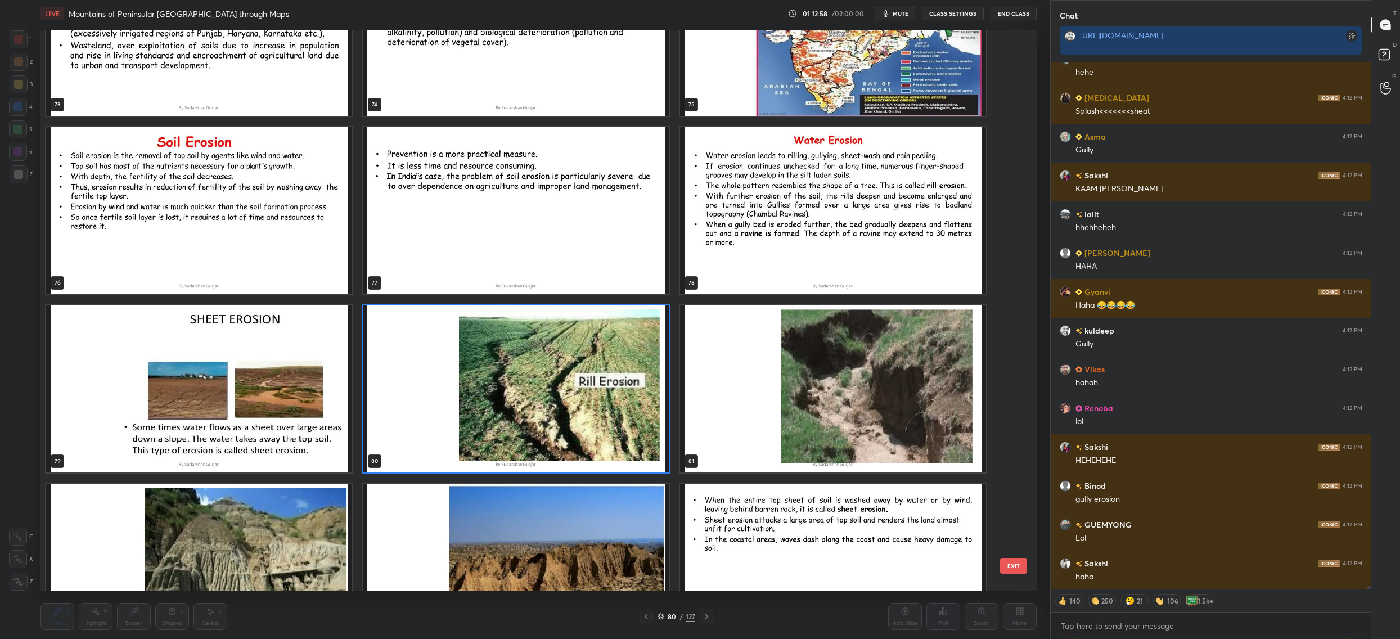
click at [512, 335] on img "grid" at bounding box center [516, 388] width 306 height 167
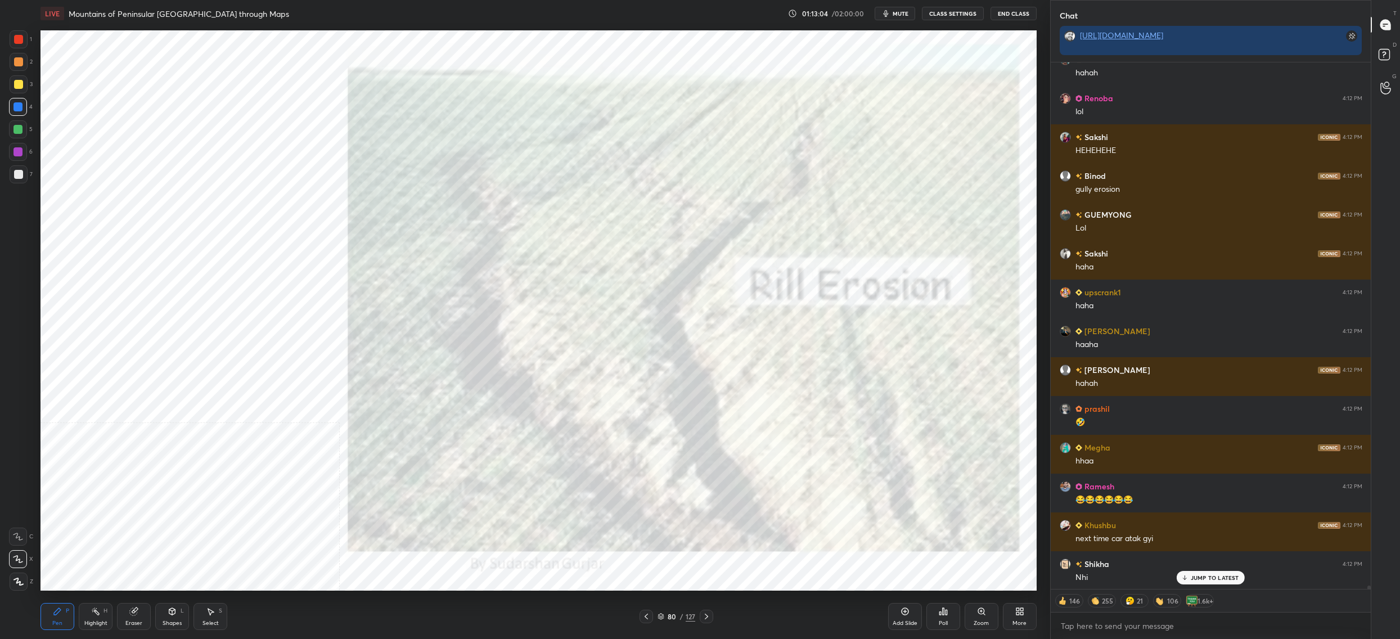
drag, startPoint x: 665, startPoint y: 620, endPoint x: 649, endPoint y: 603, distance: 23.1
click at [665, 620] on div "80 / 127" at bounding box center [676, 616] width 38 height 10
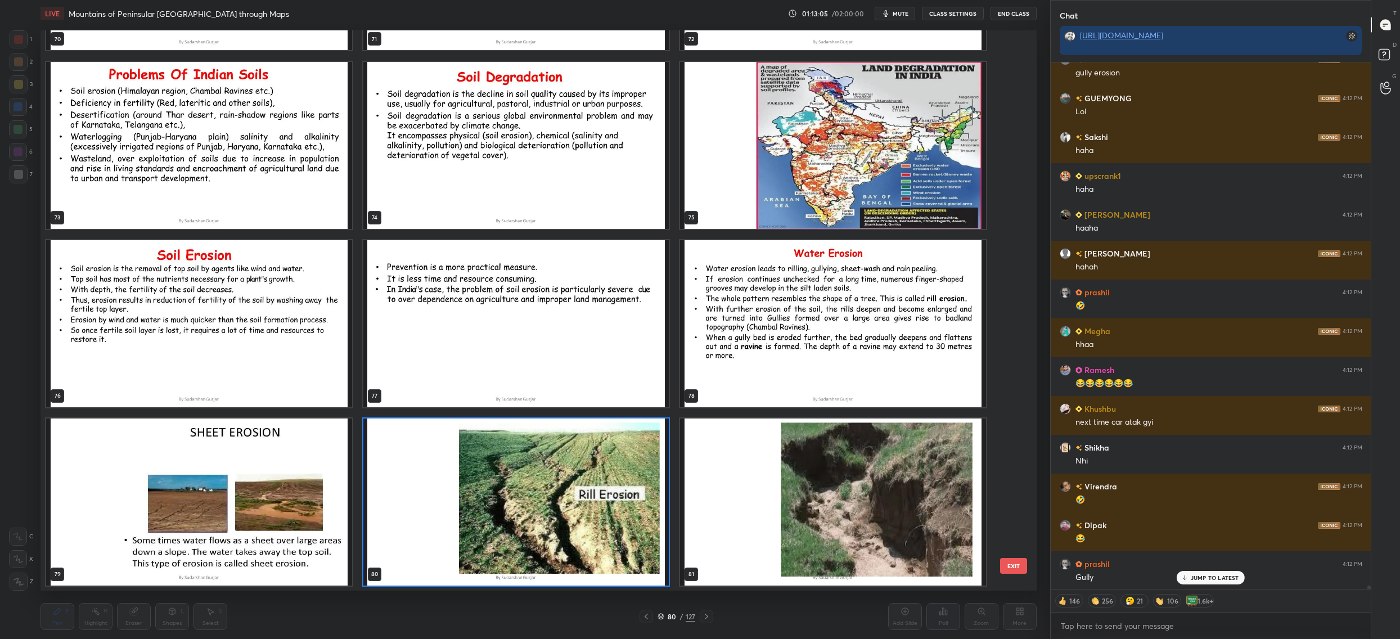
click at [766, 499] on img "grid" at bounding box center [833, 501] width 306 height 167
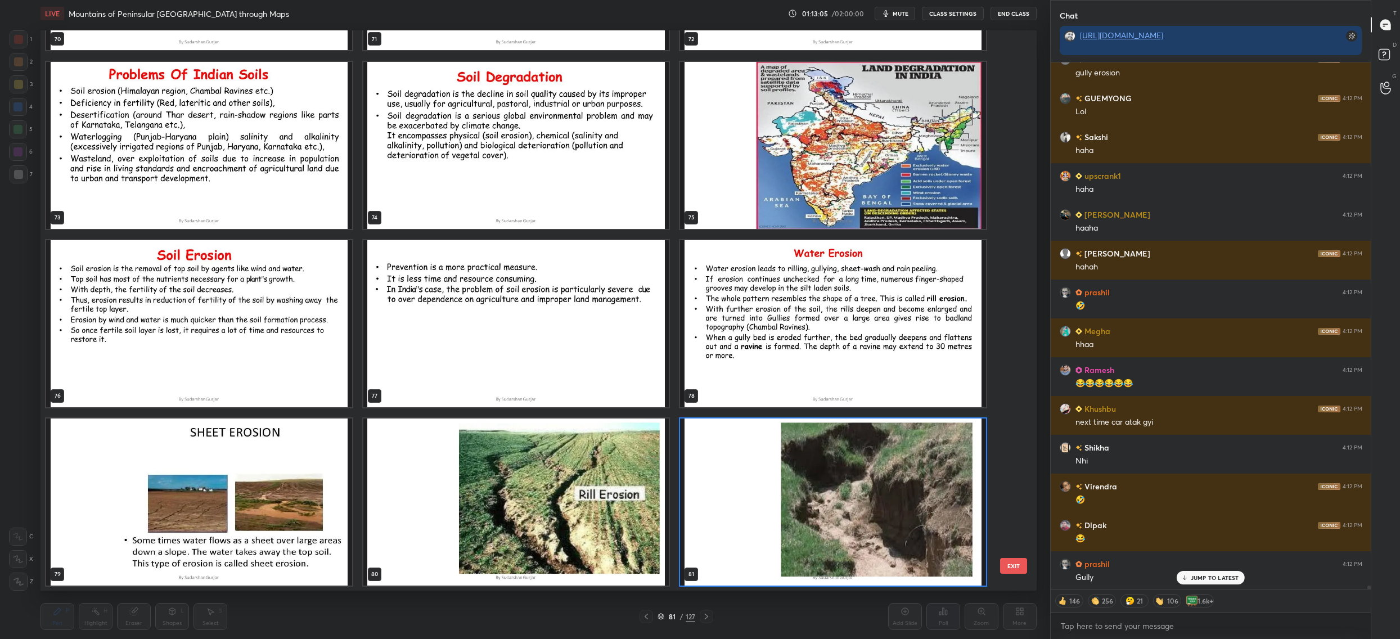
click at [766, 499] on img "grid" at bounding box center [833, 501] width 306 height 167
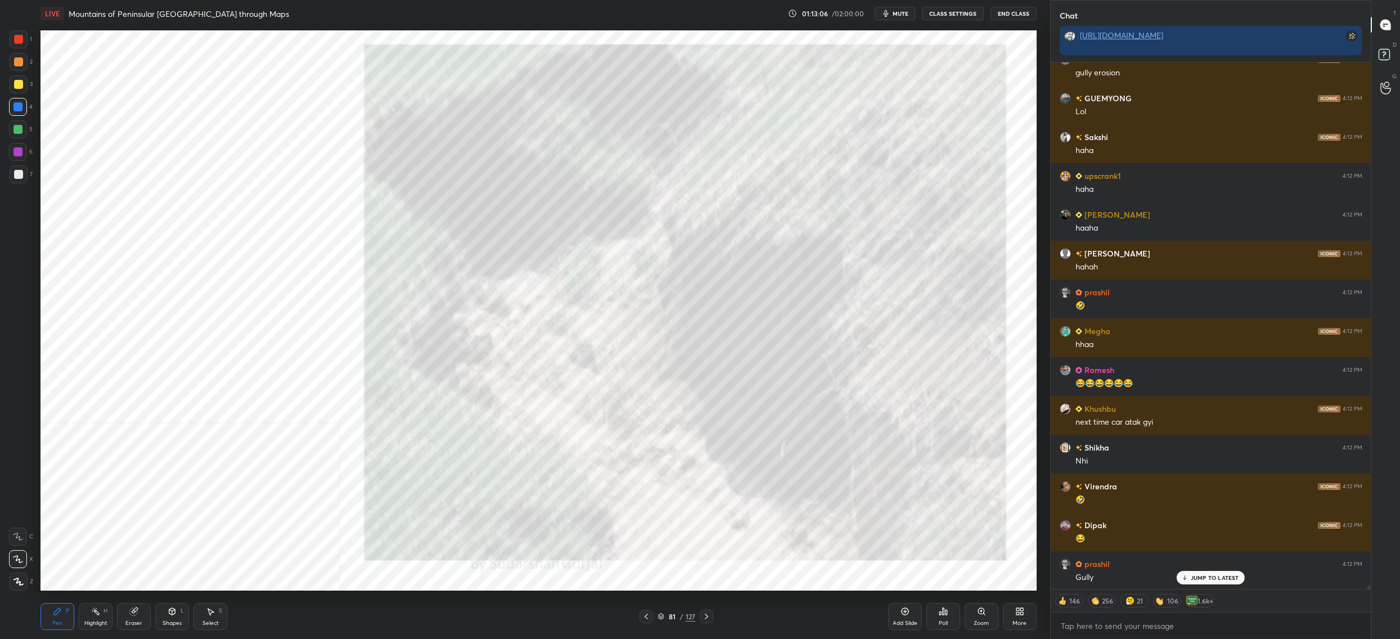
click at [766, 499] on img "grid" at bounding box center [833, 501] width 306 height 167
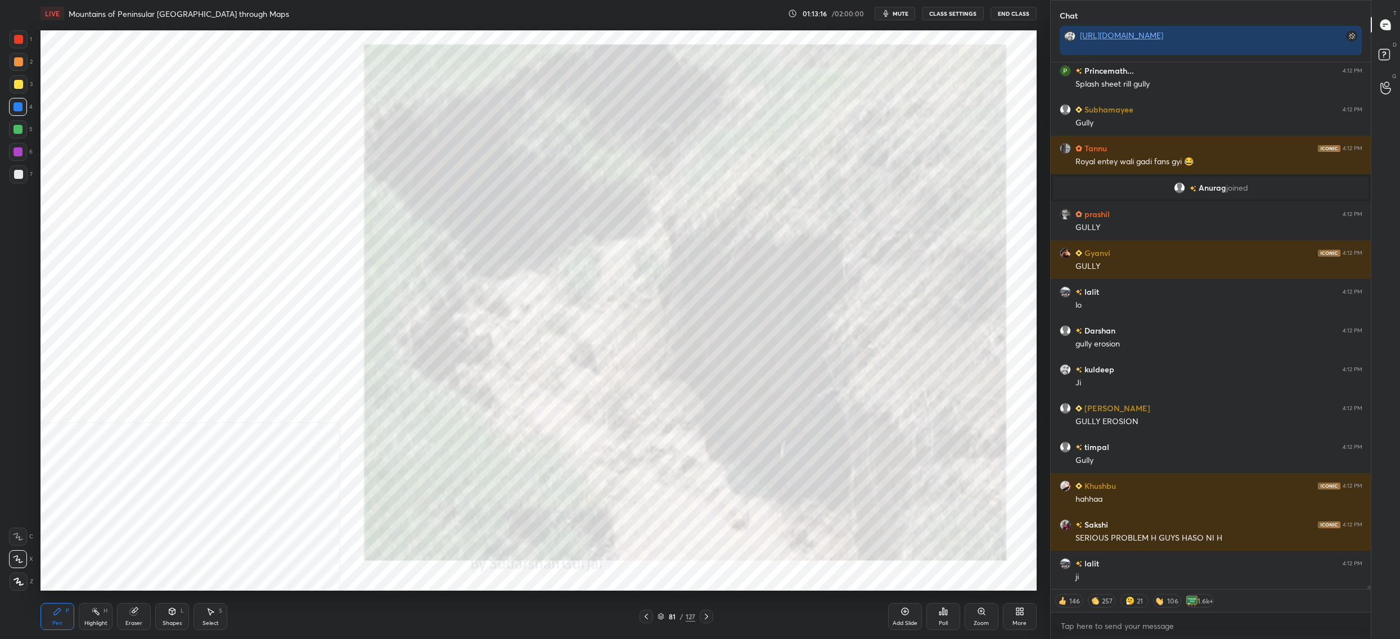
drag, startPoint x: 661, startPoint y: 620, endPoint x: 643, endPoint y: 622, distance: 17.5
click at [657, 624] on div "Pen P Highlight H Eraser Shapes L Select S 81 / 127 Add Slide Poll Zoom More" at bounding box center [538, 616] width 996 height 45
click at [656, 621] on div "81 / 127" at bounding box center [676, 616] width 74 height 13
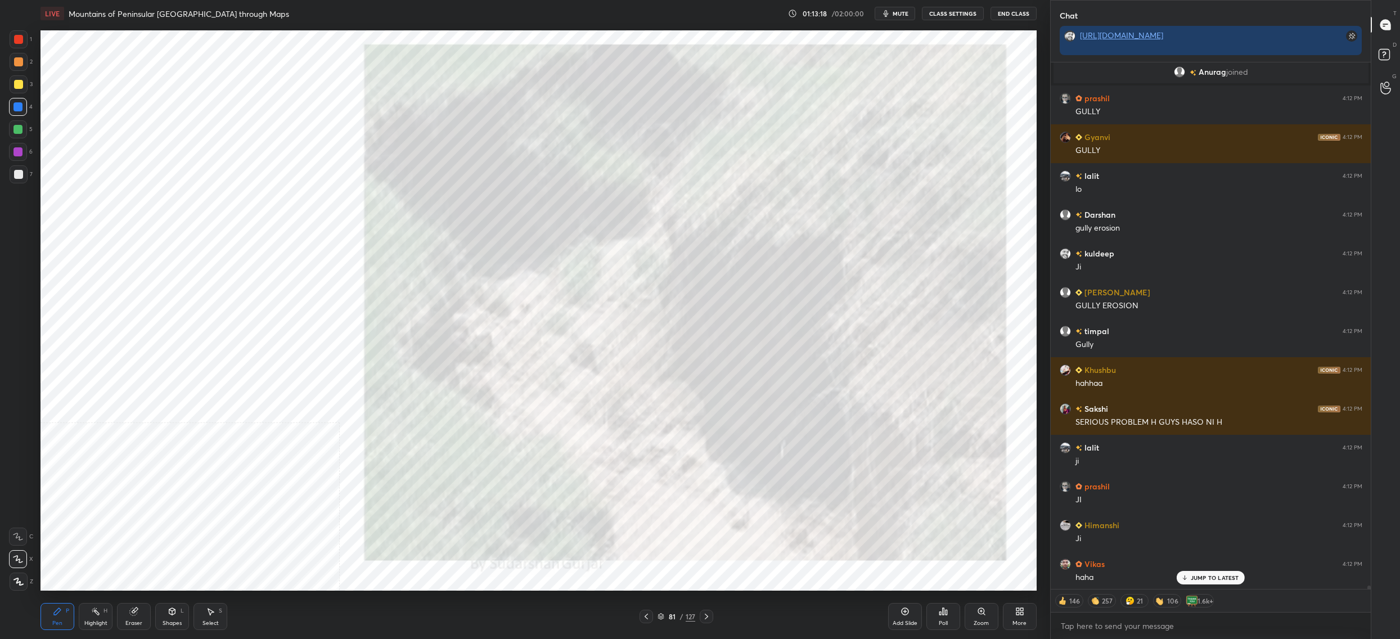
click at [664, 617] on div "81 / 127" at bounding box center [676, 616] width 38 height 10
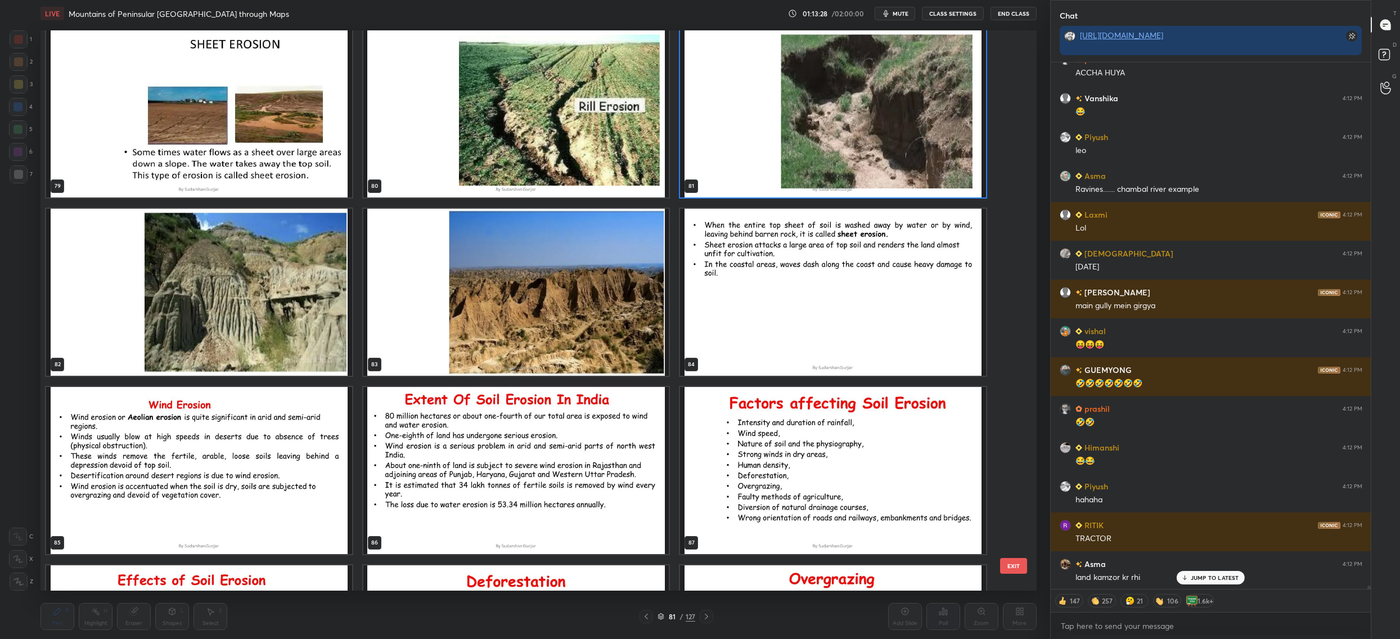
click at [248, 265] on img "grid" at bounding box center [199, 292] width 306 height 167
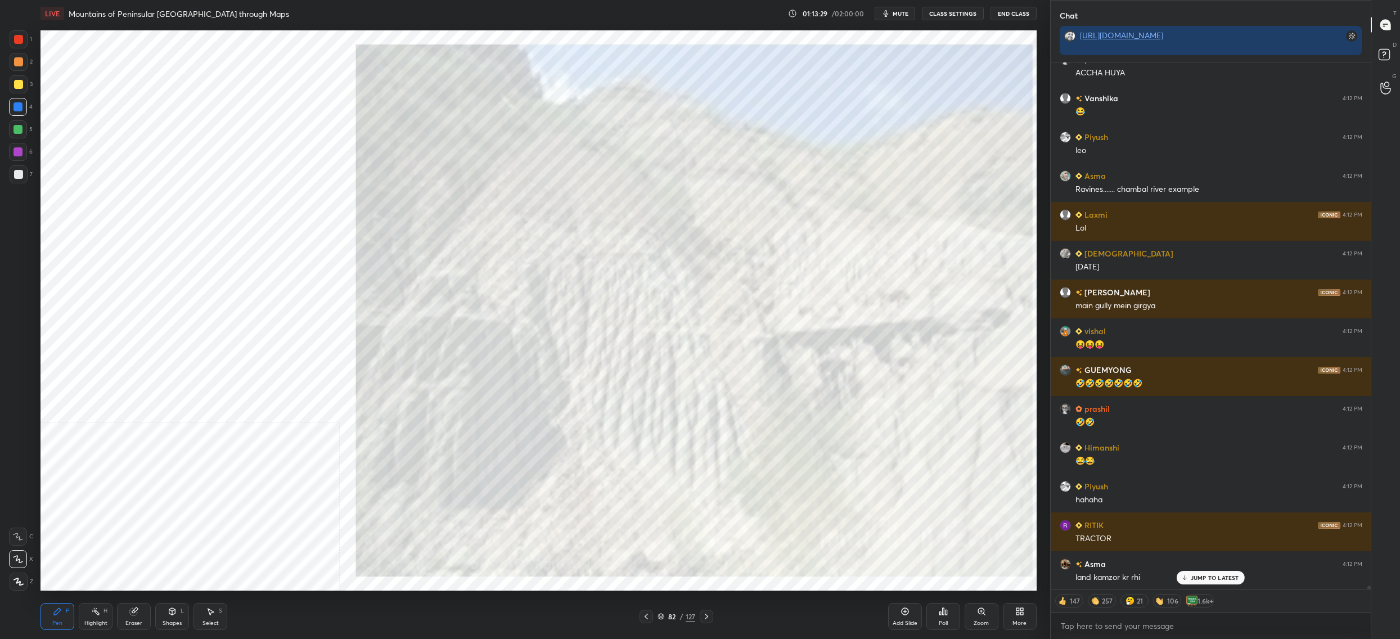
drag, startPoint x: 248, startPoint y: 265, endPoint x: 299, endPoint y: 258, distance: 51.1
click at [248, 265] on img "grid" at bounding box center [199, 292] width 306 height 167
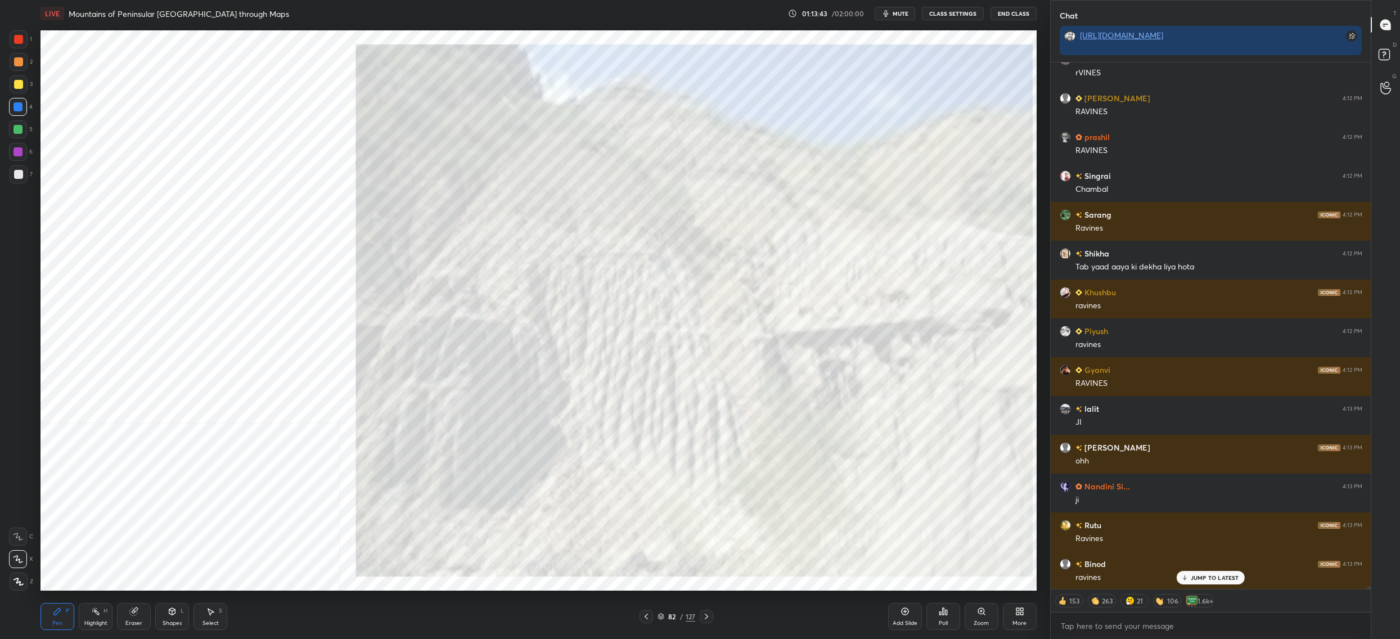
click at [670, 620] on div "82" at bounding box center [671, 616] width 11 height 7
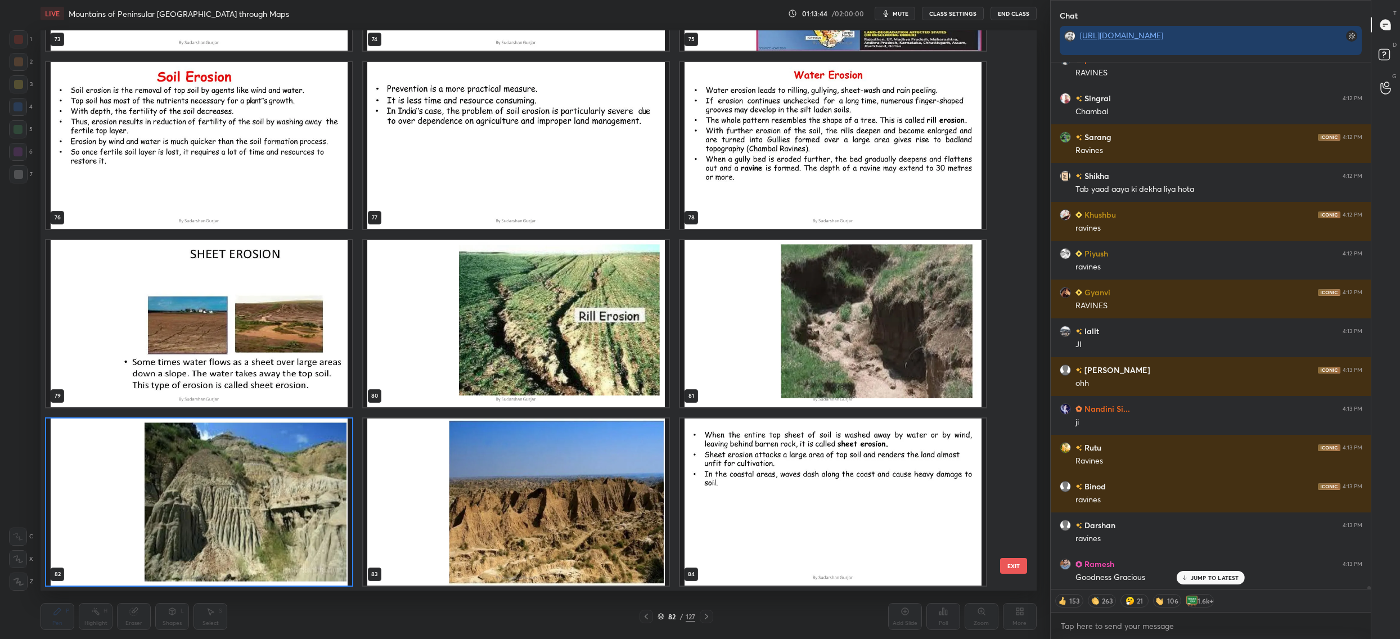
click at [539, 481] on img "grid" at bounding box center [516, 501] width 306 height 167
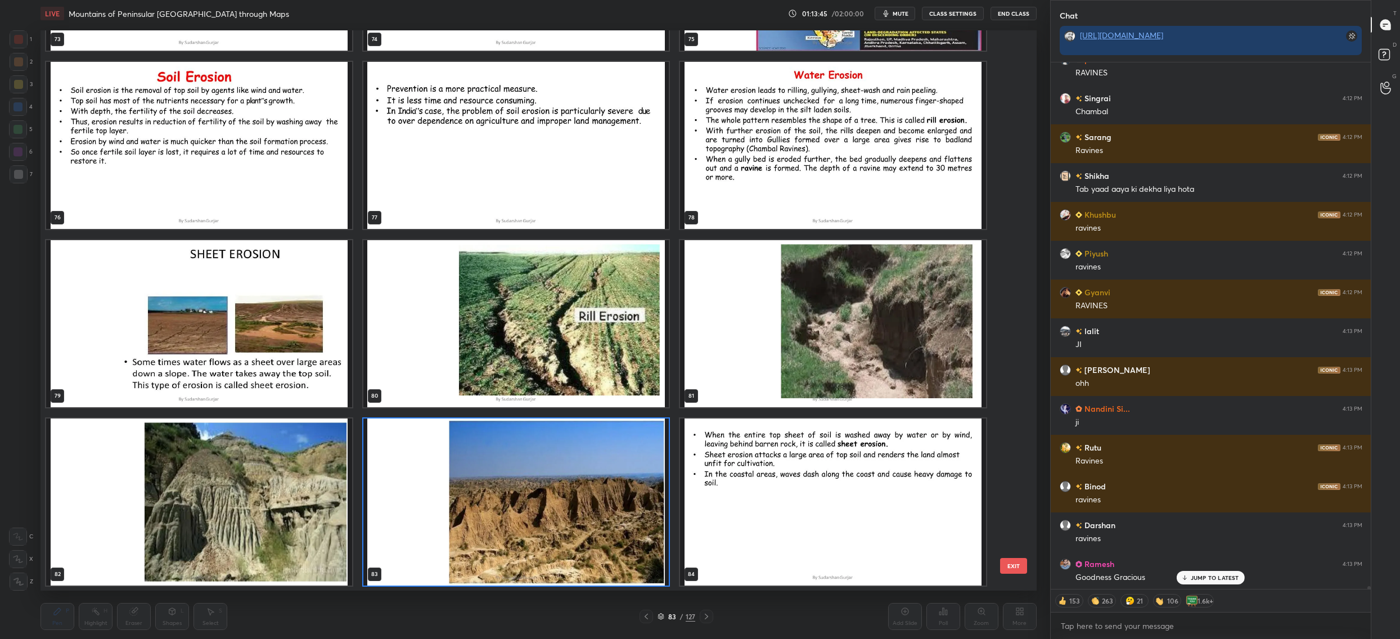
click at [539, 481] on img "grid" at bounding box center [516, 501] width 306 height 167
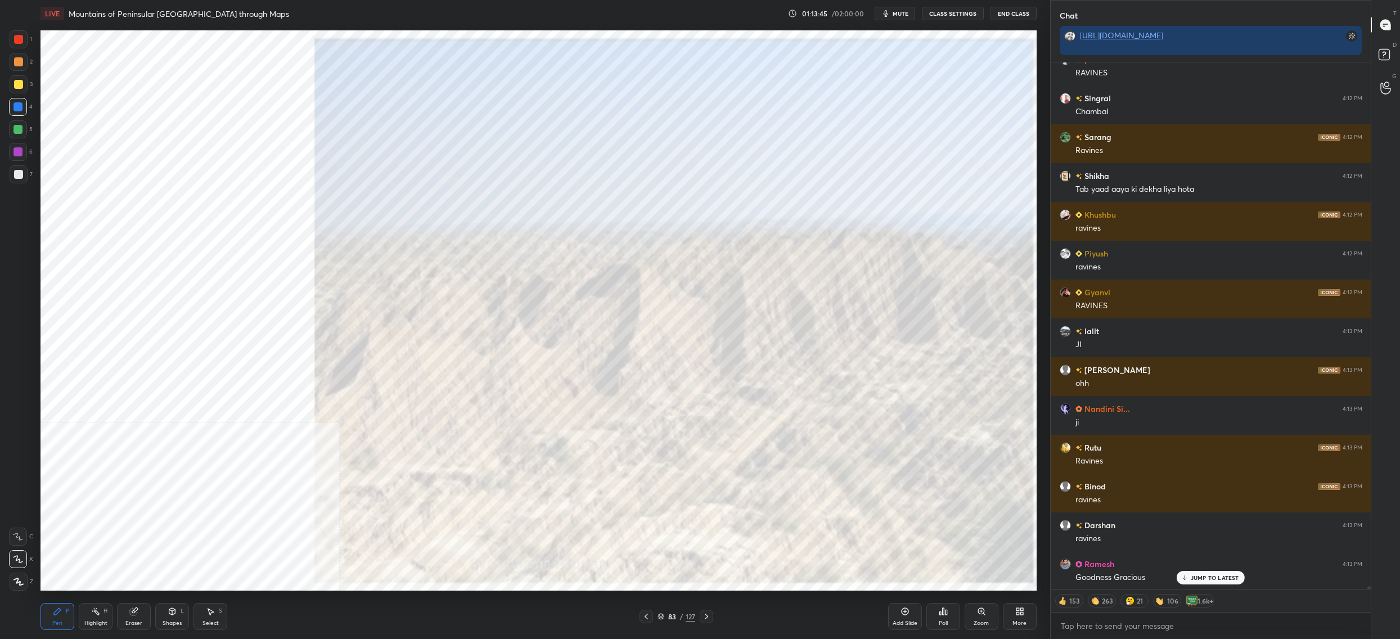
click at [539, 481] on img "grid" at bounding box center [516, 501] width 306 height 167
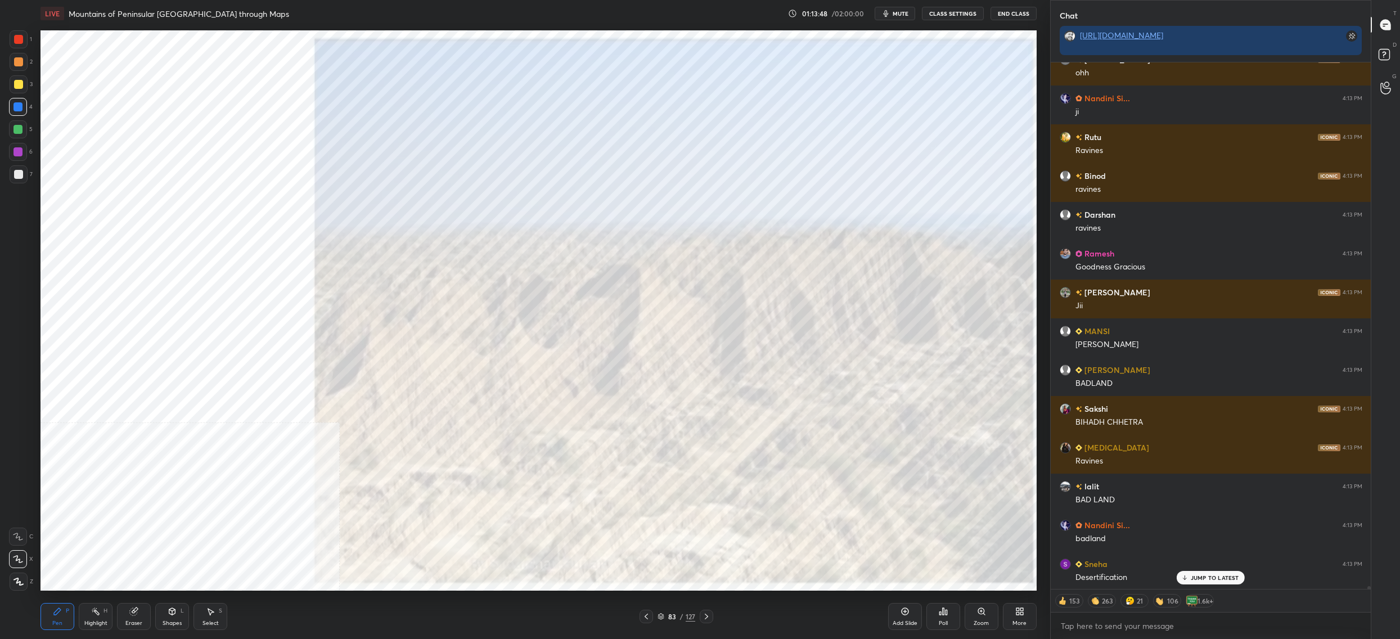
click at [18, 127] on div at bounding box center [17, 129] width 9 height 9
click at [13, 137] on div at bounding box center [18, 129] width 18 height 18
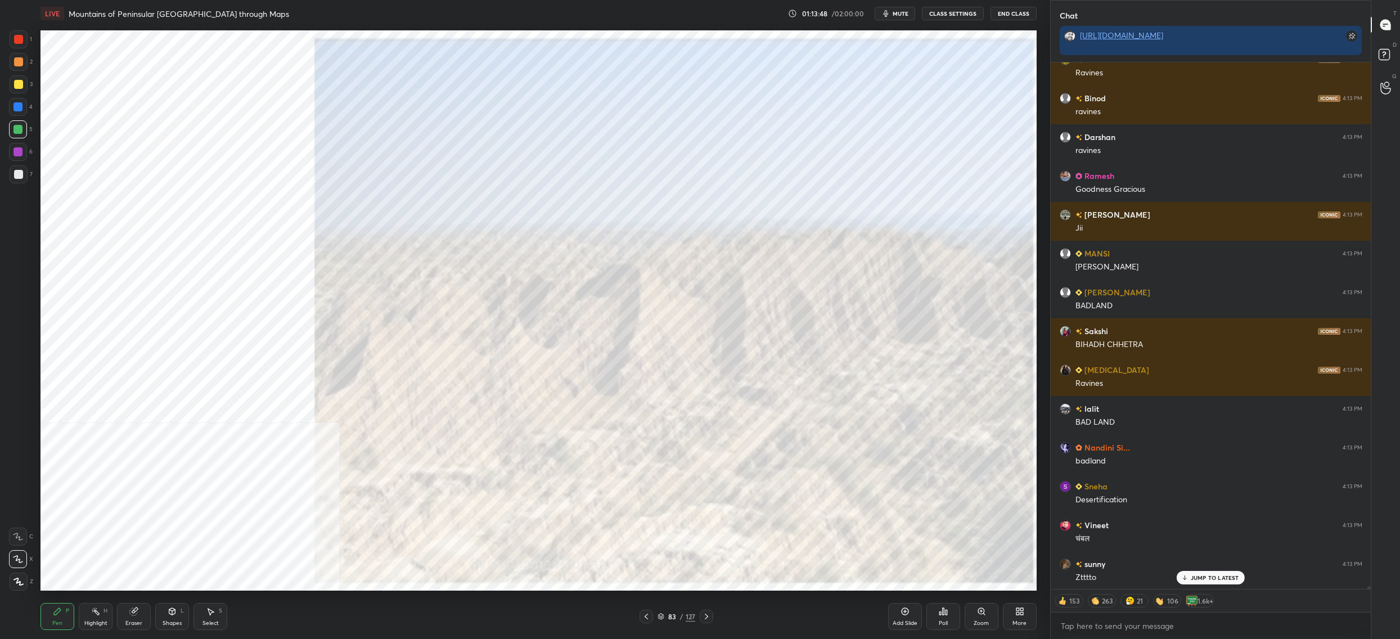
click at [17, 151] on div at bounding box center [17, 151] width 9 height 9
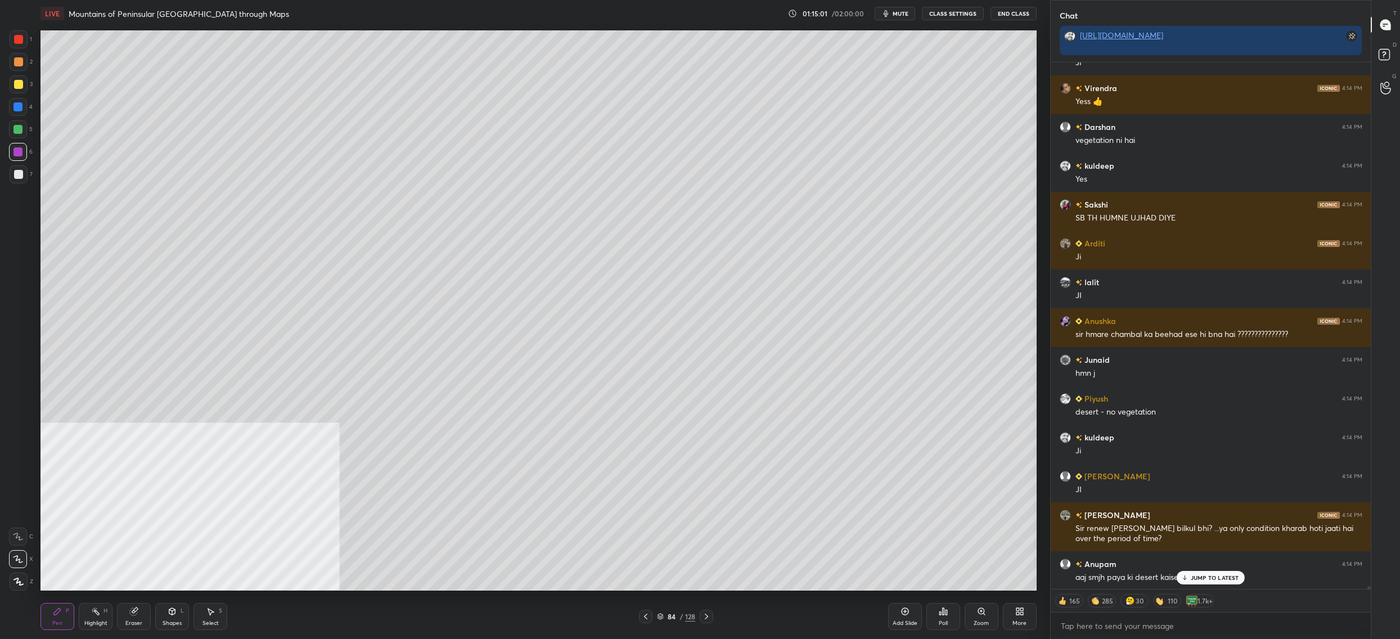
click at [21, 82] on div at bounding box center [18, 84] width 9 height 9
click at [21, 85] on div at bounding box center [18, 84] width 9 height 9
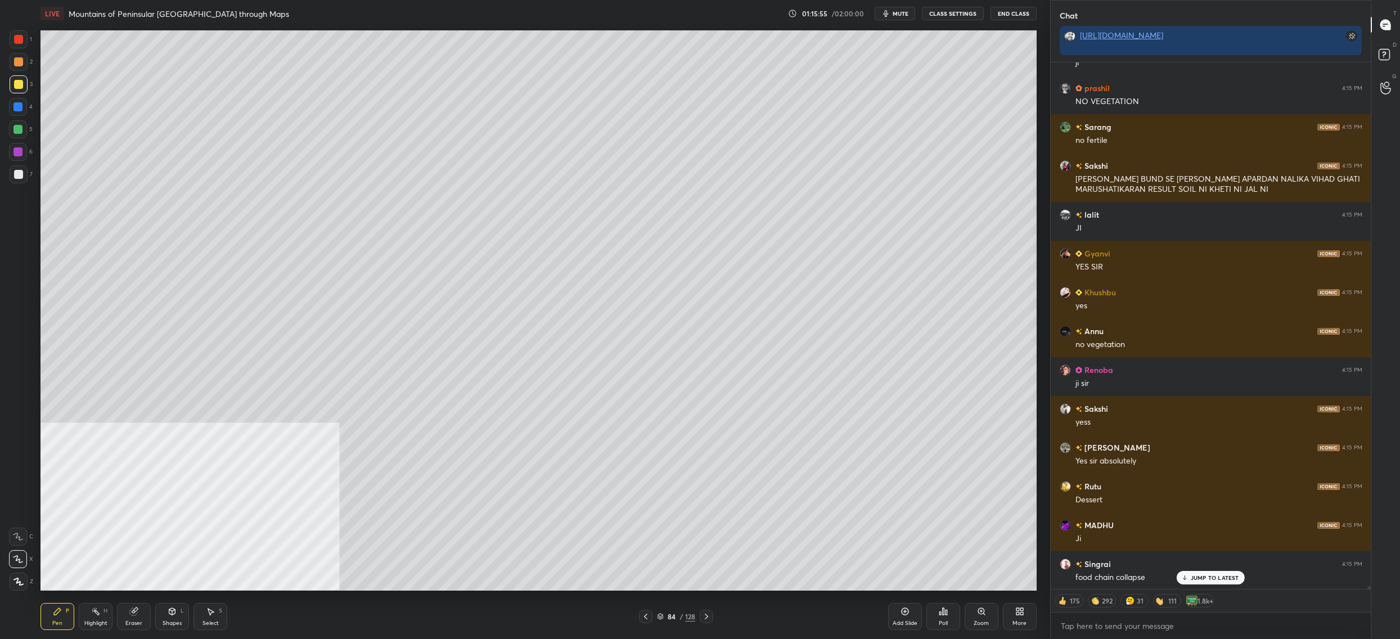
click at [665, 613] on div "84 / 128" at bounding box center [676, 616] width 38 height 10
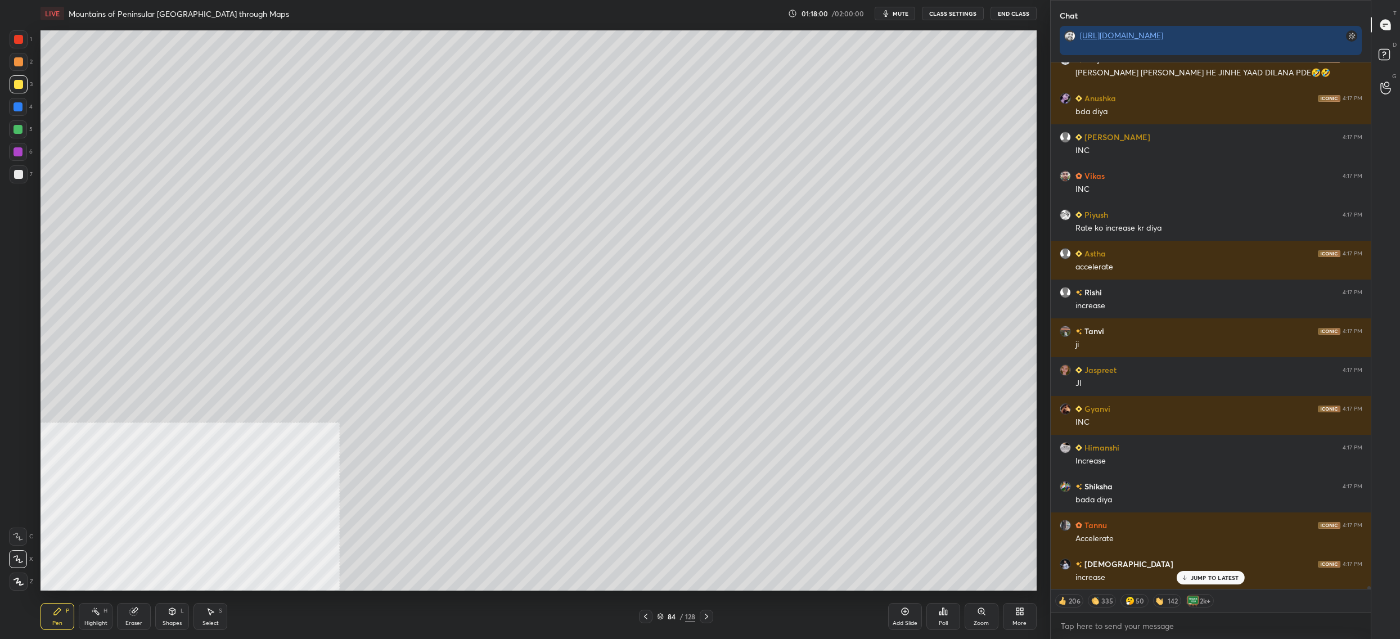
click at [666, 613] on div "84" at bounding box center [671, 616] width 11 height 7
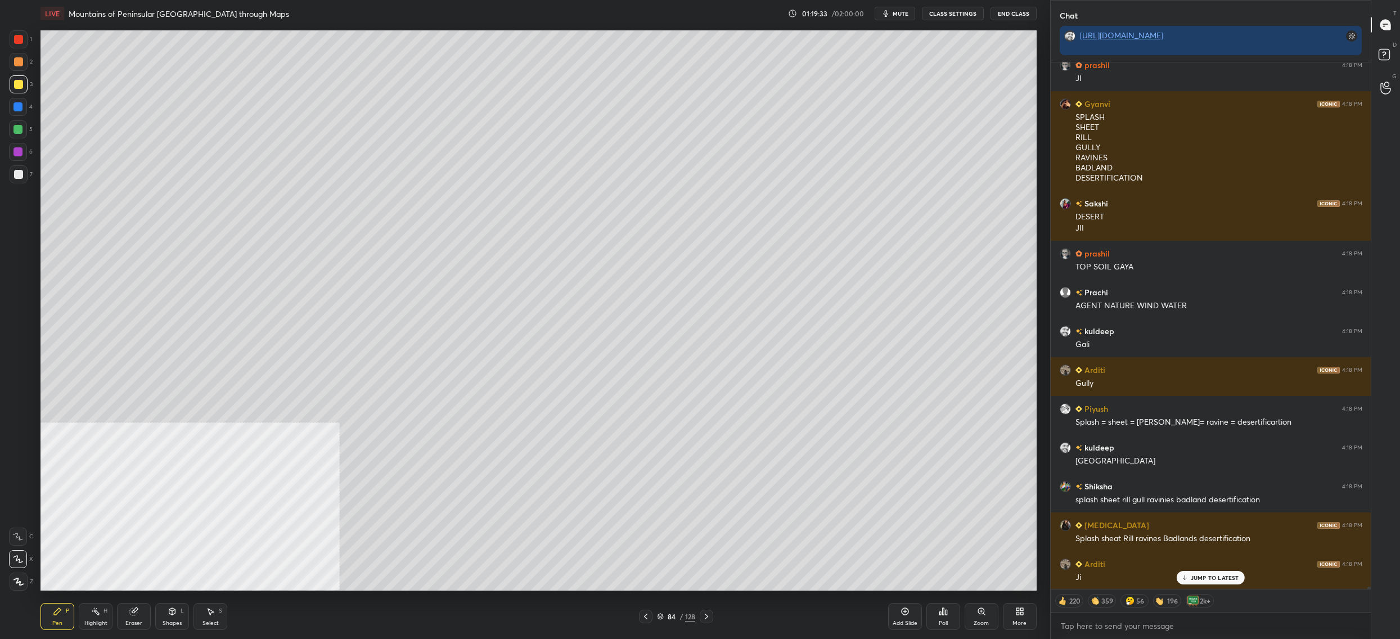
click at [671, 616] on div "84" at bounding box center [671, 616] width 11 height 7
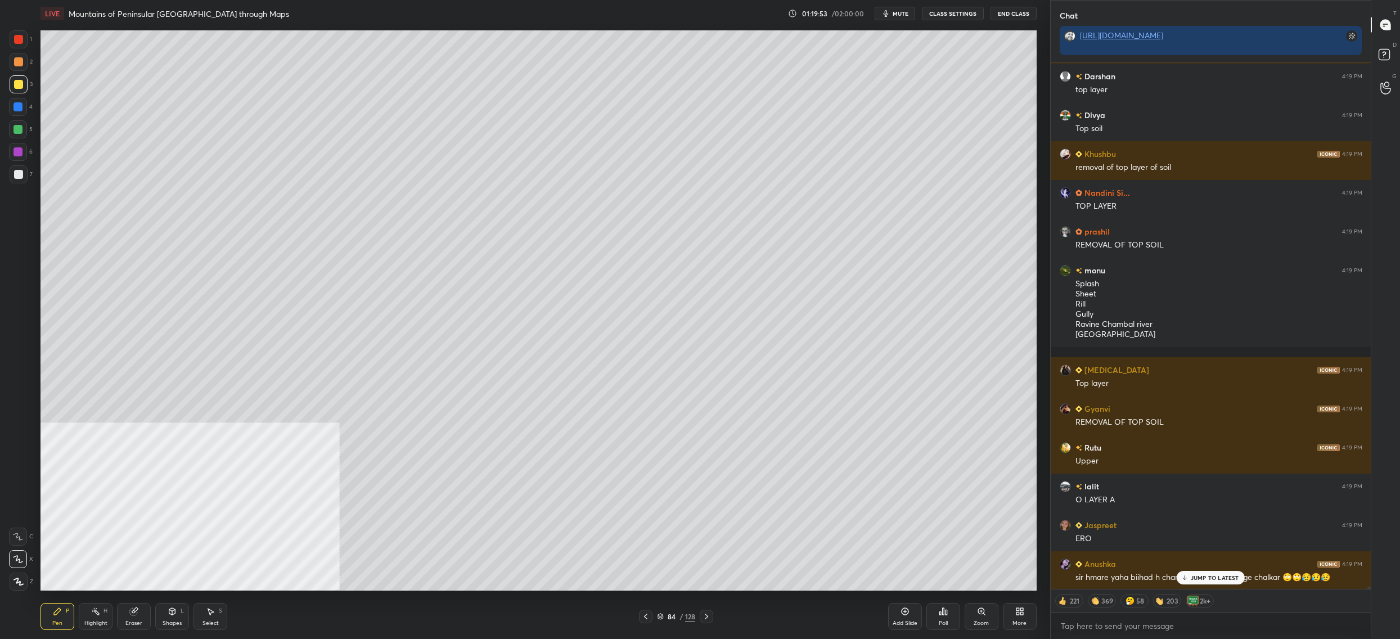
click at [669, 621] on div "84 / 128" at bounding box center [676, 616] width 74 height 13
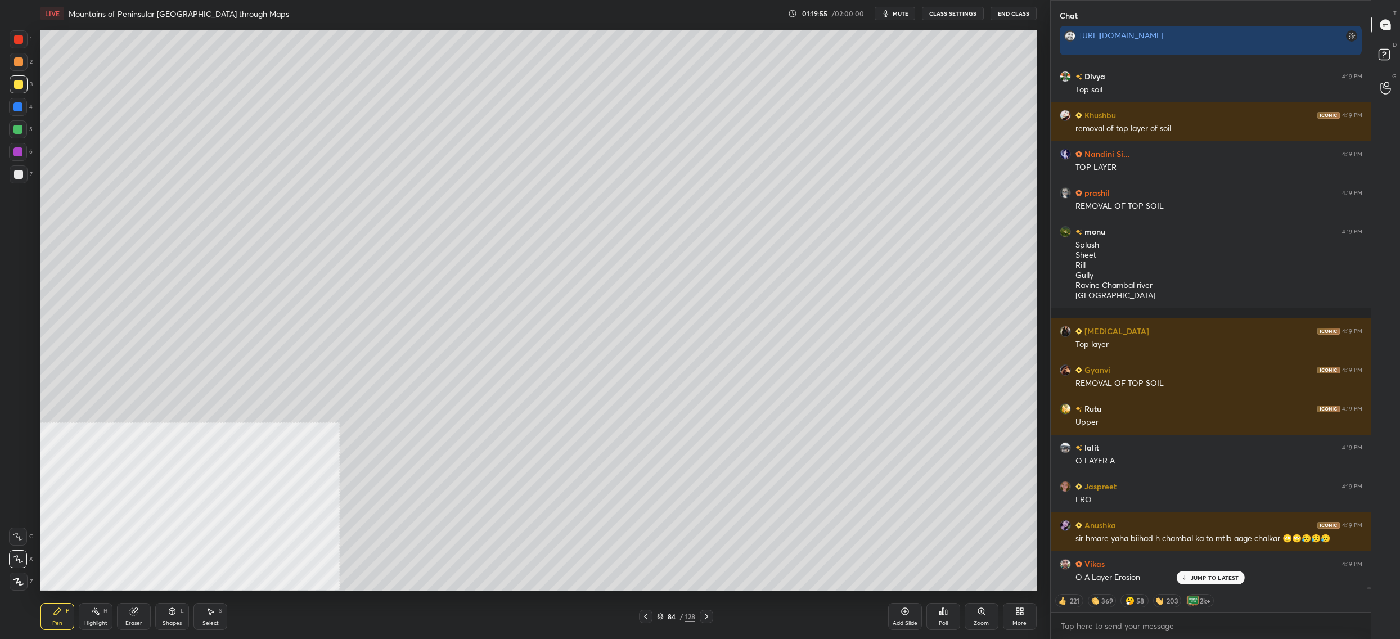
click at [657, 618] on icon at bounding box center [660, 618] width 6 height 2
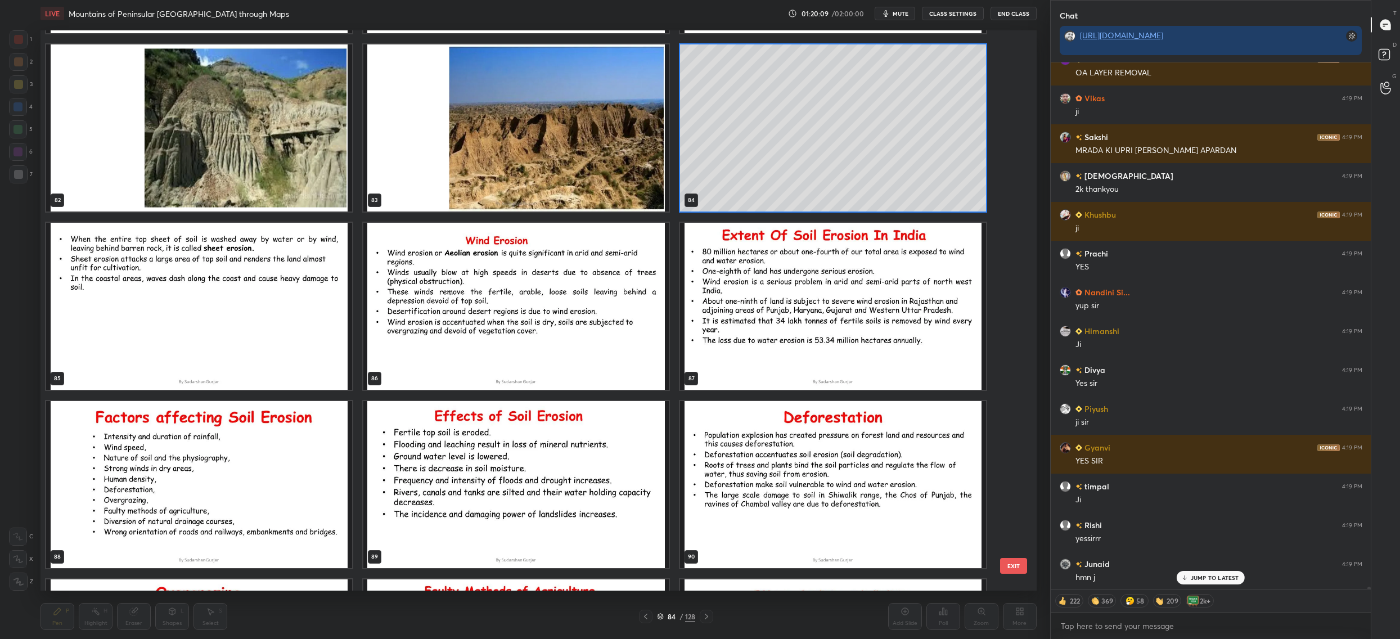
click at [608, 164] on img "grid" at bounding box center [516, 127] width 306 height 167
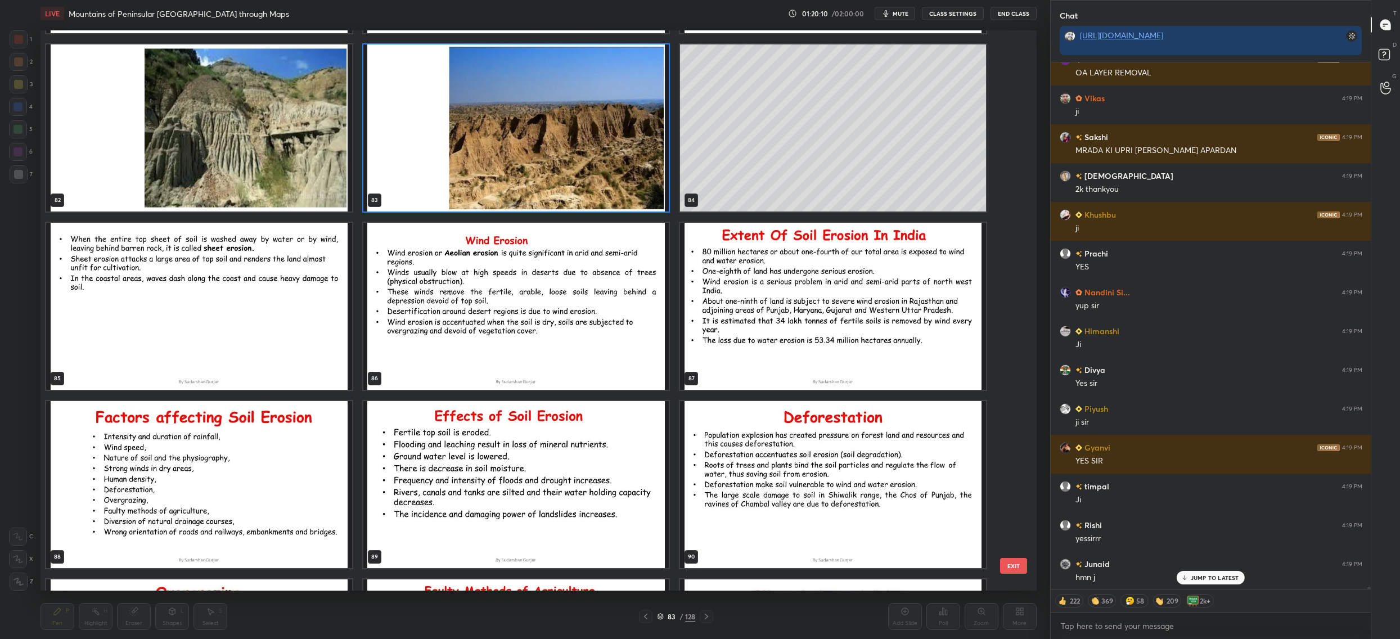
click at [608, 164] on img "grid" at bounding box center [516, 127] width 306 height 167
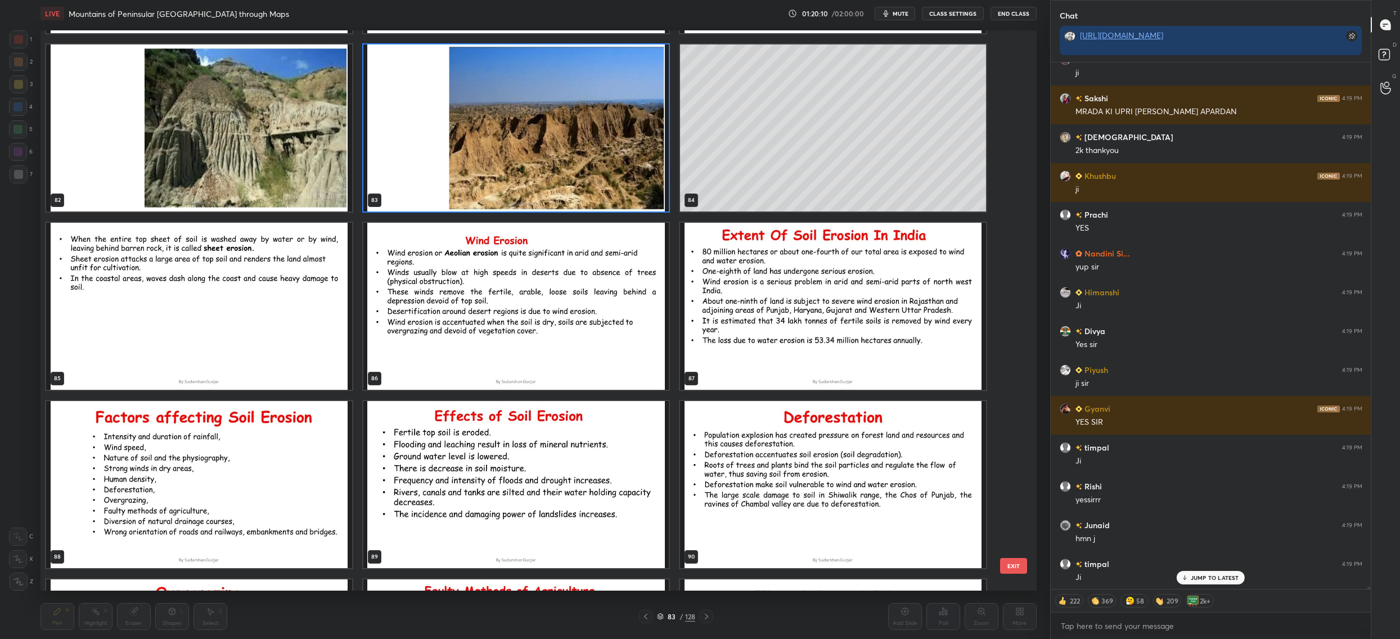
click at [608, 164] on img "grid" at bounding box center [516, 127] width 306 height 167
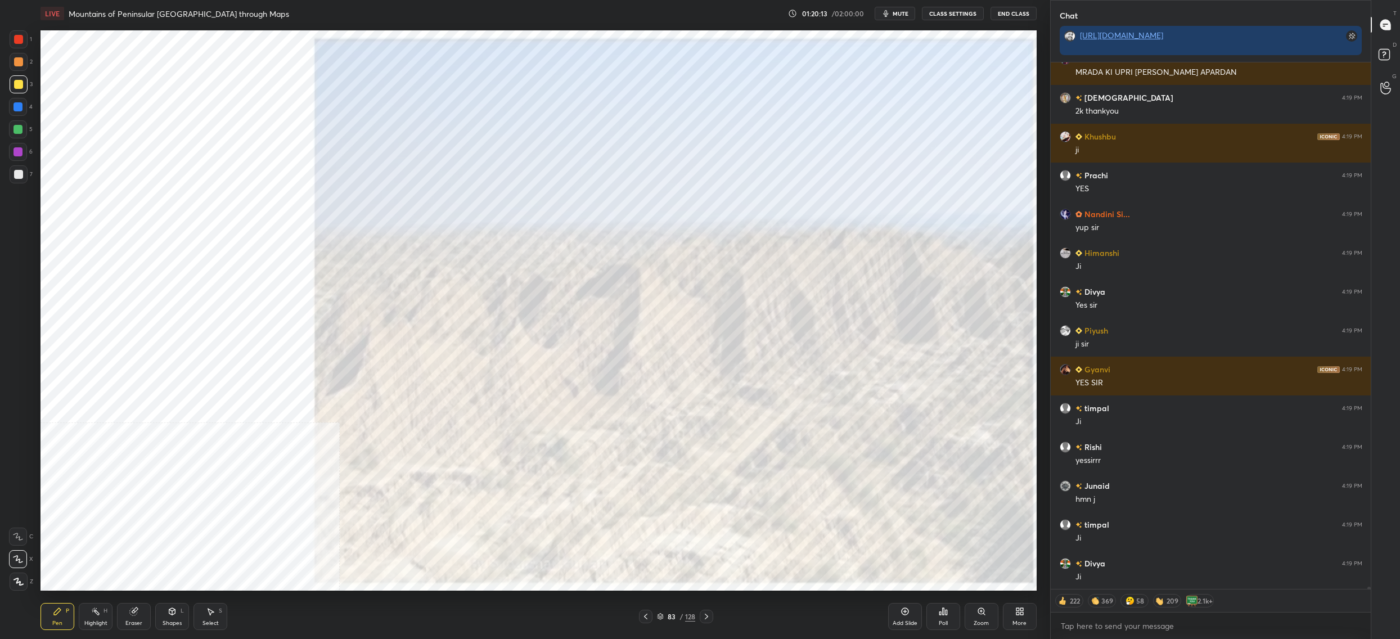
click at [660, 619] on icon at bounding box center [660, 618] width 6 height 2
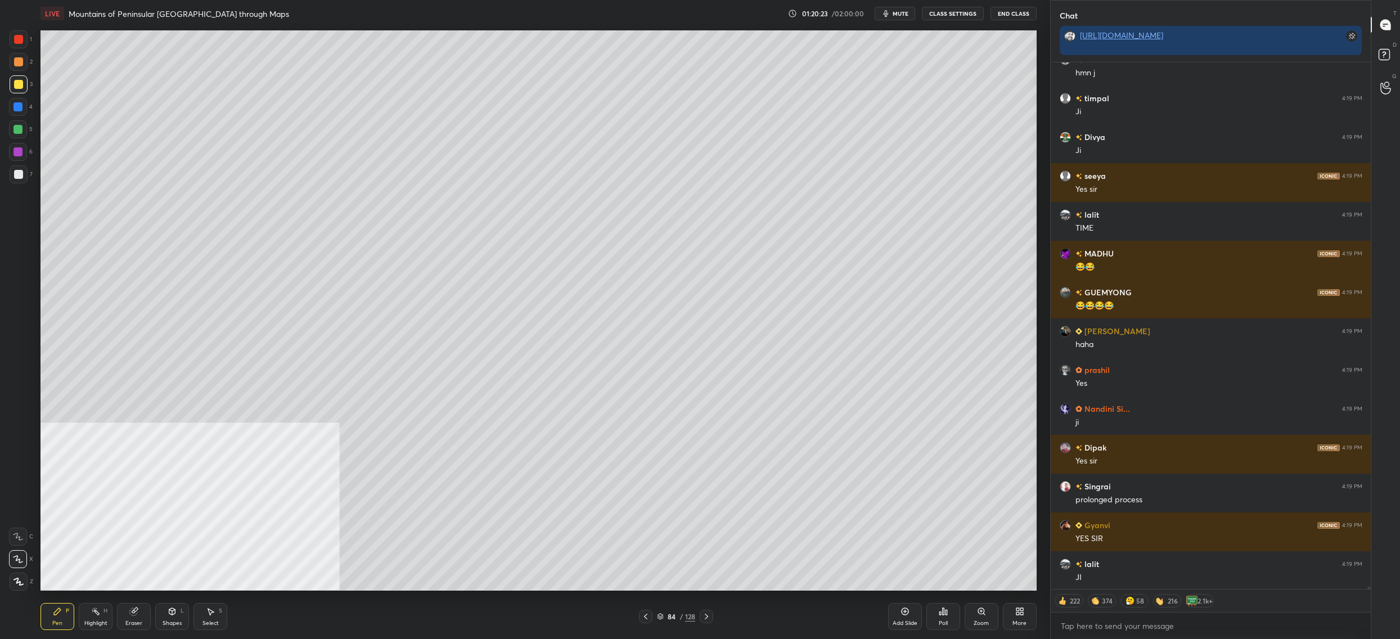
click at [662, 616] on icon at bounding box center [660, 617] width 6 height 2
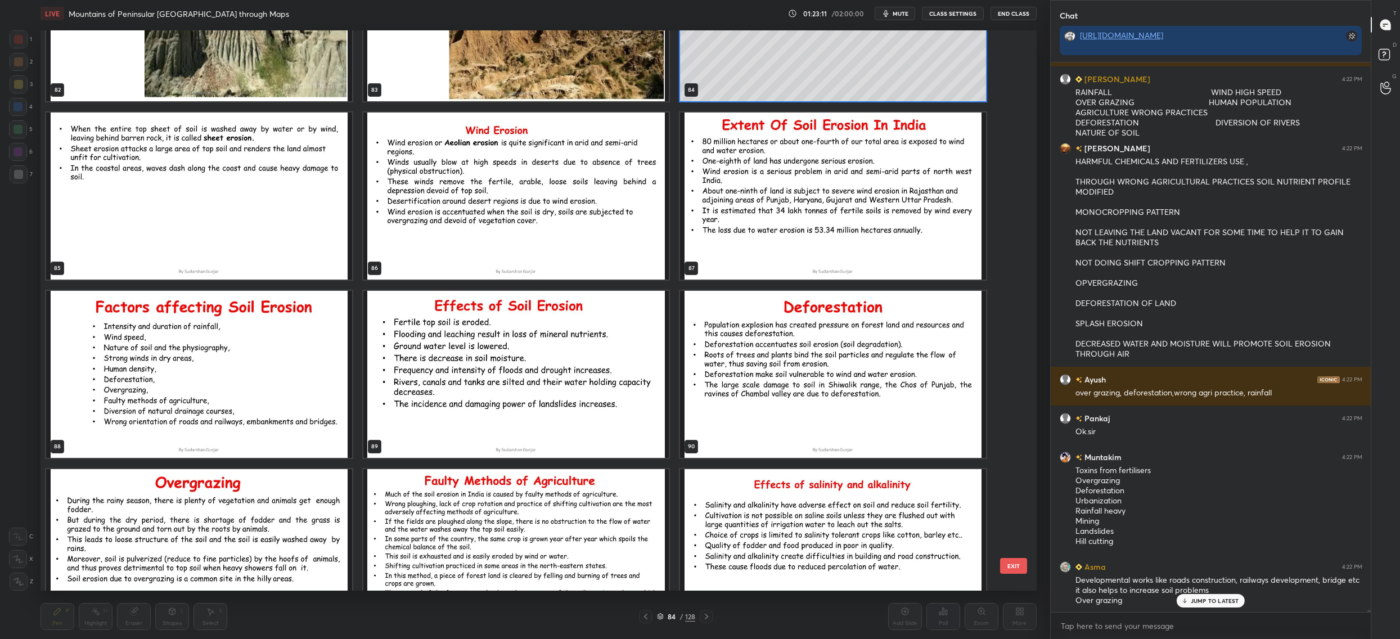
scroll to position [121357, 0]
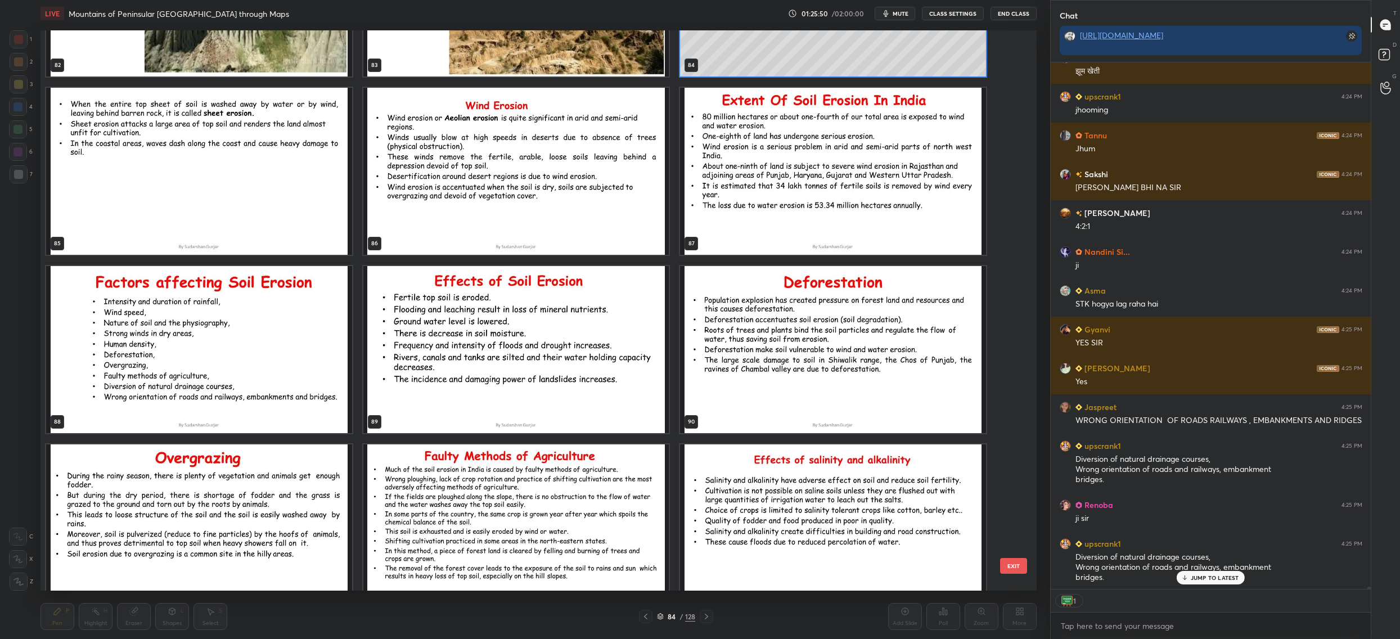
click at [308, 344] on img "grid" at bounding box center [199, 349] width 306 height 167
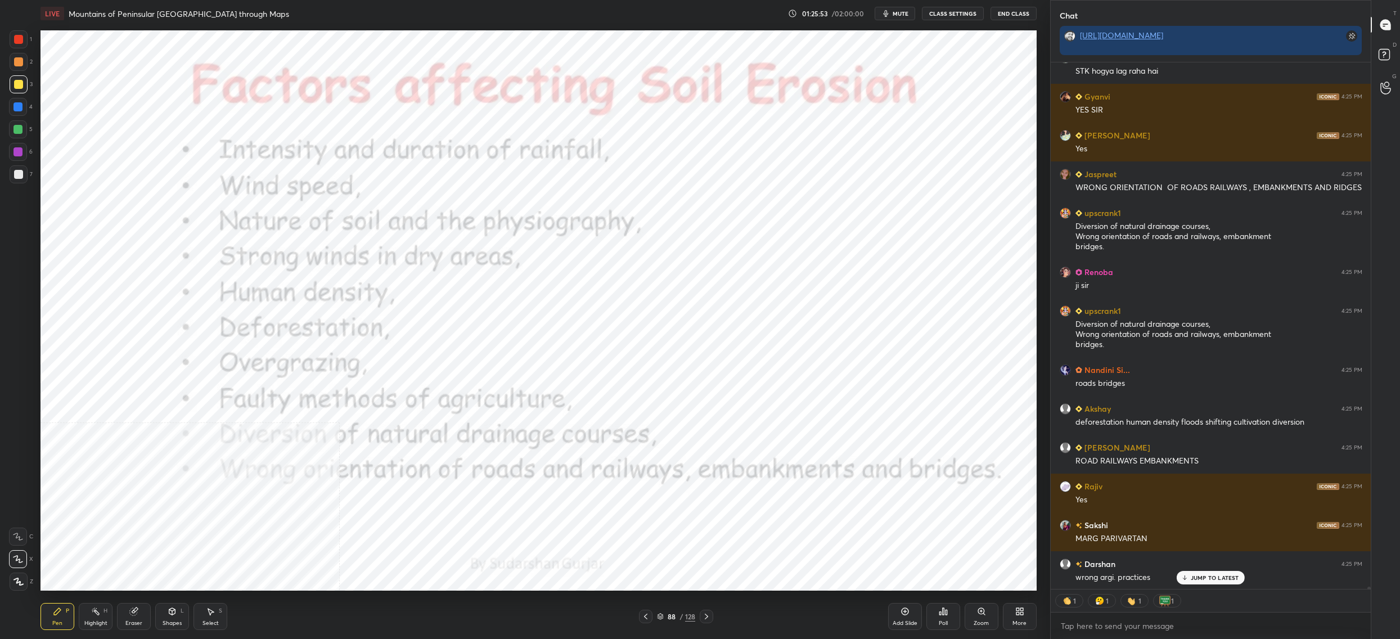
click at [1017, 610] on icon at bounding box center [1017, 609] width 3 height 3
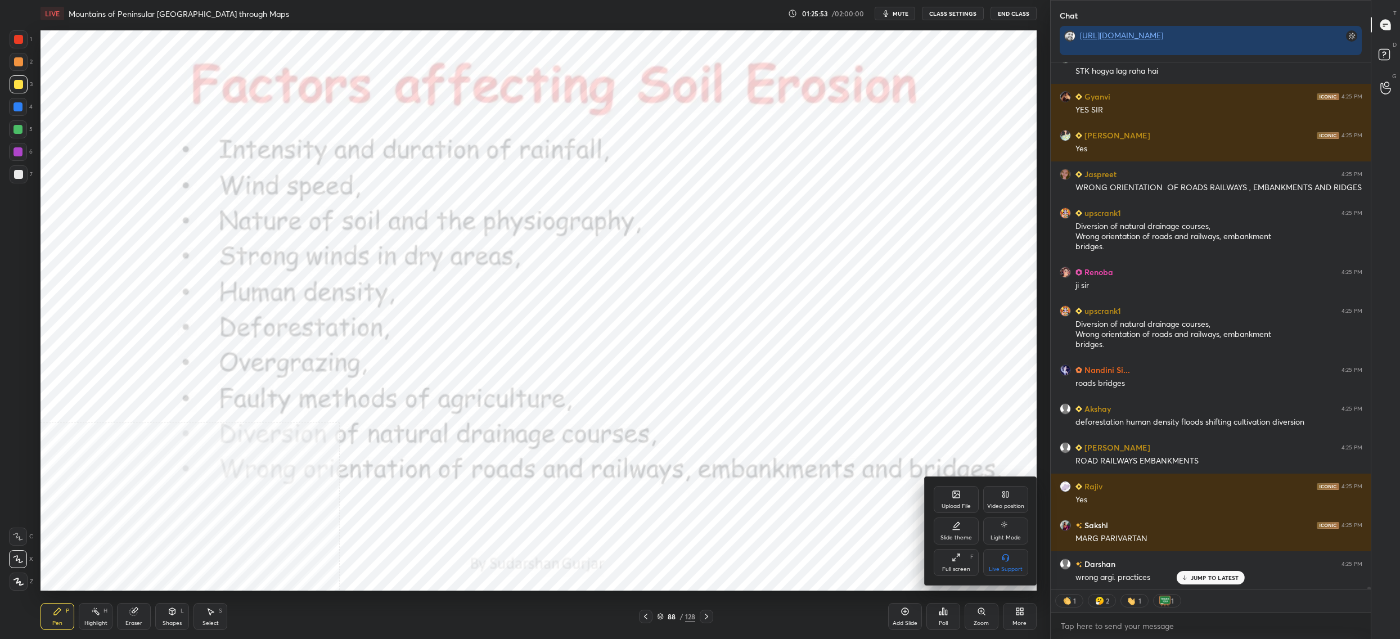
drag, startPoint x: 1006, startPoint y: 497, endPoint x: 1002, endPoint y: 536, distance: 39.6
click at [1006, 497] on icon at bounding box center [1007, 494] width 2 height 6
click at [1002, 554] on icon at bounding box center [1003, 555] width 3 height 3
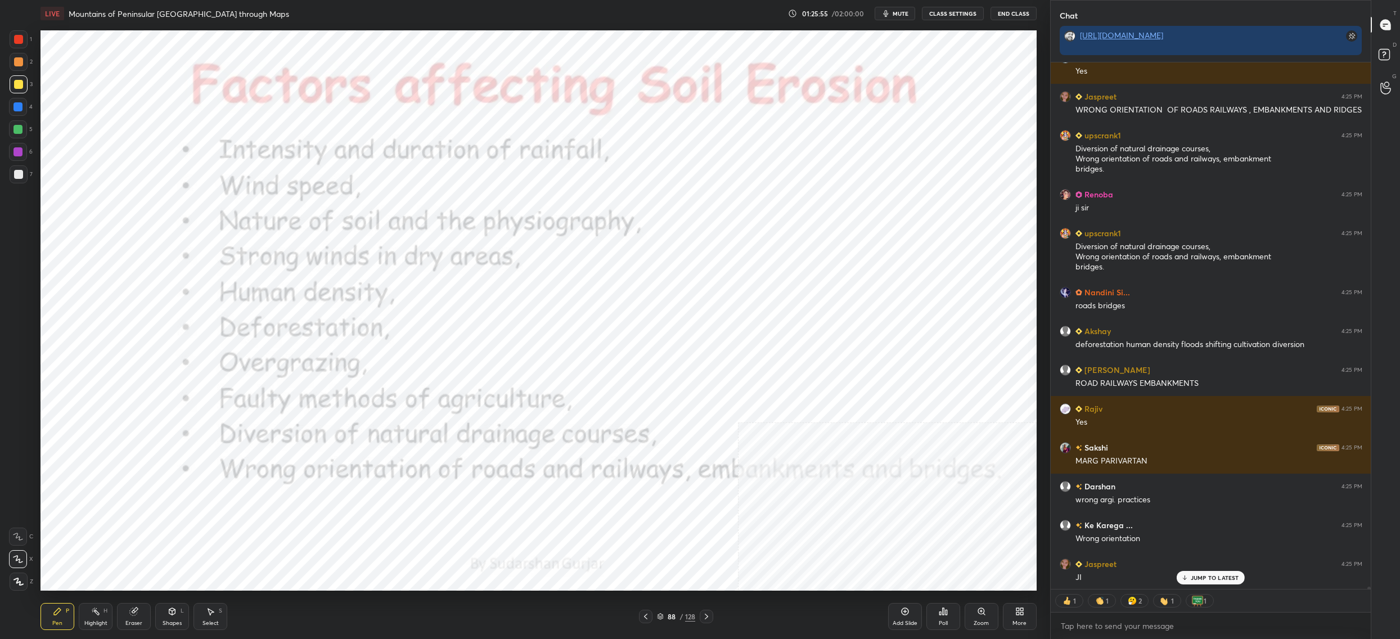
click at [10, 37] on div at bounding box center [19, 39] width 18 height 18
click at [17, 40] on div at bounding box center [18, 39] width 9 height 9
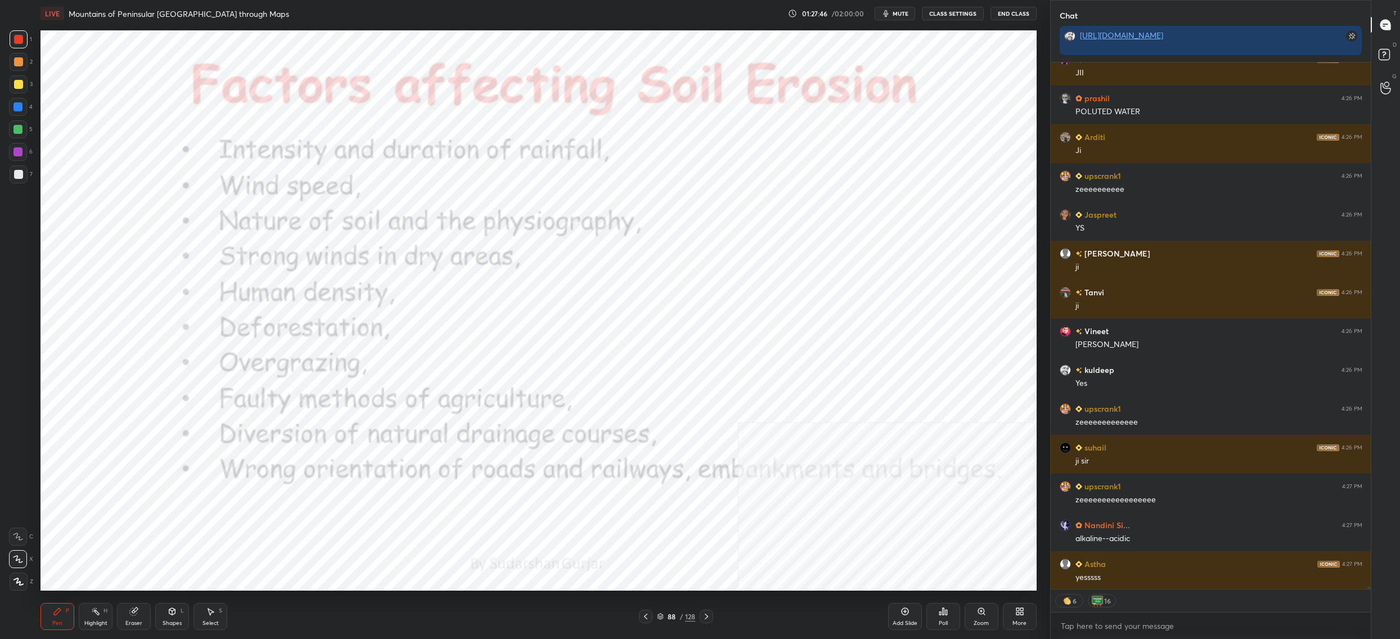
click at [821, 47] on div "LIVE Mountains of Peninsular [GEOGRAPHIC_DATA] through Maps 01:27:46 / 02:00:00…" at bounding box center [538, 319] width 1005 height 639
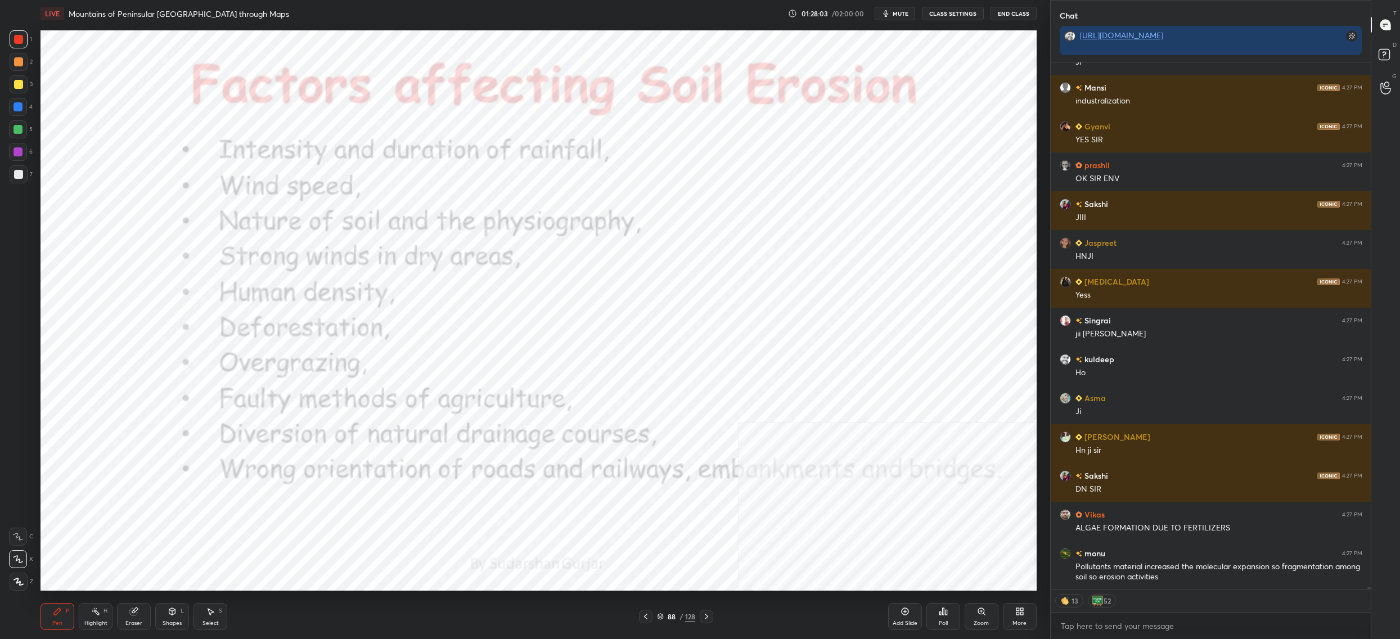
click at [657, 611] on div "88 / 128" at bounding box center [676, 616] width 74 height 13
drag, startPoint x: 667, startPoint y: 616, endPoint x: 670, endPoint y: 610, distance: 6.1
click at [667, 616] on div "88" at bounding box center [671, 616] width 11 height 7
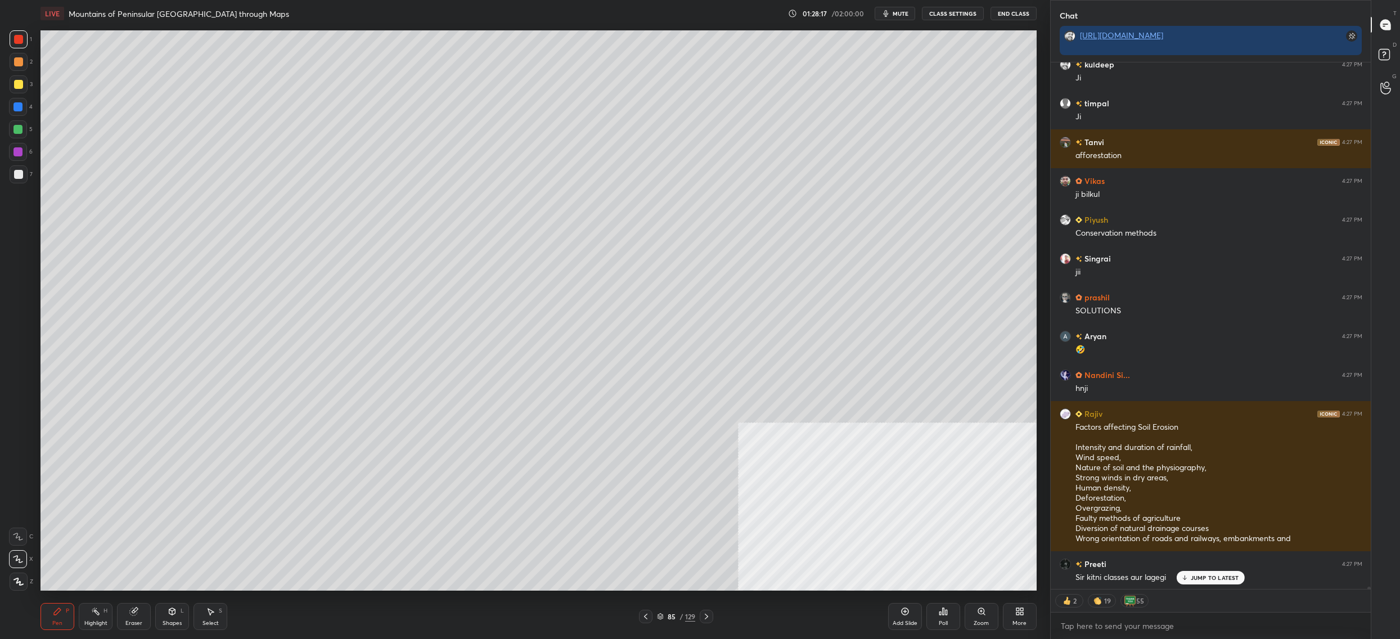
click at [15, 90] on div at bounding box center [19, 84] width 18 height 18
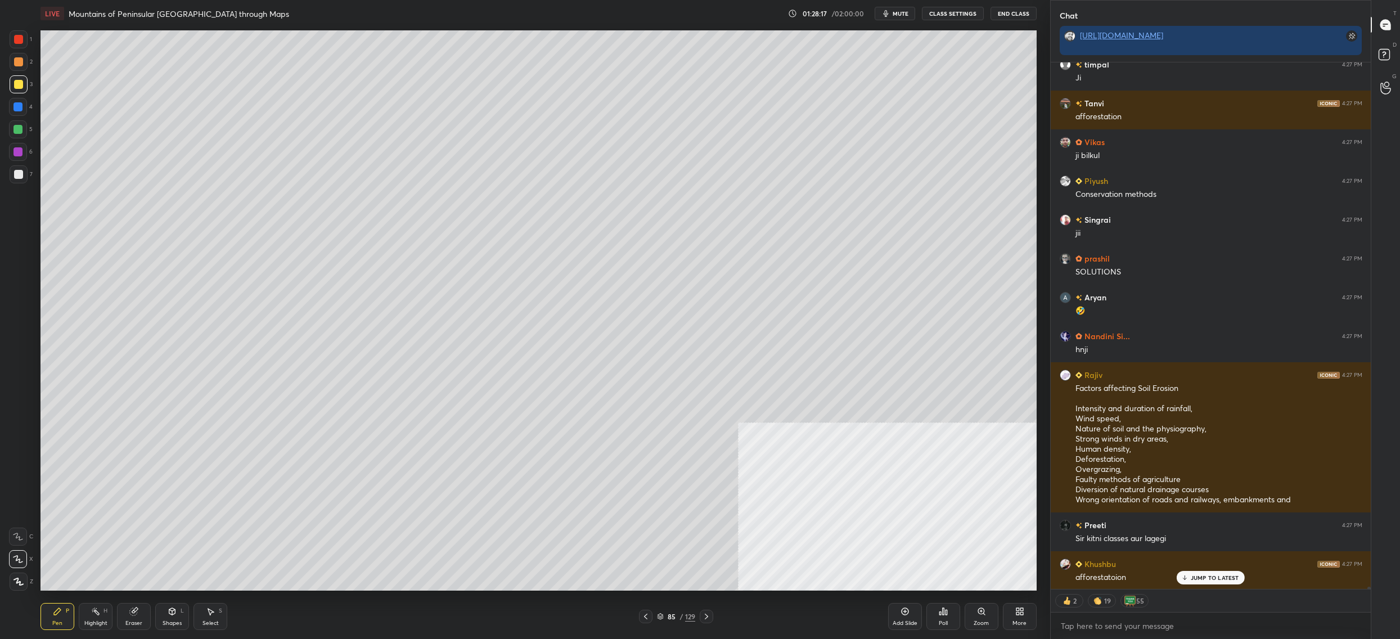
click at [19, 92] on div at bounding box center [19, 84] width 18 height 18
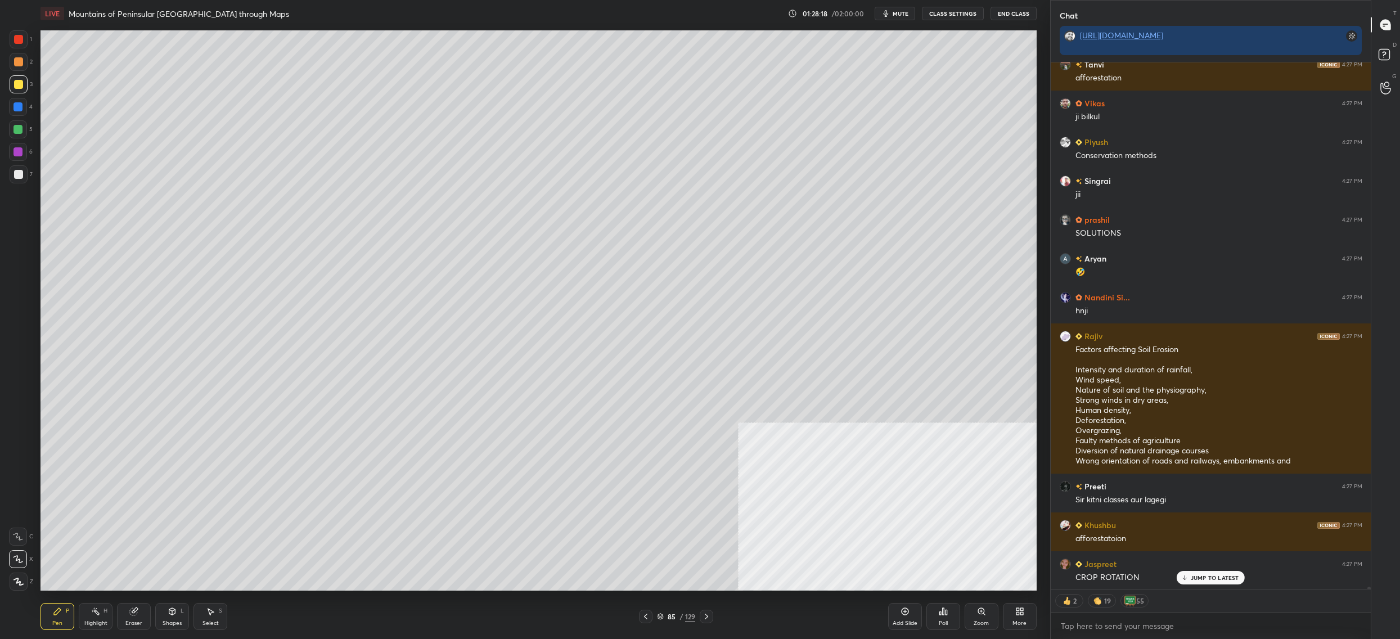
drag, startPoint x: 13, startPoint y: 536, endPoint x: 16, endPoint y: 552, distance: 16.1
click at [13, 536] on icon at bounding box center [18, 536] width 10 height 8
click at [20, 562] on icon at bounding box center [17, 559] width 9 height 7
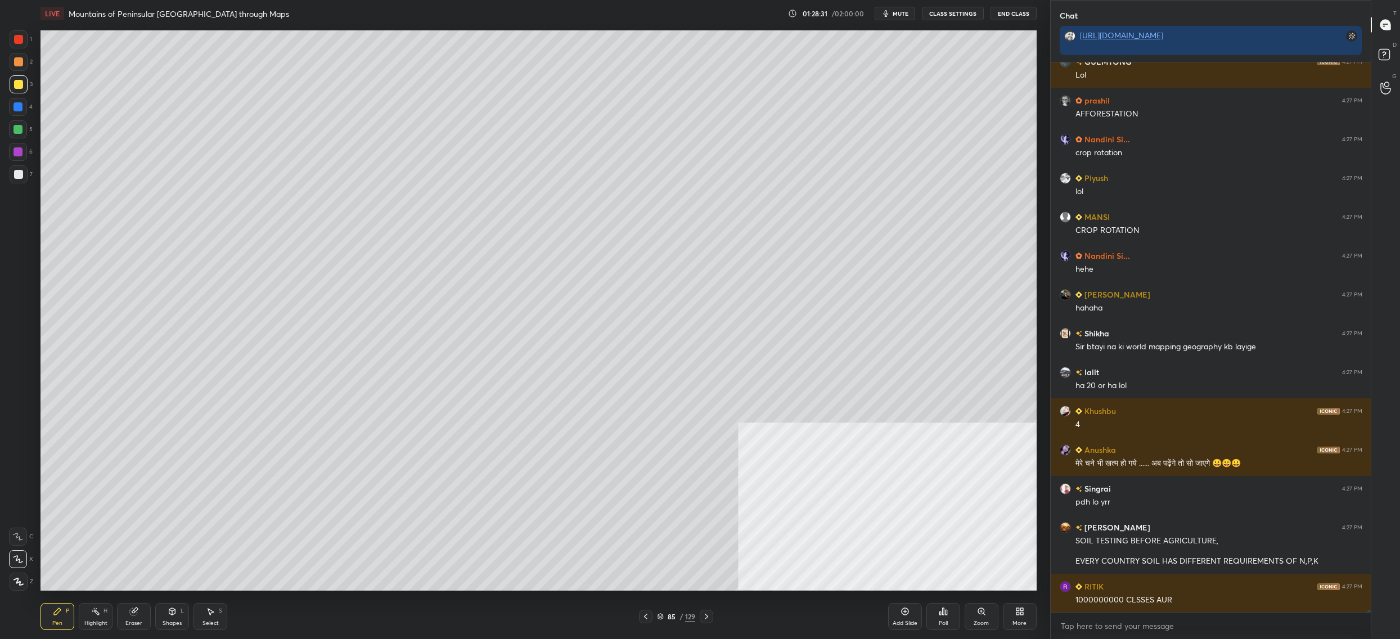
click at [17, 174] on div at bounding box center [18, 174] width 9 height 9
click at [20, 174] on div at bounding box center [18, 174] width 9 height 9
click at [21, 178] on div at bounding box center [18, 174] width 9 height 9
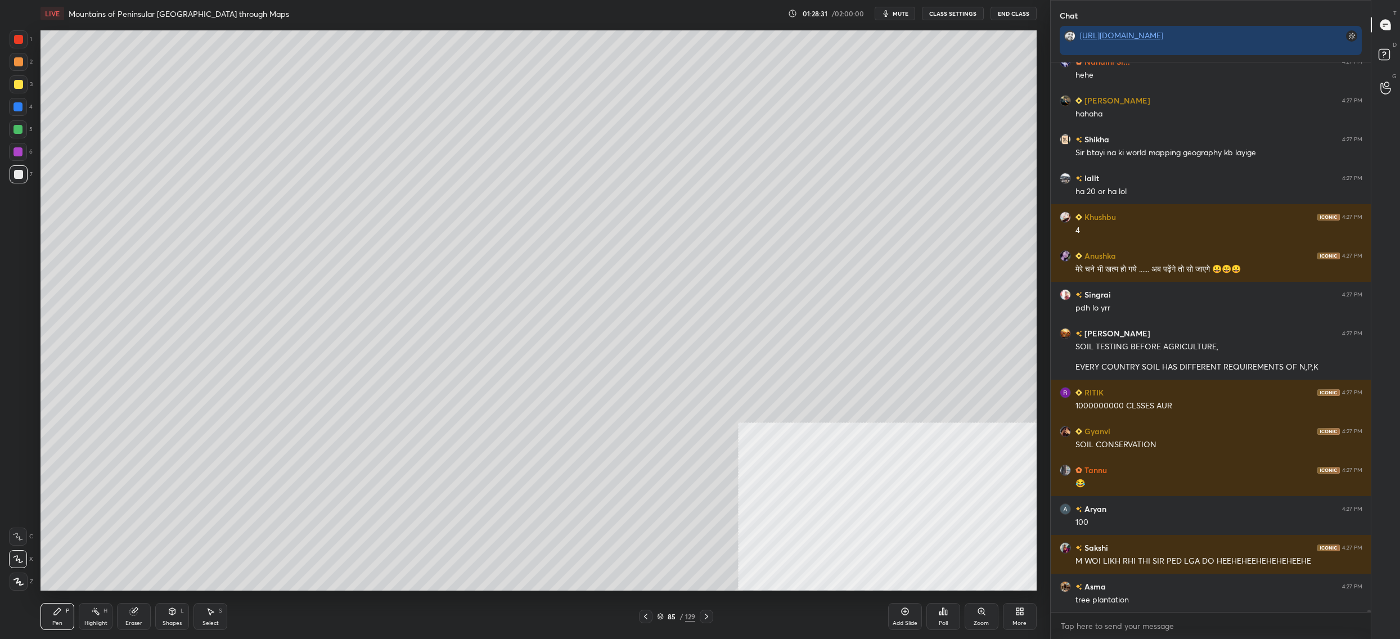
click at [20, 177] on div at bounding box center [18, 174] width 9 height 9
drag, startPoint x: 20, startPoint y: 177, endPoint x: 20, endPoint y: 166, distance: 10.7
click at [21, 173] on div at bounding box center [18, 174] width 9 height 9
drag, startPoint x: 21, startPoint y: 164, endPoint x: 21, endPoint y: 157, distance: 7.3
click at [21, 160] on div "6" at bounding box center [21, 154] width 24 height 22
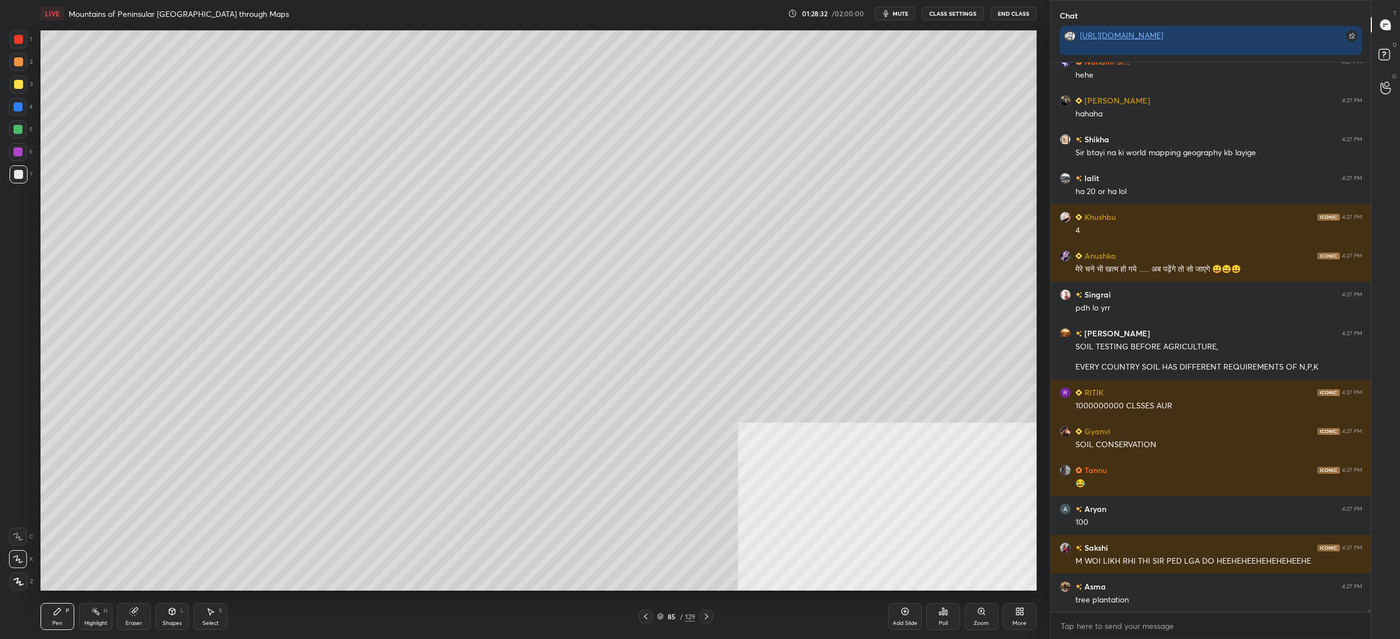
click at [22, 151] on div at bounding box center [18, 152] width 18 height 18
click at [18, 171] on div "1 2 3 4 5 6 7" at bounding box center [21, 108] width 24 height 157
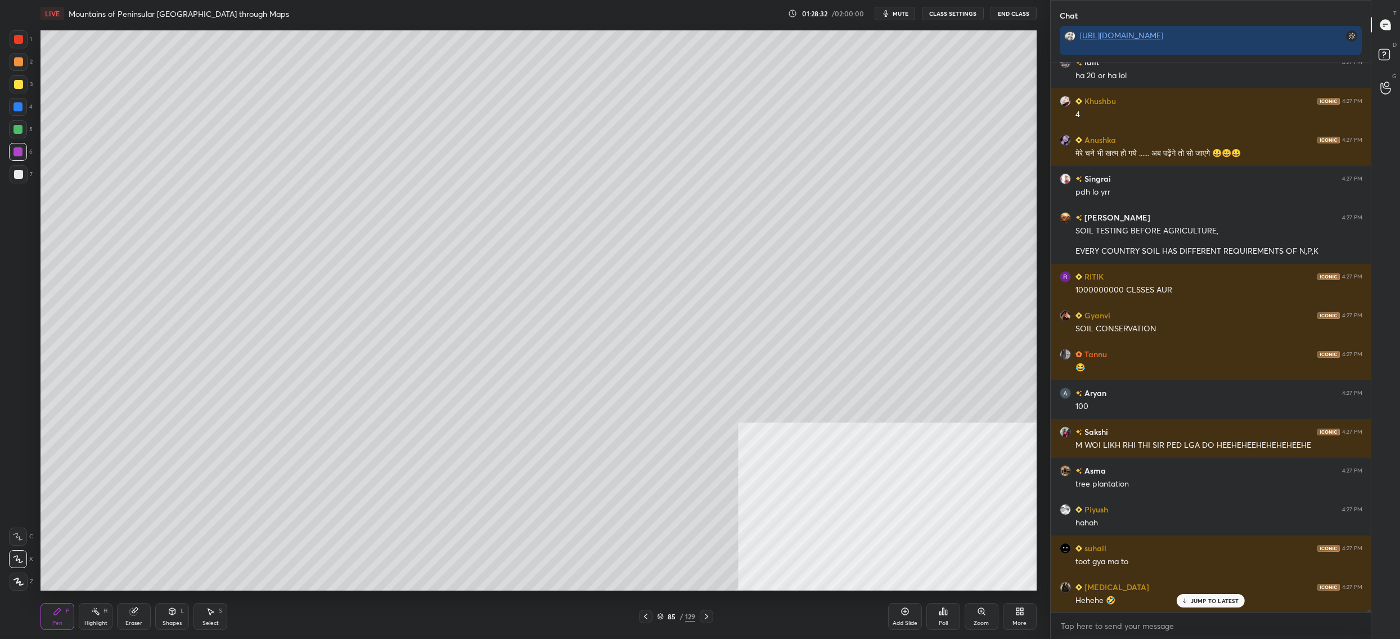
click at [18, 172] on div at bounding box center [18, 174] width 9 height 9
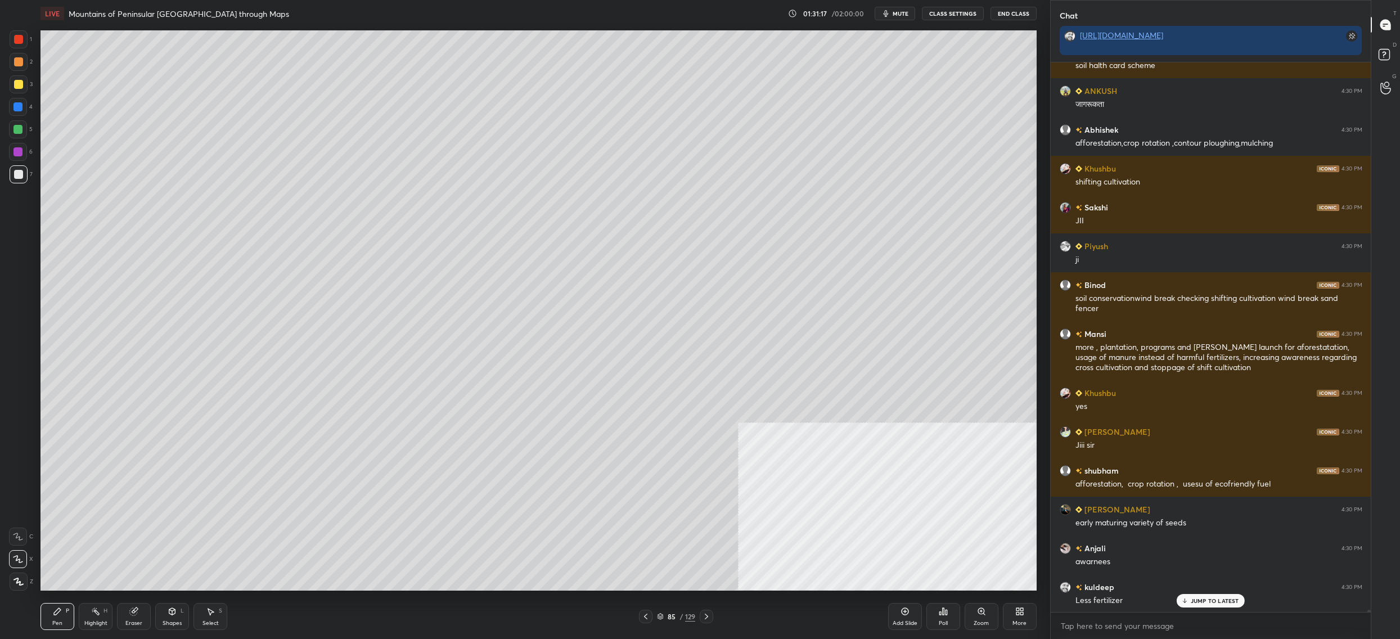
click at [13, 86] on div at bounding box center [19, 84] width 18 height 18
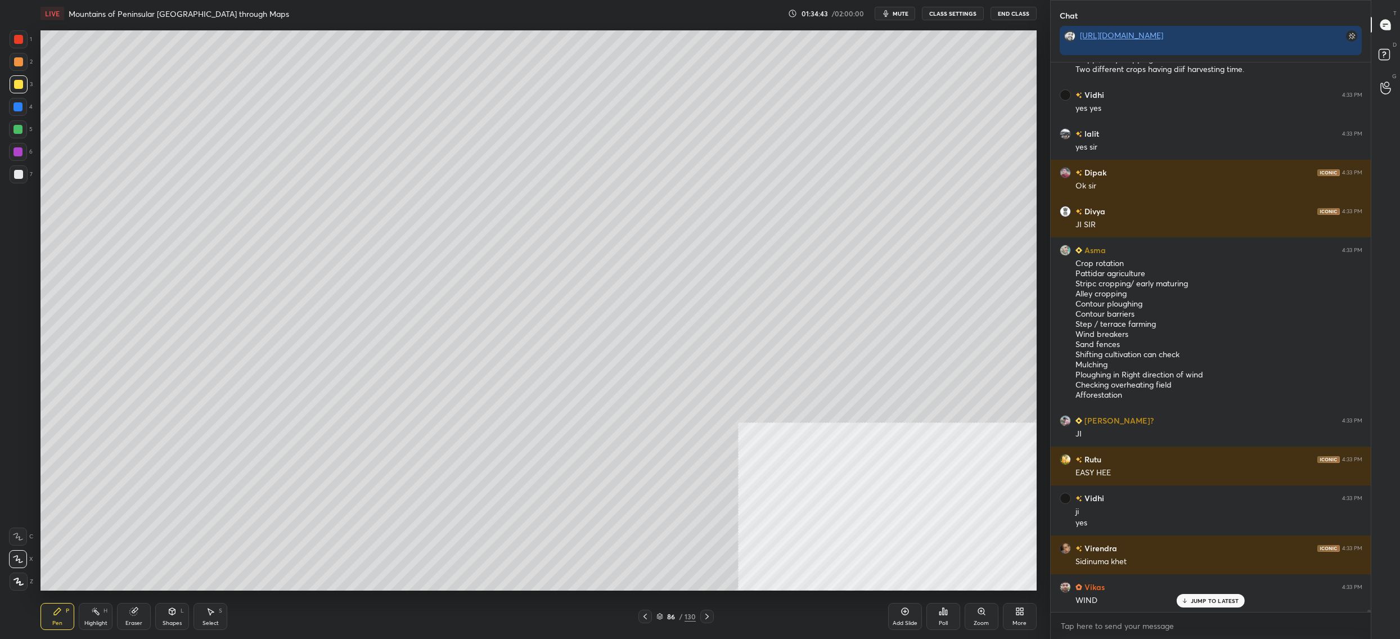
click at [18, 133] on div at bounding box center [18, 129] width 18 height 18
drag, startPoint x: 19, startPoint y: 134, endPoint x: 35, endPoint y: 132, distance: 16.4
click at [19, 134] on div at bounding box center [18, 129] width 18 height 18
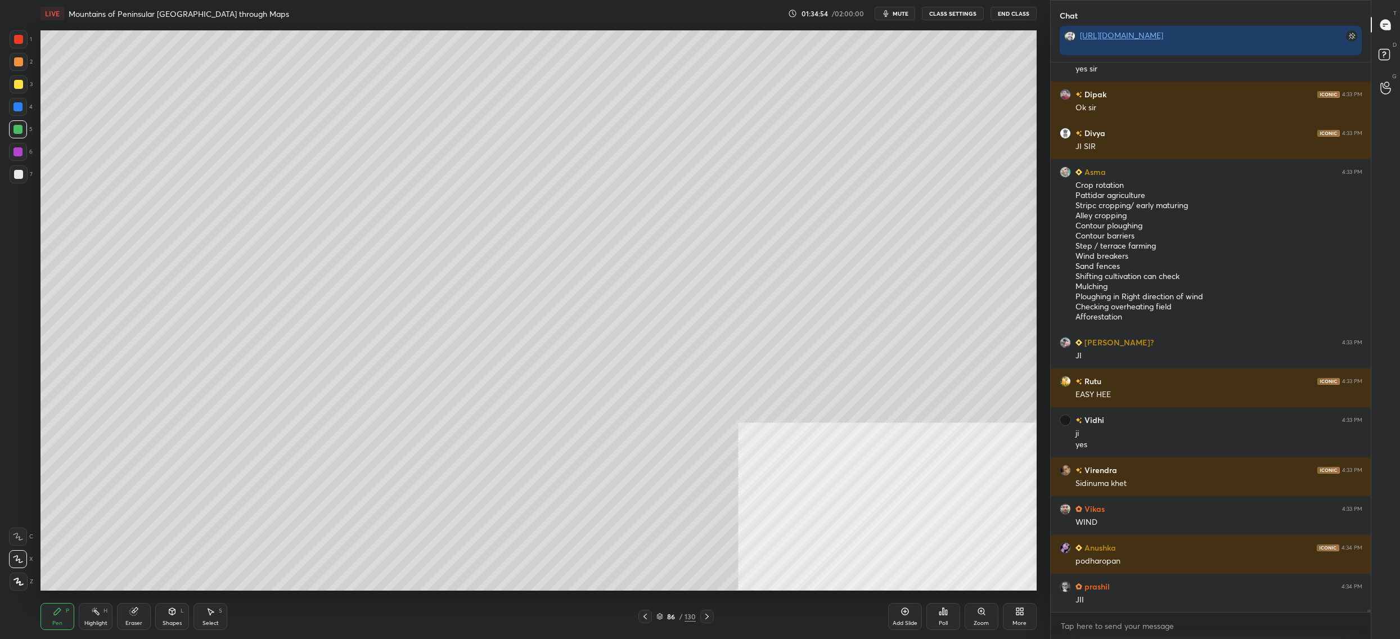
click at [134, 620] on div "Eraser" at bounding box center [133, 623] width 17 height 6
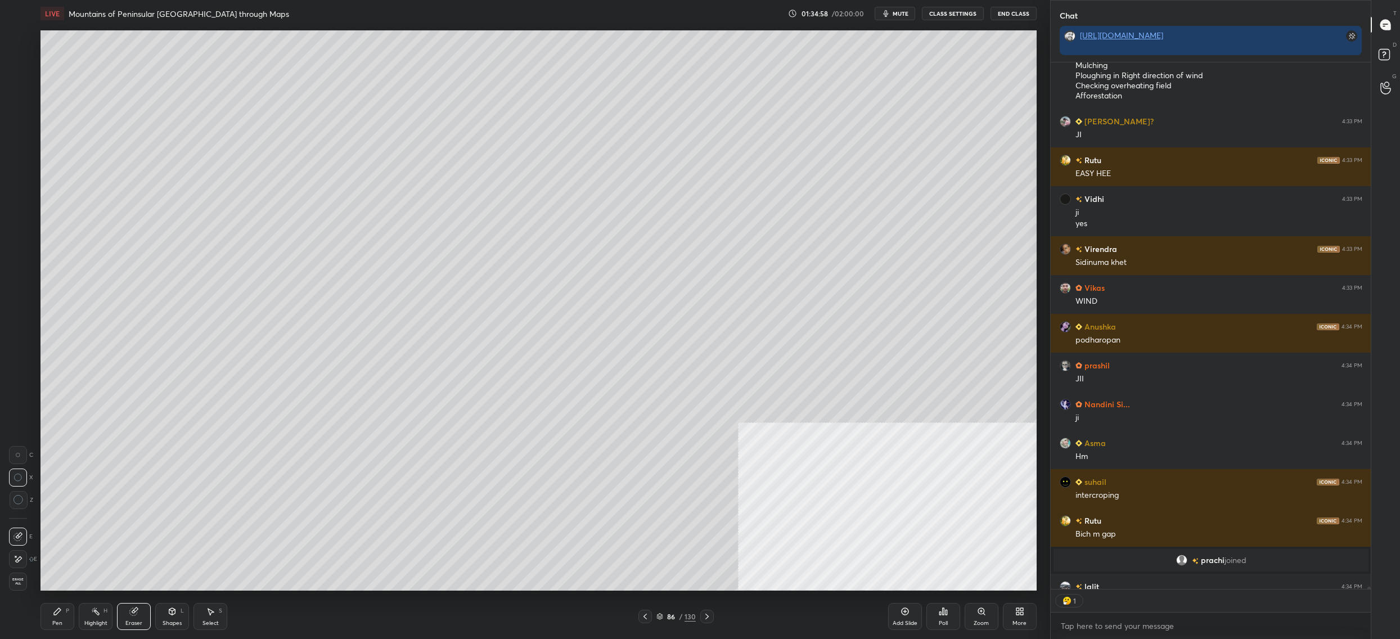
click at [64, 617] on div "Pen P" at bounding box center [57, 616] width 34 height 27
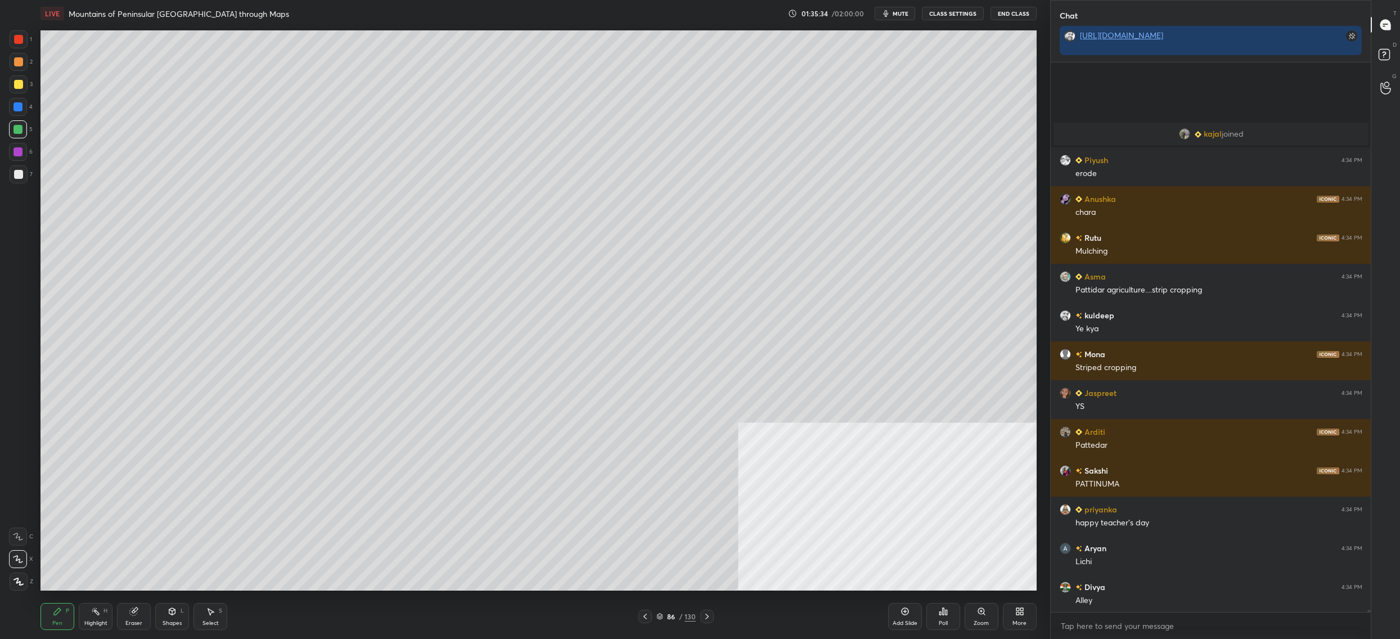
scroll to position [138571, 0]
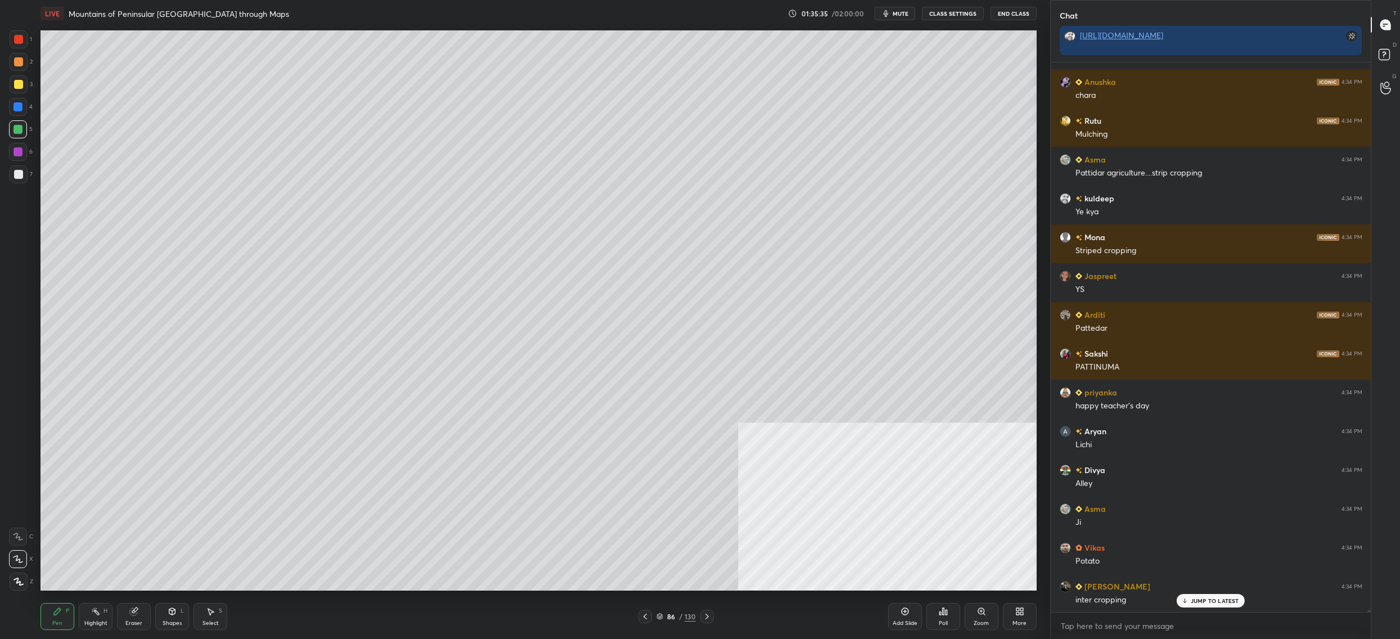
click at [21, 89] on div at bounding box center [19, 84] width 18 height 18
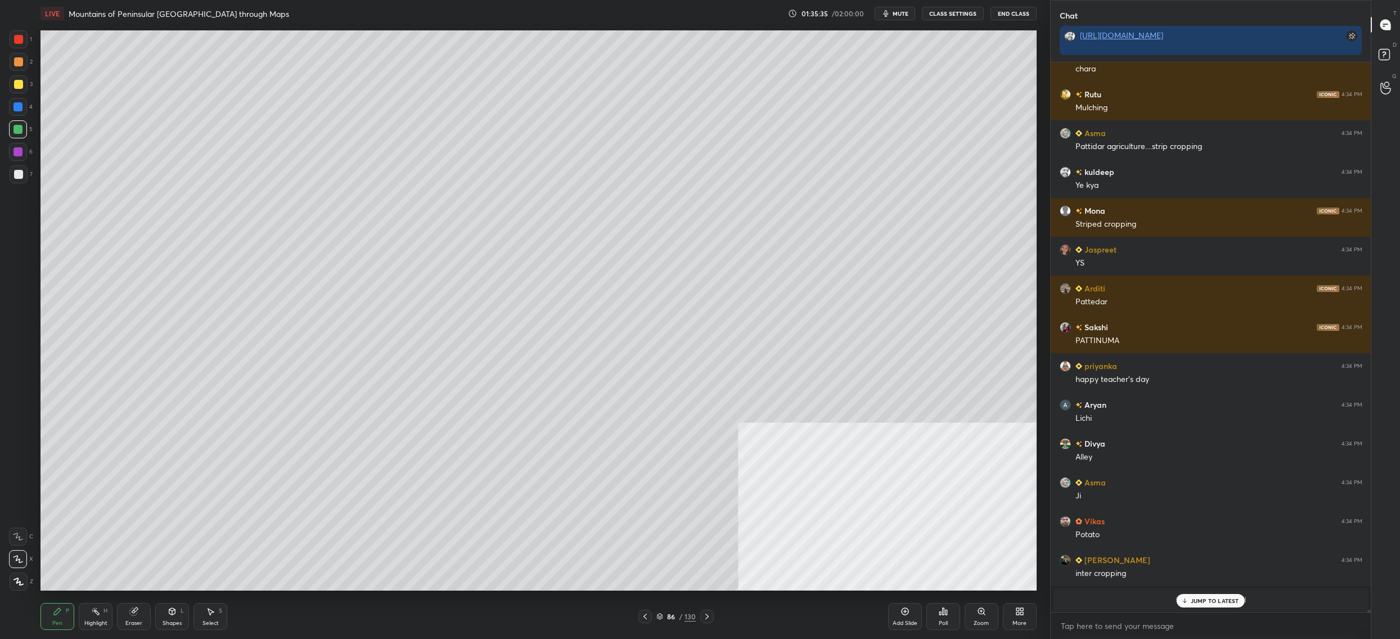
click at [21, 87] on div at bounding box center [18, 84] width 9 height 9
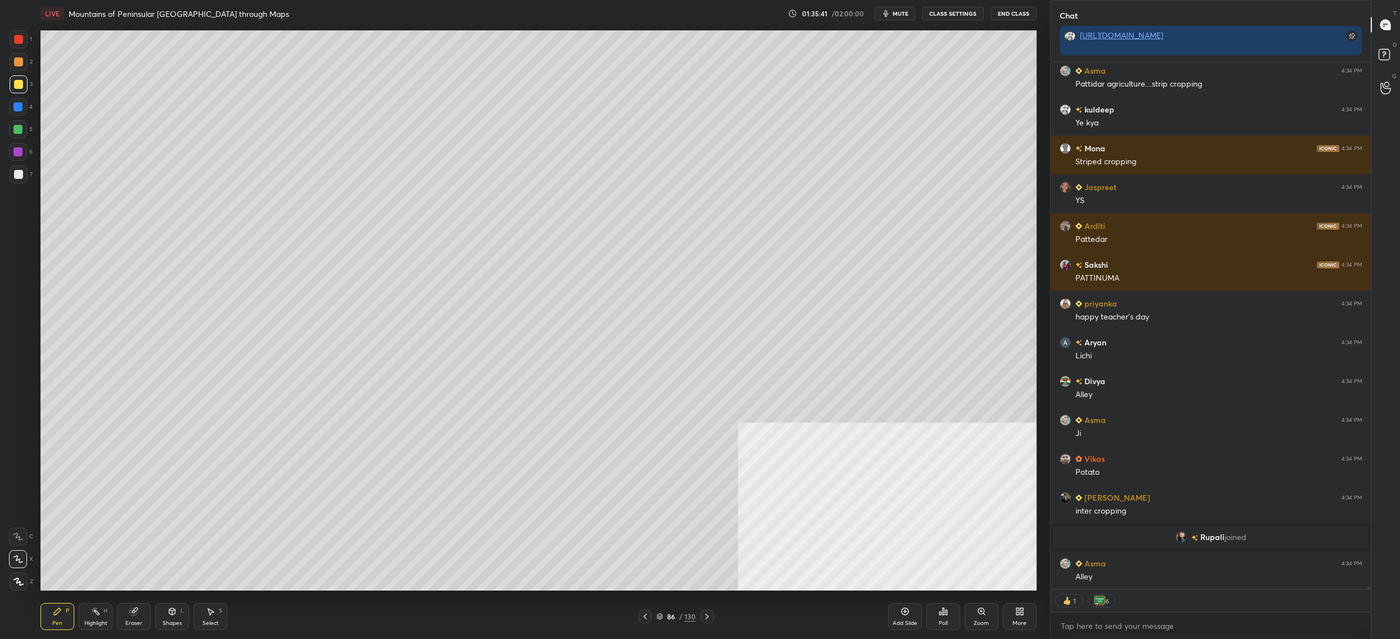
scroll to position [135868, 0]
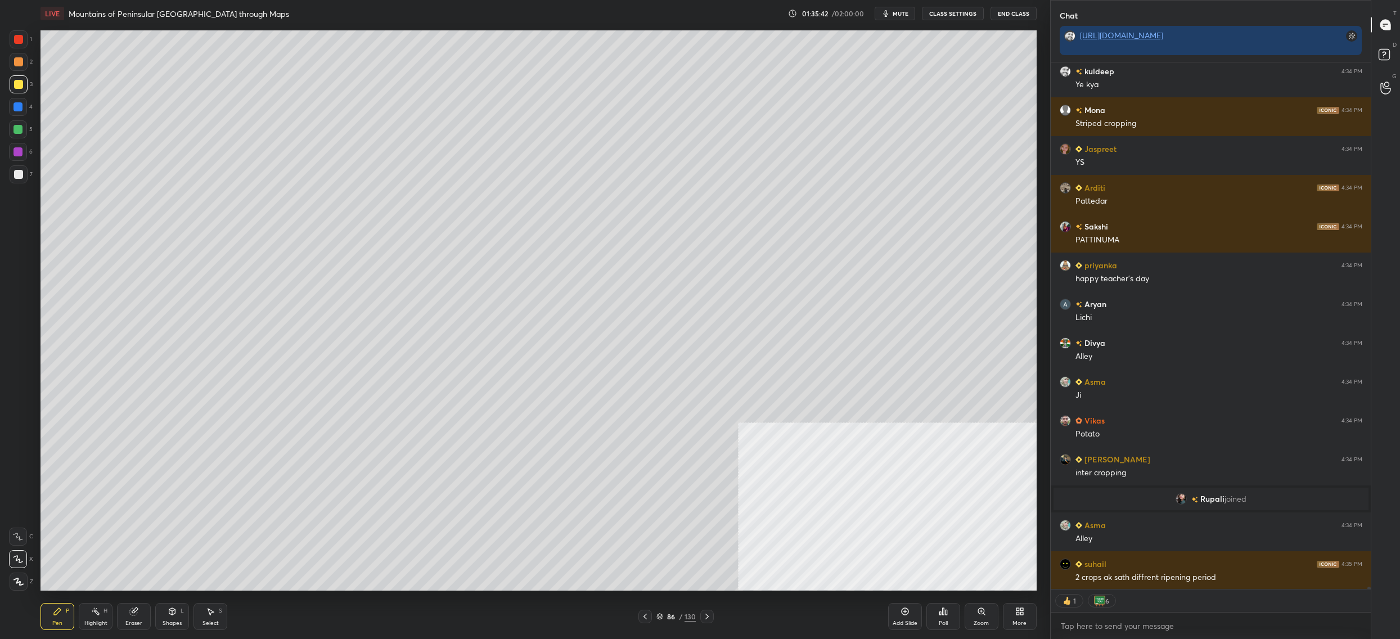
drag, startPoint x: 27, startPoint y: 126, endPoint x: 17, endPoint y: 138, distance: 15.2
click at [25, 129] on div "5" at bounding box center [21, 129] width 24 height 18
click at [21, 135] on div at bounding box center [18, 129] width 18 height 18
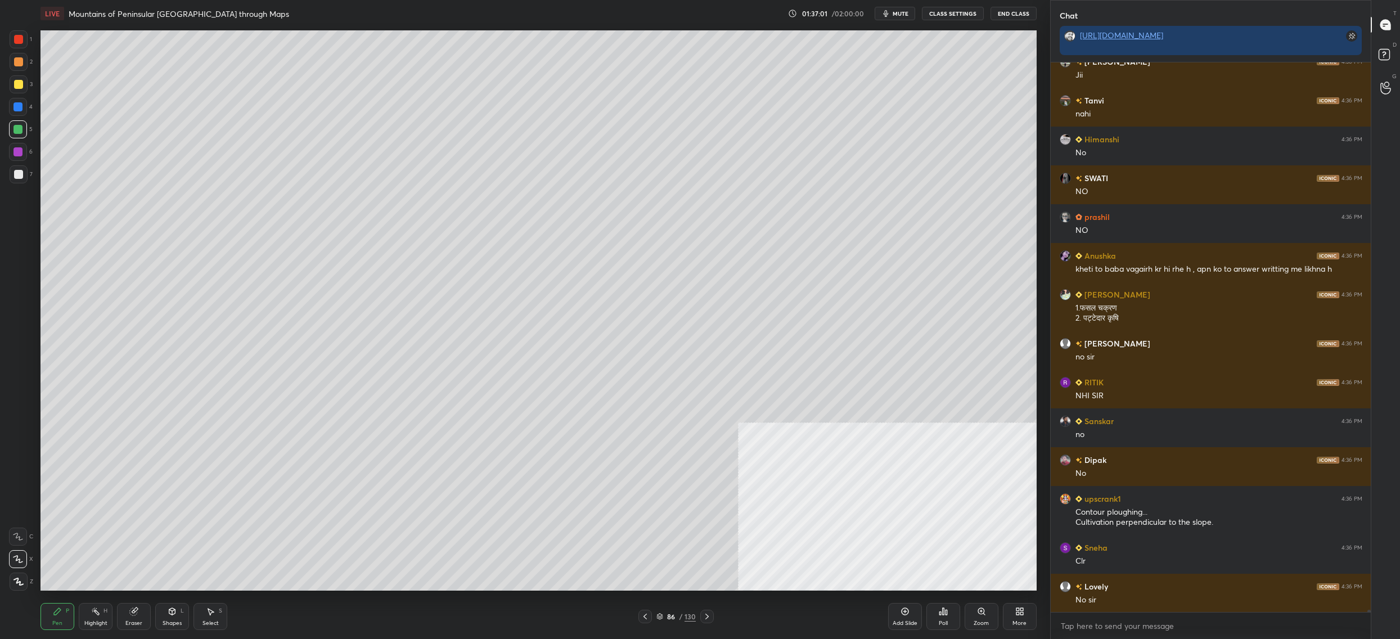
click at [661, 617] on div "86 / 130" at bounding box center [675, 616] width 39 height 10
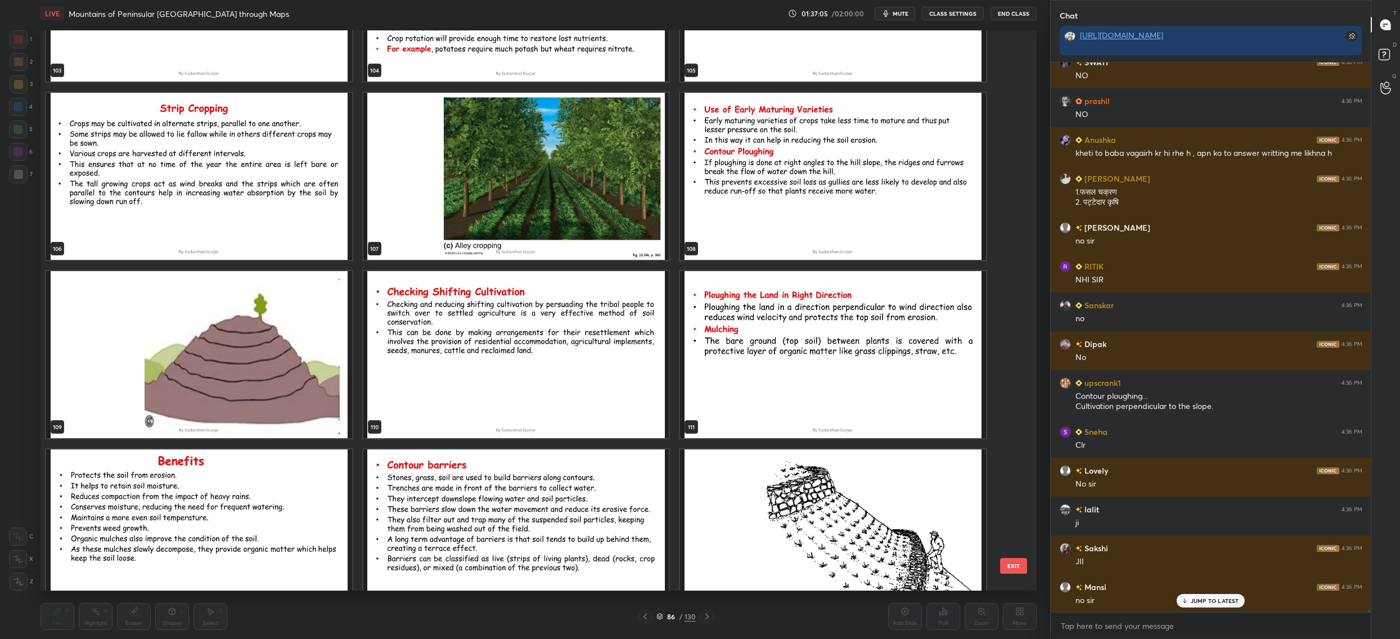
click at [532, 166] on img "grid" at bounding box center [516, 176] width 306 height 167
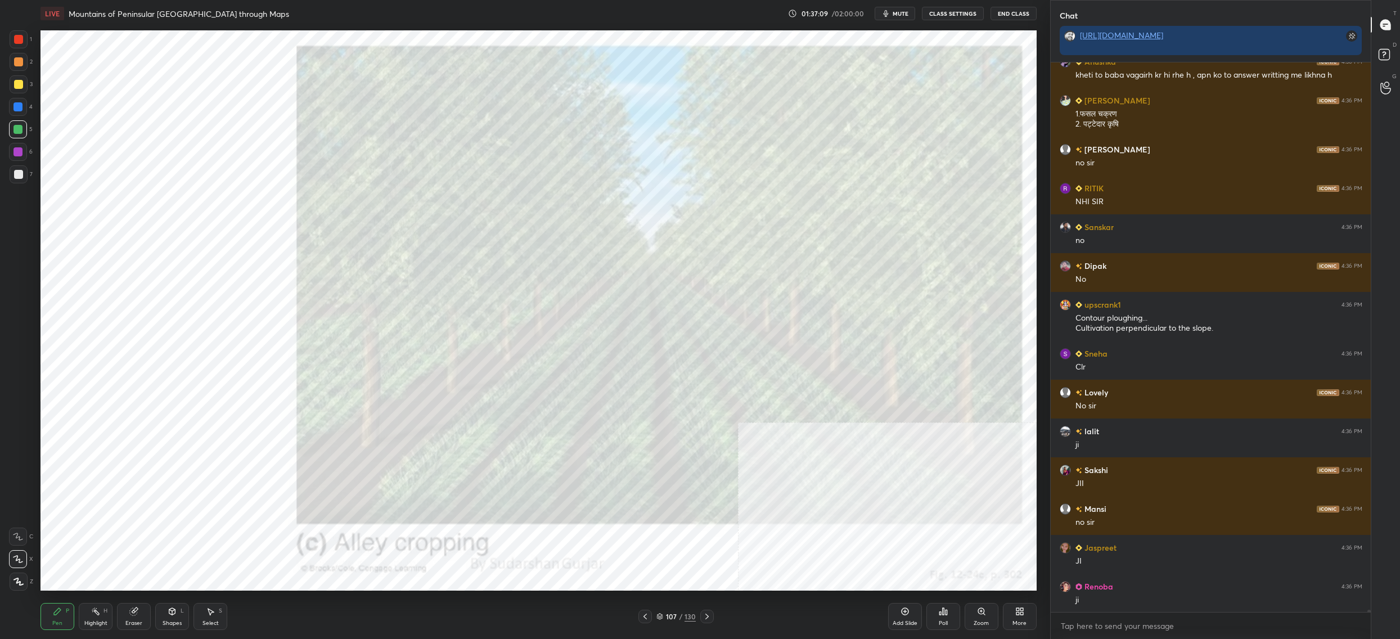
click at [18, 154] on div at bounding box center [17, 151] width 9 height 9
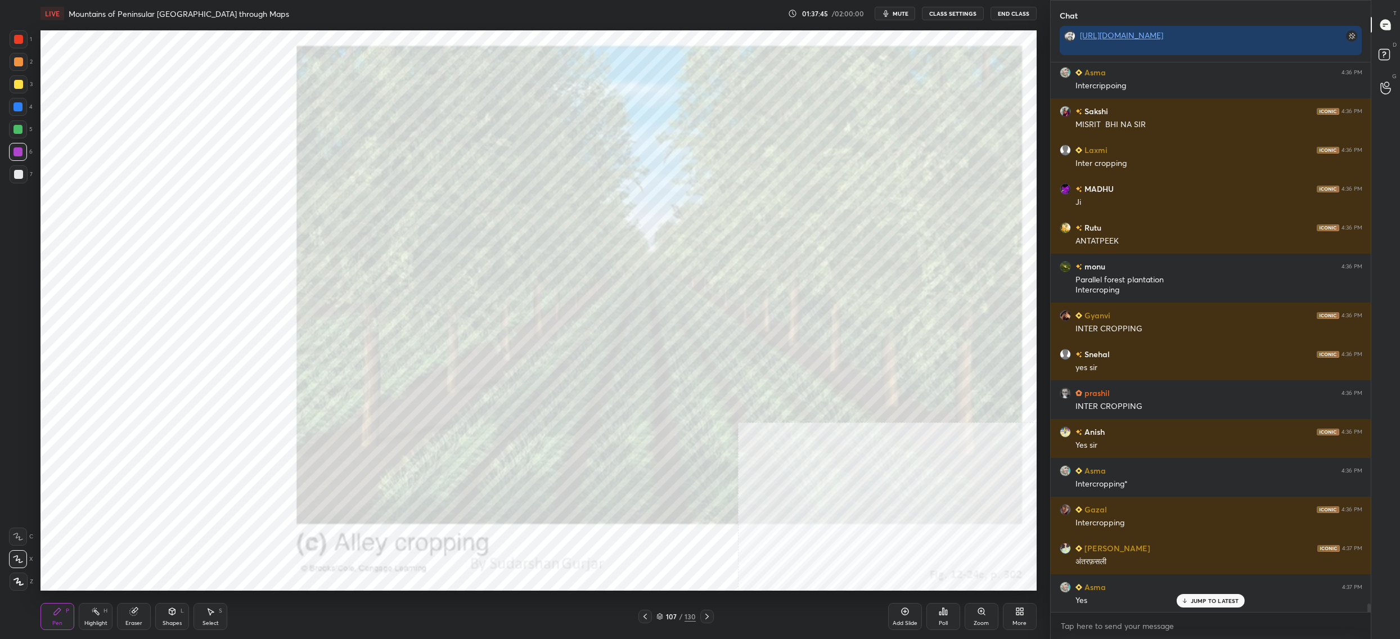
click at [657, 614] on icon at bounding box center [659, 616] width 7 height 7
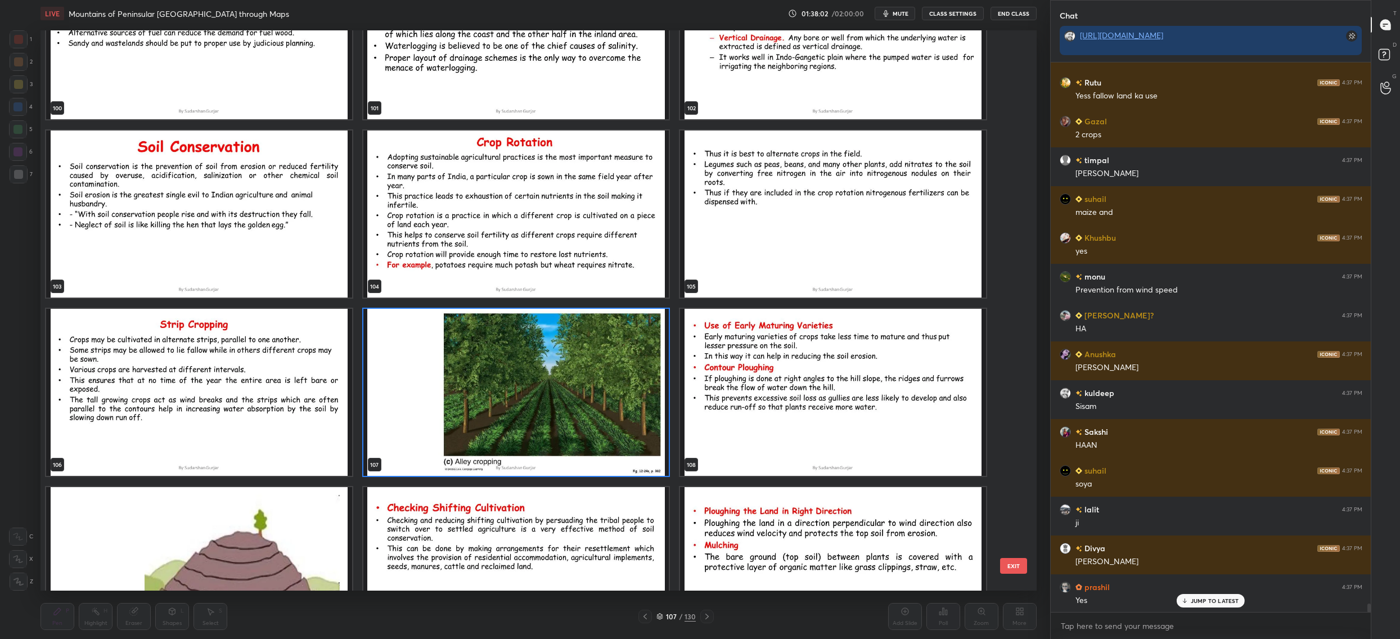
click at [479, 369] on img "grid" at bounding box center [516, 392] width 306 height 167
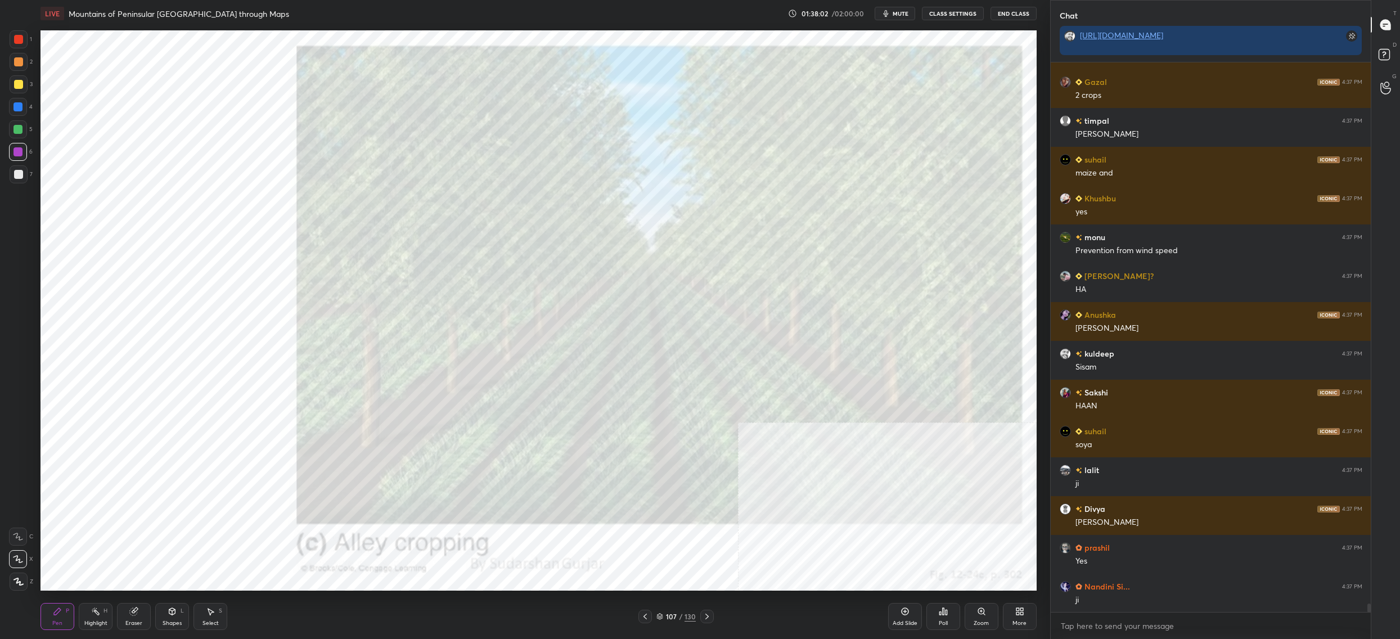
click at [479, 369] on img "grid" at bounding box center [516, 392] width 306 height 167
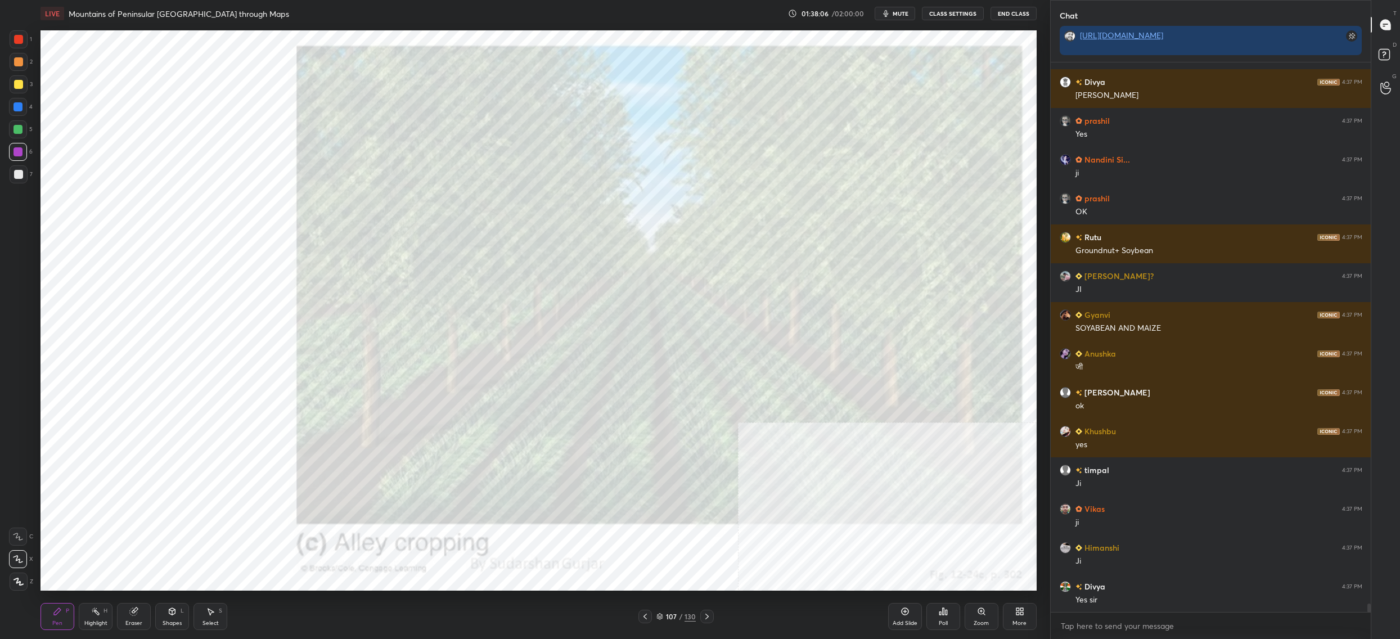
click at [28, 76] on div "3" at bounding box center [21, 84] width 23 height 18
click at [20, 85] on div at bounding box center [18, 84] width 9 height 9
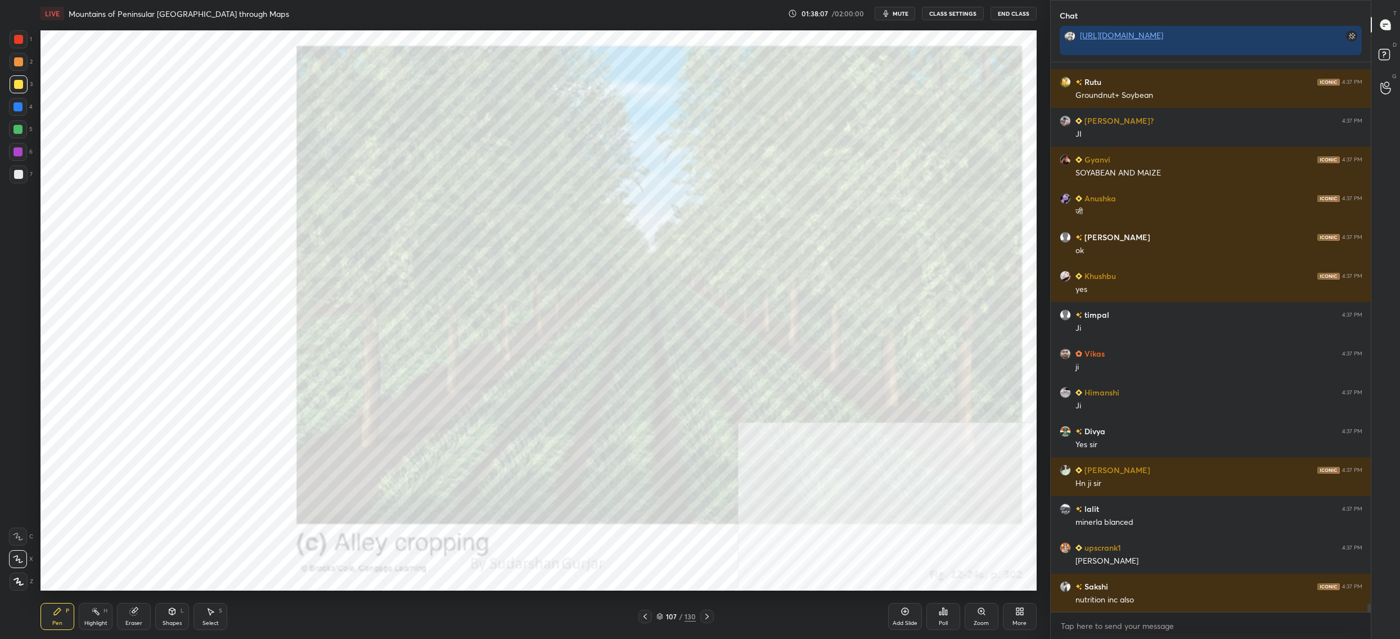
click at [14, 40] on div at bounding box center [18, 39] width 9 height 9
drag, startPoint x: 14, startPoint y: 42, endPoint x: 34, endPoint y: 71, distance: 34.8
click at [23, 58] on div "1 2 3 4 5 6 7" at bounding box center [21, 108] width 24 height 157
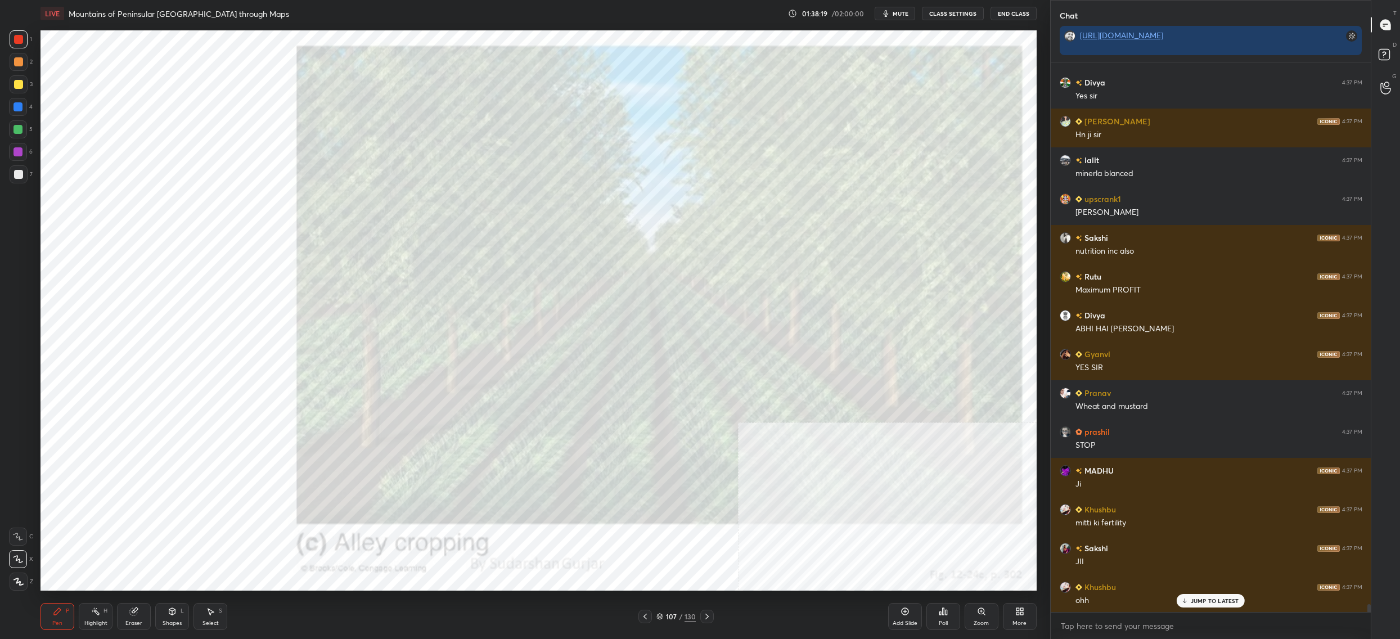
drag, startPoint x: 666, startPoint y: 611, endPoint x: 653, endPoint y: 610, distance: 12.9
click at [669, 609] on div "Pen P Highlight H Eraser Shapes L Select S 107 / 130 Add Slide Poll Zoom More" at bounding box center [538, 616] width 996 height 45
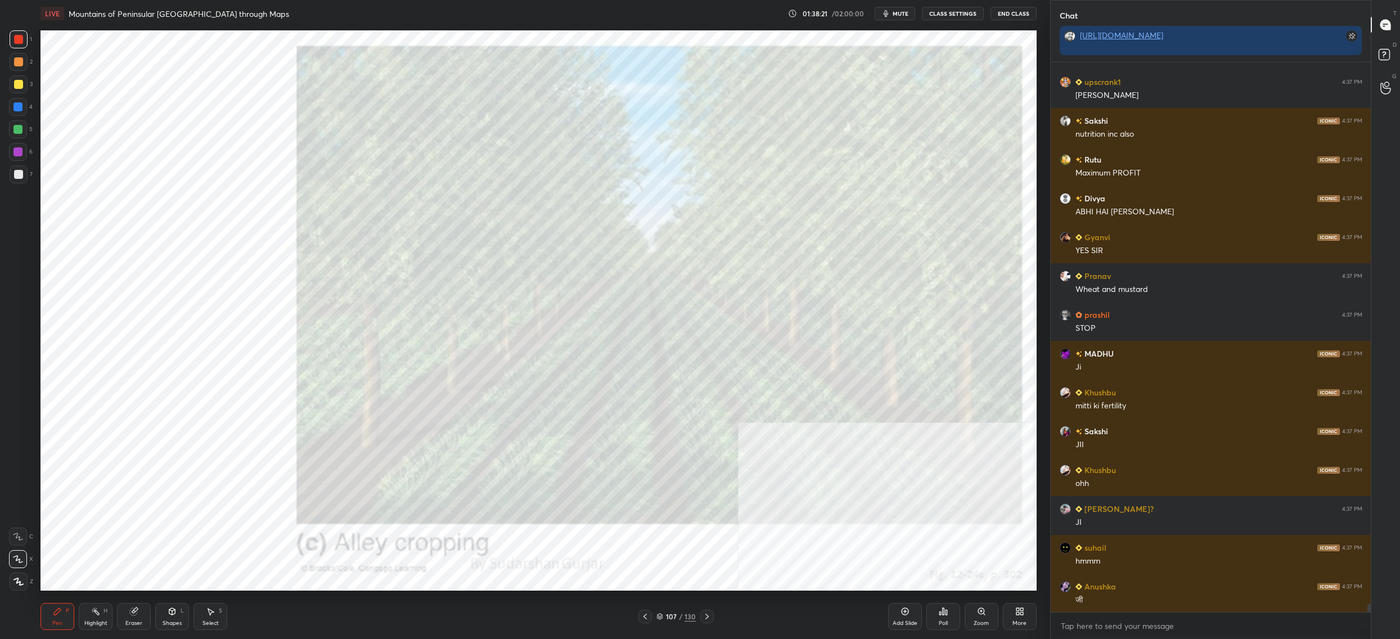
click at [657, 616] on icon at bounding box center [659, 616] width 7 height 7
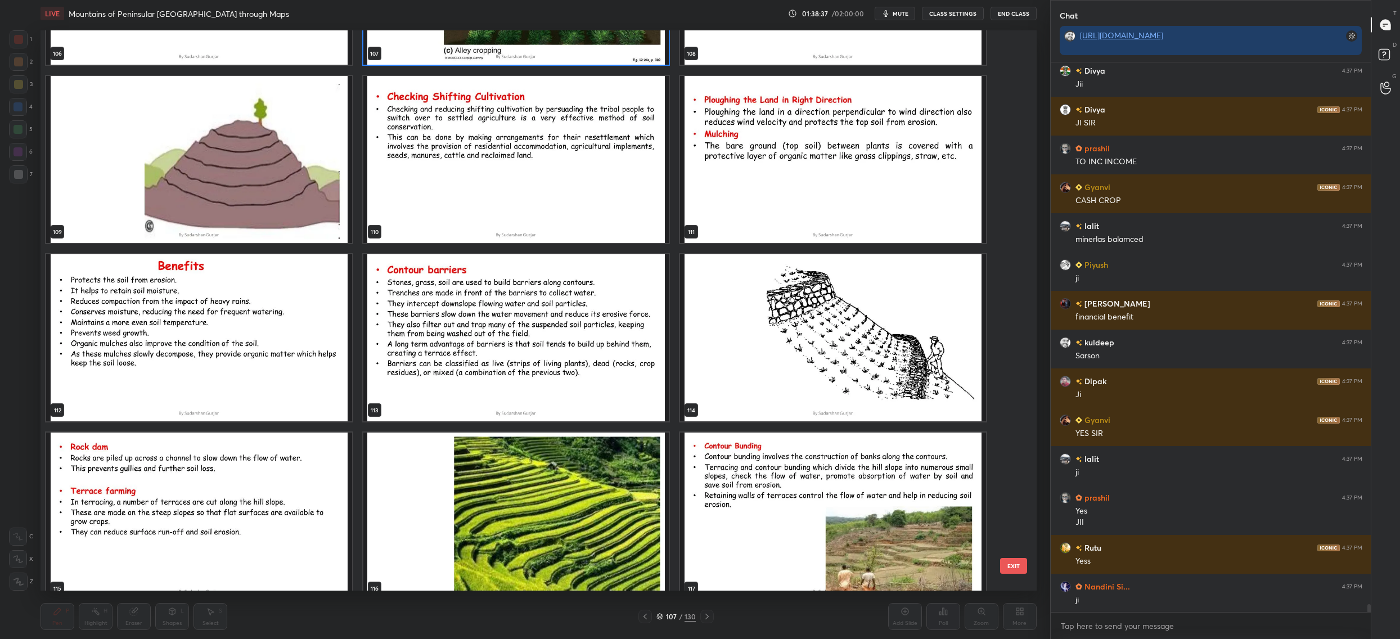
click at [1003, 566] on button "EXIT" at bounding box center [1013, 566] width 27 height 16
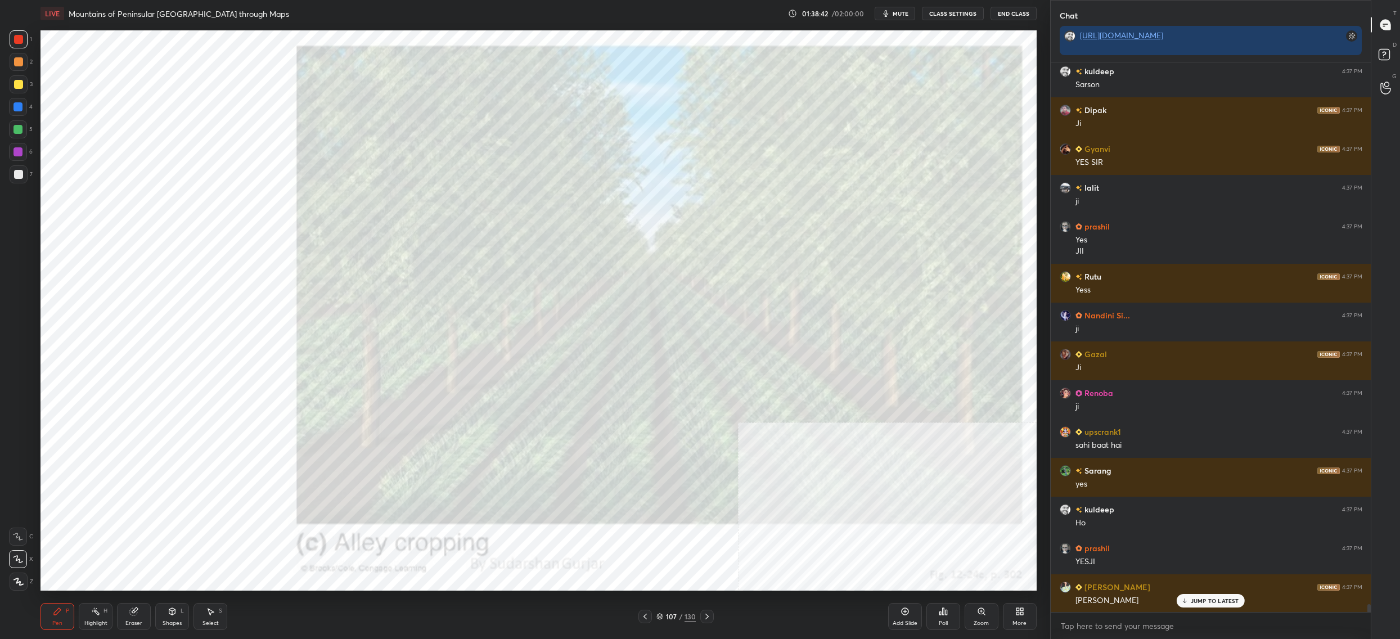
click at [661, 617] on icon at bounding box center [660, 617] width 6 height 2
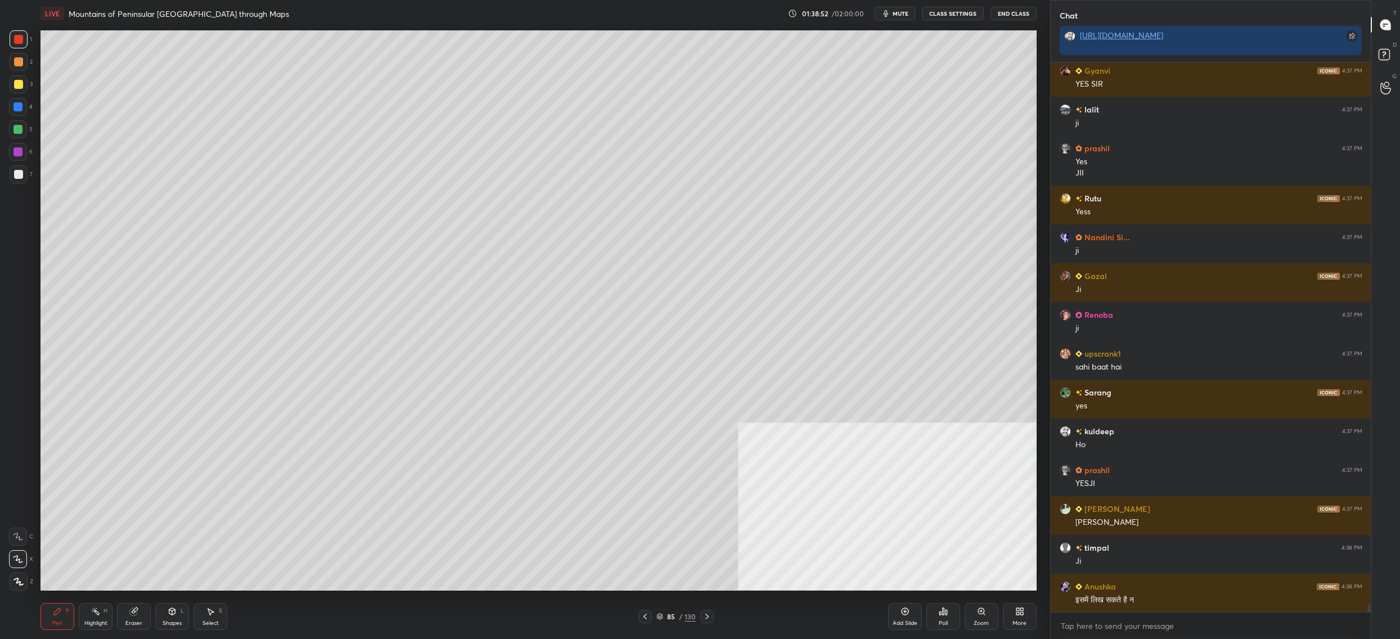
click at [16, 83] on div at bounding box center [18, 84] width 9 height 9
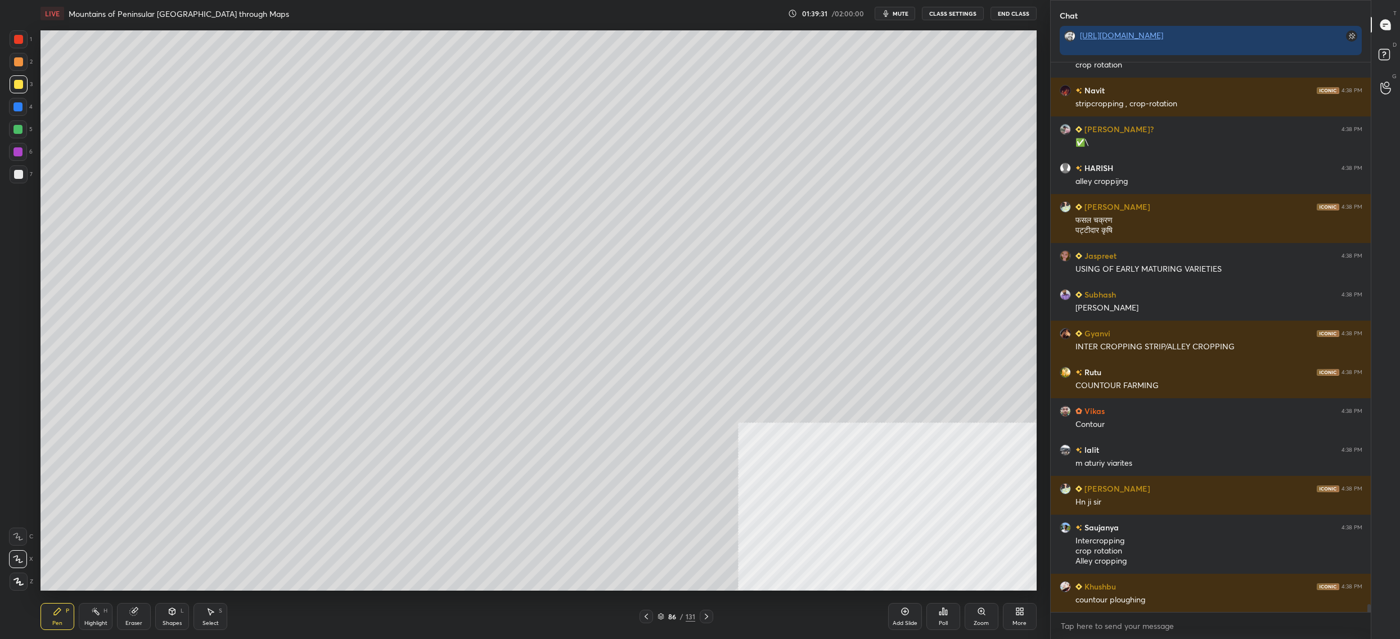
click at [23, 173] on div at bounding box center [19, 174] width 18 height 18
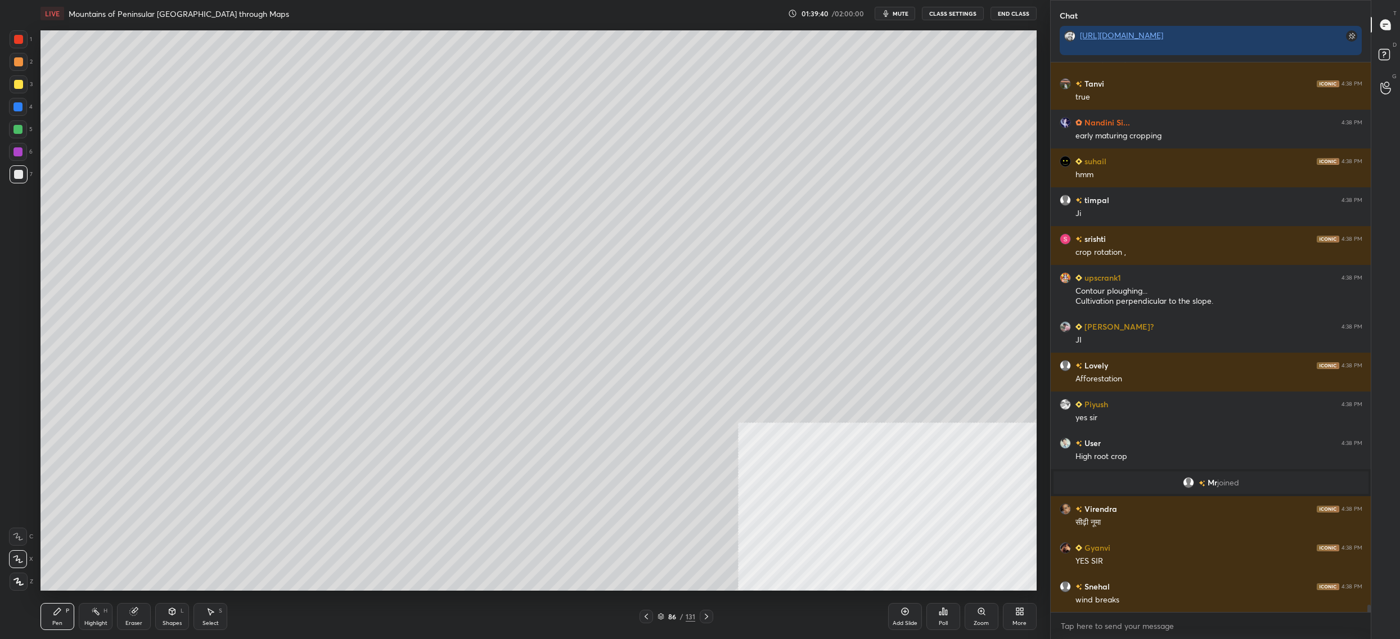
drag, startPoint x: 24, startPoint y: 92, endPoint x: 19, endPoint y: 87, distance: 7.2
click at [24, 92] on div at bounding box center [19, 84] width 18 height 18
click at [14, 89] on div at bounding box center [19, 84] width 18 height 18
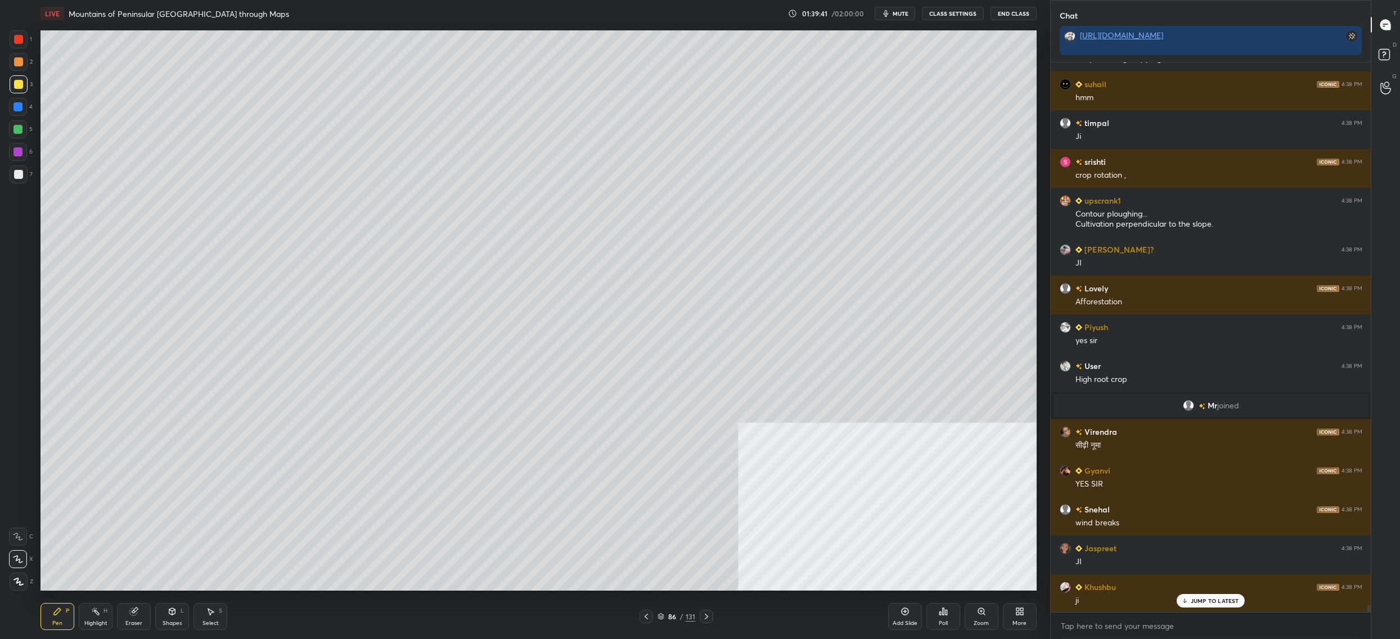
click at [19, 85] on div at bounding box center [18, 84] width 9 height 9
click at [25, 98] on div "4" at bounding box center [21, 107] width 24 height 18
click at [28, 127] on div "5" at bounding box center [21, 129] width 24 height 18
click at [25, 132] on div at bounding box center [18, 129] width 18 height 18
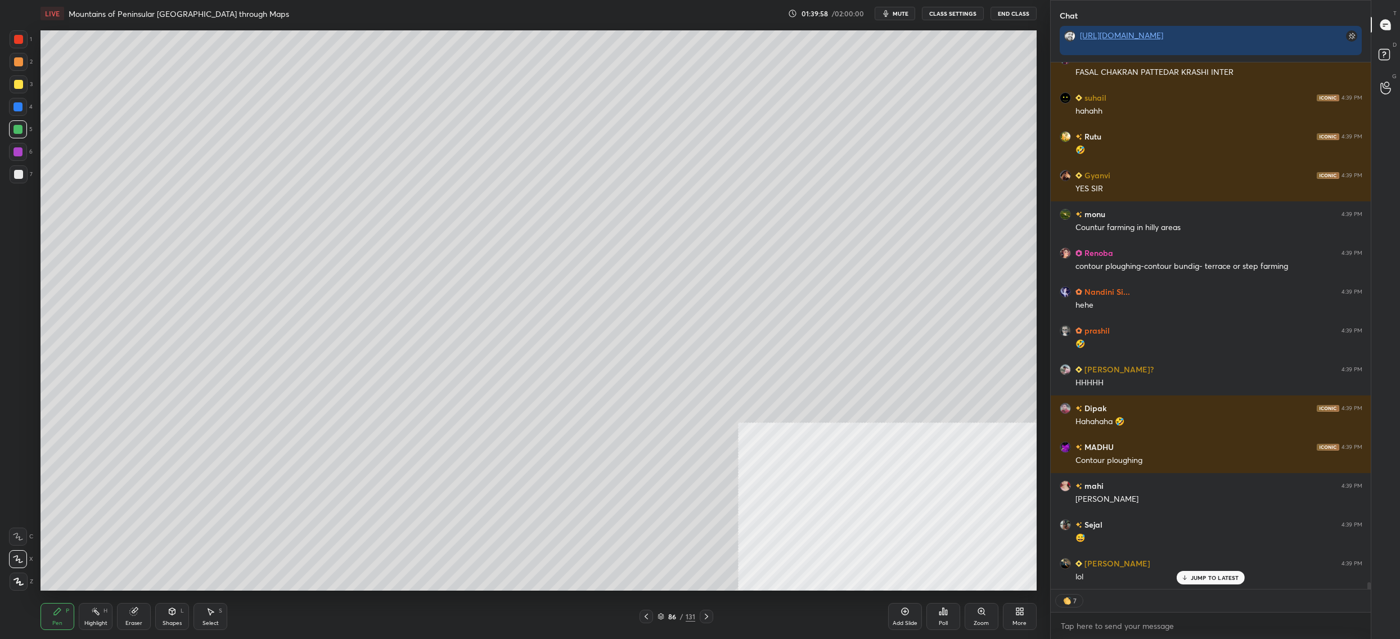
click at [22, 87] on div at bounding box center [19, 84] width 18 height 18
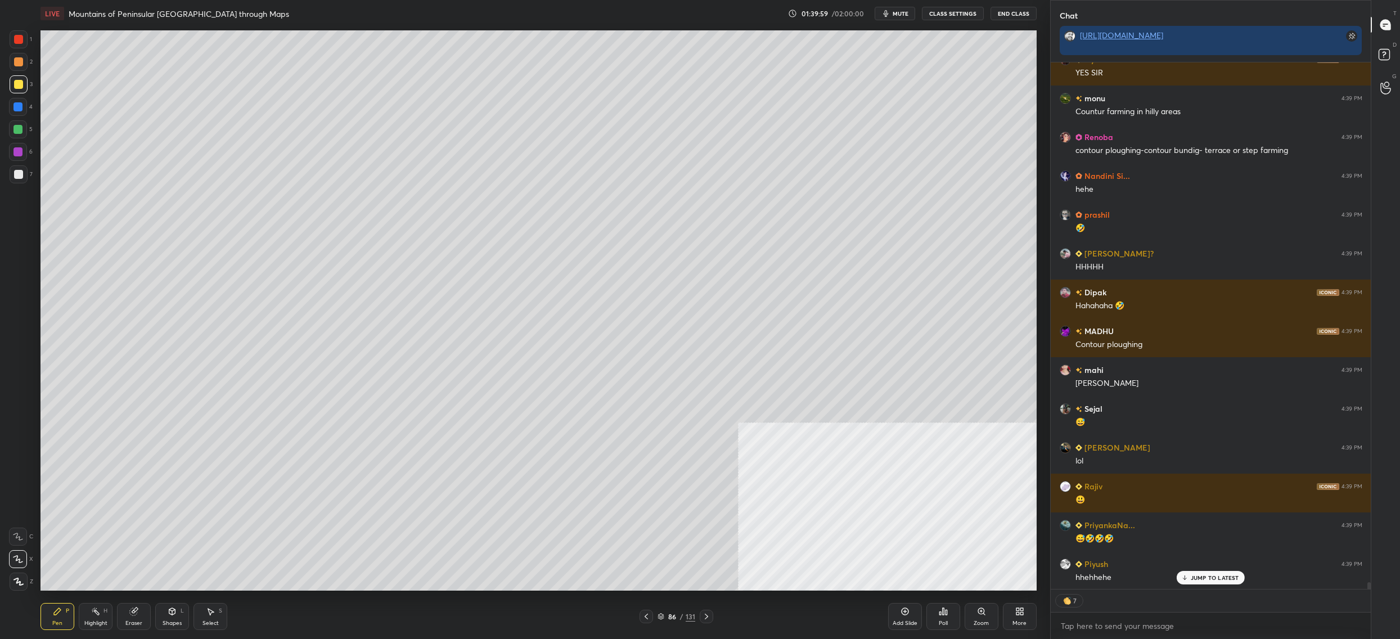
click at [22, 90] on div at bounding box center [19, 84] width 18 height 18
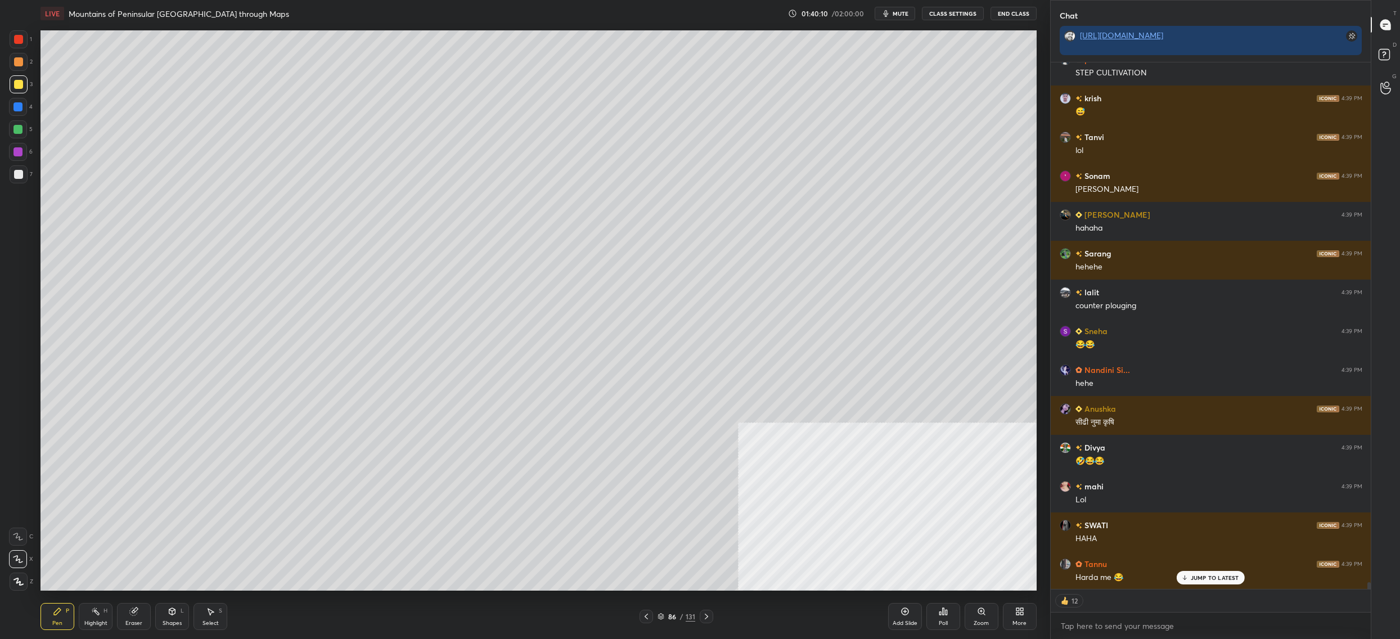
click at [16, 42] on div at bounding box center [18, 39] width 9 height 9
click at [13, 39] on div at bounding box center [19, 39] width 18 height 18
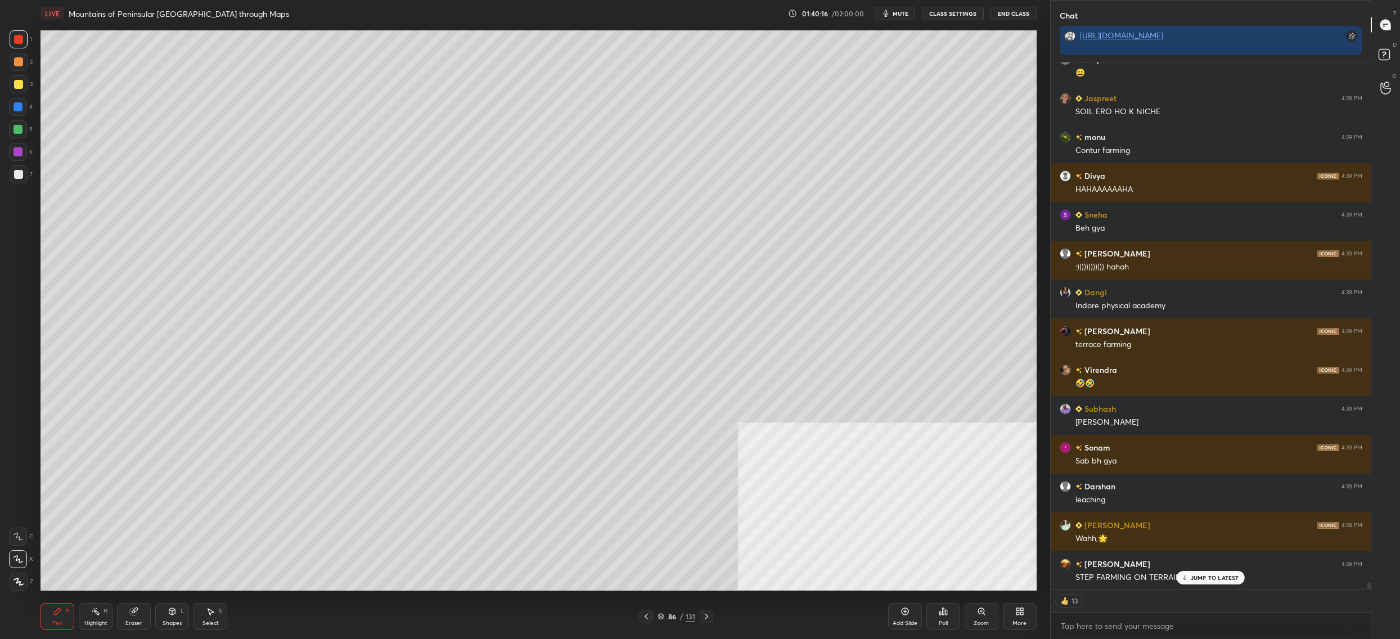
click at [26, 88] on div at bounding box center [19, 84] width 18 height 18
click at [24, 94] on div "3" at bounding box center [21, 86] width 23 height 22
click at [22, 172] on div at bounding box center [19, 174] width 18 height 18
click at [31, 174] on div "7" at bounding box center [21, 174] width 23 height 18
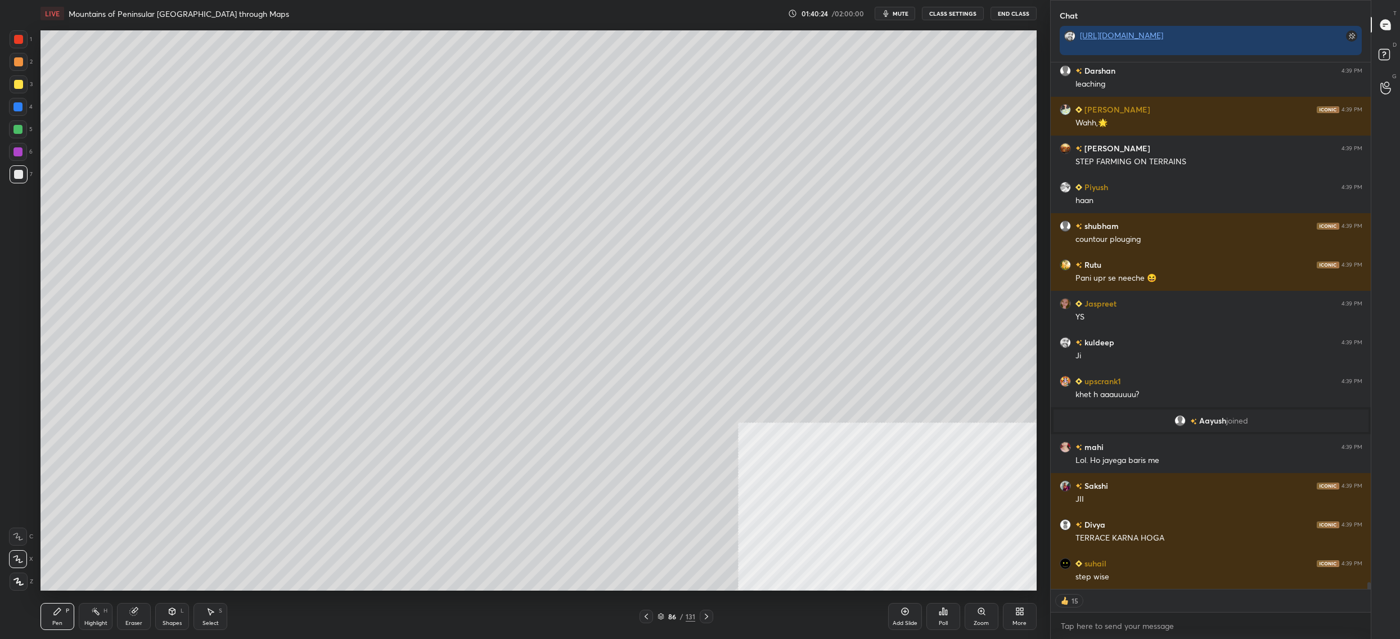
click at [18, 106] on div at bounding box center [17, 106] width 9 height 9
click at [23, 133] on div at bounding box center [18, 129] width 18 height 18
click at [25, 133] on div at bounding box center [18, 129] width 18 height 18
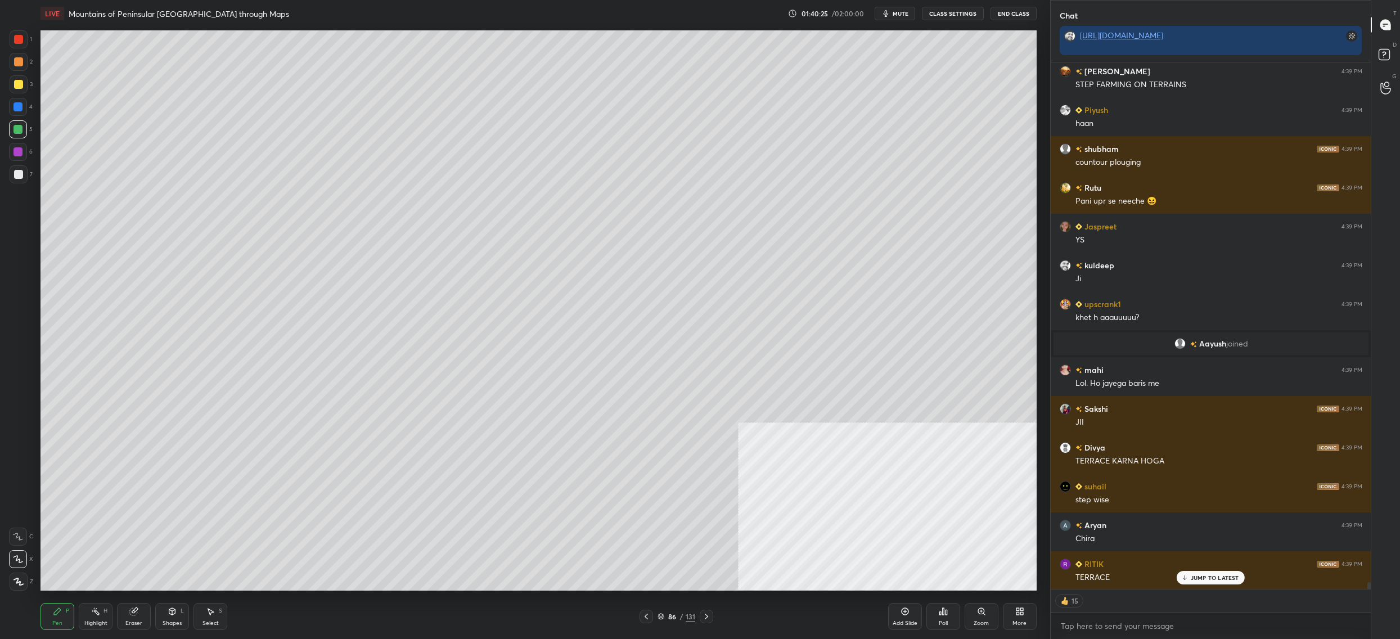
drag, startPoint x: 17, startPoint y: 56, endPoint x: 15, endPoint y: 76, distance: 19.9
click at [19, 57] on div at bounding box center [19, 62] width 18 height 18
click at [17, 94] on div "3" at bounding box center [21, 86] width 23 height 22
click at [19, 93] on div "3" at bounding box center [21, 86] width 23 height 22
click at [20, 126] on div at bounding box center [17, 129] width 9 height 9
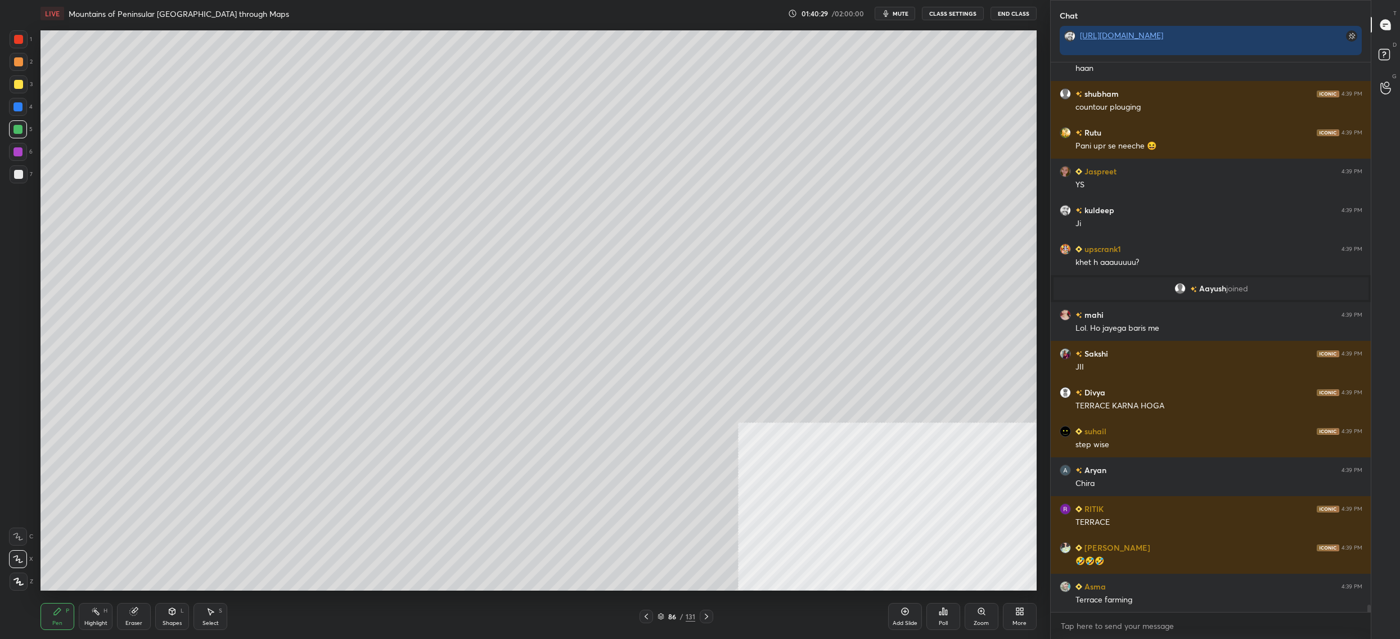
drag, startPoint x: 24, startPoint y: 129, endPoint x: 30, endPoint y: 136, distance: 9.6
click at [25, 129] on div at bounding box center [18, 129] width 18 height 18
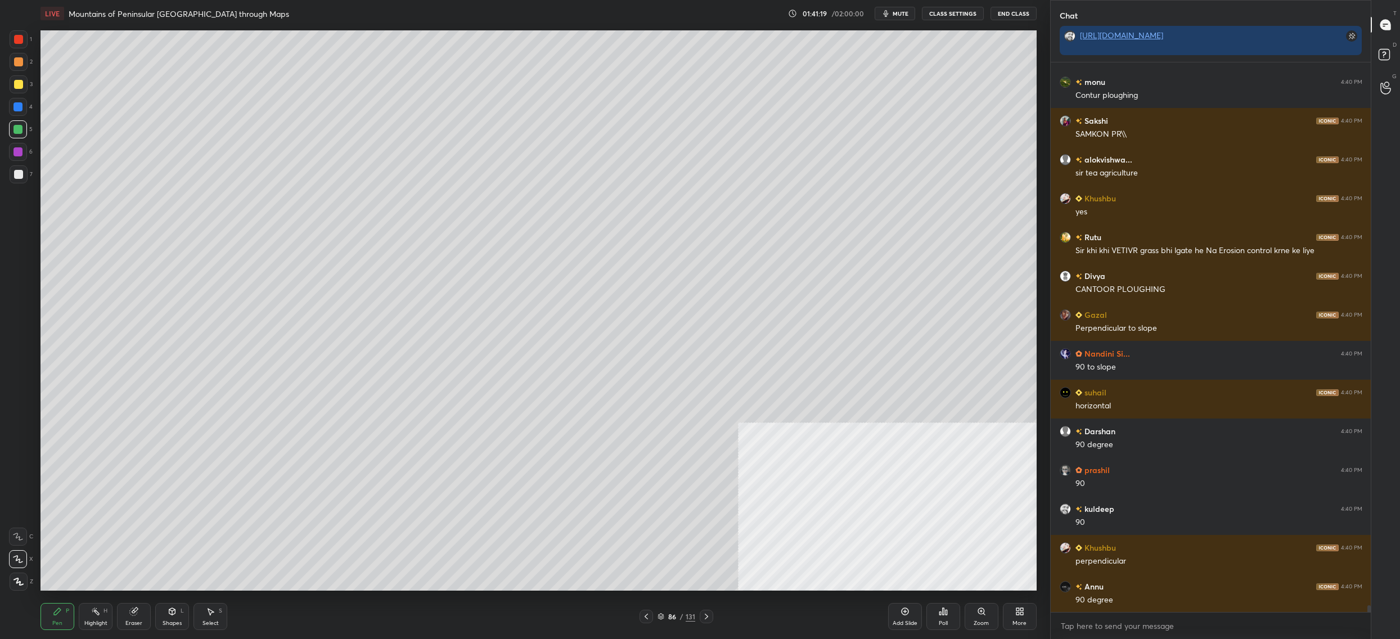
click at [667, 618] on div "86" at bounding box center [671, 616] width 11 height 7
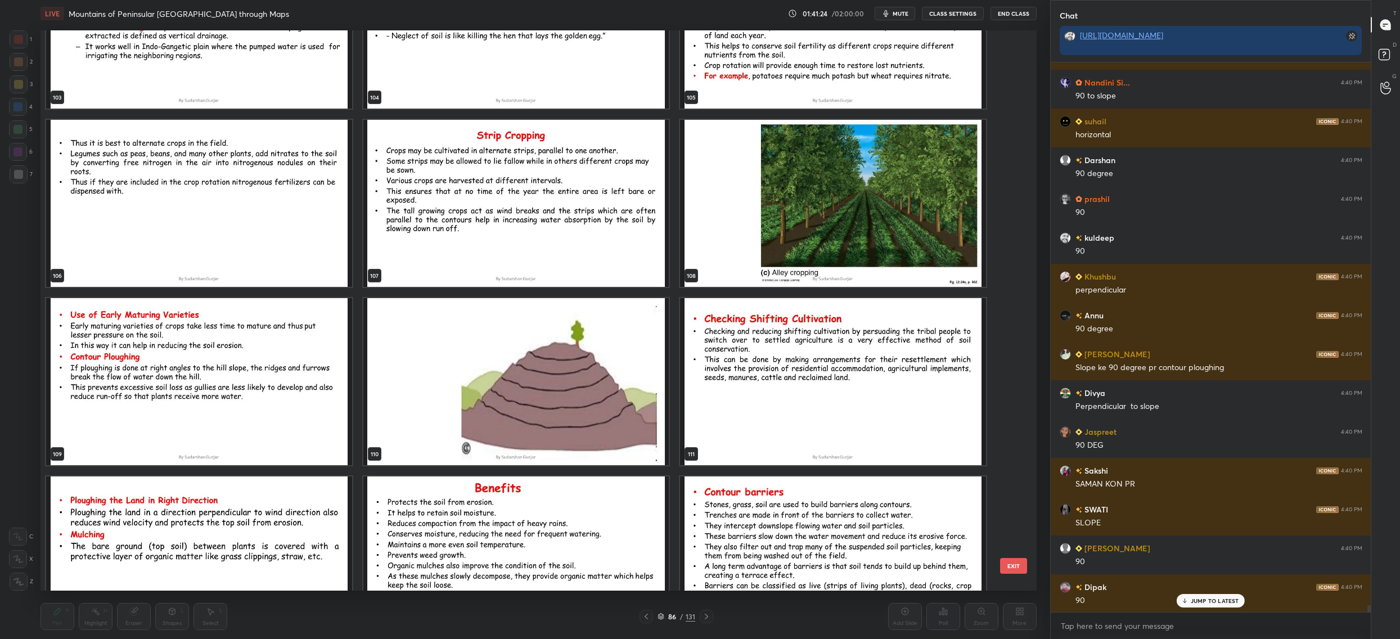
click at [622, 407] on img "grid" at bounding box center [516, 381] width 306 height 167
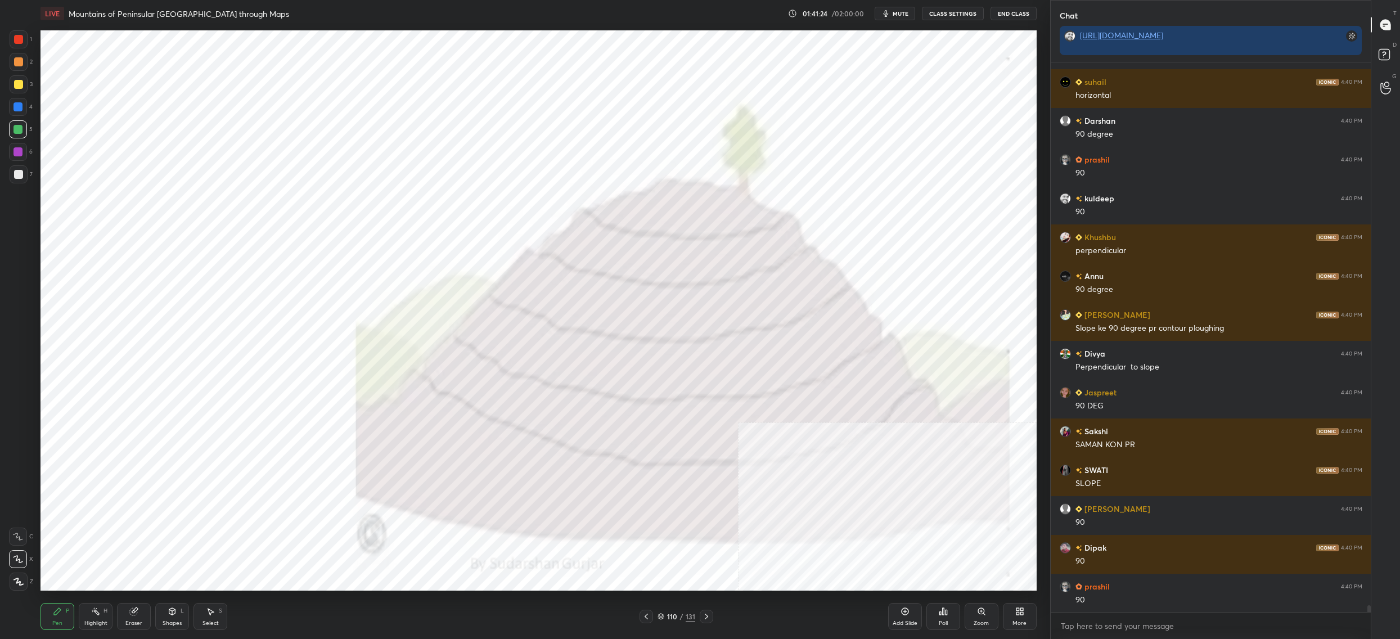
click at [622, 407] on img "grid" at bounding box center [516, 381] width 306 height 167
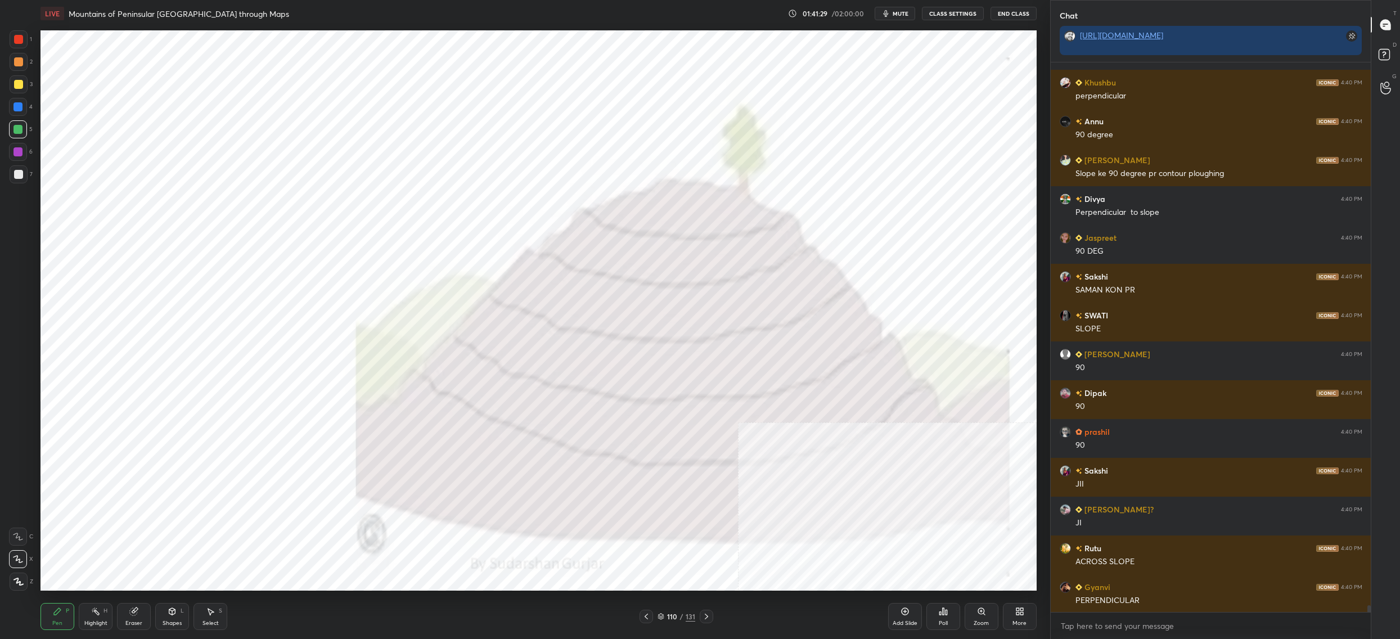
click at [1013, 622] on div "More" at bounding box center [1019, 623] width 14 height 6
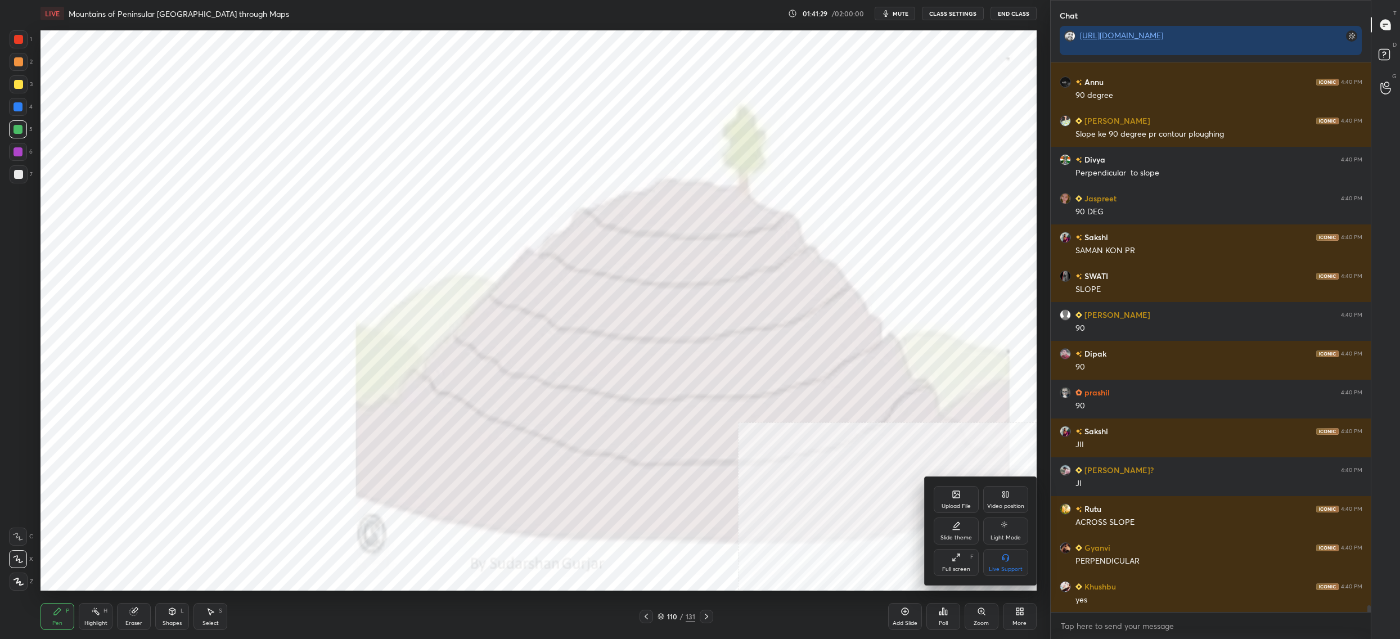
click at [1001, 501] on div "Video position" at bounding box center [1005, 499] width 45 height 27
click at [947, 568] on div "Bottom left" at bounding box center [956, 569] width 30 height 6
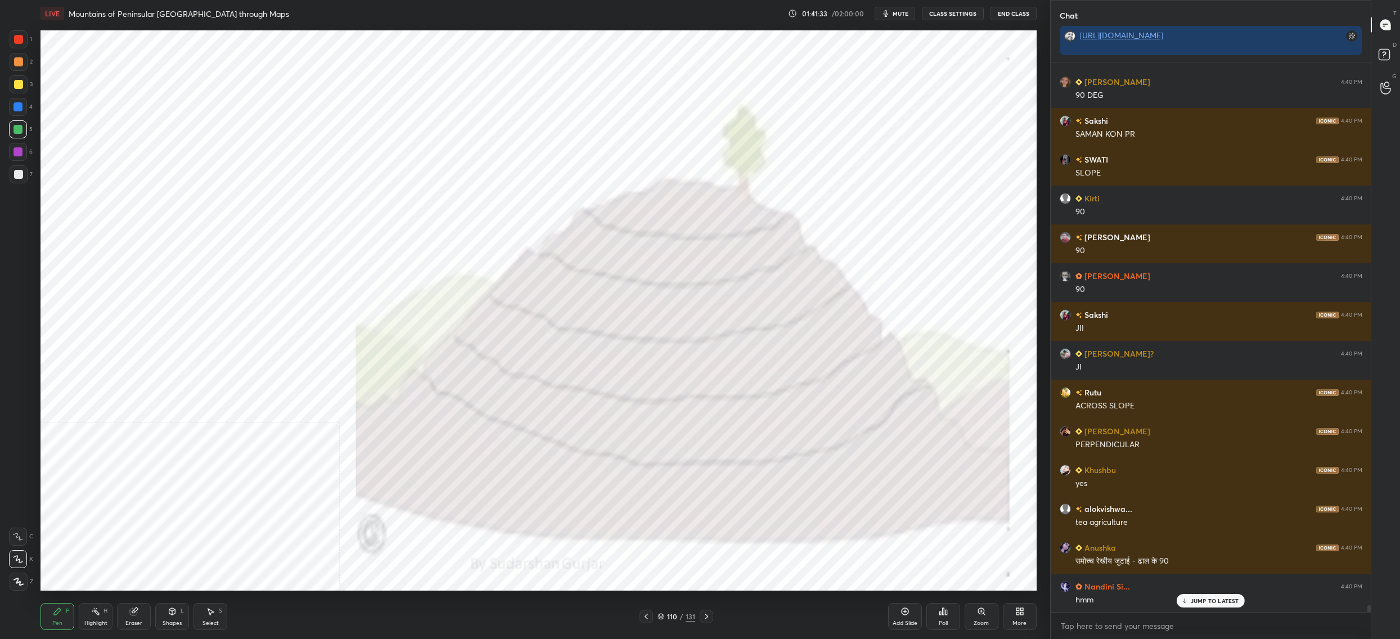
click at [25, 35] on div at bounding box center [19, 39] width 18 height 18
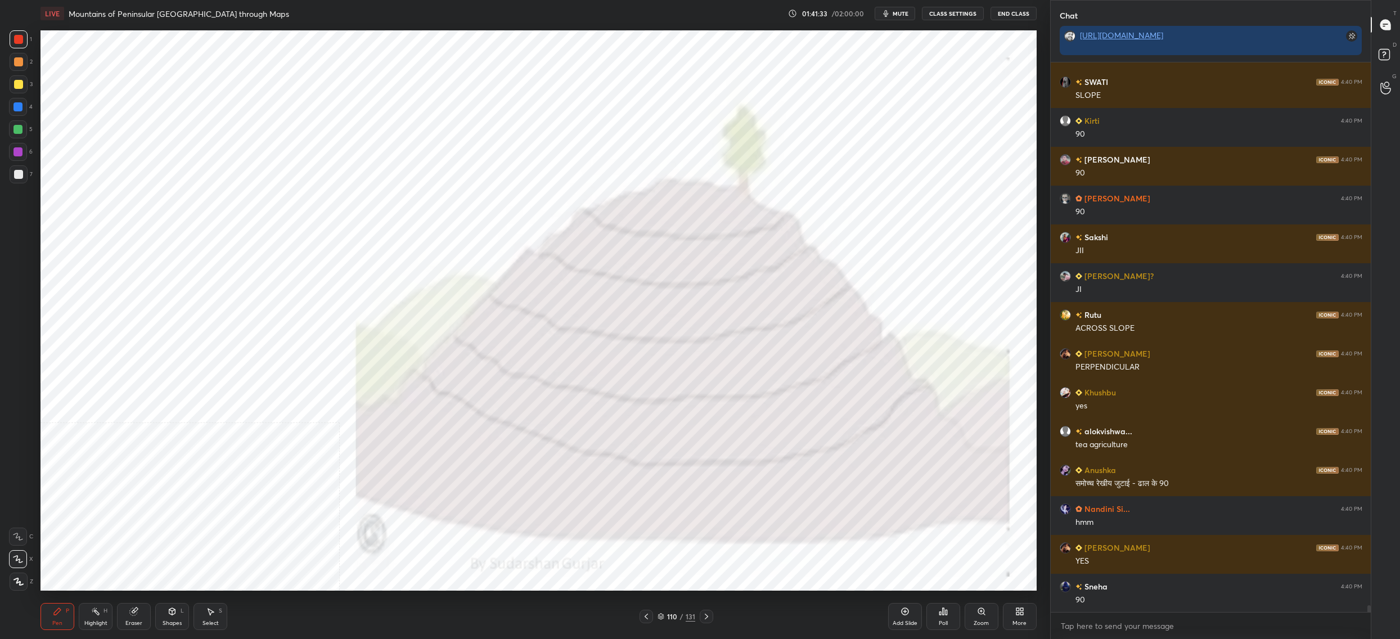
click at [23, 40] on div at bounding box center [19, 39] width 18 height 18
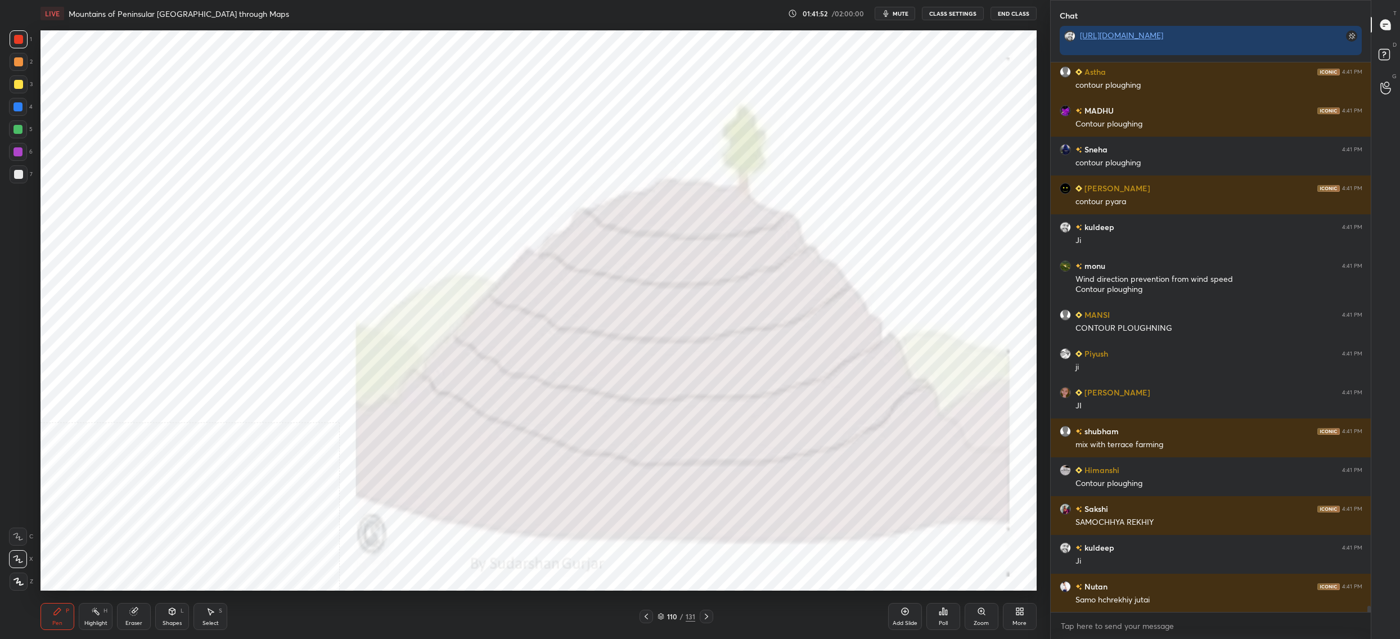
click at [672, 617] on div "110" at bounding box center [671, 616] width 11 height 7
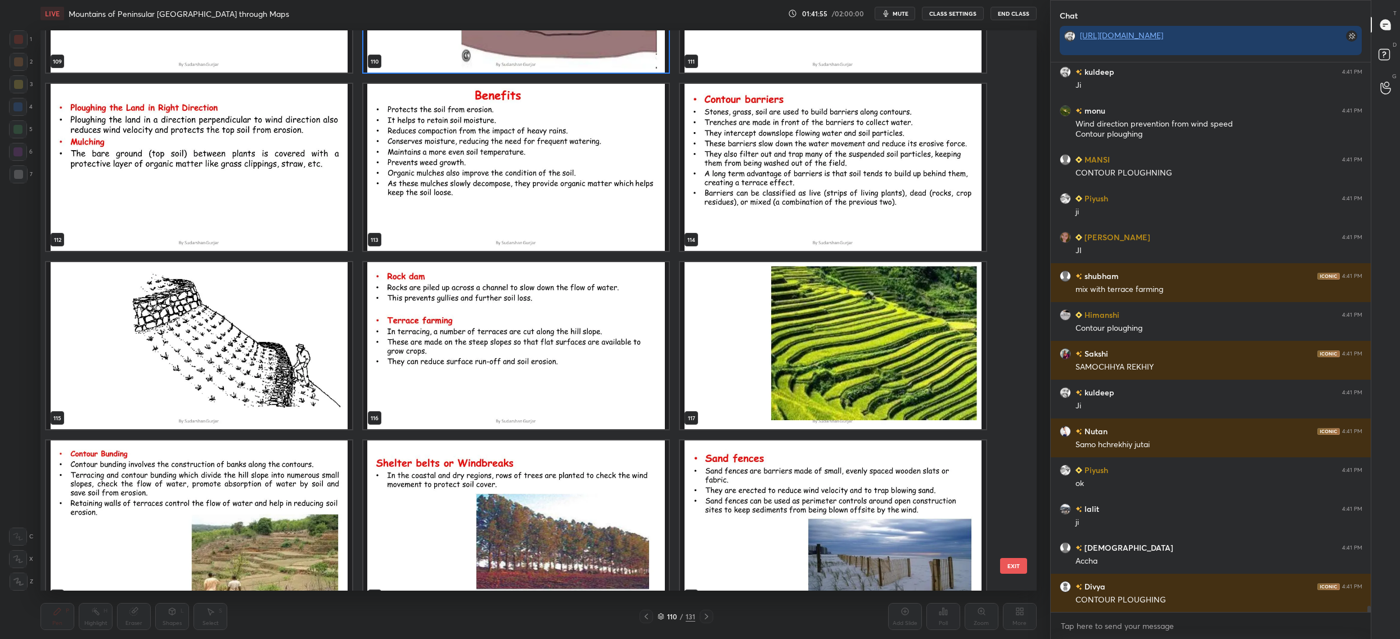
click at [787, 315] on div "109 110 111 112 113 114 115 116 117 118 119 120 121 122 123" at bounding box center [528, 310] width 976 height 560
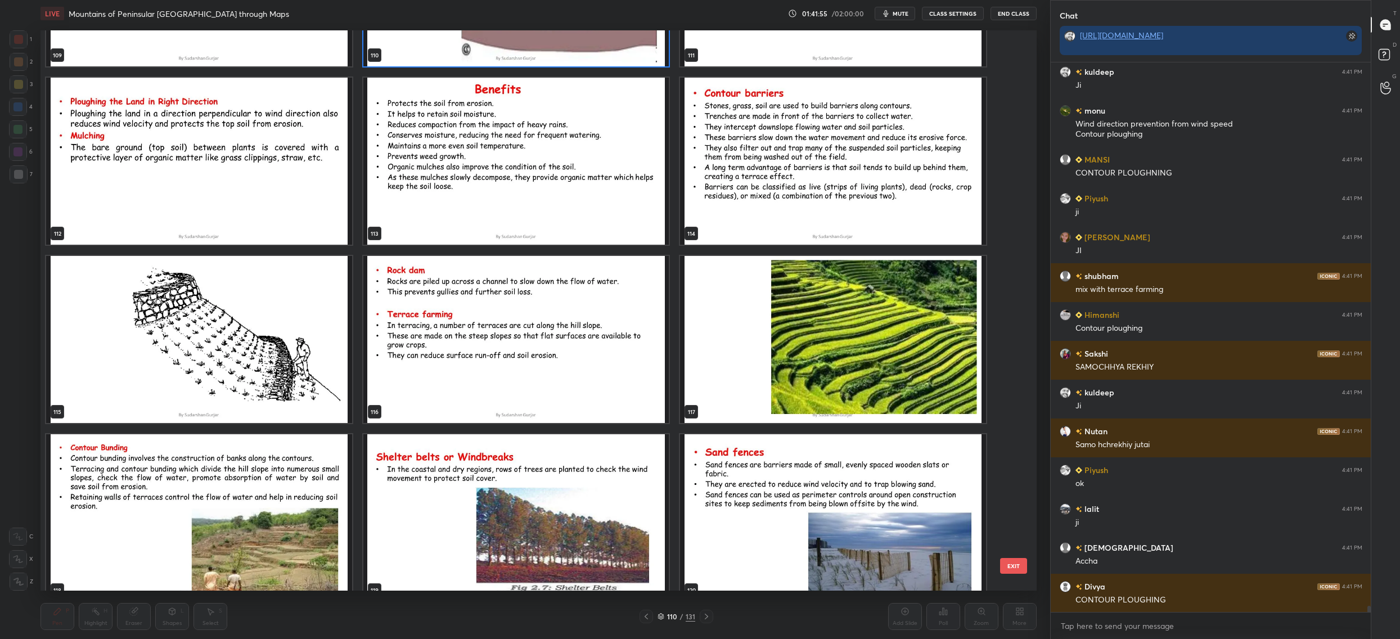
click at [787, 315] on div "109 110 111 112 113 114 115 116 117 118 119 120 121 122 123" at bounding box center [528, 310] width 976 height 560
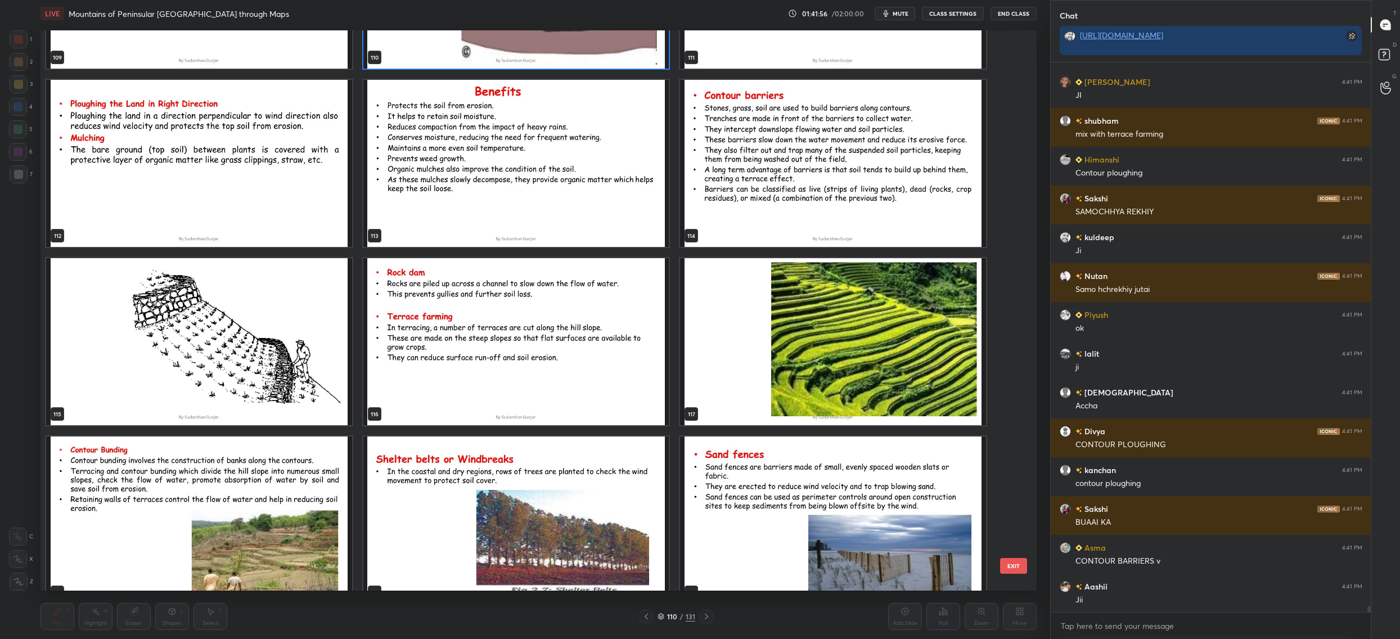
click at [787, 315] on div "106 107 108 109 110 111 112 113 114 115 116 117 118 119 120" at bounding box center [528, 310] width 976 height 560
click at [787, 315] on img "grid" at bounding box center [833, 341] width 306 height 167
click at [787, 315] on div "106 107 108 109 110 111 112 113 114 115 116 117 118 119 120" at bounding box center [528, 310] width 976 height 560
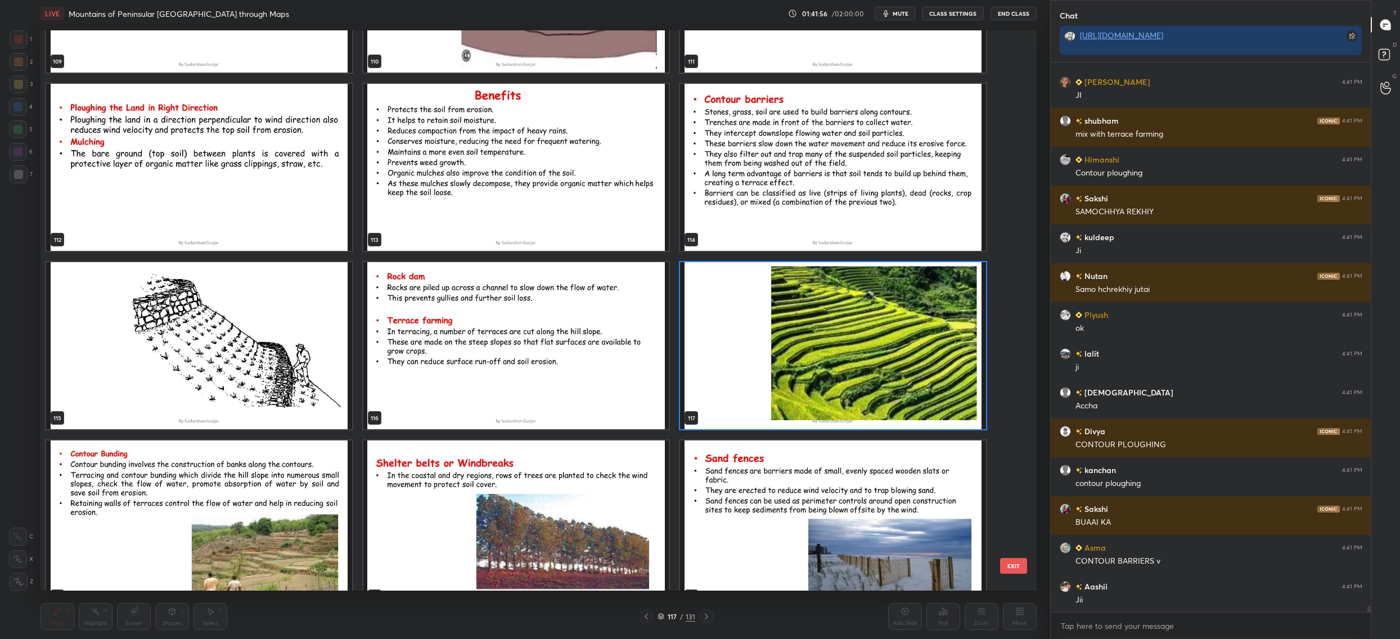
click at [787, 315] on div "106 107 108 109 110 111 112 113 114 115 116 117 118 119 120" at bounding box center [528, 310] width 976 height 560
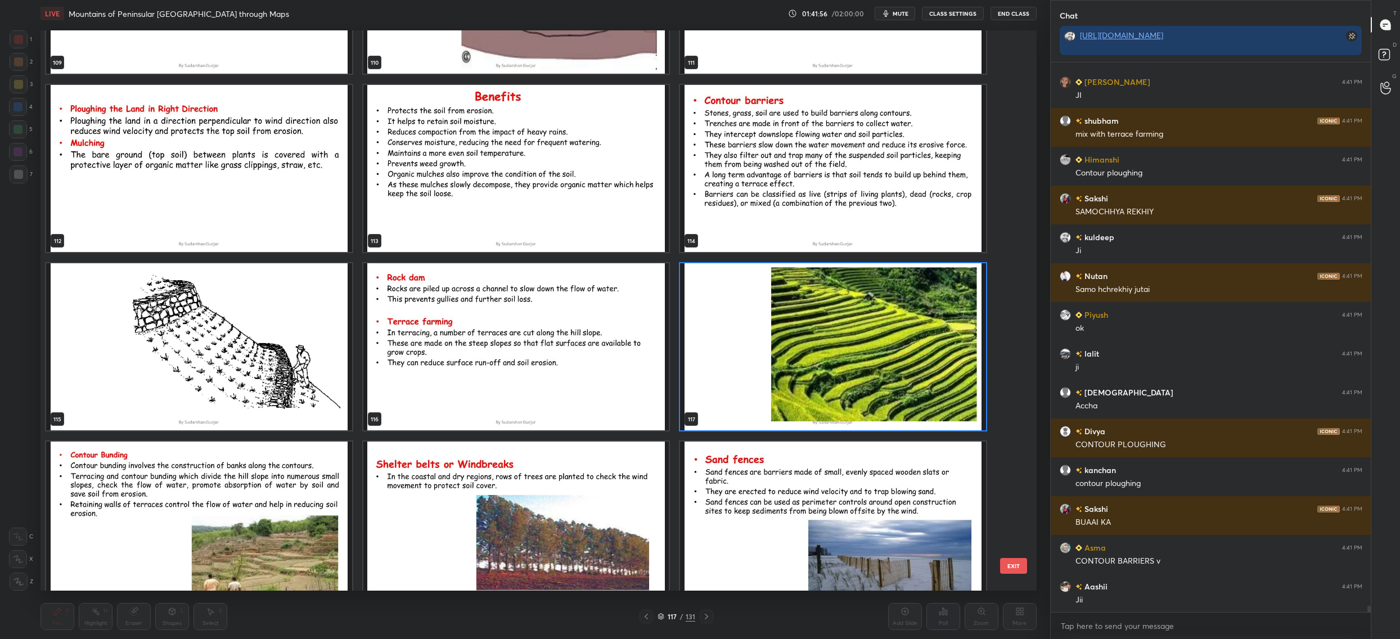
click at [786, 315] on div "109 110 111 112 113 114 115 116 117 118 119 120 121 122 123" at bounding box center [528, 310] width 976 height 560
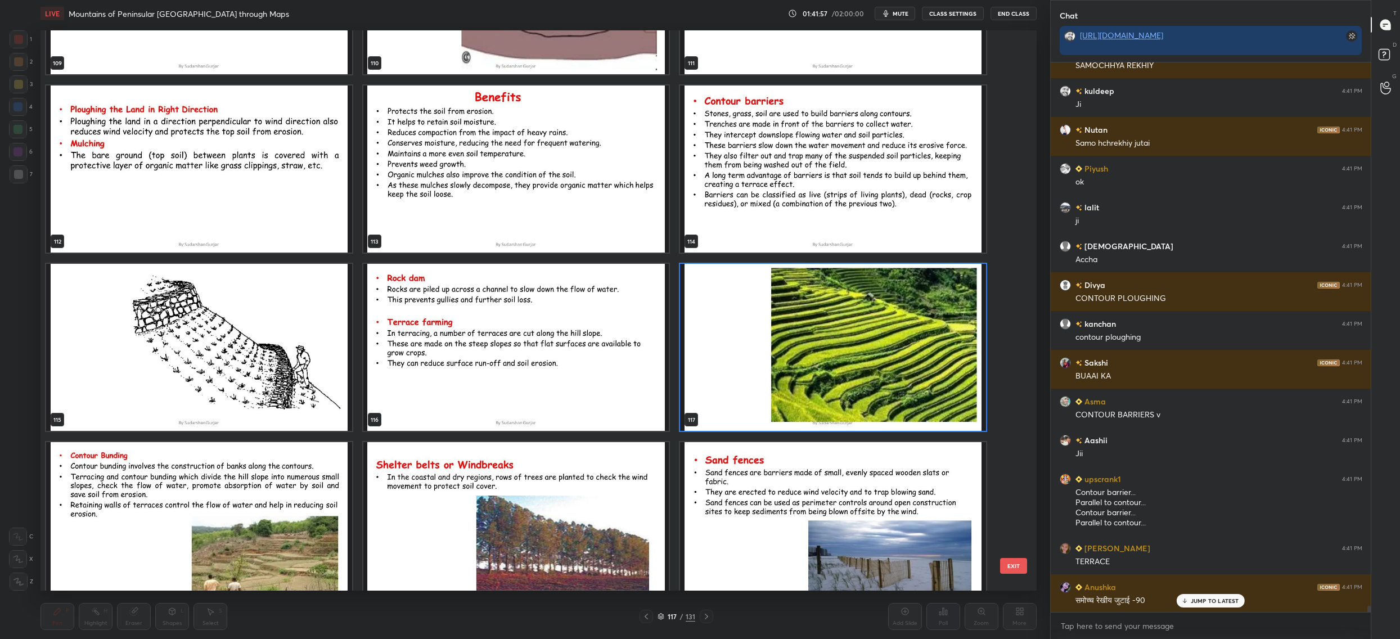
click at [786, 315] on img "grid" at bounding box center [833, 347] width 306 height 167
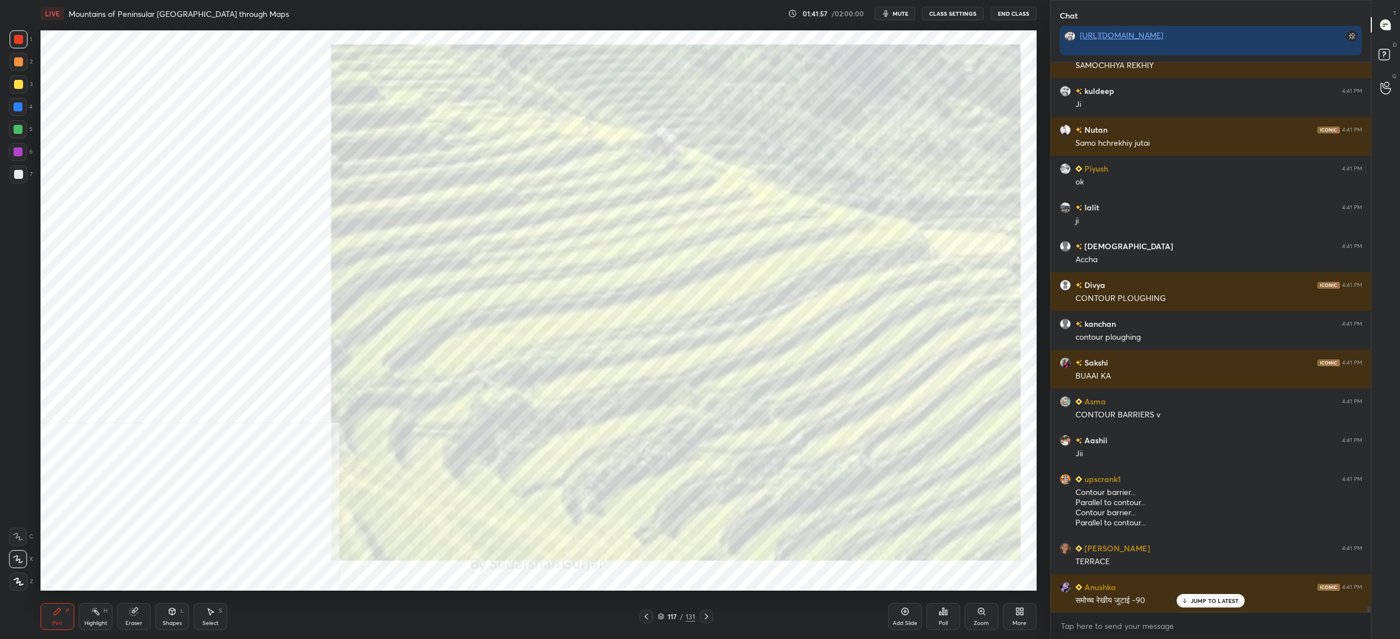
click at [786, 315] on img "grid" at bounding box center [833, 347] width 306 height 167
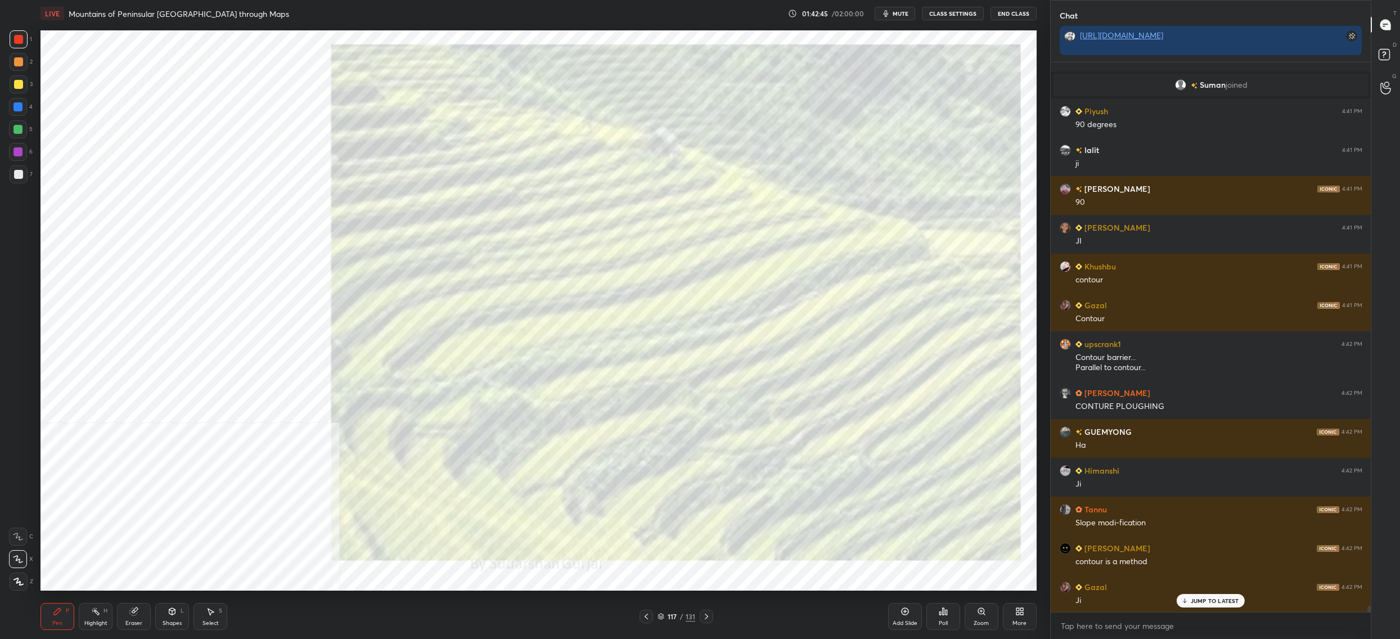
drag, startPoint x: 670, startPoint y: 612, endPoint x: 664, endPoint y: 619, distance: 9.2
click at [669, 619] on div "117" at bounding box center [671, 616] width 11 height 7
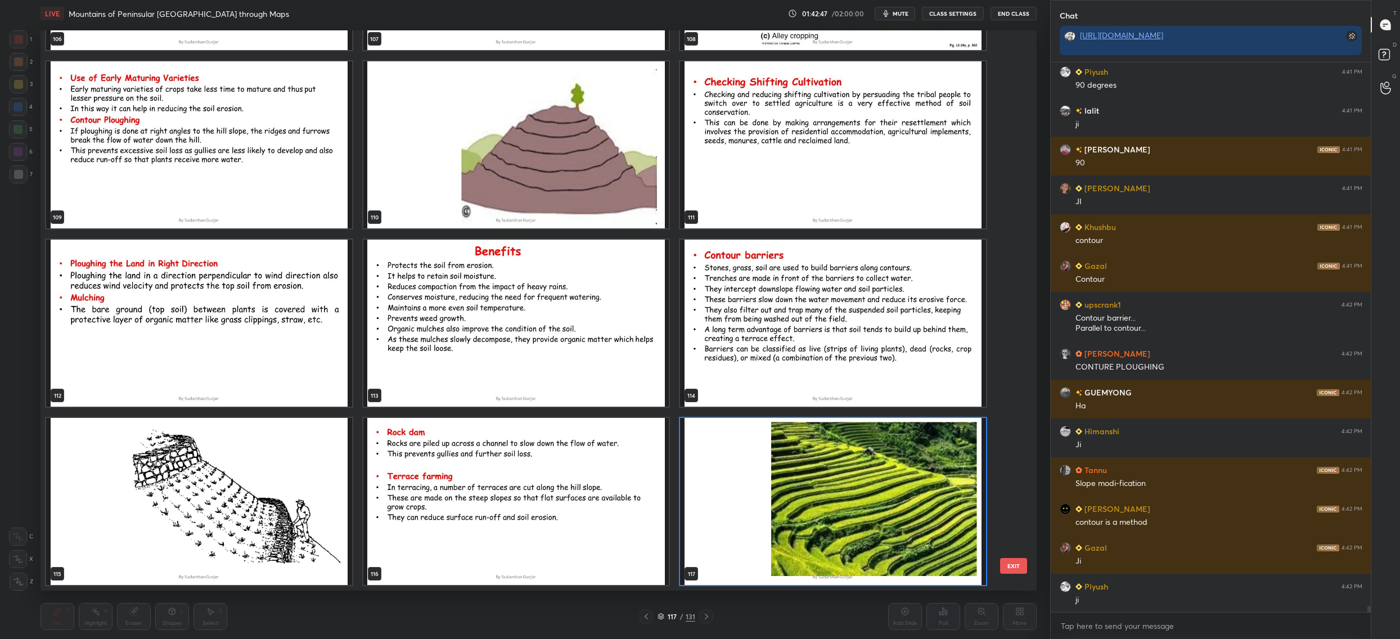
click at [278, 481] on img "grid" at bounding box center [199, 501] width 306 height 167
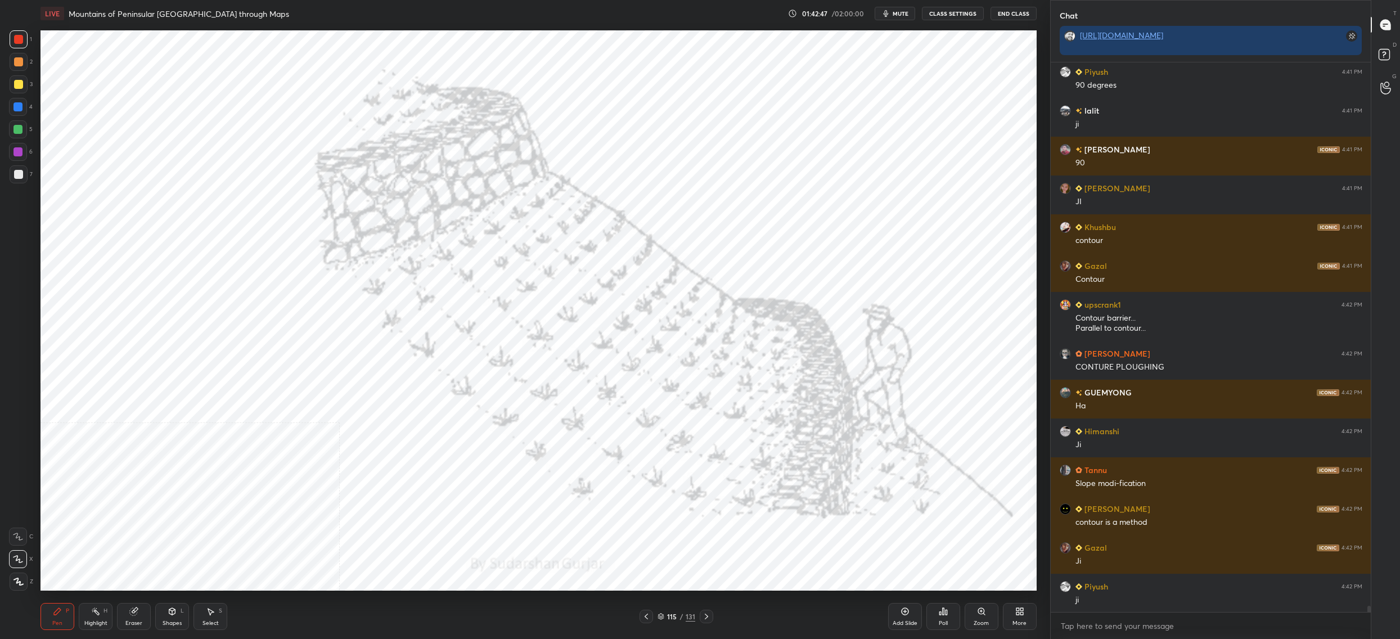
click at [278, 481] on img "grid" at bounding box center [199, 501] width 306 height 167
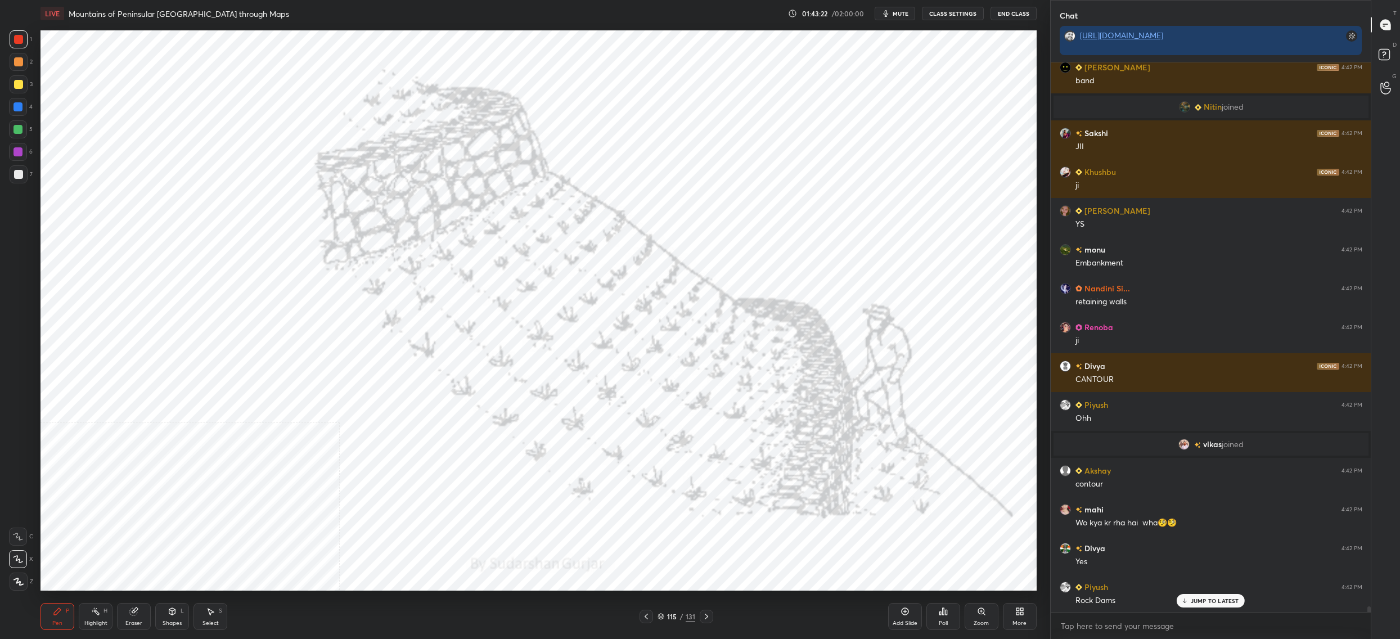
click at [667, 615] on div "115" at bounding box center [671, 616] width 11 height 7
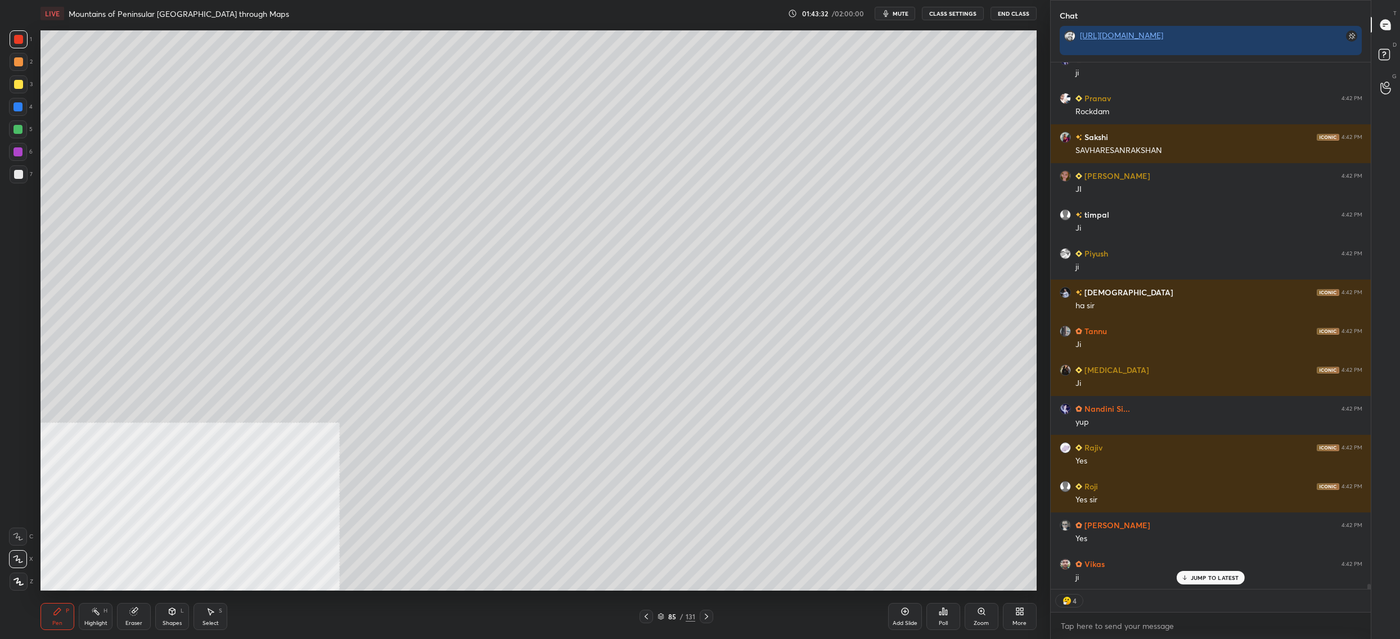
click at [18, 83] on div at bounding box center [18, 84] width 9 height 9
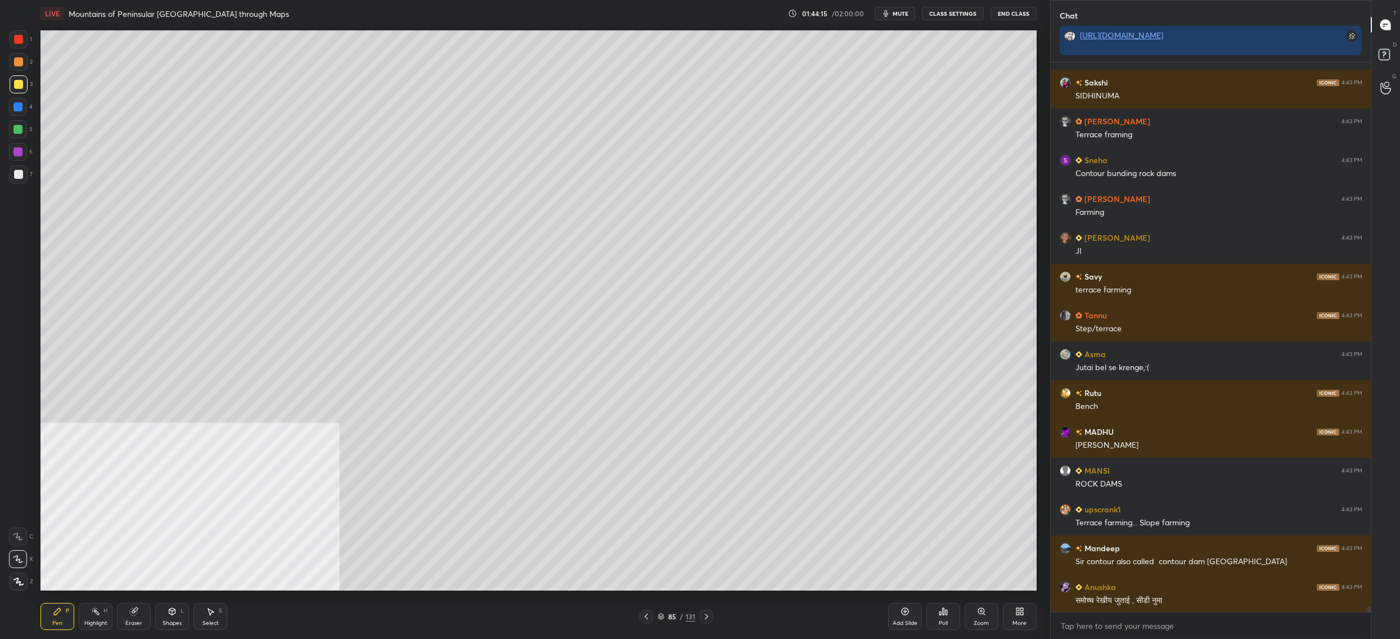
click at [665, 618] on div "85 / 131" at bounding box center [676, 616] width 38 height 10
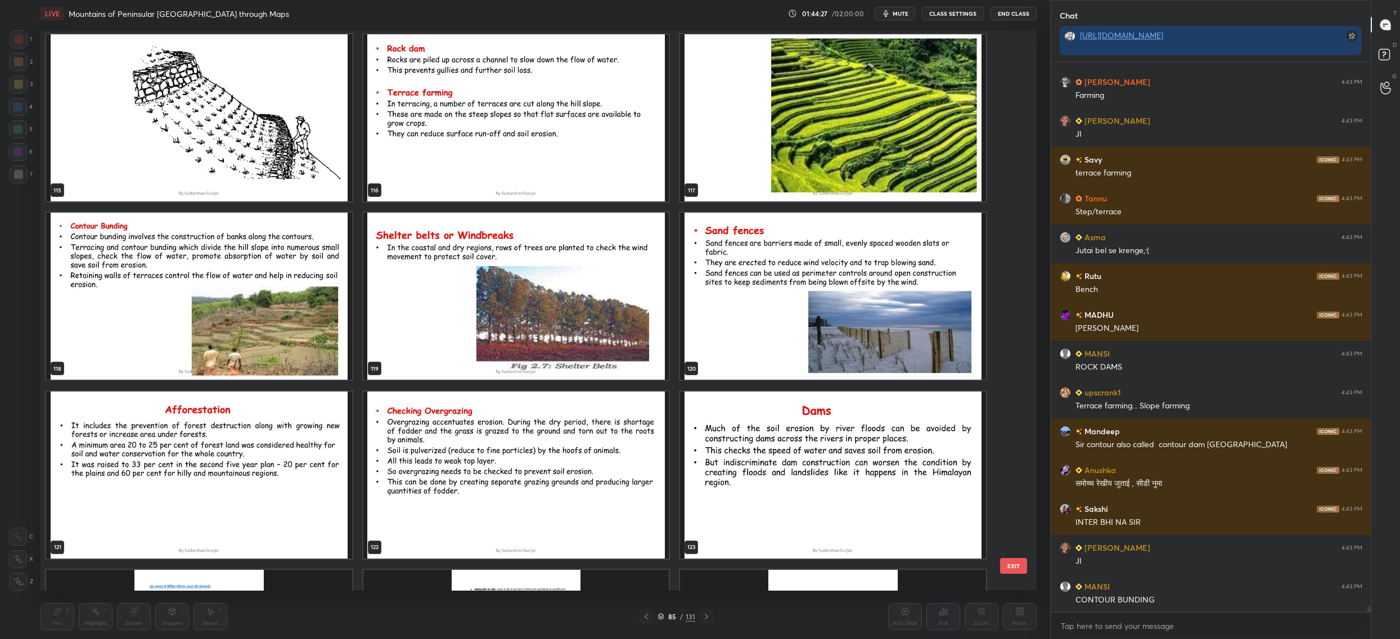
click at [257, 338] on img "grid" at bounding box center [199, 296] width 306 height 167
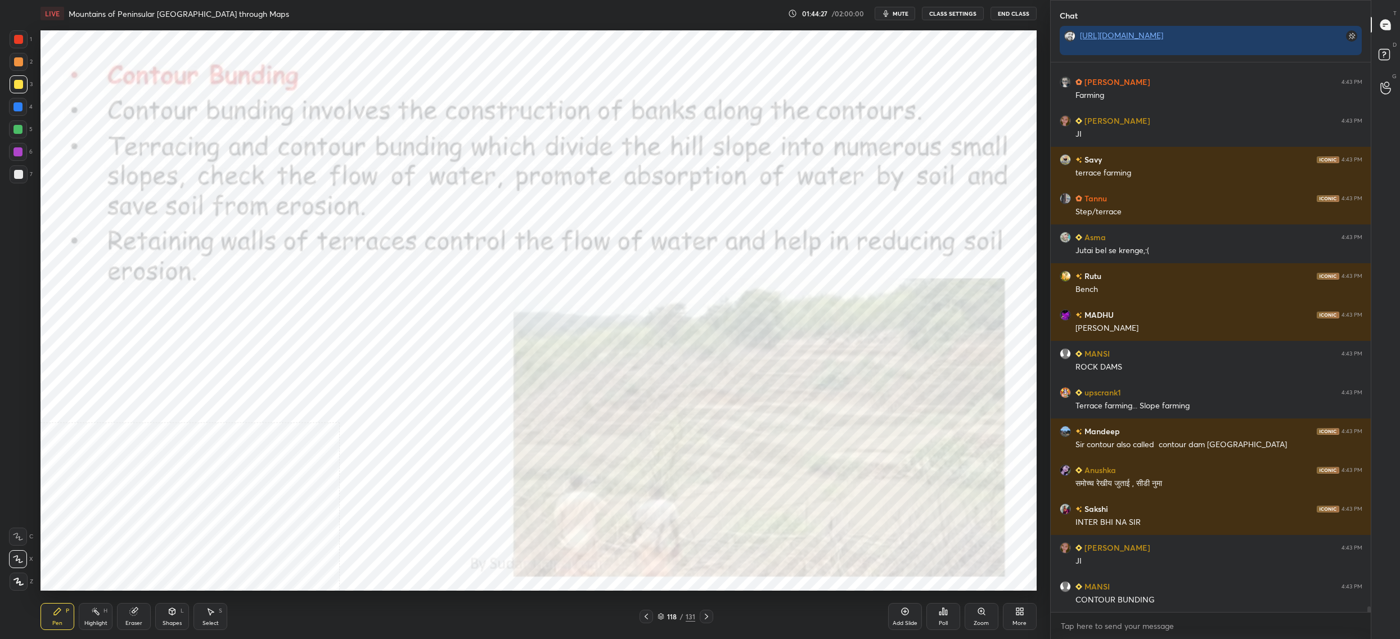
click at [257, 338] on img "grid" at bounding box center [199, 296] width 306 height 167
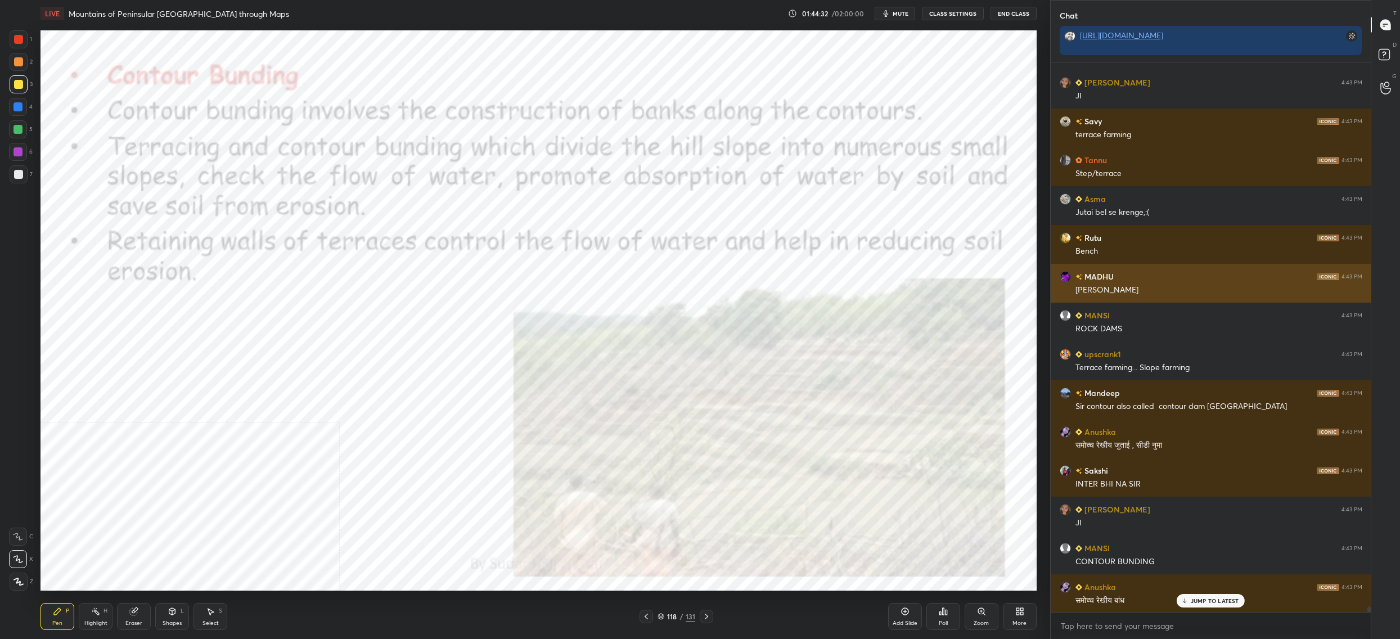
scroll to position [52721, 0]
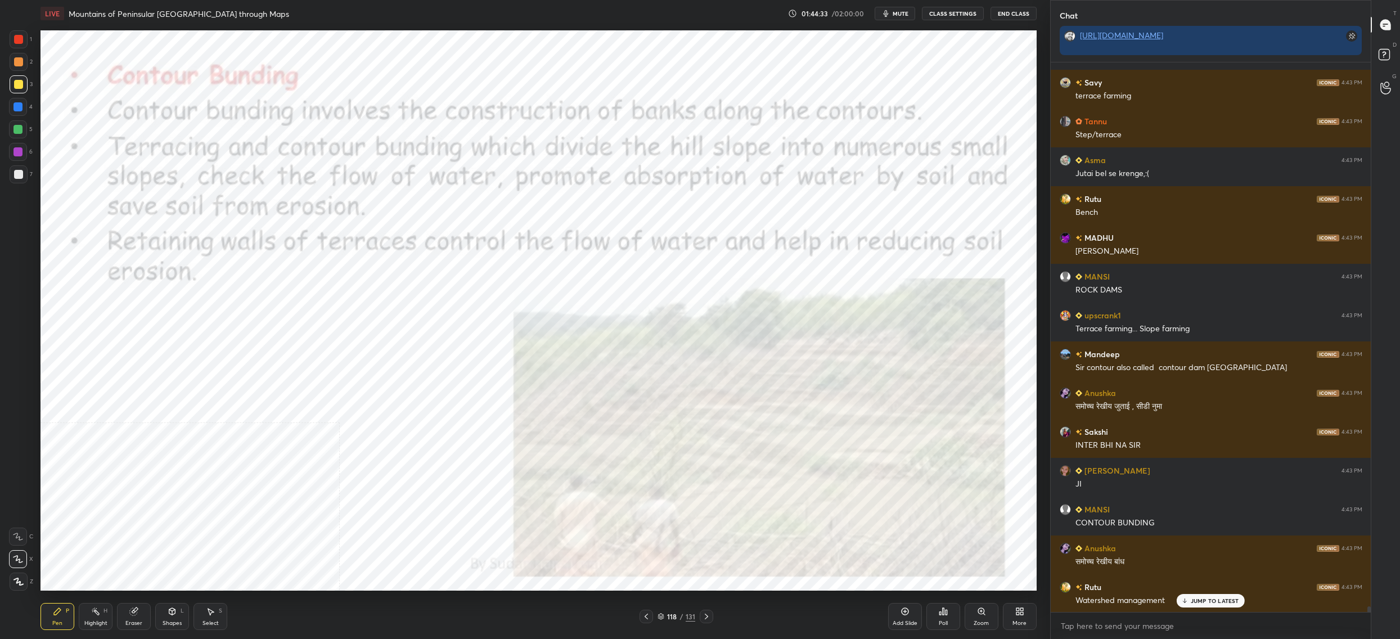
click at [668, 619] on div "118" at bounding box center [671, 616] width 11 height 7
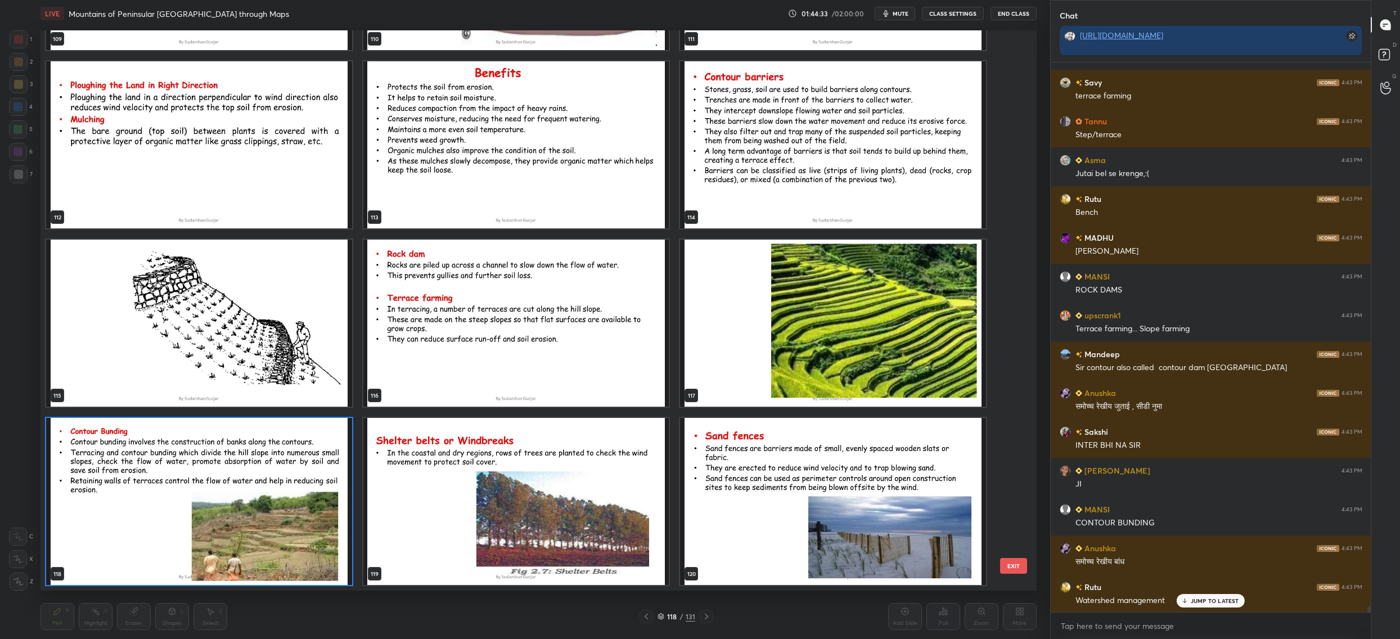
scroll to position [3, 6]
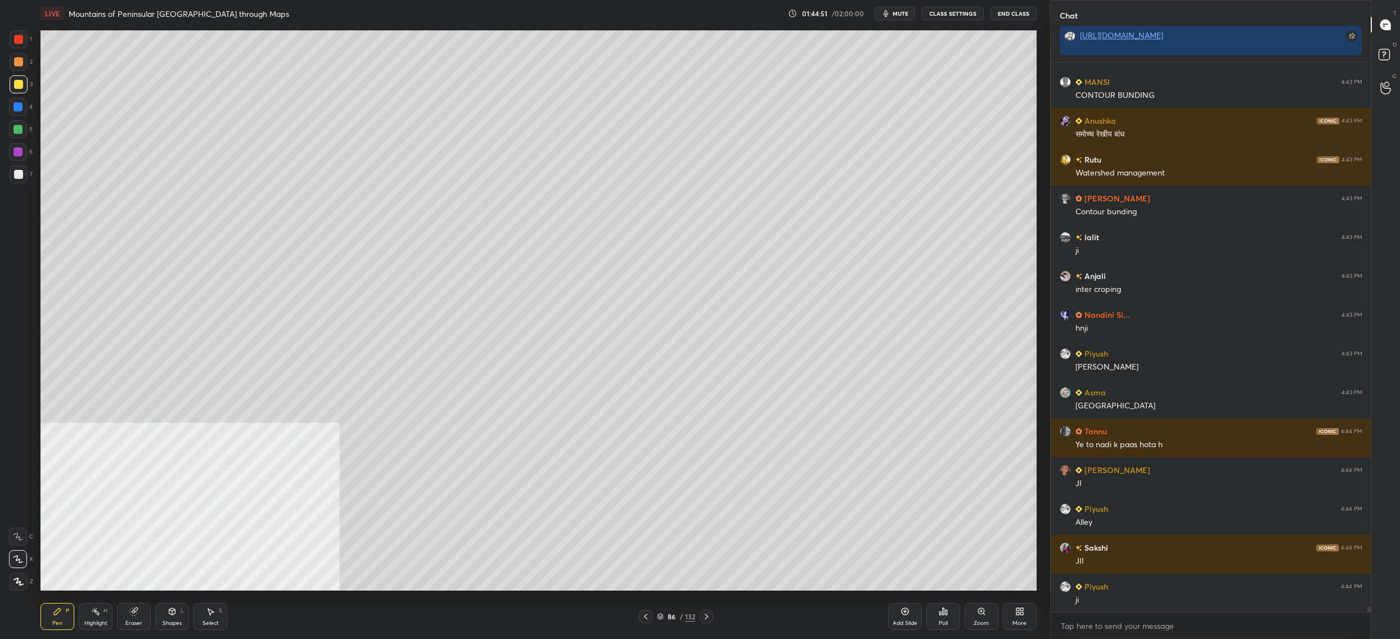
click at [23, 175] on div at bounding box center [19, 174] width 18 height 18
click at [18, 174] on div at bounding box center [18, 174] width 9 height 9
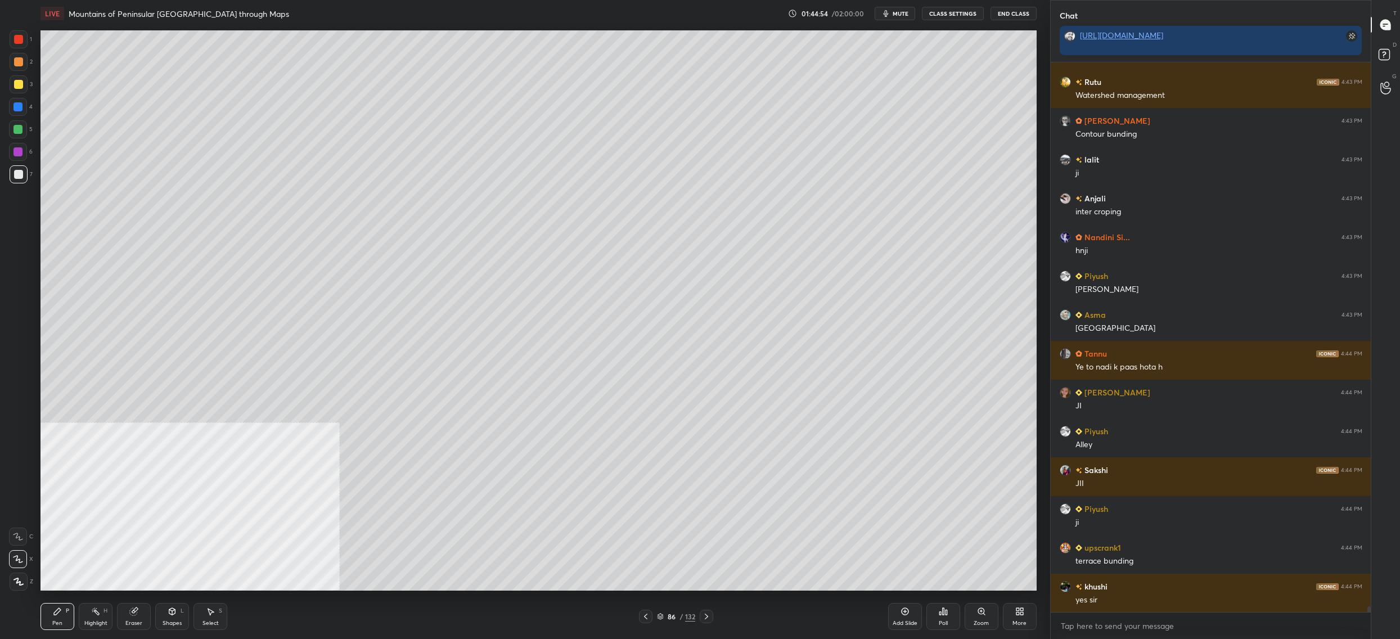
click at [27, 134] on div "5" at bounding box center [21, 129] width 24 height 18
drag, startPoint x: 26, startPoint y: 131, endPoint x: 34, endPoint y: 130, distance: 8.5
click at [26, 131] on div at bounding box center [18, 129] width 18 height 18
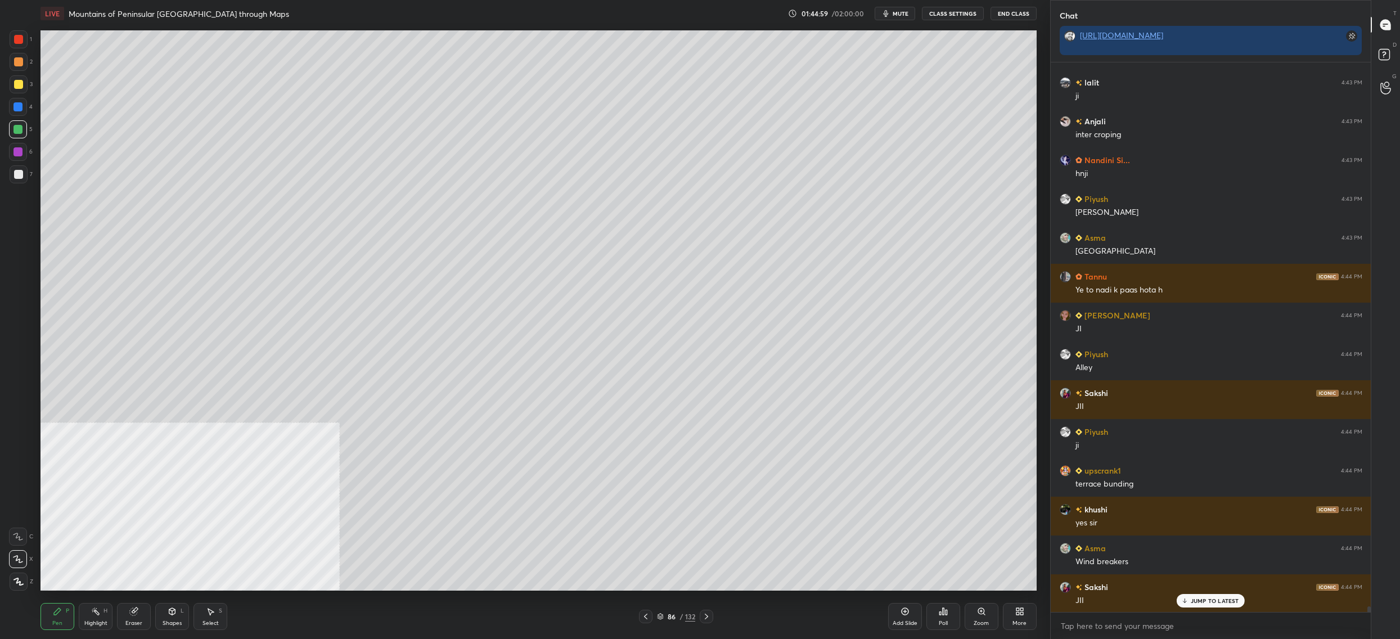
click at [20, 178] on div at bounding box center [18, 174] width 9 height 9
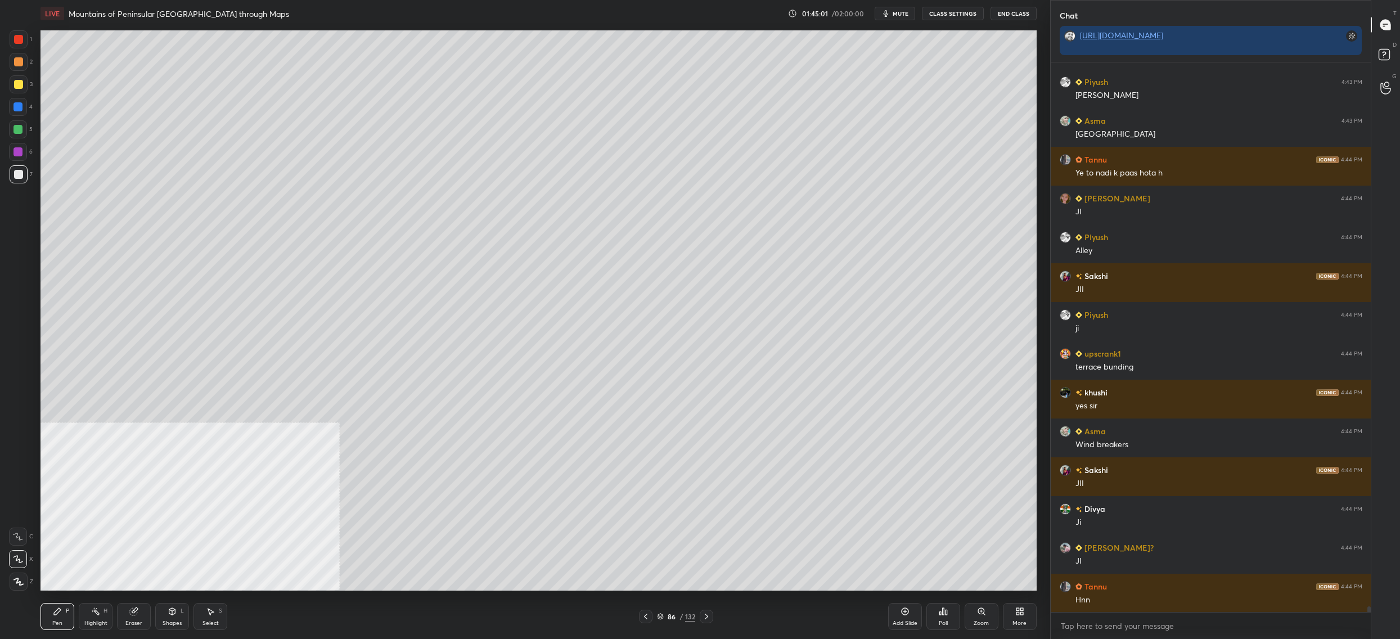
click at [17, 83] on div at bounding box center [18, 84] width 9 height 9
drag, startPoint x: 21, startPoint y: 84, endPoint x: 35, endPoint y: 84, distance: 14.6
click at [21, 84] on div at bounding box center [18, 84] width 9 height 9
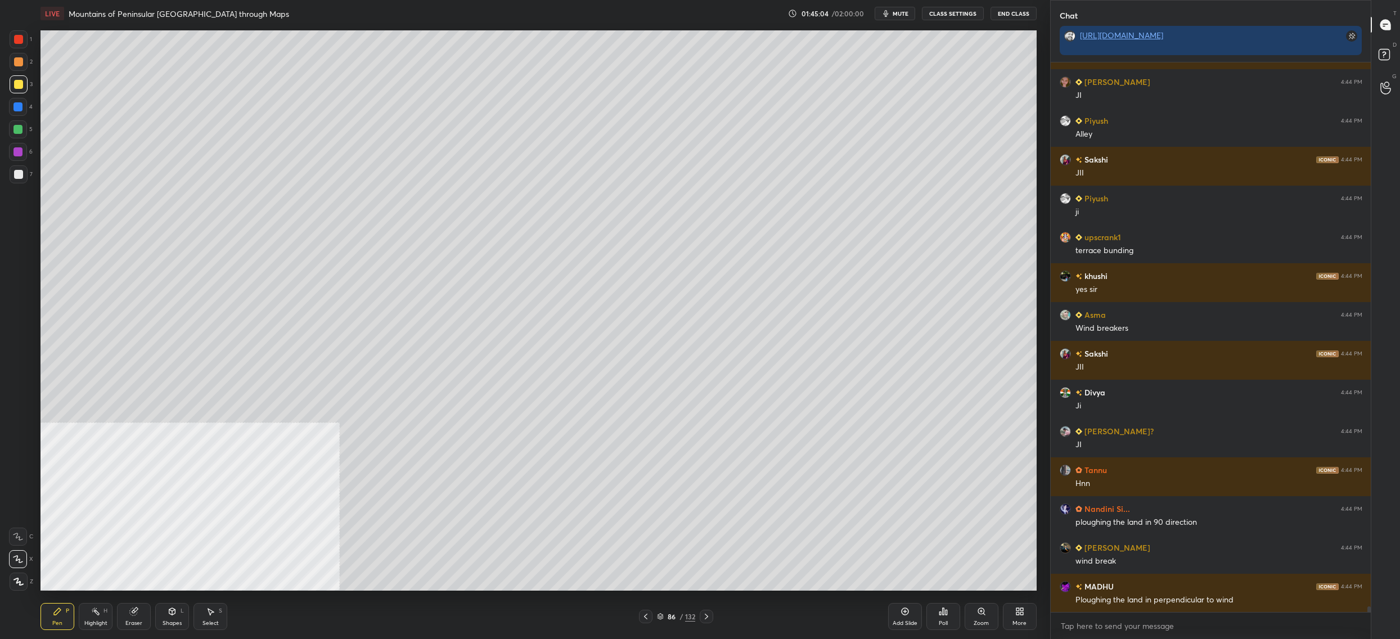
drag, startPoint x: 25, startPoint y: 109, endPoint x: 19, endPoint y: 105, distance: 7.3
click at [25, 109] on div at bounding box center [18, 107] width 18 height 18
drag, startPoint x: 19, startPoint y: 105, endPoint x: 33, endPoint y: 108, distance: 14.3
click at [19, 105] on div at bounding box center [17, 106] width 9 height 9
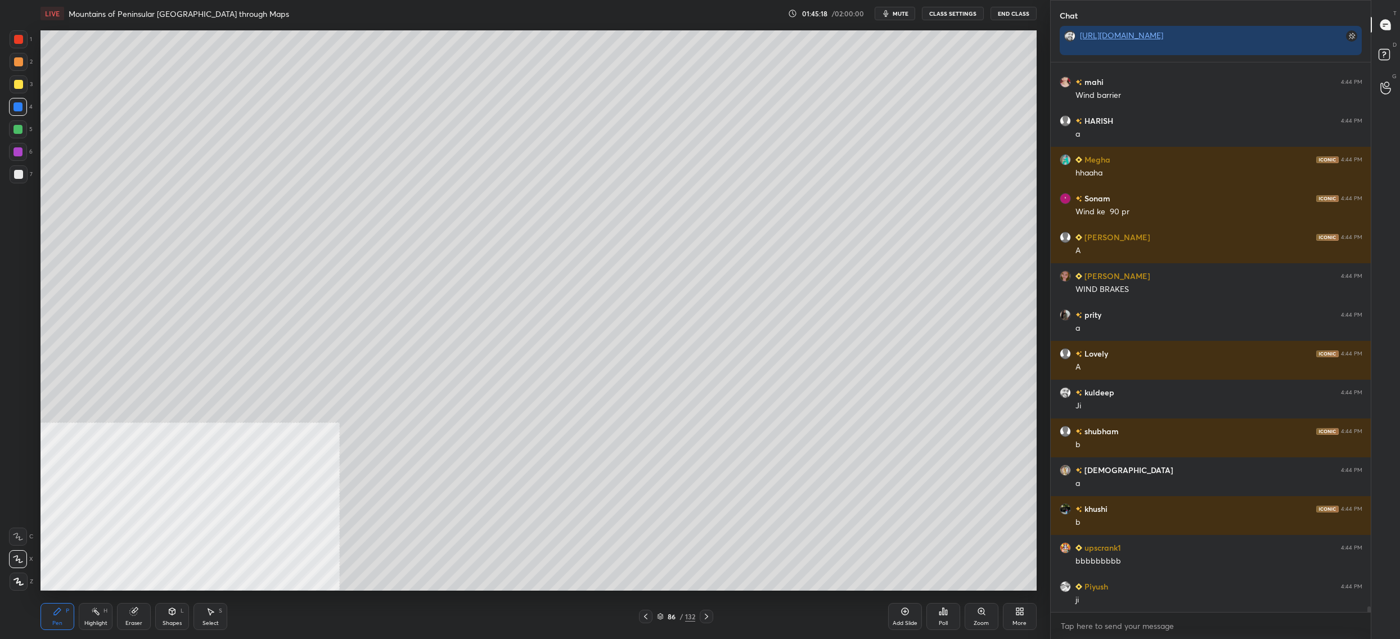
click at [666, 616] on div "86" at bounding box center [671, 616] width 11 height 7
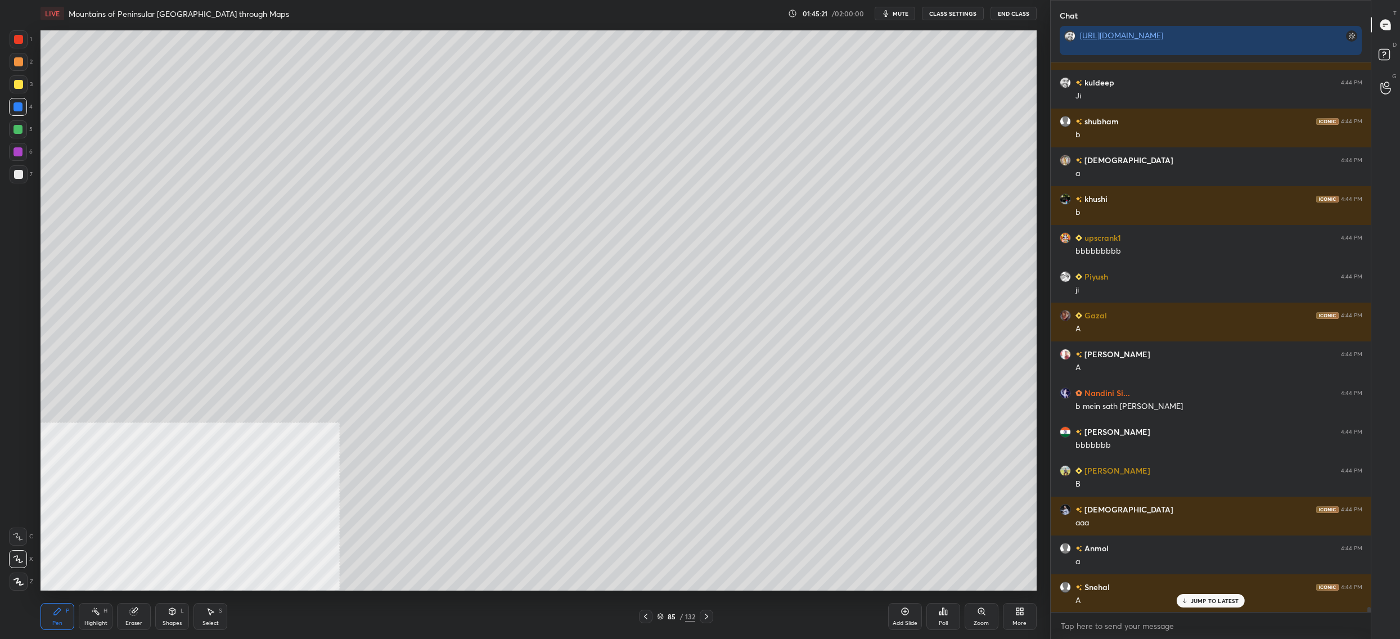
click at [1027, 612] on div "More" at bounding box center [1020, 616] width 34 height 27
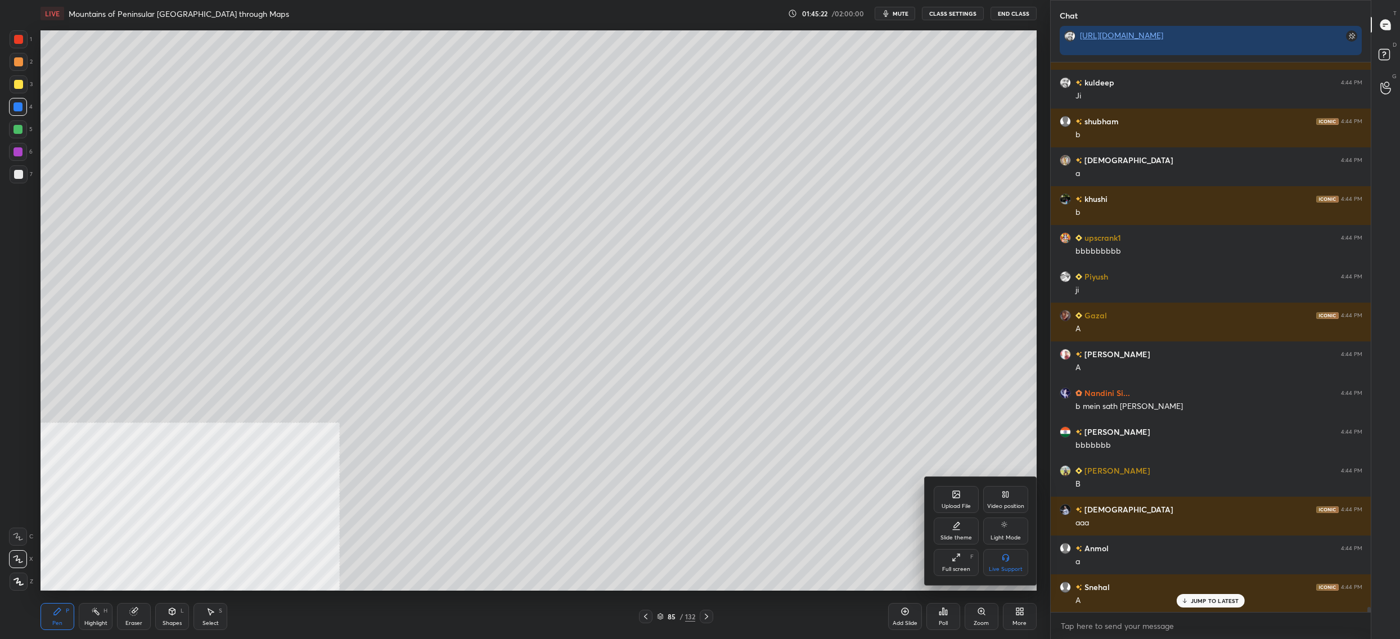
click at [1008, 509] on div "Video position" at bounding box center [1005, 506] width 37 height 6
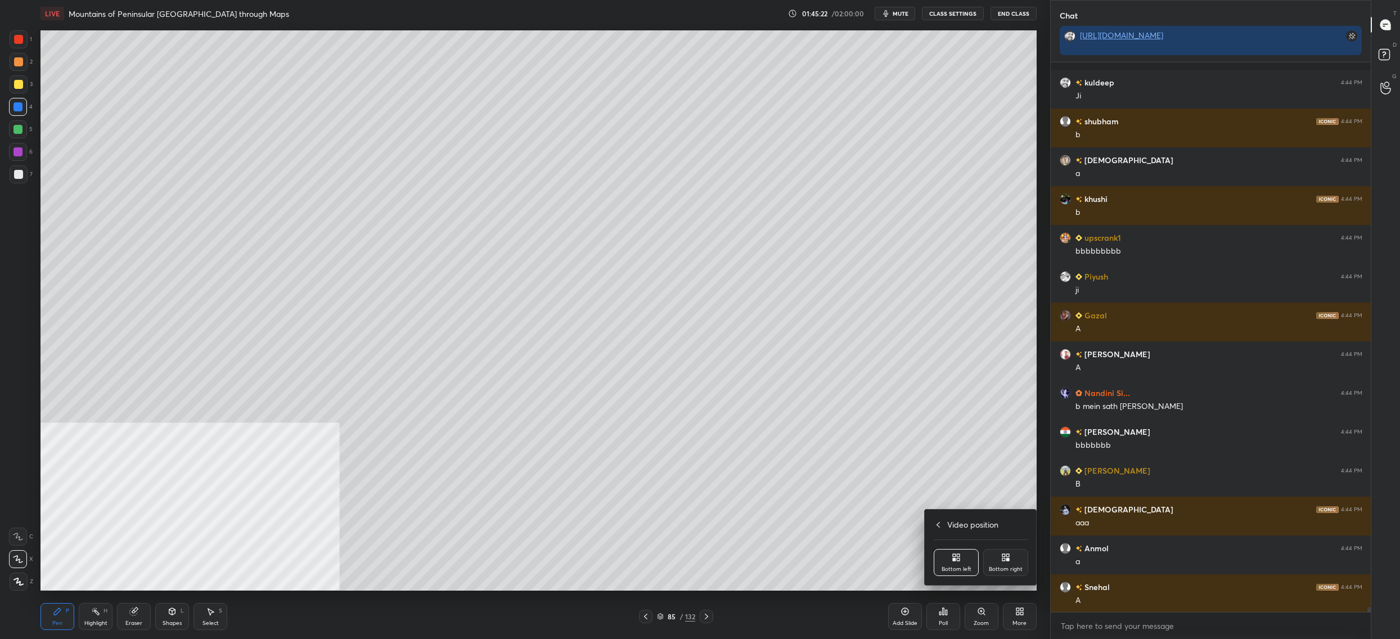
click at [998, 546] on div "Video position Bottom left Bottom right" at bounding box center [980, 546] width 112 height 75
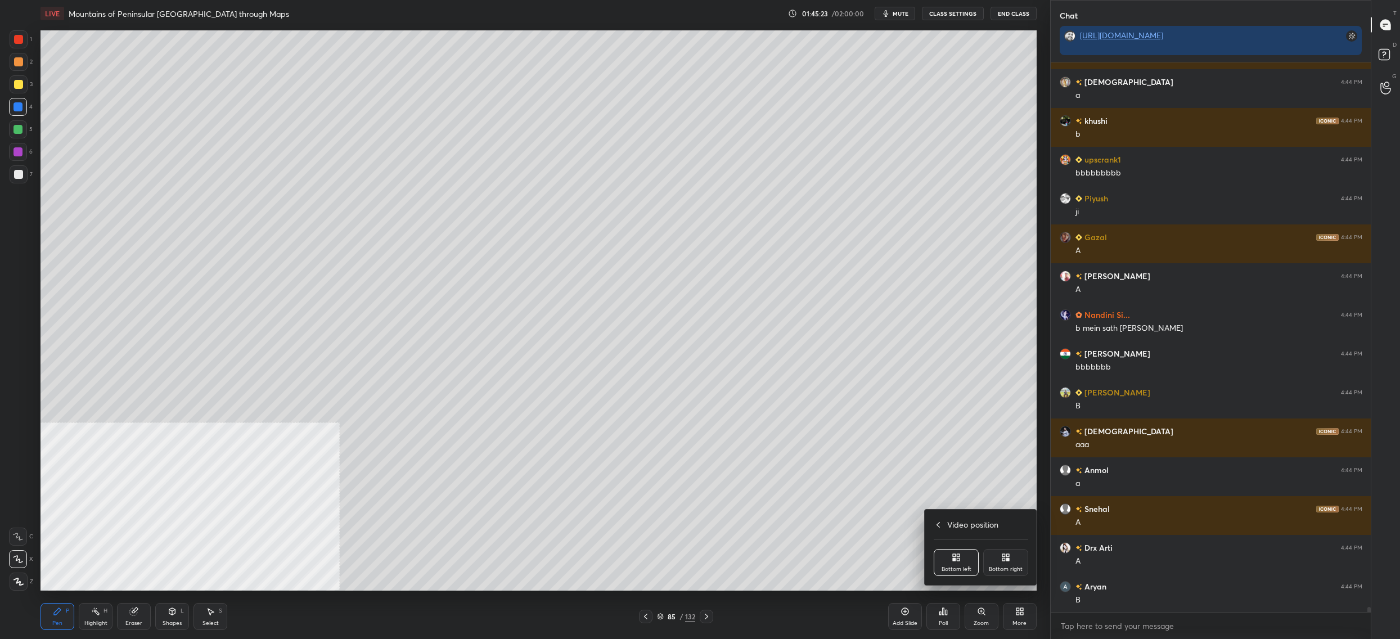
click at [1012, 561] on div "Bottom right" at bounding box center [1005, 562] width 45 height 27
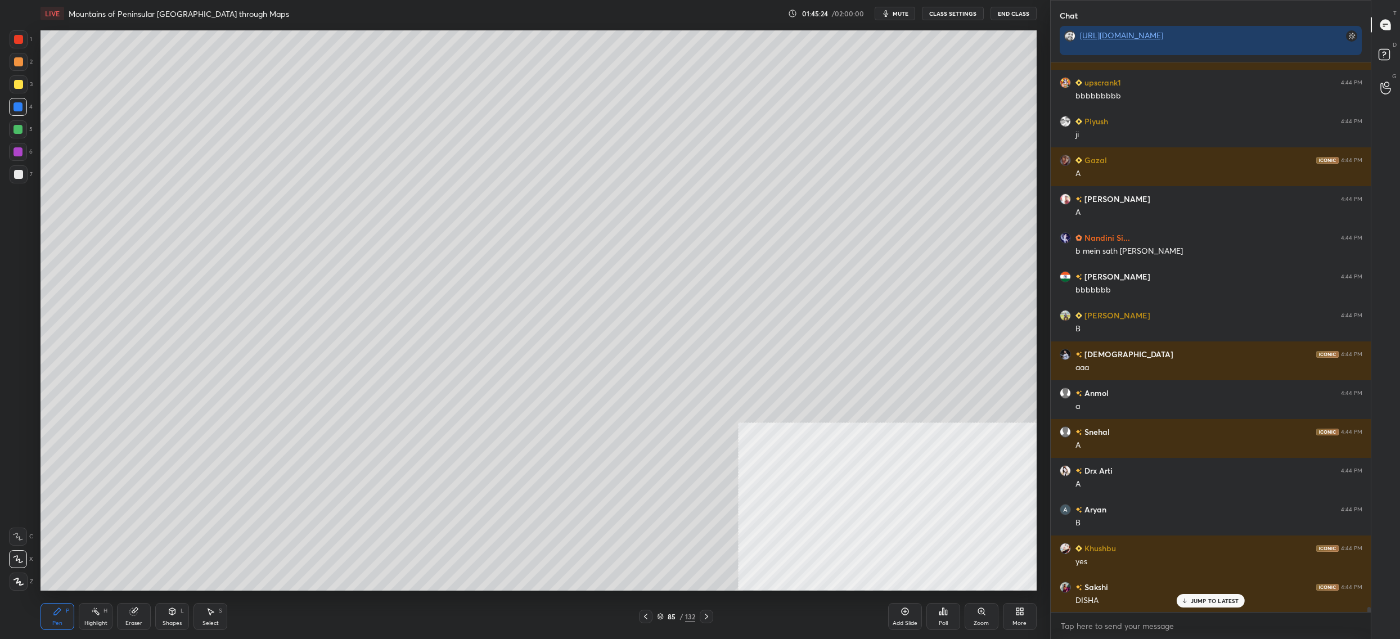
click at [21, 124] on div at bounding box center [18, 129] width 18 height 18
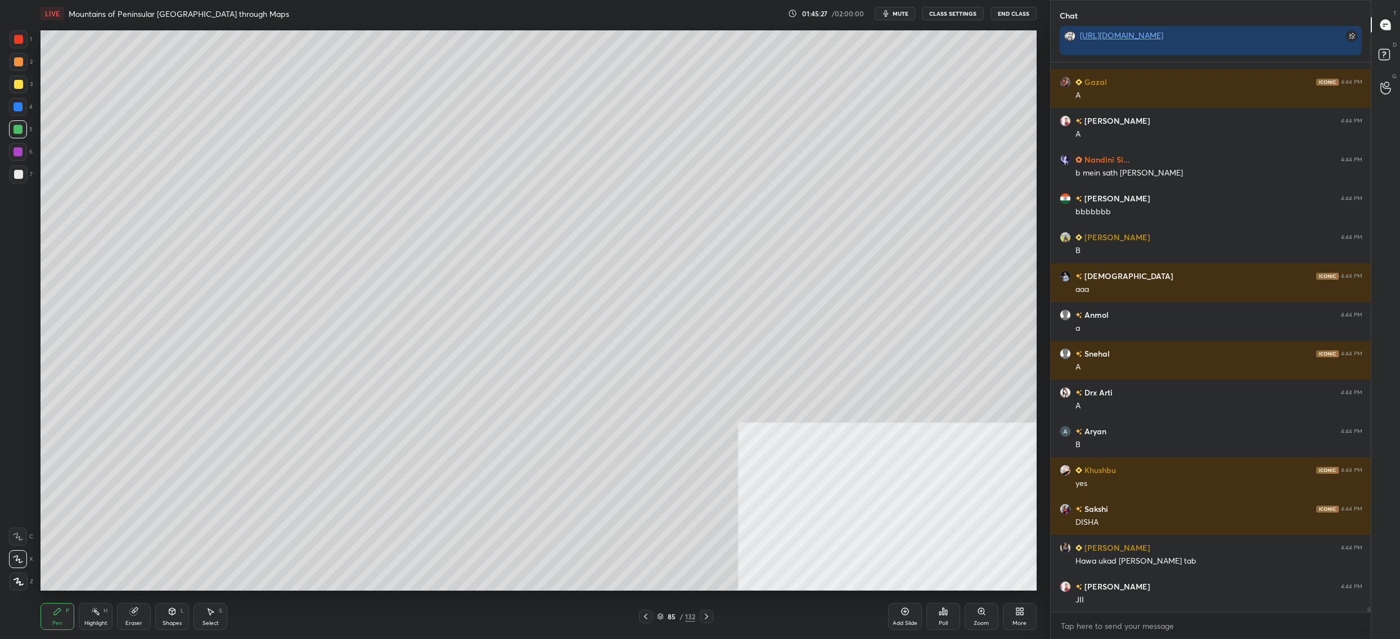
click at [12, 112] on div at bounding box center [18, 107] width 18 height 18
drag, startPoint x: 14, startPoint y: 109, endPoint x: 24, endPoint y: 198, distance: 90.0
click at [14, 109] on div at bounding box center [17, 106] width 9 height 9
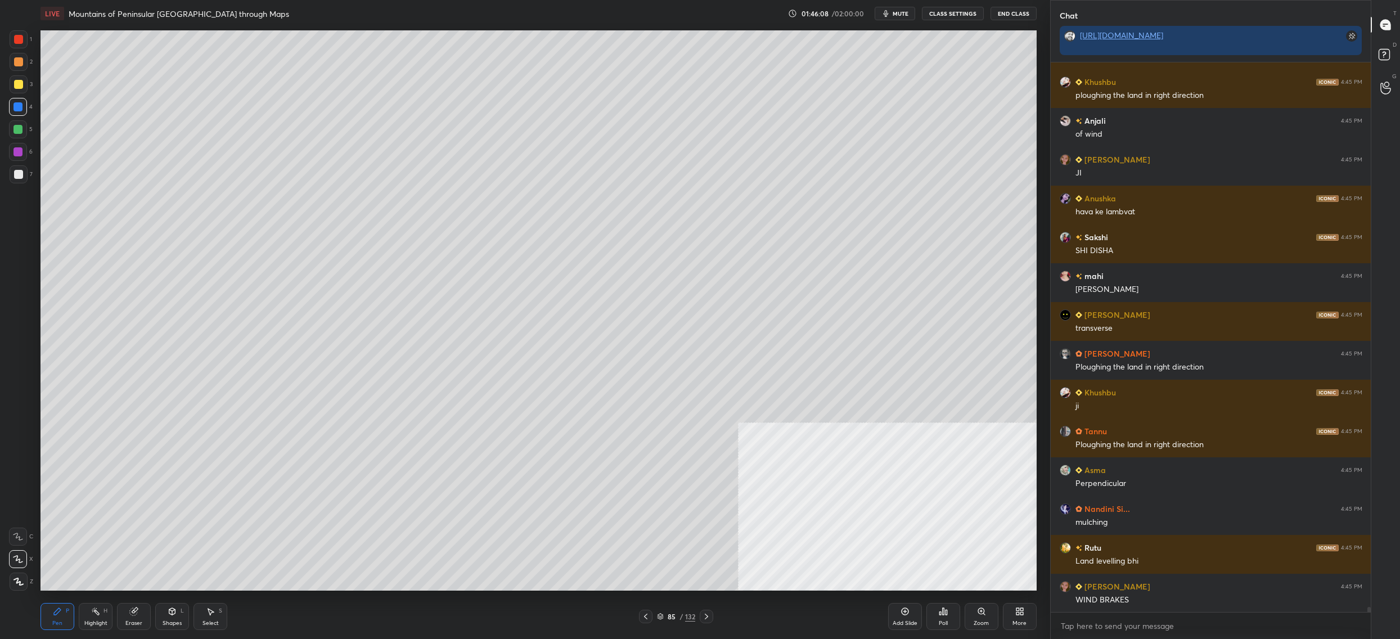
drag, startPoint x: 664, startPoint y: 616, endPoint x: 655, endPoint y: 605, distance: 13.6
click at [663, 616] on div "85 / 132" at bounding box center [676, 616] width 38 height 10
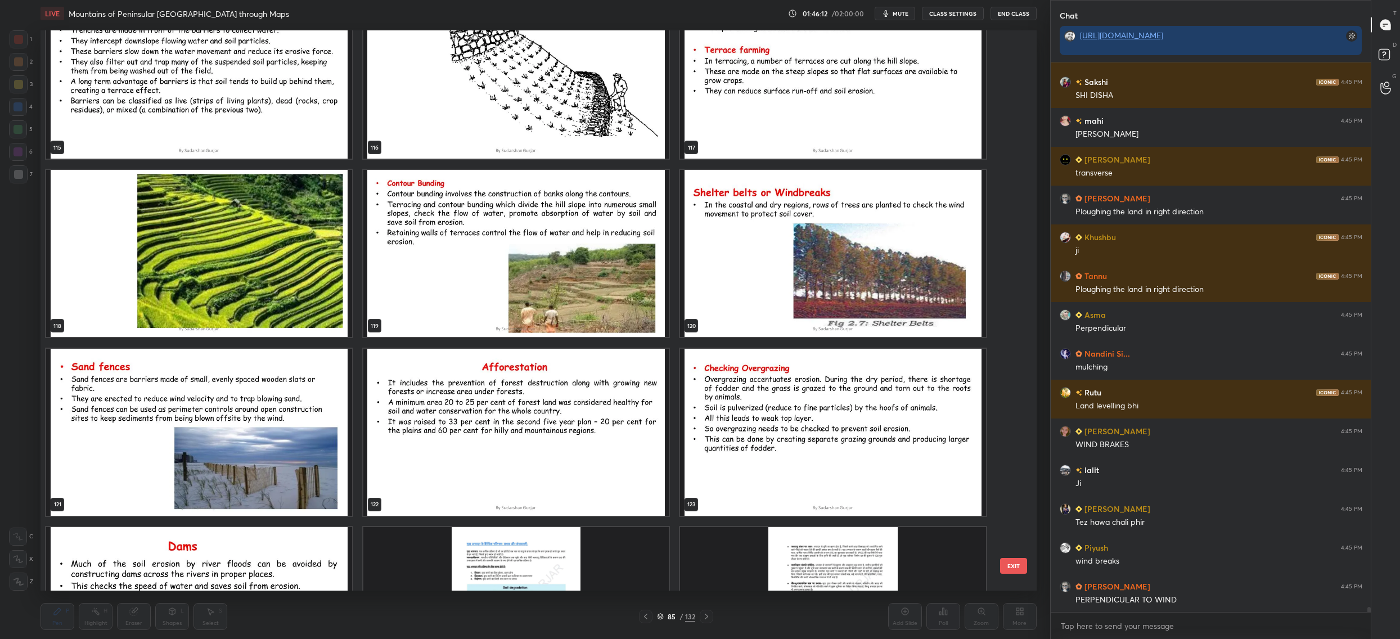
click at [864, 291] on img "grid" at bounding box center [833, 253] width 306 height 167
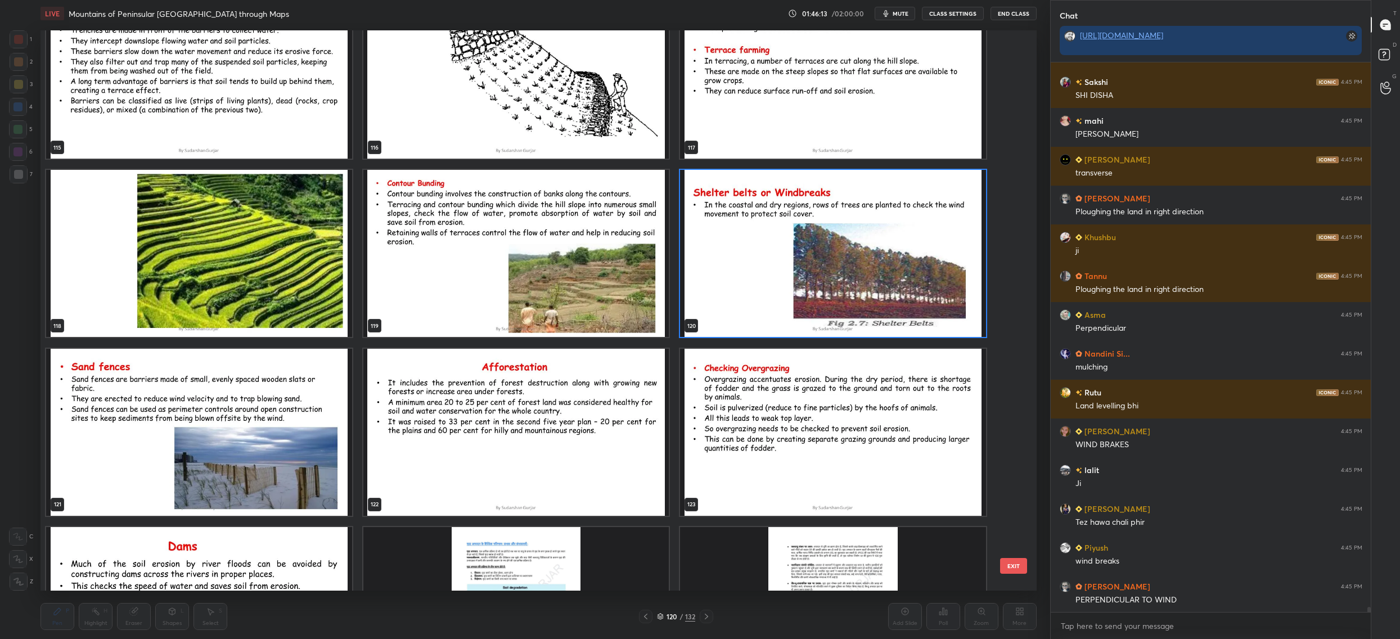
click at [864, 291] on img "grid" at bounding box center [833, 253] width 306 height 167
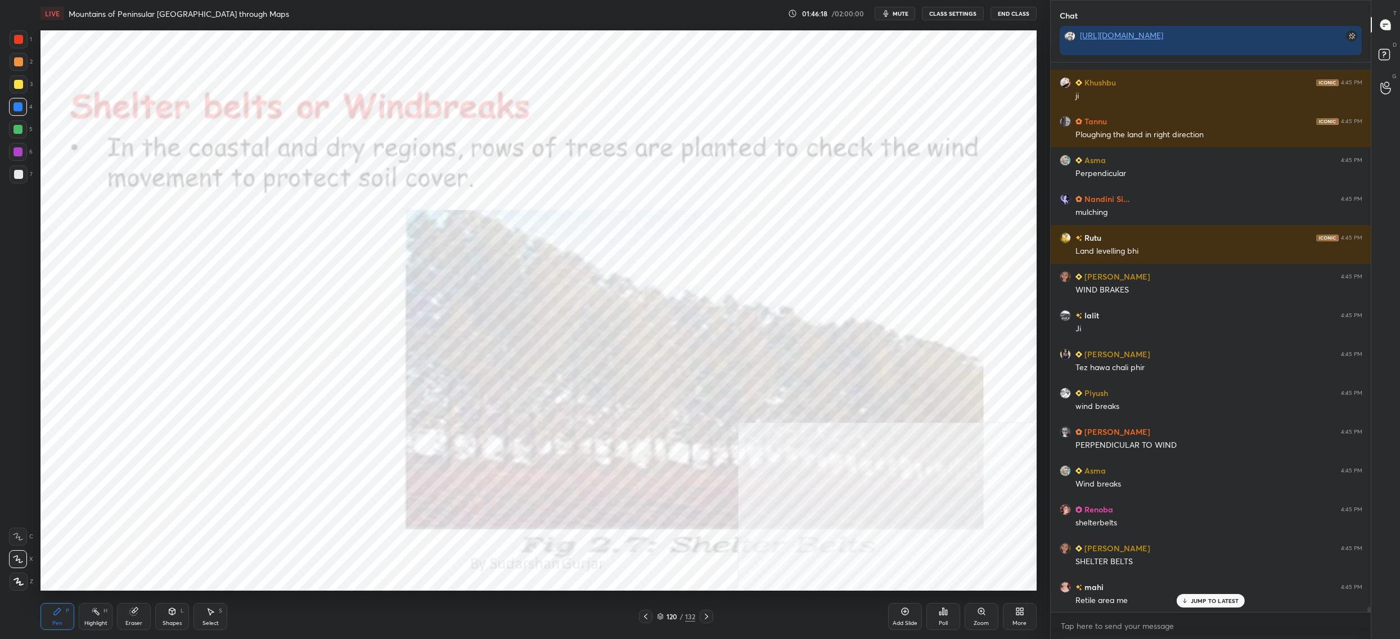
click at [663, 615] on icon at bounding box center [660, 616] width 7 height 7
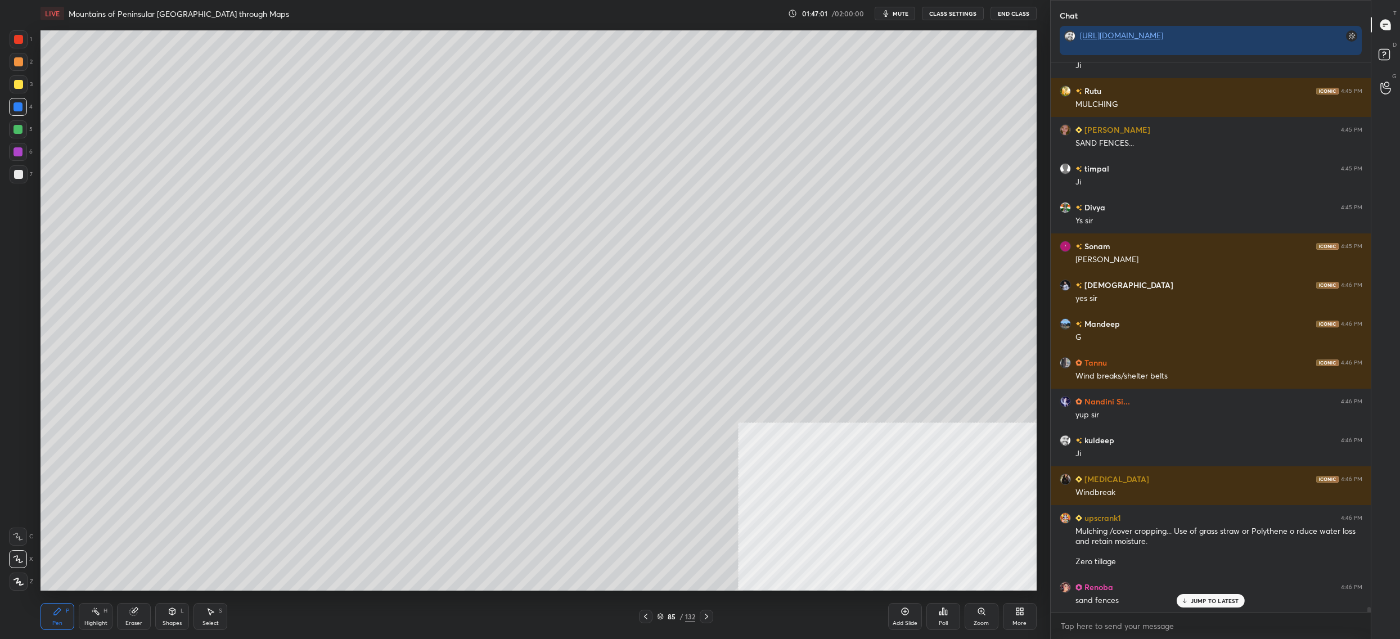
click at [667, 615] on div "85" at bounding box center [671, 616] width 11 height 7
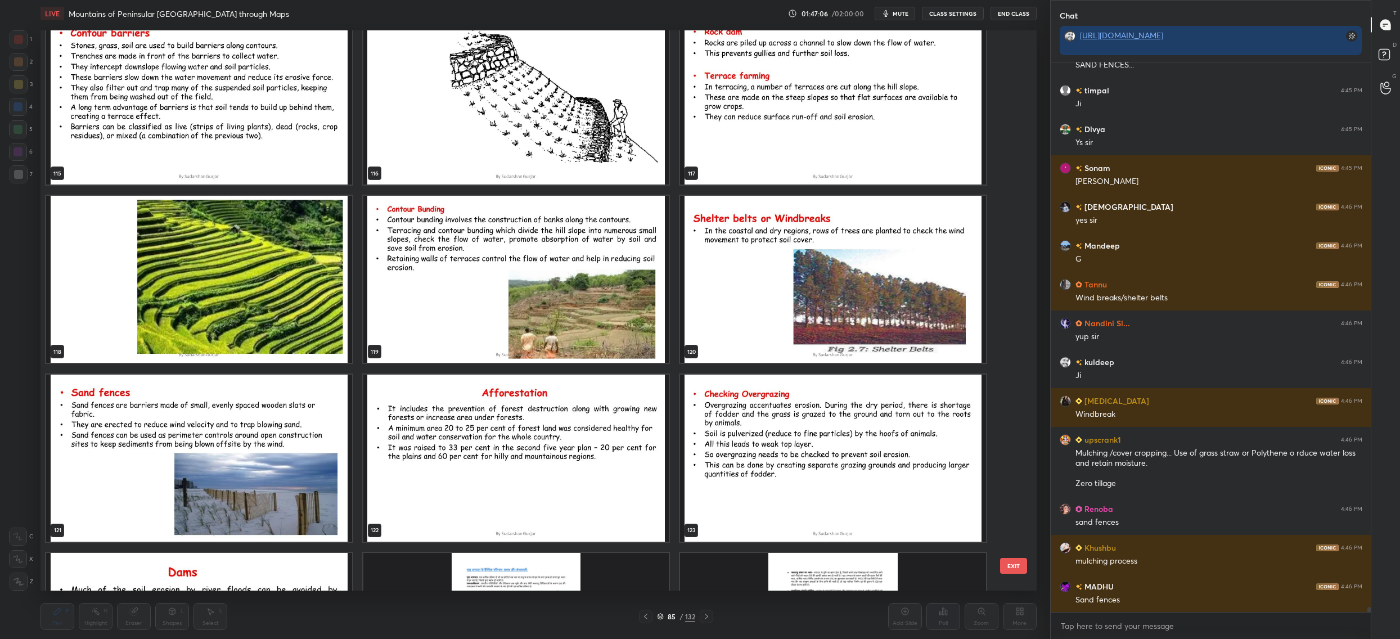
click at [186, 486] on img "grid" at bounding box center [199, 457] width 306 height 167
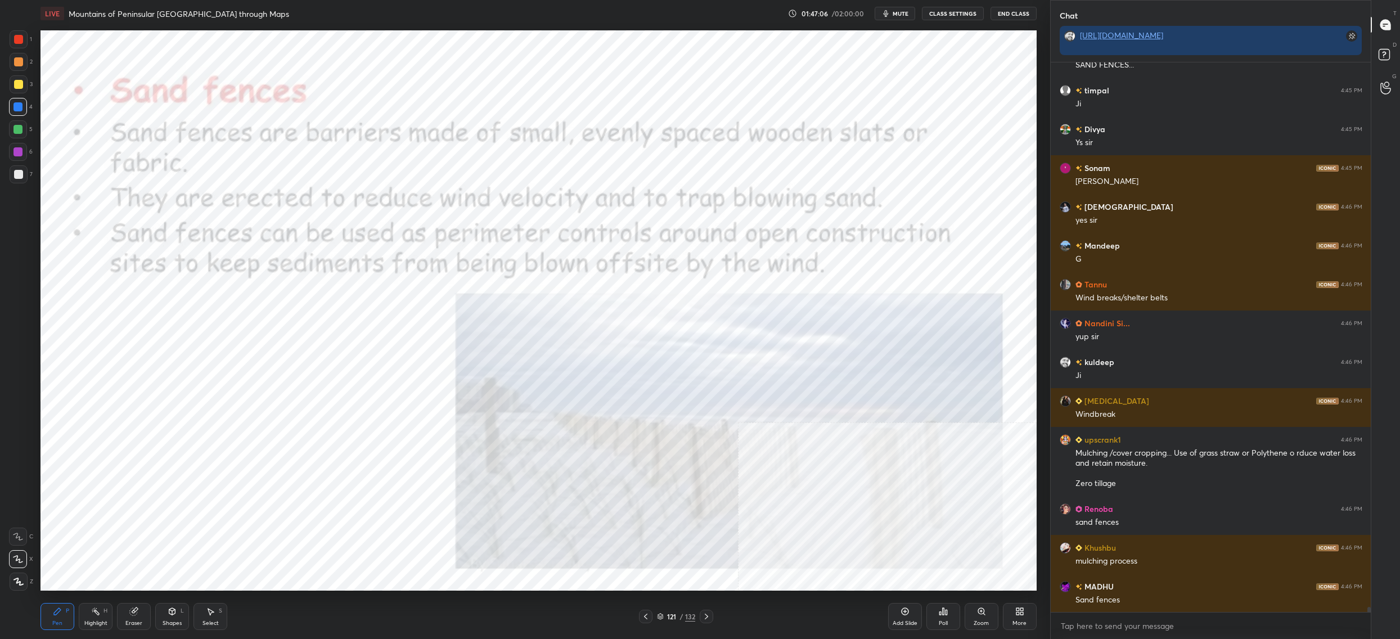
click at [186, 486] on img "grid" at bounding box center [199, 457] width 306 height 167
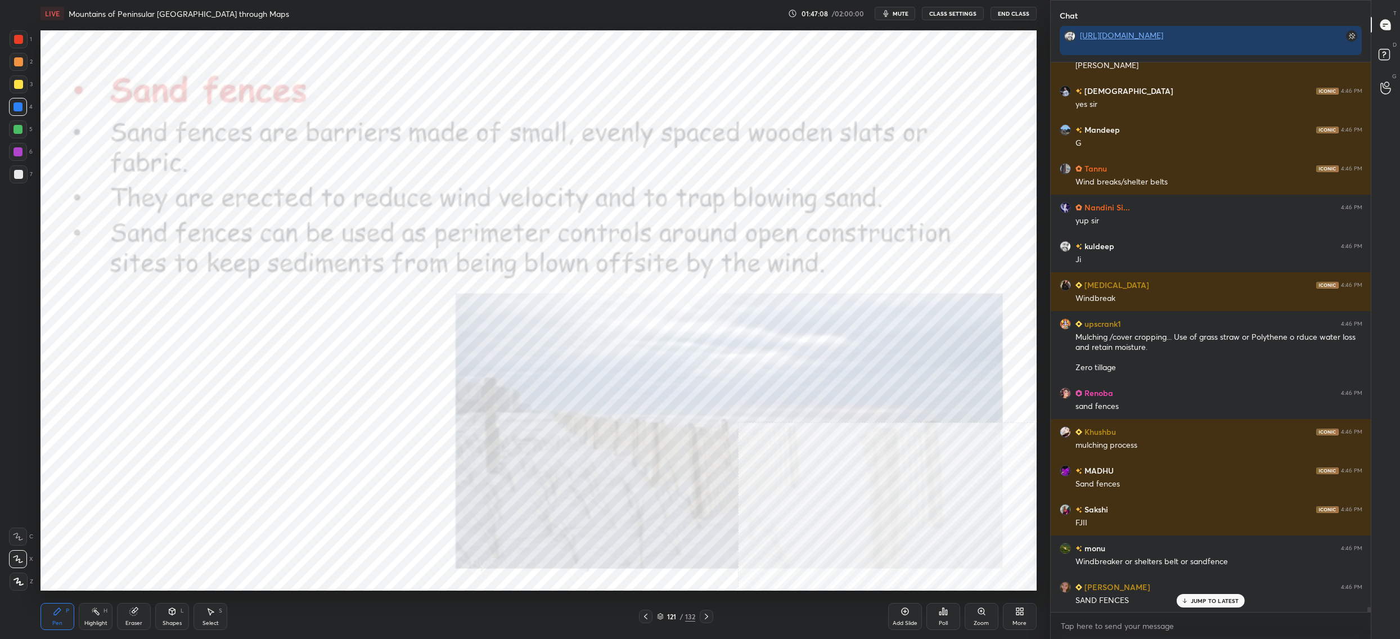
click at [1014, 625] on div "More" at bounding box center [1019, 623] width 14 height 6
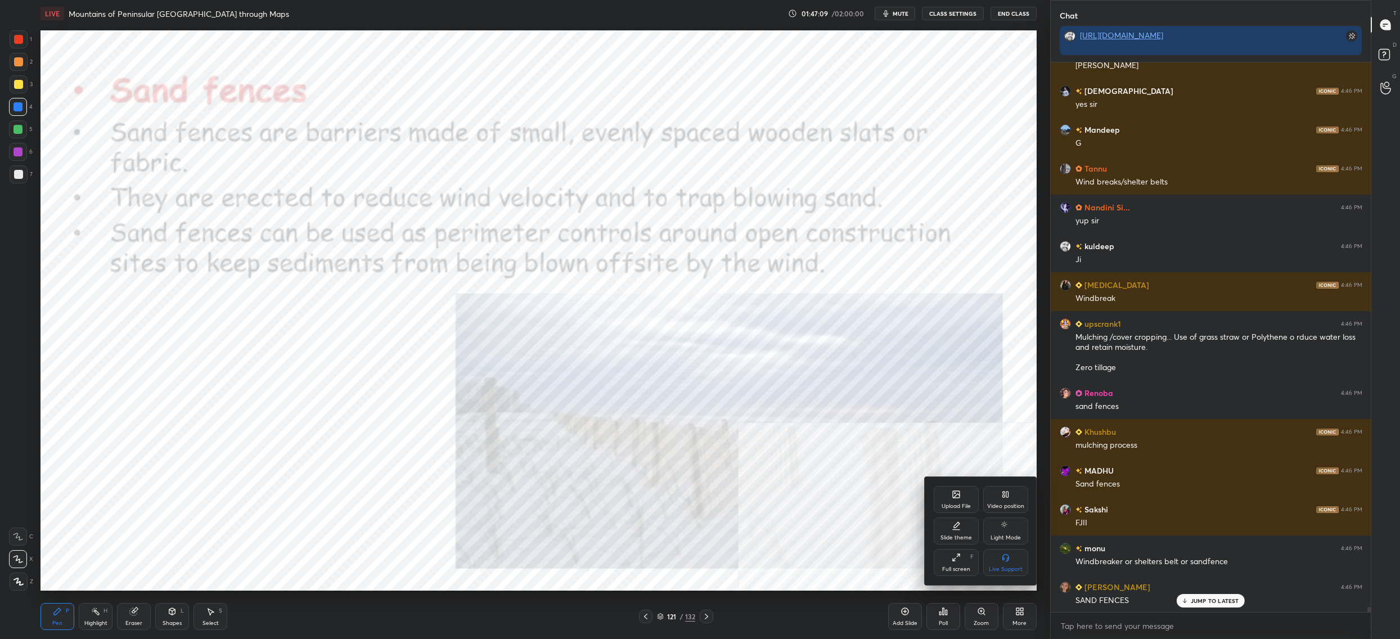
drag, startPoint x: 1017, startPoint y: 493, endPoint x: 1010, endPoint y: 521, distance: 28.8
click at [1017, 493] on div "Video position" at bounding box center [1005, 499] width 45 height 27
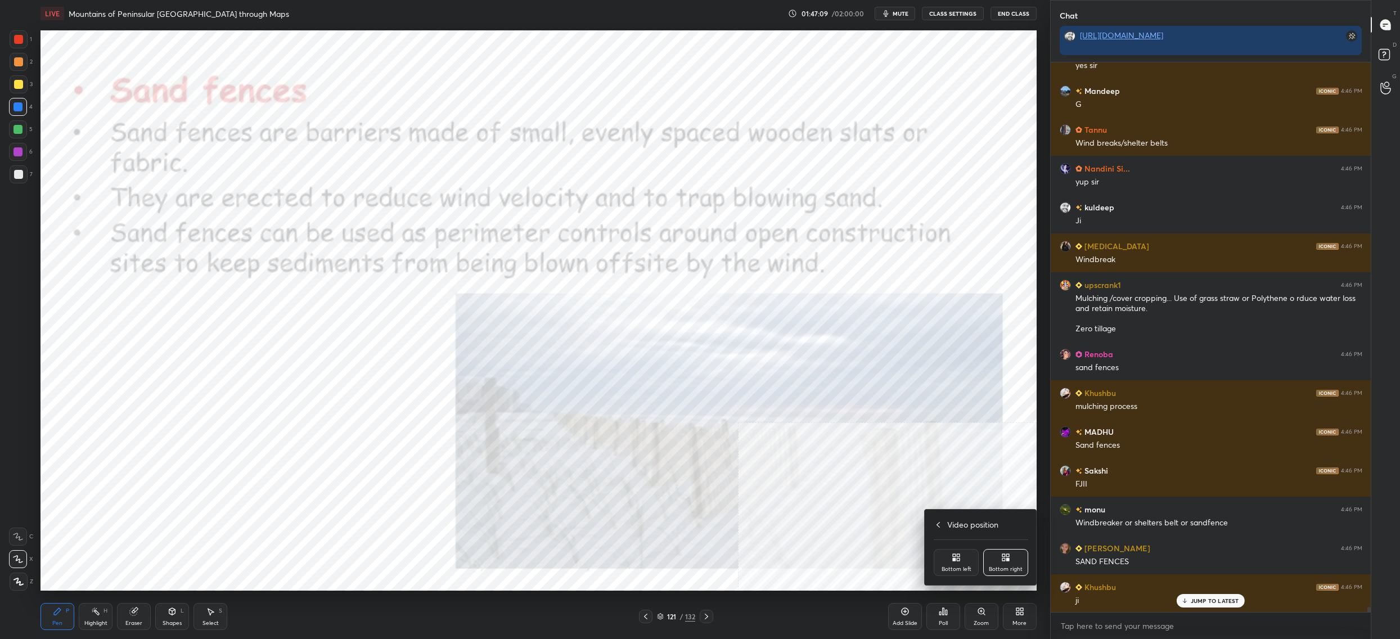
click at [986, 576] on div "Video position Bottom left Bottom right" at bounding box center [980, 546] width 112 height 75
click at [964, 566] on div "Bottom left" at bounding box center [956, 569] width 30 height 6
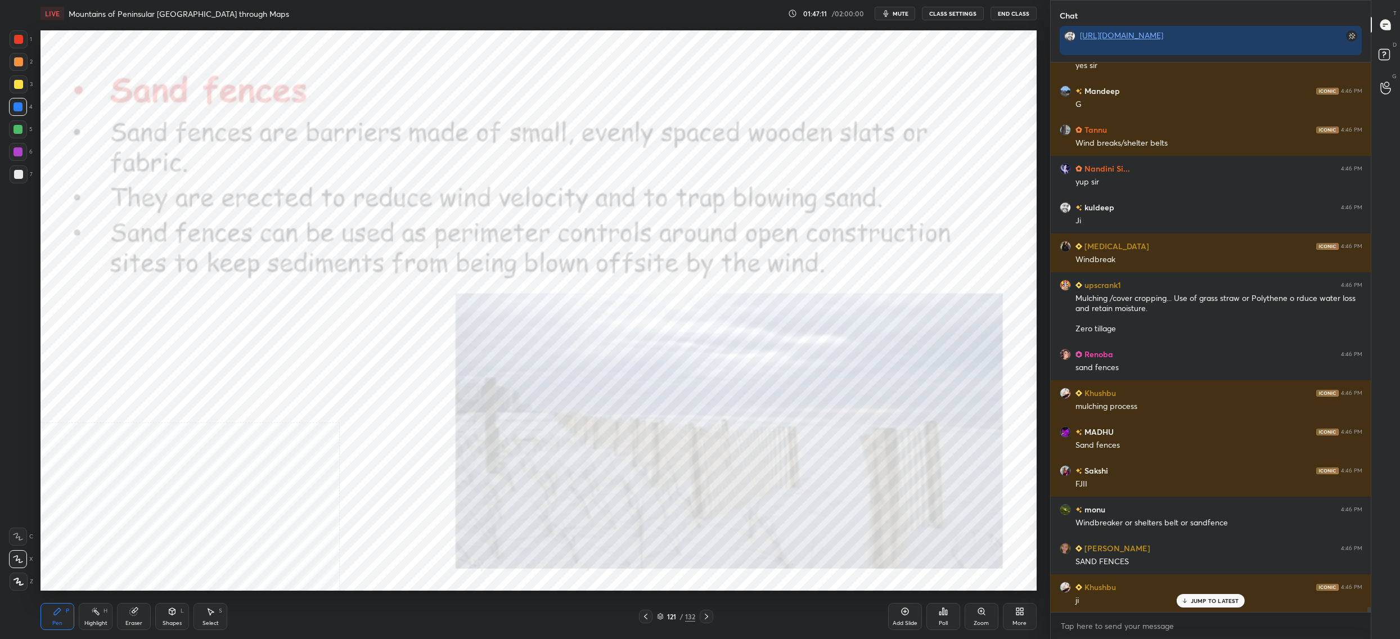
click at [28, 50] on div "1 2 3 4 5 6 7 C X Z C X Z E E Erase all H H" at bounding box center [18, 310] width 36 height 560
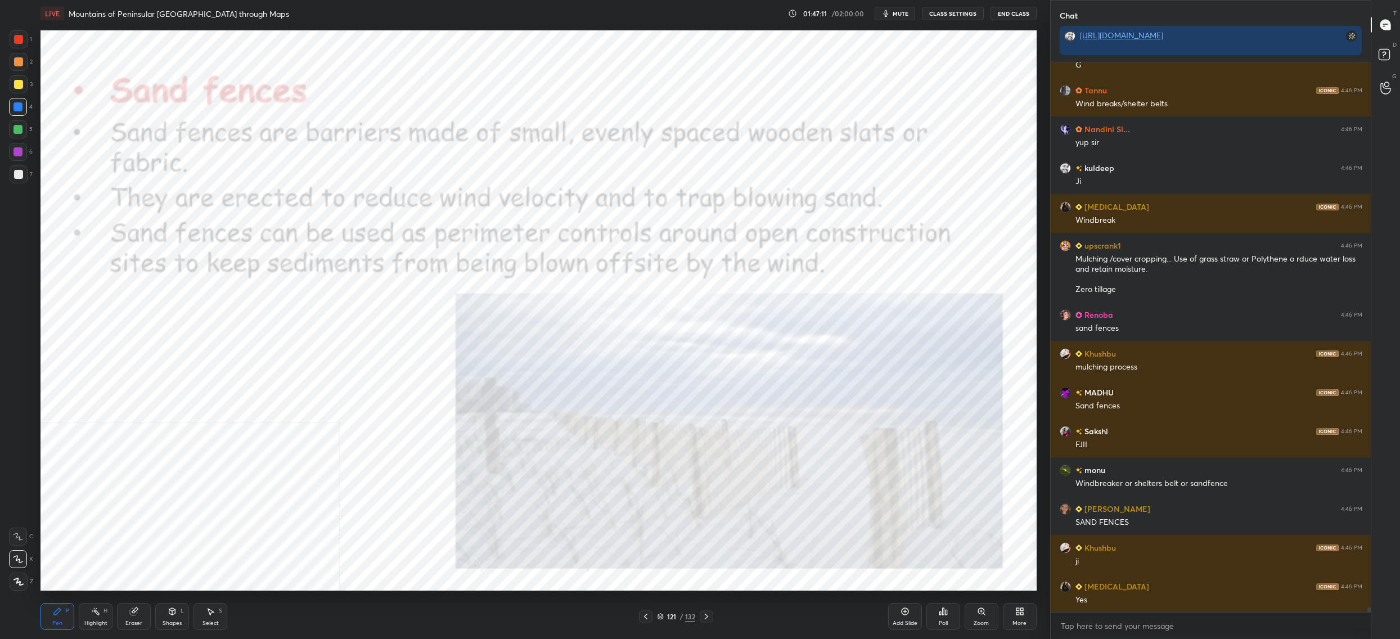
click at [13, 46] on div at bounding box center [19, 39] width 18 height 18
click at [24, 49] on div "1" at bounding box center [21, 41] width 22 height 22
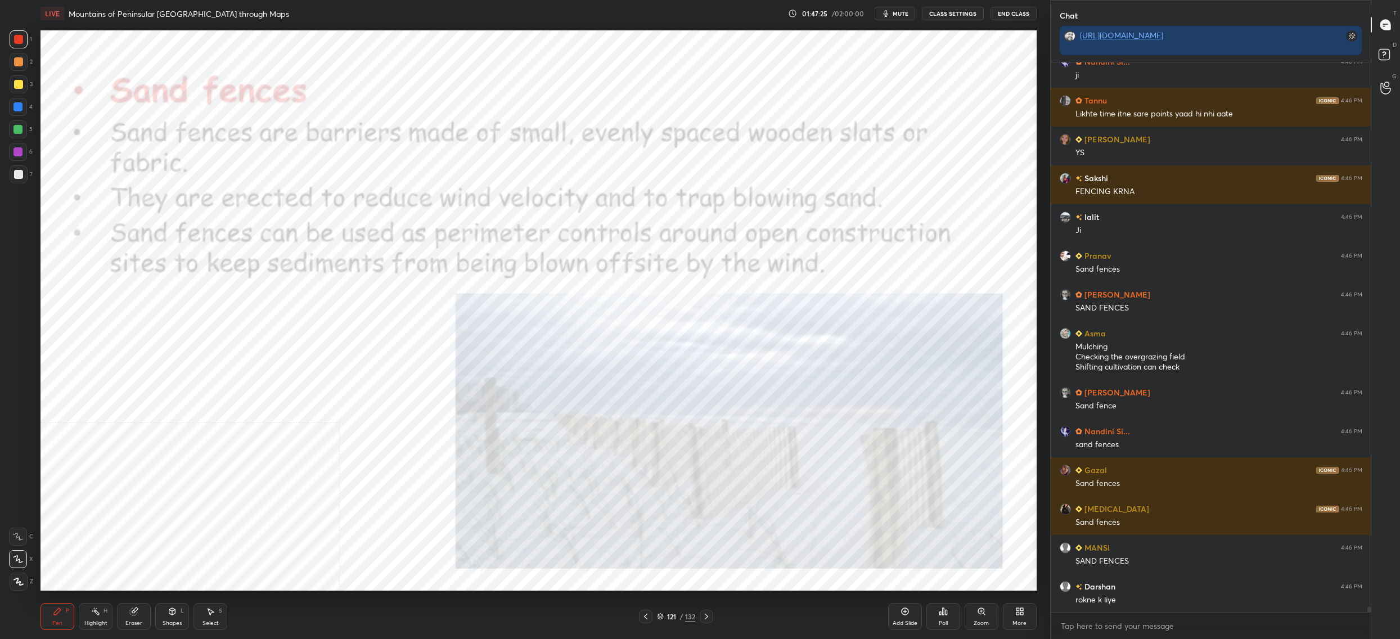
click at [666, 616] on div "121 / 132" at bounding box center [676, 616] width 38 height 10
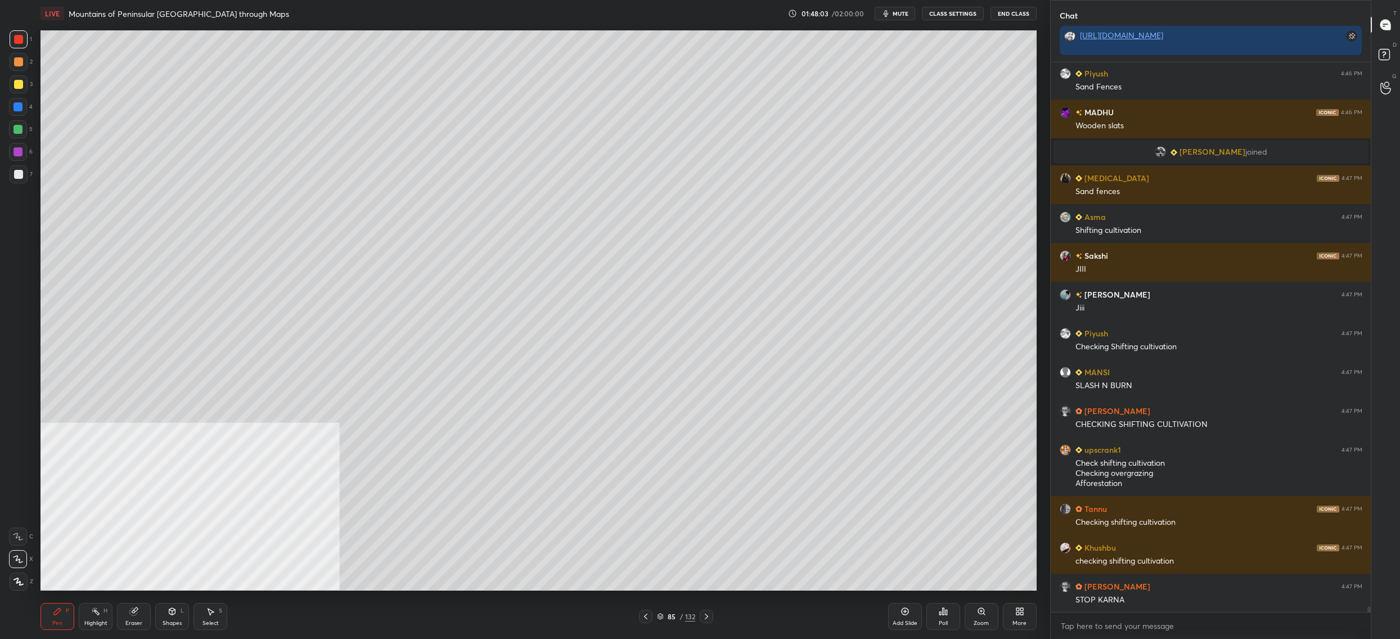
click at [19, 131] on div at bounding box center [17, 129] width 9 height 9
click at [11, 134] on div at bounding box center [18, 129] width 18 height 18
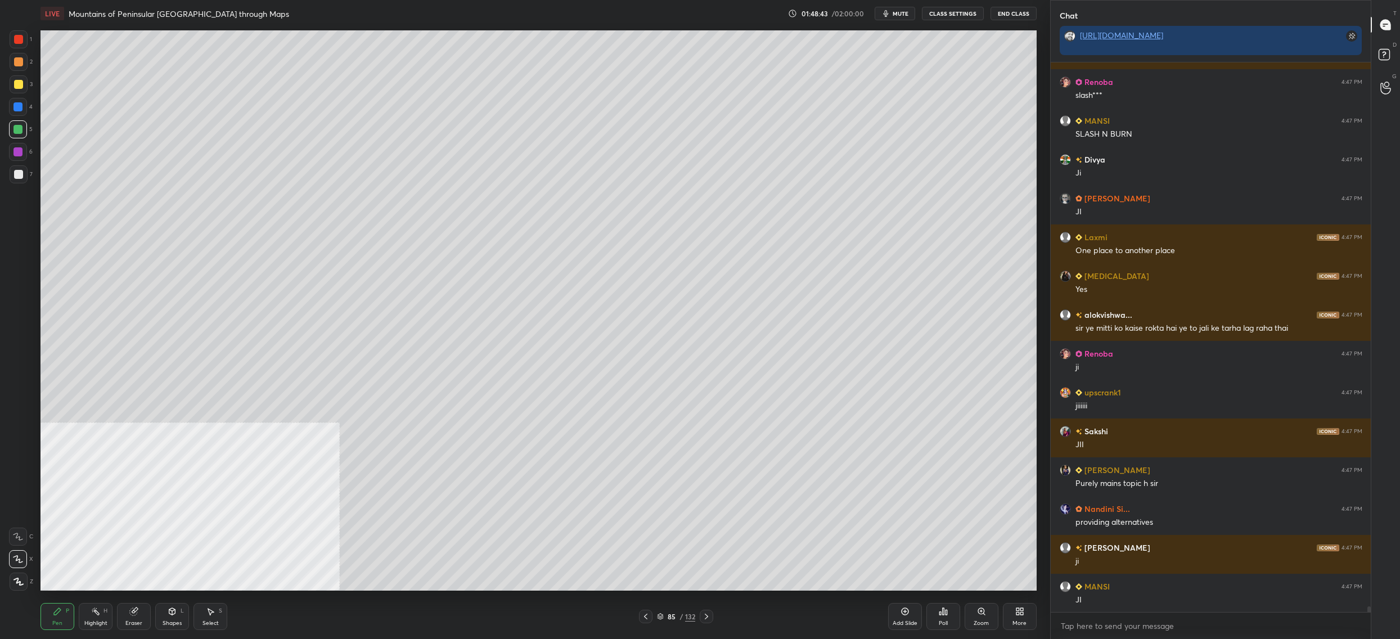
scroll to position [54484, 0]
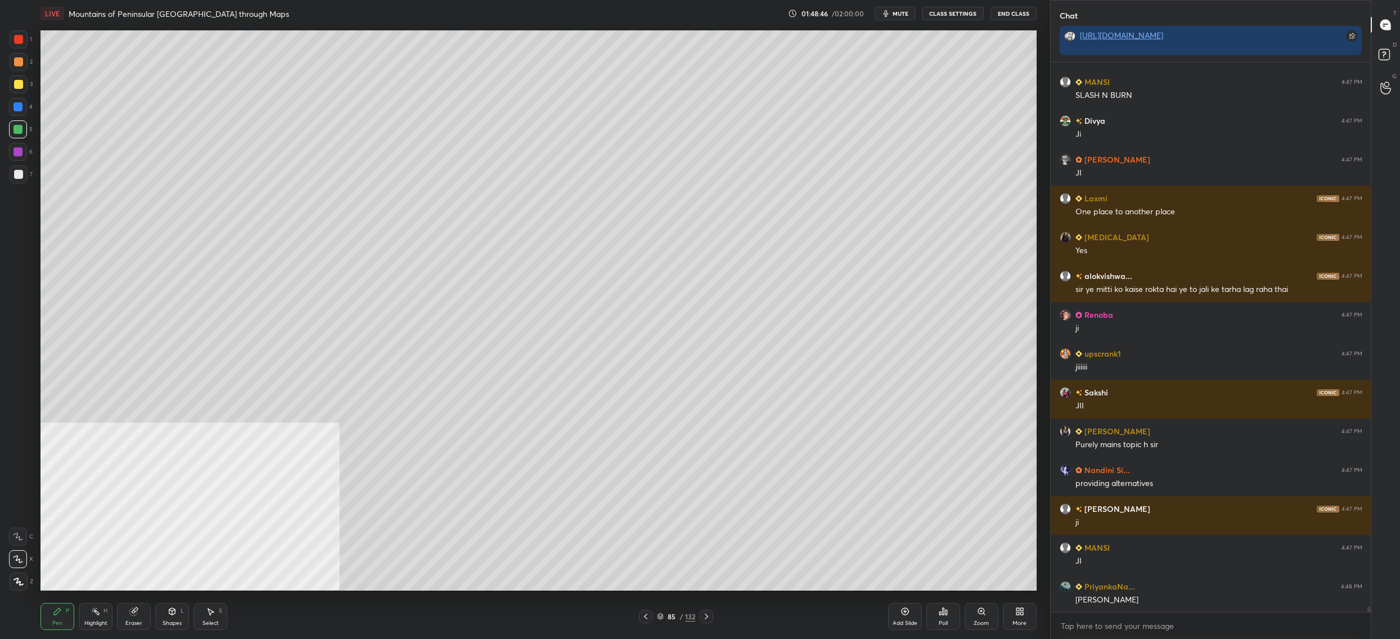
drag, startPoint x: 671, startPoint y: 619, endPoint x: 677, endPoint y: 610, distance: 10.9
click at [670, 619] on div "85" at bounding box center [671, 616] width 11 height 7
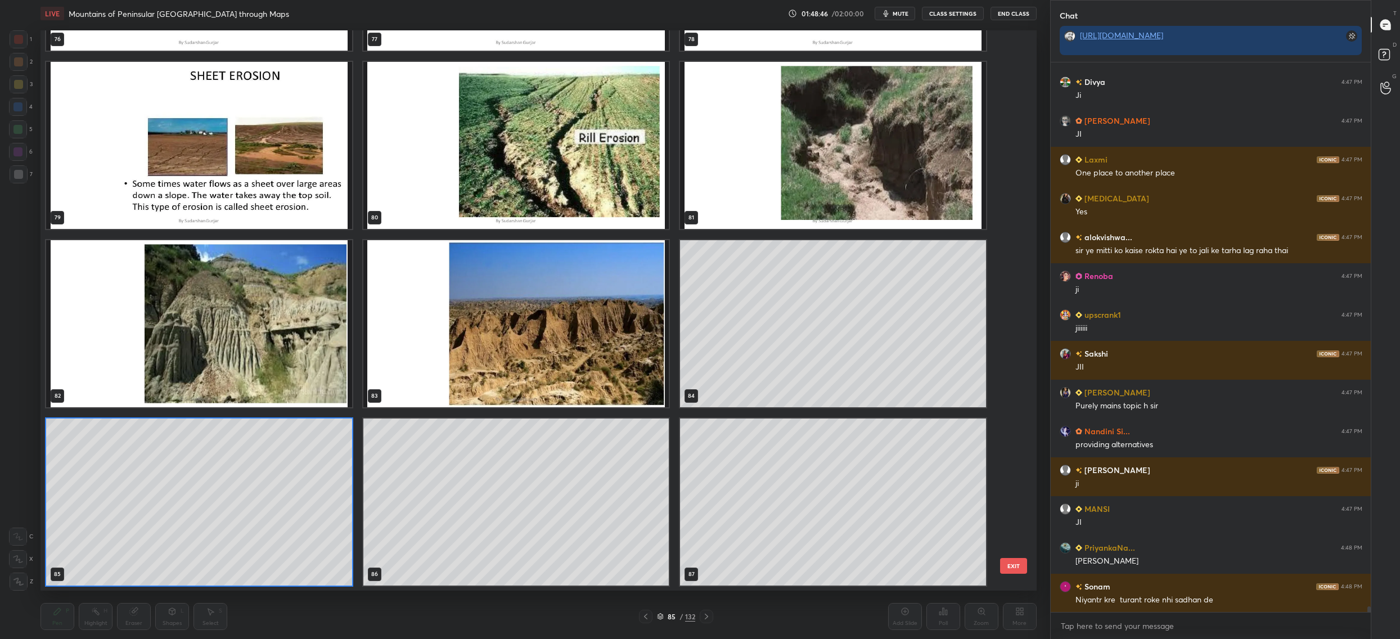
scroll to position [557, 990]
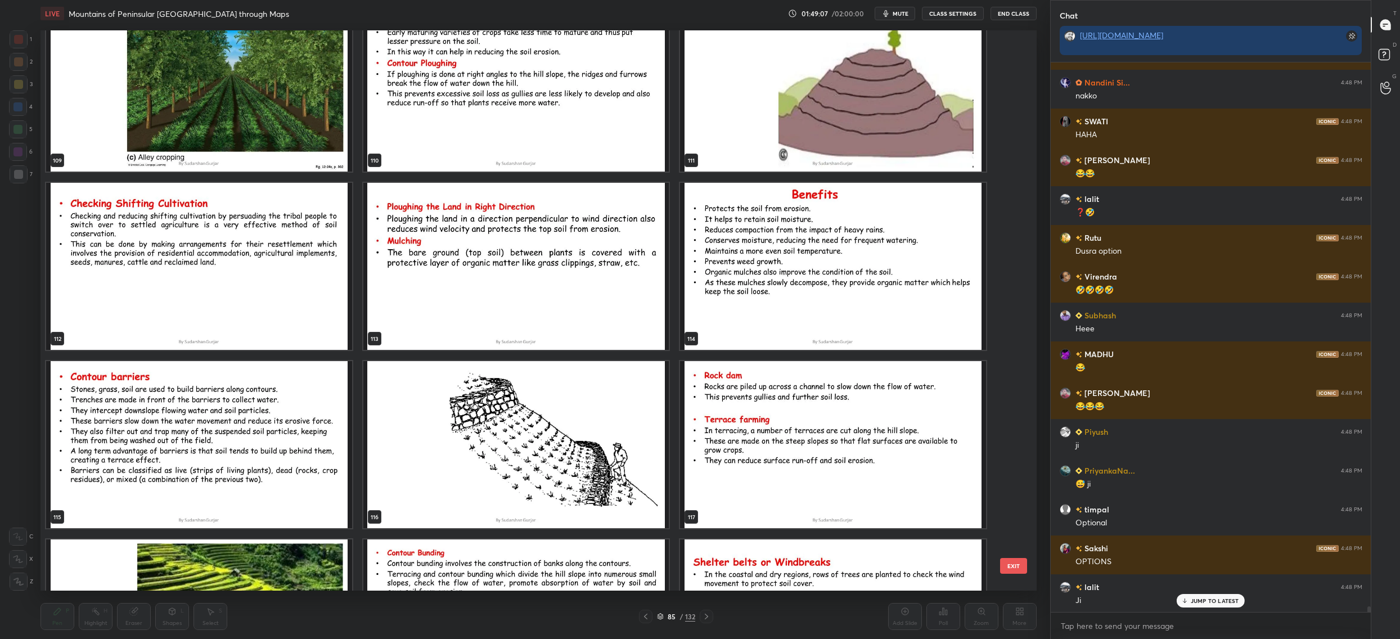
click at [1008, 562] on button "EXIT" at bounding box center [1013, 566] width 27 height 16
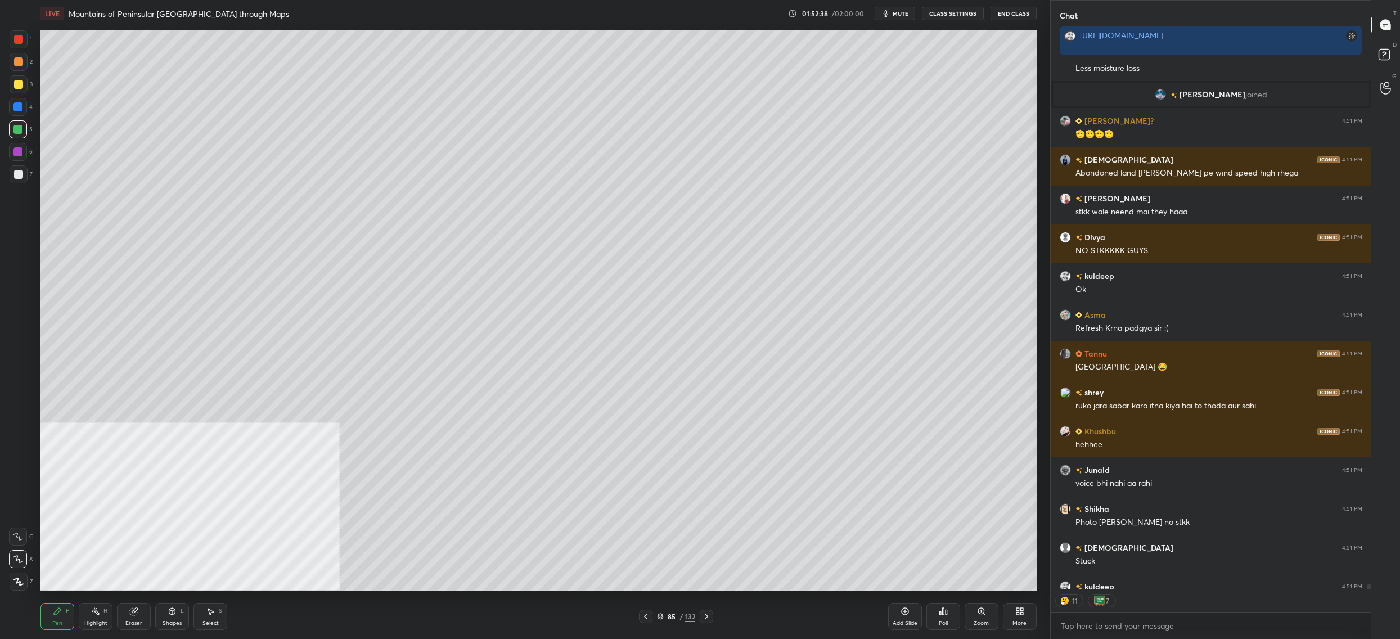
scroll to position [3, 4]
click at [1045, 615] on div "1 2 3 4 5 6 7 C X Z C X Z E E Erase all H H LIVE Mountains of Peninsular [GEOGR…" at bounding box center [525, 319] width 1050 height 639
click at [1018, 620] on div "More" at bounding box center [1019, 623] width 14 height 6
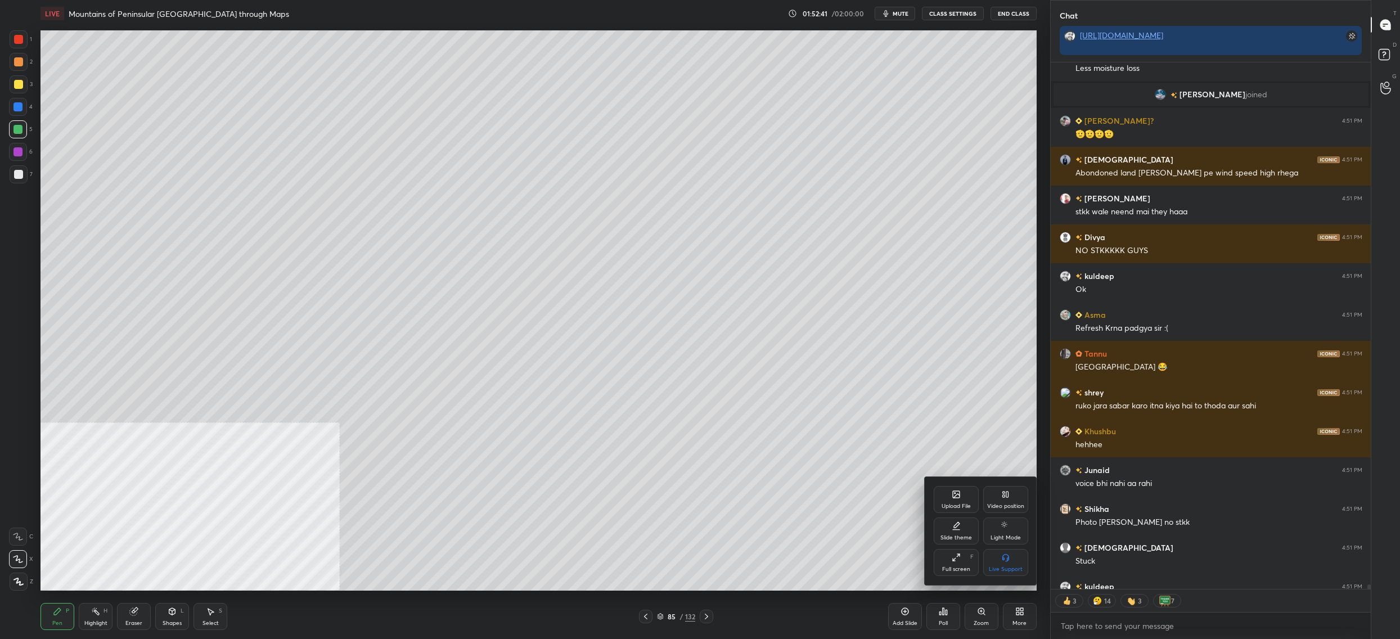
click at [965, 516] on div "Upload File Video position Slide theme Light Mode Full screen F Live Support" at bounding box center [980, 531] width 94 height 90
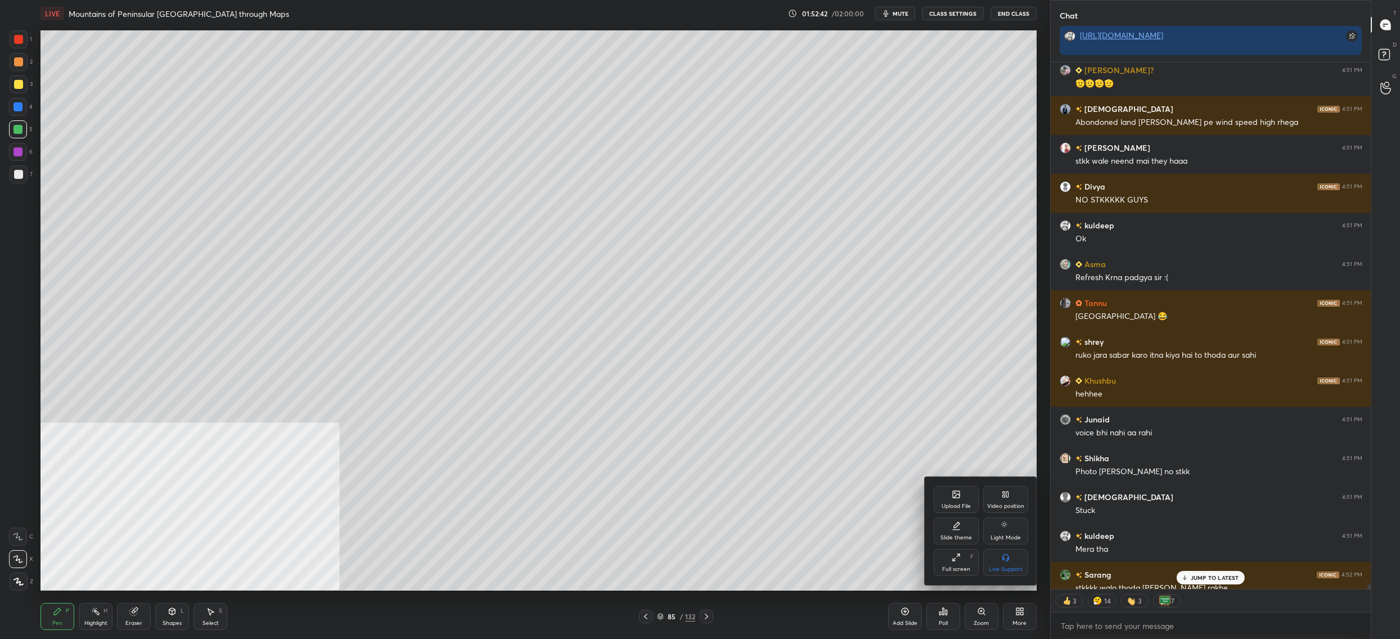
click at [941, 500] on div "Upload File" at bounding box center [955, 499] width 45 height 27
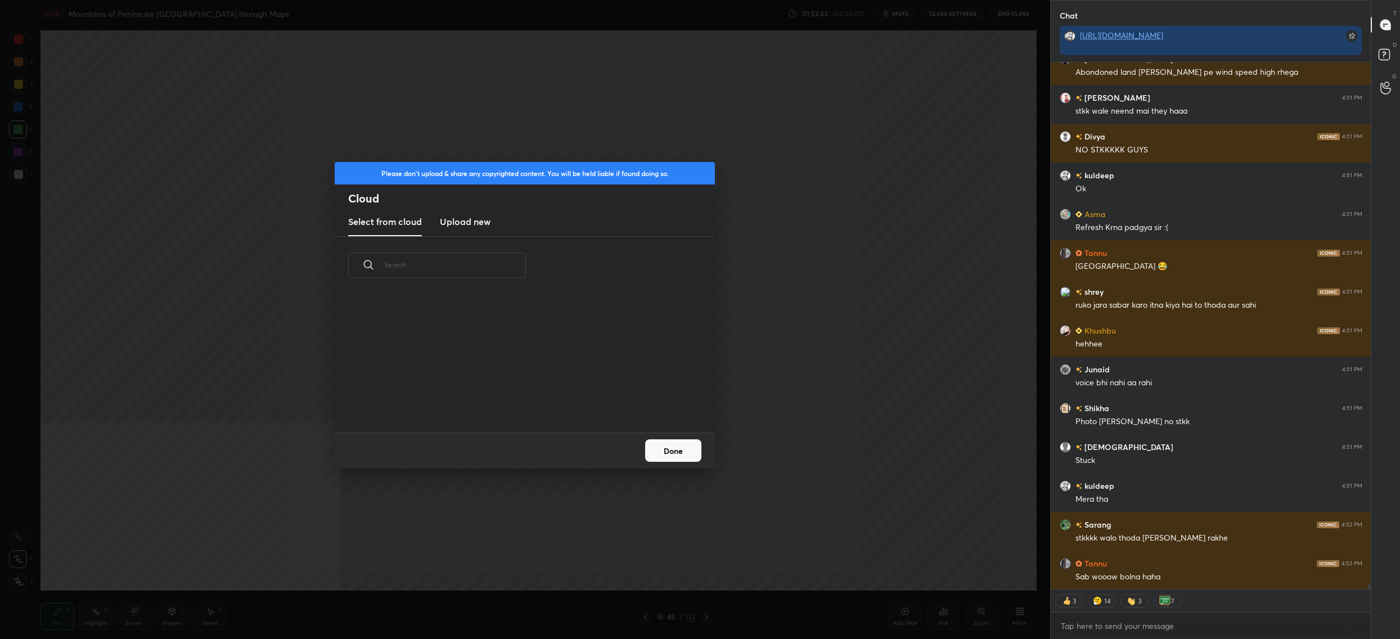
scroll to position [139, 360]
click at [454, 224] on h3 "Upload new" at bounding box center [465, 221] width 51 height 13
click at [529, 396] on label "Browse" at bounding box center [525, 400] width 50 height 18
click at [500, 396] on input "Browse" at bounding box center [500, 400] width 0 height 18
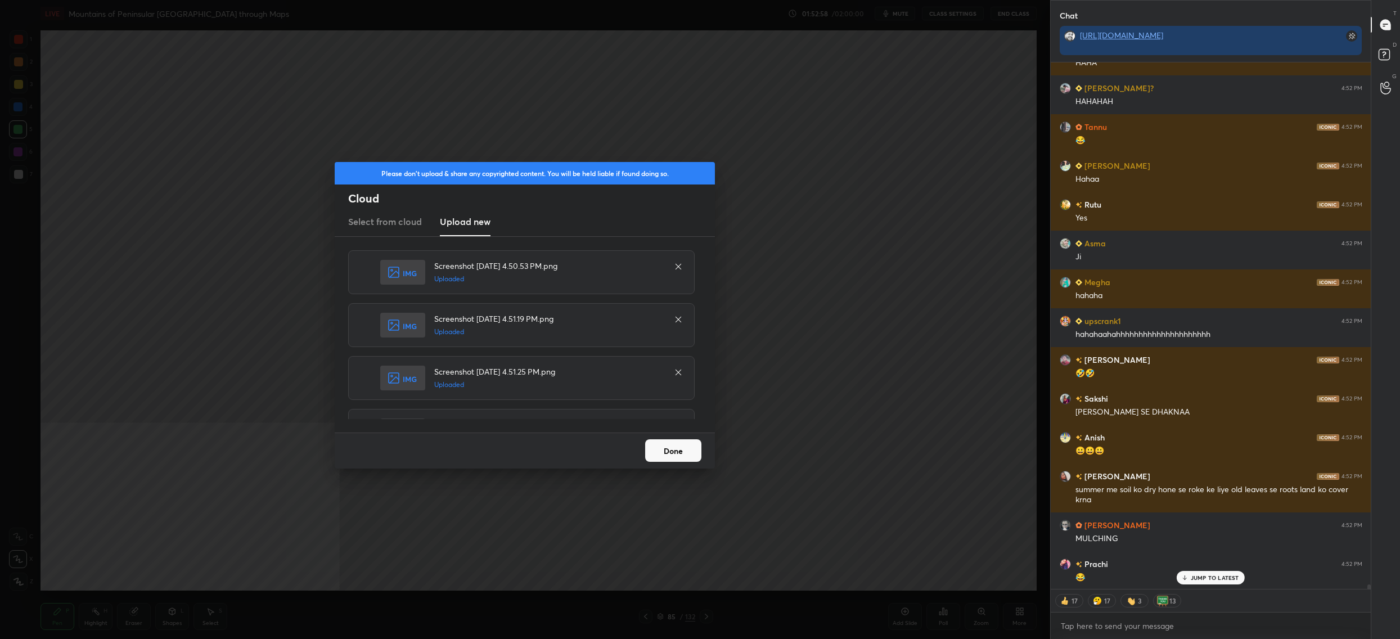
scroll to position [31, 0]
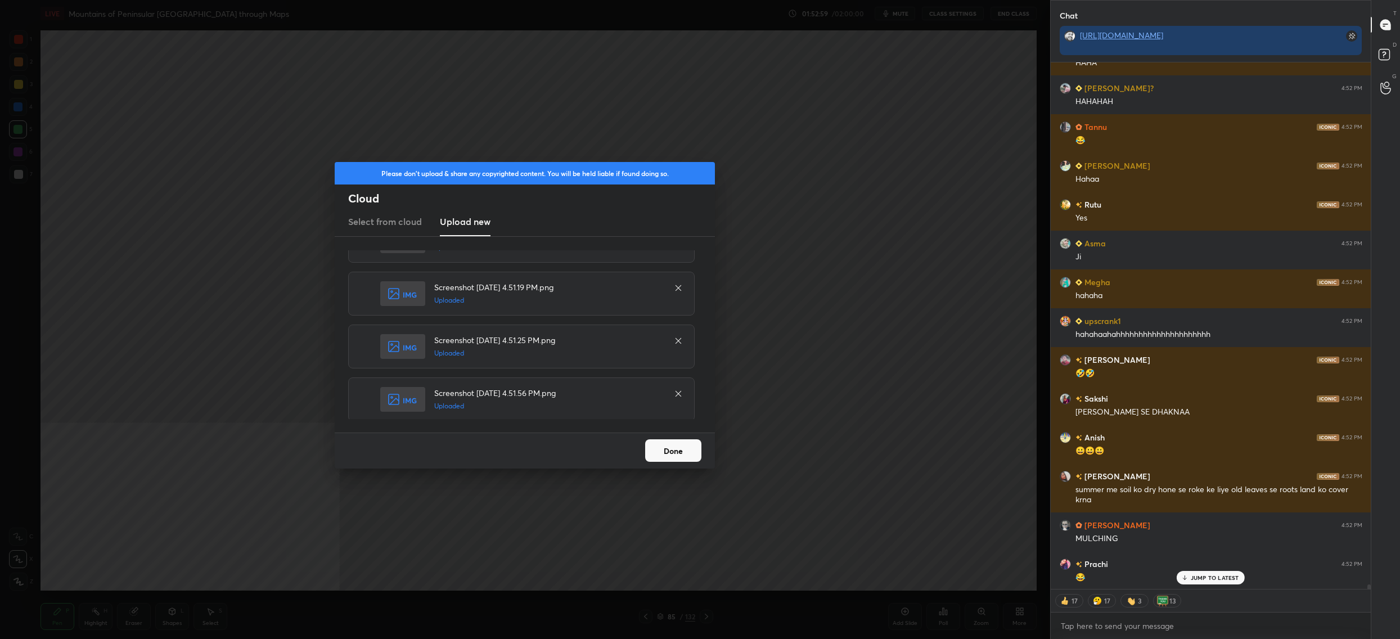
click at [660, 456] on button "Done" at bounding box center [673, 450] width 56 height 22
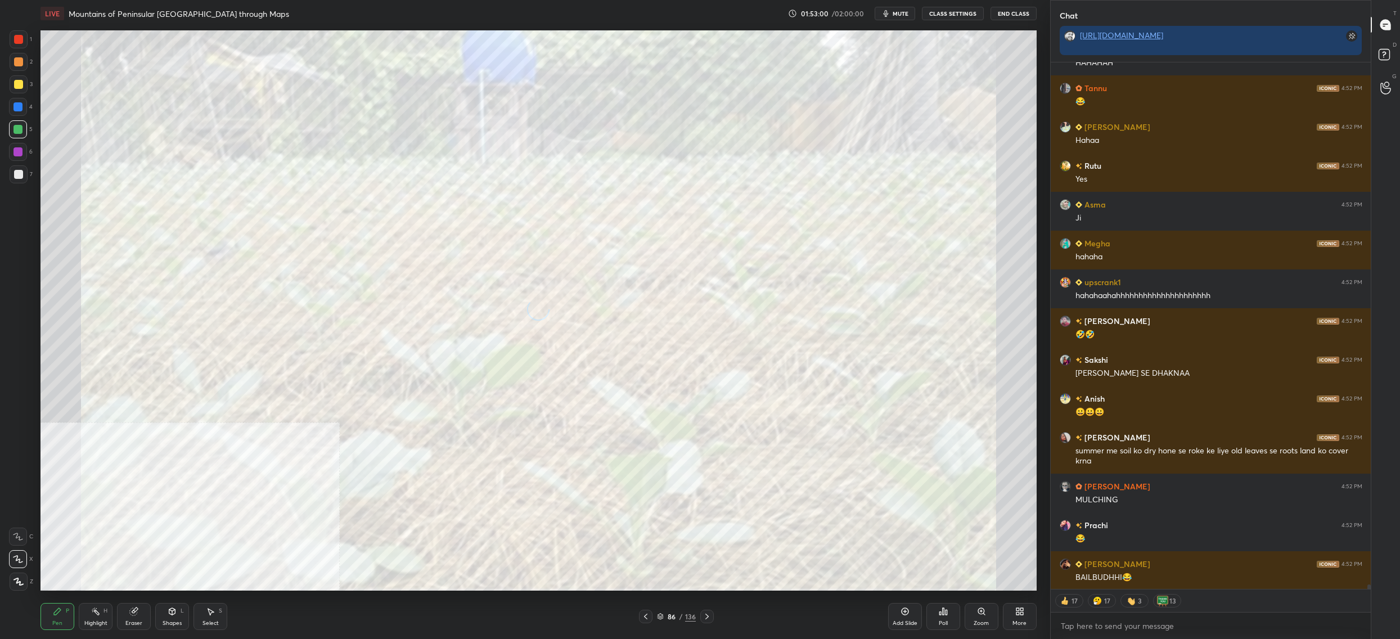
click at [649, 617] on icon at bounding box center [645, 616] width 9 height 9
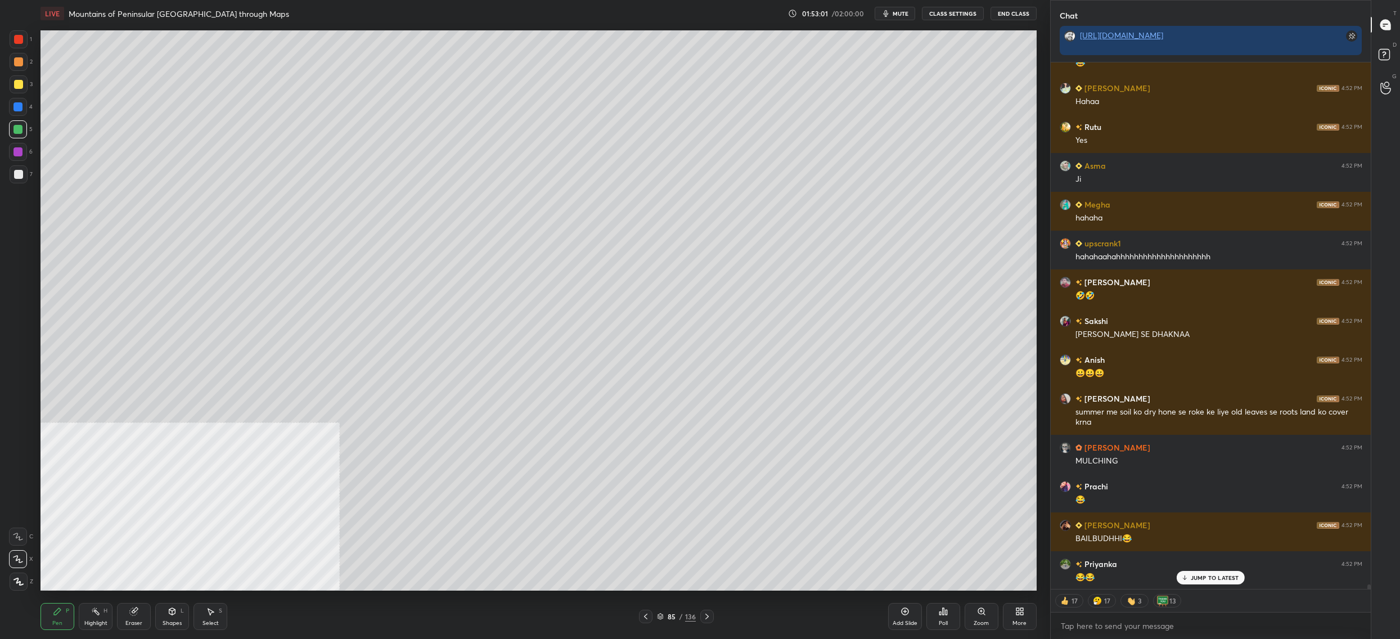
click at [657, 617] on icon at bounding box center [660, 617] width 6 height 2
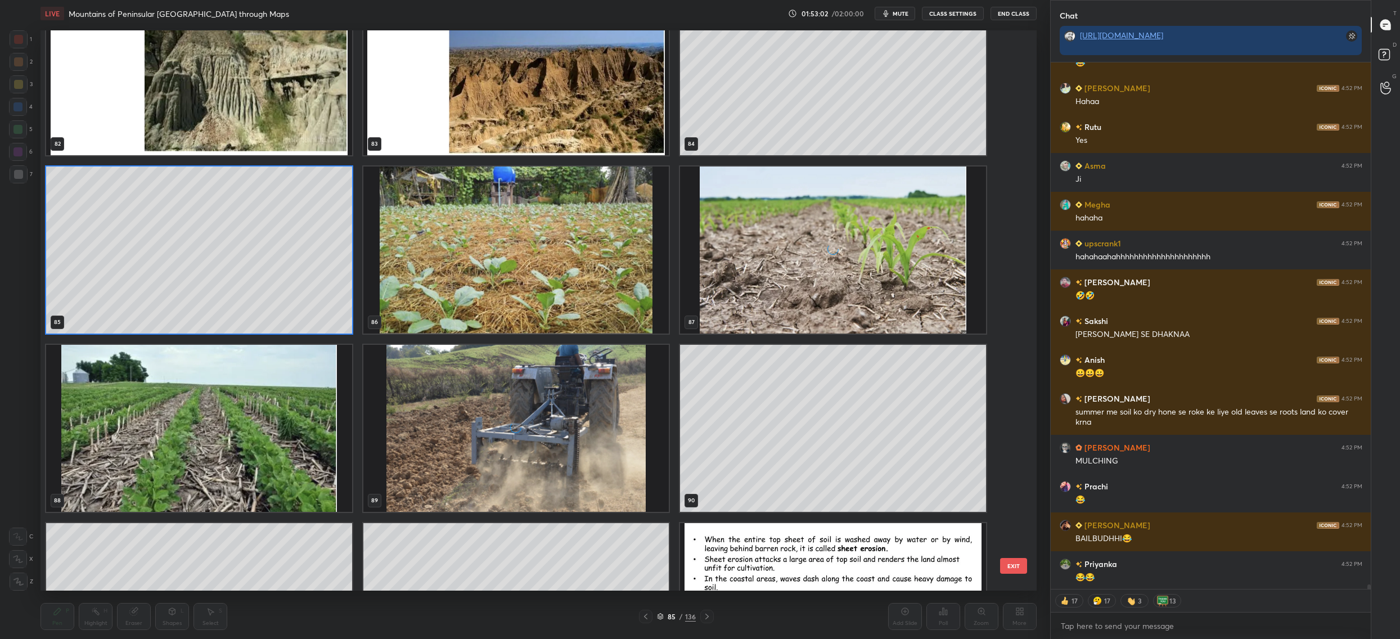
scroll to position [4869, 0]
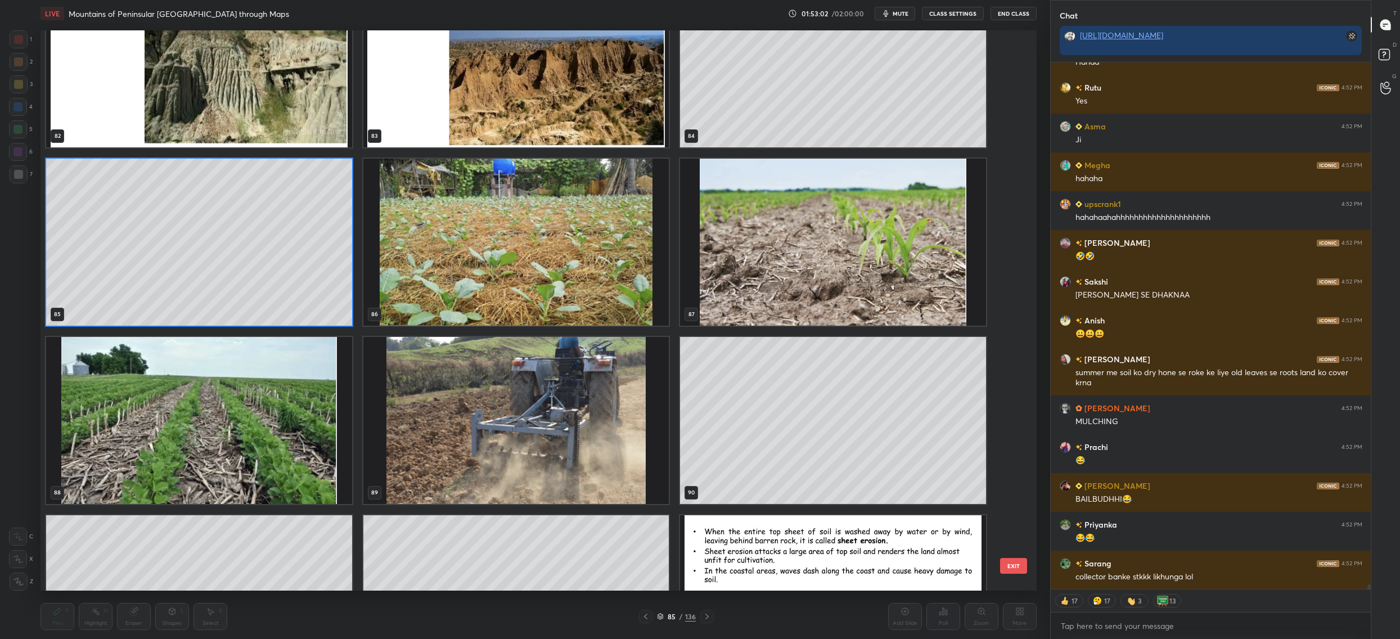
click at [594, 282] on img "grid" at bounding box center [516, 242] width 306 height 167
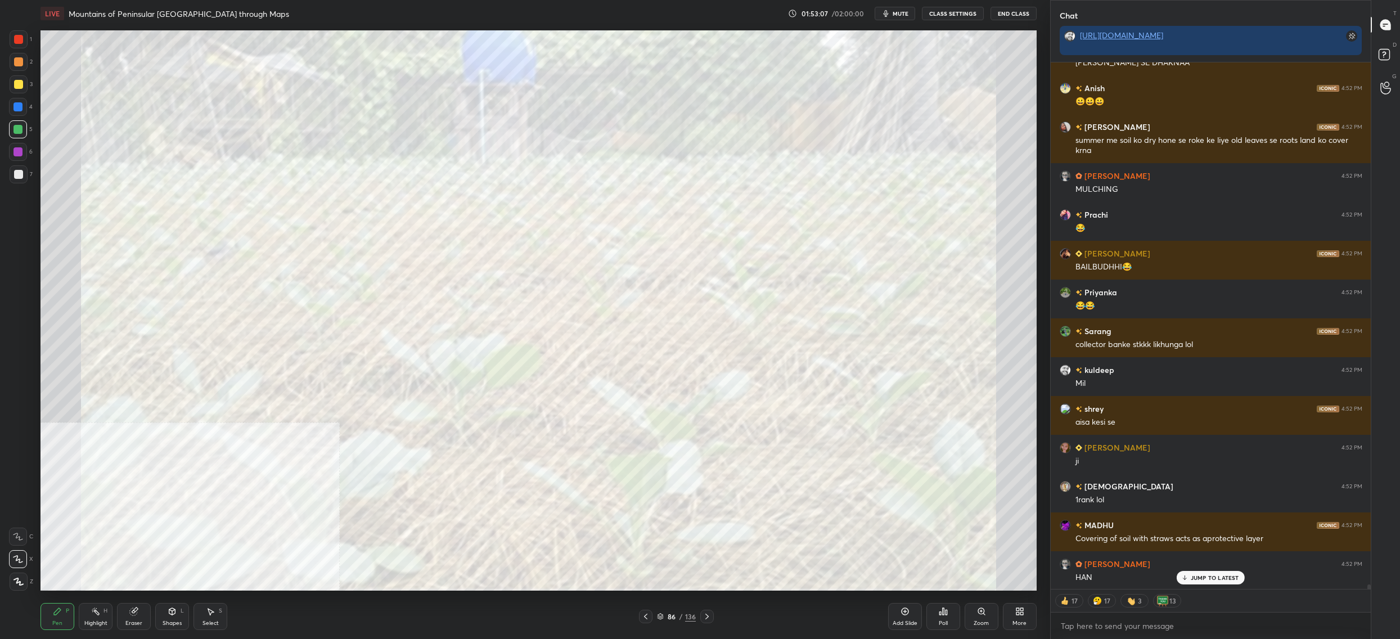
scroll to position [62008, 0]
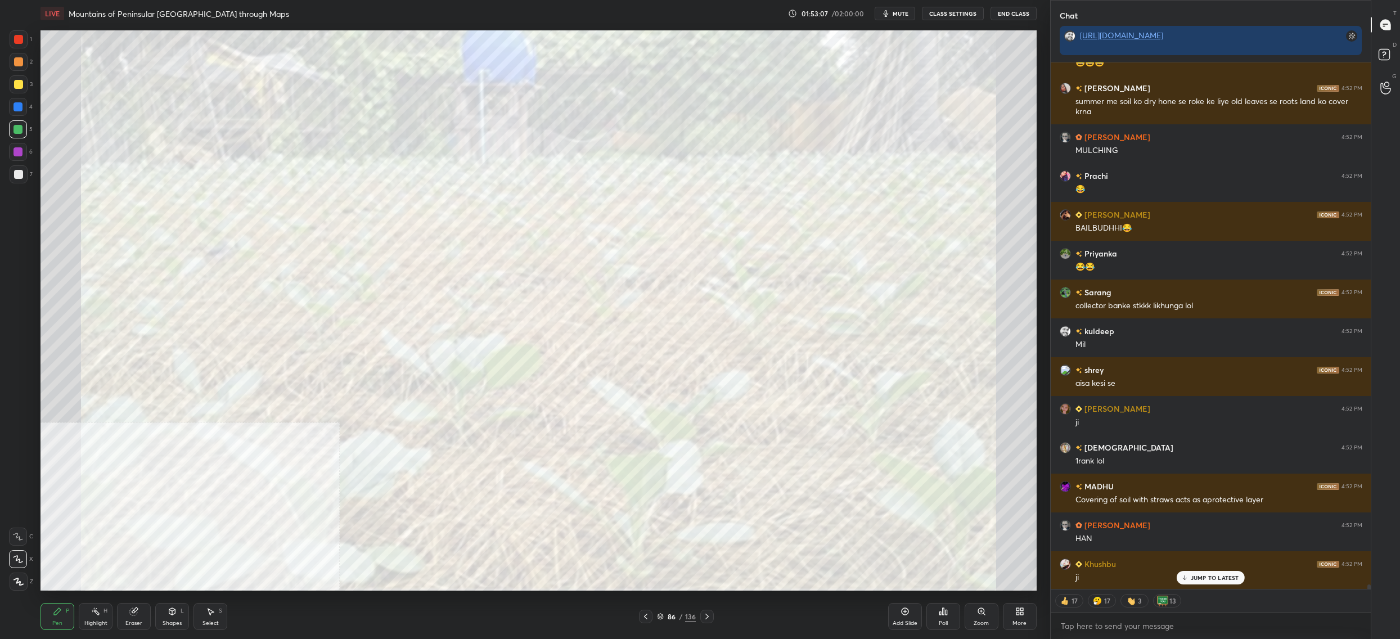
drag, startPoint x: 35, startPoint y: 42, endPoint x: 26, endPoint y: 41, distance: 9.0
click at [31, 43] on div "1 2 3 4 5 6 7 C X Z C X Z E E Erase all H H LIVE Mountains of Peninsular [GEOGR…" at bounding box center [520, 319] width 1041 height 639
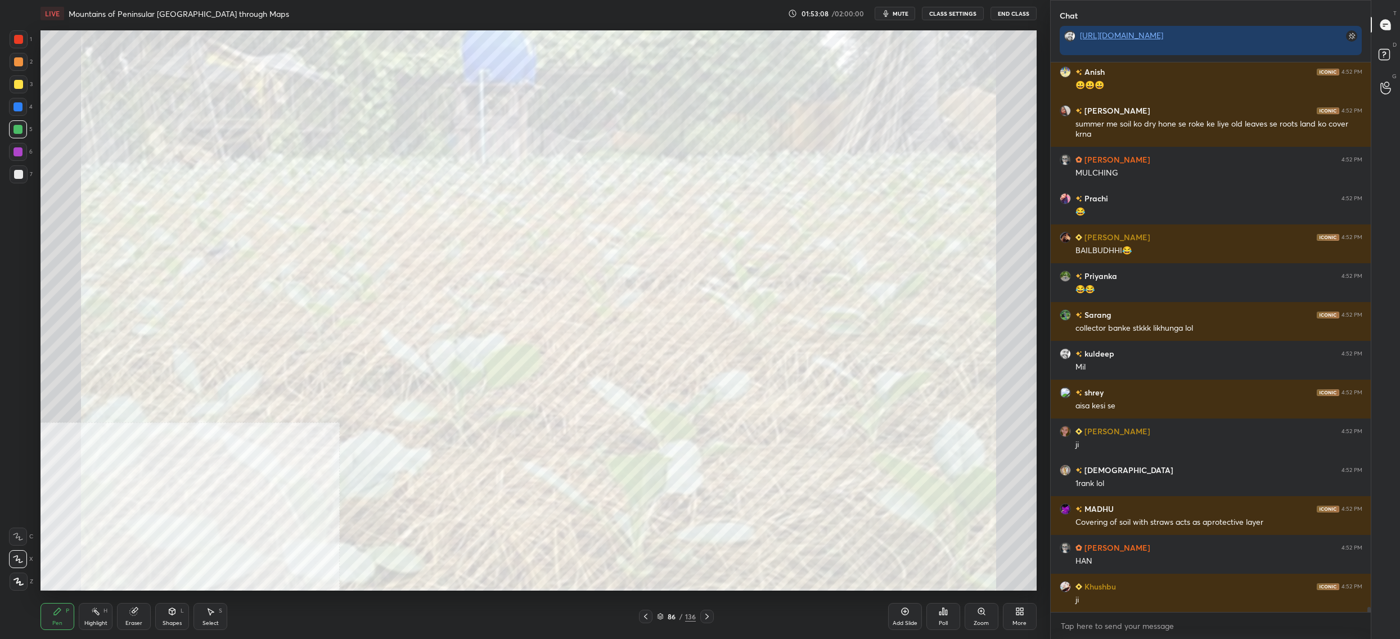
click at [22, 46] on div at bounding box center [19, 39] width 18 height 18
click at [24, 48] on div "1" at bounding box center [21, 41] width 22 height 22
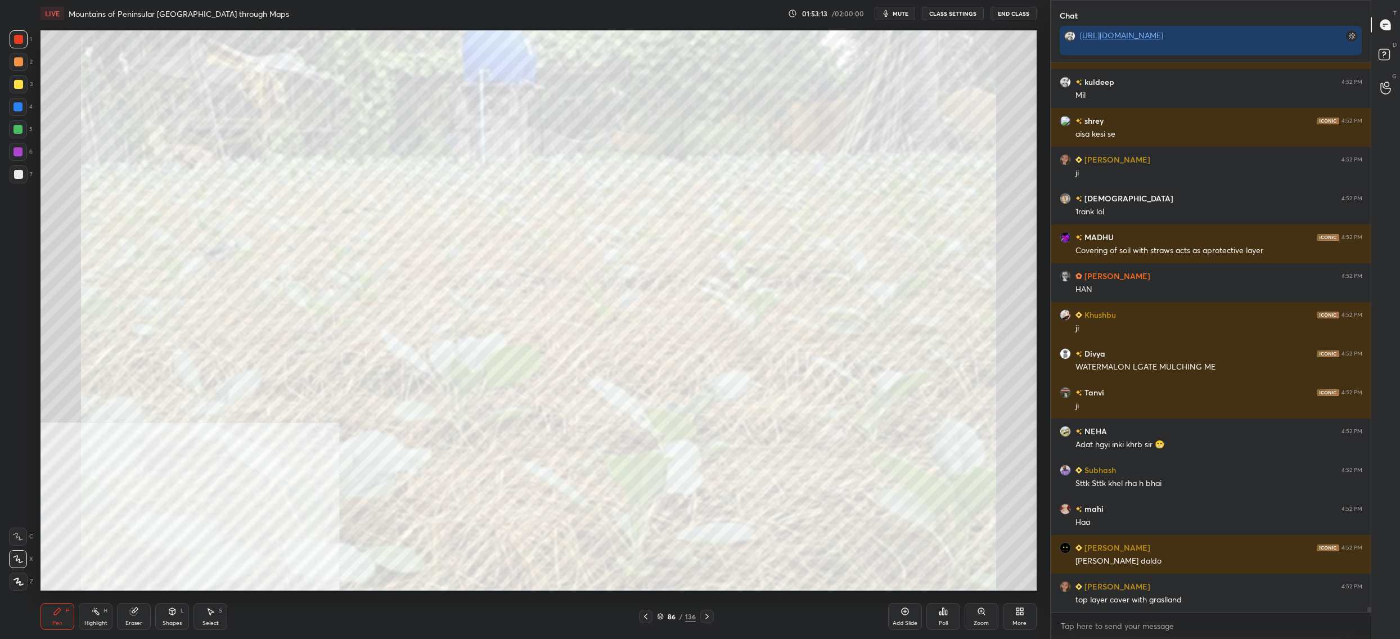
drag, startPoint x: 665, startPoint y: 618, endPoint x: 662, endPoint y: 612, distance: 6.6
click at [666, 618] on div "86" at bounding box center [671, 616] width 11 height 7
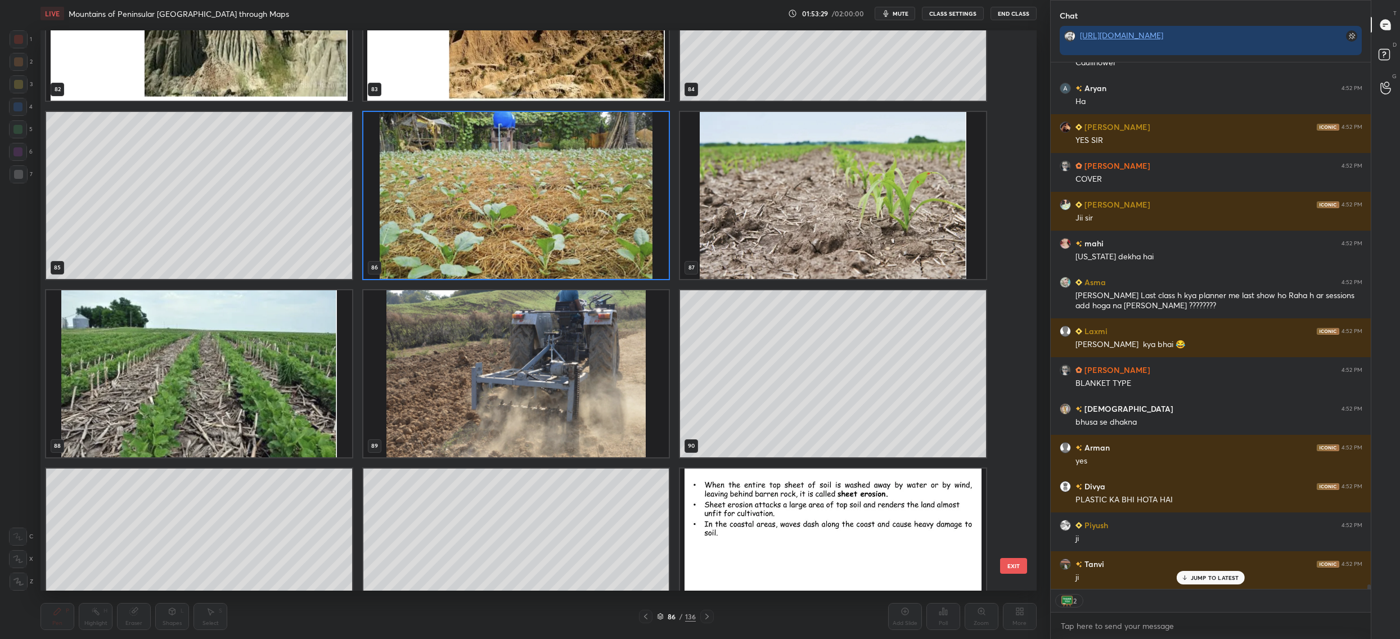
click at [537, 177] on img "grid" at bounding box center [516, 195] width 306 height 167
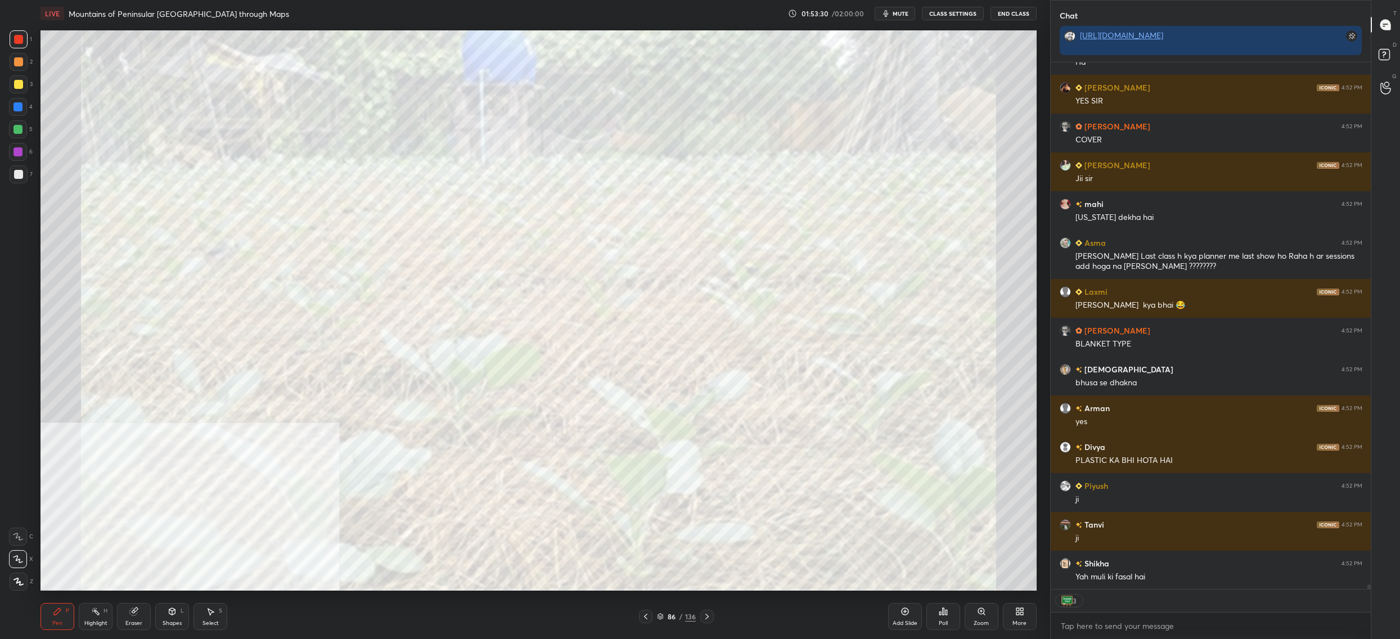
click at [1014, 613] on div "More" at bounding box center [1020, 616] width 34 height 27
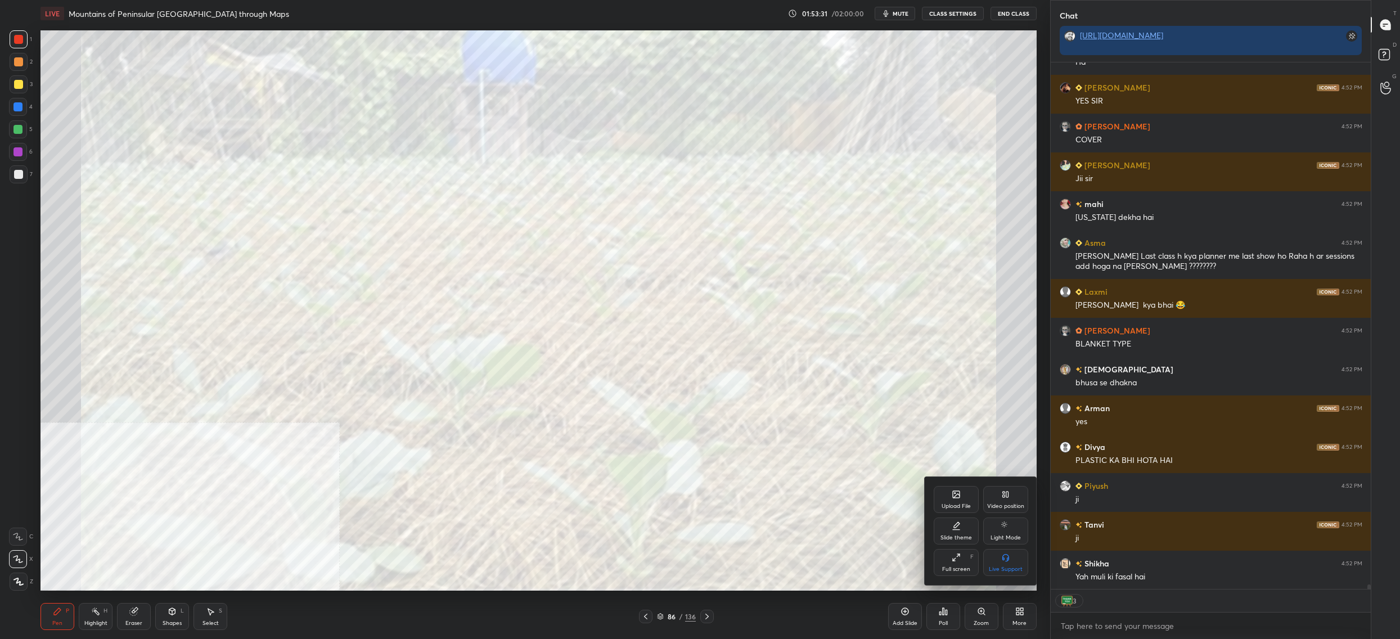
click at [951, 486] on div "Upload File" at bounding box center [955, 499] width 45 height 27
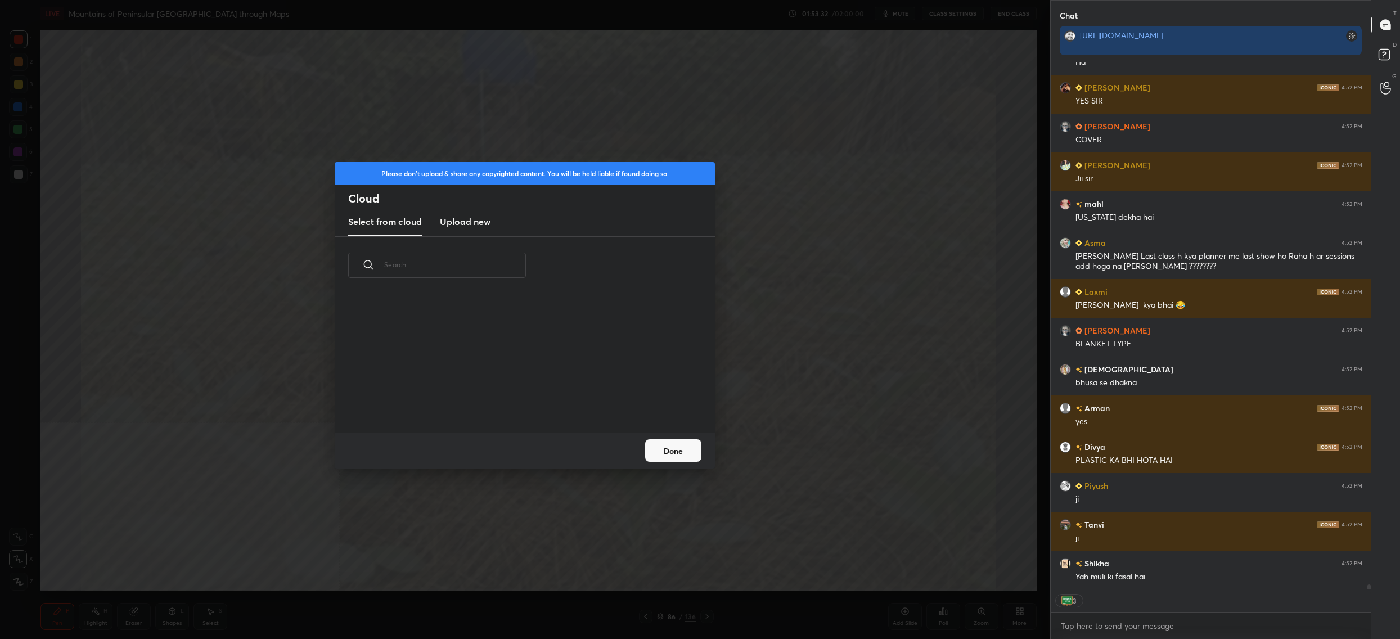
click at [447, 220] on h3 "Upload new" at bounding box center [465, 221] width 51 height 13
click at [523, 399] on label "Browse" at bounding box center [525, 400] width 50 height 18
click at [500, 399] on input "Browse" at bounding box center [500, 400] width 0 height 18
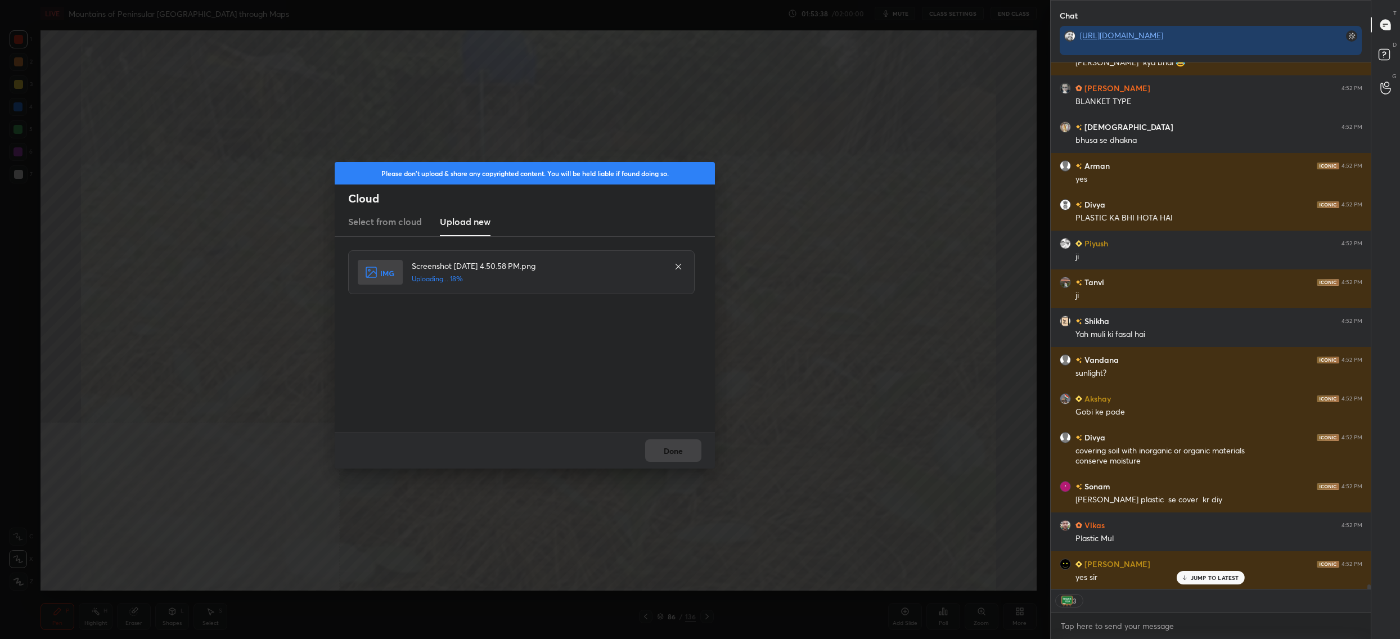
click at [680, 445] on div "Done" at bounding box center [525, 450] width 380 height 36
click at [680, 445] on button "Done" at bounding box center [673, 450] width 56 height 22
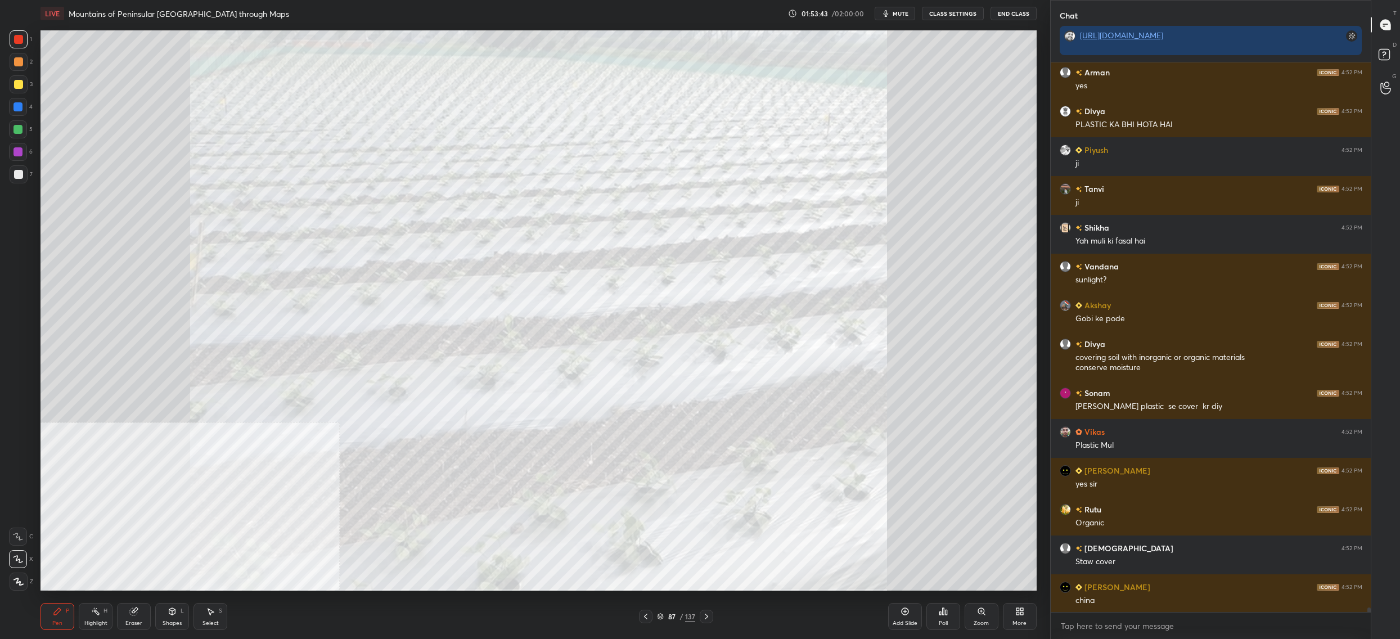
drag, startPoint x: 668, startPoint y: 616, endPoint x: 657, endPoint y: 606, distance: 15.1
click at [667, 613] on div "87" at bounding box center [671, 616] width 11 height 7
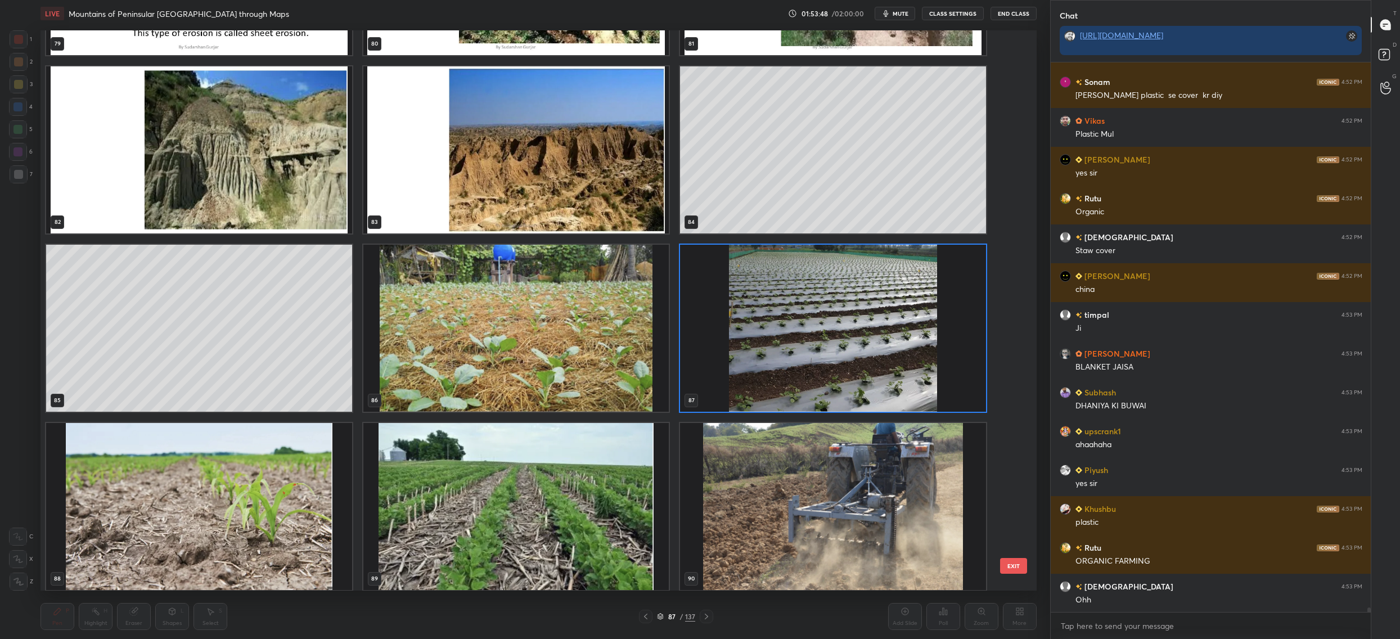
click at [533, 329] on img "grid" at bounding box center [516, 328] width 306 height 167
click at [534, 329] on img "grid" at bounding box center [516, 328] width 306 height 167
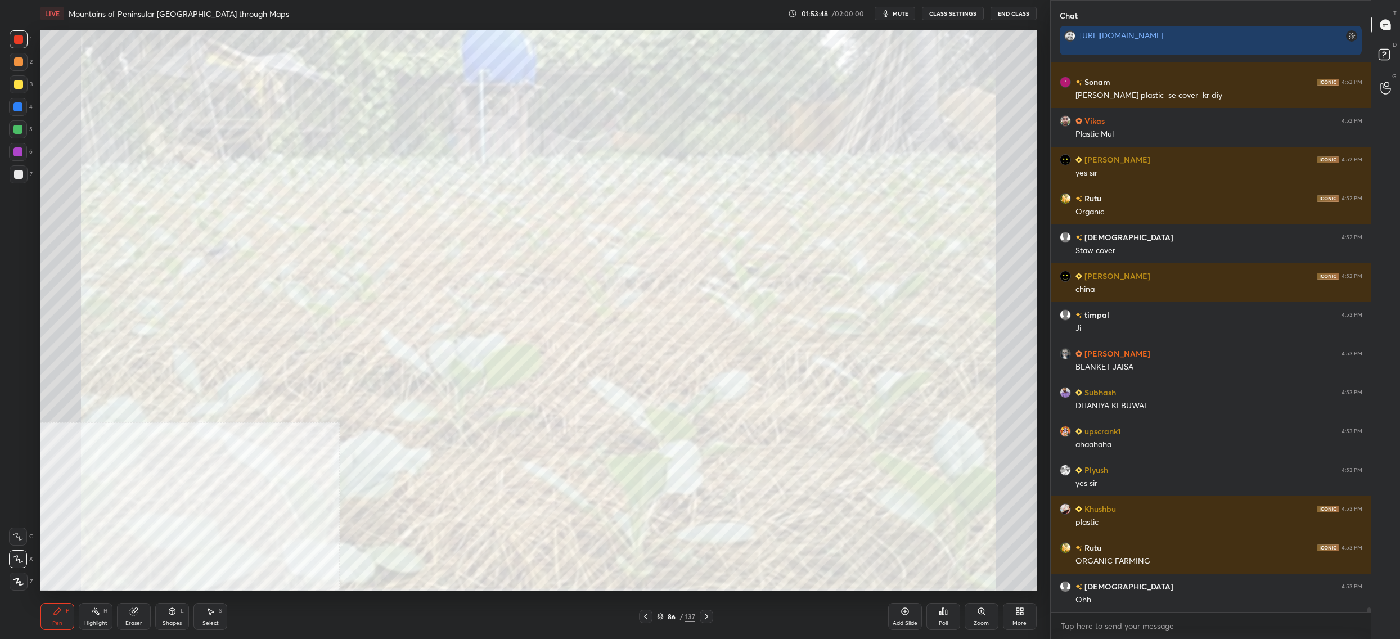
click at [534, 329] on img "grid" at bounding box center [516, 328] width 306 height 167
click at [666, 619] on div "86" at bounding box center [671, 616] width 11 height 7
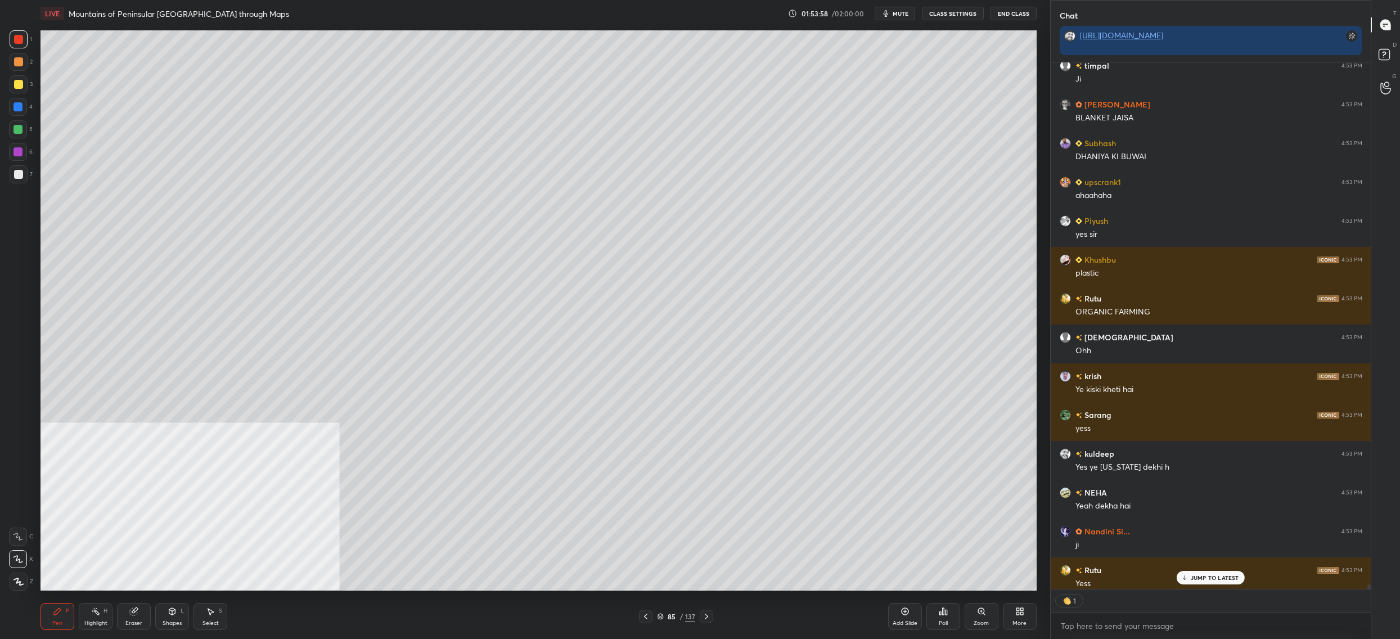
drag, startPoint x: 674, startPoint y: 615, endPoint x: 667, endPoint y: 619, distance: 7.6
click at [674, 615] on div "85" at bounding box center [671, 616] width 11 height 7
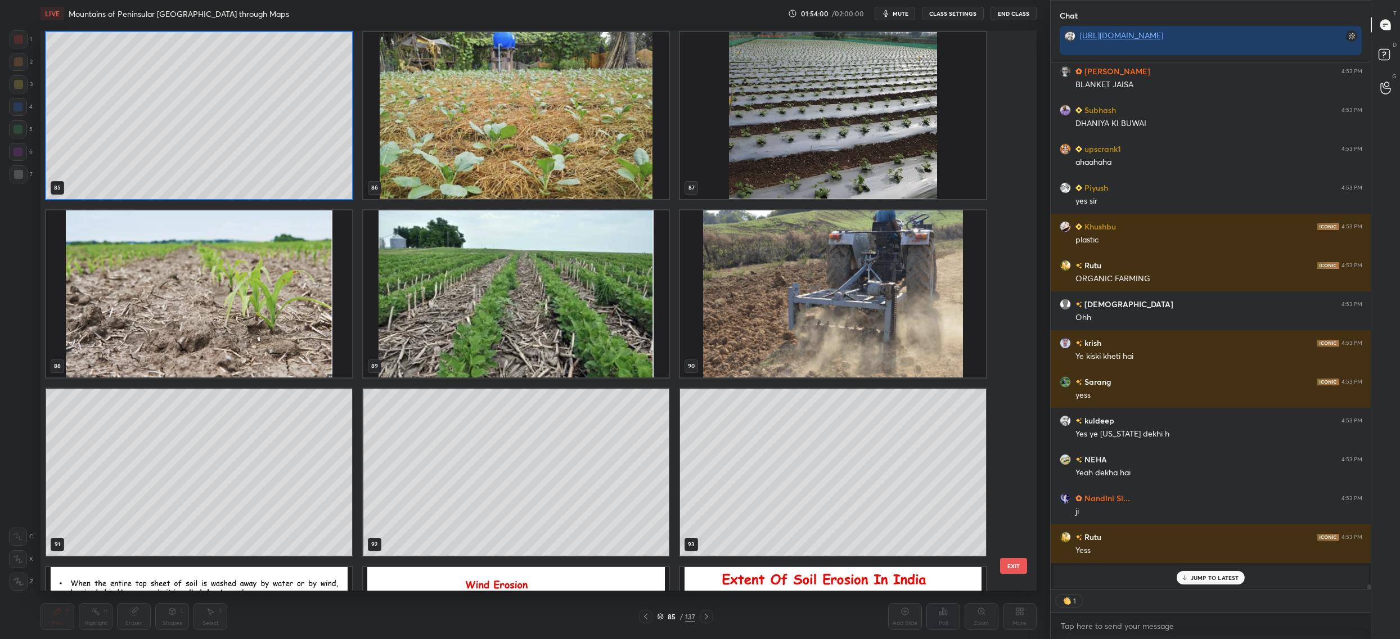
click at [764, 321] on img "grid" at bounding box center [833, 293] width 306 height 167
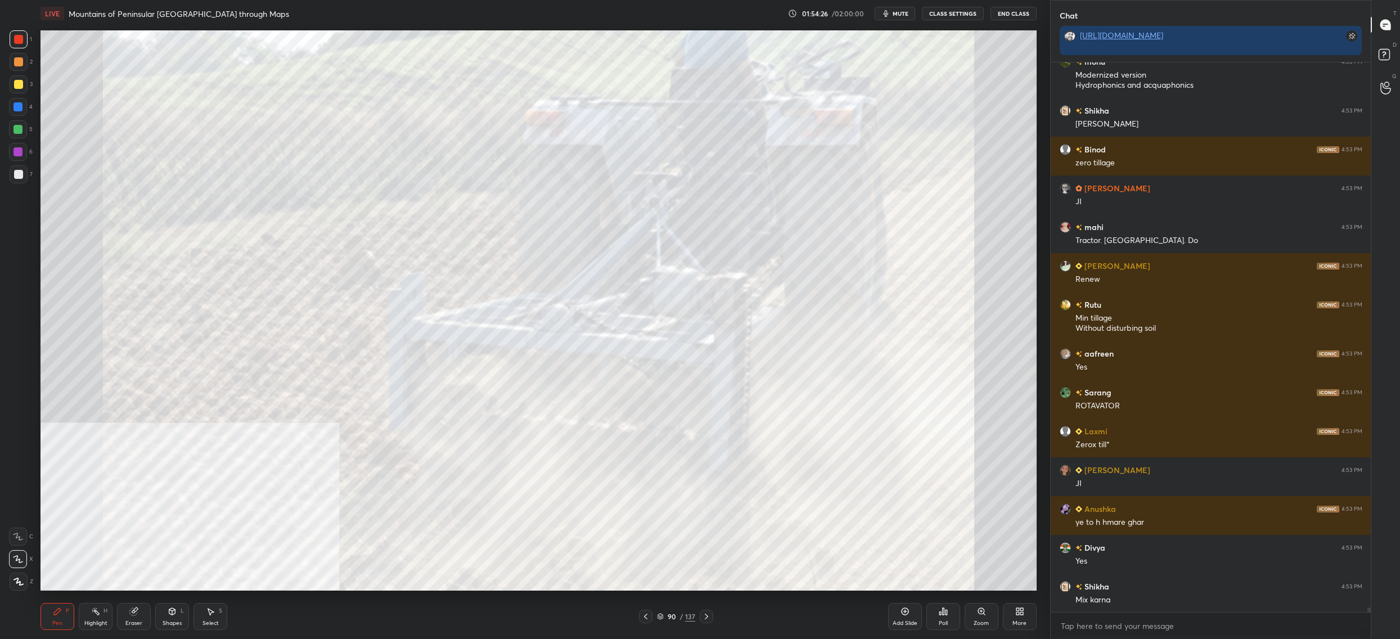
click at [669, 615] on div "90" at bounding box center [671, 616] width 11 height 7
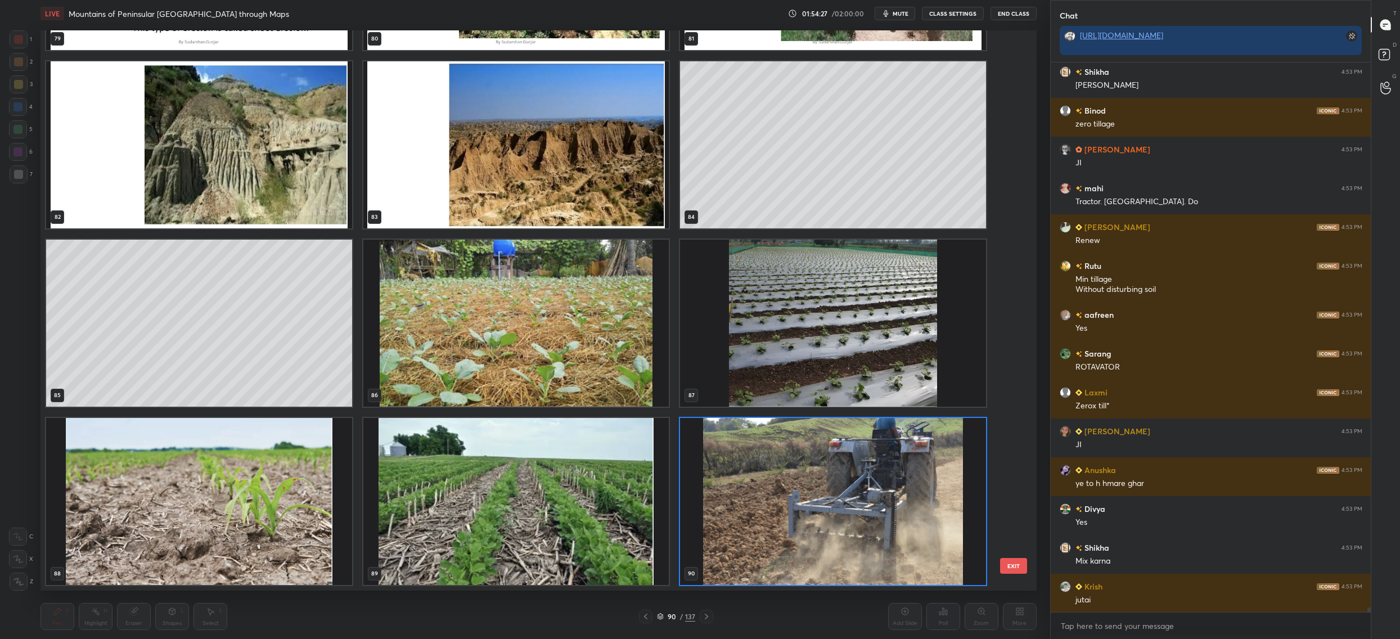
click at [754, 535] on img "grid" at bounding box center [833, 501] width 306 height 167
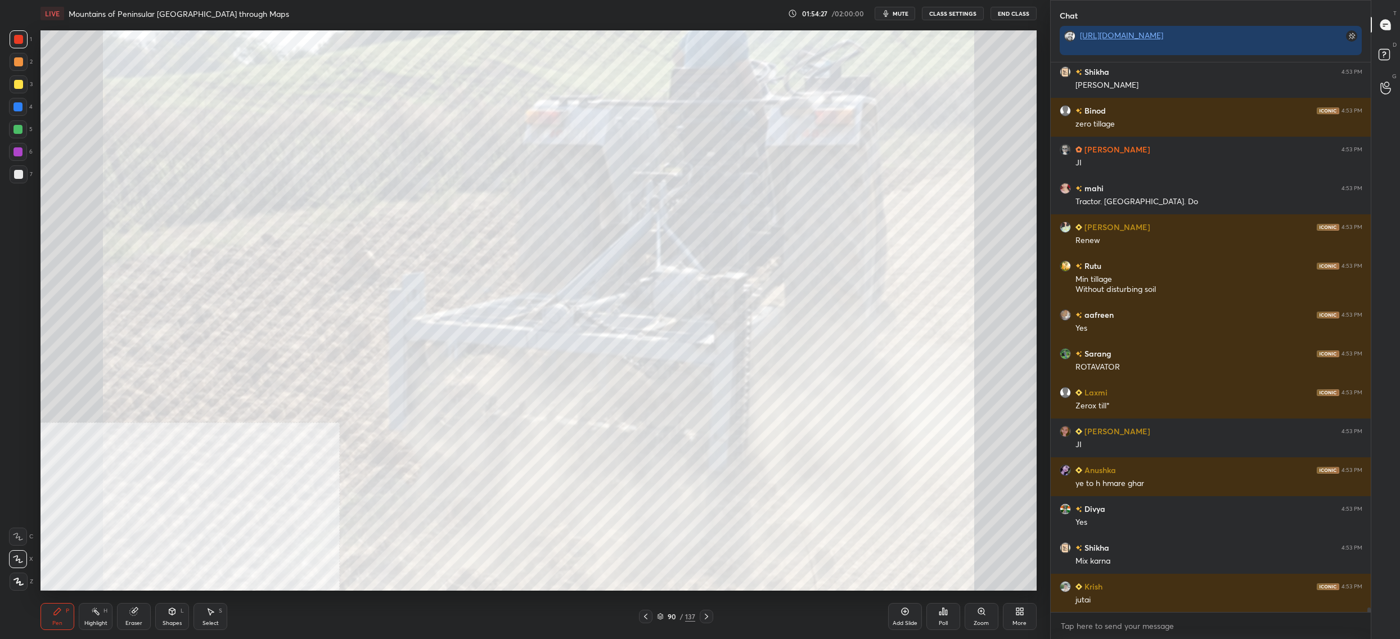
click at [754, 535] on img "grid" at bounding box center [833, 501] width 306 height 167
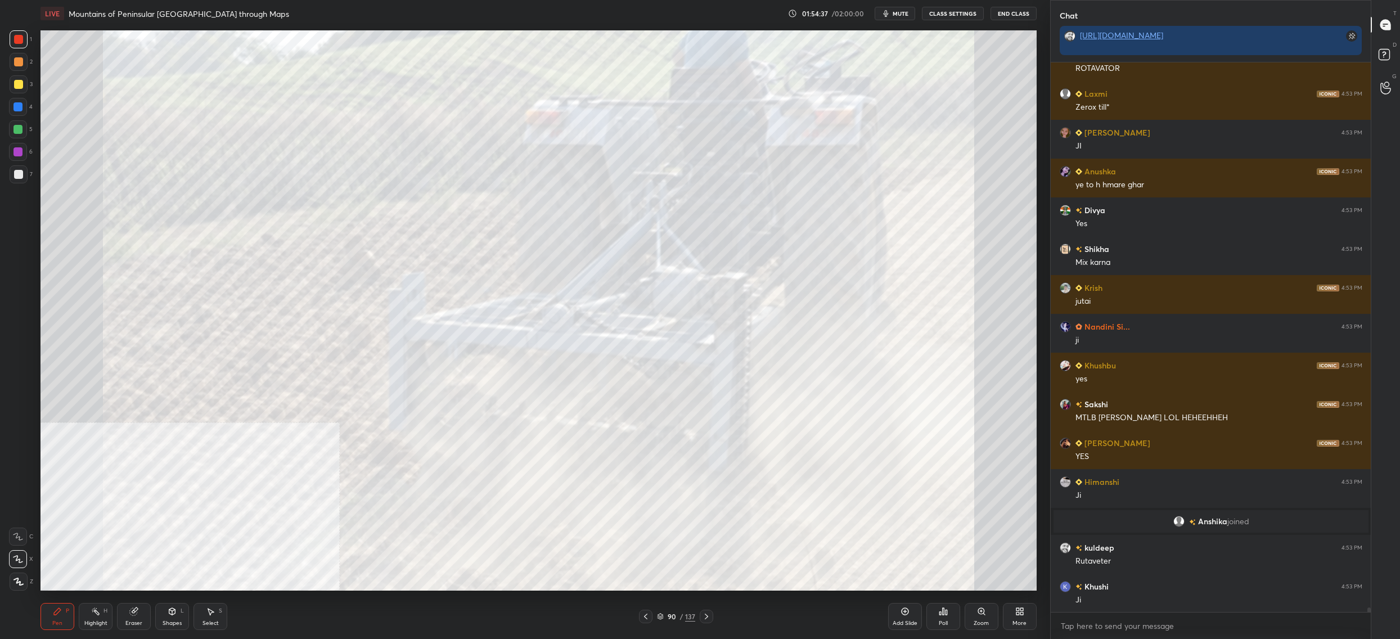
click at [662, 616] on icon at bounding box center [660, 616] width 7 height 7
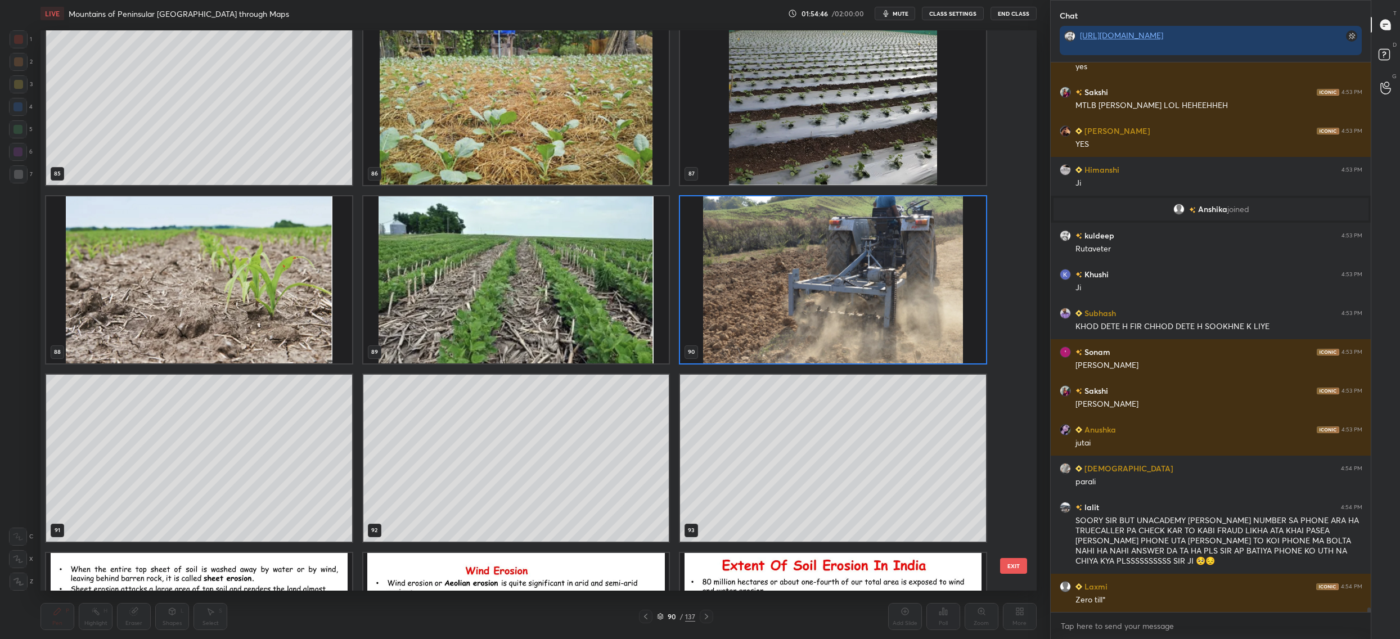
click at [587, 298] on img "grid" at bounding box center [516, 279] width 306 height 167
click at [587, 299] on img "grid" at bounding box center [516, 279] width 306 height 167
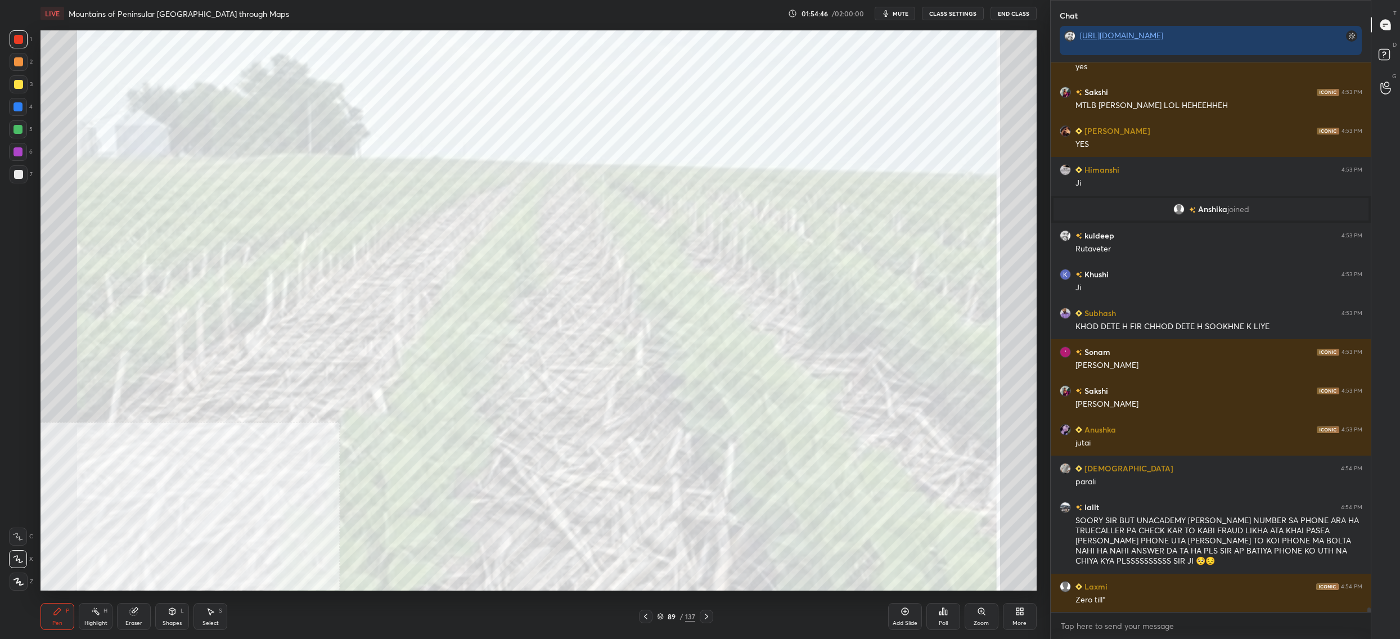
click at [587, 299] on img "grid" at bounding box center [516, 279] width 306 height 167
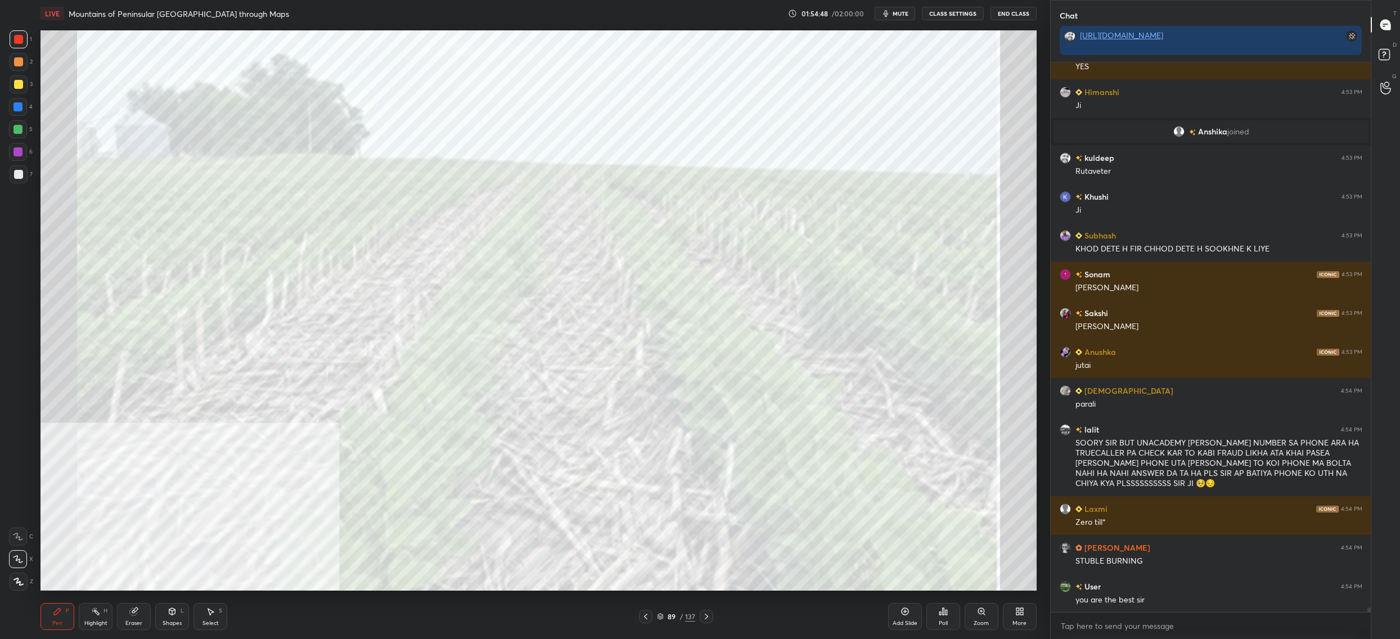
drag, startPoint x: 667, startPoint y: 616, endPoint x: 658, endPoint y: 619, distance: 9.6
click at [667, 615] on div "89" at bounding box center [671, 616] width 11 height 7
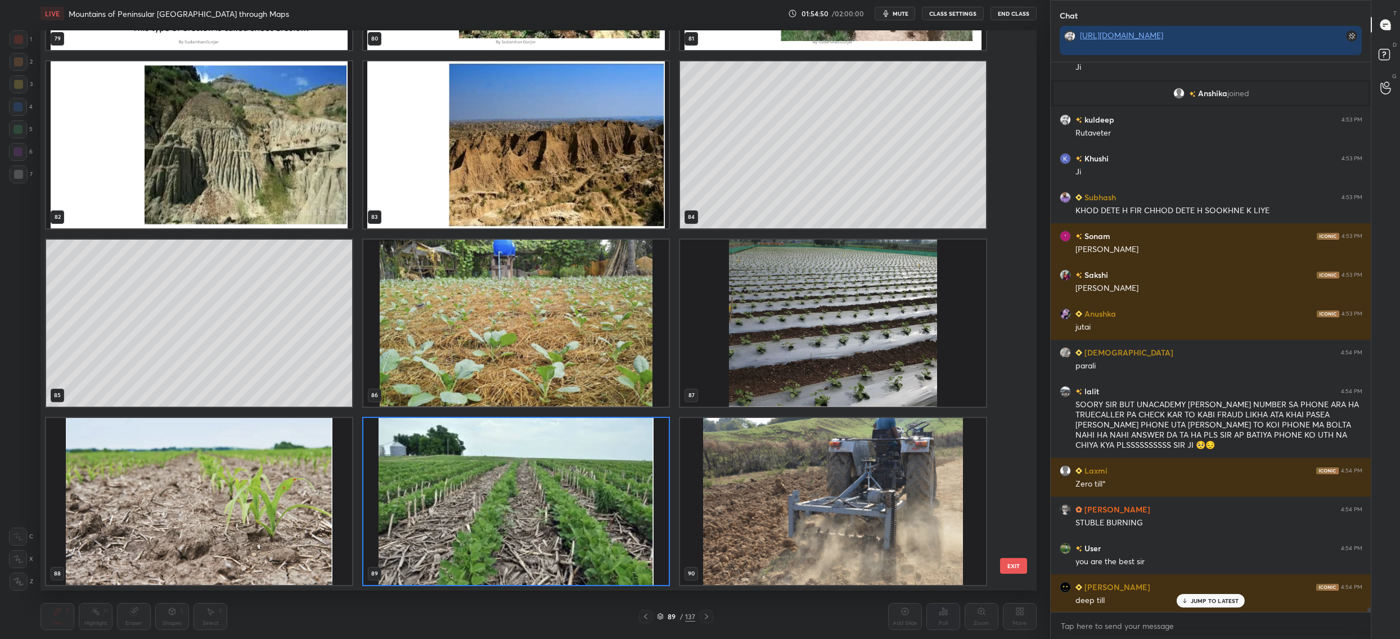
click at [281, 538] on img "grid" at bounding box center [199, 501] width 306 height 167
click at [279, 541] on img "grid" at bounding box center [199, 501] width 306 height 167
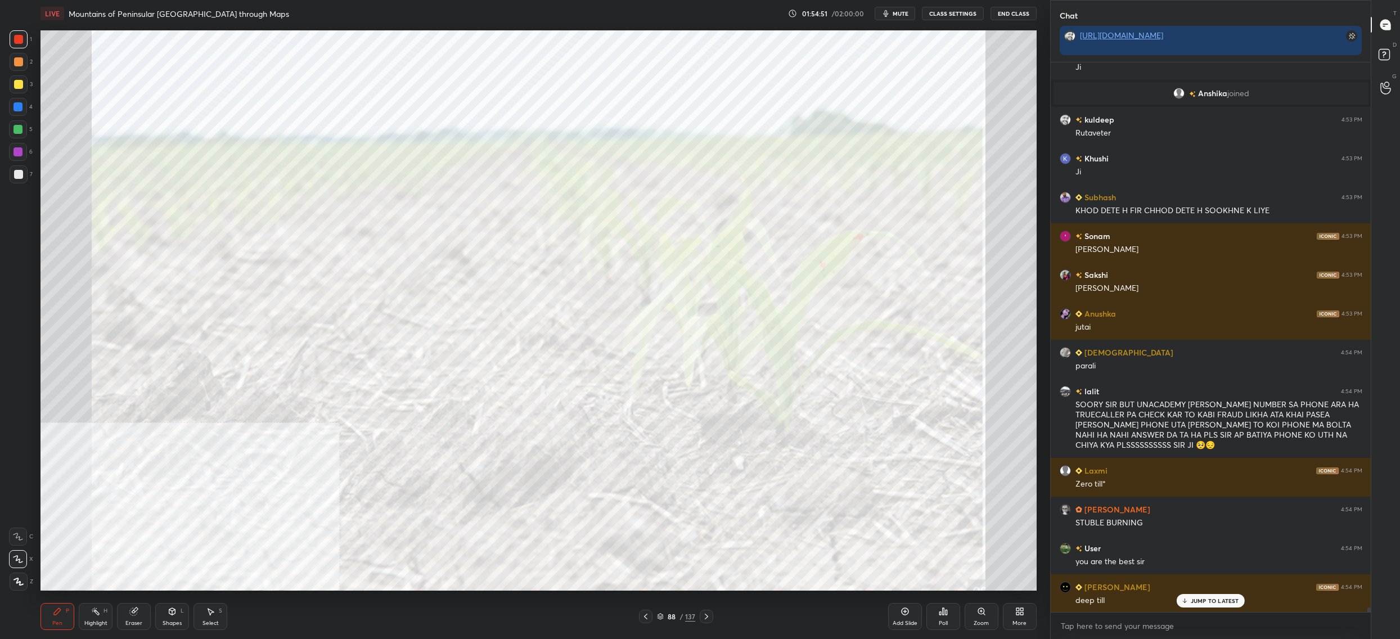
click at [279, 541] on img "grid" at bounding box center [199, 501] width 306 height 167
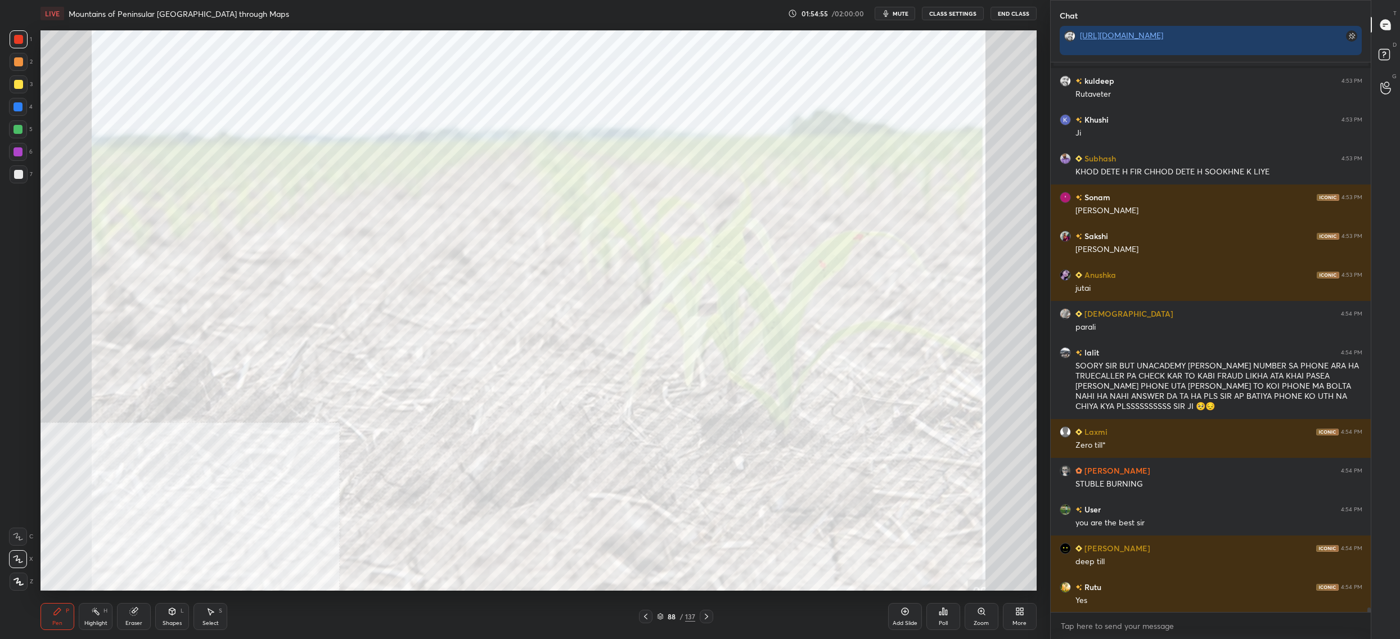
drag, startPoint x: 661, startPoint y: 617, endPoint x: 661, endPoint y: 624, distance: 7.3
click at [661, 616] on icon at bounding box center [660, 616] width 7 height 7
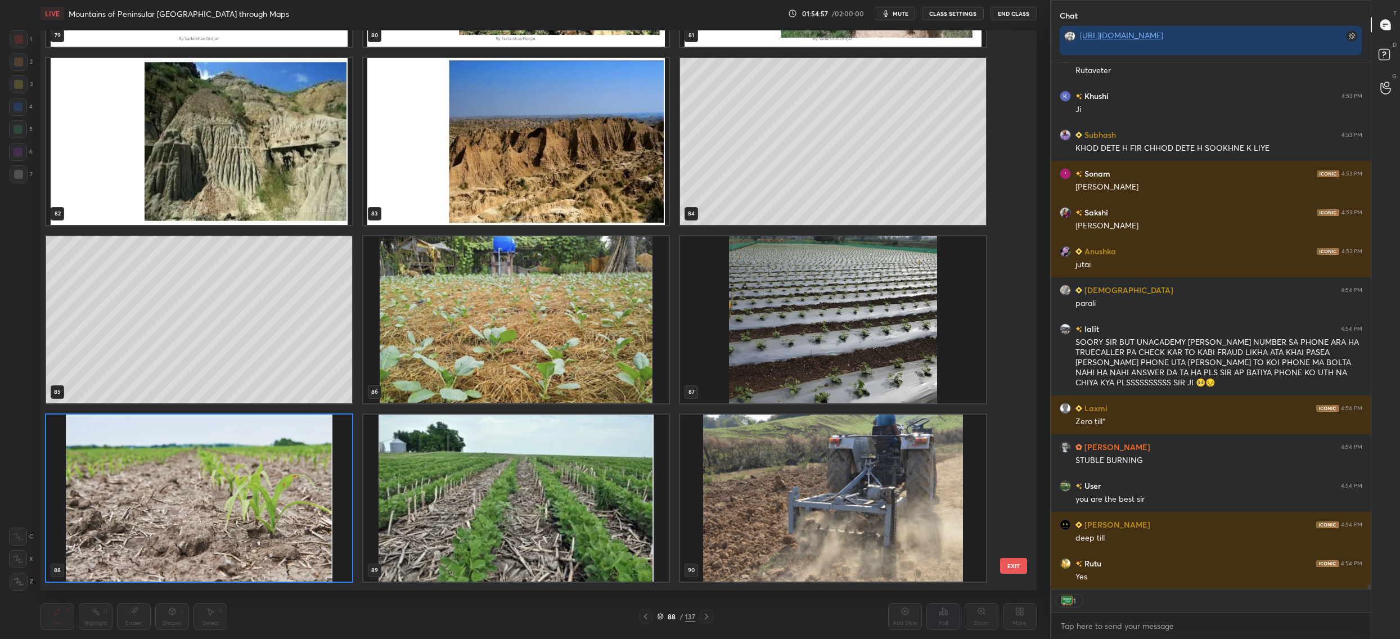
click at [823, 461] on img "grid" at bounding box center [833, 497] width 306 height 167
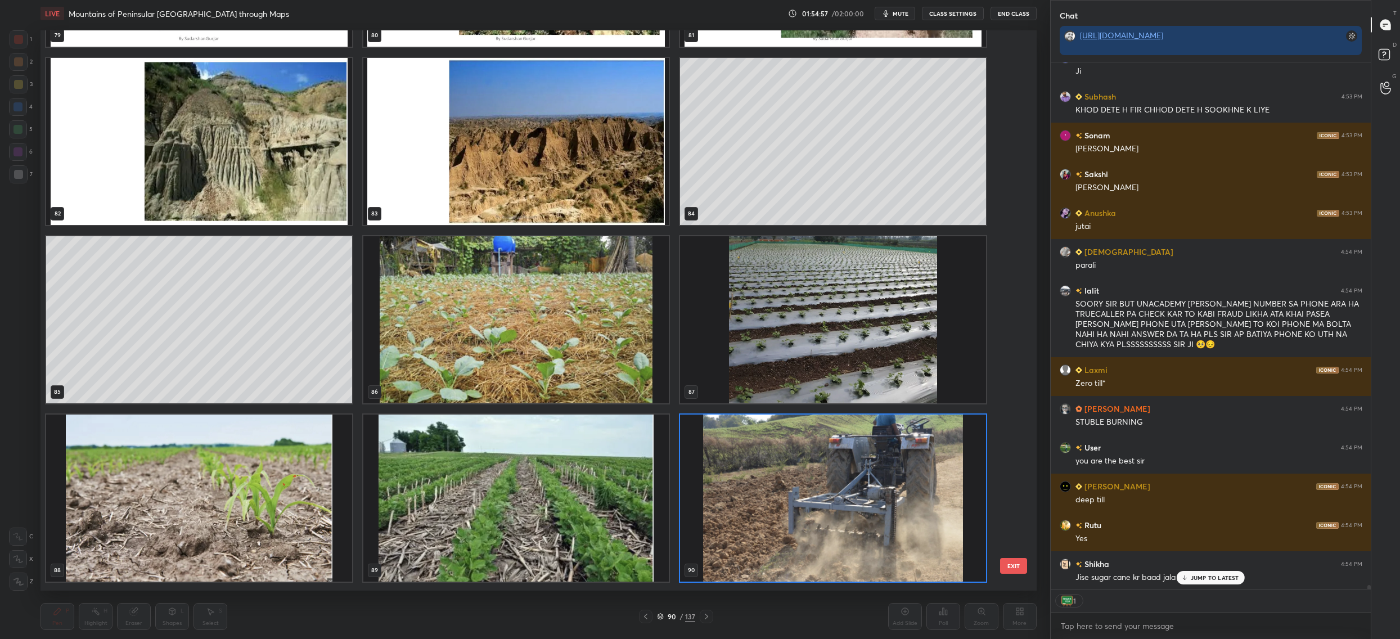
click at [823, 461] on img "grid" at bounding box center [833, 497] width 306 height 167
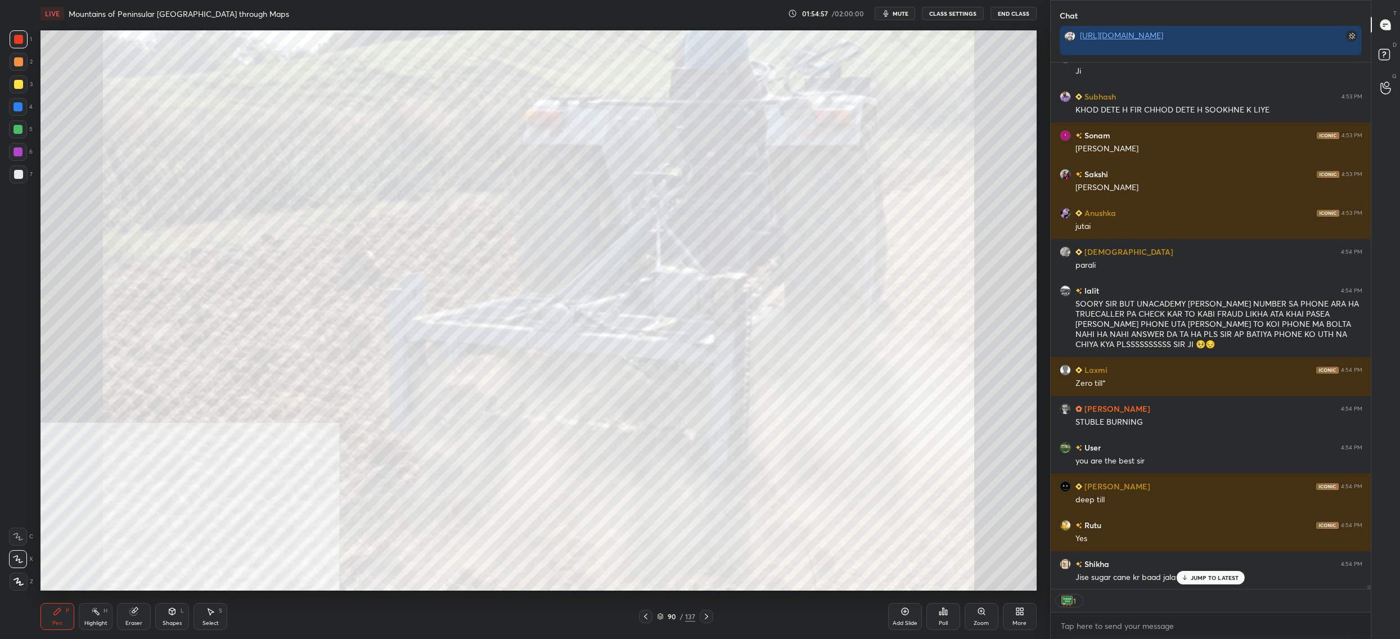
click at [823, 461] on img "grid" at bounding box center [833, 497] width 306 height 167
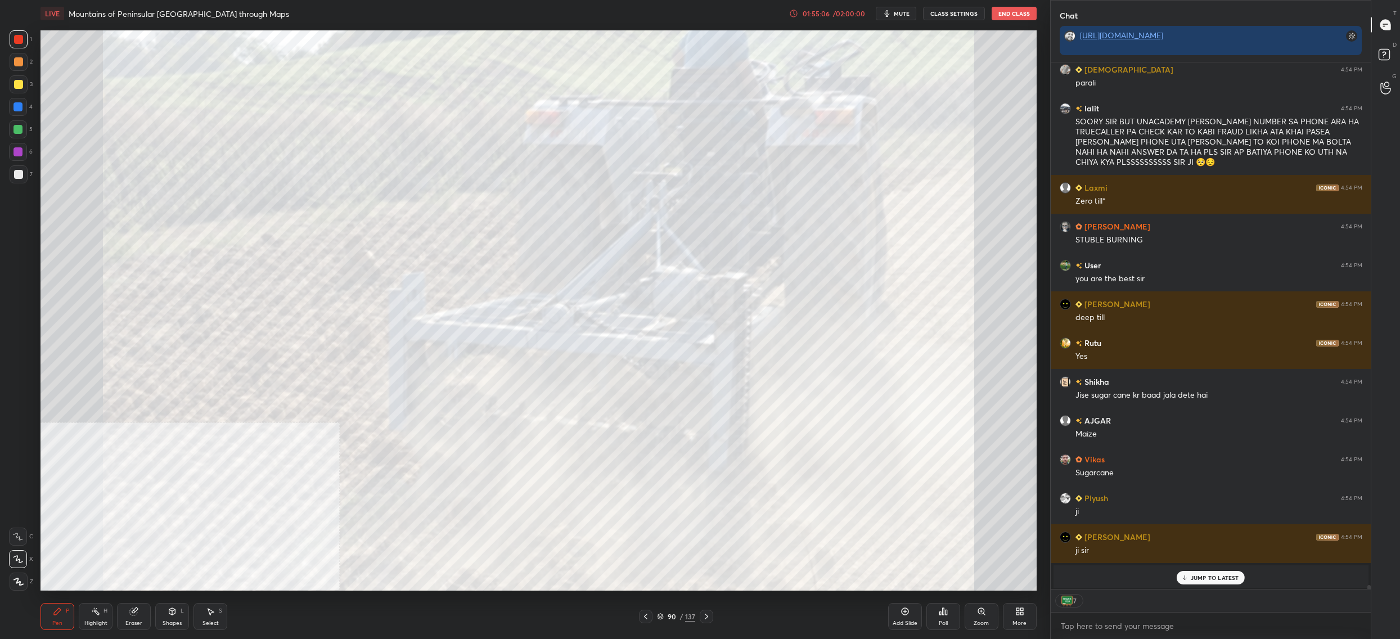
click at [663, 615] on icon at bounding box center [660, 614] width 6 height 3
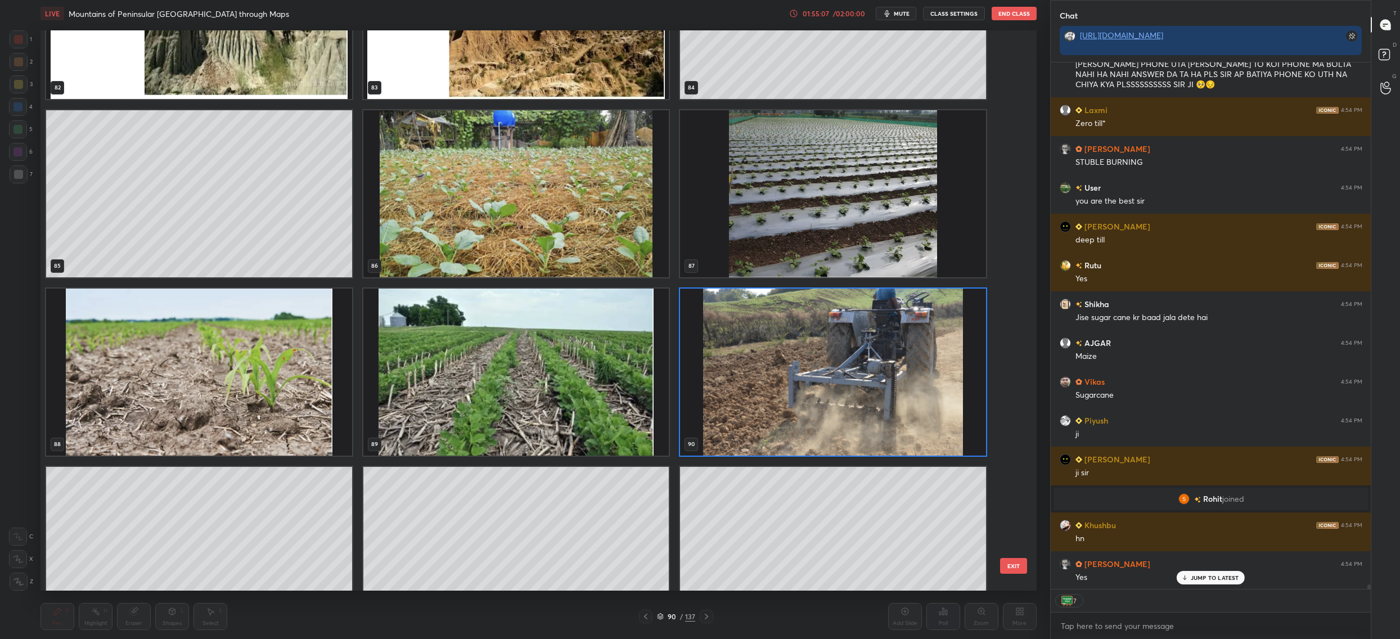
click at [375, 247] on img "grid" at bounding box center [516, 193] width 306 height 167
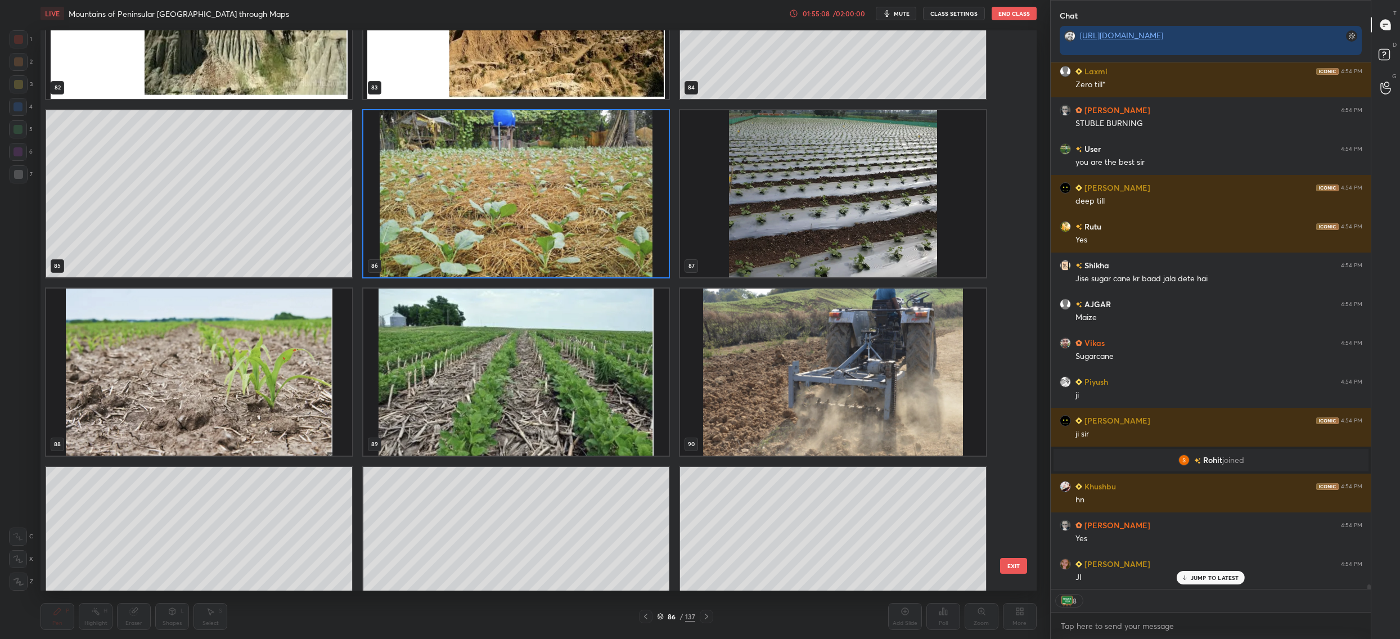
click at [206, 338] on img "grid" at bounding box center [199, 371] width 306 height 167
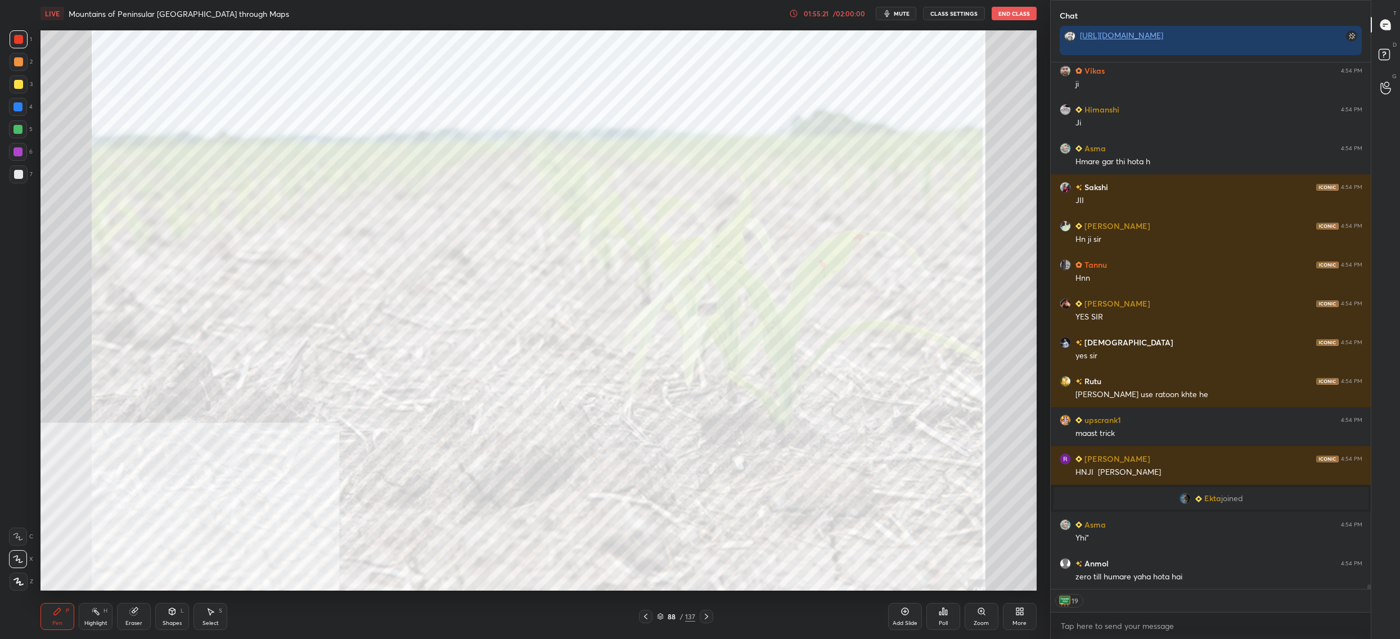
click at [674, 617] on div "88" at bounding box center [671, 616] width 11 height 7
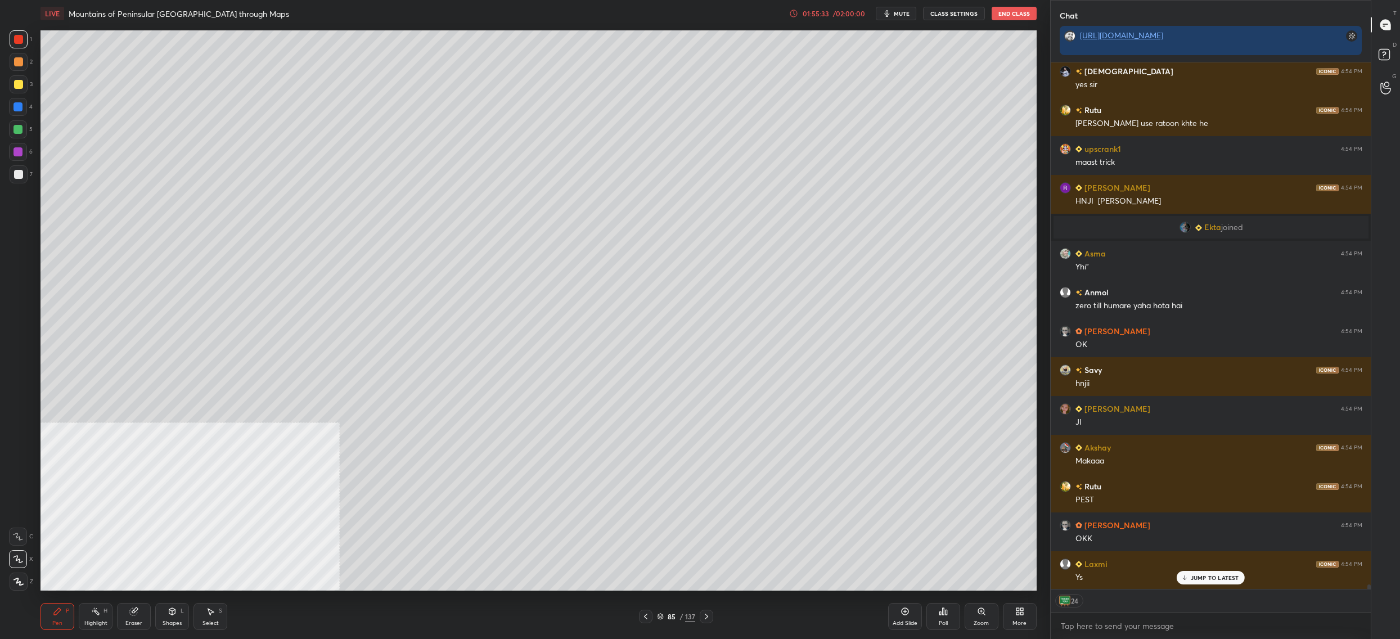
click at [1026, 617] on div "More" at bounding box center [1020, 616] width 34 height 27
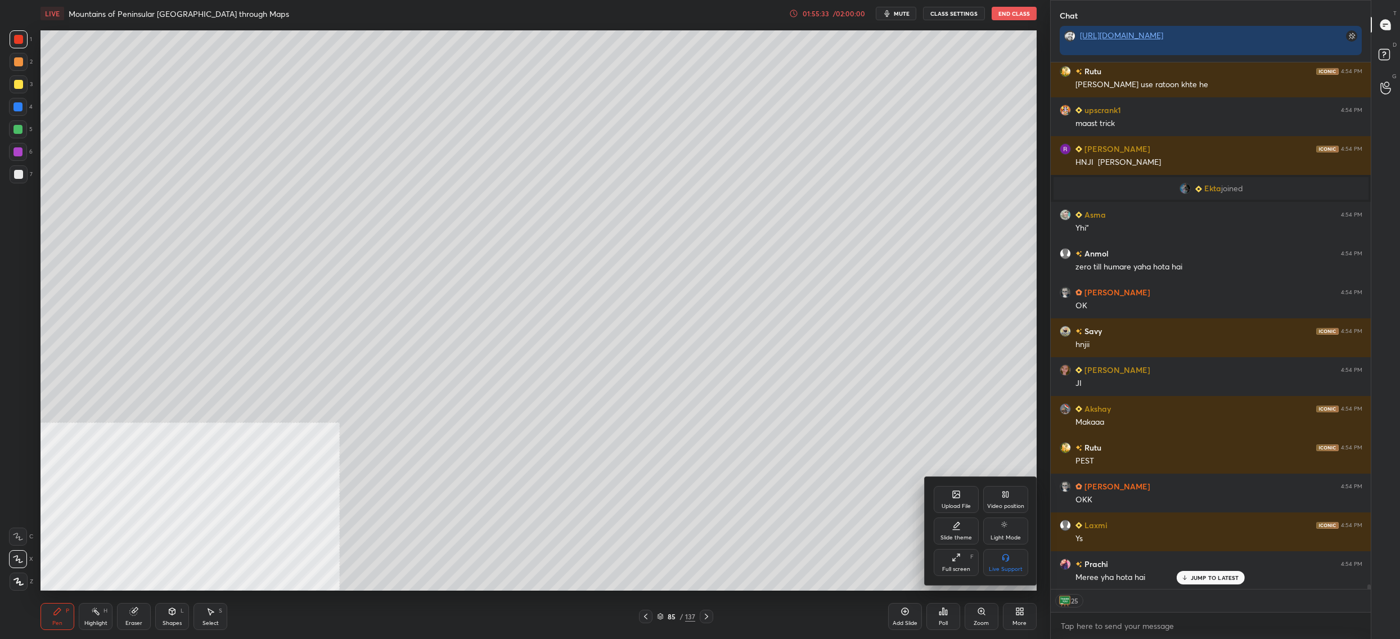
click at [859, 544] on div at bounding box center [700, 319] width 1400 height 639
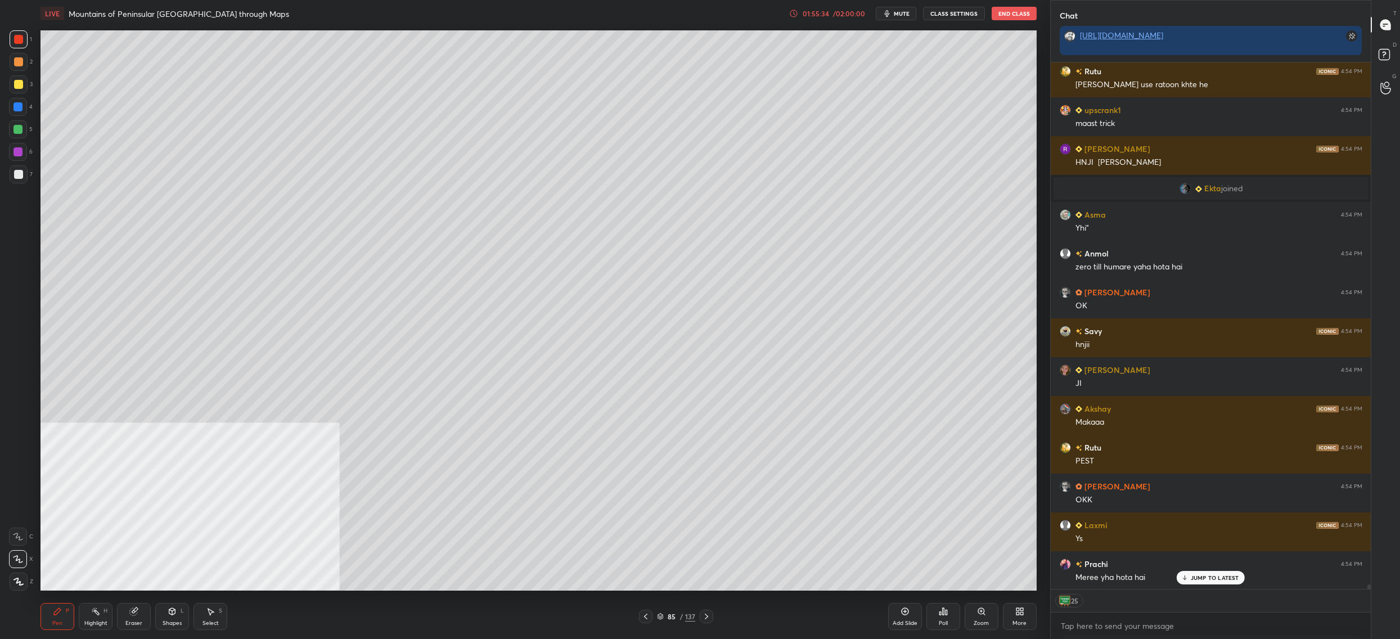
click at [1019, 620] on div "More" at bounding box center [1019, 623] width 14 height 6
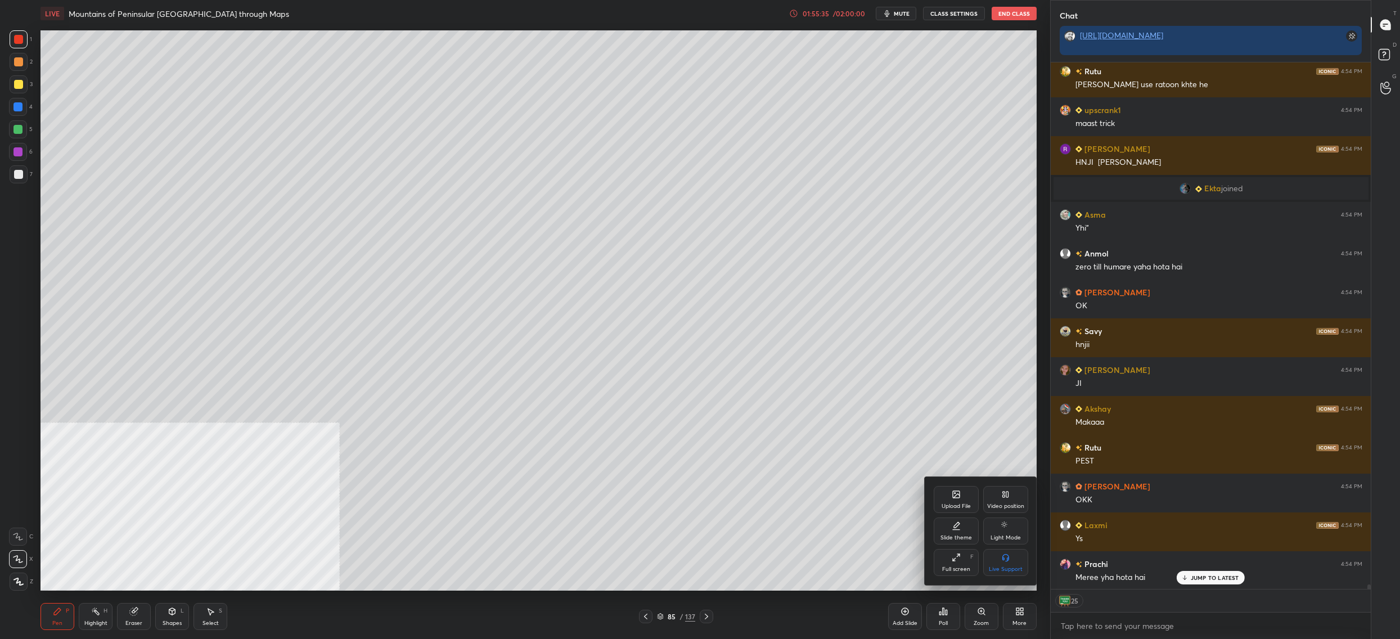
click at [1012, 502] on div "Video position" at bounding box center [1005, 499] width 45 height 27
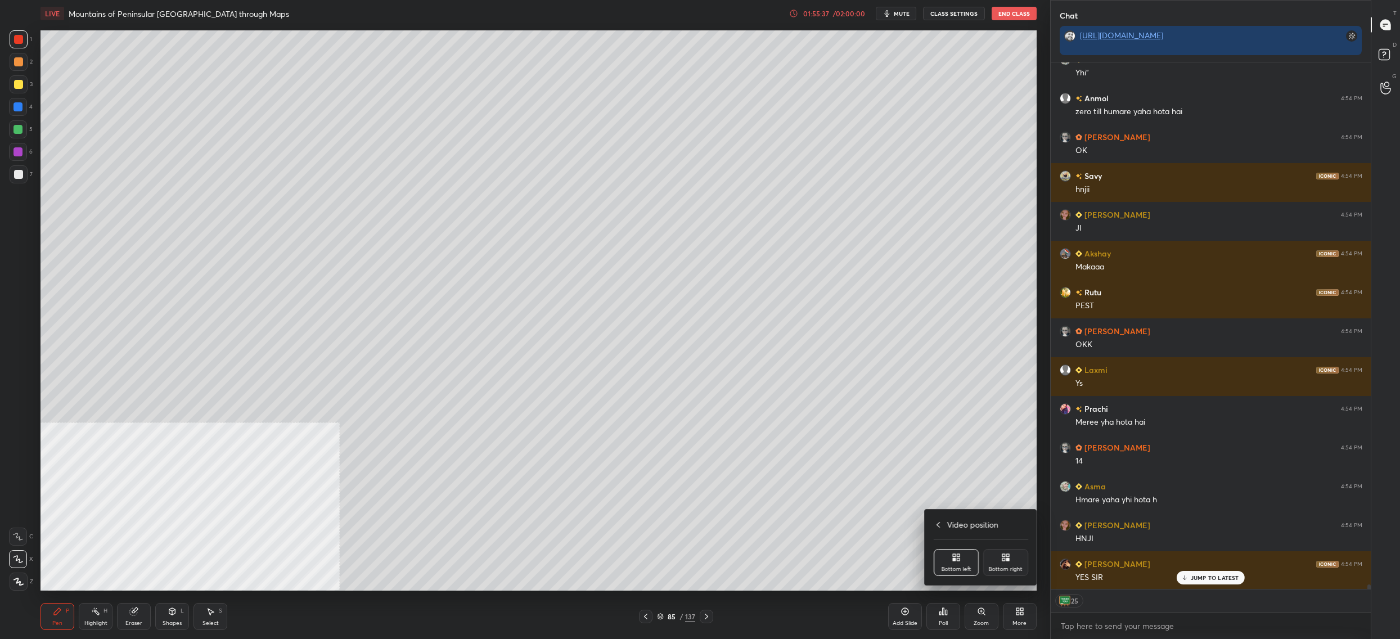
click at [852, 537] on div at bounding box center [700, 319] width 1400 height 639
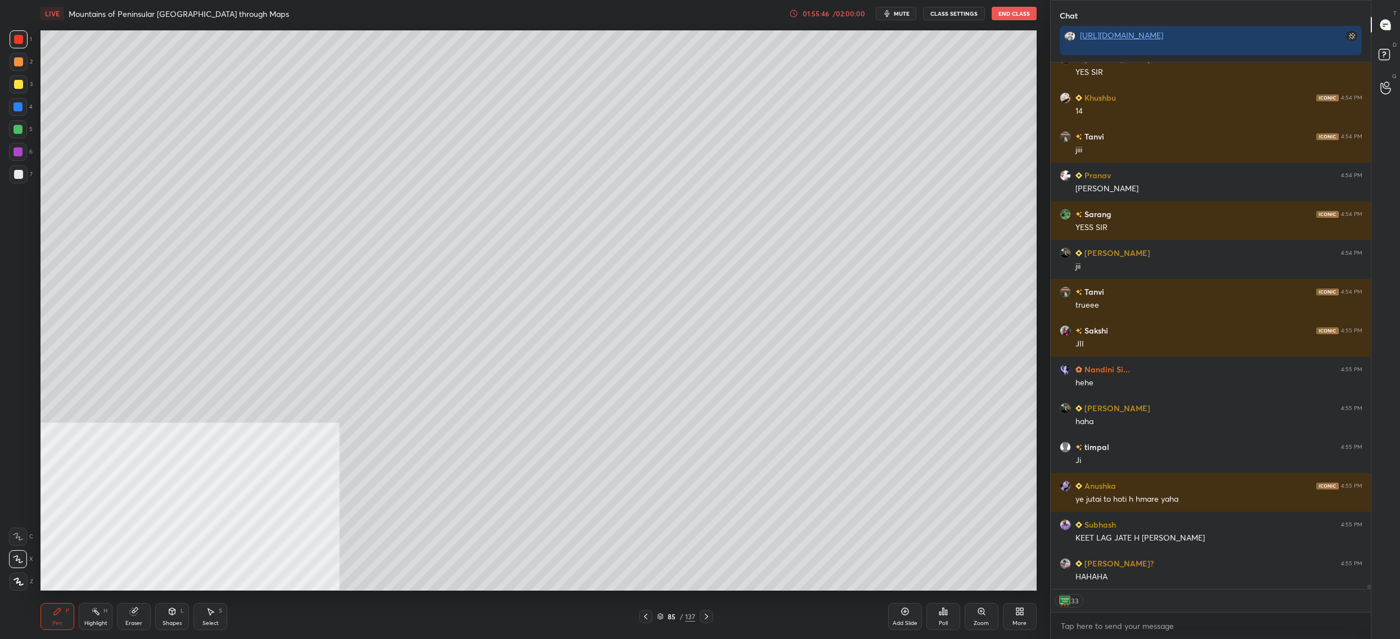
click at [1023, 620] on div "More" at bounding box center [1019, 623] width 14 height 6
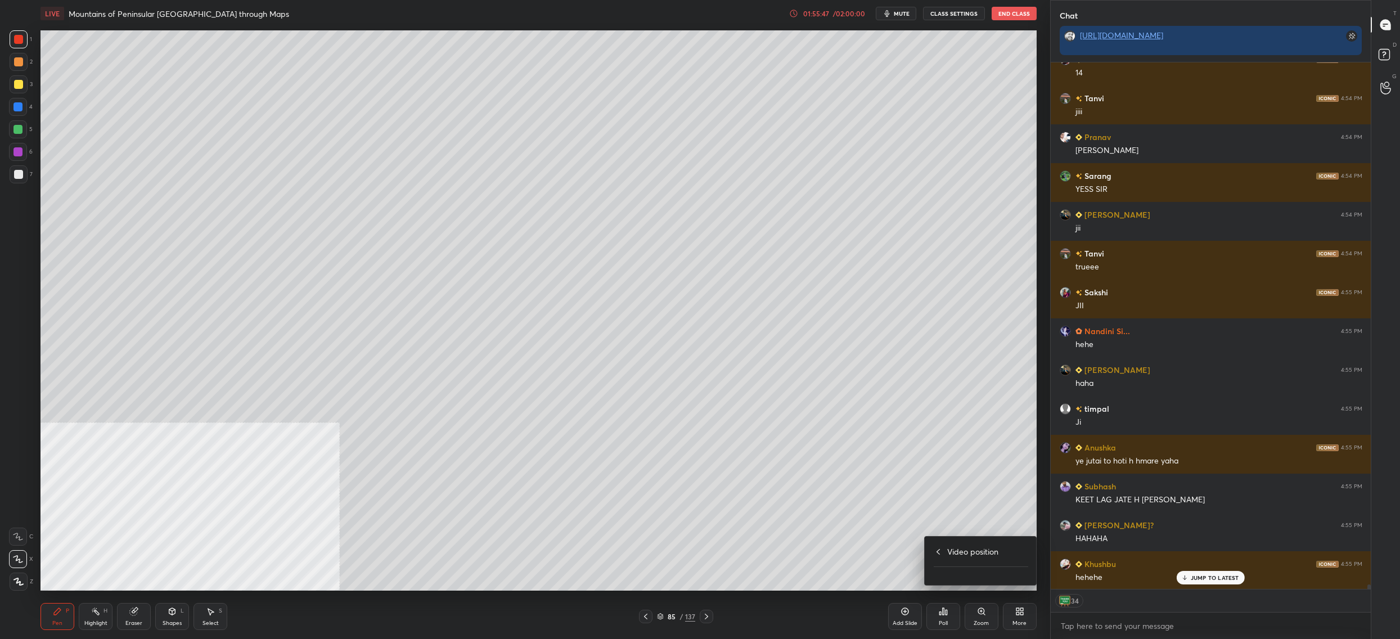
click at [879, 553] on div at bounding box center [700, 319] width 1400 height 639
click at [1017, 614] on icon at bounding box center [1017, 613] width 3 height 3
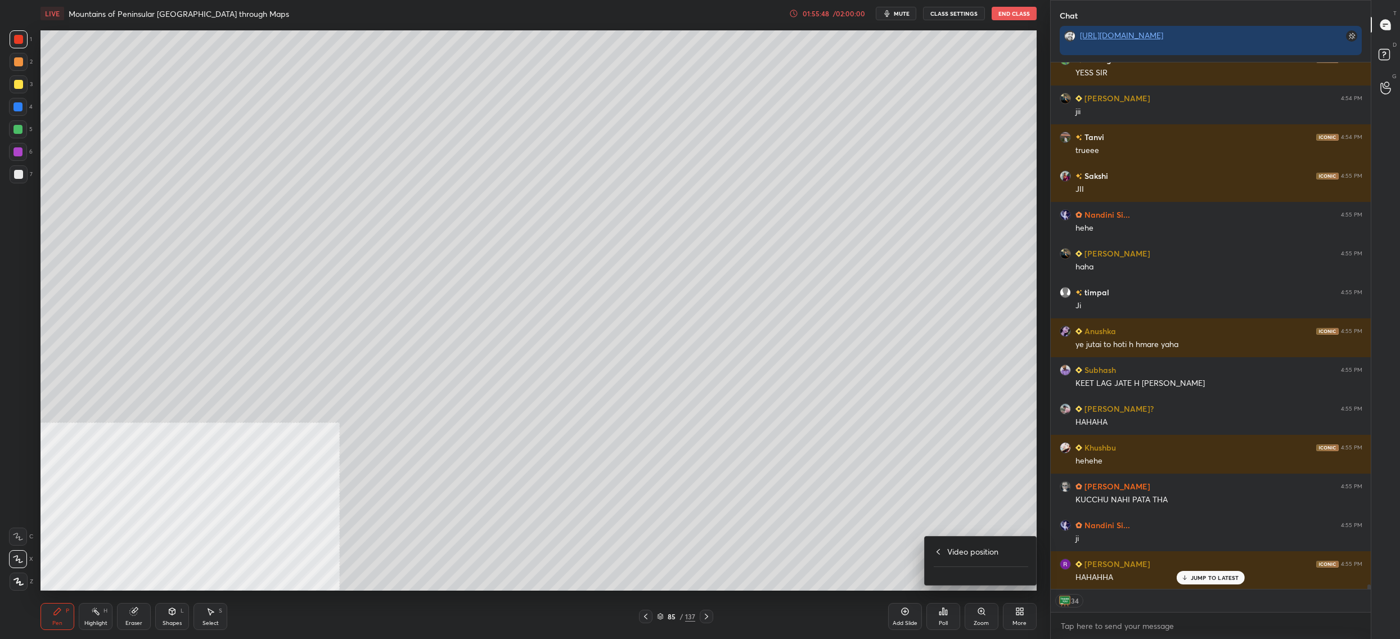
click at [983, 505] on div at bounding box center [700, 319] width 1400 height 639
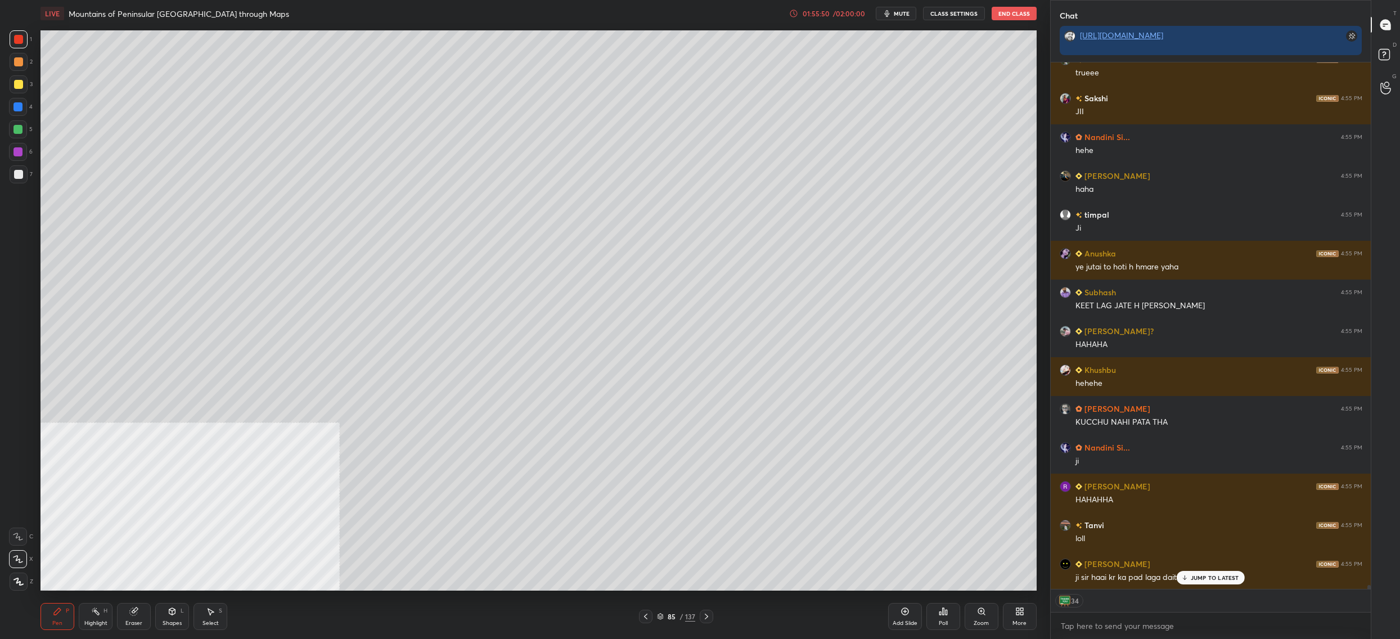
click at [1010, 612] on div "More" at bounding box center [1020, 616] width 34 height 27
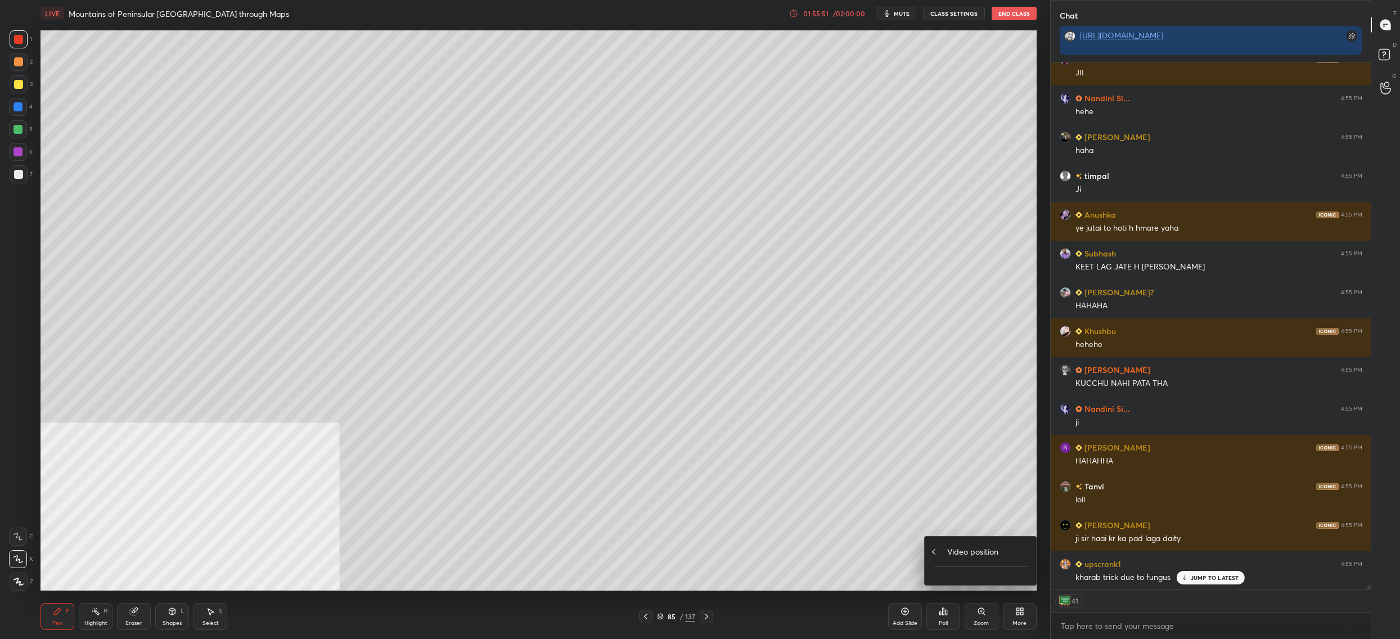
click at [939, 552] on div "Video position" at bounding box center [980, 551] width 94 height 12
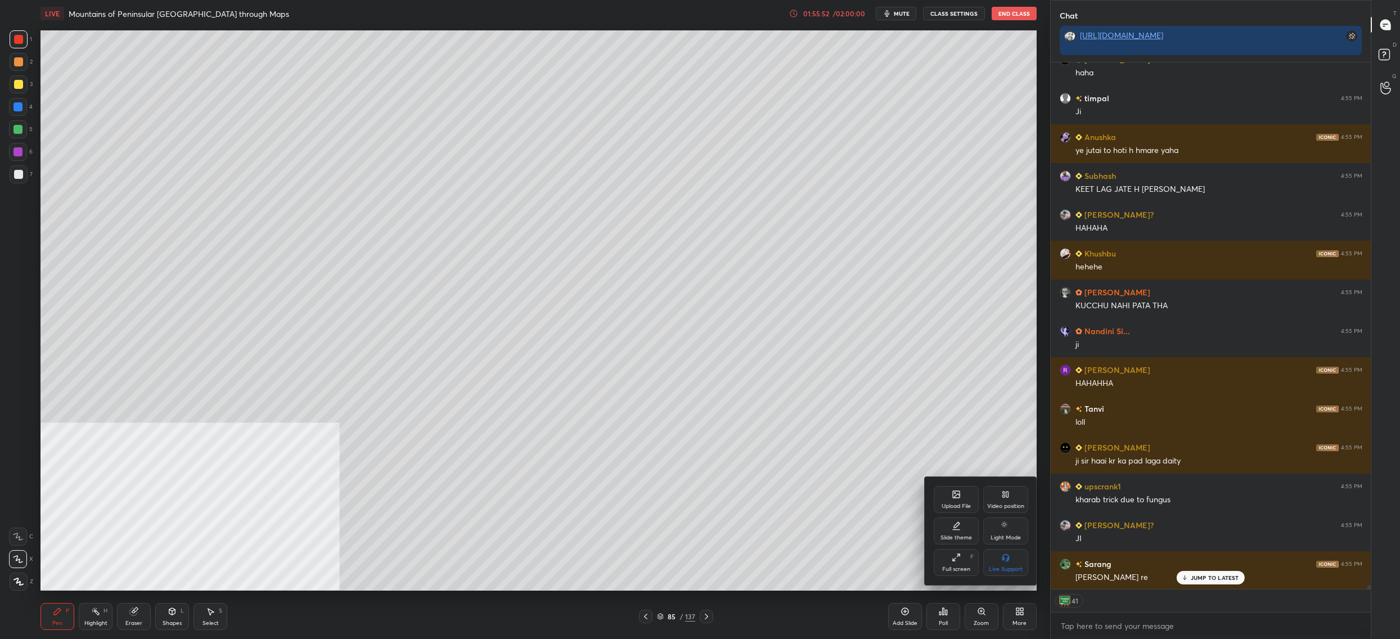
click at [1006, 503] on div "Video position" at bounding box center [1005, 506] width 37 height 6
click at [1015, 565] on div "Bottom right" at bounding box center [1005, 562] width 45 height 27
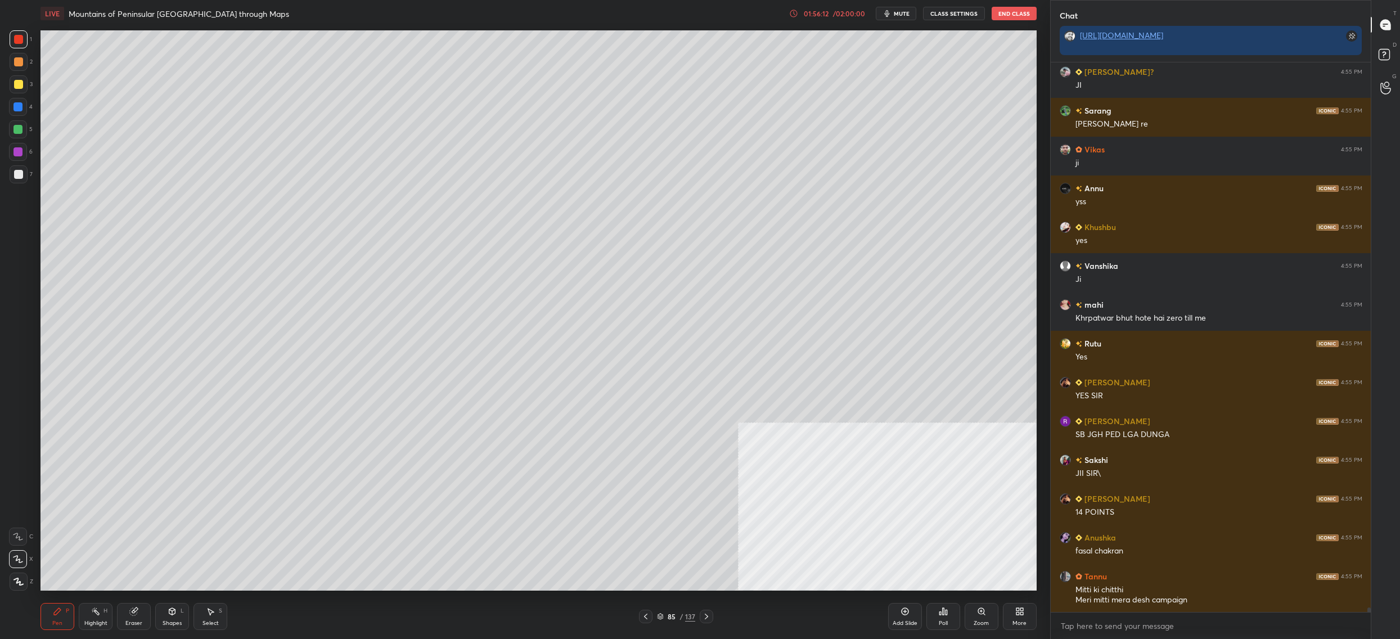
click at [1025, 610] on div "More" at bounding box center [1020, 616] width 34 height 27
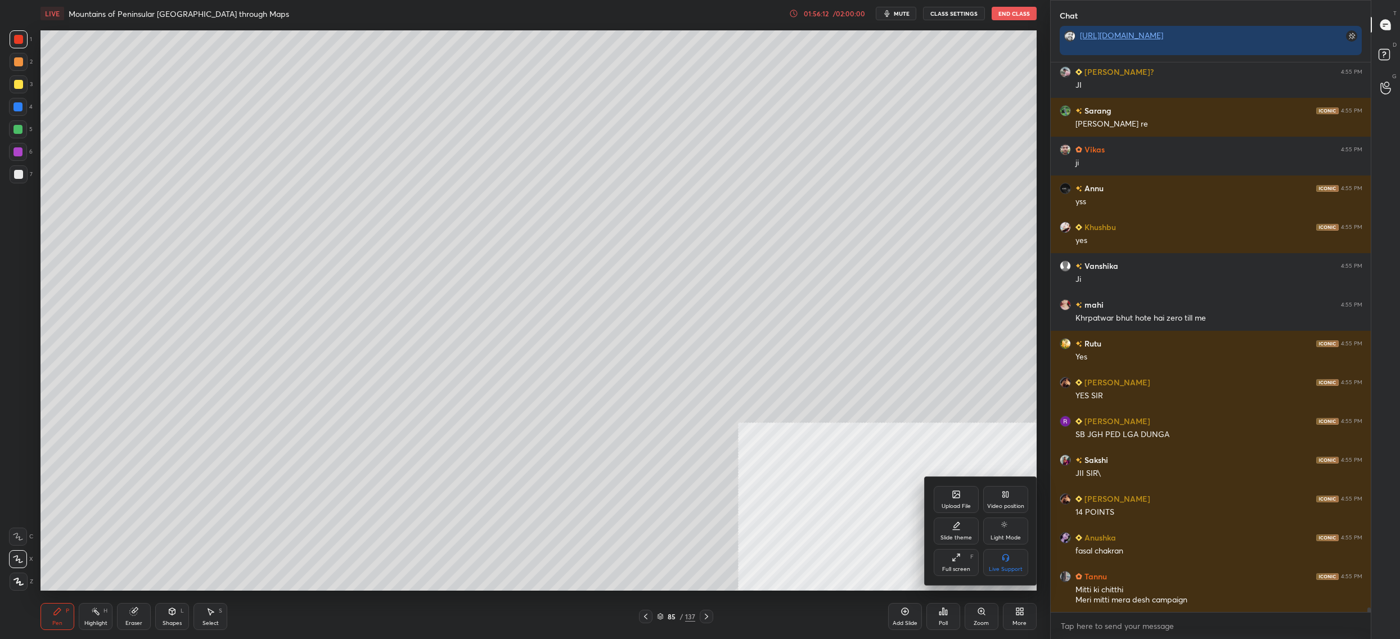
click at [1010, 495] on div "Video position" at bounding box center [1005, 499] width 45 height 27
drag, startPoint x: 959, startPoint y: 561, endPoint x: 957, endPoint y: 555, distance: 6.6
click at [959, 561] on icon at bounding box center [955, 557] width 9 height 9
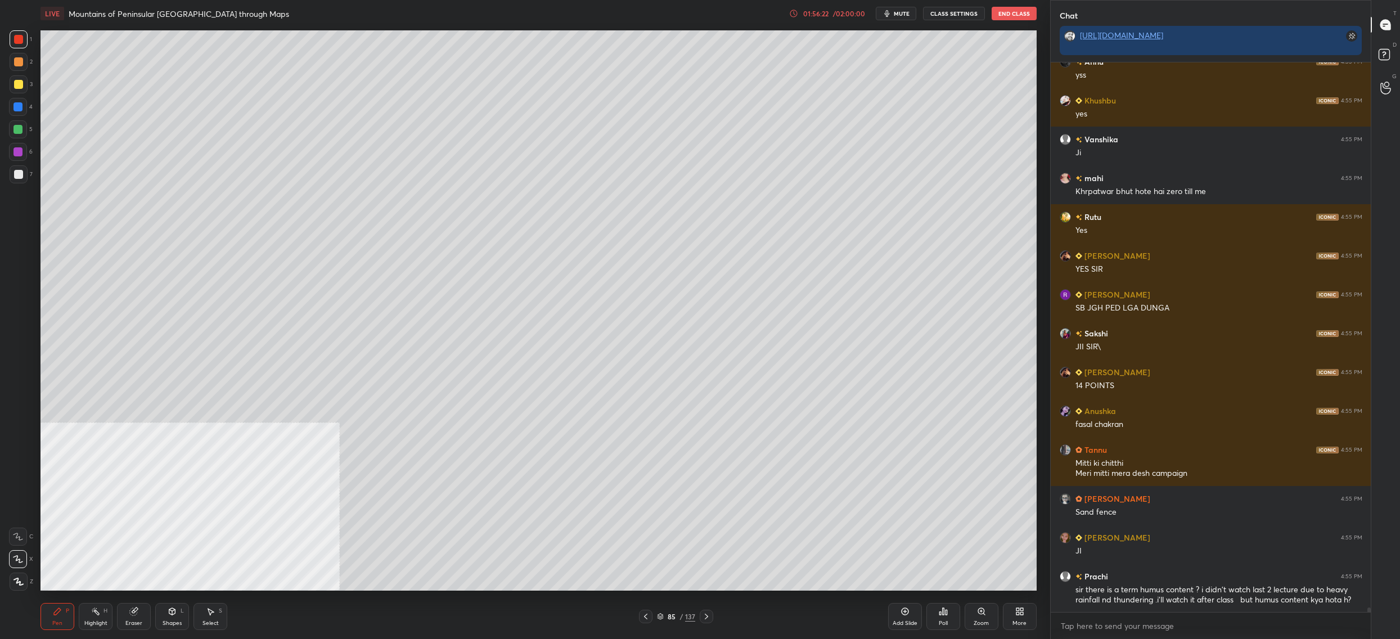
drag, startPoint x: 674, startPoint y: 617, endPoint x: 668, endPoint y: 621, distance: 7.6
click at [674, 617] on div "85" at bounding box center [671, 616] width 11 height 7
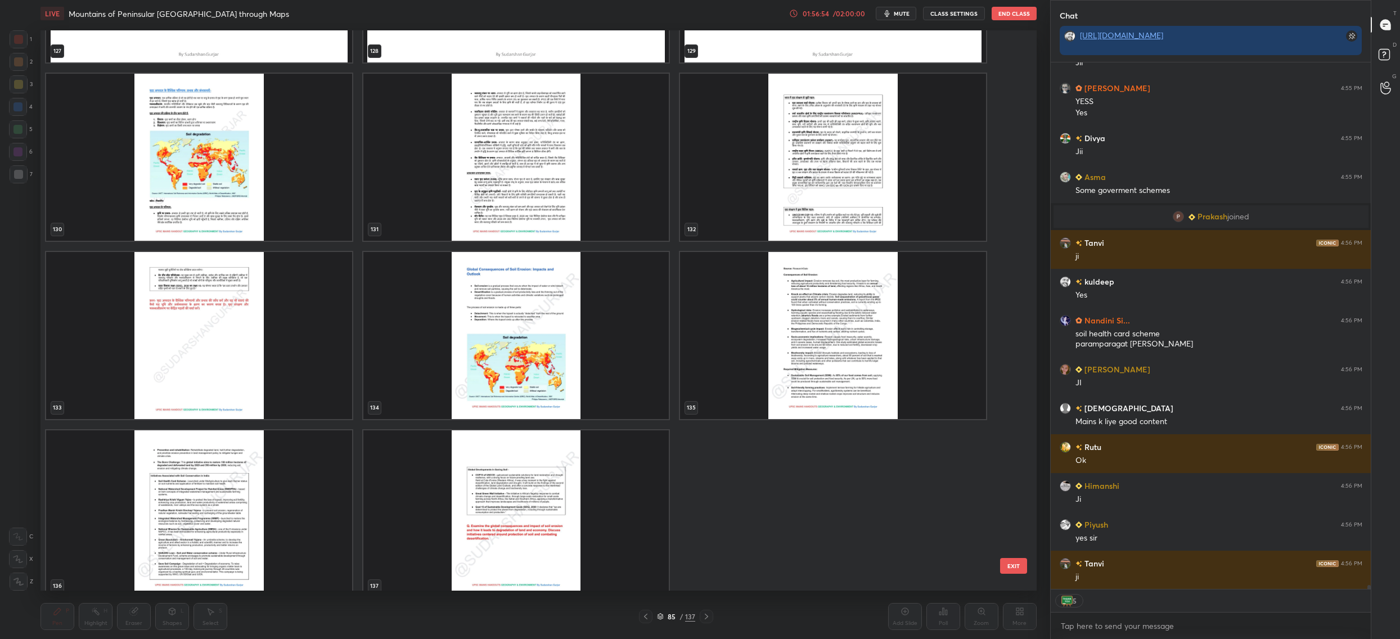
click at [243, 535] on img "grid" at bounding box center [199, 513] width 306 height 167
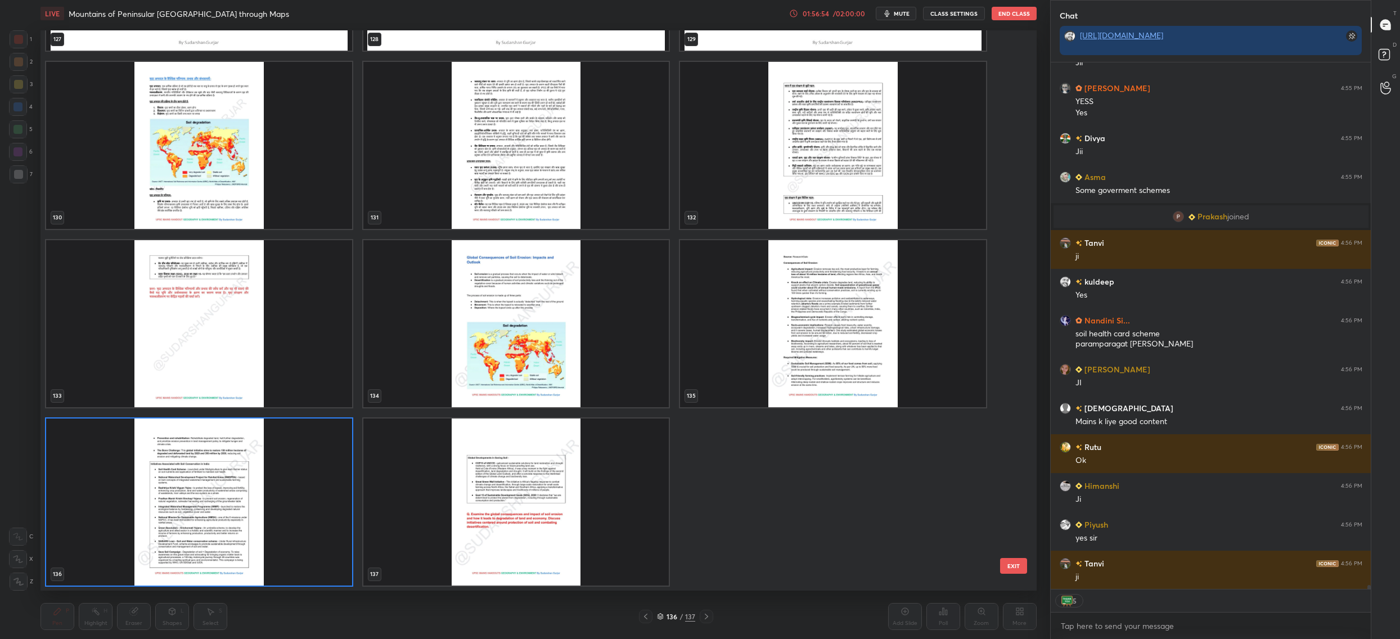
click at [243, 535] on div "127 128 129 130 131 132 133 134 135 136 137" at bounding box center [528, 310] width 976 height 560
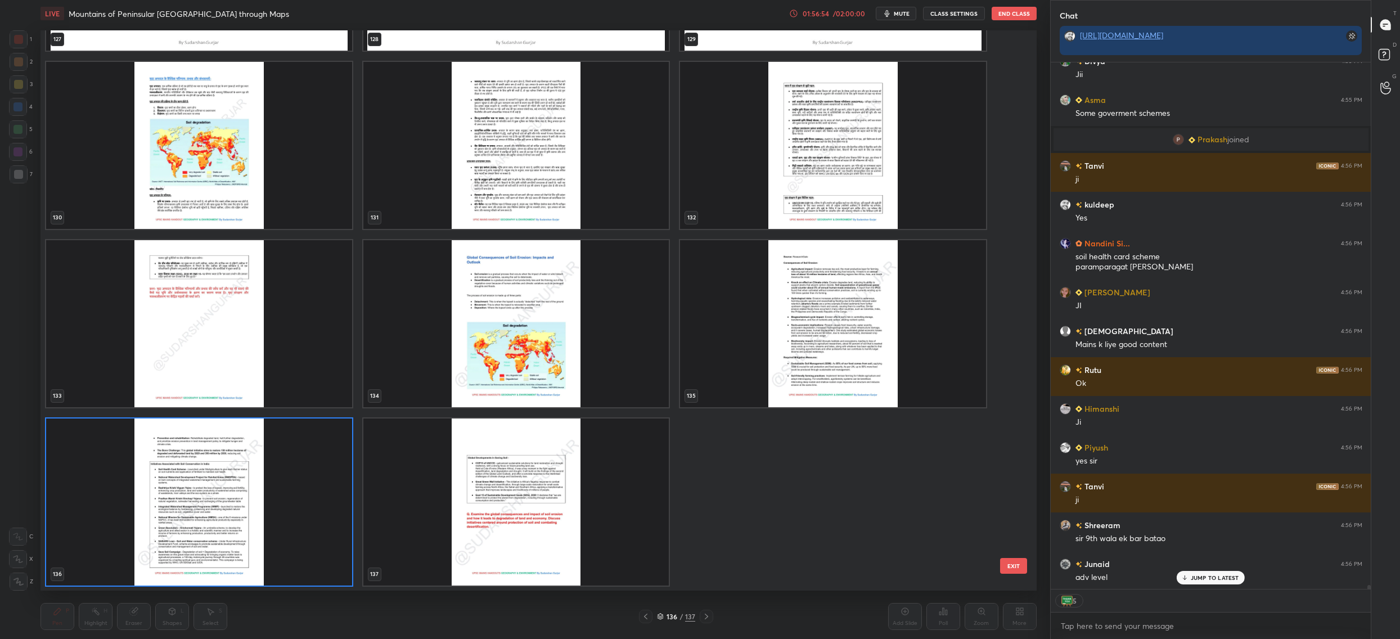
click at [243, 535] on img "grid" at bounding box center [199, 501] width 306 height 167
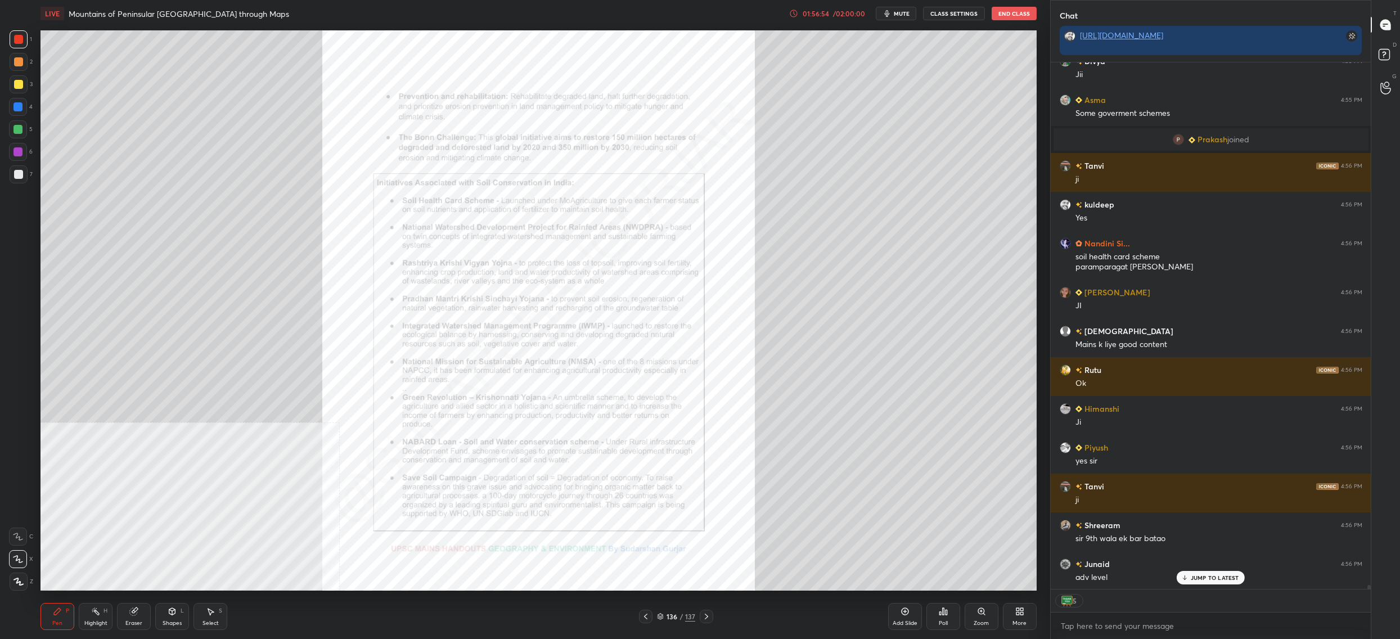
click at [243, 535] on img "grid" at bounding box center [199, 501] width 306 height 167
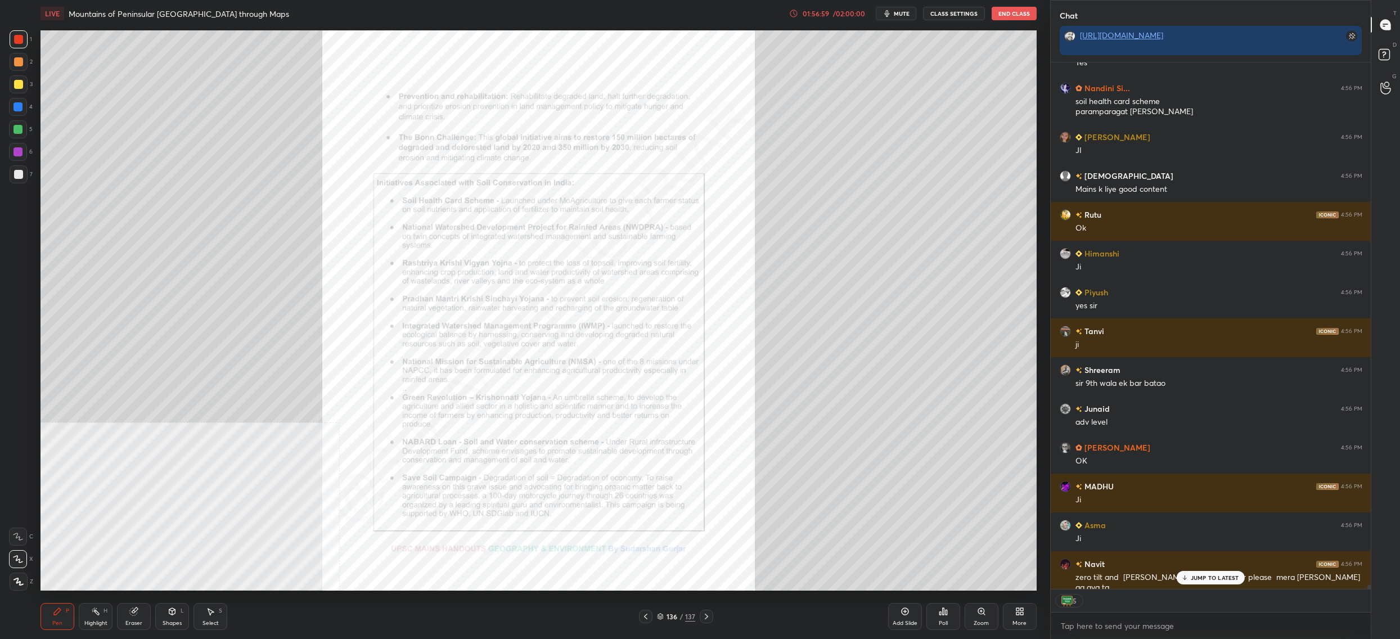
click at [6, 47] on div "1 2 3 4 5 6 7 C X Z C X Z E E Erase all H H" at bounding box center [18, 310] width 36 height 560
click at [21, 46] on div at bounding box center [19, 39] width 18 height 18
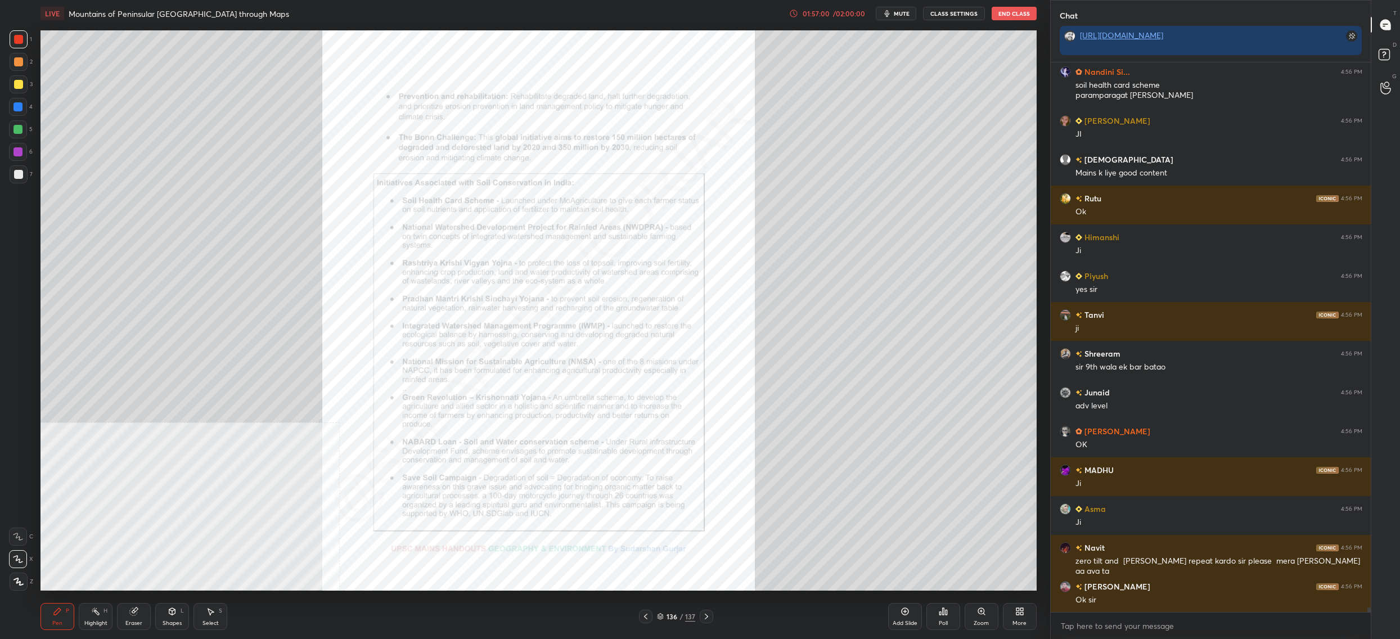
drag, startPoint x: 25, startPoint y: 154, endPoint x: 23, endPoint y: 146, distance: 7.6
click at [24, 150] on div at bounding box center [18, 152] width 18 height 18
drag, startPoint x: 19, startPoint y: 157, endPoint x: 39, endPoint y: 178, distance: 29.4
click at [19, 157] on div at bounding box center [18, 152] width 18 height 18
click at [972, 624] on div "Zoom" at bounding box center [981, 616] width 34 height 27
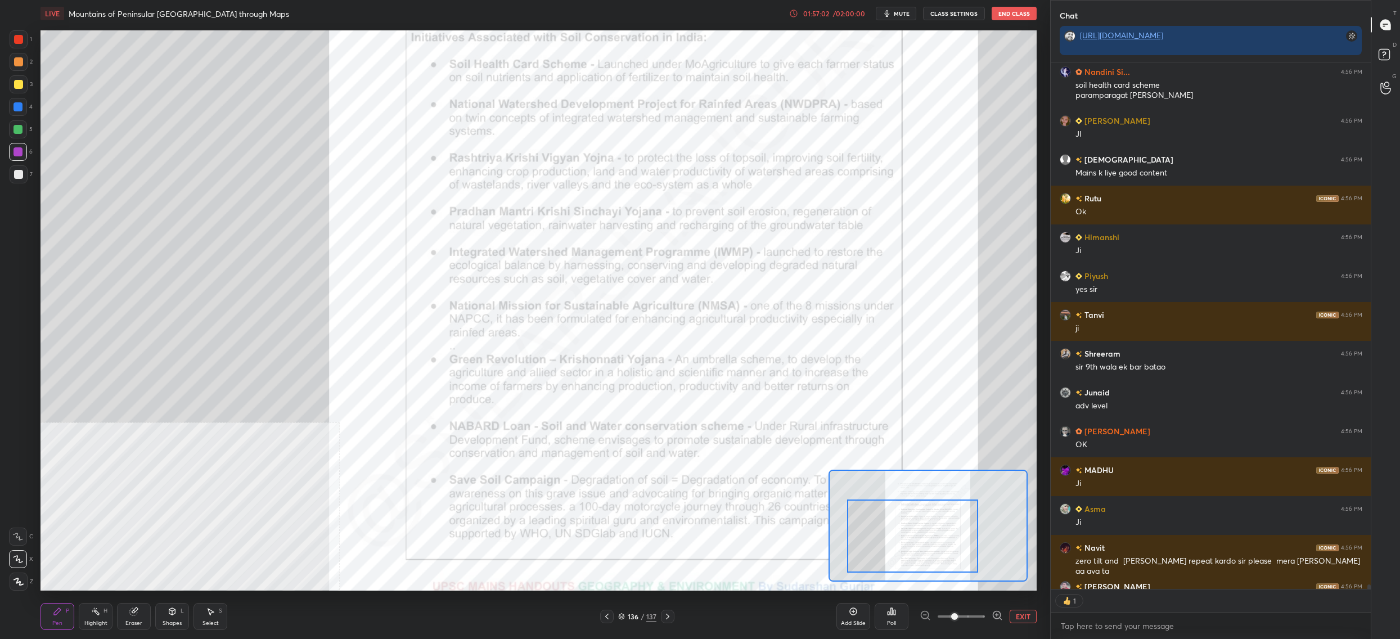
click at [921, 570] on div at bounding box center [912, 535] width 131 height 73
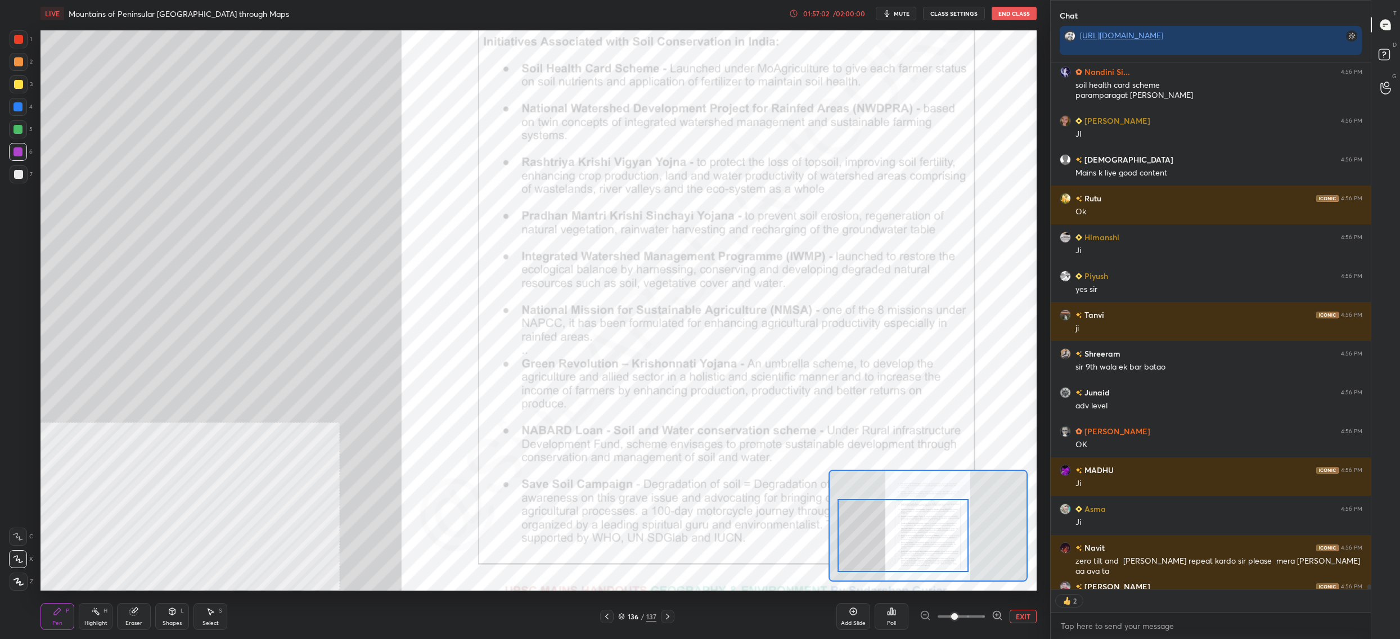
click at [933, 556] on div at bounding box center [902, 535] width 131 height 73
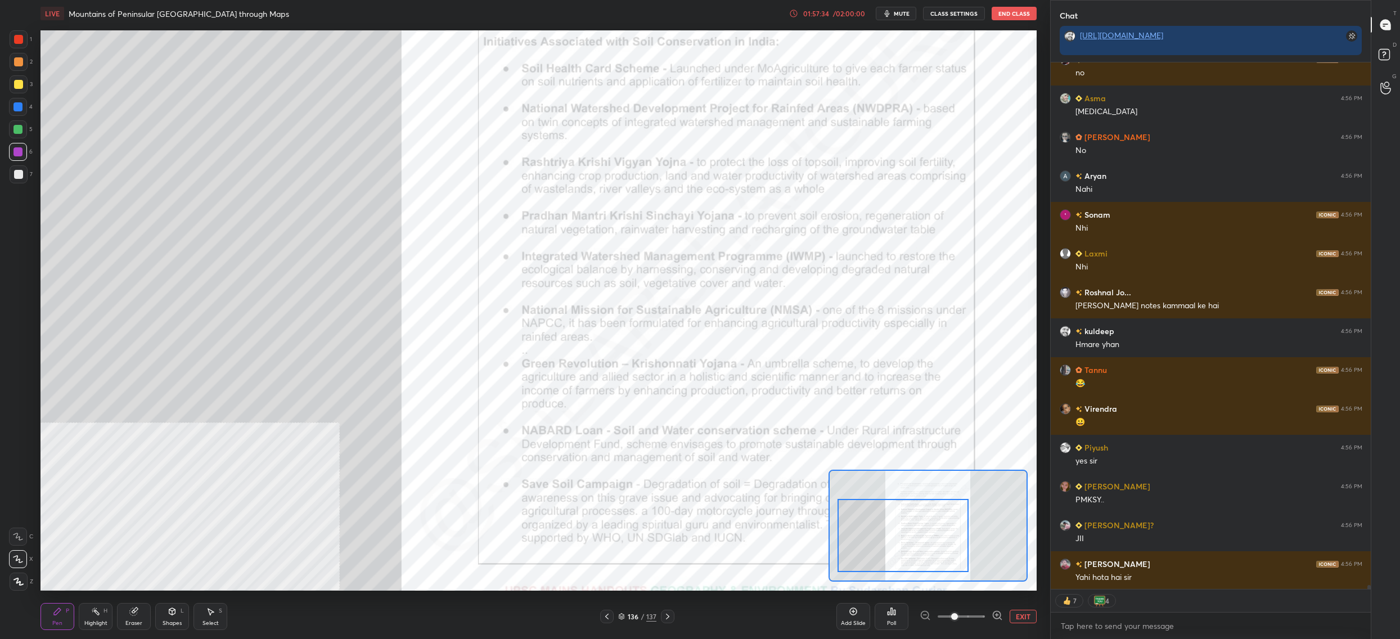
click at [633, 619] on div "136" at bounding box center [632, 616] width 11 height 7
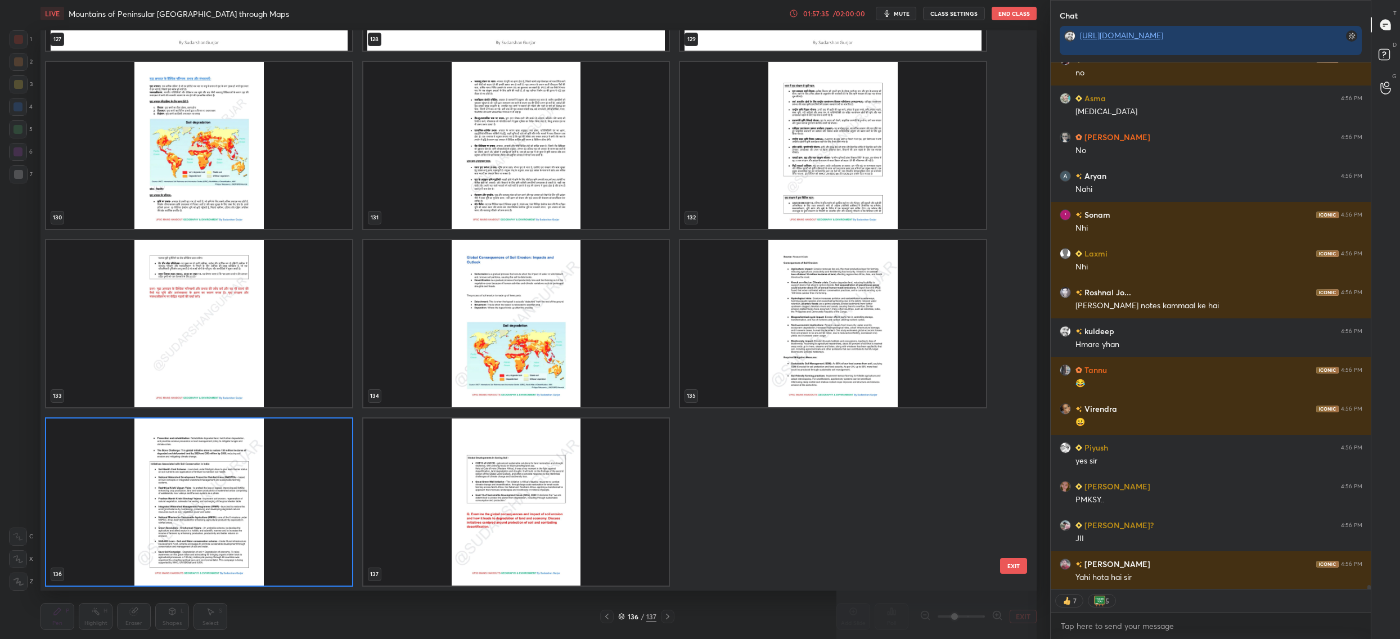
click at [562, 543] on img "grid" at bounding box center [516, 501] width 306 height 167
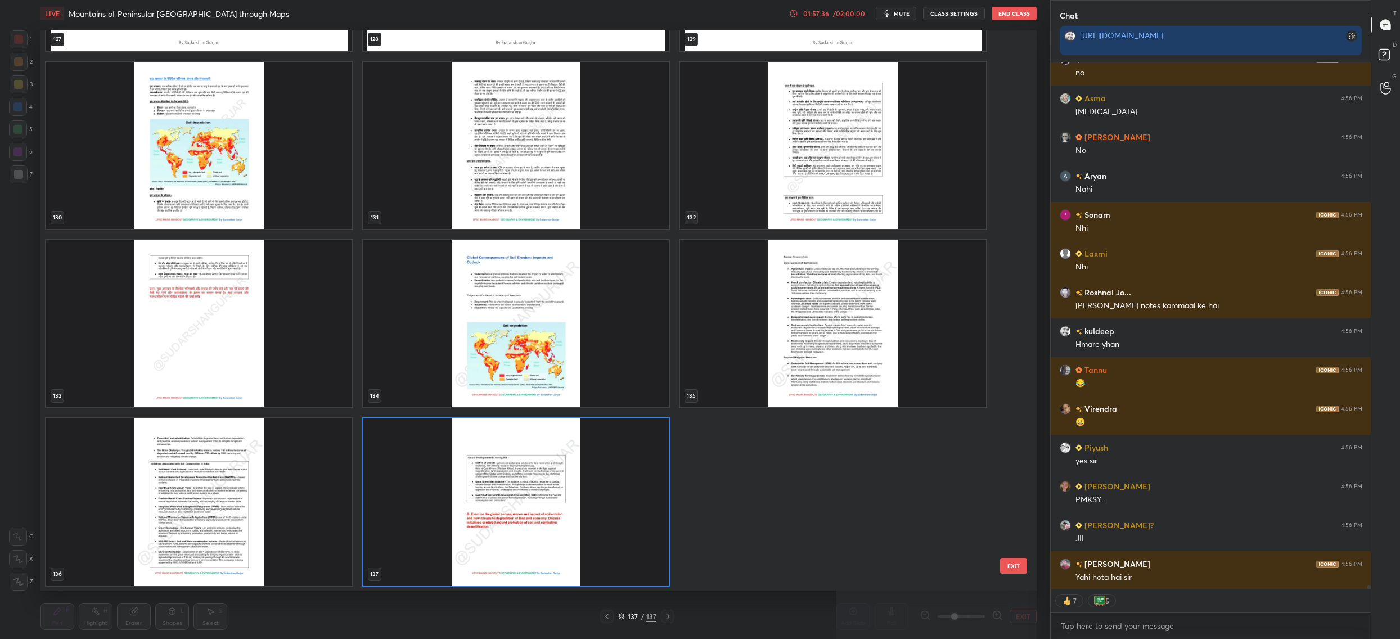
click at [562, 543] on img "grid" at bounding box center [516, 501] width 306 height 167
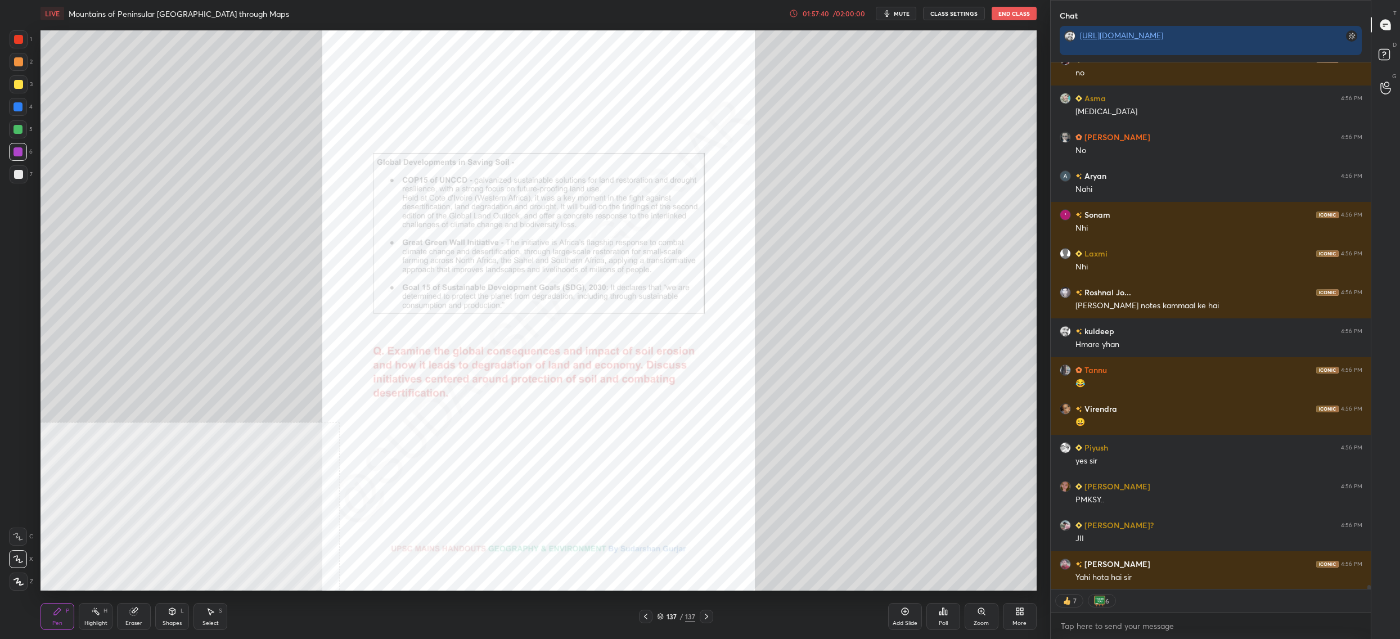
click at [981, 619] on div "Zoom" at bounding box center [981, 616] width 34 height 27
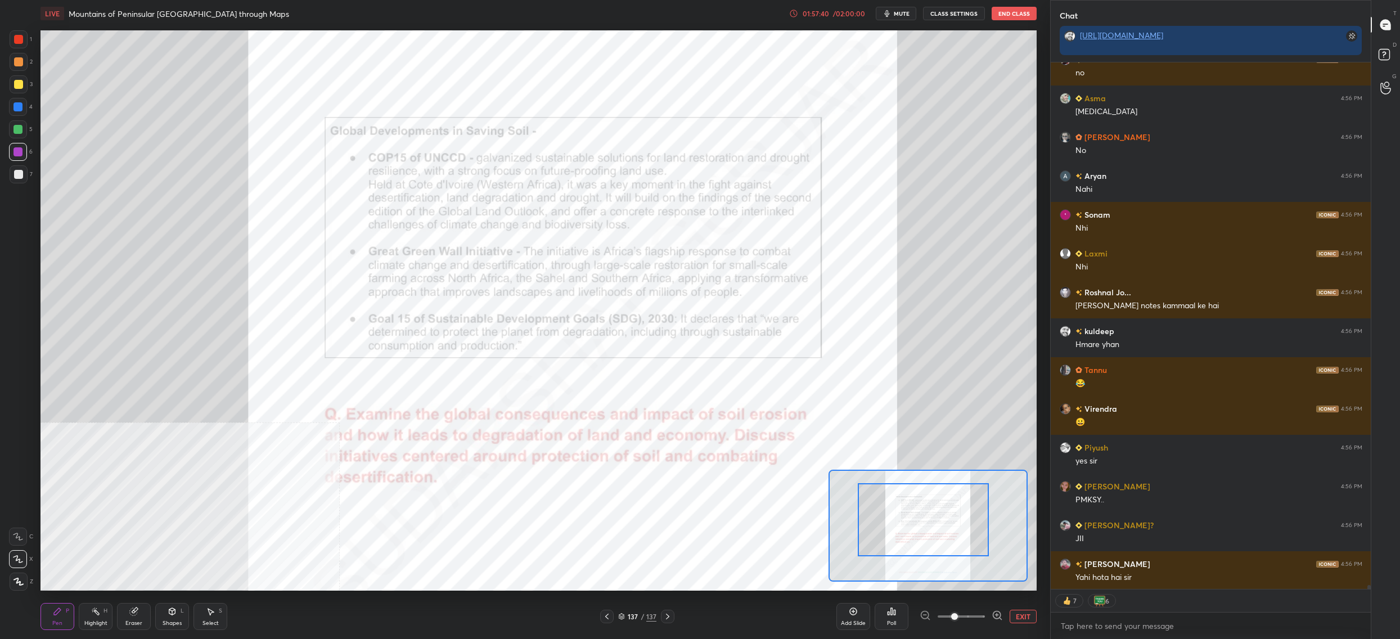
drag, startPoint x: 933, startPoint y: 489, endPoint x: 915, endPoint y: 473, distance: 23.5
click at [932, 488] on div at bounding box center [922, 519] width 131 height 73
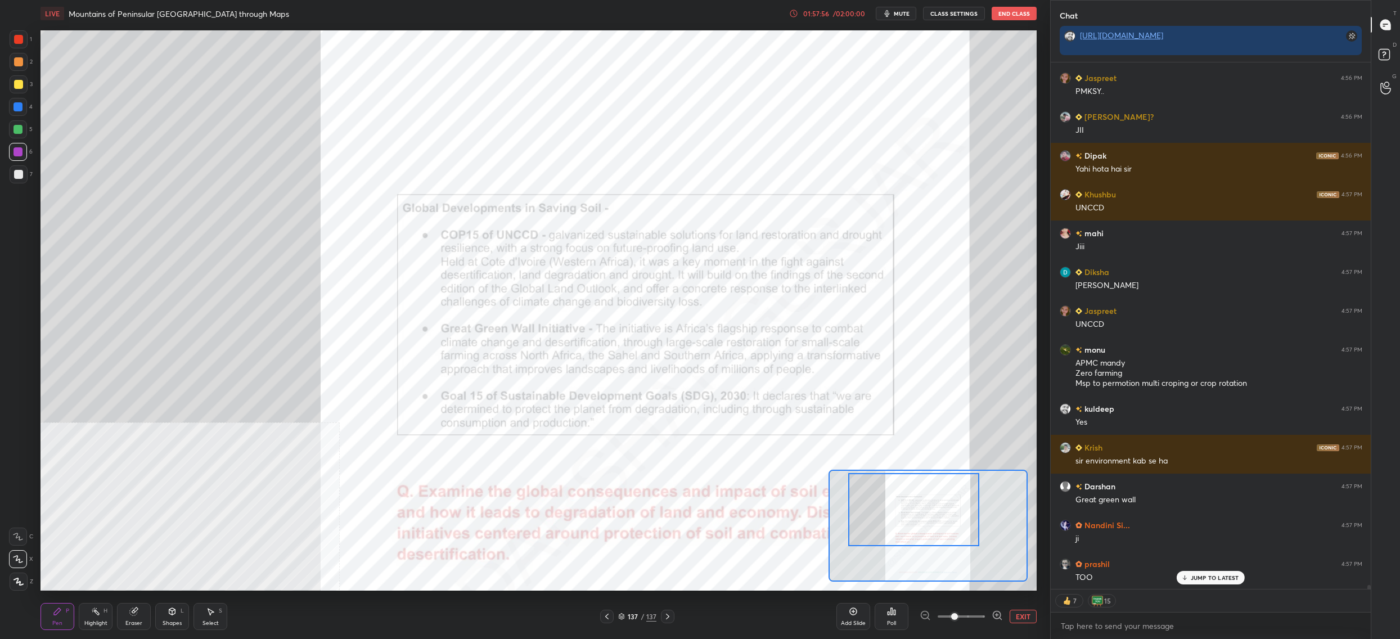
scroll to position [68980, 0]
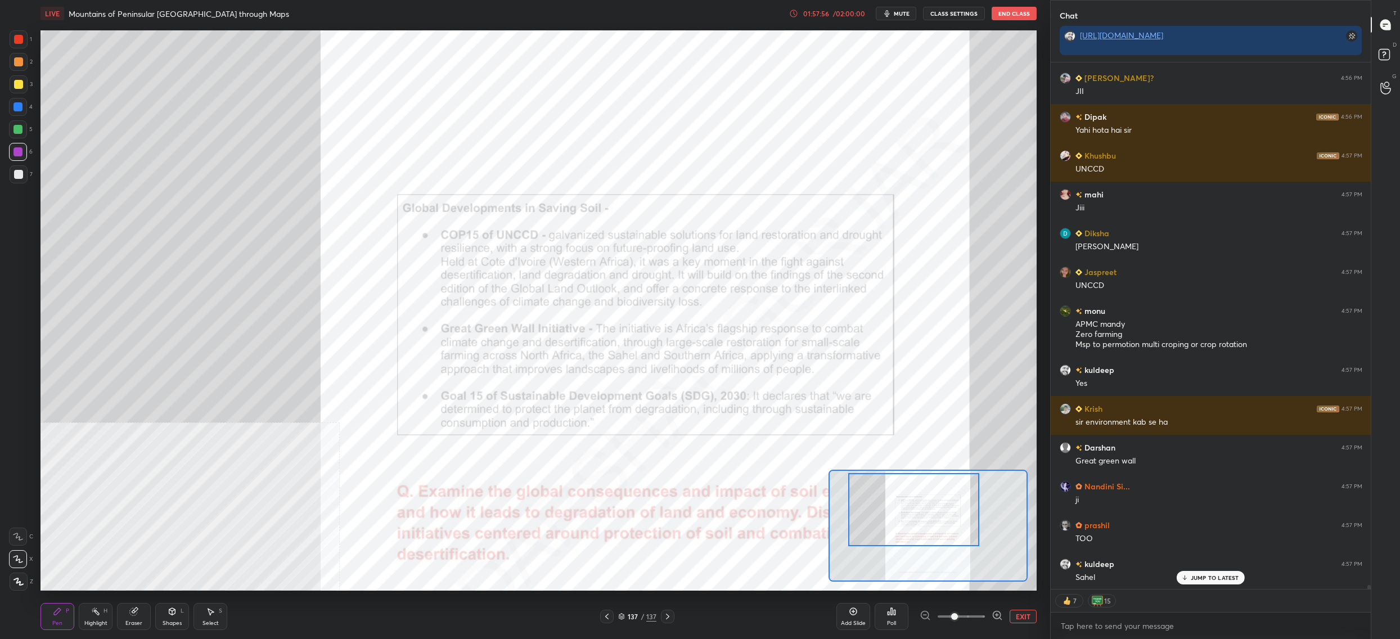
click at [627, 613] on div "137" at bounding box center [632, 616] width 11 height 7
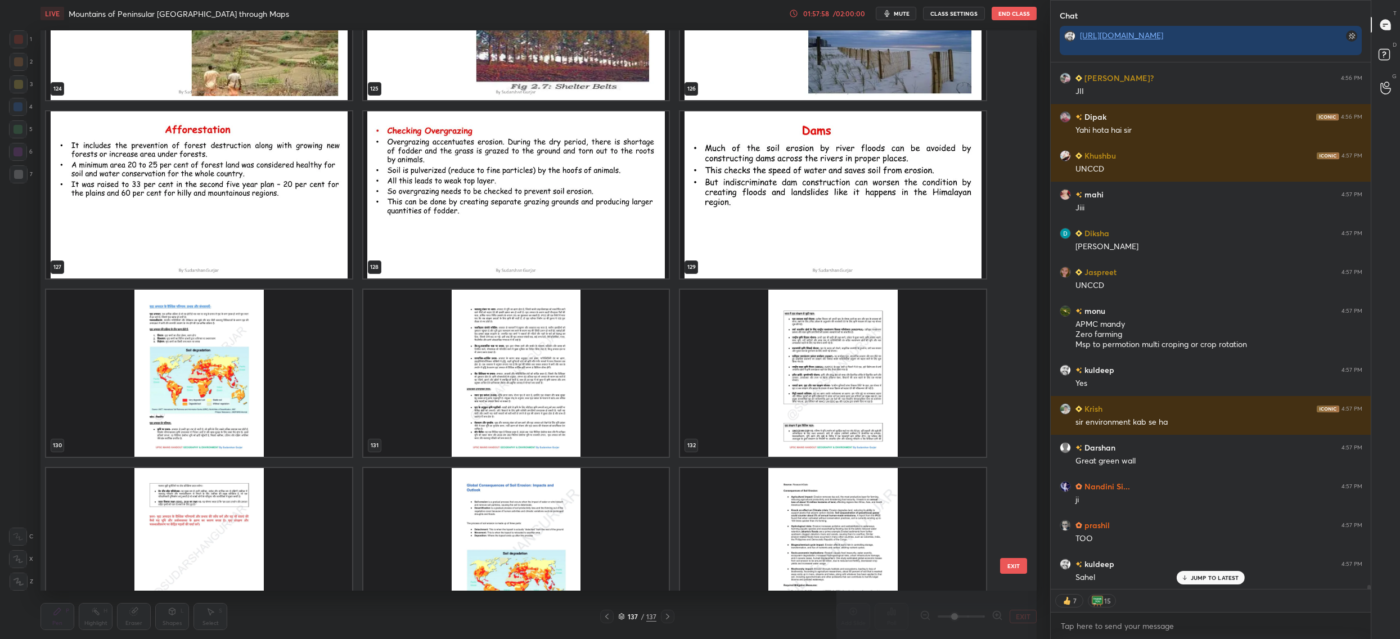
scroll to position [7409, 0]
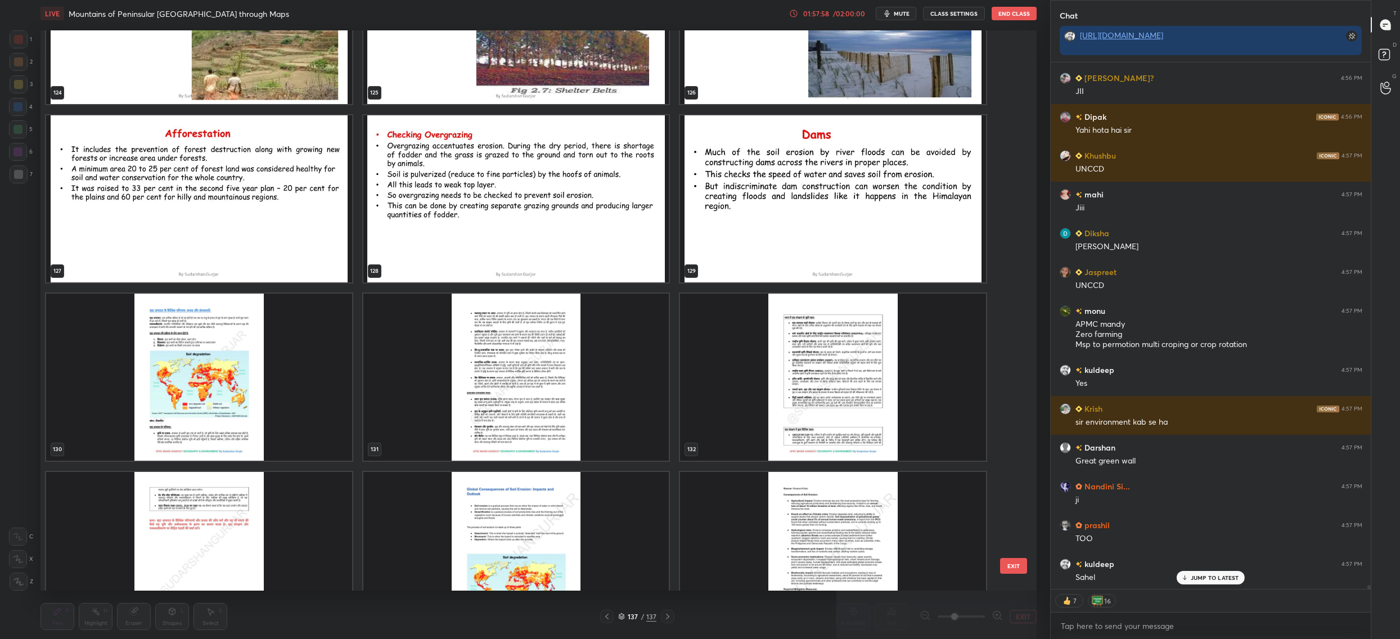
click at [726, 398] on img "grid" at bounding box center [833, 377] width 306 height 167
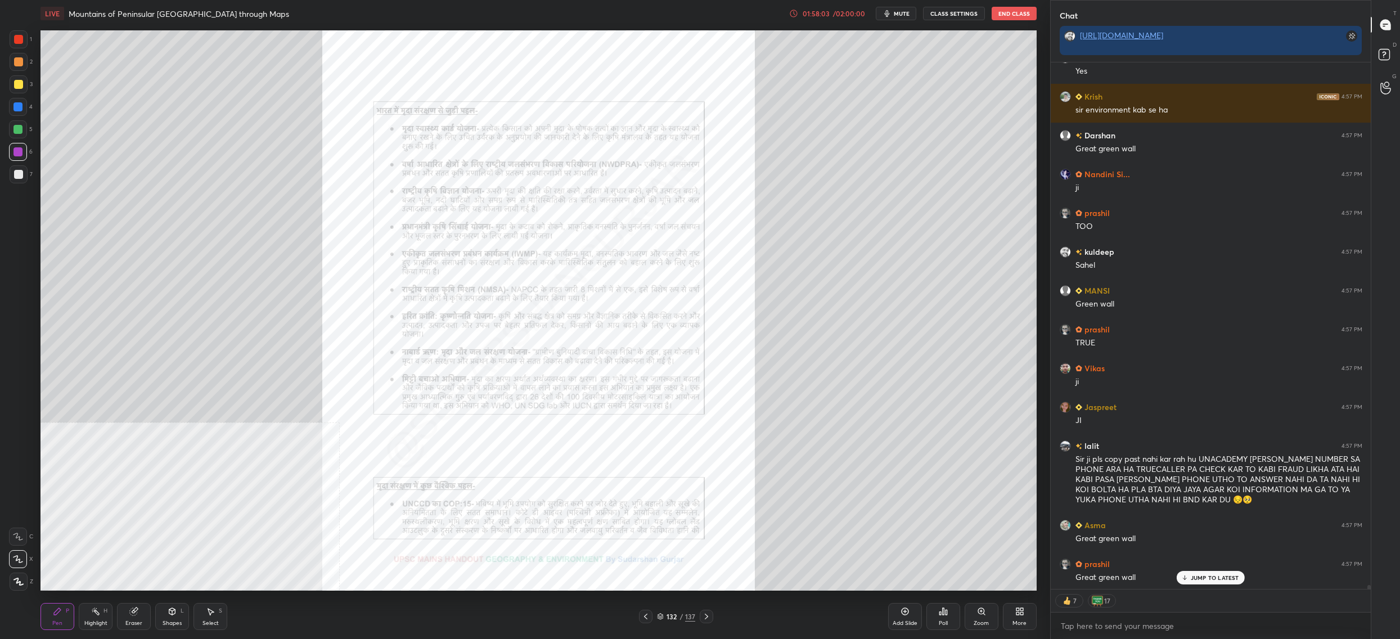
scroll to position [69331, 0]
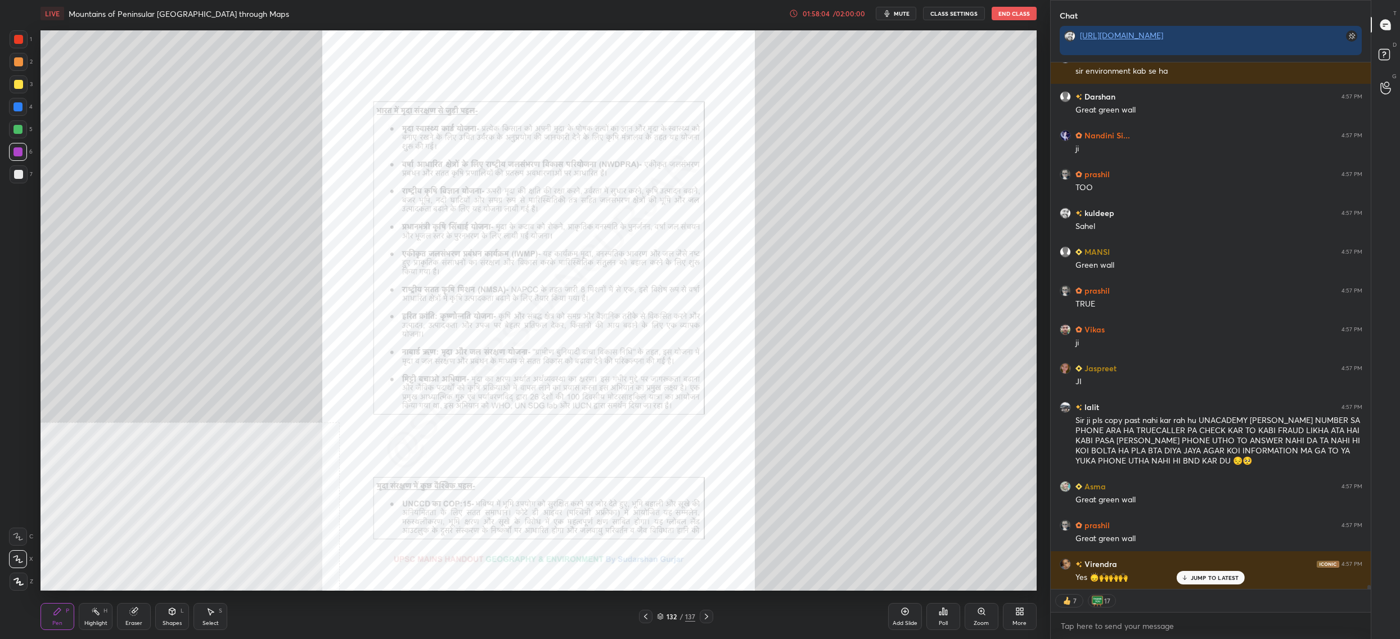
click at [666, 613] on div "132" at bounding box center [671, 616] width 11 height 7
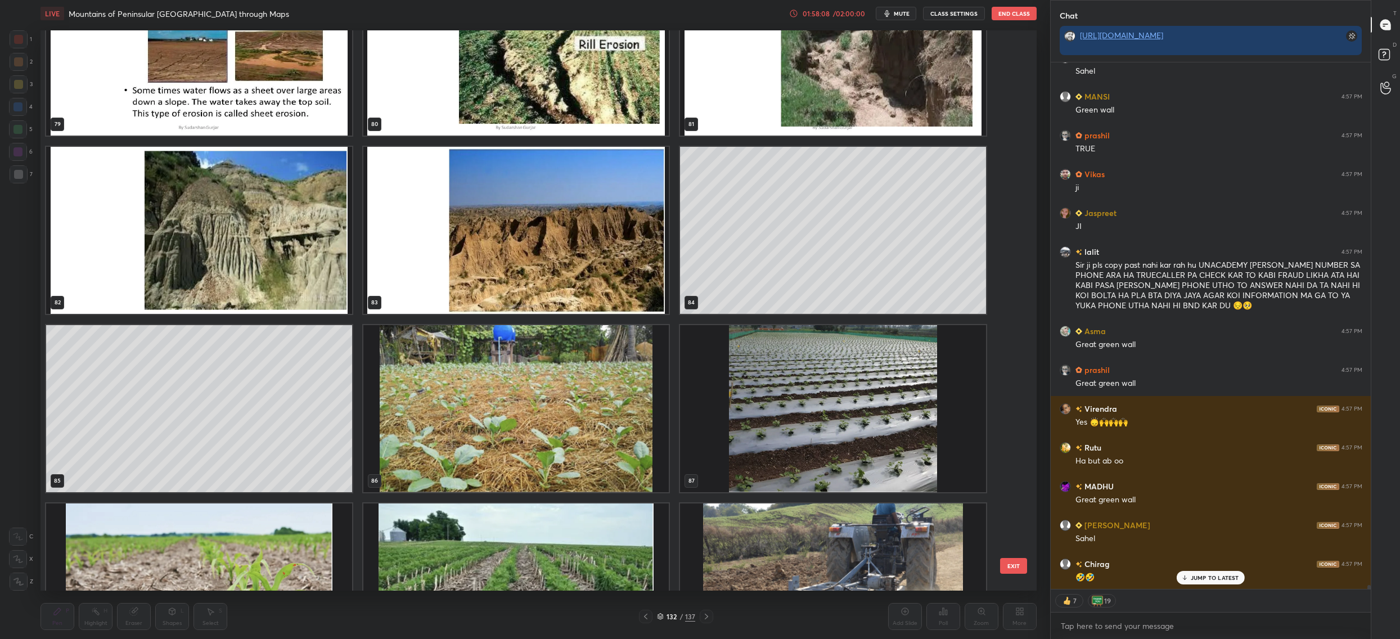
scroll to position [0, 0]
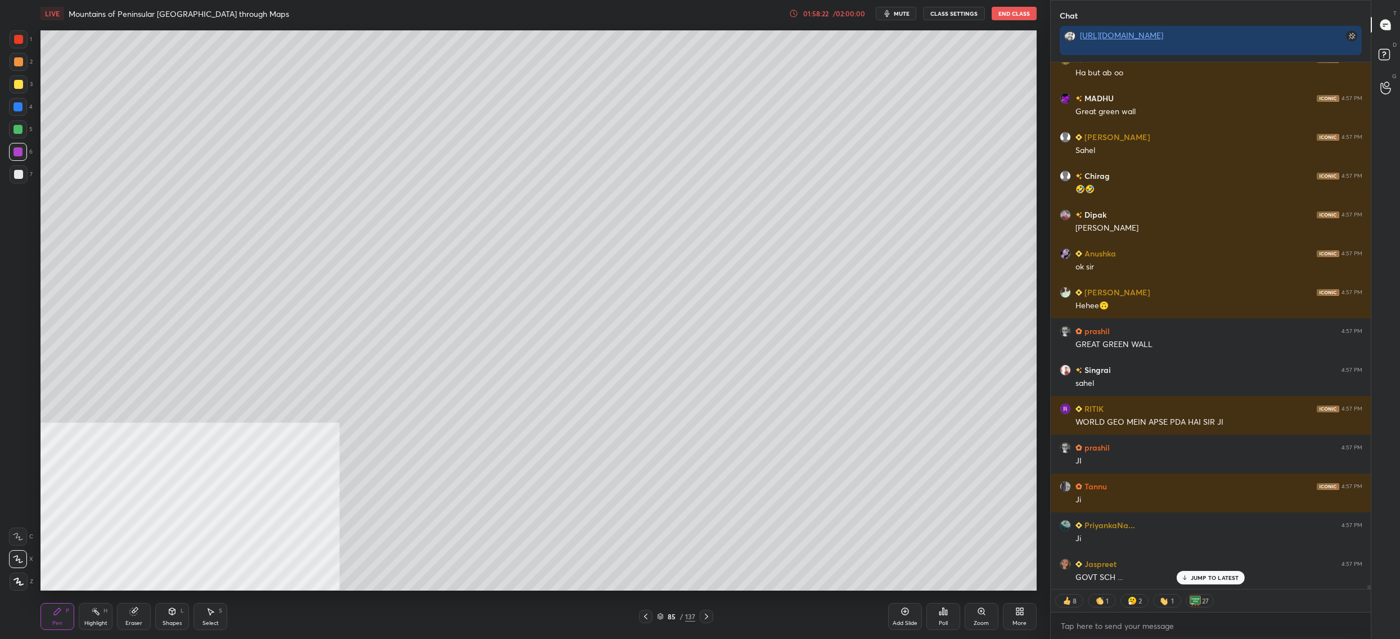
drag, startPoint x: 663, startPoint y: 617, endPoint x: 655, endPoint y: 604, distance: 15.0
click at [664, 617] on div "85 / 137" at bounding box center [676, 616] width 38 height 10
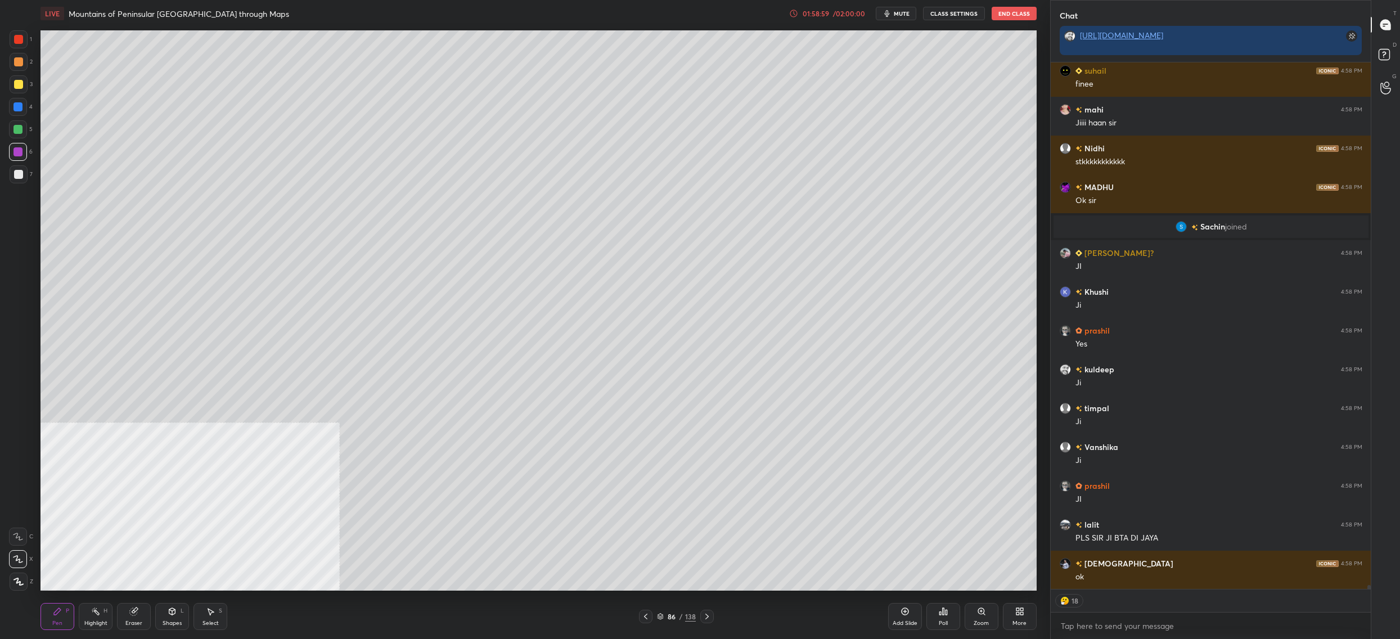
click at [24, 111] on div at bounding box center [18, 107] width 18 height 18
click at [16, 120] on div at bounding box center [18, 129] width 18 height 18
click at [16, 132] on div at bounding box center [17, 129] width 9 height 9
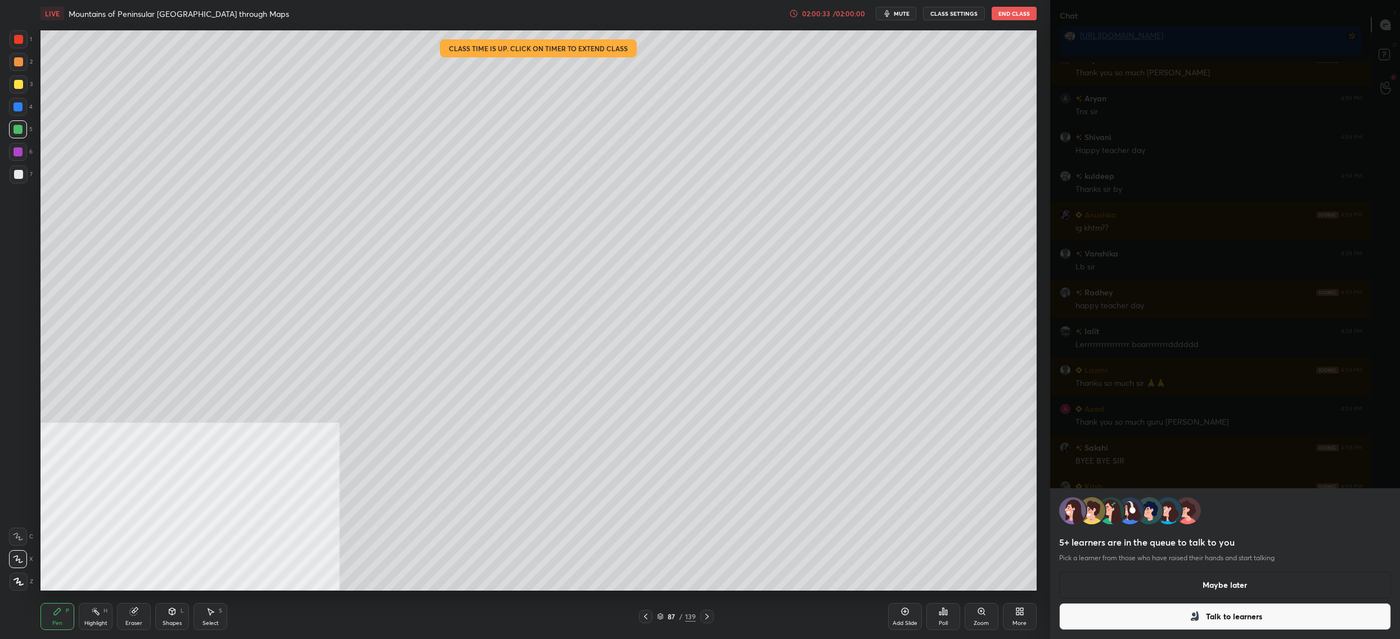
drag, startPoint x: 1227, startPoint y: 584, endPoint x: 1216, endPoint y: 586, distance: 11.6
click at [1227, 584] on button "Maybe later" at bounding box center [1225, 584] width 332 height 27
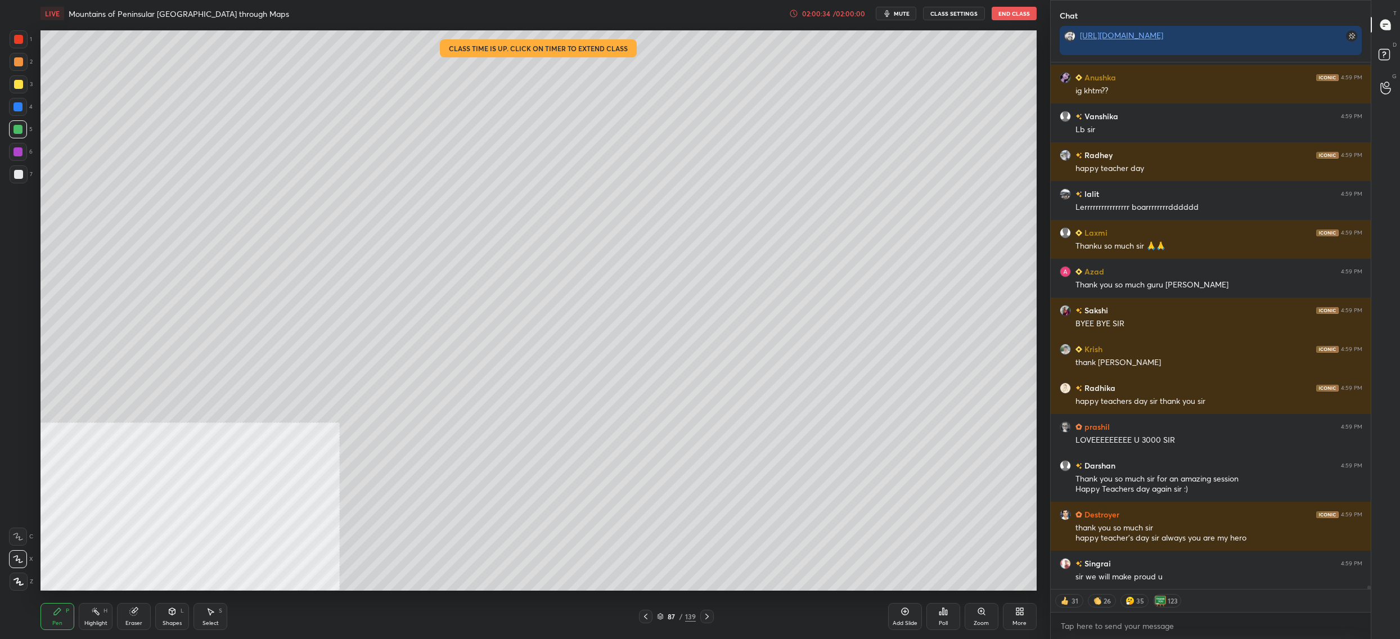
click at [953, 612] on div "Poll" at bounding box center [943, 616] width 34 height 27
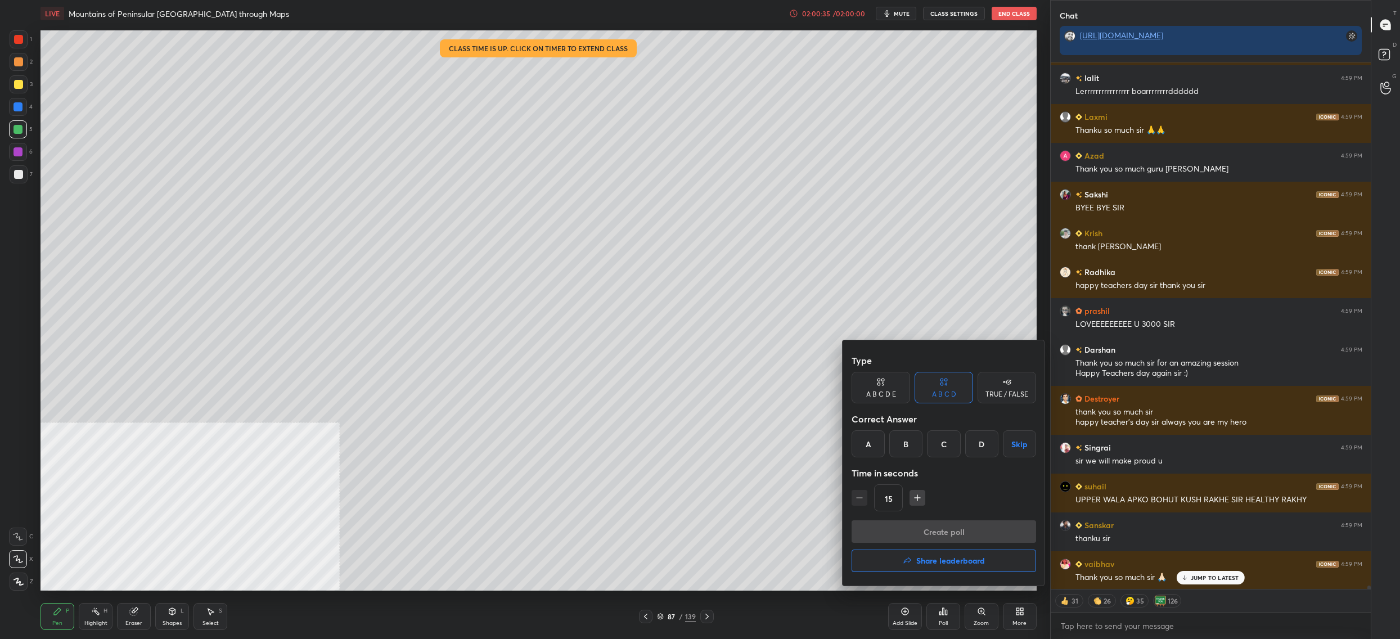
click at [948, 566] on button "Share leaderboard" at bounding box center [943, 560] width 184 height 22
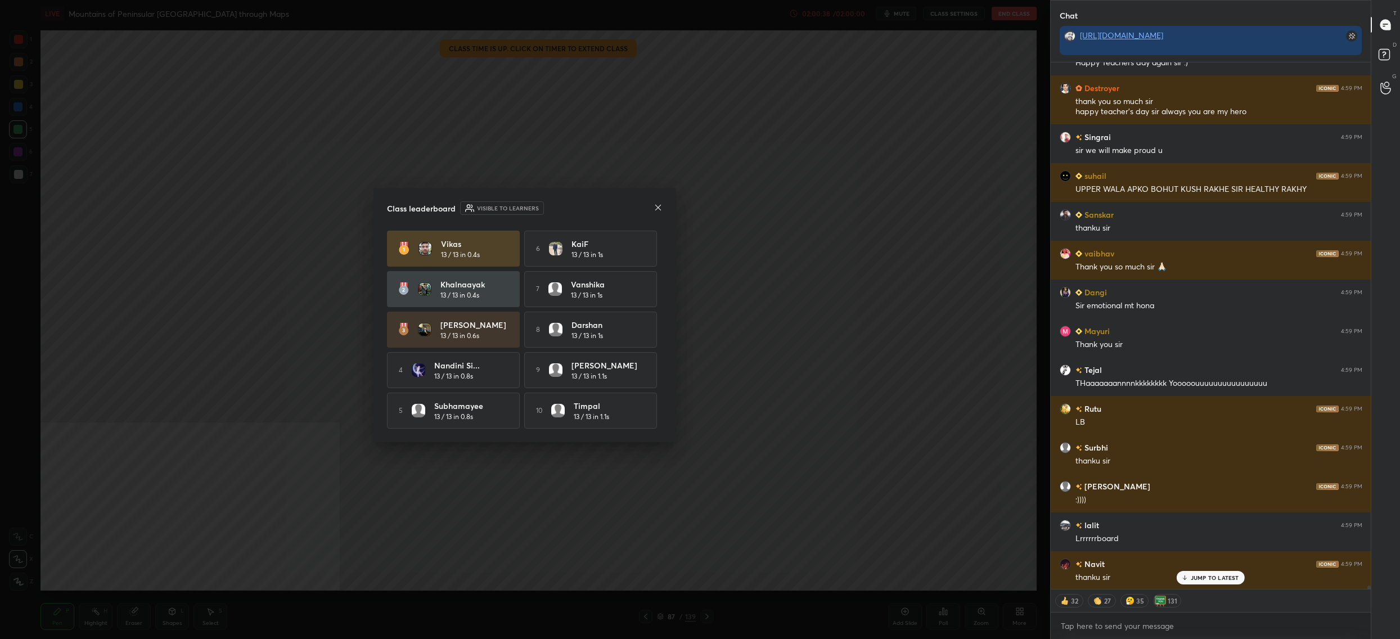
click at [659, 204] on icon at bounding box center [658, 207] width 6 height 6
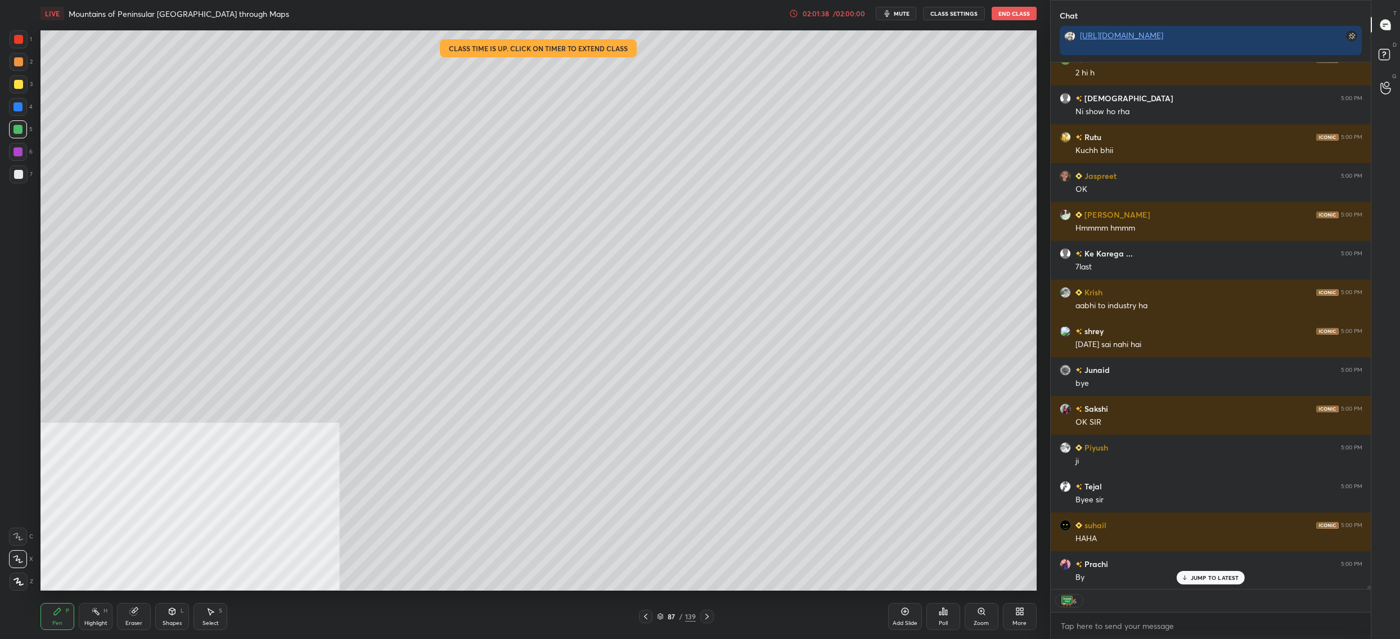
click at [1008, 10] on button "End Class" at bounding box center [1013, 13] width 45 height 13
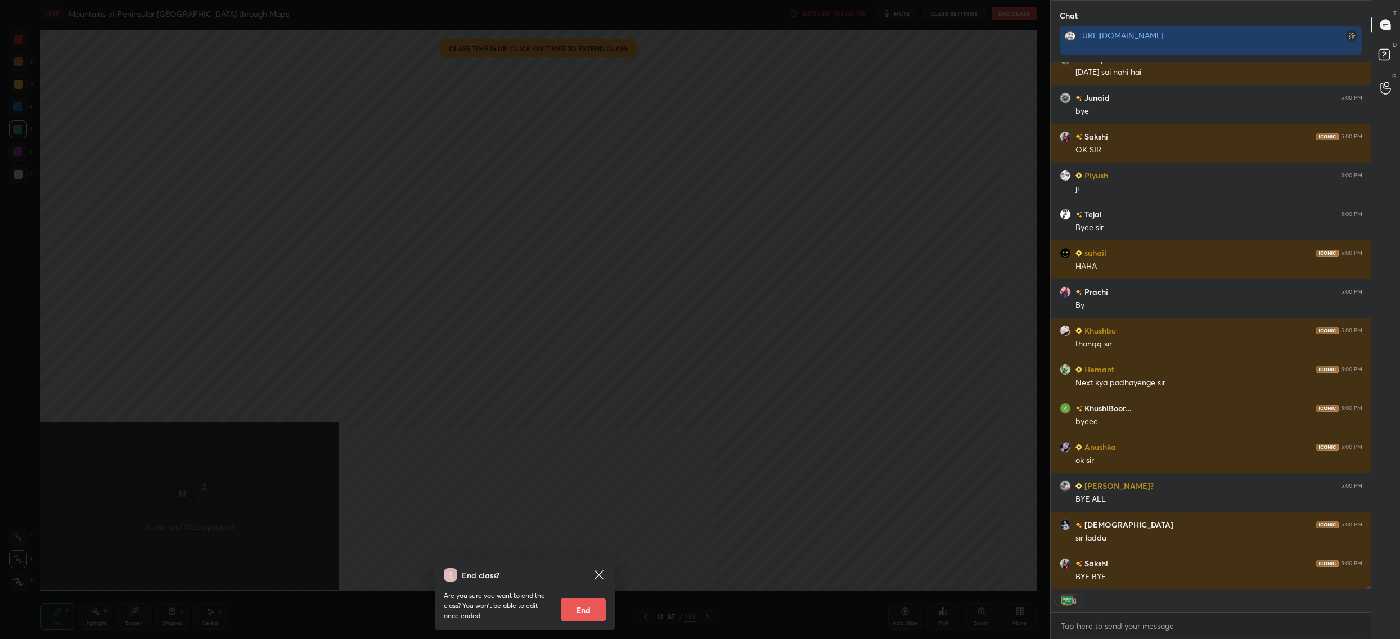
click at [586, 603] on button "End" at bounding box center [583, 609] width 45 height 22
